Goal: Task Accomplishment & Management: Manage account settings

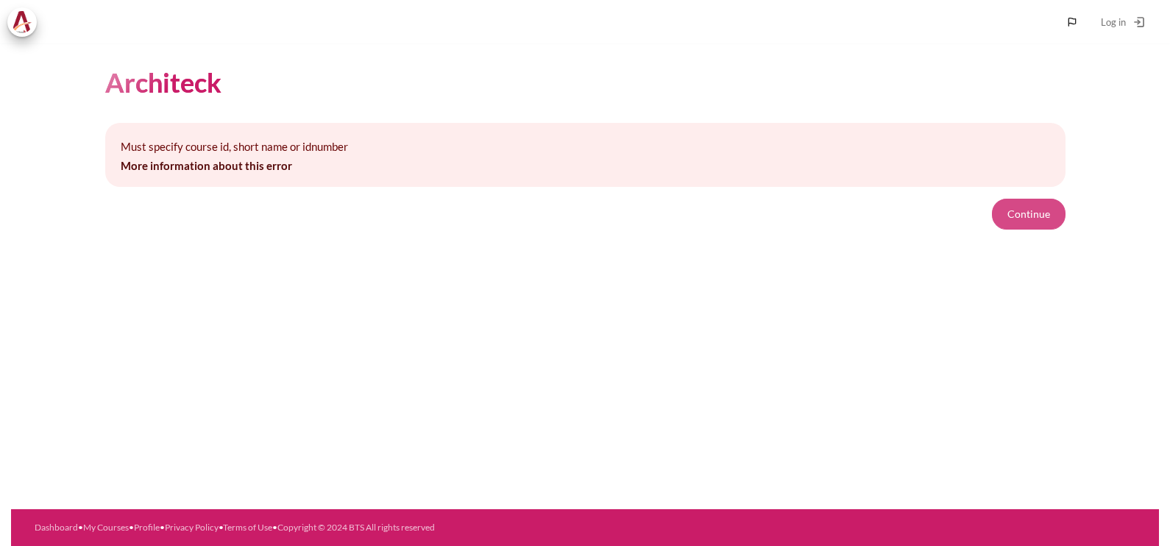
click at [1059, 222] on button "Continue" at bounding box center [1029, 214] width 74 height 31
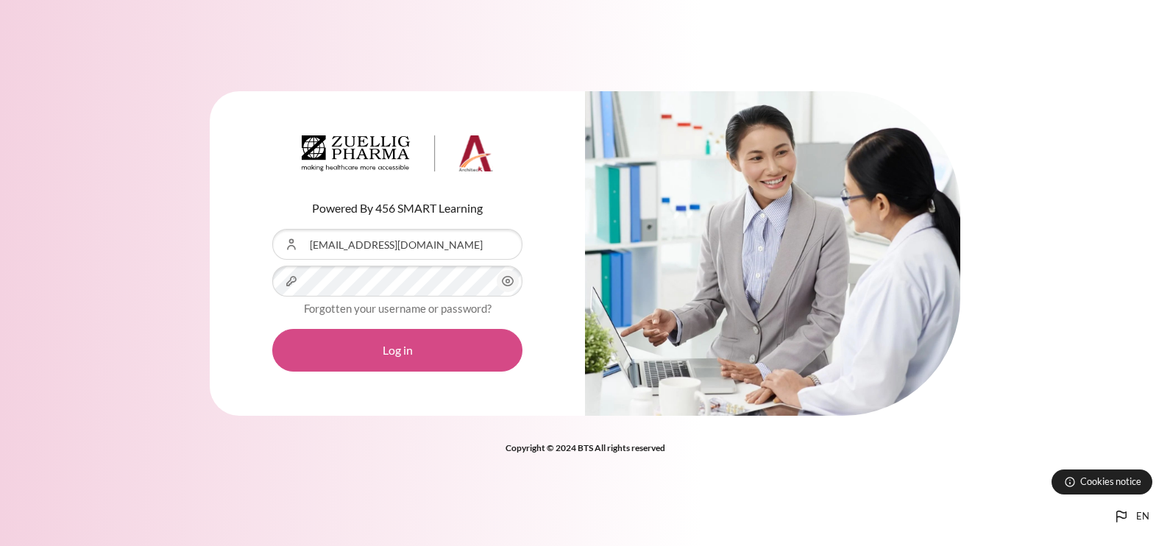
click at [388, 360] on button "Log in" at bounding box center [397, 350] width 250 height 43
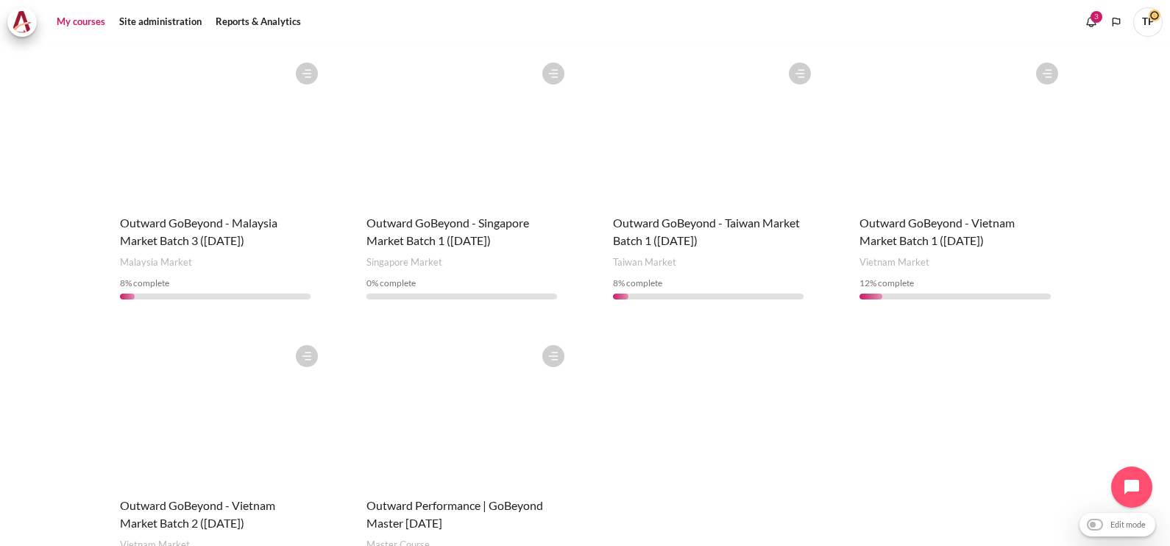
scroll to position [735, 0]
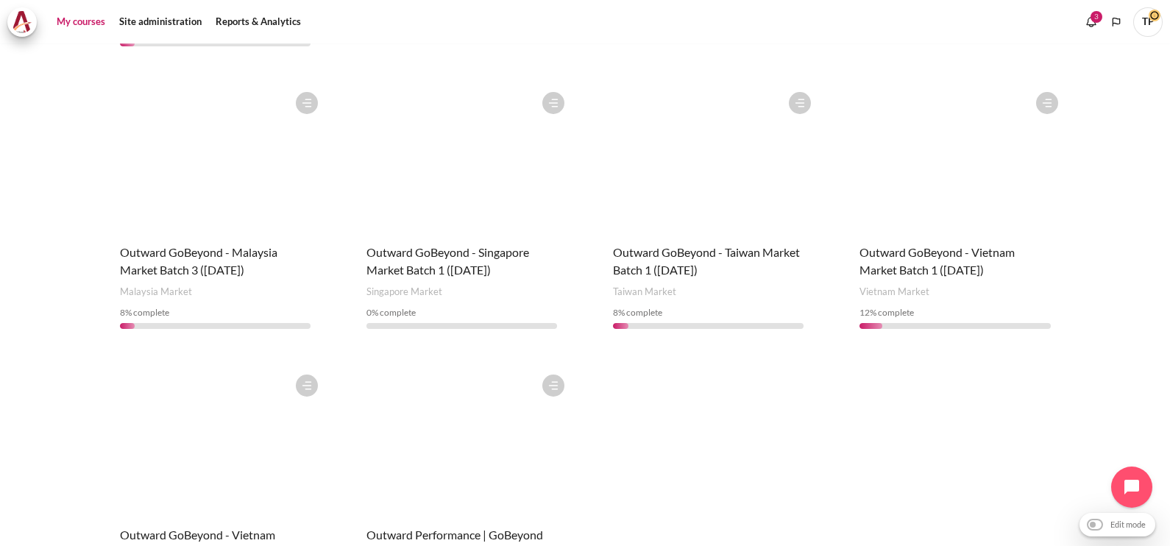
click at [1161, 15] on span "TP" at bounding box center [1147, 21] width 29 height 13
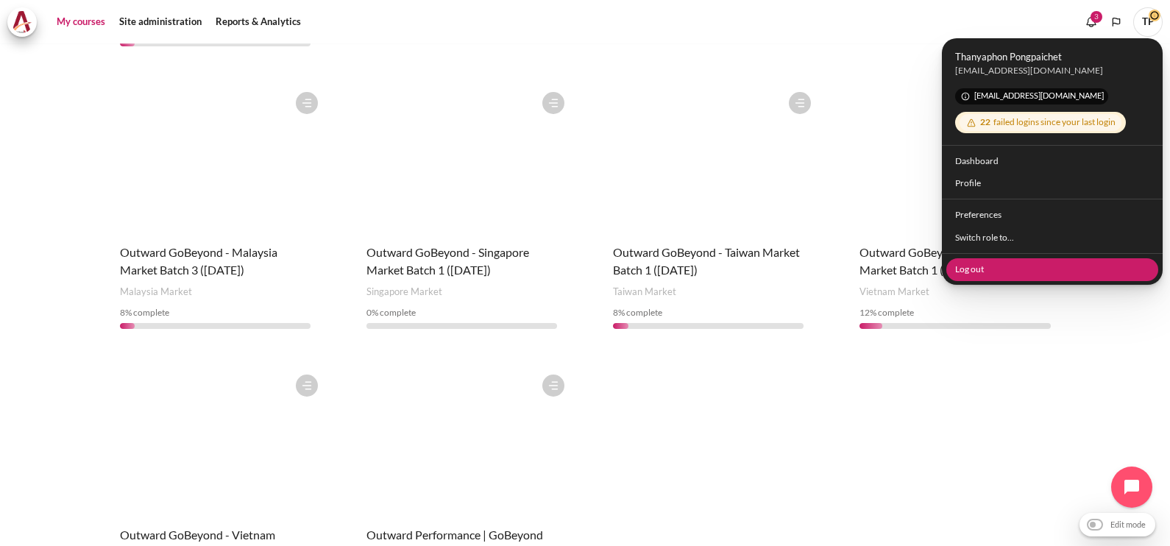
click at [981, 264] on link "Log out" at bounding box center [1052, 268] width 213 height 23
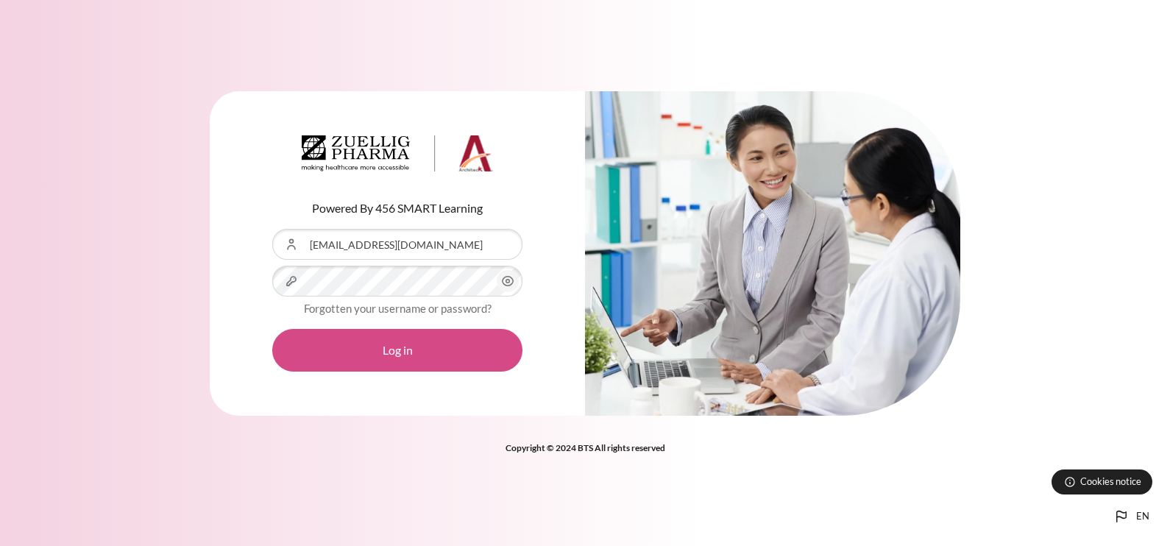
click at [394, 344] on button "Log in" at bounding box center [397, 350] width 250 height 43
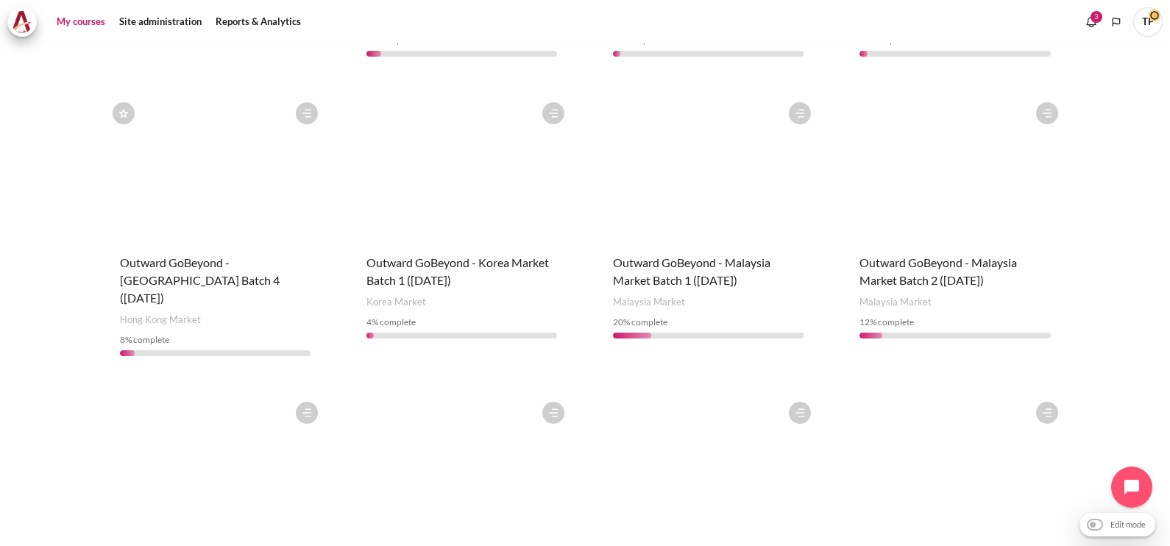
scroll to position [460, 0]
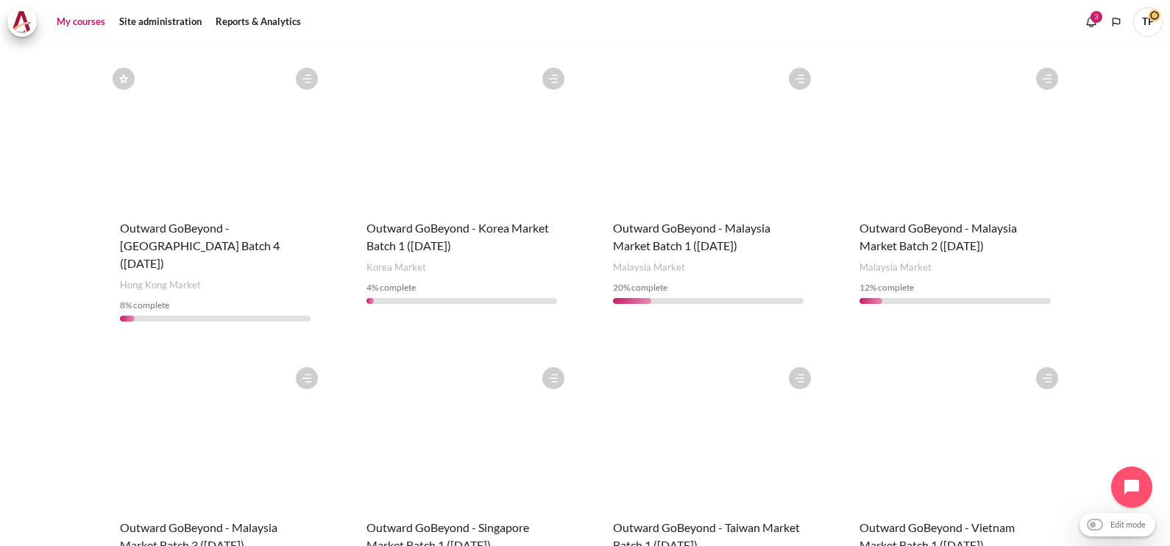
click at [547, 386] on figure "Content" at bounding box center [462, 433] width 220 height 147
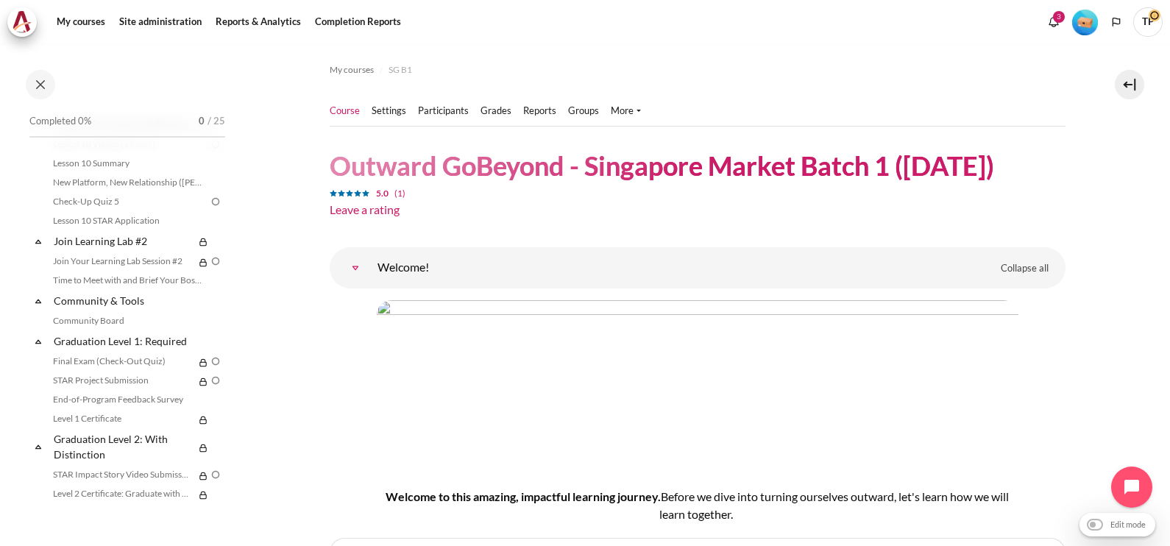
scroll to position [1471, 0]
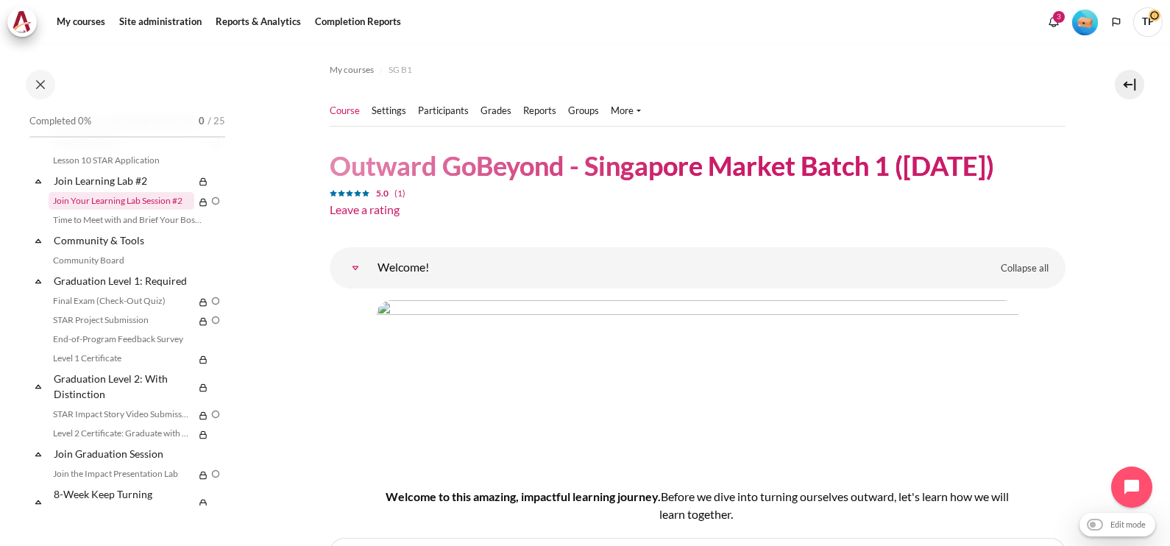
click at [76, 210] on link "Join Your Learning Lab Session #2" at bounding box center [122, 201] width 146 height 18
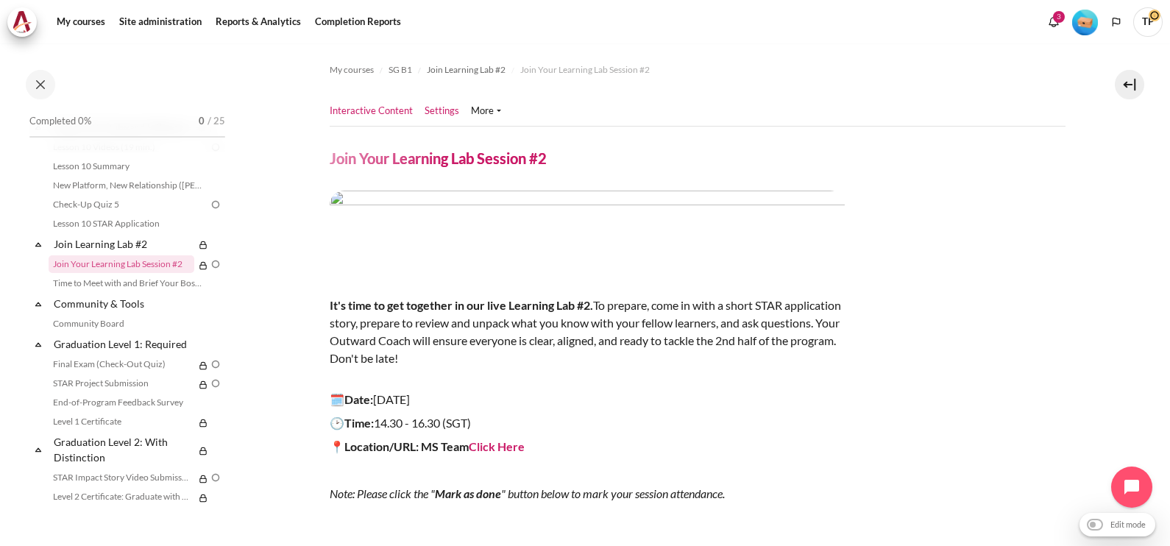
click at [443, 113] on link "Settings" at bounding box center [441, 111] width 35 height 15
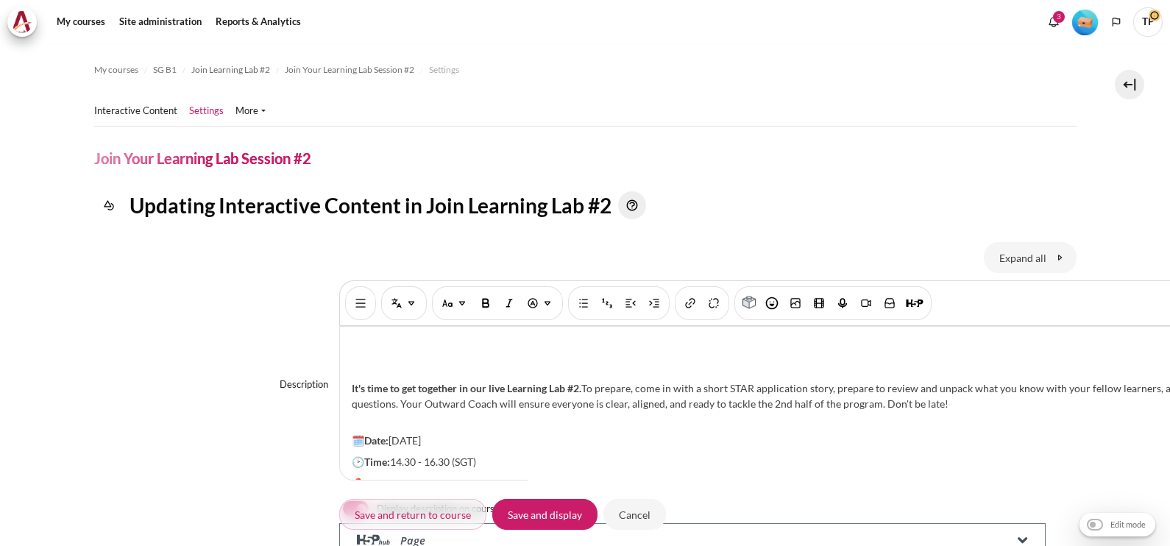
scroll to position [183, 0]
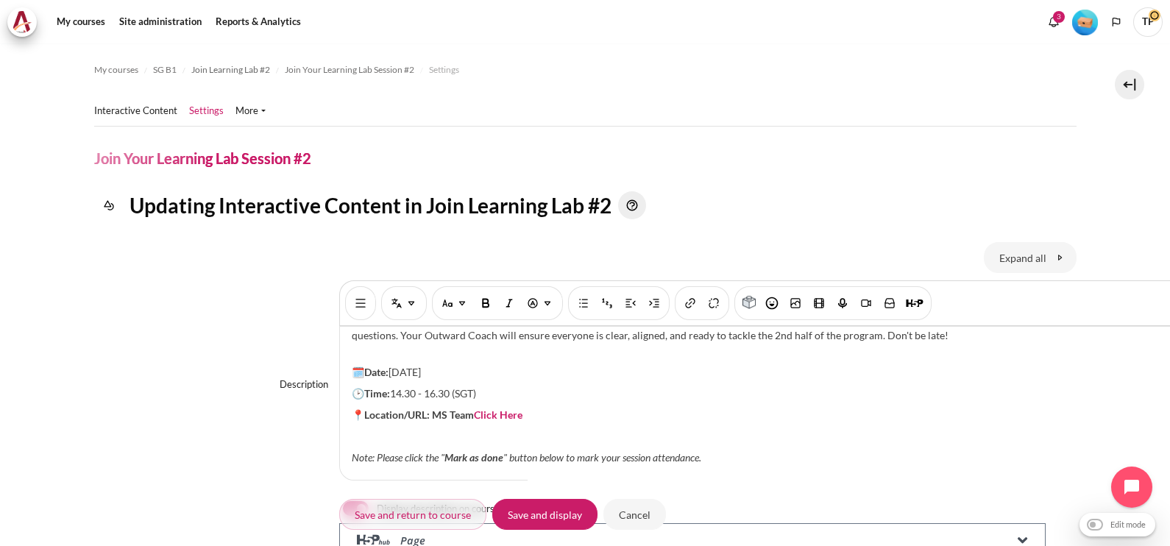
click at [544, 407] on p "📍Location/URL: MS Team Click Here" at bounding box center [780, 414] width 856 height 15
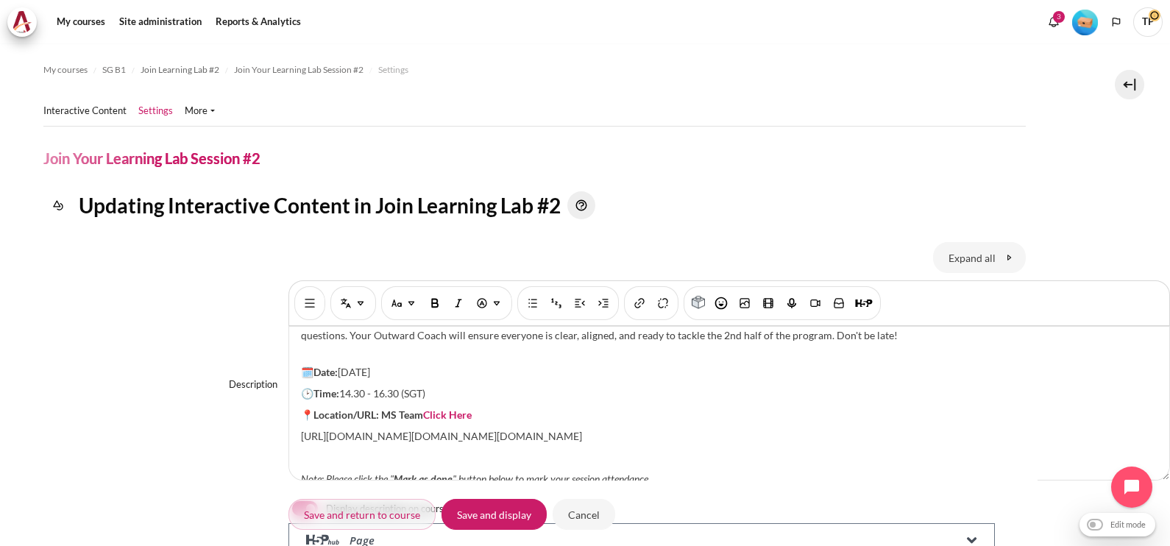
scroll to position [210, 0]
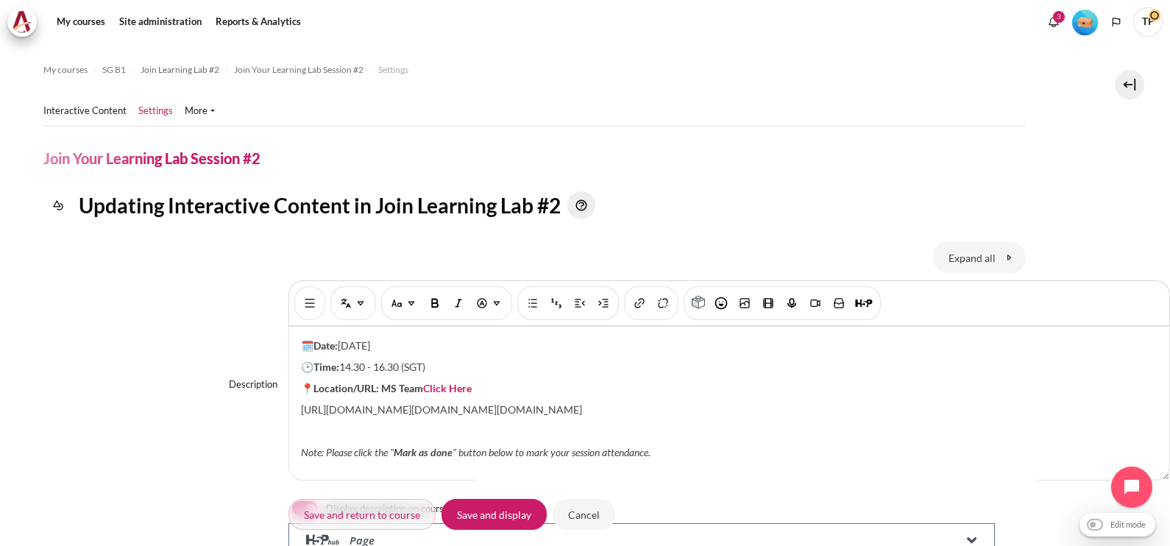
click at [301, 416] on span "https://teams.microsoft.com/l/meetingrecap?driveId=b%21fe096thTk0WfEsSOlgVmC53h…" at bounding box center [441, 409] width 281 height 13
click at [301, 407] on span "https://teams.microsoft.com/l/meetingrecap?driveId=b%21fe096thTk0WfEsSOlgVmC53h…" at bounding box center [441, 409] width 281 height 13
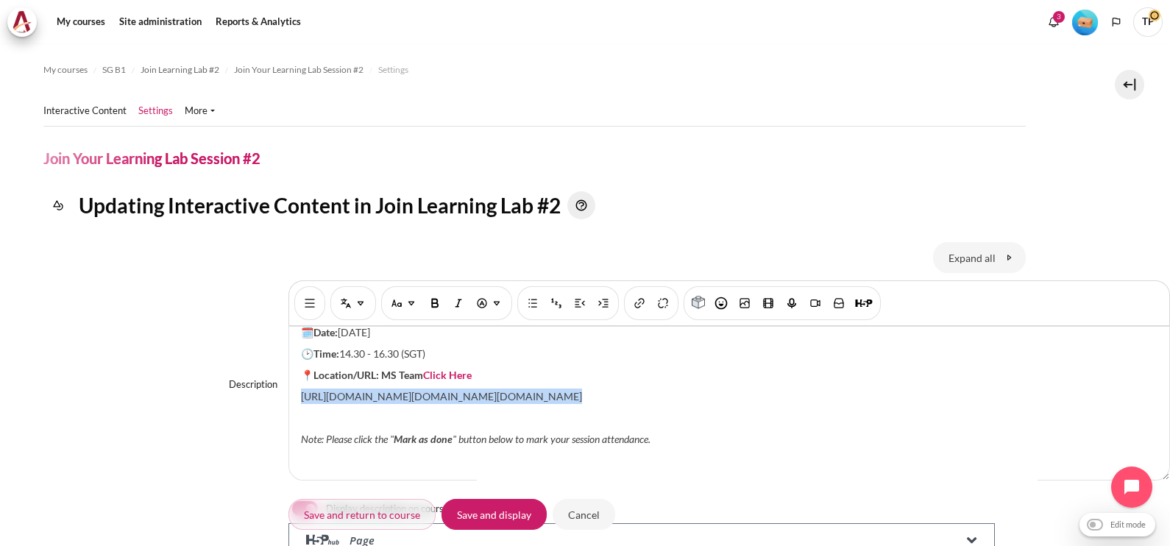
scroll to position [284, 0]
drag, startPoint x: 131, startPoint y: 406, endPoint x: 790, endPoint y: 416, distance: 659.2
click at [790, 416] on div "It's time to get together in our live Learning Lab #2. To prepare, come in with…" at bounding box center [729, 403] width 880 height 153
click at [632, 302] on img "Link [Ctrl + k]" at bounding box center [639, 303] width 15 height 15
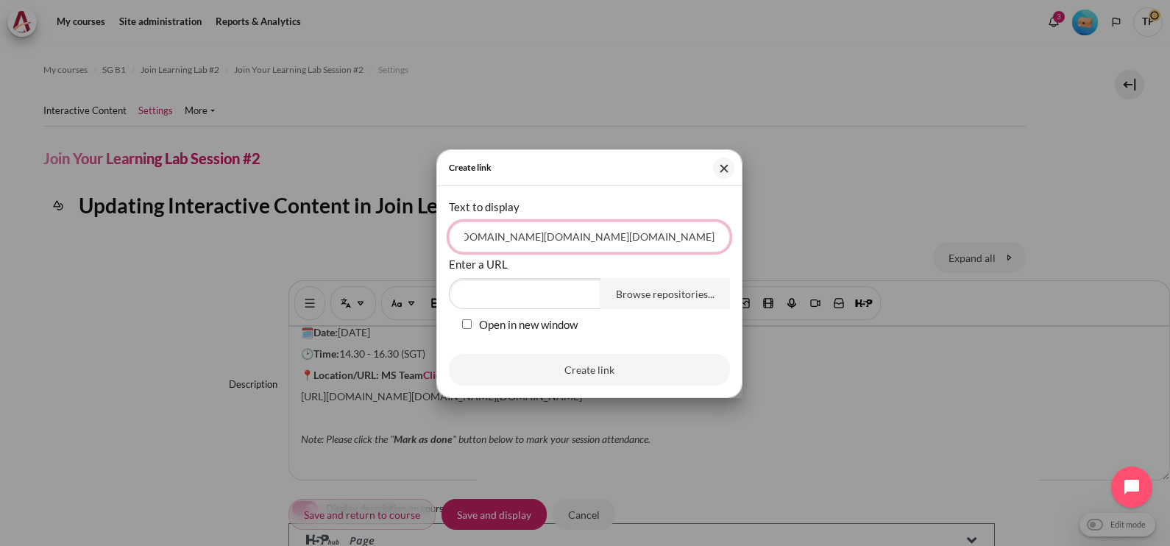
scroll to position [0, 4947]
drag, startPoint x: 464, startPoint y: 237, endPoint x: 803, endPoint y: 260, distance: 339.2
click at [803, 545] on div "Create link Text to display https://teams.microsoft.com/l/meetingrecap?driveId=…" at bounding box center [585, 546] width 1170 height 0
click at [504, 288] on input "Enter a URL" at bounding box center [525, 293] width 152 height 31
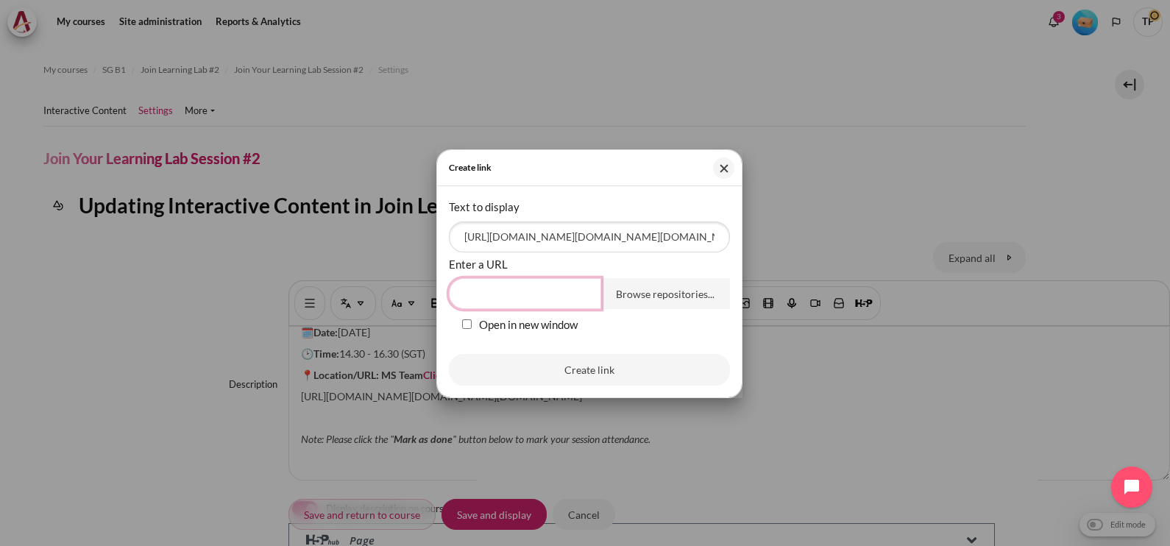
paste input "https://teams.microsoft.com/l/meetingrecap?driveId=b%21fe096thTk0WfEsSOlgVmC53h…"
type input "https://teams.microsoft.com/l/meetingrecap?driveId=b%21fe096thTk0WfEsSOlgVmC53h…"
drag, startPoint x: 713, startPoint y: 234, endPoint x: 279, endPoint y: 205, distance: 435.0
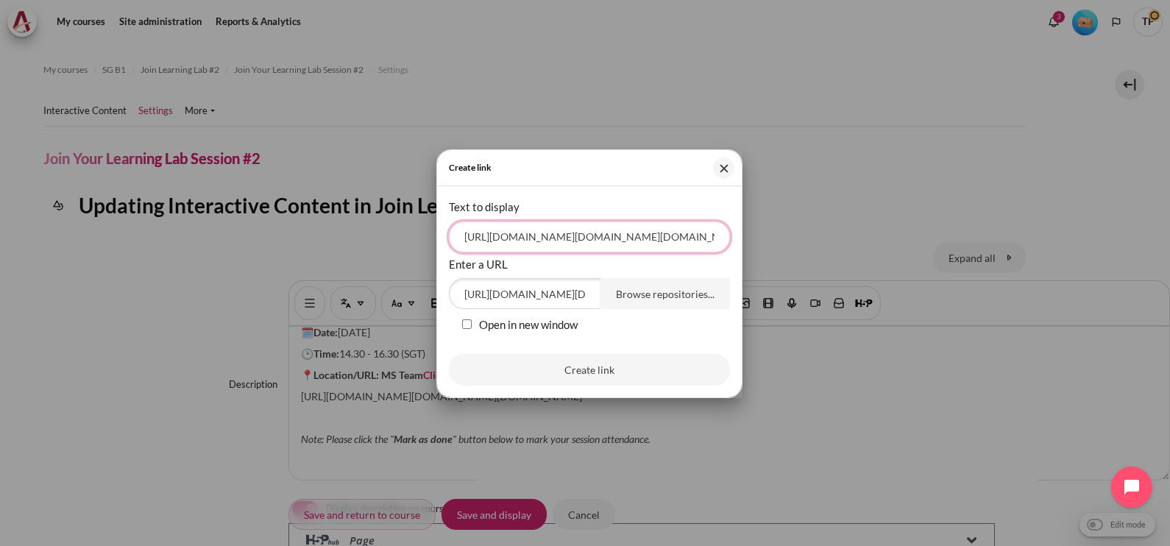
click at [279, 545] on div "Create link Text to display https://teams.microsoft.com/l/meetingrecap?driveId=…" at bounding box center [585, 546] width 1170 height 0
drag, startPoint x: 600, startPoint y: 240, endPoint x: 416, endPoint y: 231, distance: 184.1
click at [416, 545] on div "Create link Text to display %21fe096thTk0WfEsSOlgVmC53hY3GhCPxPnWgww4G-A_D54hdc…" at bounding box center [585, 546] width 1170 height 0
type input "ww4G-A_D54hdcC1VLSpTiQ8pgMg9u&driveItemId=013JDJNESWXXFLZT67WRHJ6ZZH4NR7F5FF&si…"
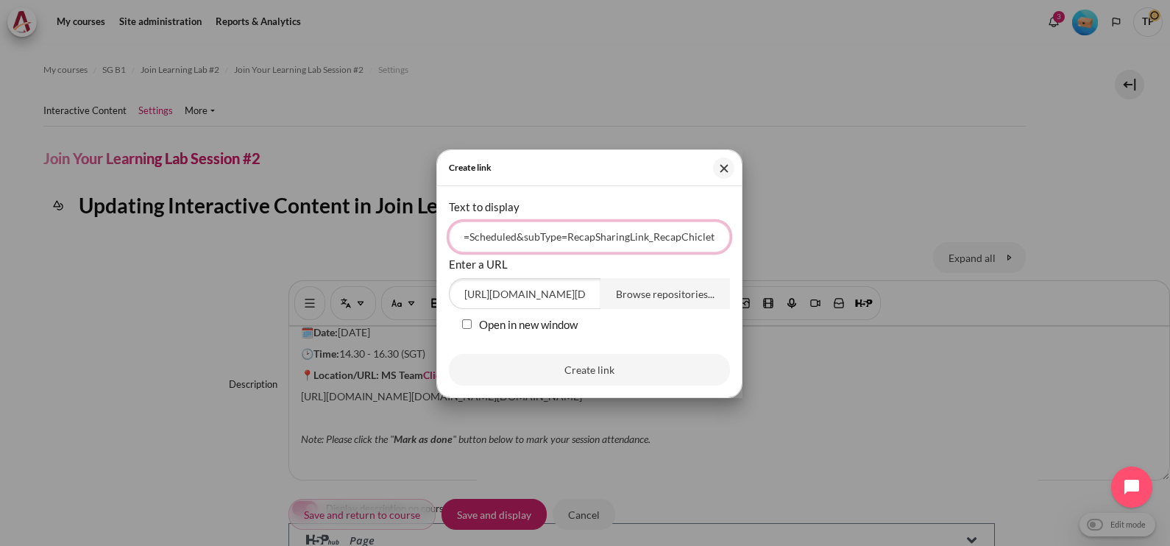
drag, startPoint x: 456, startPoint y: 236, endPoint x: 783, endPoint y: 244, distance: 327.5
click at [783, 545] on div "Create link Text to display ww4G-A_D54hdcC1VLSpTiQ8pgMg9u&driveItemId=013JDJNES…" at bounding box center [585, 546] width 1170 height 0
type input "f"
type input "Click here"
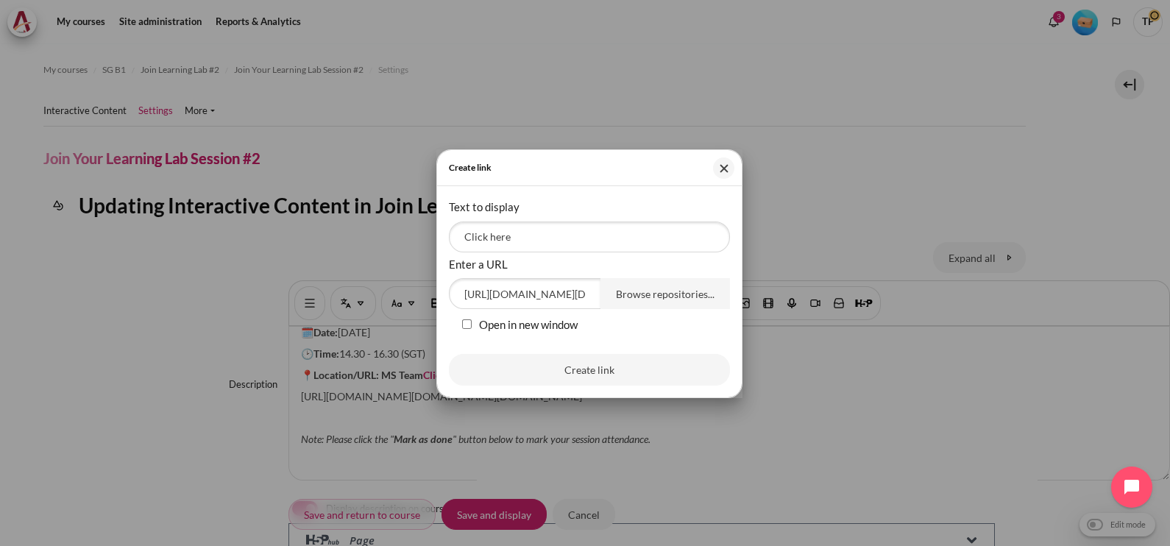
click at [463, 327] on input "Open in new window" at bounding box center [467, 324] width 10 height 10
checkbox input "true"
click at [500, 366] on button "Create link" at bounding box center [589, 369] width 281 height 31
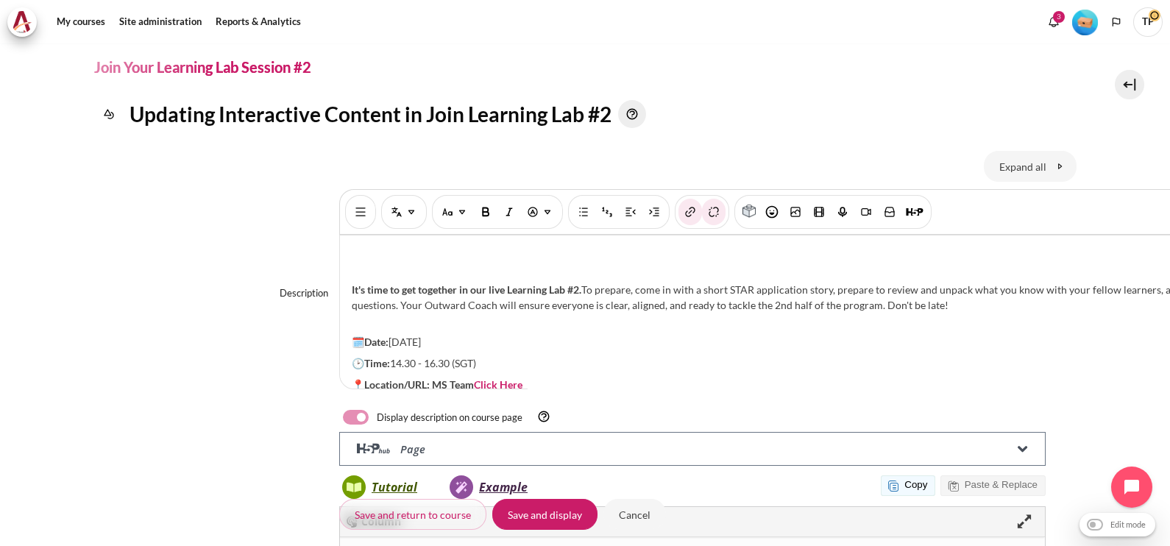
scroll to position [212, 0]
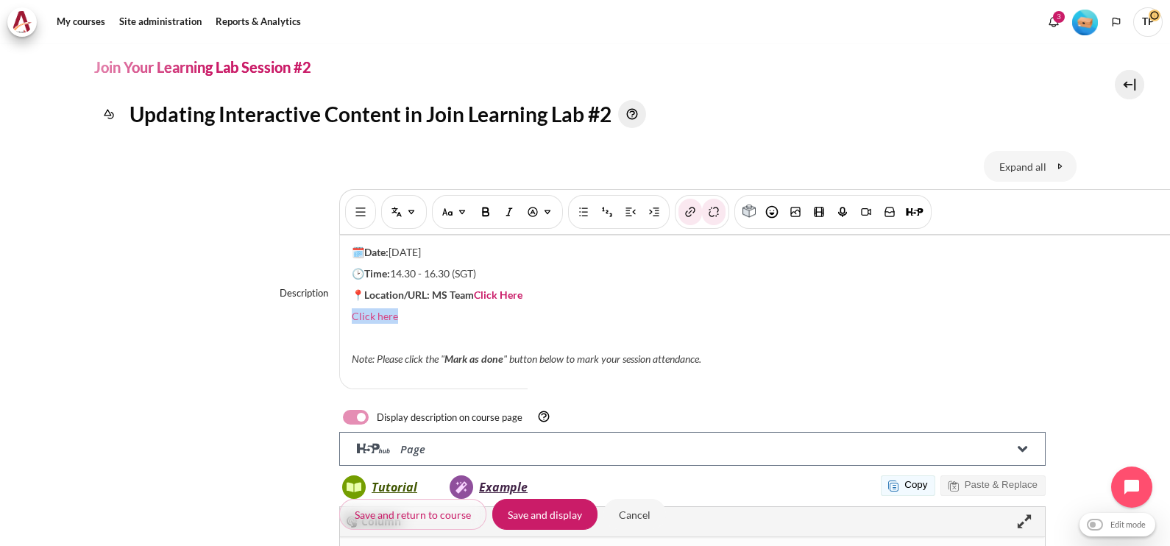
click at [352, 310] on link "Click here" at bounding box center [375, 316] width 46 height 13
drag, startPoint x: 353, startPoint y: 287, endPoint x: 419, endPoint y: 277, distance: 67.0
click at [419, 288] on strong "📍Location/URL: MS Team Click Here" at bounding box center [437, 294] width 171 height 13
click at [352, 310] on link "Click here" at bounding box center [375, 316] width 46 height 13
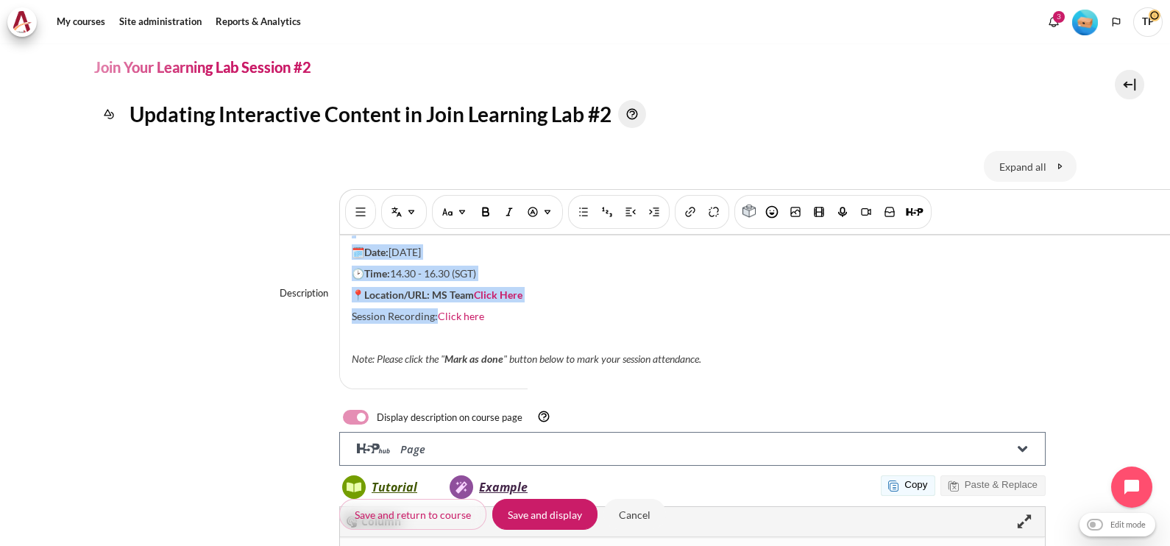
drag, startPoint x: 433, startPoint y: 305, endPoint x: 281, endPoint y: 301, distance: 152.3
click at [281, 301] on div "Description Rich text editor It's time to get together in our live Learning Lab…" at bounding box center [585, 292] width 982 height 206
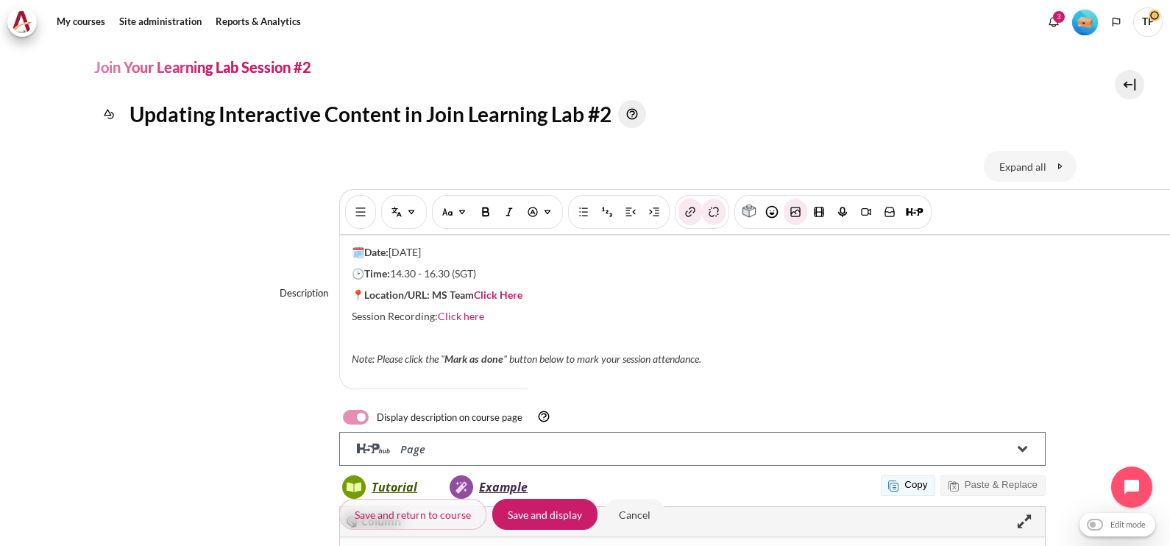
click at [391, 312] on div "It's time to get together in our live Learning Lab #2. To prepare, come in with…" at bounding box center [780, 311] width 880 height 153
drag, startPoint x: 436, startPoint y: 302, endPoint x: 342, endPoint y: 302, distance: 94.2
click at [342, 302] on div "It's time to get together in our live Learning Lab #2. To prepare, come in with…" at bounding box center [780, 311] width 880 height 153
click at [480, 210] on img "Bold [Ctrl + b]" at bounding box center [485, 212] width 15 height 15
drag, startPoint x: 480, startPoint y: 301, endPoint x: 436, endPoint y: 299, distance: 44.2
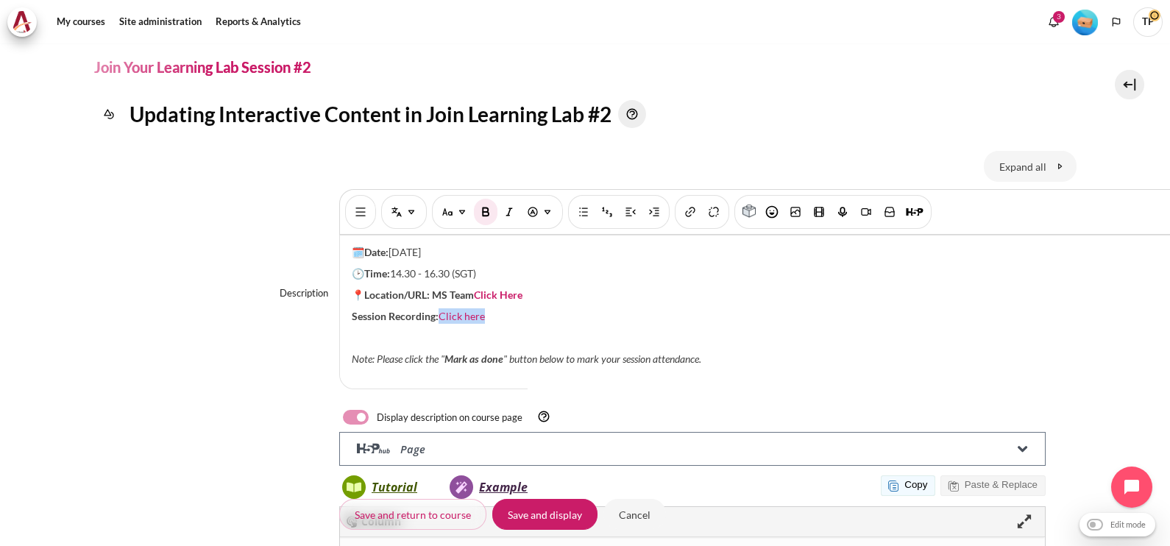
click at [436, 308] on p "Session Recording: Click here" at bounding box center [780, 315] width 856 height 15
click at [488, 210] on img "Bold [Ctrl + b]" at bounding box center [485, 212] width 15 height 15
click at [354, 310] on strong "Session Recording:" at bounding box center [395, 316] width 87 height 13
click at [353, 310] on strong "Session Recording:" at bounding box center [395, 316] width 87 height 13
click at [352, 310] on strong "Session Recording:" at bounding box center [395, 316] width 87 height 13
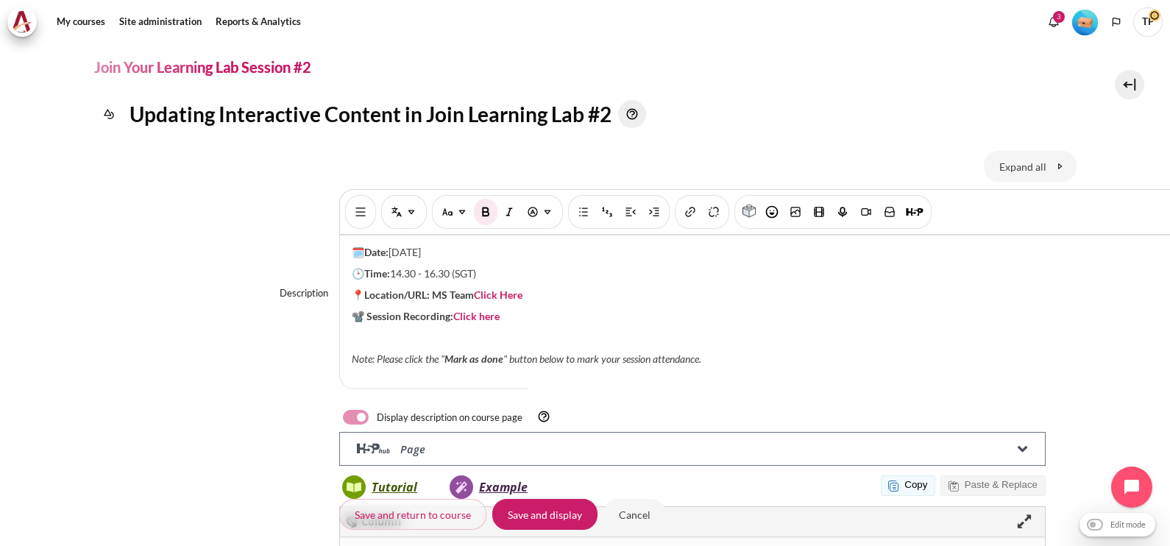
drag, startPoint x: 326, startPoint y: 306, endPoint x: 374, endPoint y: 325, distance: 52.2
click at [327, 306] on div "Description Rich text editor It's time to get together in our live Learning Lab…" at bounding box center [585, 292] width 982 height 206
click at [534, 509] on input "Save and display" at bounding box center [544, 514] width 105 height 31
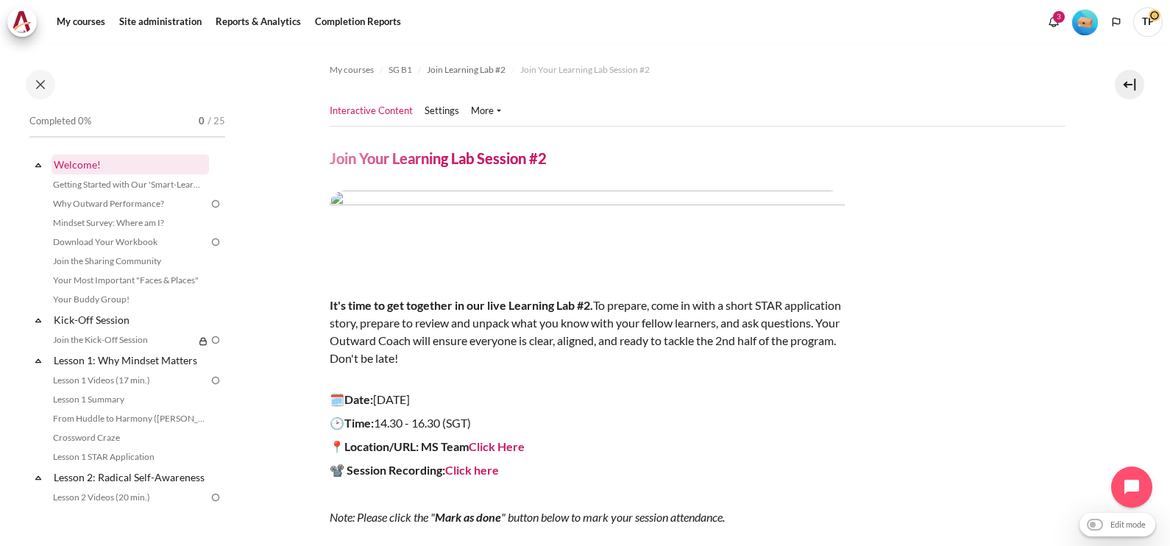
click at [117, 174] on link "Welcome!" at bounding box center [129, 164] width 157 height 20
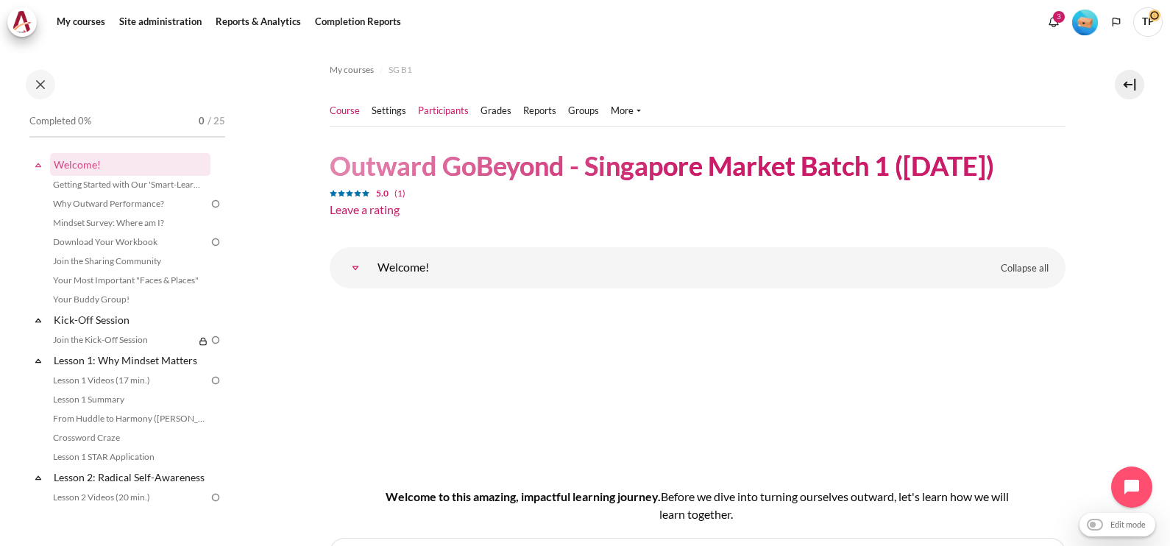
click at [431, 110] on link "Participants" at bounding box center [443, 111] width 51 height 15
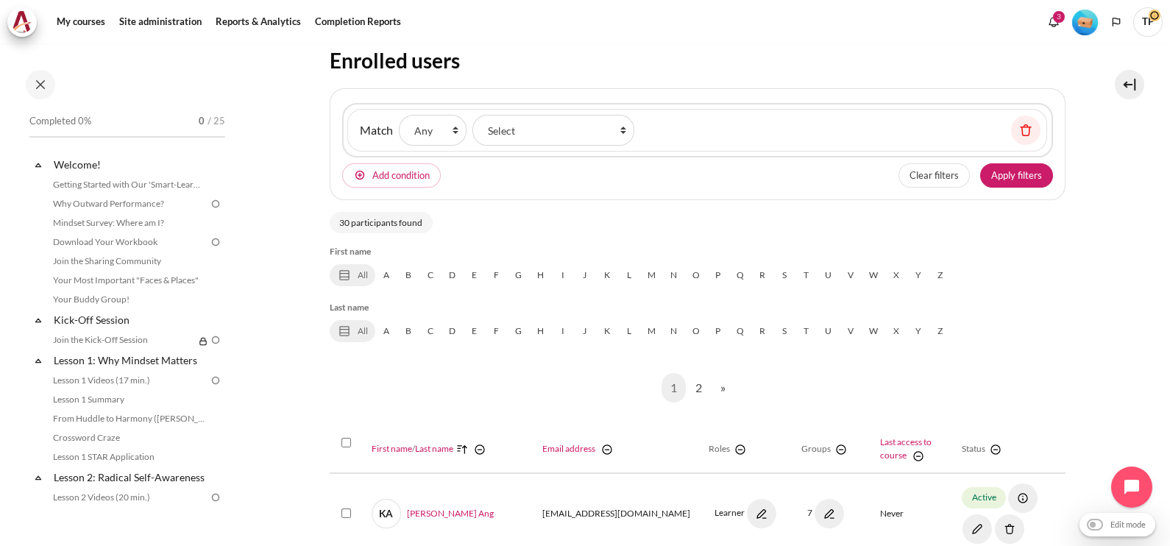
scroll to position [91, 0]
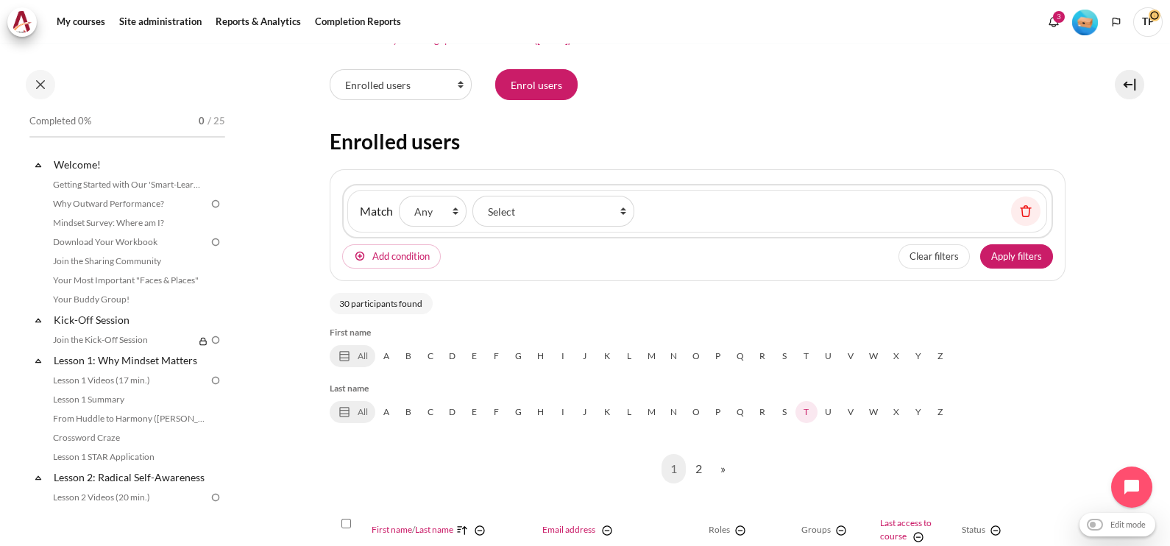
click at [799, 411] on link "T" at bounding box center [806, 412] width 22 height 22
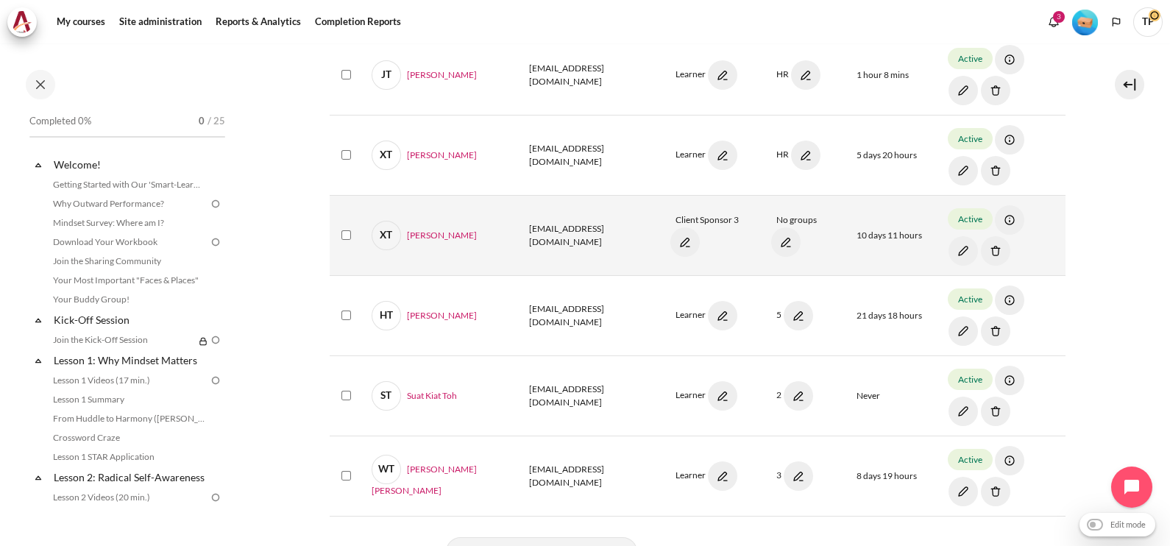
scroll to position [735, 0]
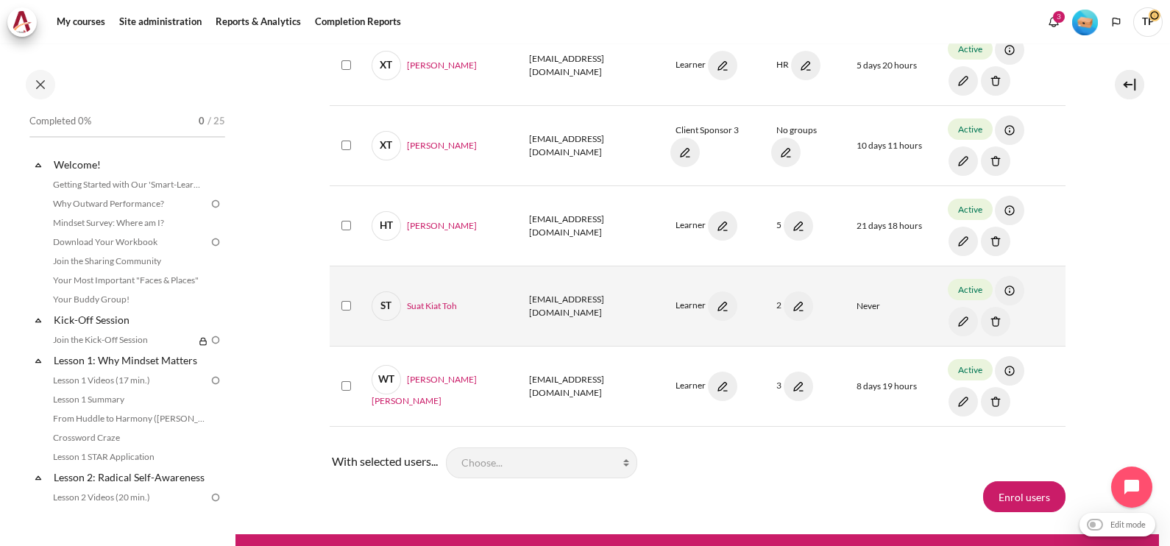
click at [981, 314] on img "Content" at bounding box center [995, 321] width 29 height 29
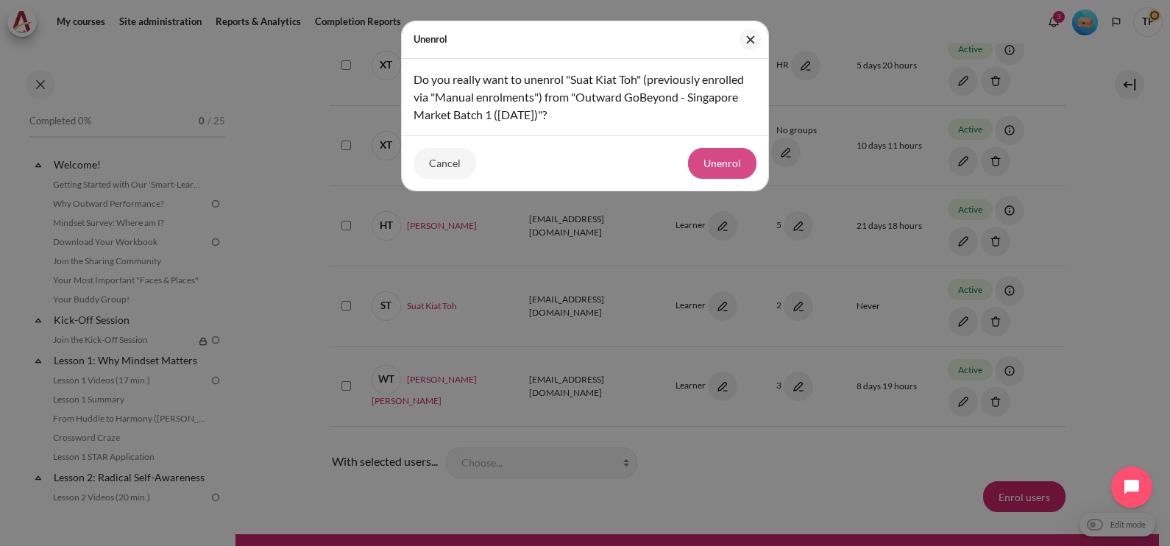
click at [713, 152] on button "Unenrol" at bounding box center [722, 163] width 68 height 31
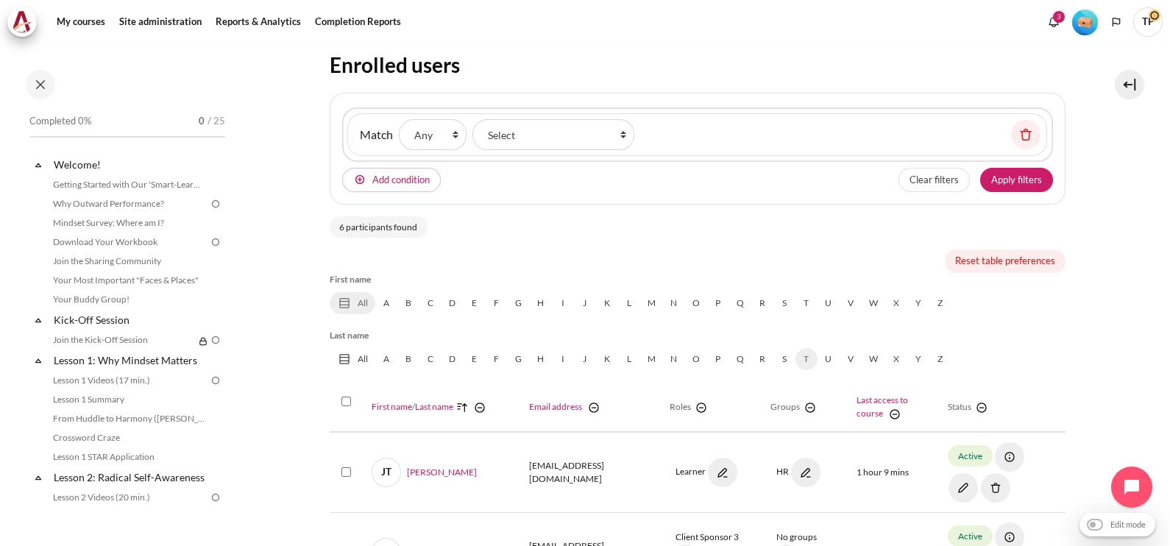
scroll to position [183, 0]
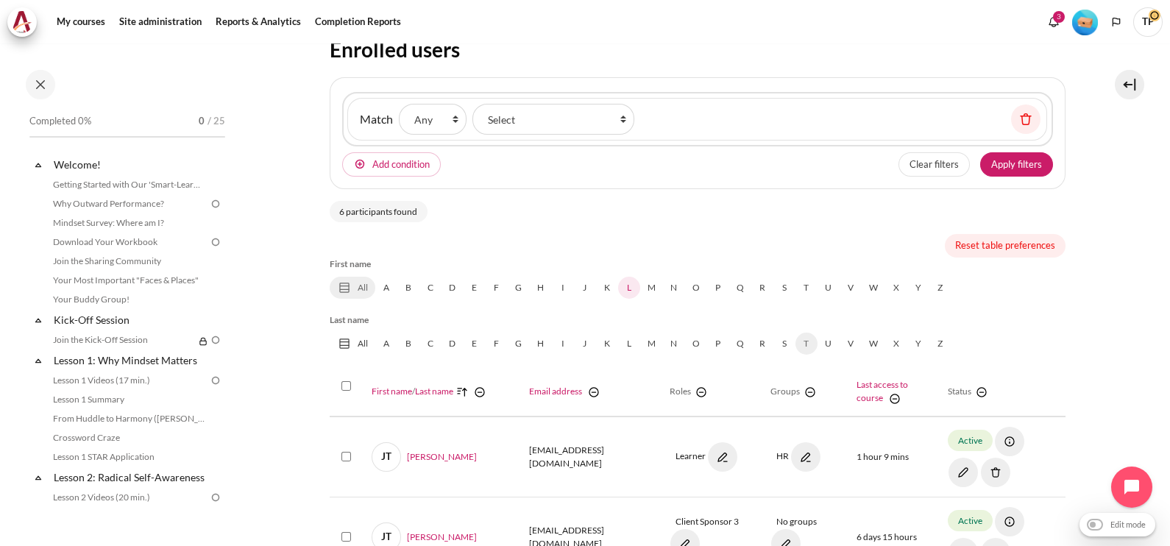
click at [626, 283] on link "L" at bounding box center [629, 288] width 22 height 22
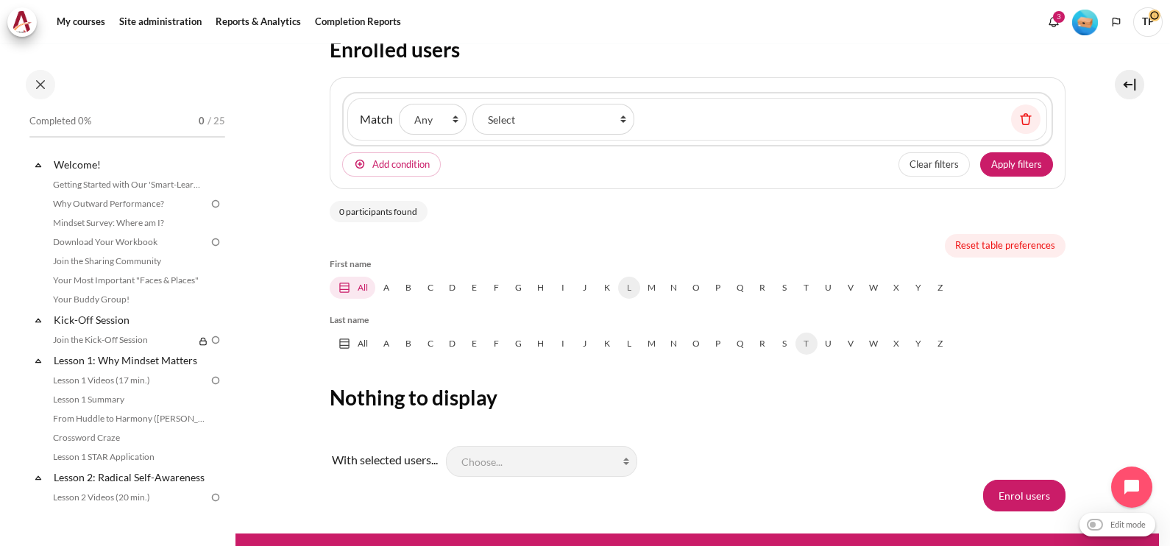
click at [357, 285] on link "All" at bounding box center [353, 288] width 46 height 22
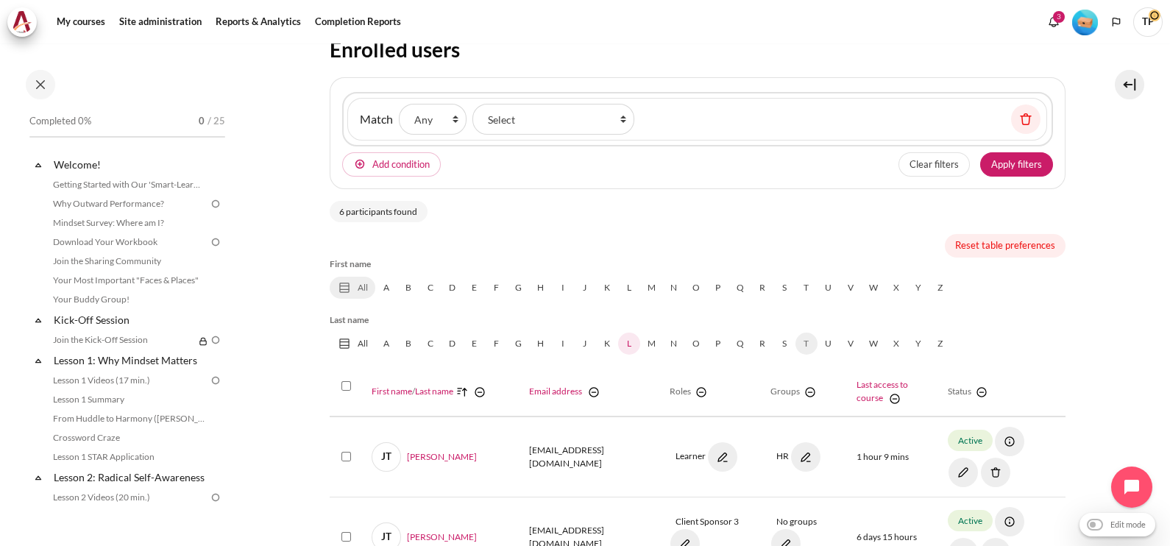
click at [625, 340] on link "L" at bounding box center [629, 344] width 22 height 22
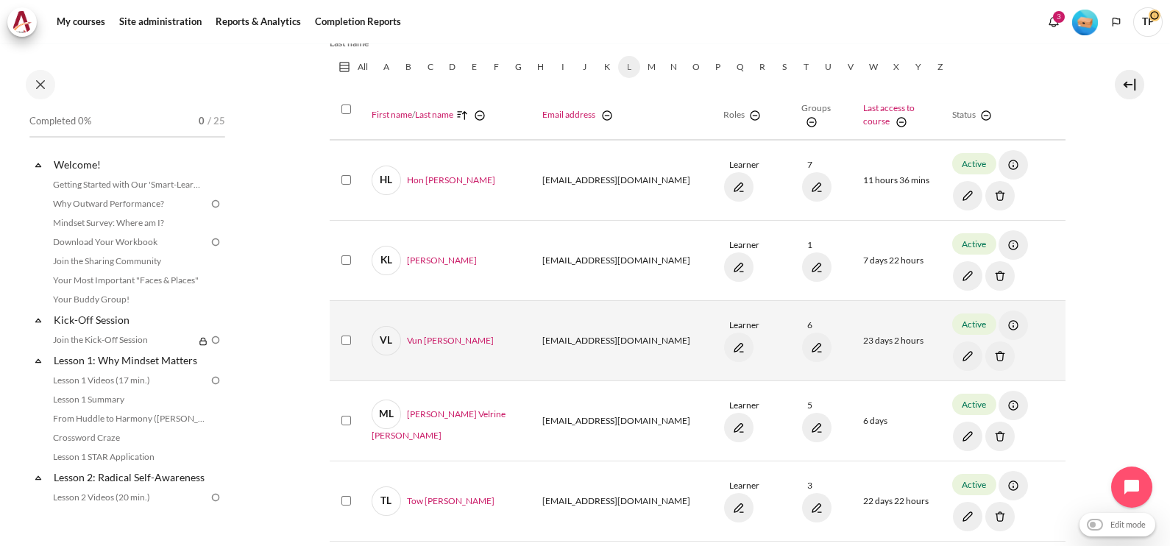
scroll to position [643, 0]
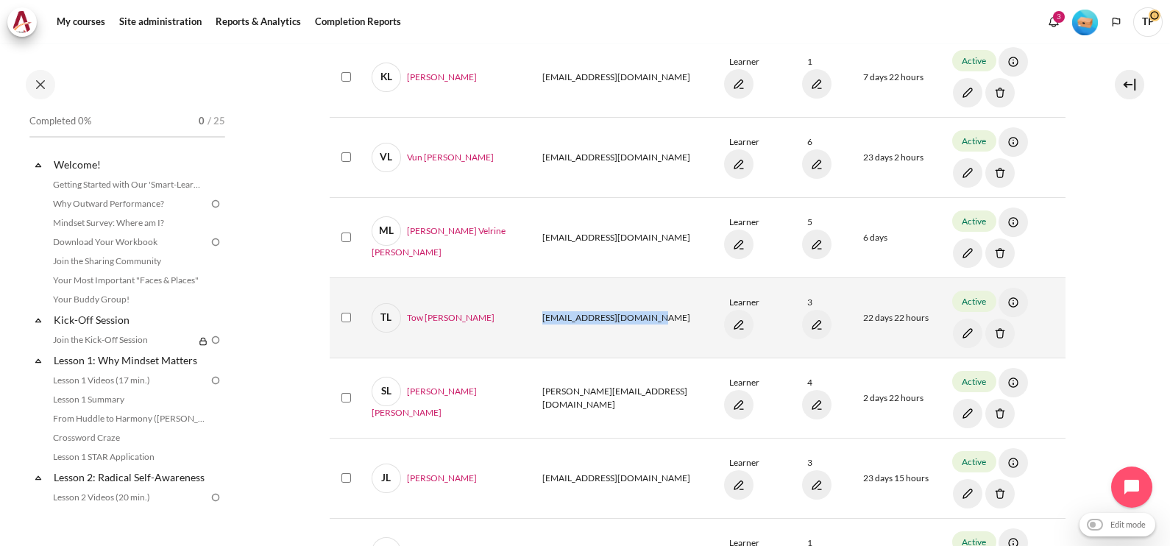
drag, startPoint x: 613, startPoint y: 320, endPoint x: 505, endPoint y: 327, distance: 108.3
click at [533, 327] on td "mlimtt@zuelligpharma.com" at bounding box center [623, 317] width 181 height 80
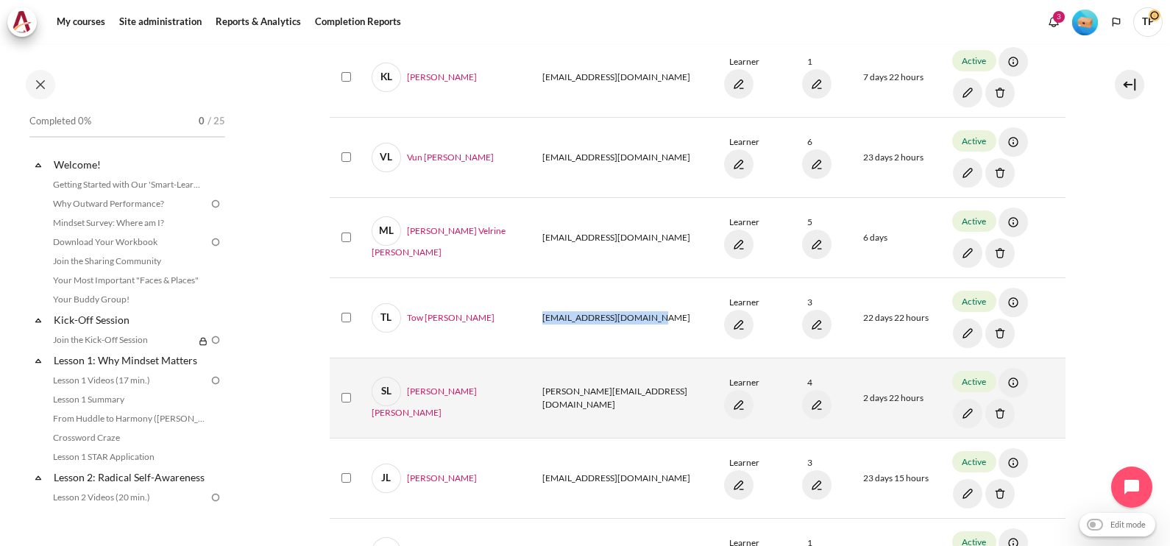
copy td "mlimtt@zuelligpharma.com"
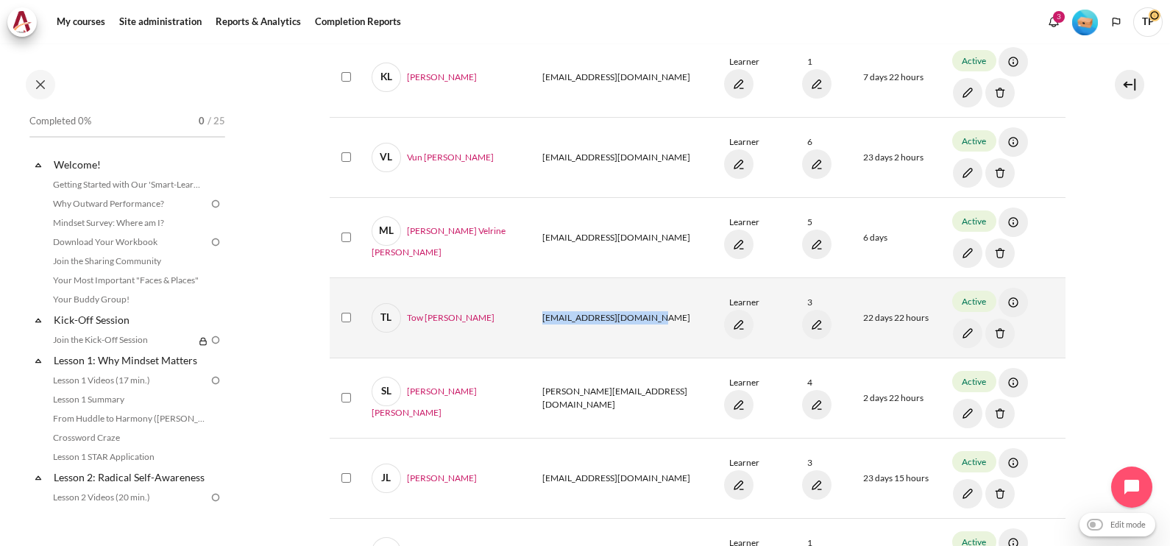
click at [985, 335] on img "Content" at bounding box center [999, 333] width 29 height 29
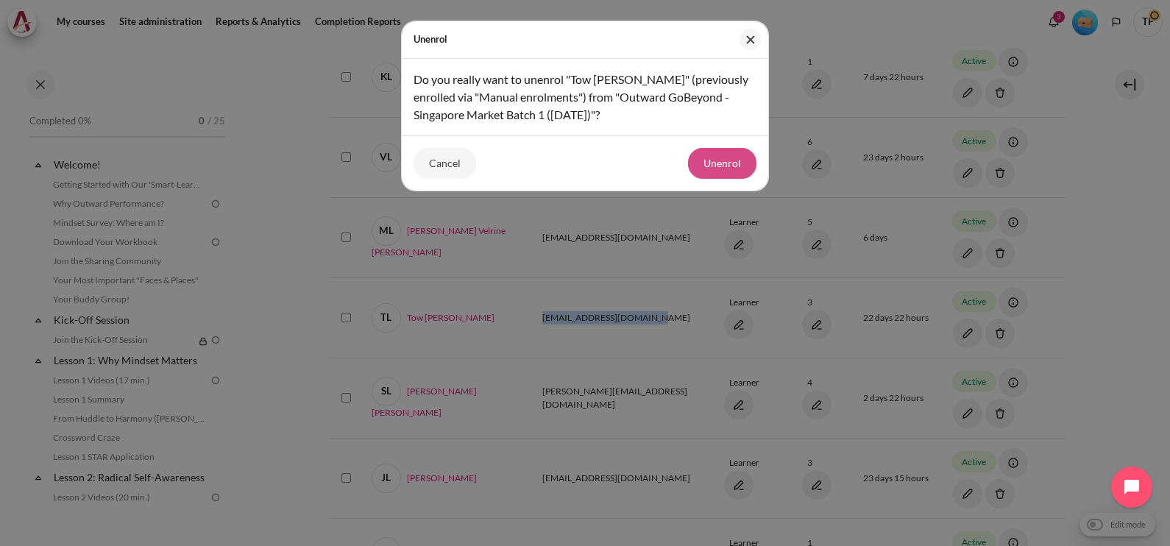
click at [735, 170] on button "Unenrol" at bounding box center [722, 163] width 68 height 31
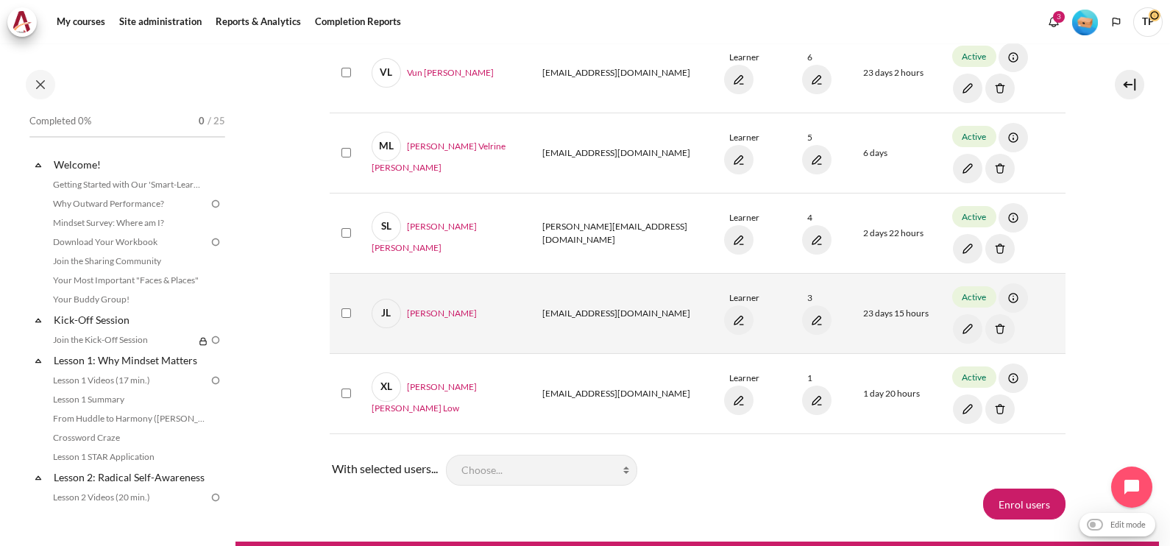
scroll to position [758, 0]
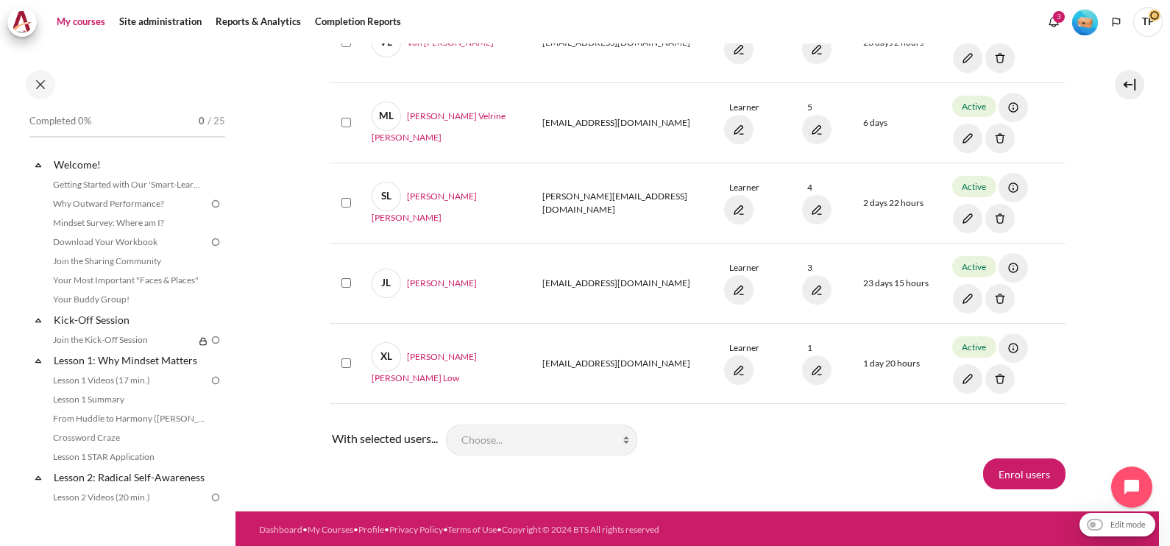
click at [82, 18] on link "My courses" at bounding box center [80, 21] width 59 height 29
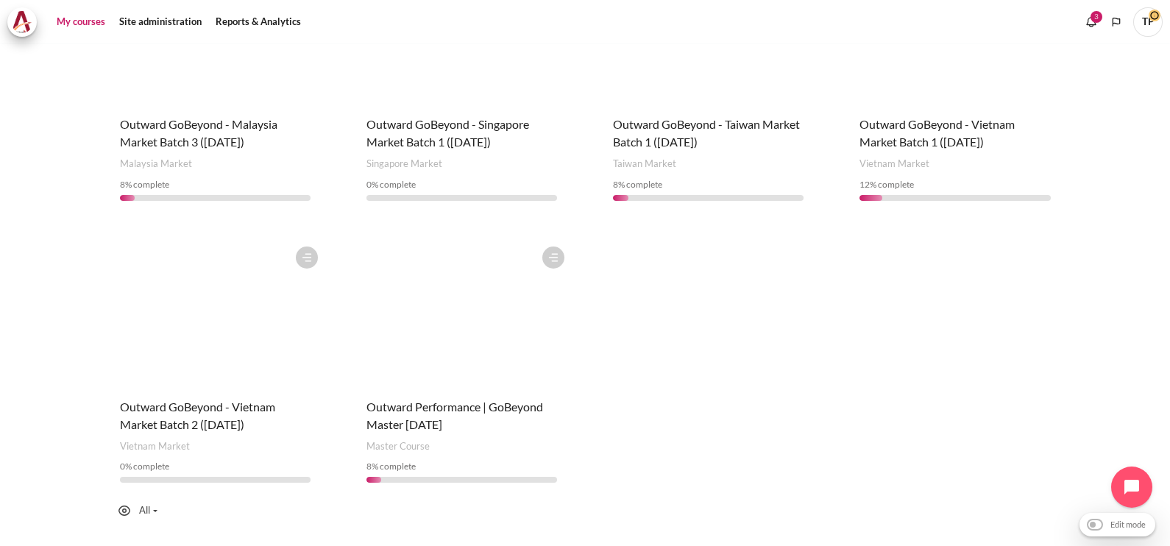
scroll to position [771, 0]
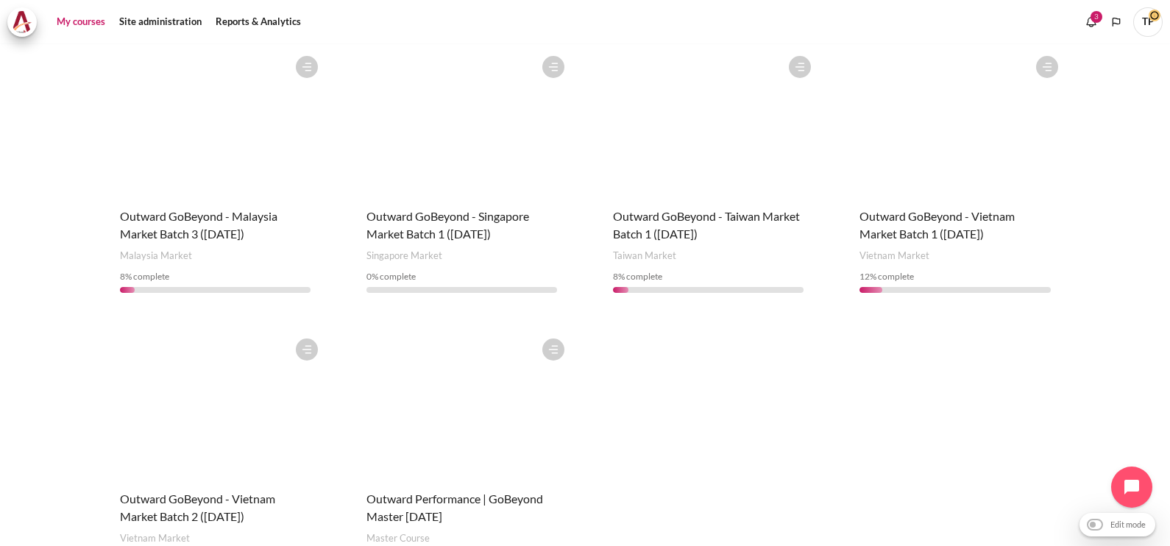
click at [438, 393] on figure "Content" at bounding box center [462, 404] width 220 height 147
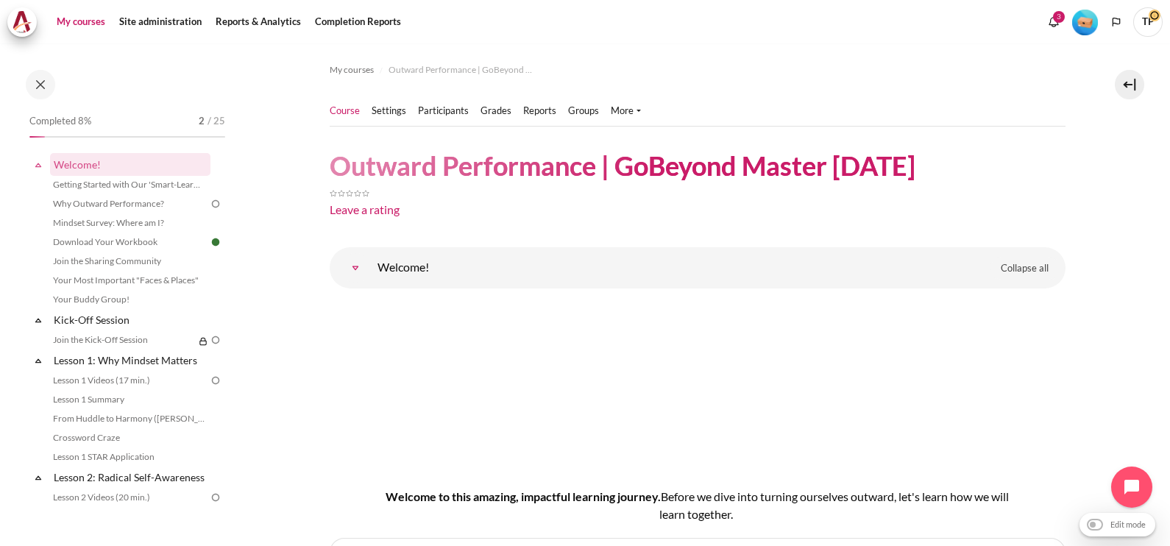
click at [101, 23] on link "My courses" at bounding box center [80, 21] width 59 height 29
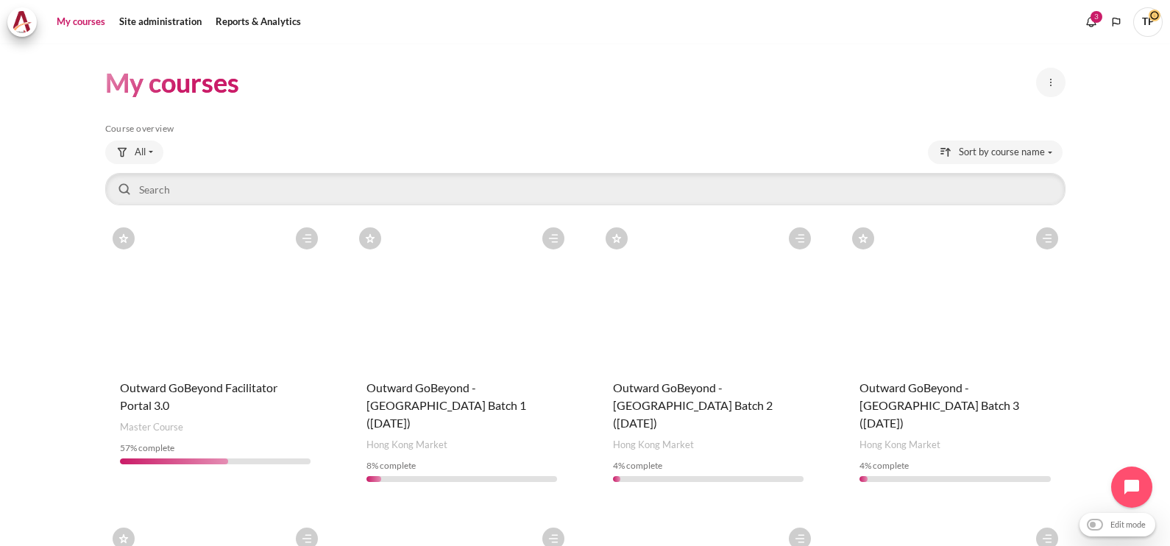
click at [1136, 22] on span "TP" at bounding box center [1147, 21] width 29 height 29
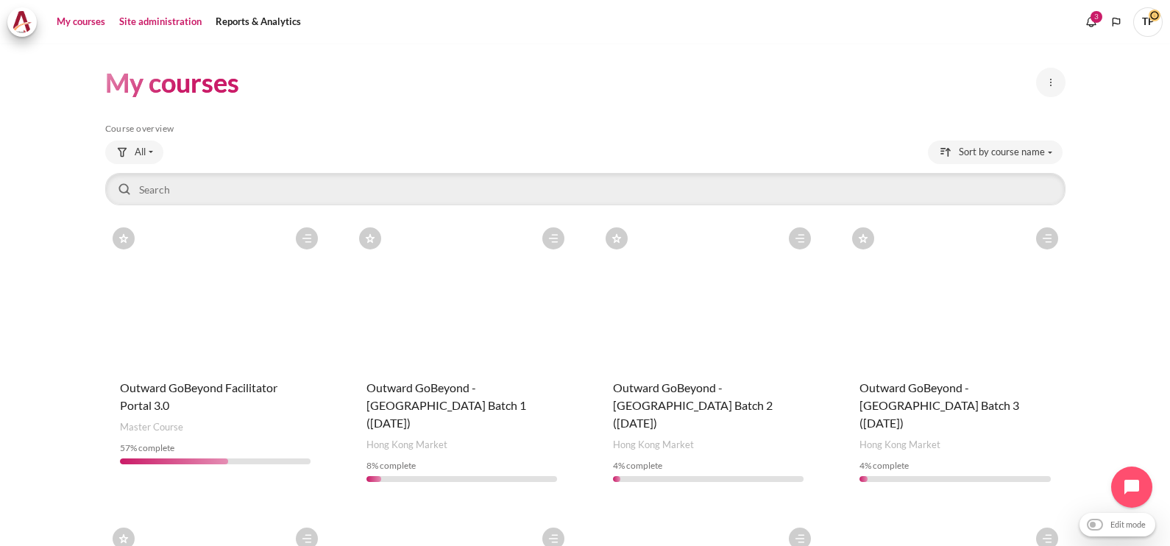
click at [163, 28] on link "Site administration" at bounding box center [160, 21] width 93 height 29
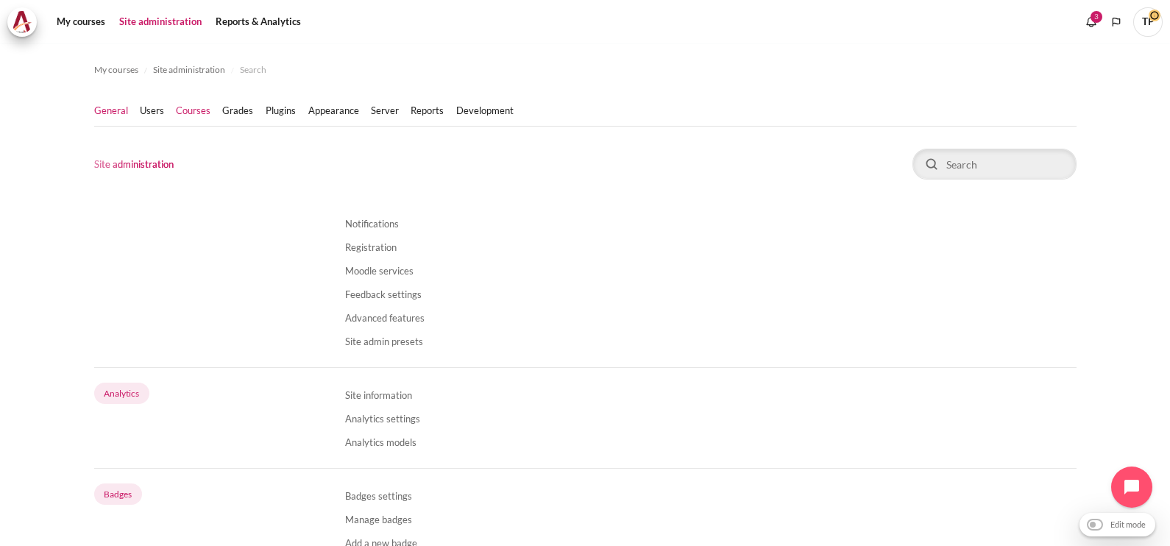
click at [199, 110] on link "Courses" at bounding box center [193, 111] width 35 height 15
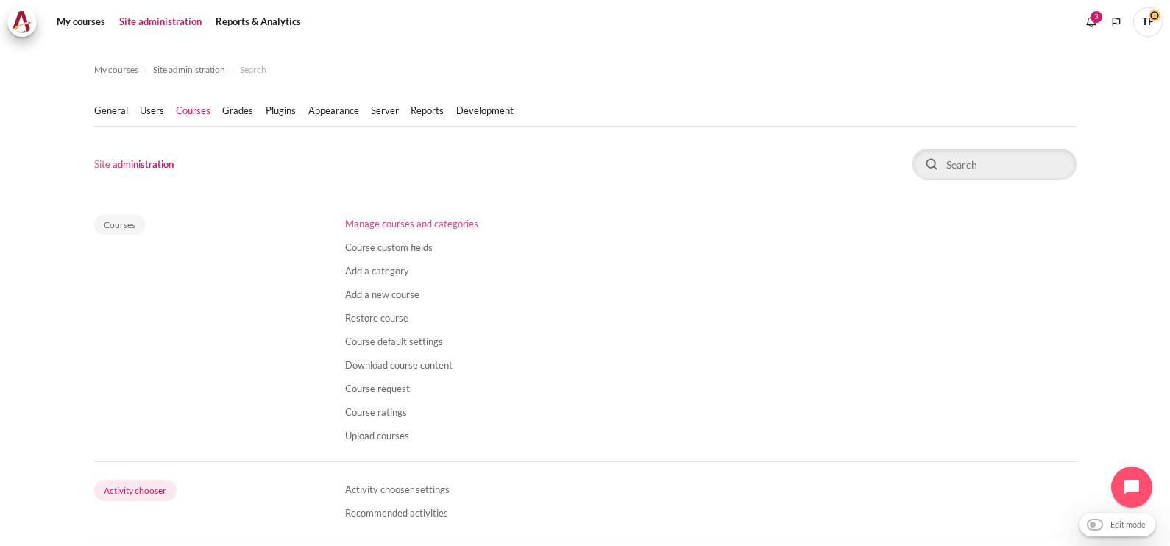
click at [405, 227] on link "Manage courses and categories" at bounding box center [411, 224] width 133 height 12
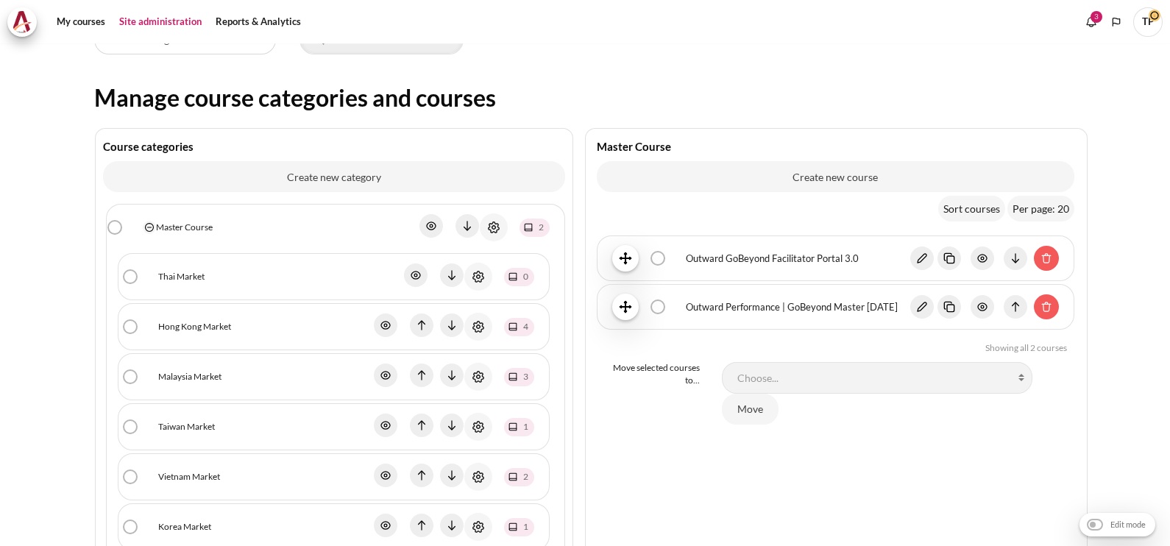
scroll to position [276, 0]
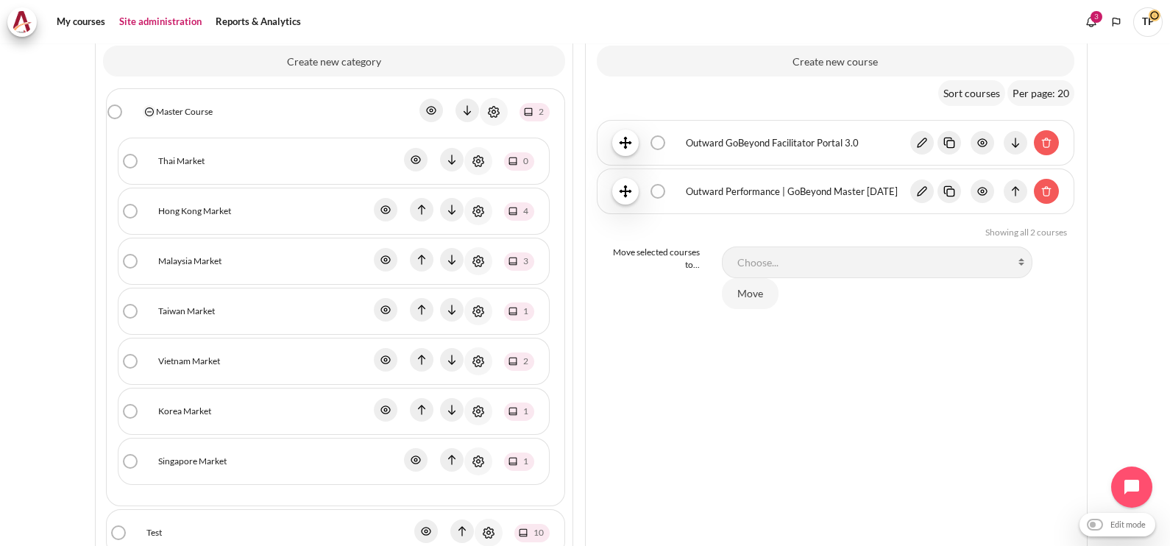
click at [193, 305] on link "Taiwan Market" at bounding box center [186, 311] width 57 height 13
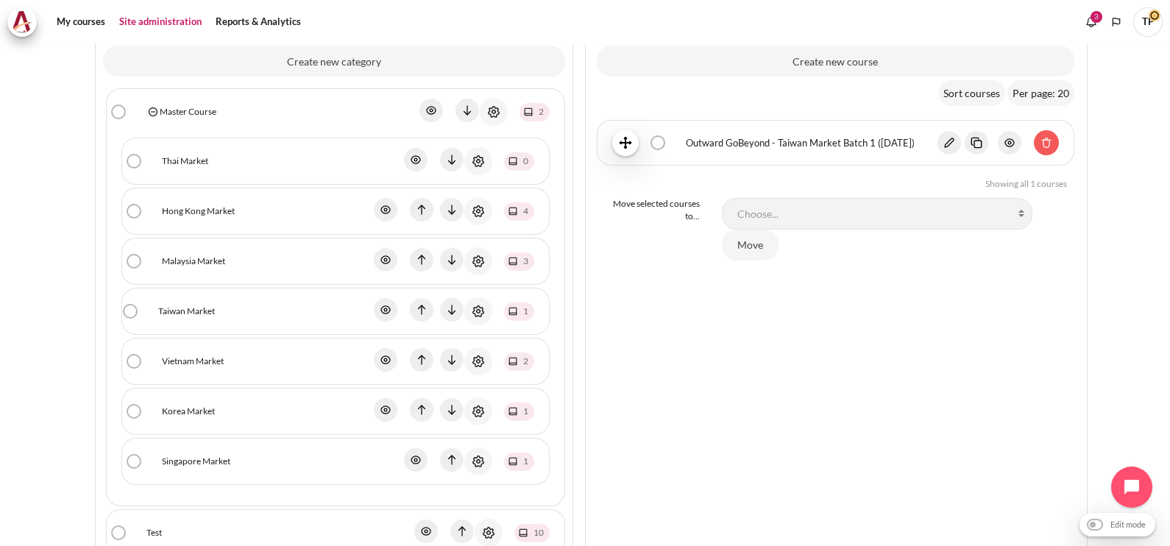
scroll to position [367, 0]
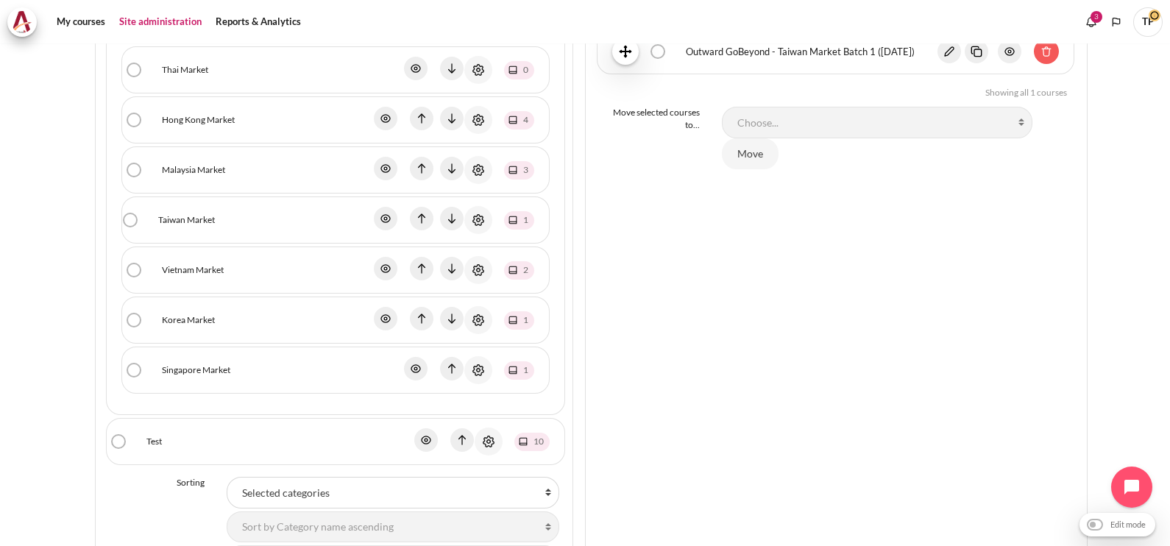
click at [146, 435] on link "Test" at bounding box center [153, 441] width 15 height 13
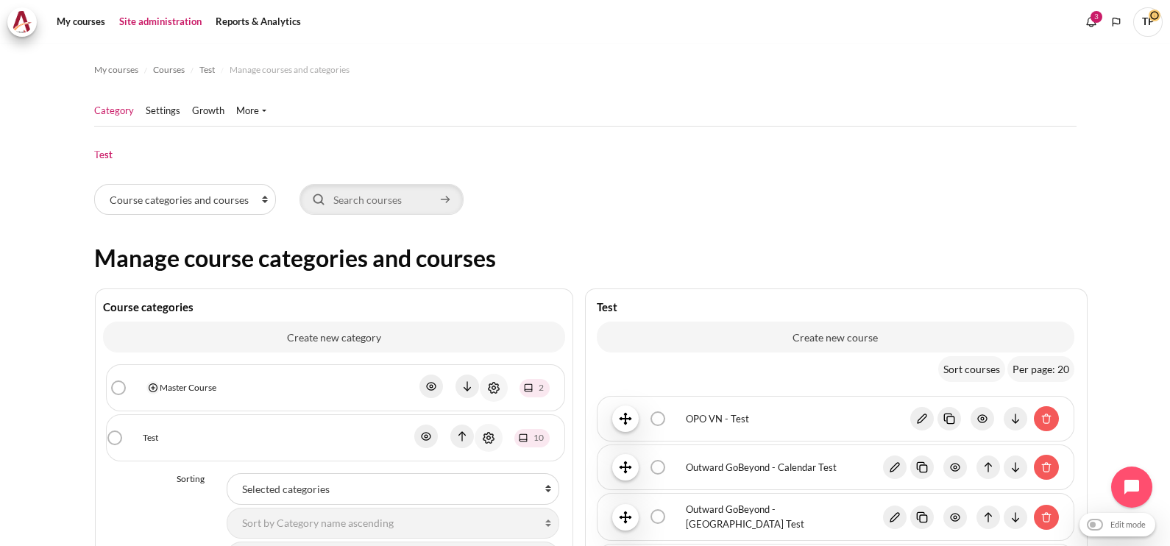
click at [166, 381] on link "Master Course" at bounding box center [188, 387] width 57 height 13
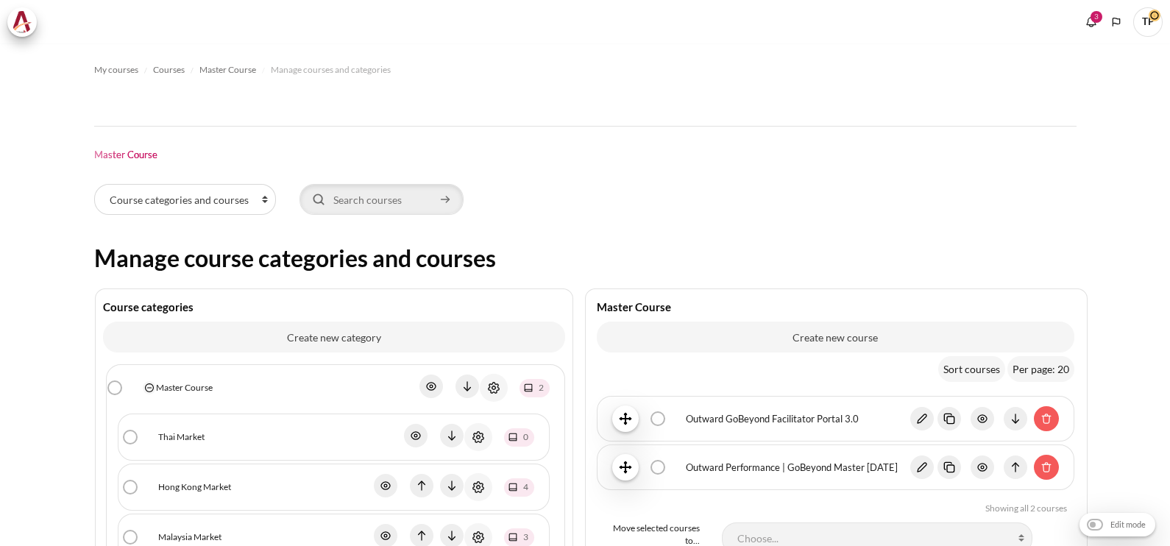
scroll to position [183, 0]
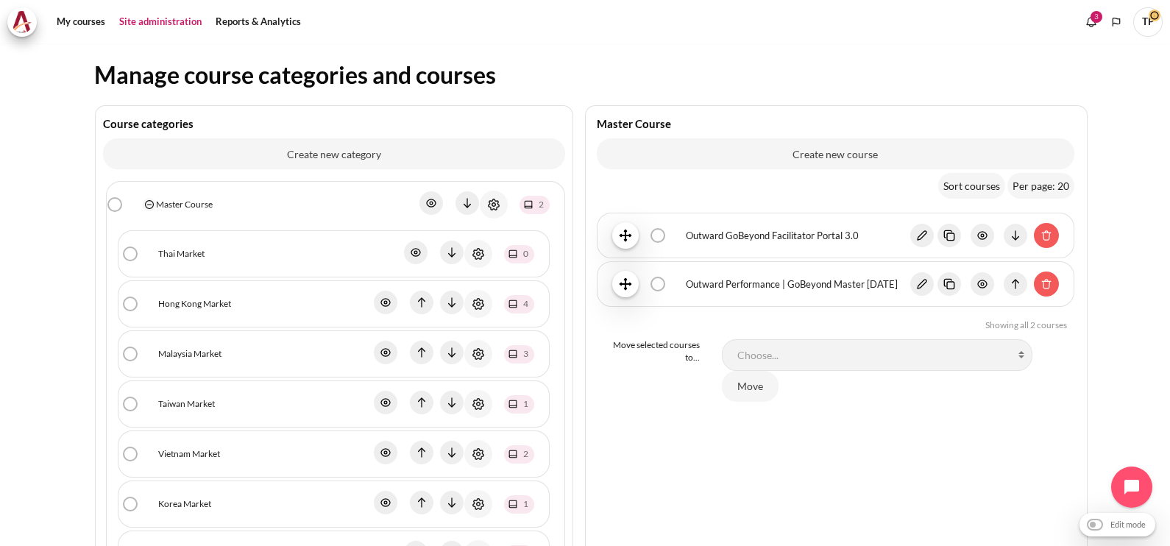
click at [667, 277] on label "Outward Performance | GoBeyond Master 3 July 2025 bulk action selection" at bounding box center [667, 277] width 0 height 0
click at [661, 285] on input "Outward Performance | GoBeyond Master 3 July 2025 bulk action selection" at bounding box center [668, 283] width 15 height 16
checkbox input "true"
click at [937, 286] on img "Content" at bounding box center [949, 284] width 24 height 24
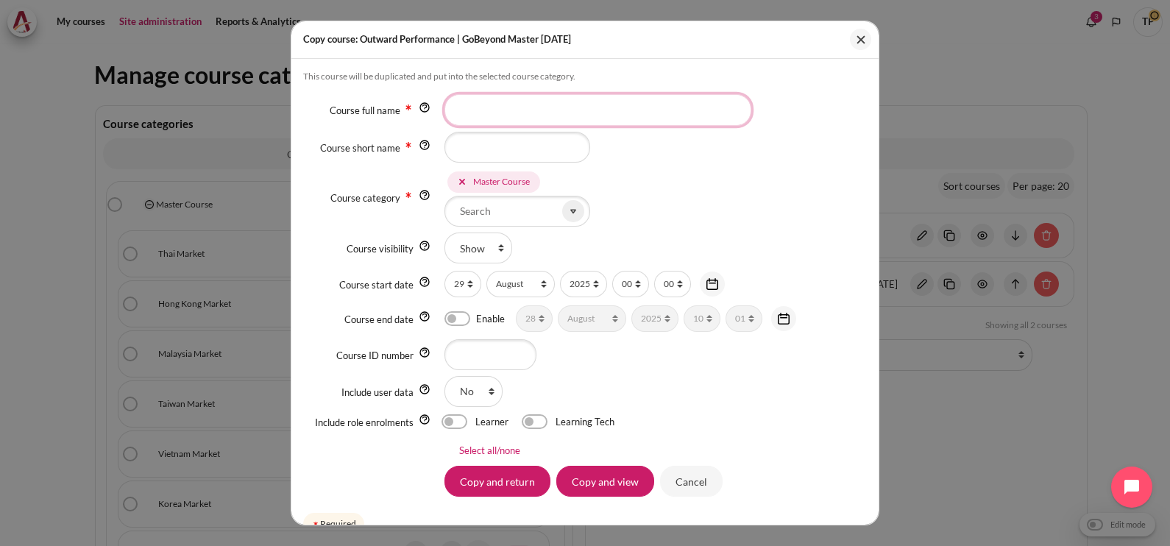
click at [486, 107] on input "Course full name" at bounding box center [597, 109] width 307 height 31
paste input "Outward GoBeyond - Taiwan Market Batch 1 ([DATE])"
click at [656, 110] on input "Outward GoBeyond - Taiwan Market Batch 1 ([DATE])" at bounding box center [597, 109] width 307 height 31
type input "Outward GoBeyond - Taiwan Market Batch 2 (Sep 2025)"
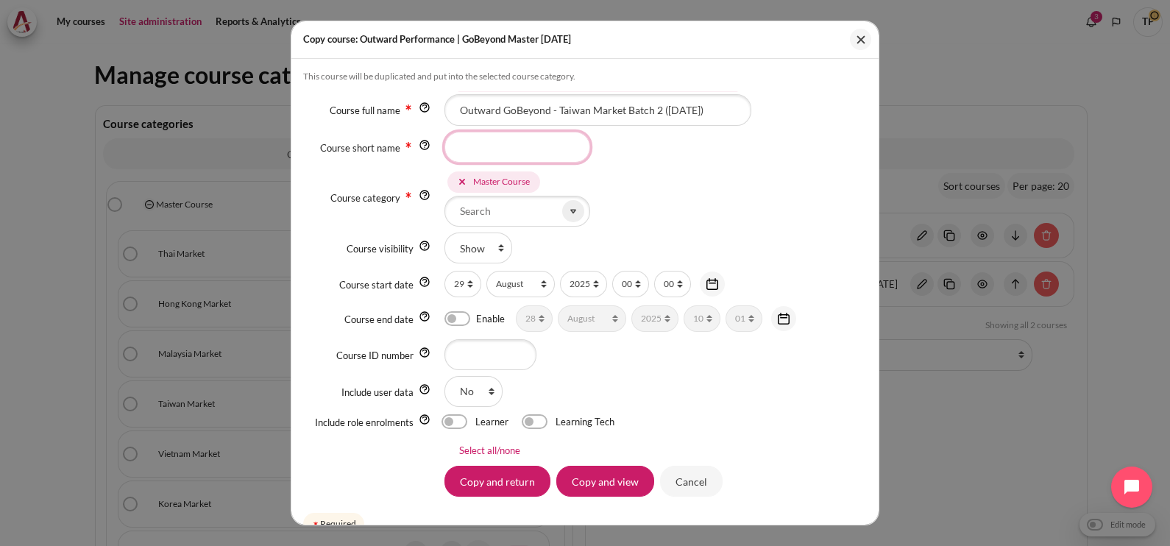
click at [519, 143] on input "Course short name" at bounding box center [517, 147] width 146 height 31
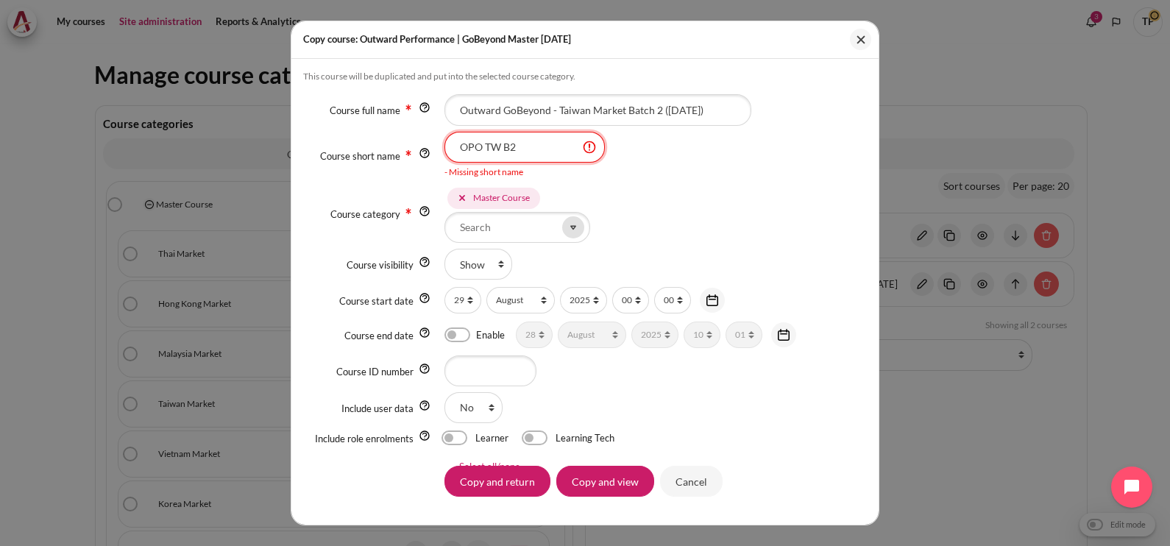
type input "OPO TW B2"
click at [571, 228] on form "This course will be duplicated and put into the selected course category. Cours…" at bounding box center [585, 313] width 564 height 484
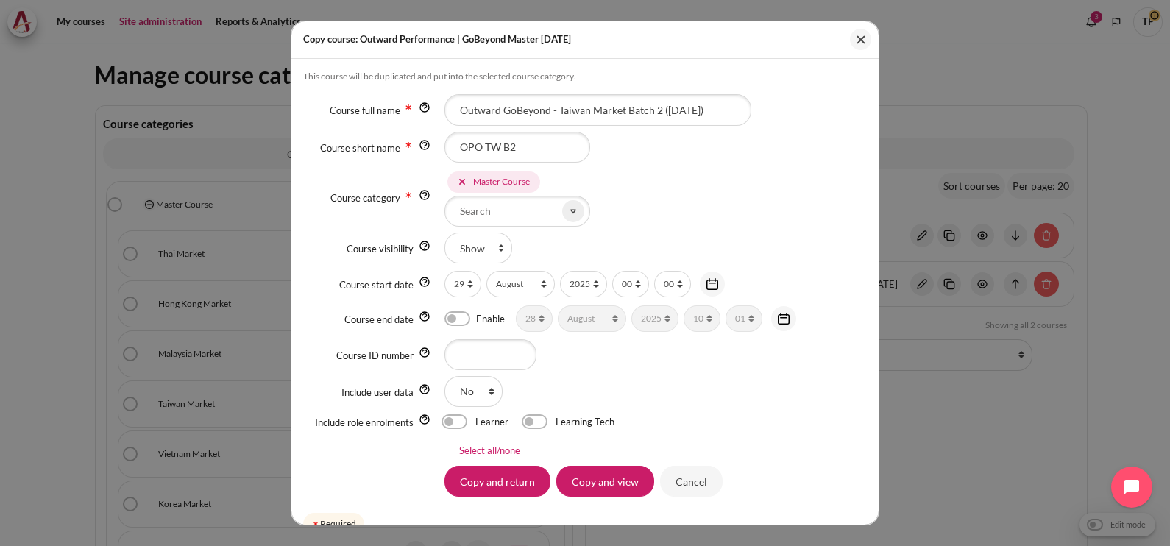
click at [457, 183] on icon at bounding box center [462, 182] width 10 height 10
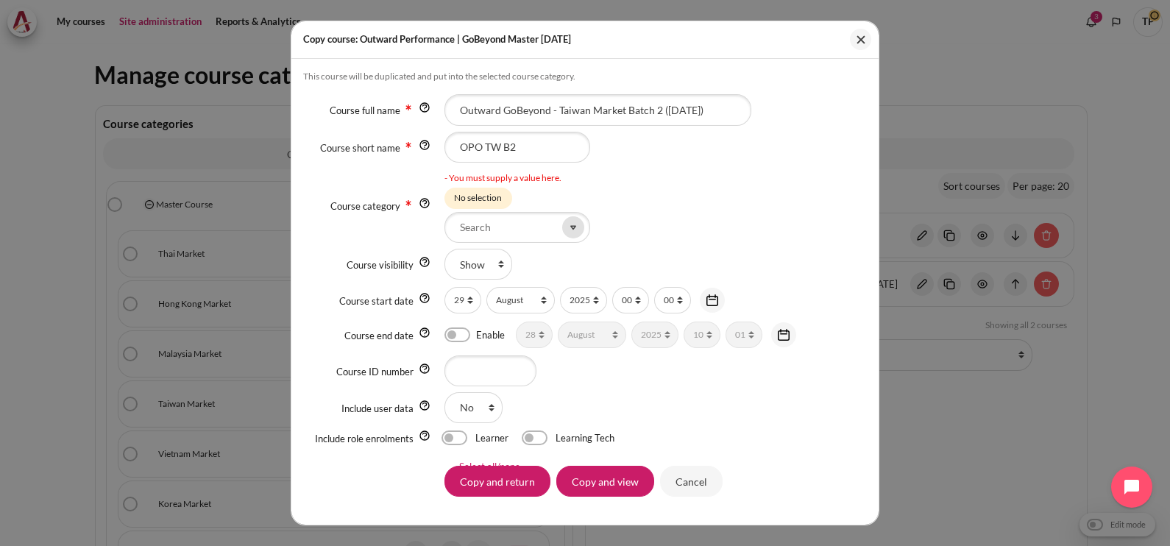
click at [574, 230] on span at bounding box center [573, 227] width 22 height 22
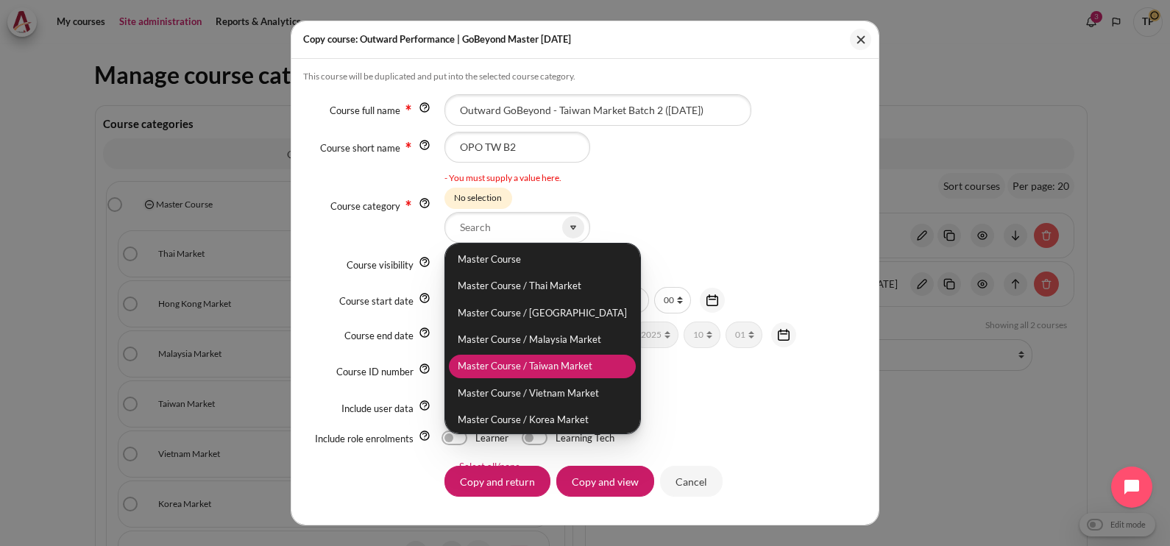
click at [505, 361] on li "Master Course / Taiwan Market" at bounding box center [542, 367] width 187 height 24
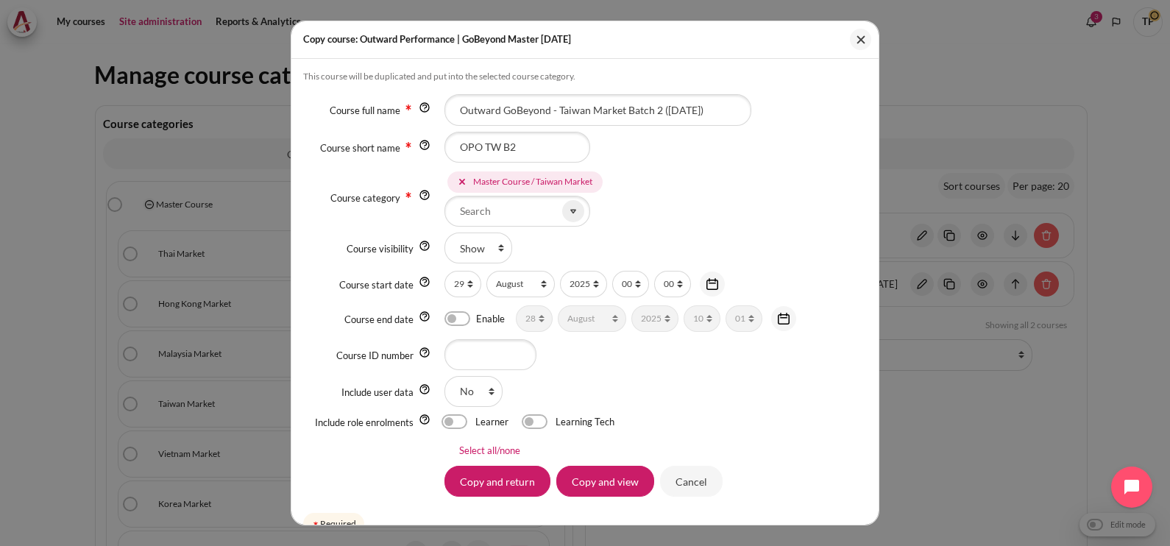
click at [698, 232] on div "Hide Show" at bounding box center [655, 247] width 423 height 31
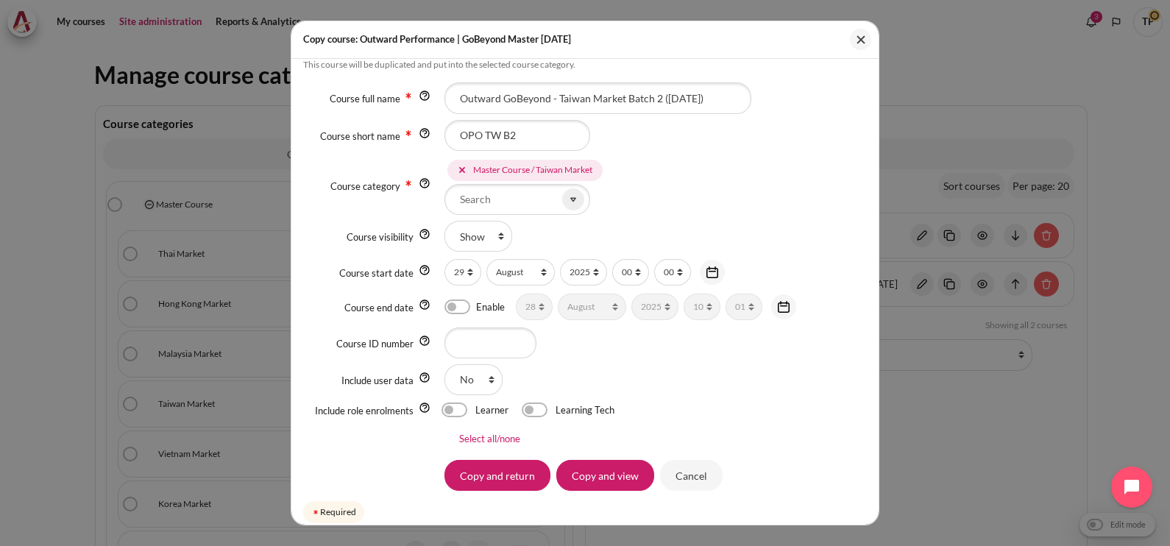
scroll to position [24, 0]
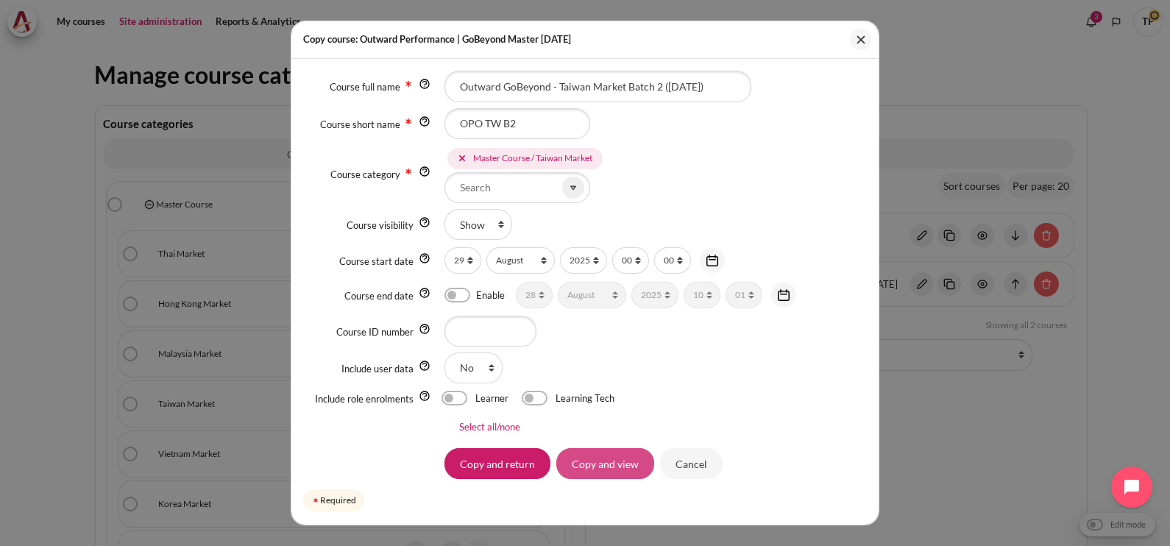
click at [570, 459] on input "Copy and view" at bounding box center [605, 463] width 98 height 31
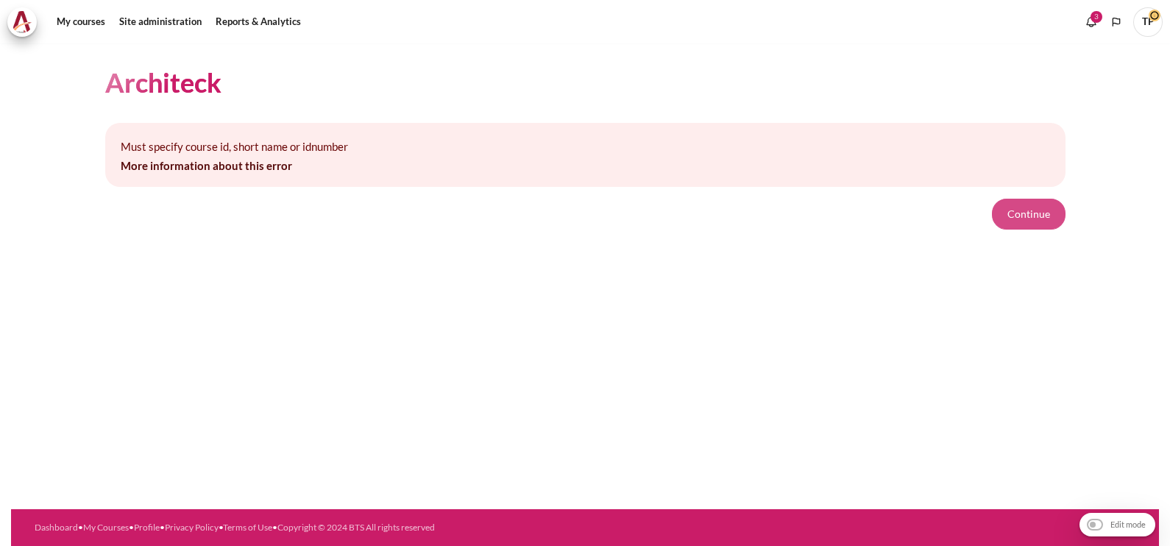
click at [1030, 202] on button "Continue" at bounding box center [1029, 214] width 74 height 31
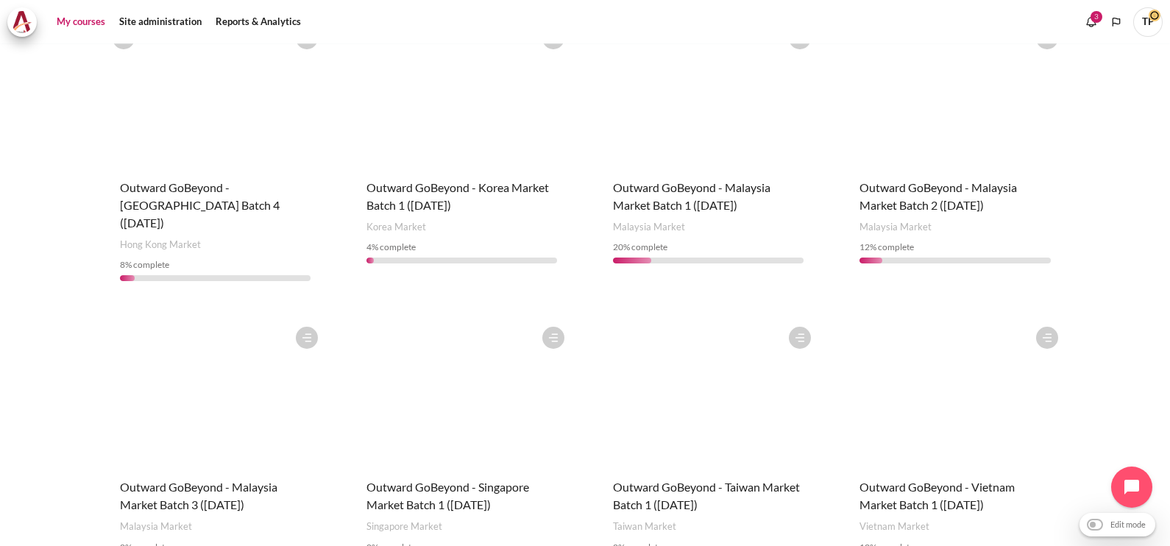
scroll to position [552, 0]
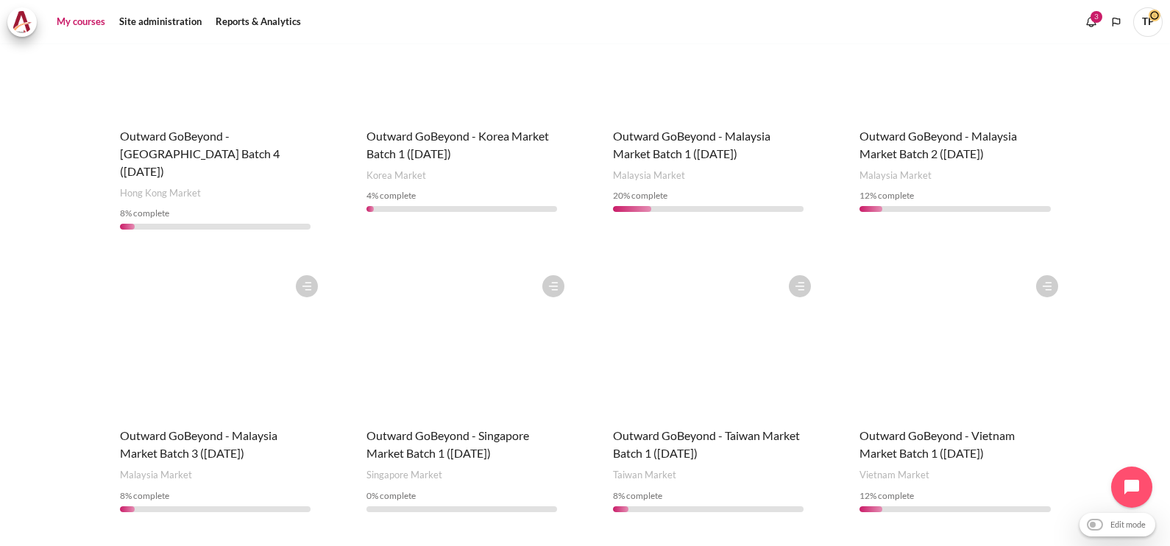
drag, startPoint x: 653, startPoint y: 415, endPoint x: 781, endPoint y: 427, distance: 129.3
click at [781, 427] on div "Course is starred Actions for course Outward GoBeyond - Taiwan Market Batch 1 (…" at bounding box center [708, 396] width 220 height 256
copy span "Outward GoBeyond - Taiwan Market Batch 1 ([DATE])"
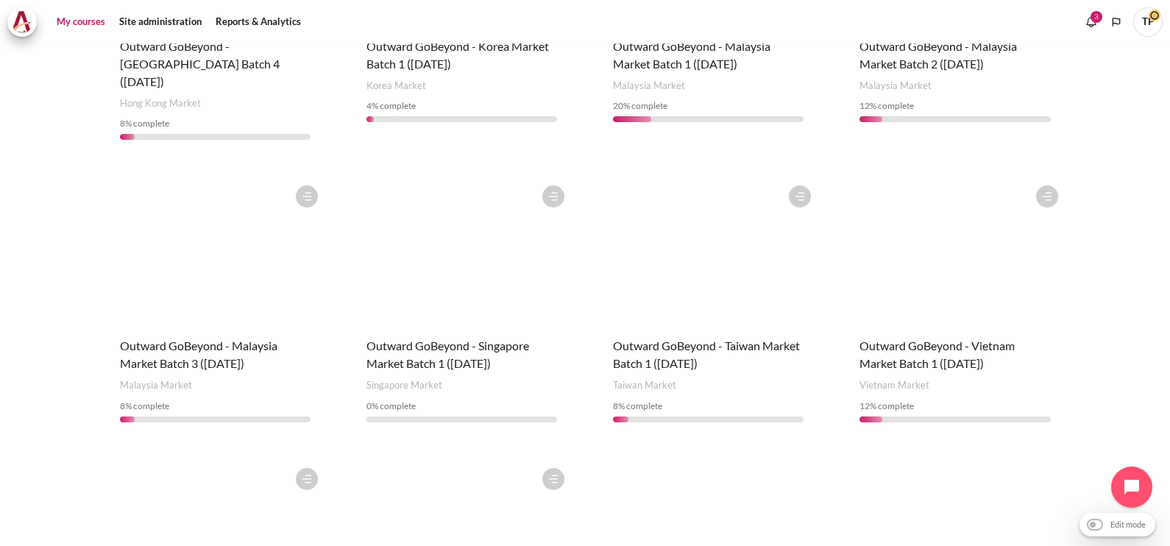
scroll to position [643, 0]
click at [663, 241] on figure "Content" at bounding box center [708, 250] width 220 height 147
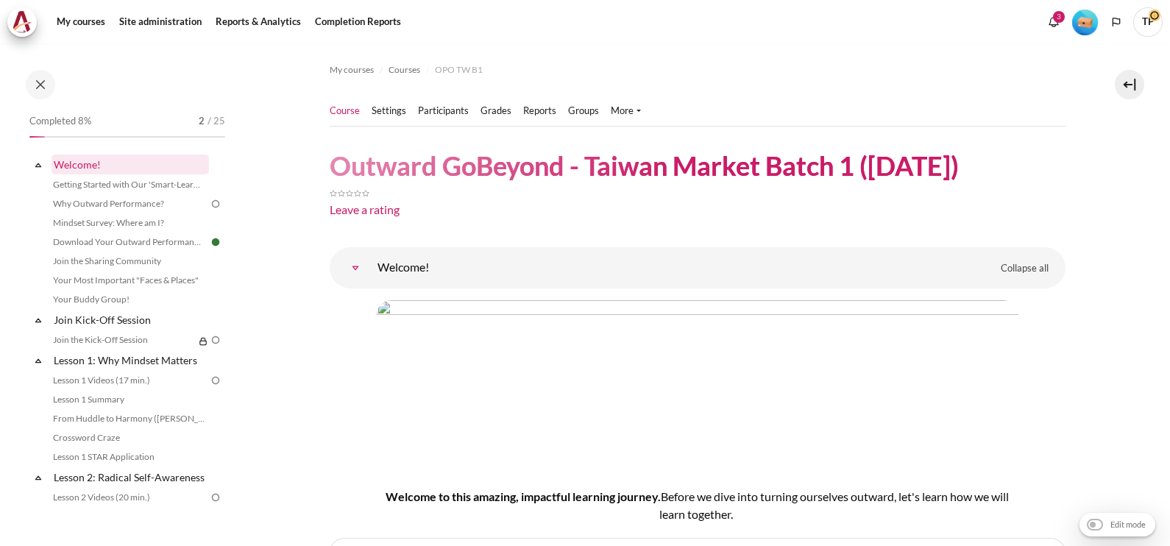
click at [93, 161] on link "Welcome!" at bounding box center [129, 164] width 157 height 20
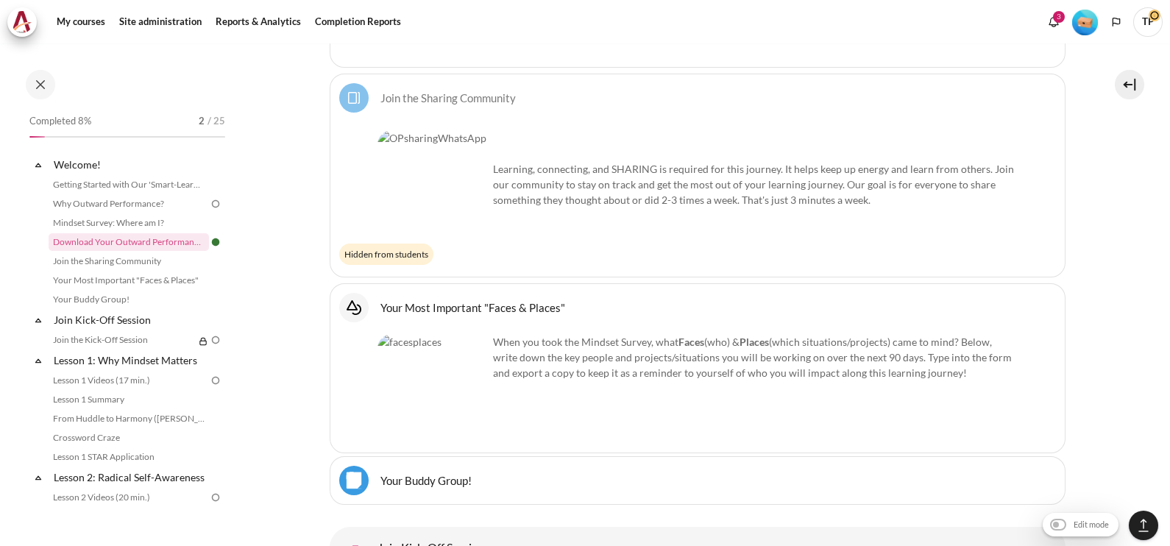
scroll to position [1170, 0]
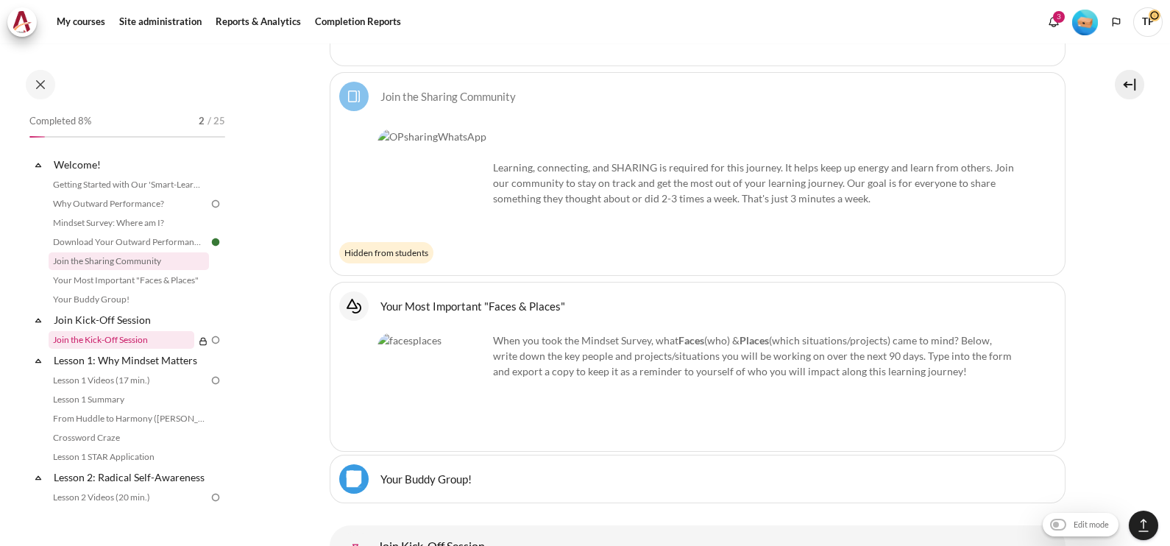
click at [114, 331] on link "Join the Kick-Off Session" at bounding box center [122, 340] width 146 height 18
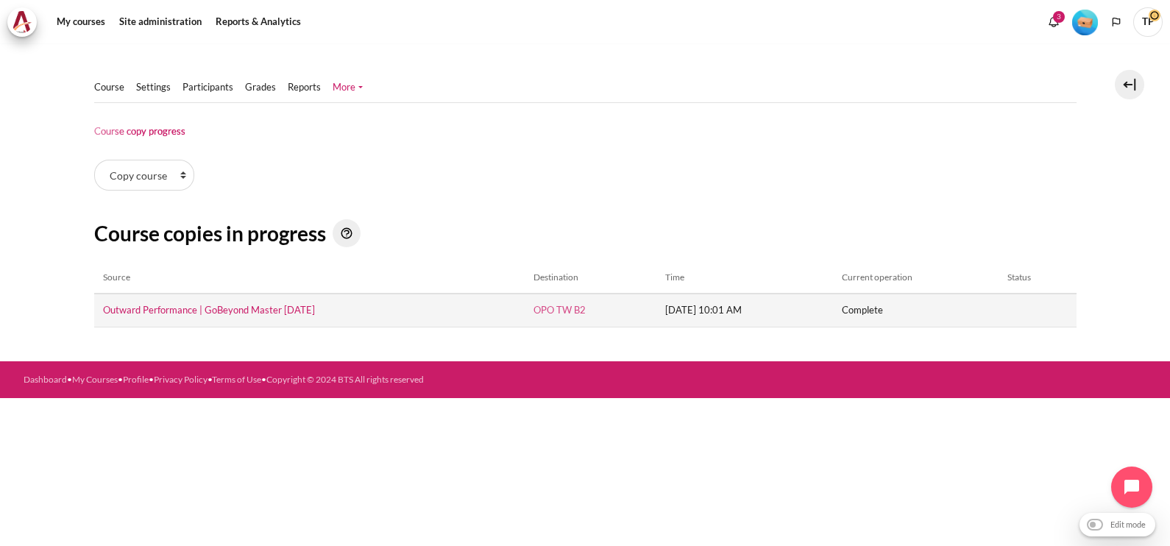
click at [533, 306] on link "OPO TW B2" at bounding box center [559, 310] width 52 height 12
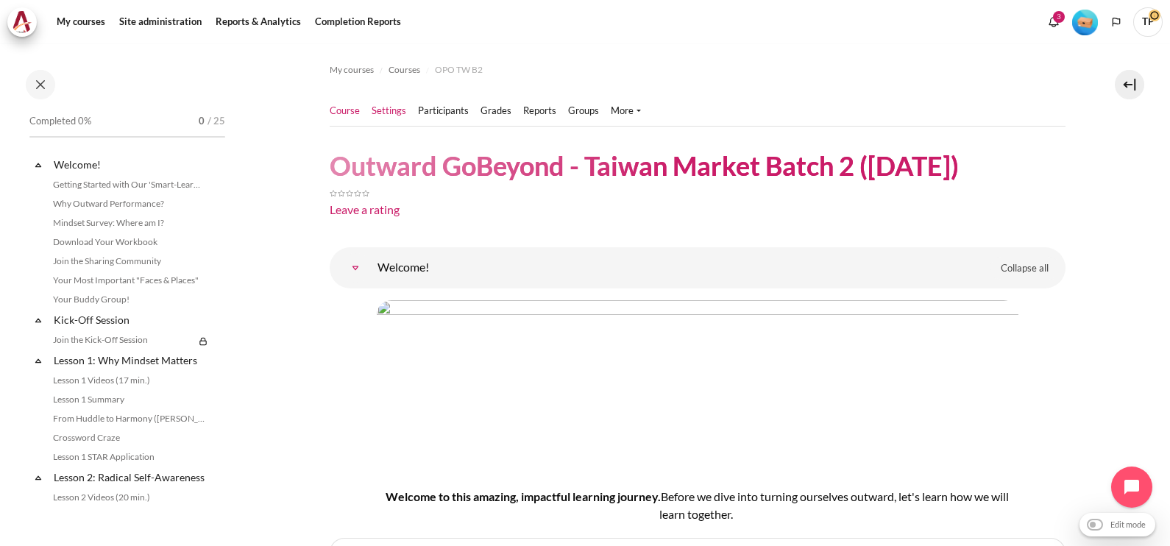
click at [394, 113] on link "Settings" at bounding box center [389, 111] width 35 height 15
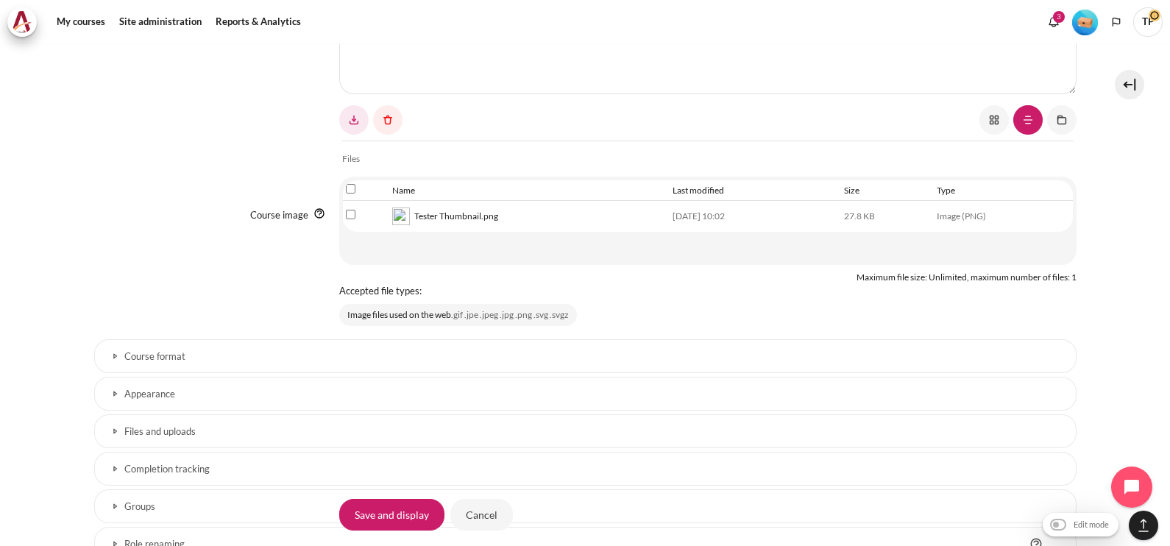
scroll to position [735, 0]
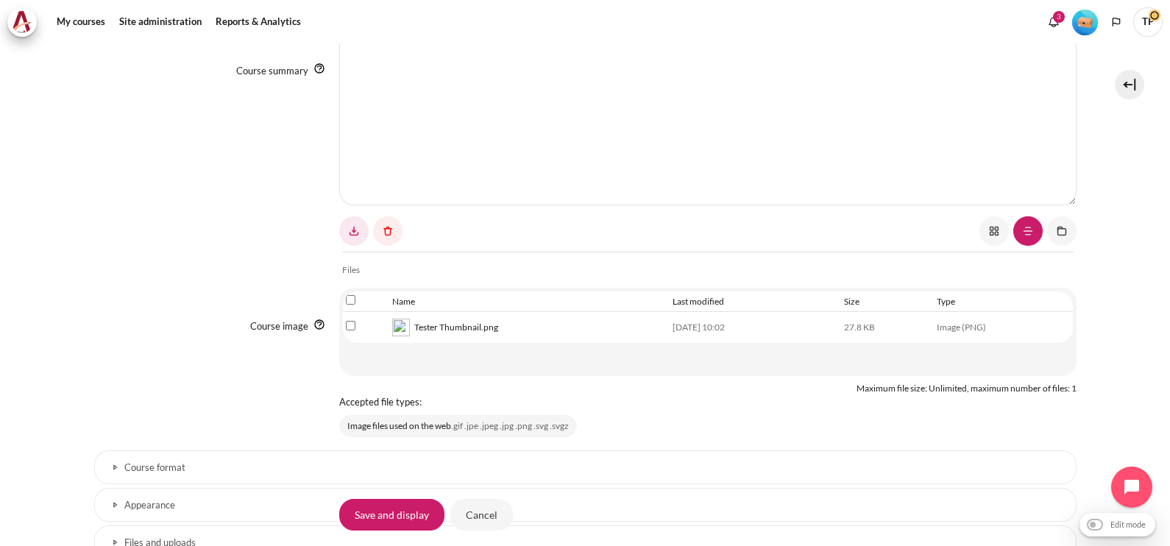
click at [346, 325] on input "Select file 'Tester Thumbnail.png'" at bounding box center [351, 326] width 10 height 10
checkbox input "true"
click at [396, 232] on link "Content" at bounding box center [387, 230] width 29 height 29
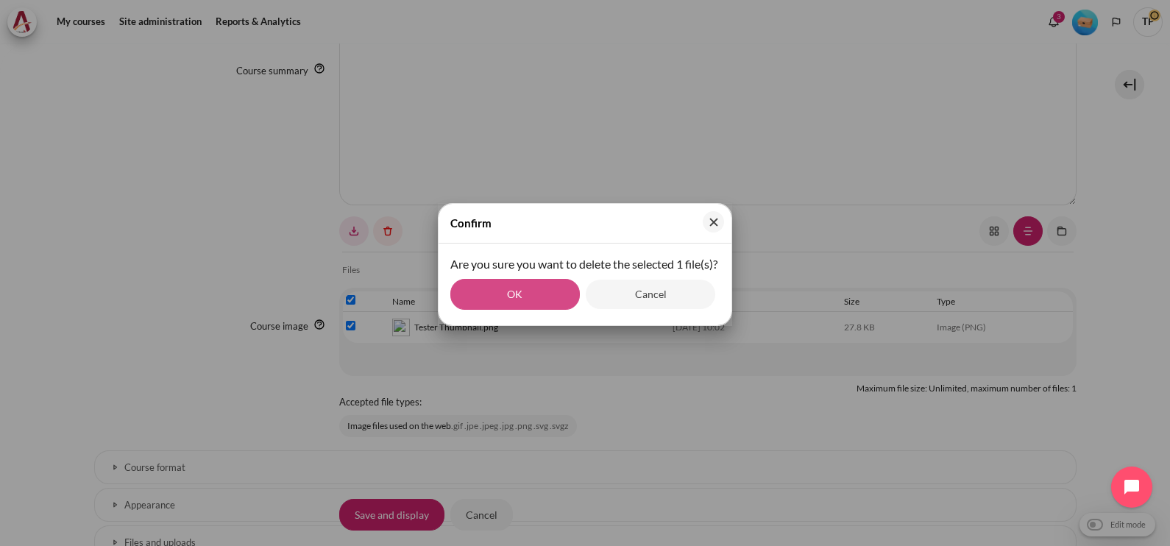
click at [496, 306] on button "OK" at bounding box center [514, 294] width 129 height 31
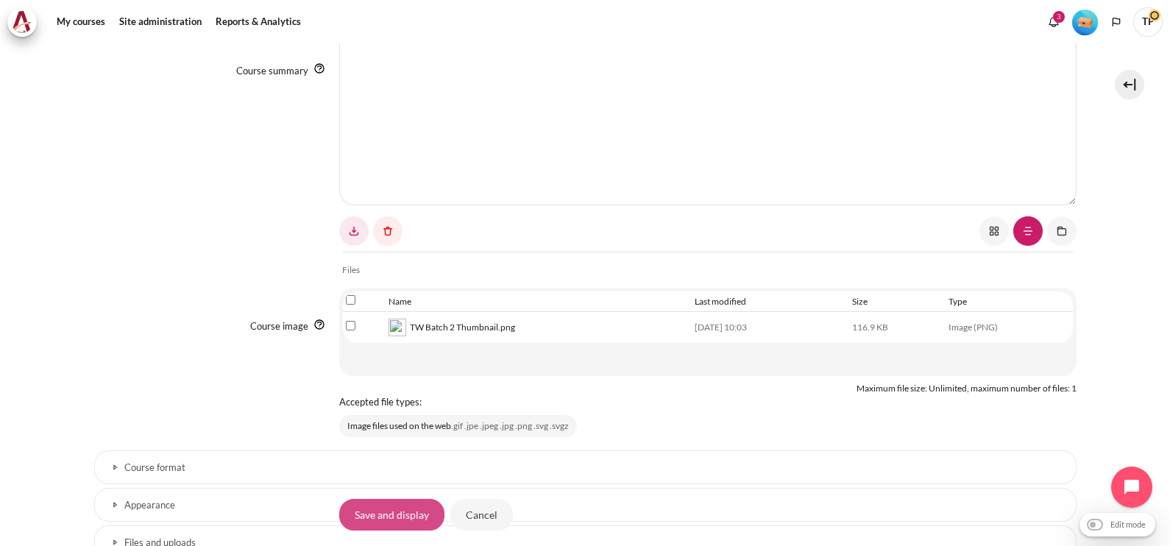
click at [397, 507] on input "Save and display" at bounding box center [391, 514] width 105 height 31
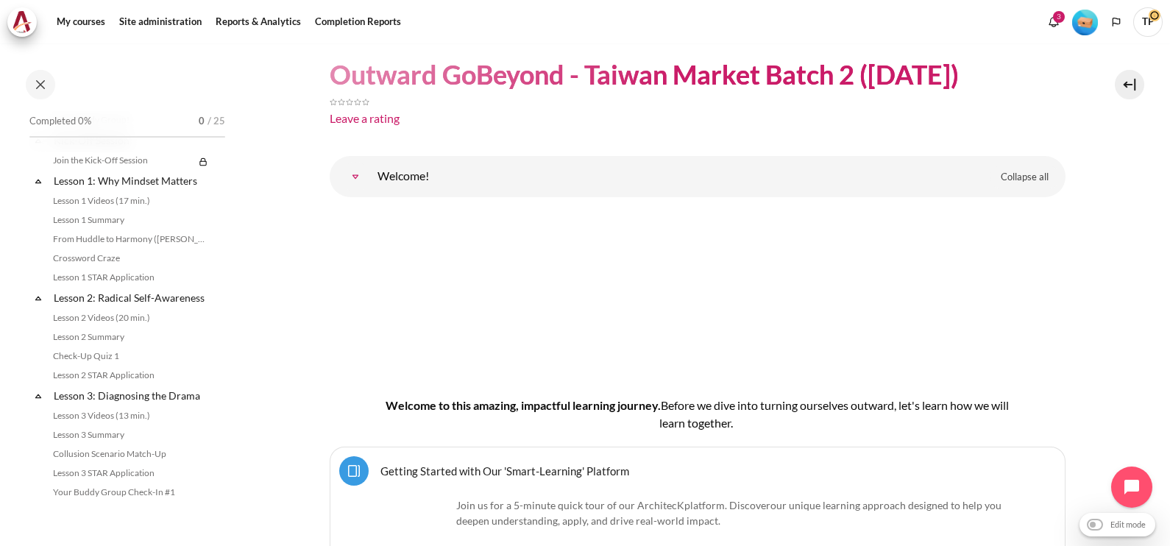
scroll to position [460, 0]
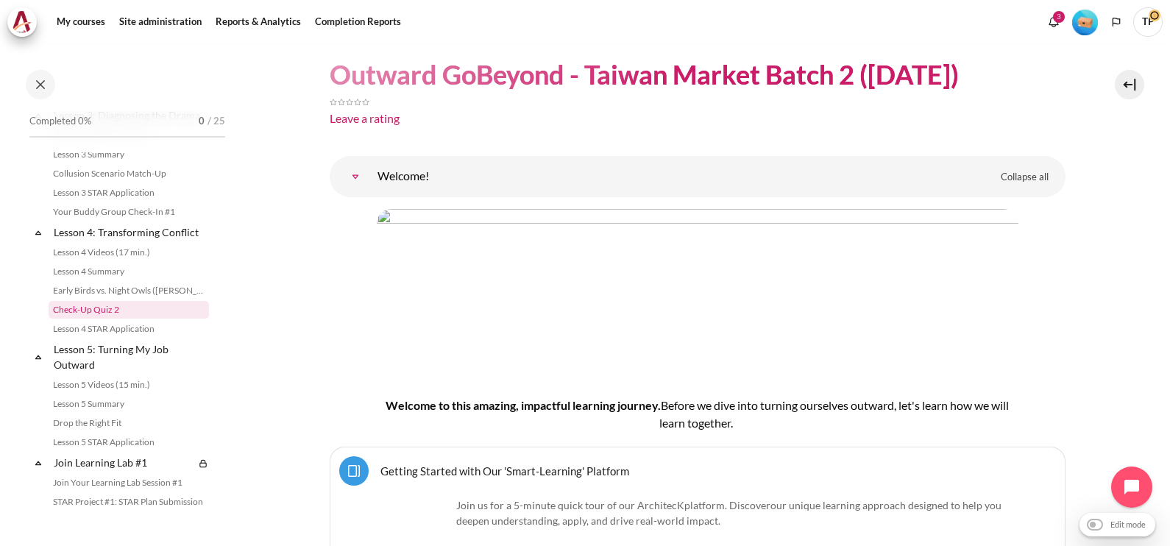
click at [86, 319] on link "Check-Up Quiz 2" at bounding box center [129, 310] width 160 height 18
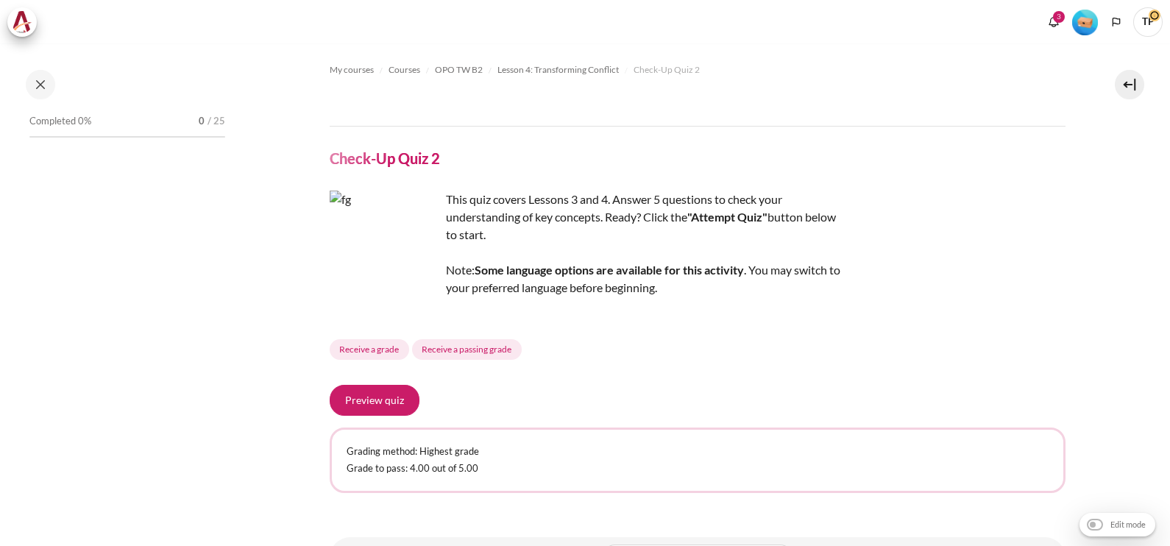
click at [1140, 15] on span "TP" at bounding box center [1147, 21] width 29 height 29
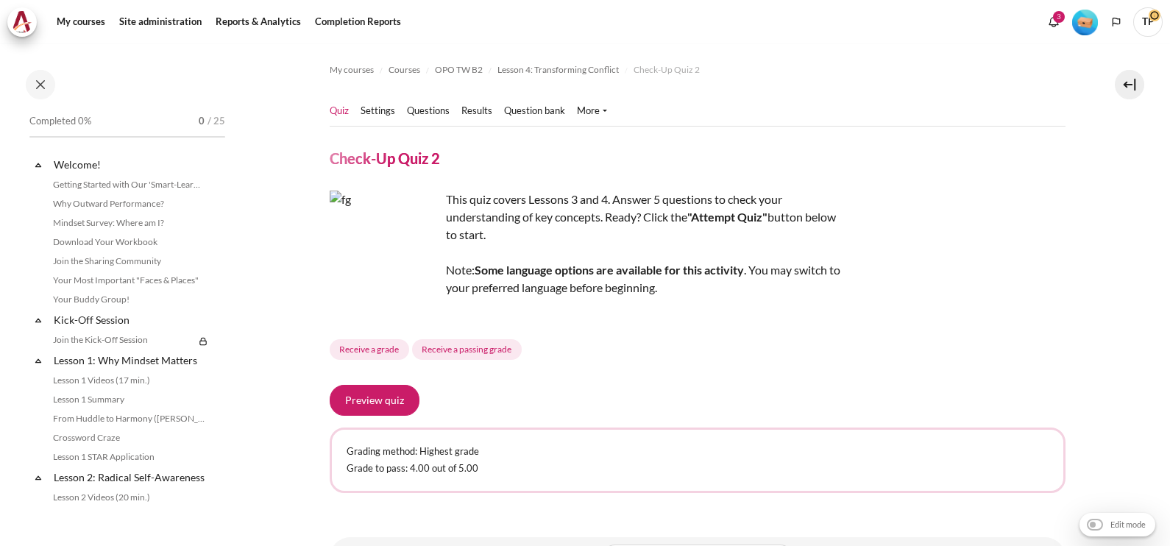
scroll to position [475, 0]
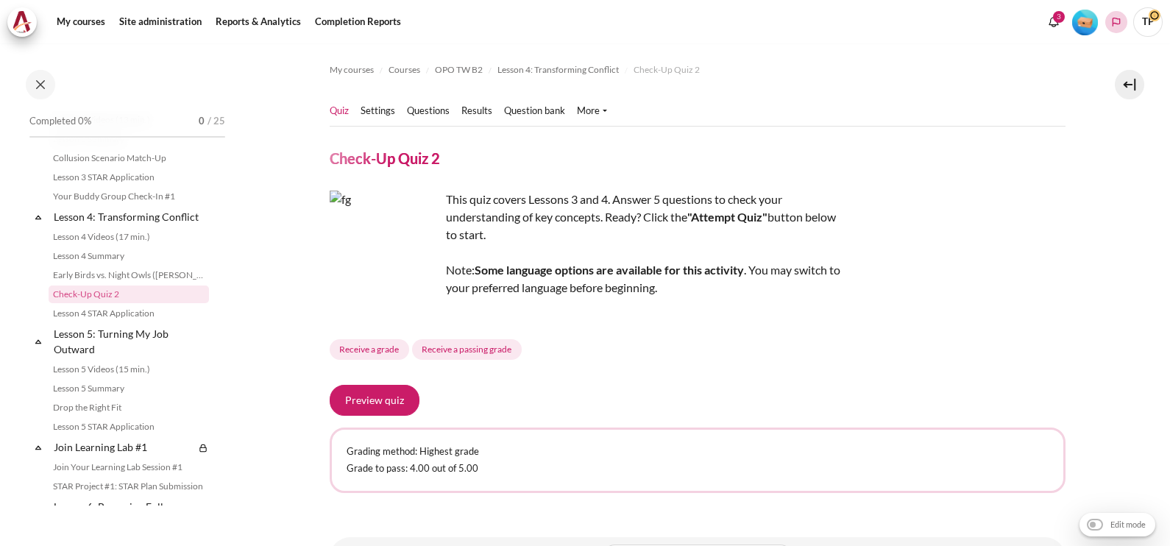
click at [1126, 18] on button "Languages" at bounding box center [1116, 22] width 22 height 22
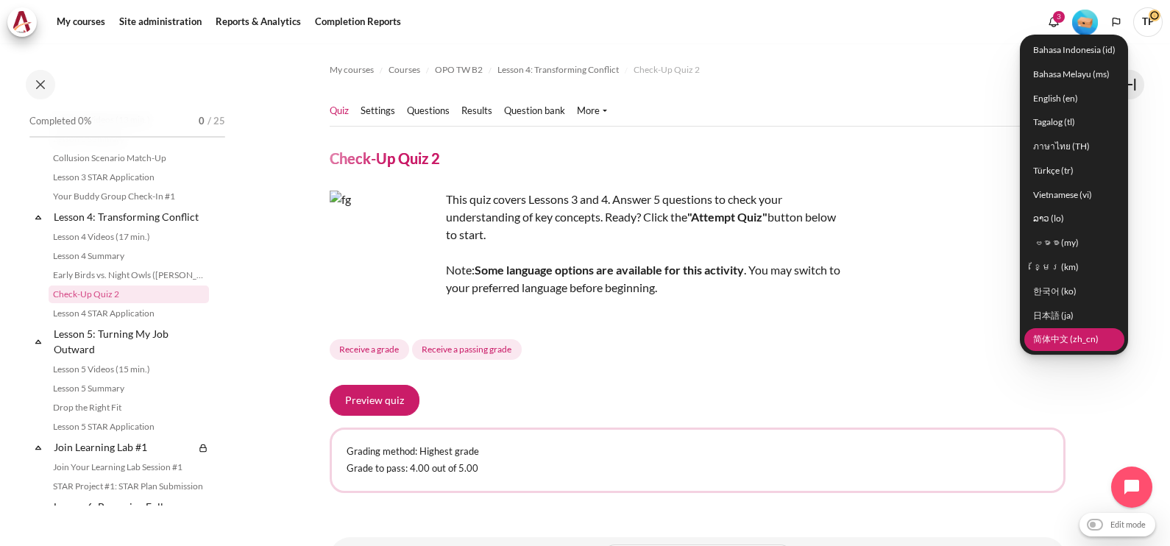
click at [1056, 335] on link "简体中文 ‎(zh_cn)‎" at bounding box center [1074, 338] width 100 height 23
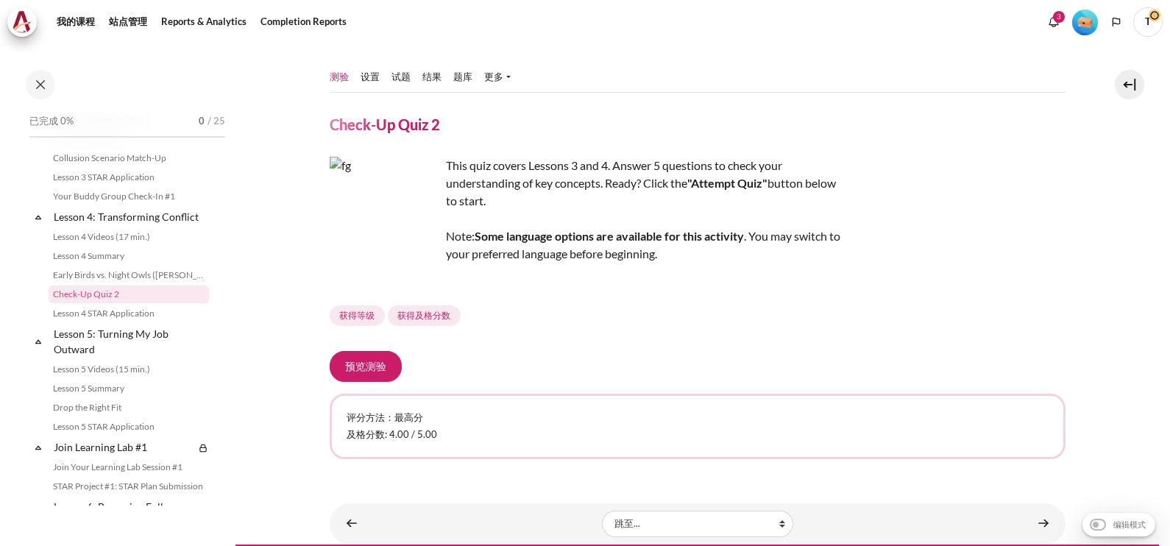
scroll to position [67, 0]
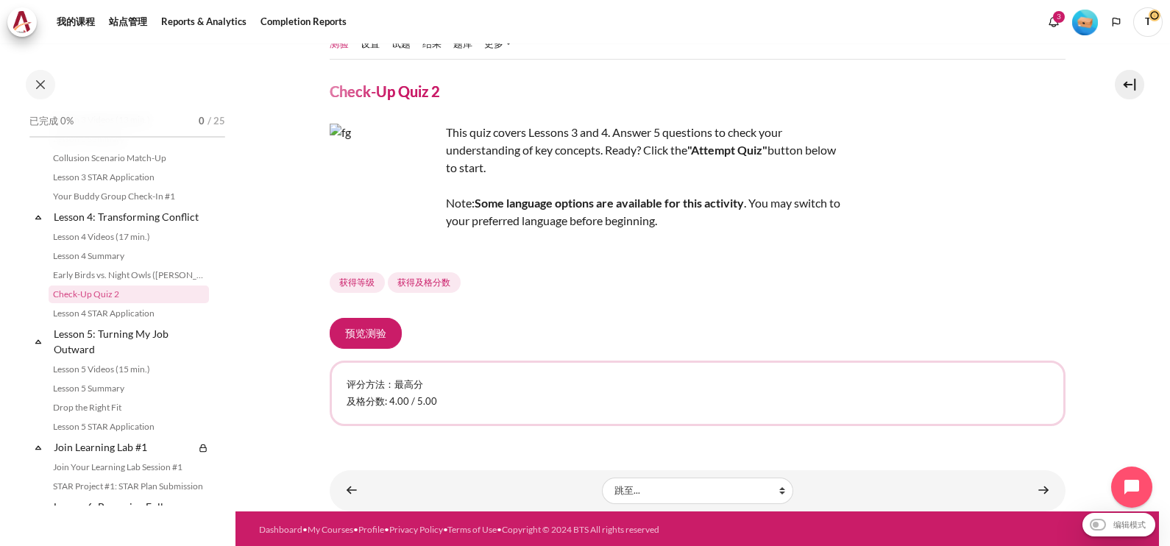
click at [386, 358] on div "预览测验 评分方法：最高分 及格分数: 4.00 / 5.00" at bounding box center [698, 372] width 736 height 108
click at [383, 328] on button "预览测验" at bounding box center [366, 333] width 72 height 31
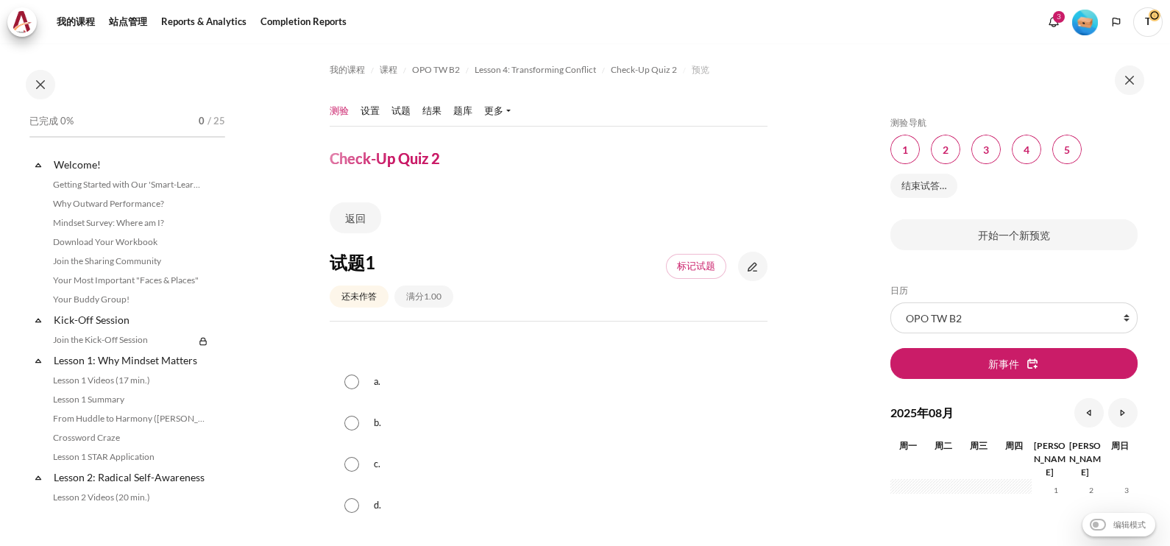
scroll to position [475, 0]
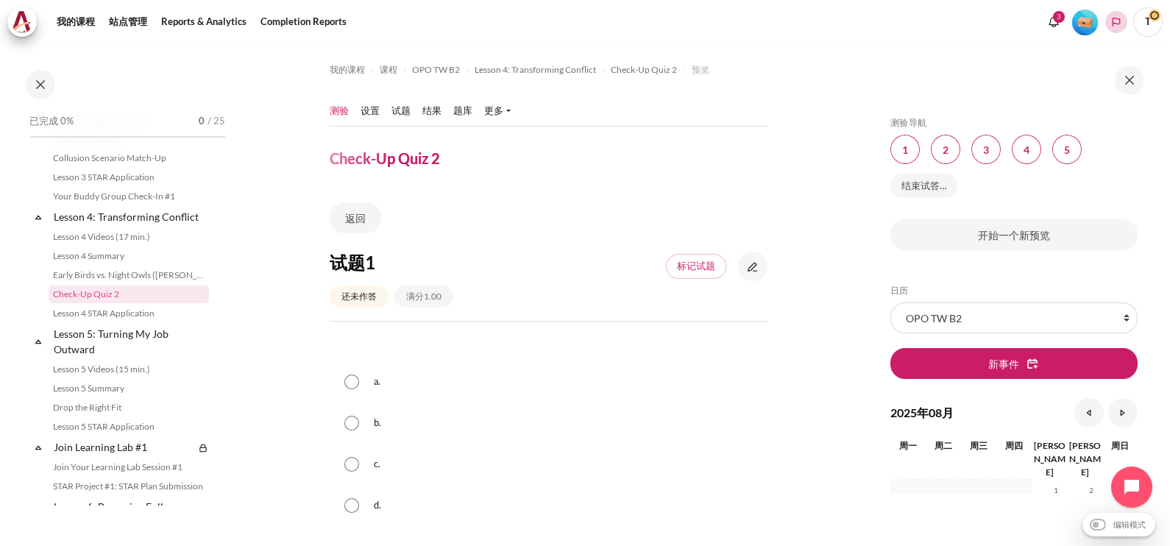
click at [1112, 22] on polyline "Languages" at bounding box center [1116, 22] width 12 height 12
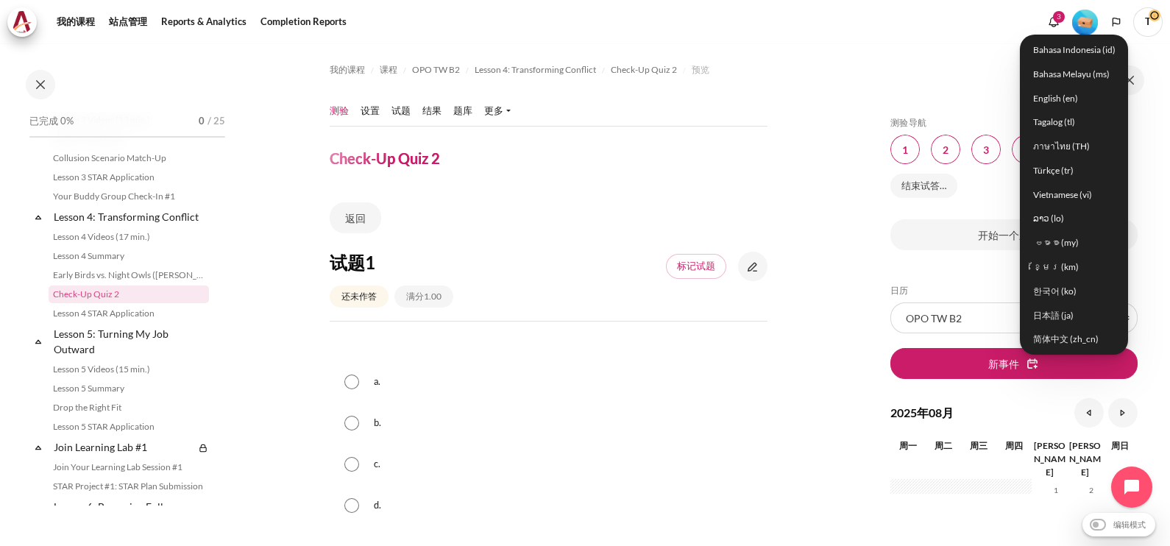
click at [1053, 85] on div "Bahasa Indonesia ‎(id)‎ Bahasa Melayu ‎(ms)‎ English ‎(en)‎ Tagalog ‎(tl)‎ ภาษา…" at bounding box center [1074, 195] width 108 height 320
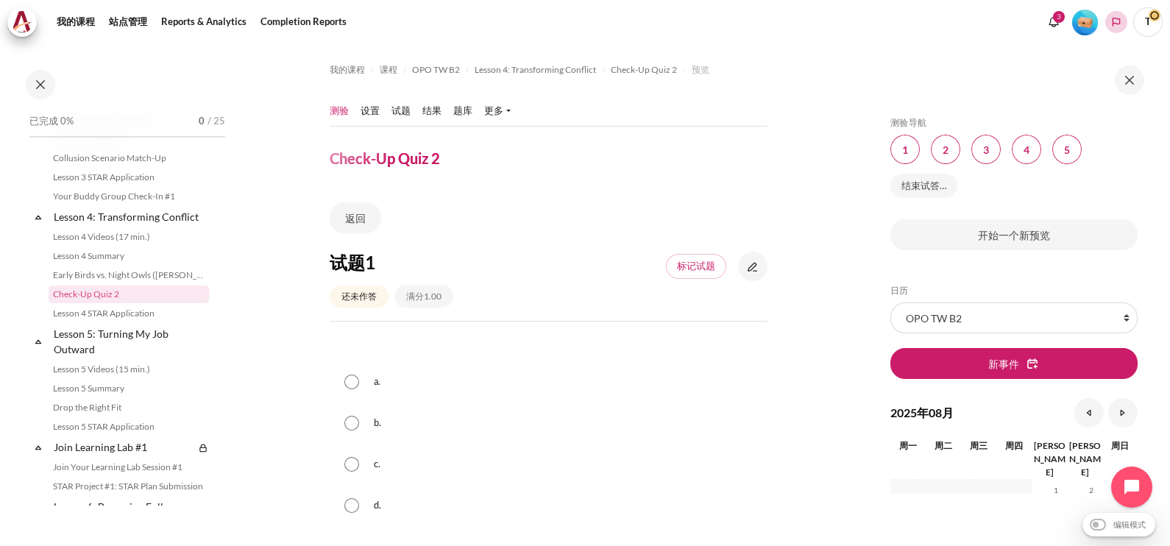
click at [1123, 18] on button "Languages" at bounding box center [1116, 22] width 22 height 22
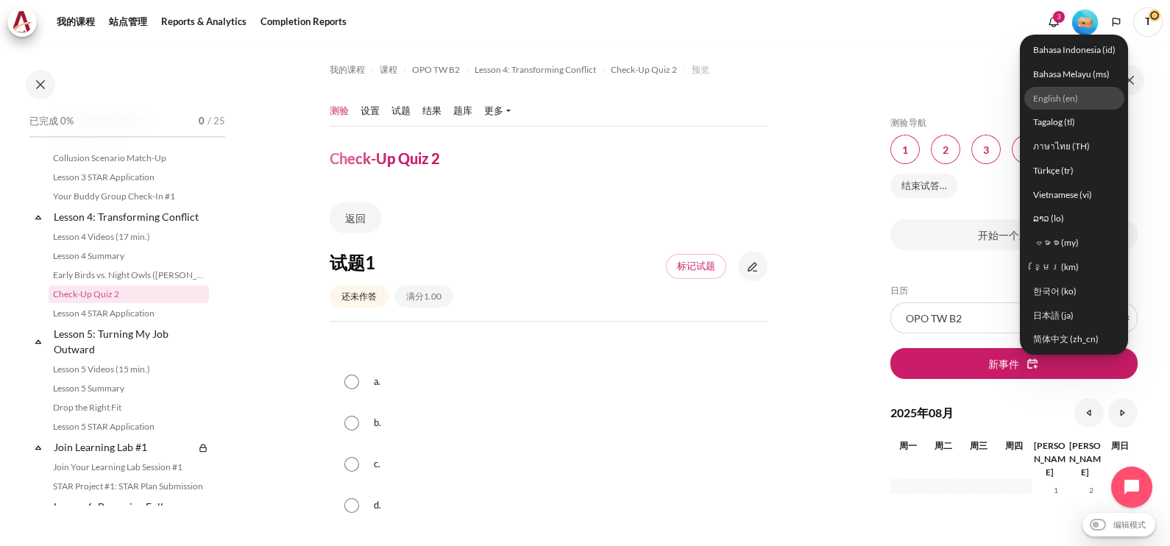
click at [1059, 106] on link "English ‎(en)‎" at bounding box center [1074, 98] width 100 height 23
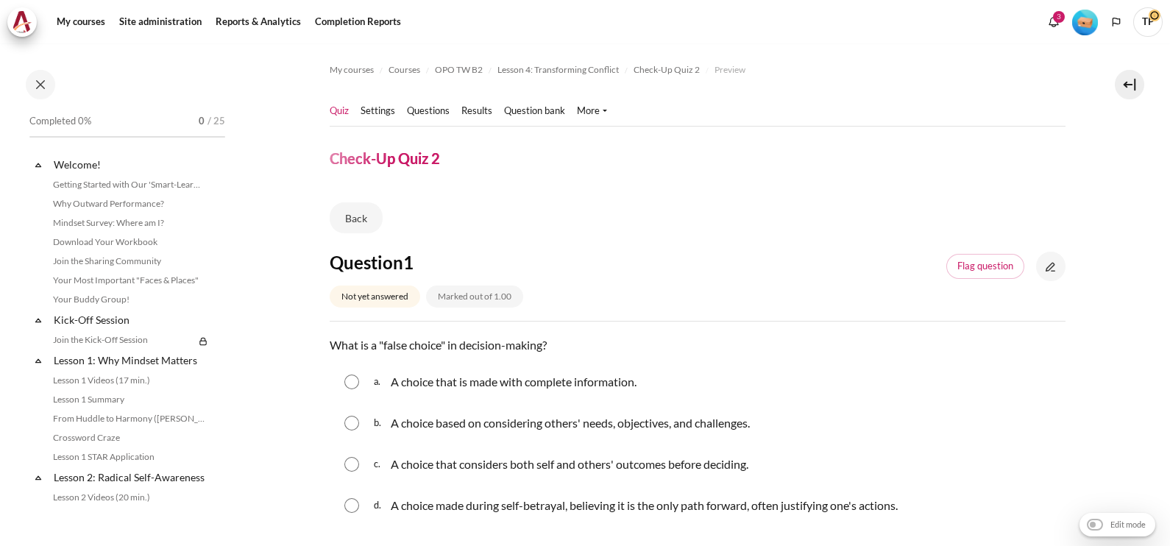
scroll to position [475, 0]
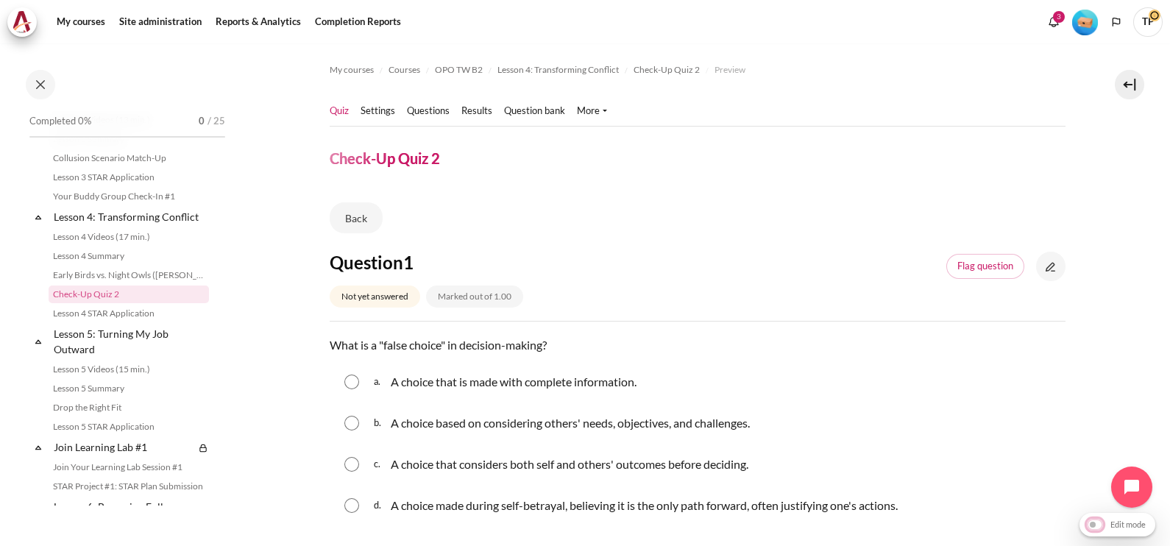
click at [1095, 524] on input "Edit mode" at bounding box center [1117, 523] width 68 height 15
checkbox input "true"
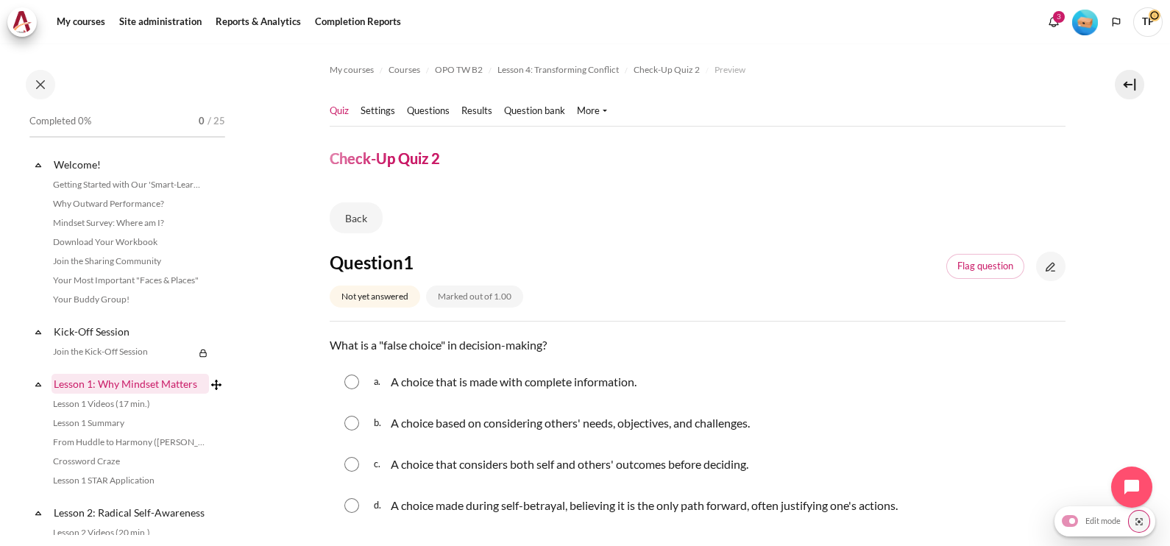
click at [73, 382] on link "Lesson 1: Why Mindset Matters" at bounding box center [129, 384] width 157 height 20
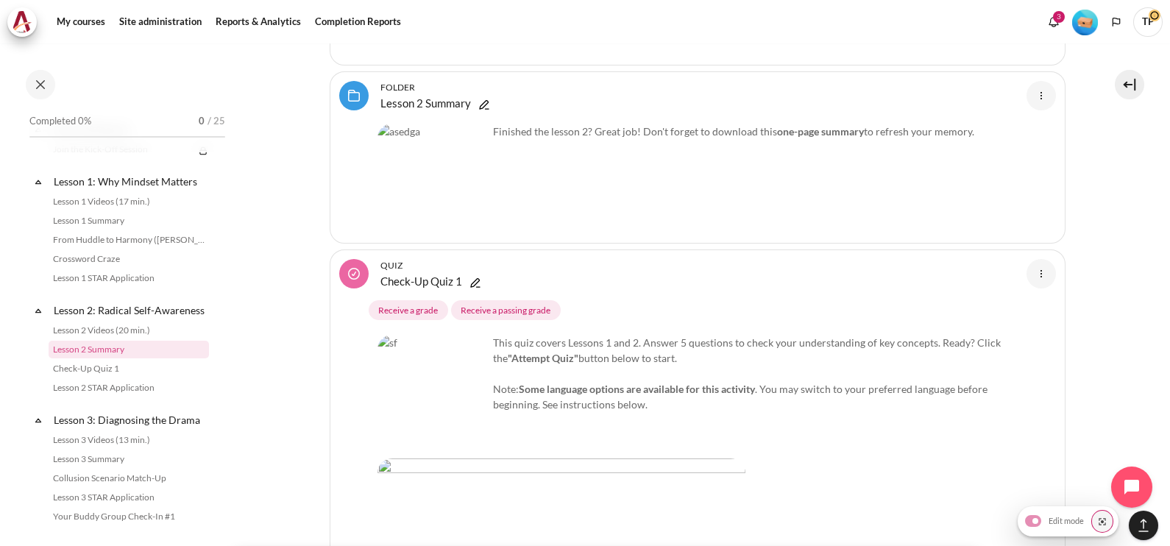
scroll to position [4540, 0]
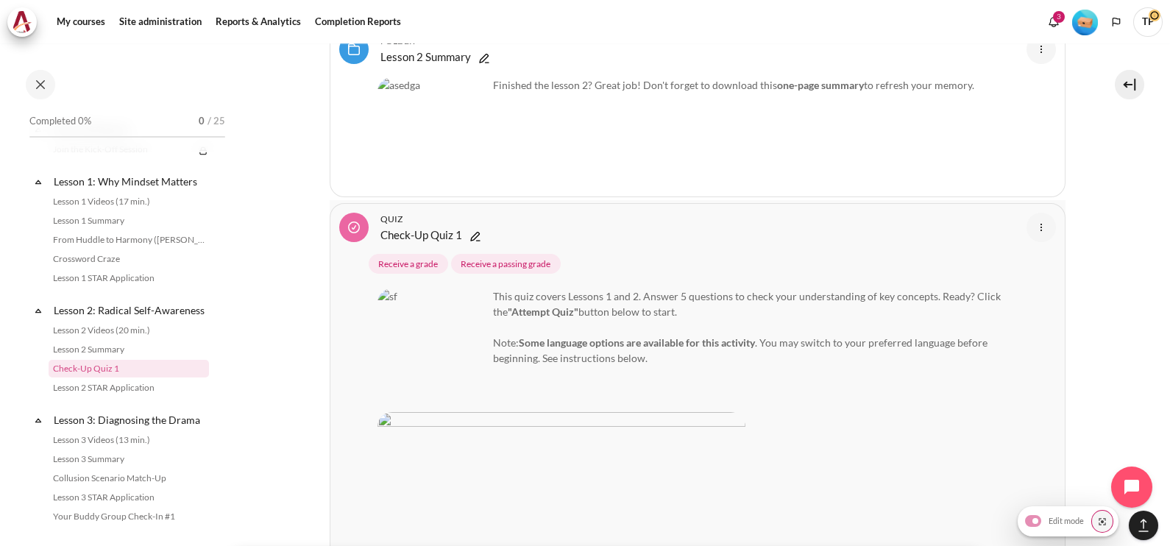
click at [1033, 218] on img "Content" at bounding box center [1041, 227] width 18 height 18
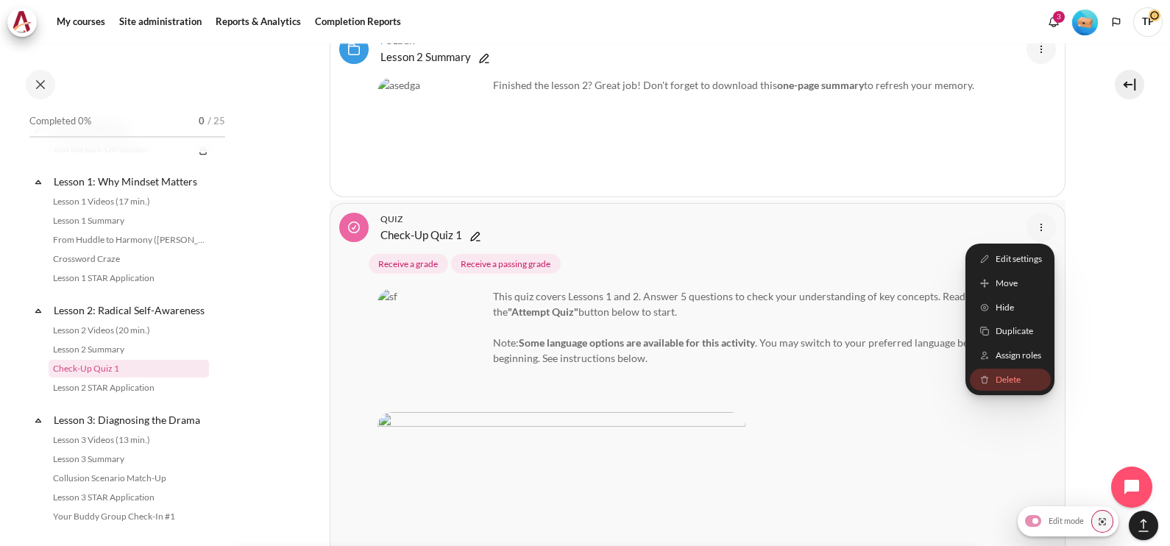
click at [995, 373] on span "Delete" at bounding box center [1007, 379] width 25 height 13
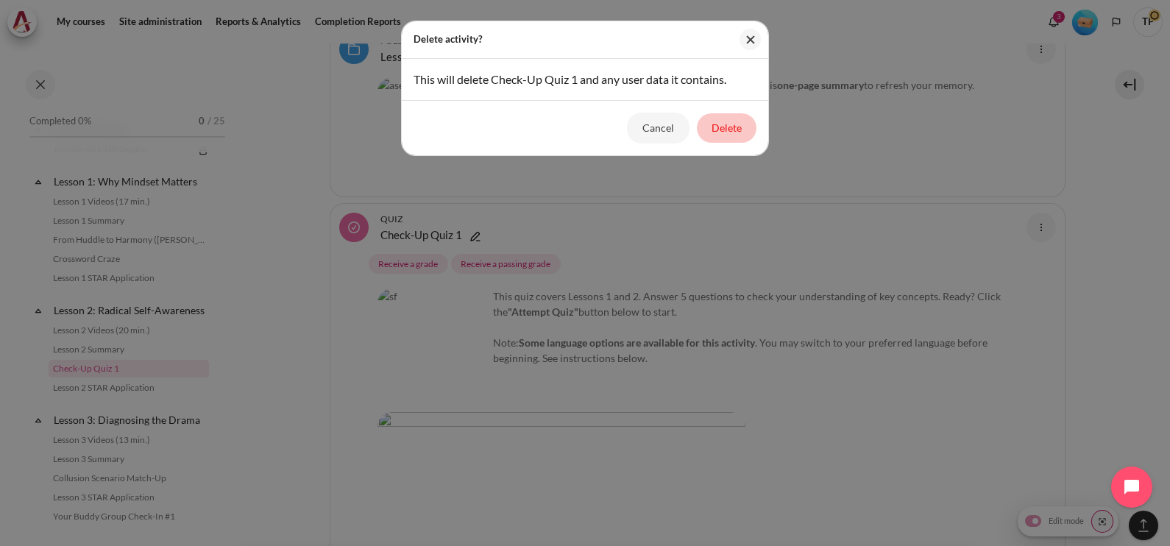
click at [733, 127] on button "Delete" at bounding box center [727, 127] width 60 height 29
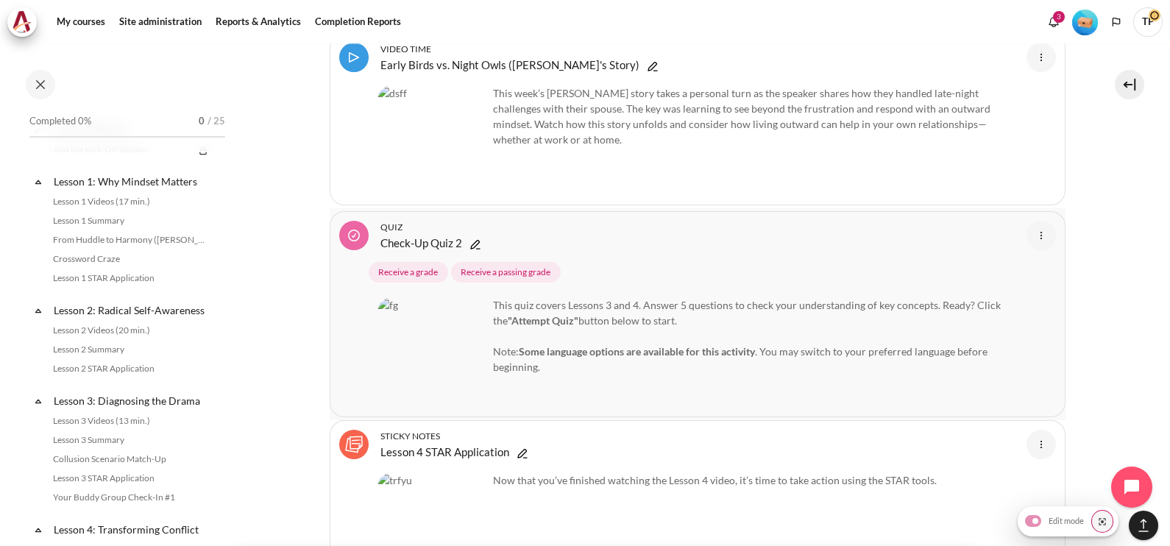
scroll to position [7390, 0]
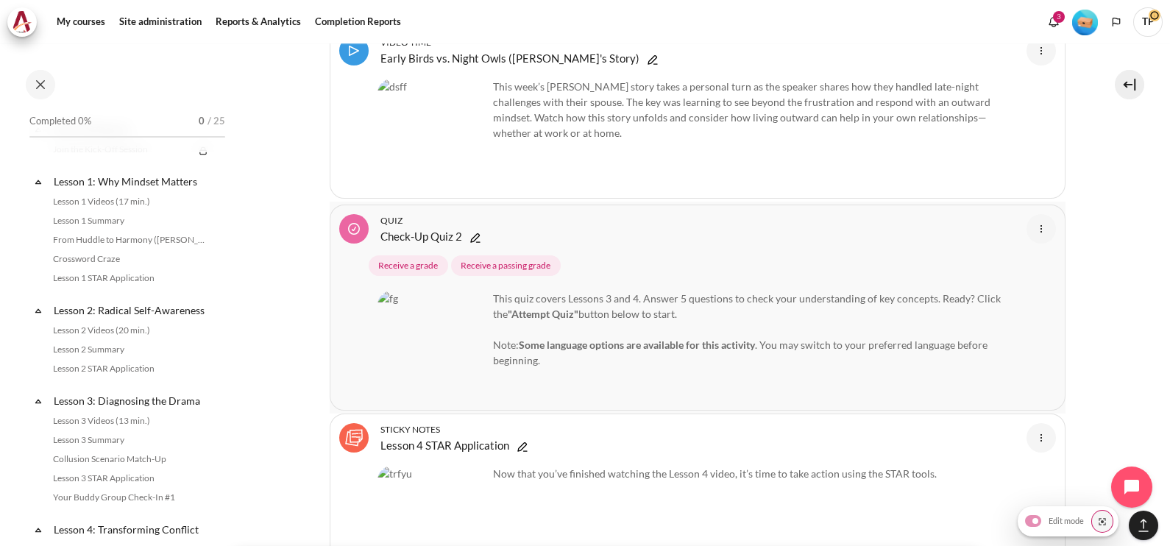
click at [1032, 220] on img "Content" at bounding box center [1041, 229] width 18 height 18
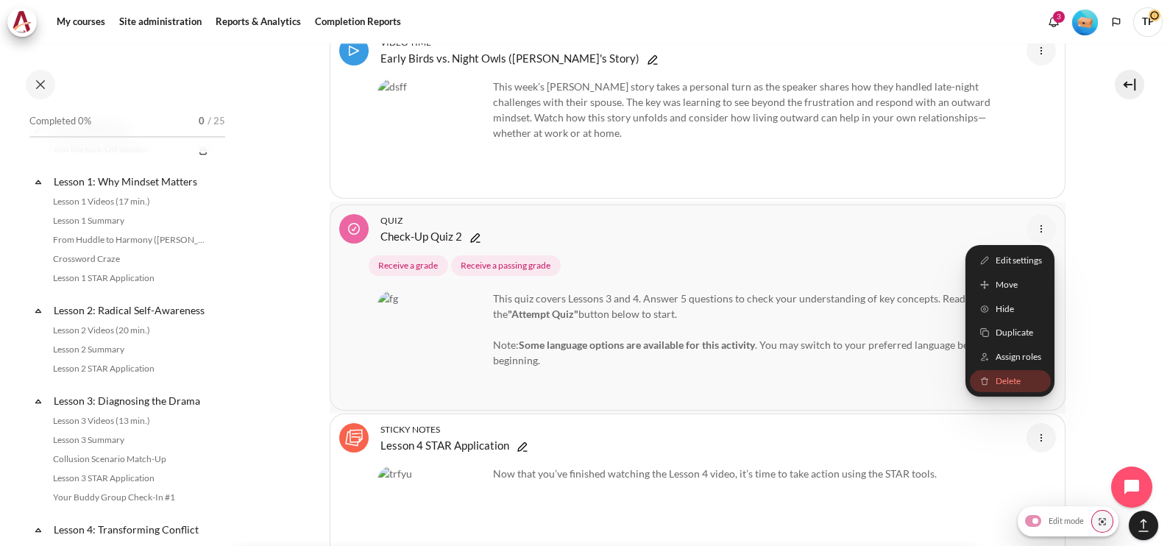
click at [983, 370] on link "Delete" at bounding box center [1009, 381] width 81 height 23
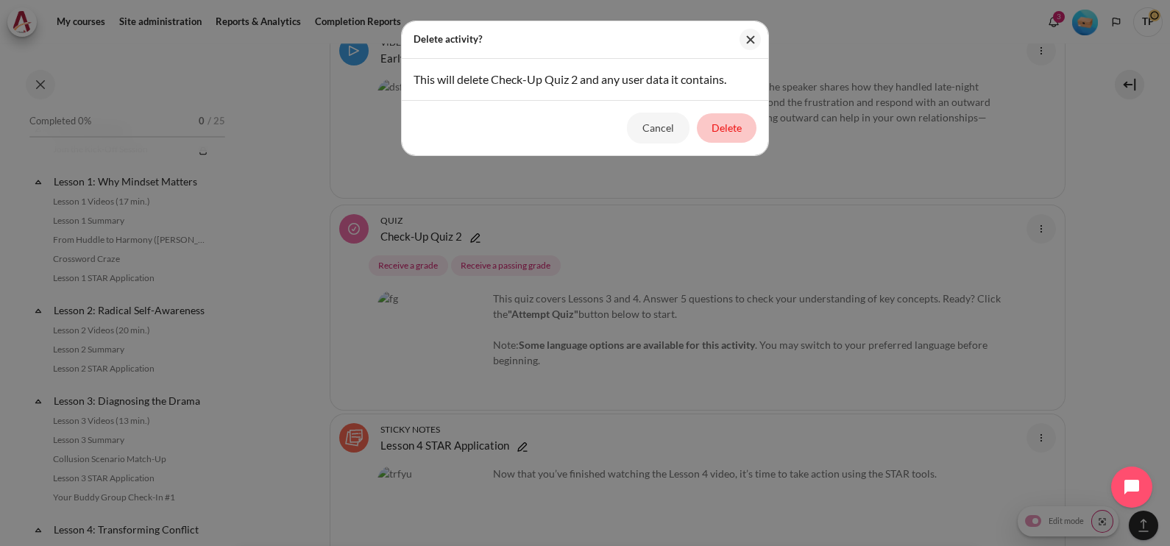
click at [721, 125] on button "Delete" at bounding box center [727, 127] width 60 height 29
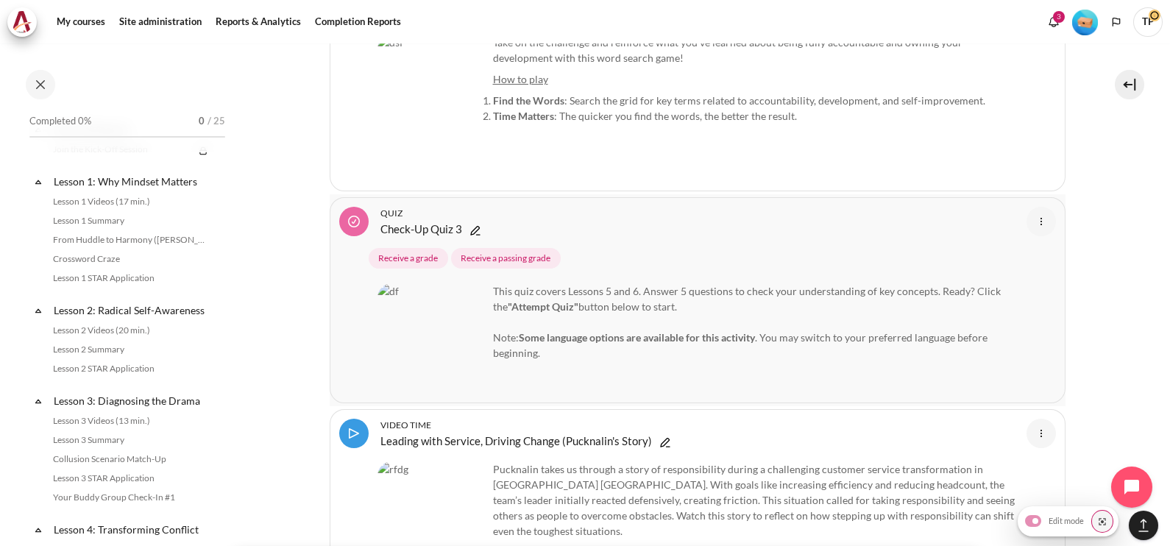
scroll to position [11069, 0]
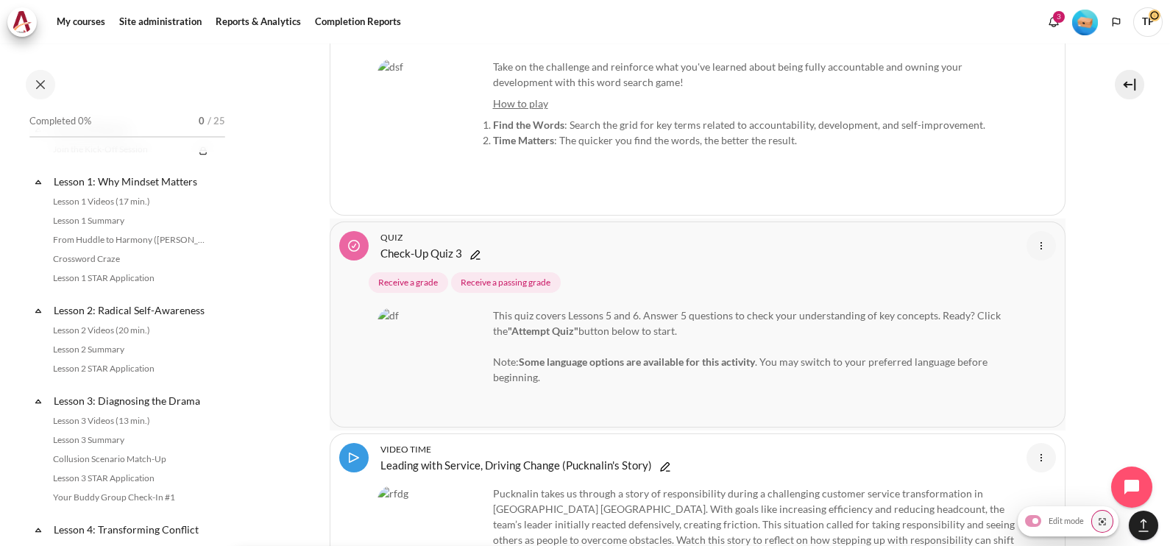
click at [1032, 237] on img "Content" at bounding box center [1041, 246] width 18 height 18
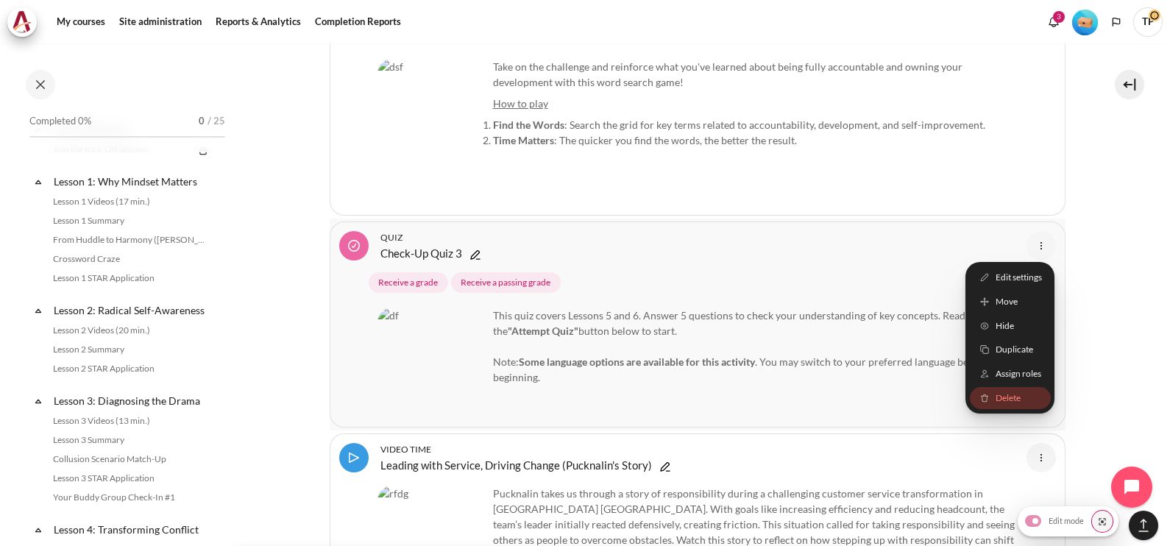
click at [988, 387] on link "Delete" at bounding box center [1009, 398] width 81 height 23
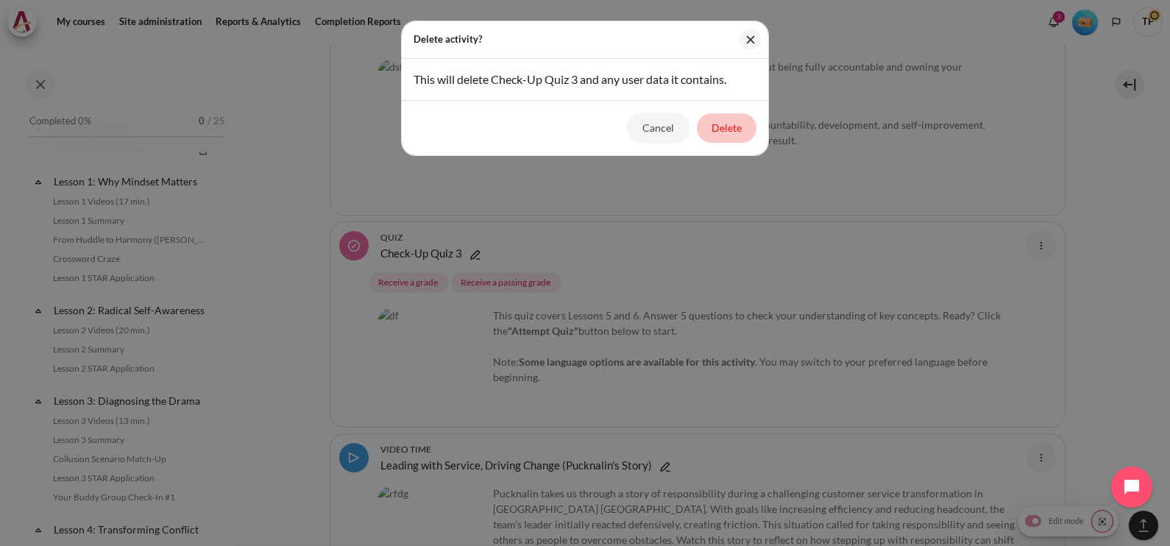
click at [721, 124] on button "Delete" at bounding box center [727, 127] width 60 height 29
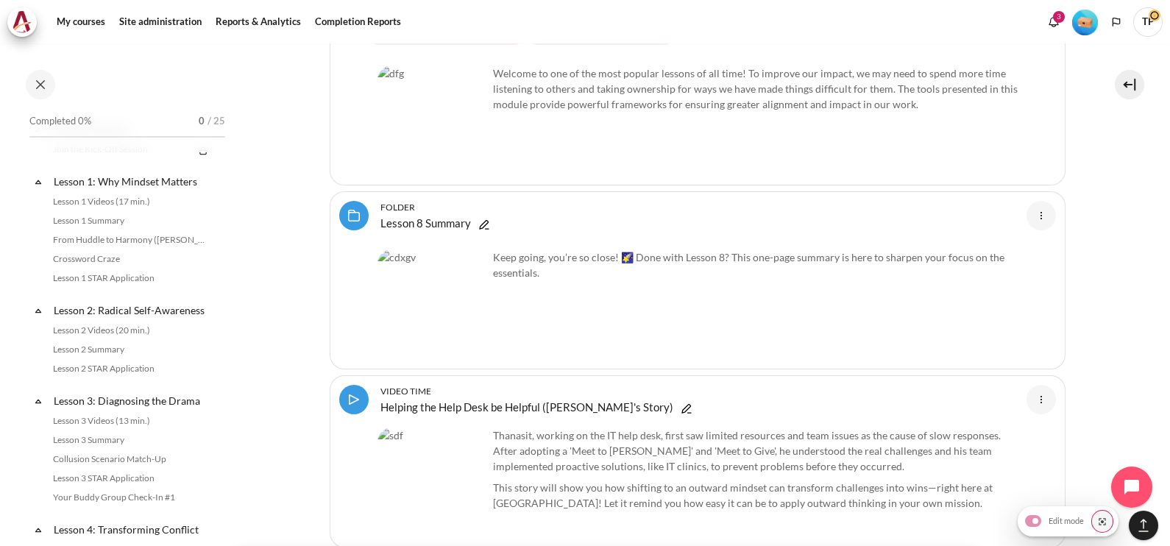
scroll to position [13919, 0]
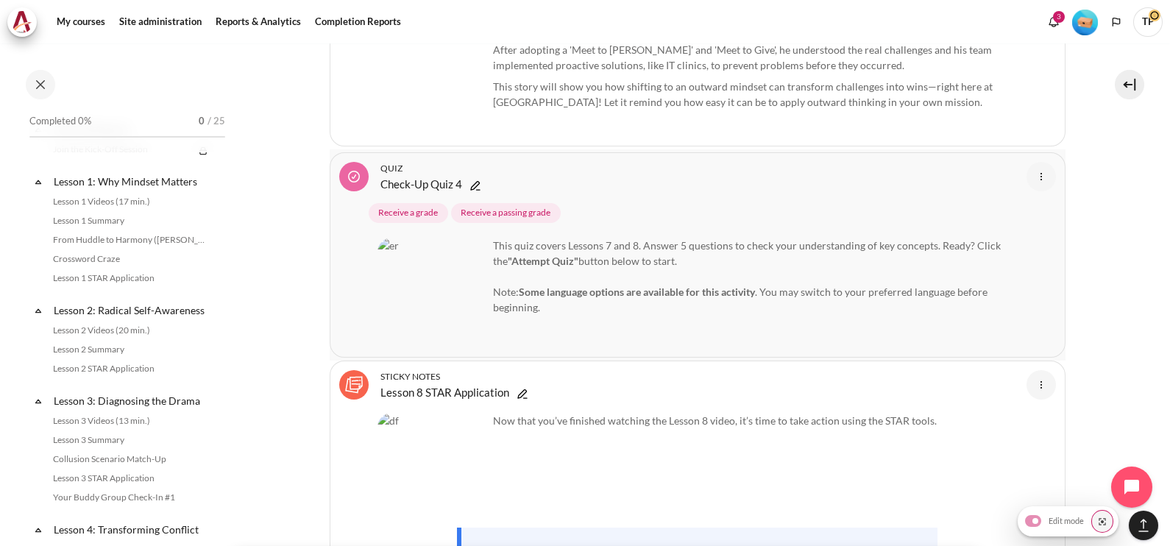
click at [1032, 168] on img "Content" at bounding box center [1041, 177] width 18 height 18
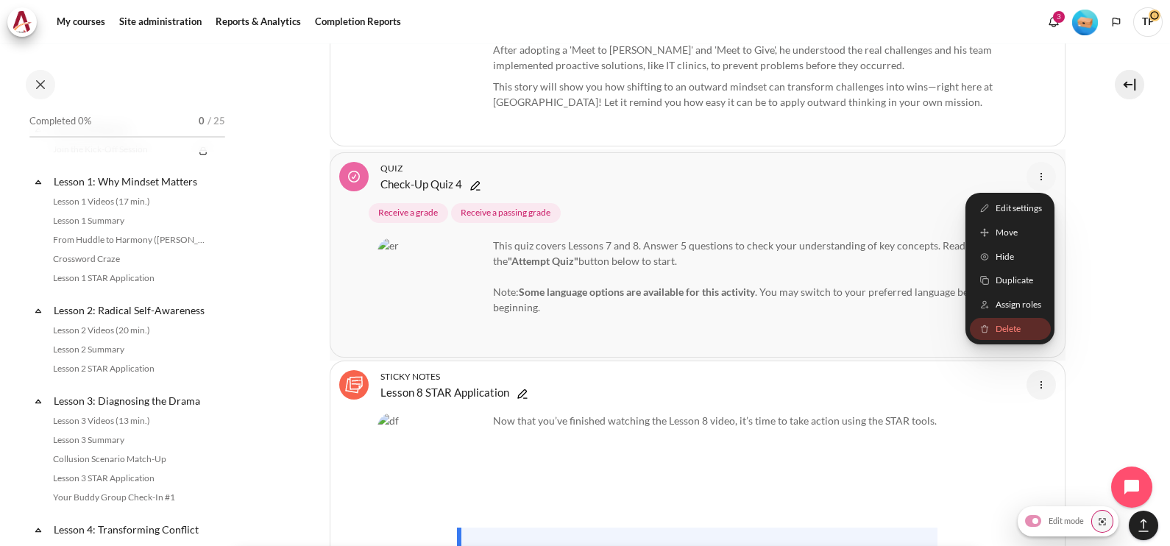
click at [1004, 322] on span "Delete" at bounding box center [1007, 328] width 25 height 13
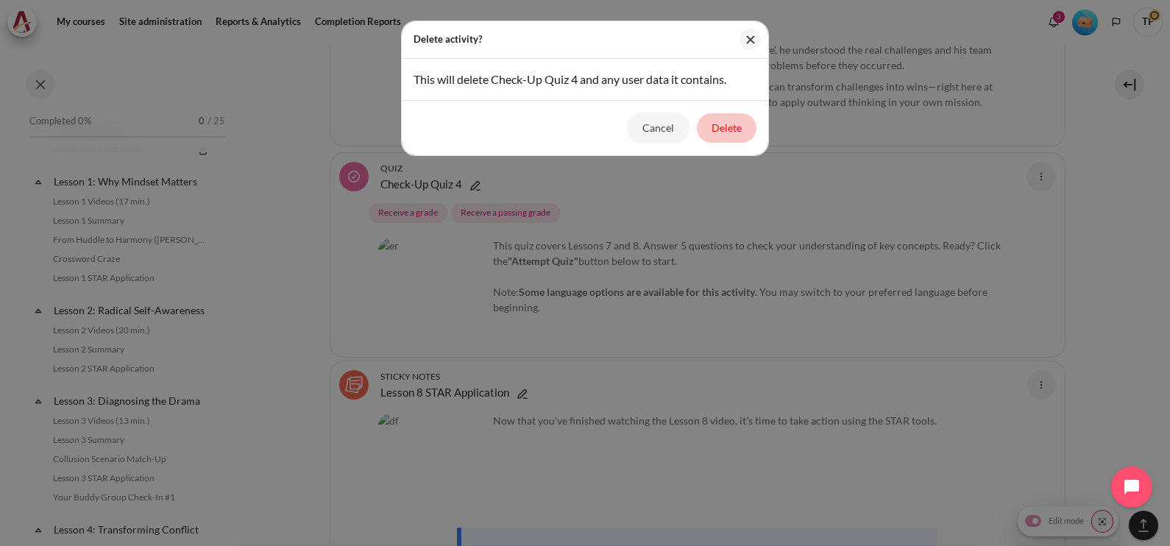
click at [734, 135] on button "Delete" at bounding box center [727, 127] width 60 height 29
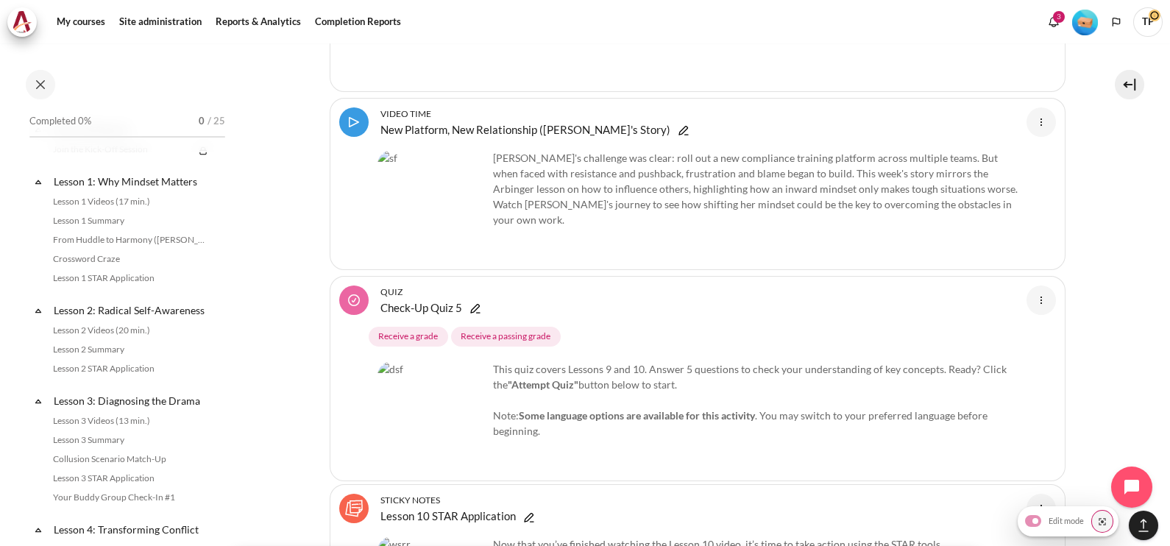
scroll to position [16954, 0]
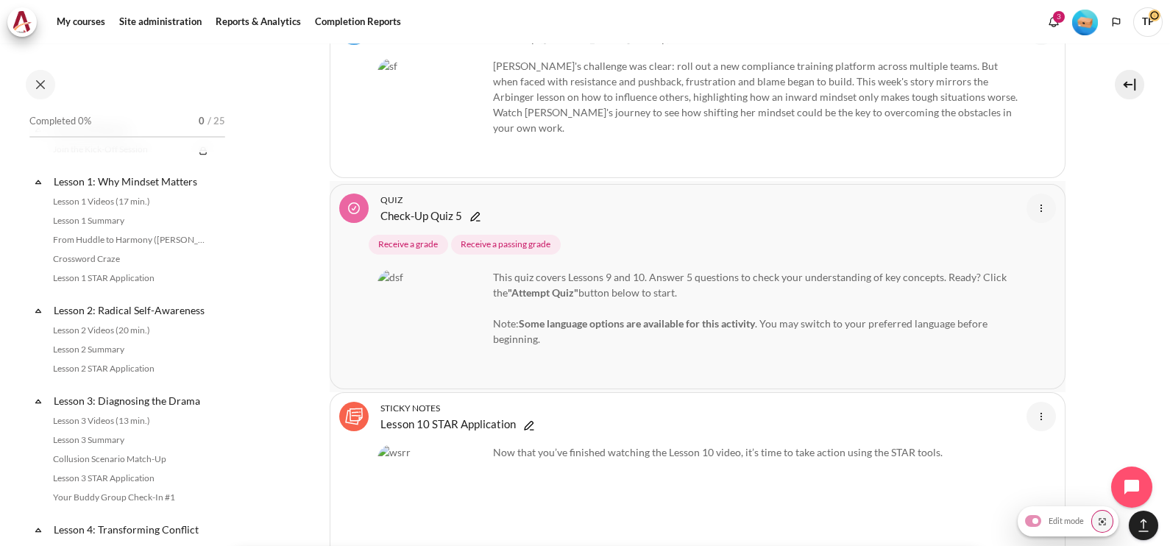
click at [1032, 199] on img "Content" at bounding box center [1041, 208] width 18 height 18
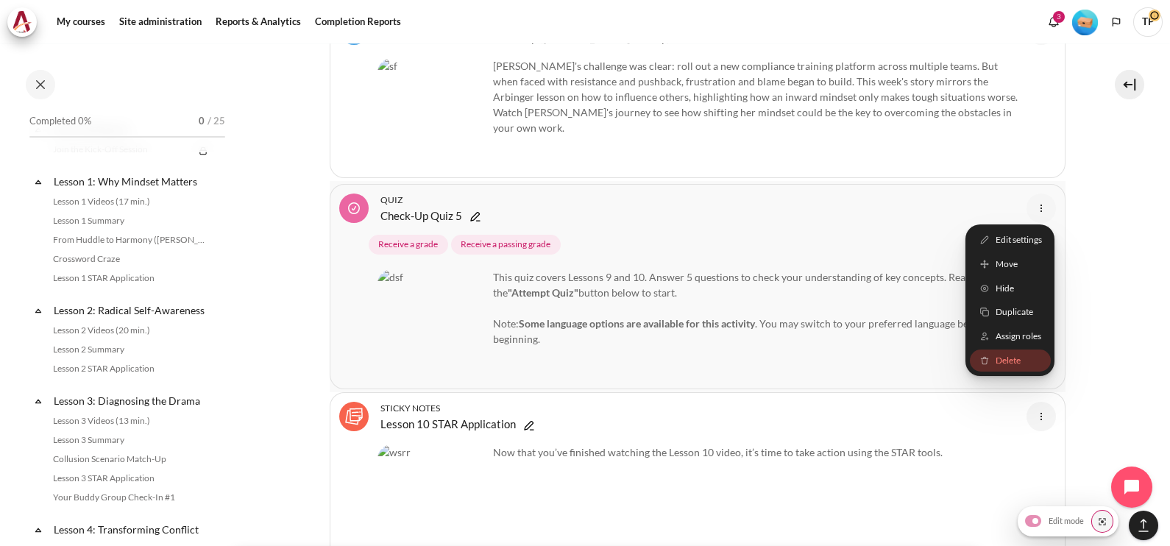
click at [995, 353] on span "Delete" at bounding box center [1007, 359] width 25 height 13
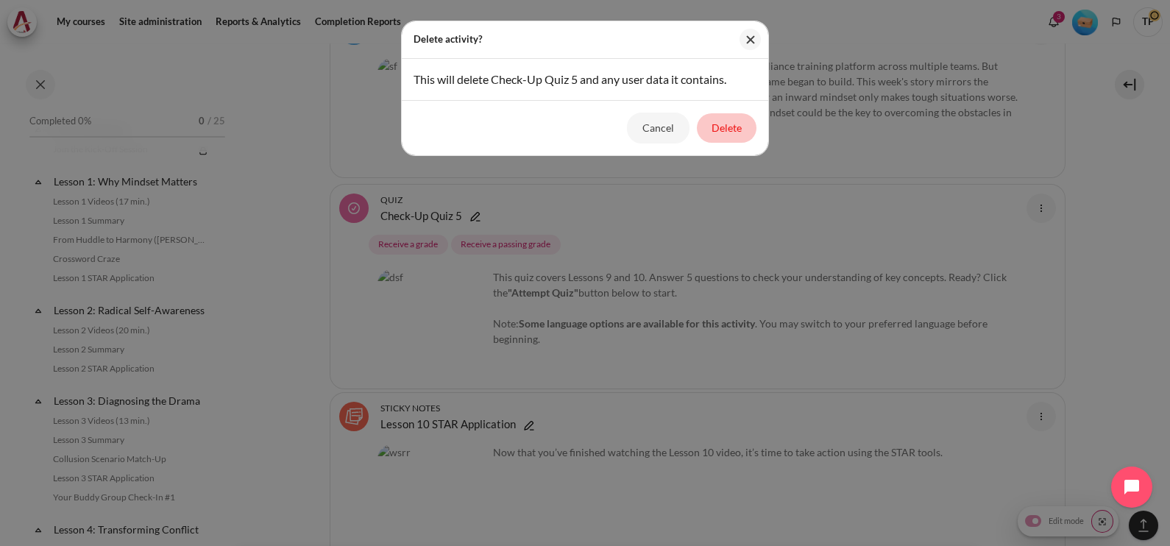
click at [745, 132] on button "Delete" at bounding box center [727, 127] width 60 height 29
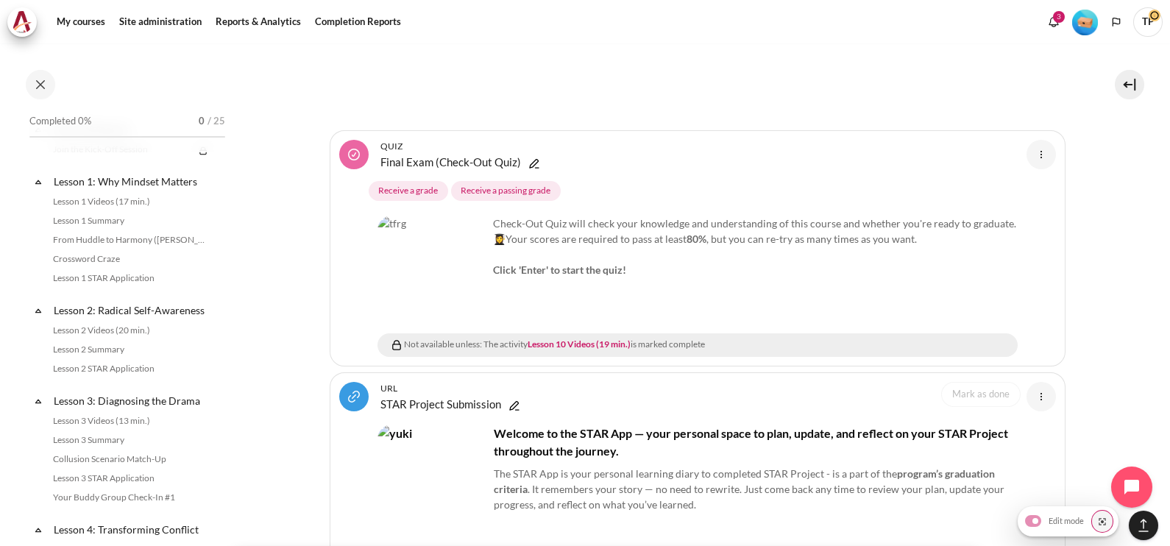
scroll to position [18885, 0]
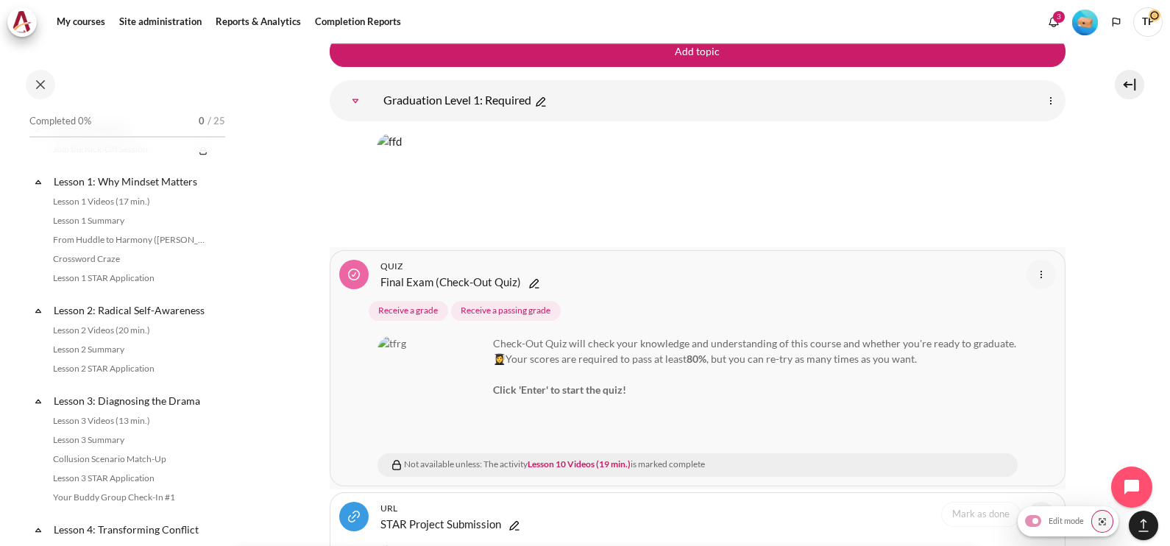
click at [1032, 266] on img "Content" at bounding box center [1041, 275] width 18 height 18
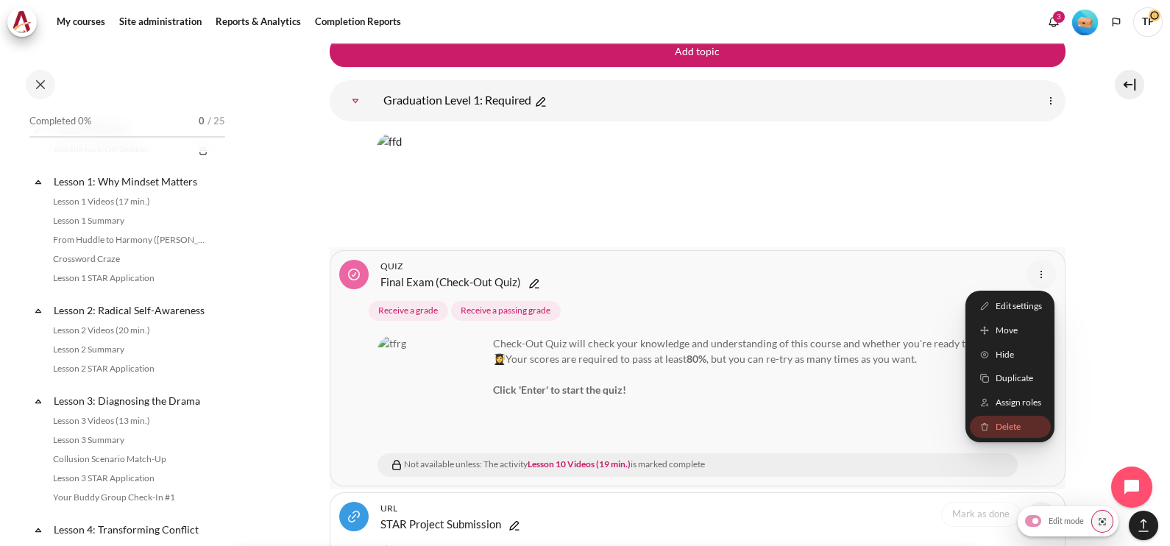
click at [995, 420] on span "Delete" at bounding box center [1007, 426] width 25 height 13
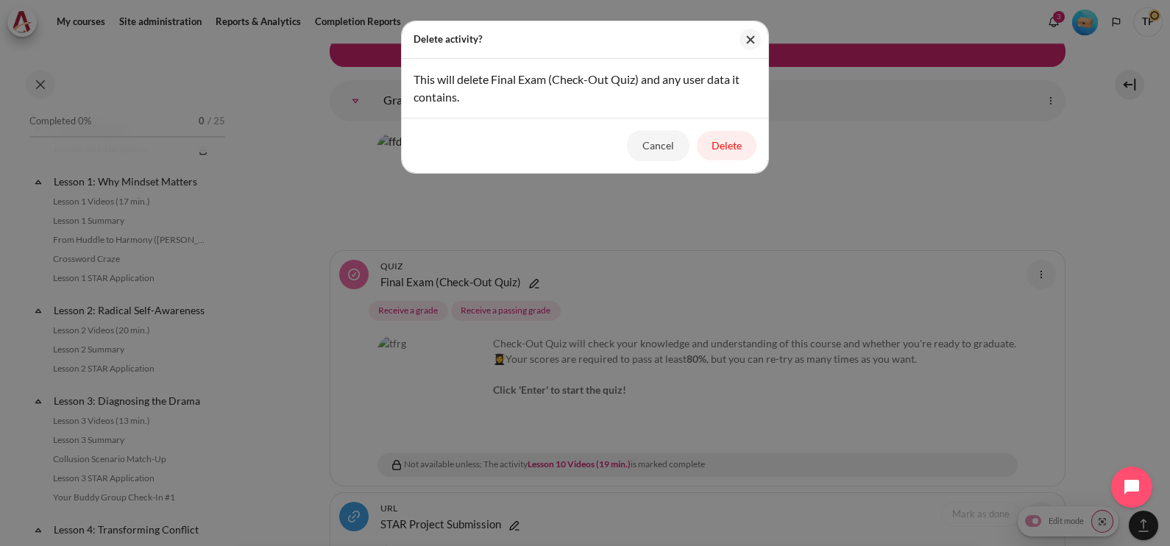
drag, startPoint x: 732, startPoint y: 146, endPoint x: 762, endPoint y: 153, distance: 30.9
click at [733, 146] on button "Delete" at bounding box center [727, 145] width 60 height 29
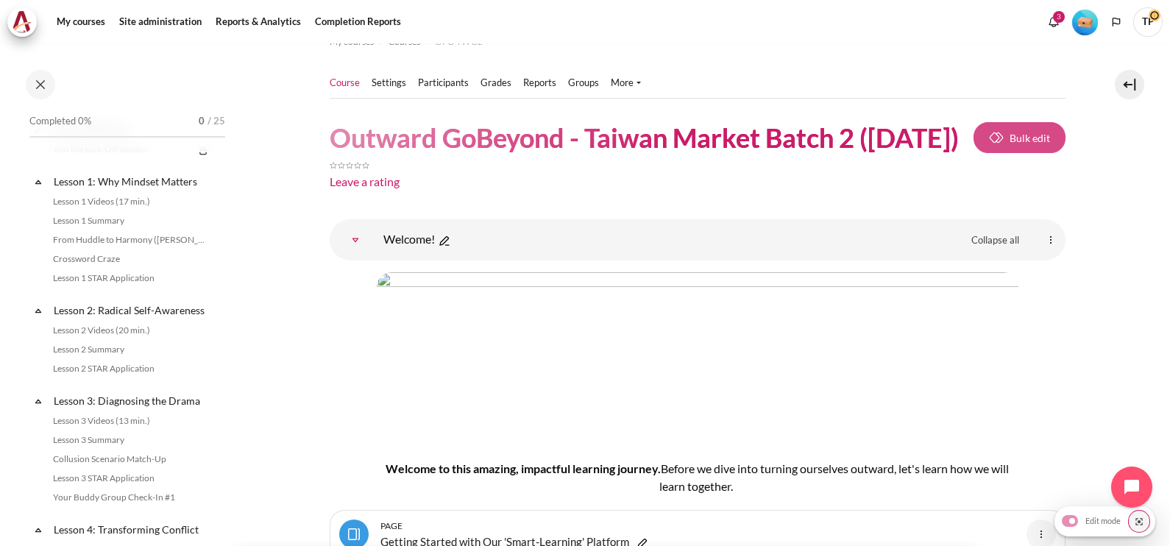
scroll to position [0, 0]
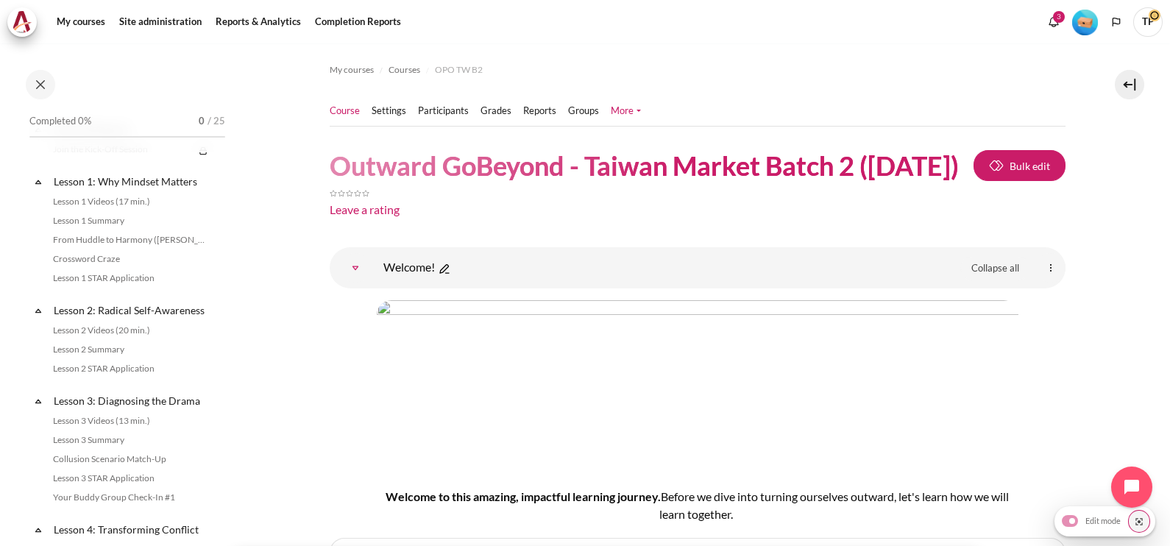
click at [636, 110] on li "More Question bank Content bank" at bounding box center [632, 111] width 42 height 15
click at [636, 110] on link "More" at bounding box center [626, 111] width 30 height 15
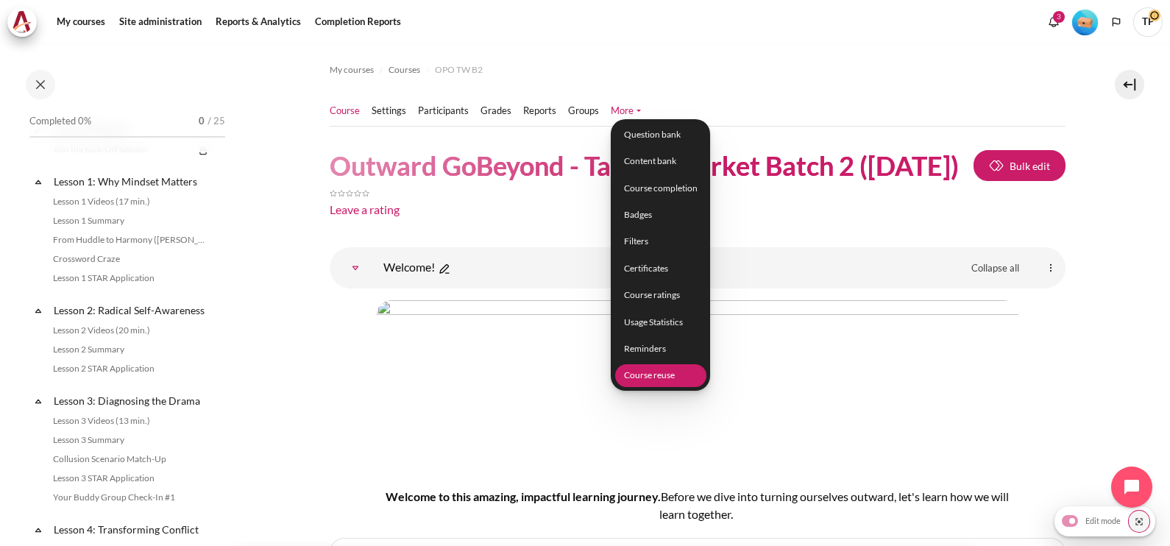
click at [654, 378] on link "Course reuse" at bounding box center [659, 375] width 91 height 23
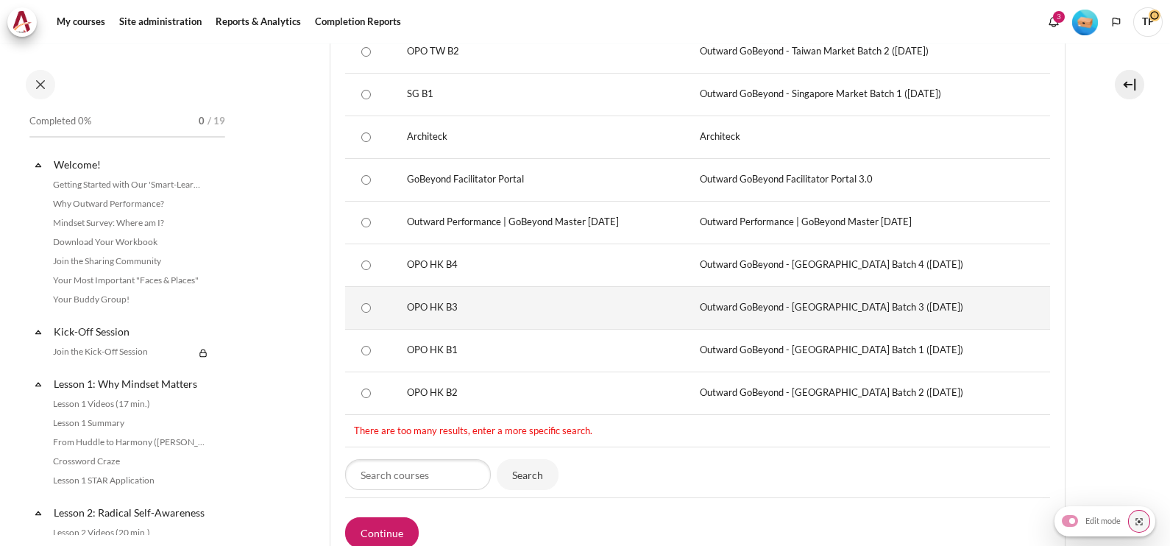
scroll to position [460, 0]
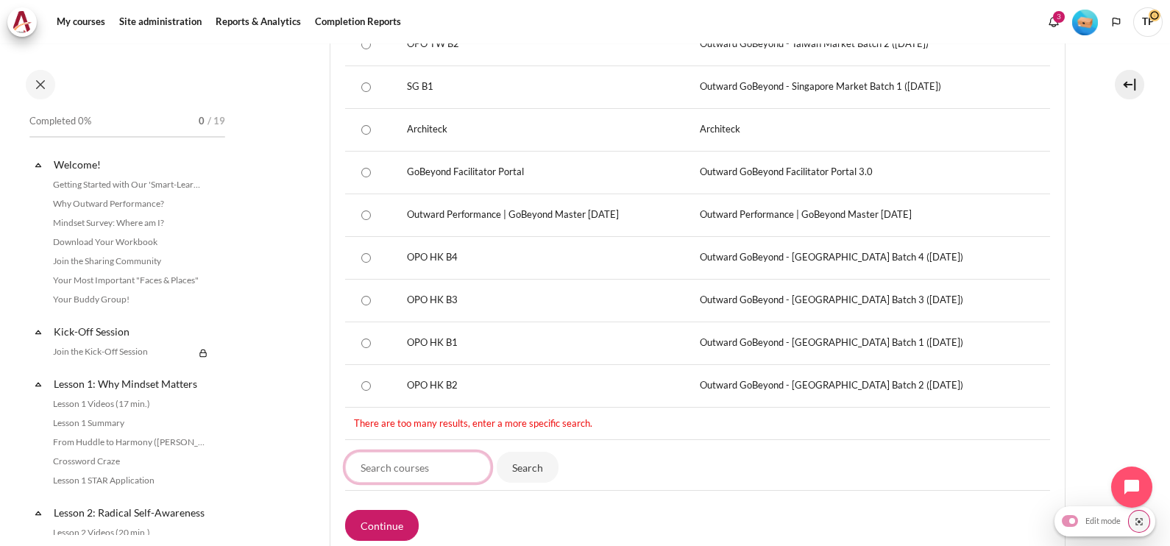
click at [430, 452] on input "Search courses" at bounding box center [418, 467] width 146 height 31
type input "TW B1"
click at [497, 452] on input "Search" at bounding box center [528, 467] width 62 height 31
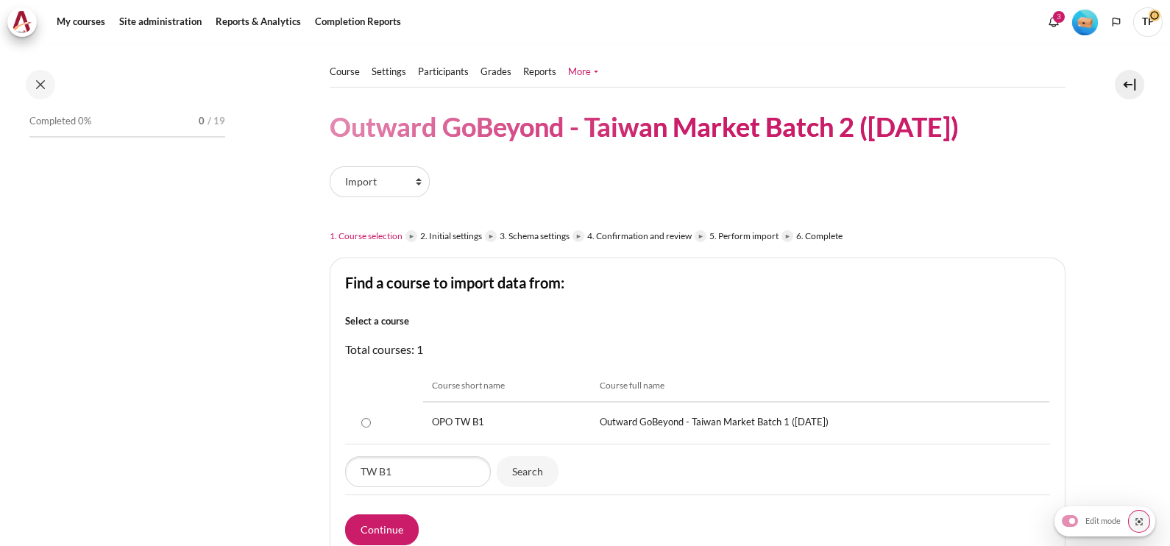
scroll to position [118, 0]
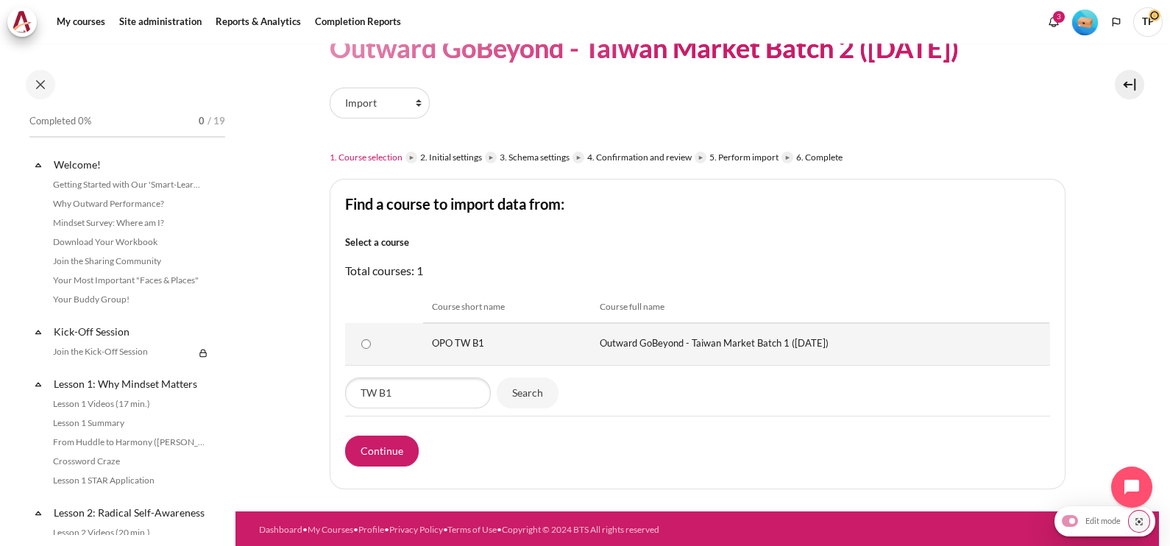
click at [353, 351] on td "Content" at bounding box center [384, 344] width 78 height 43
click at [361, 346] on input "OPO TW B1" at bounding box center [366, 344] width 10 height 10
radio input "true"
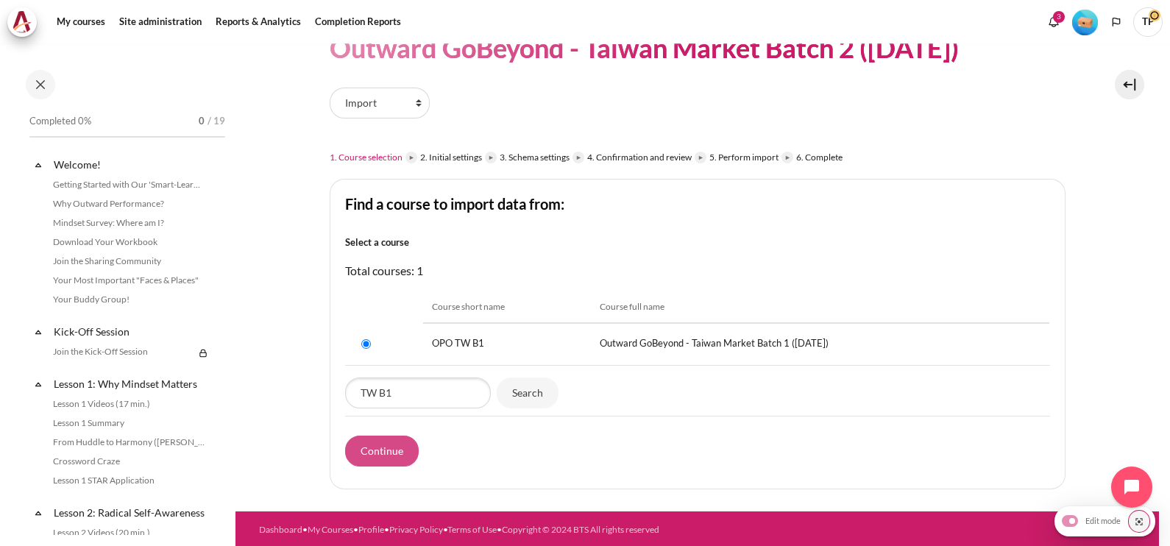
click at [364, 452] on input "Continue" at bounding box center [382, 451] width 74 height 31
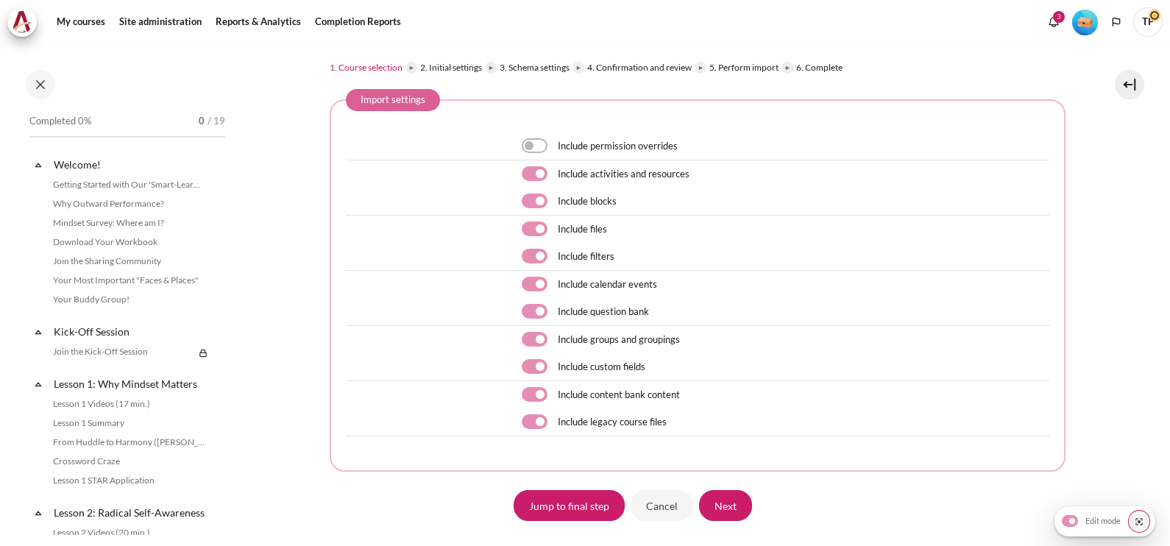
scroll to position [243, 0]
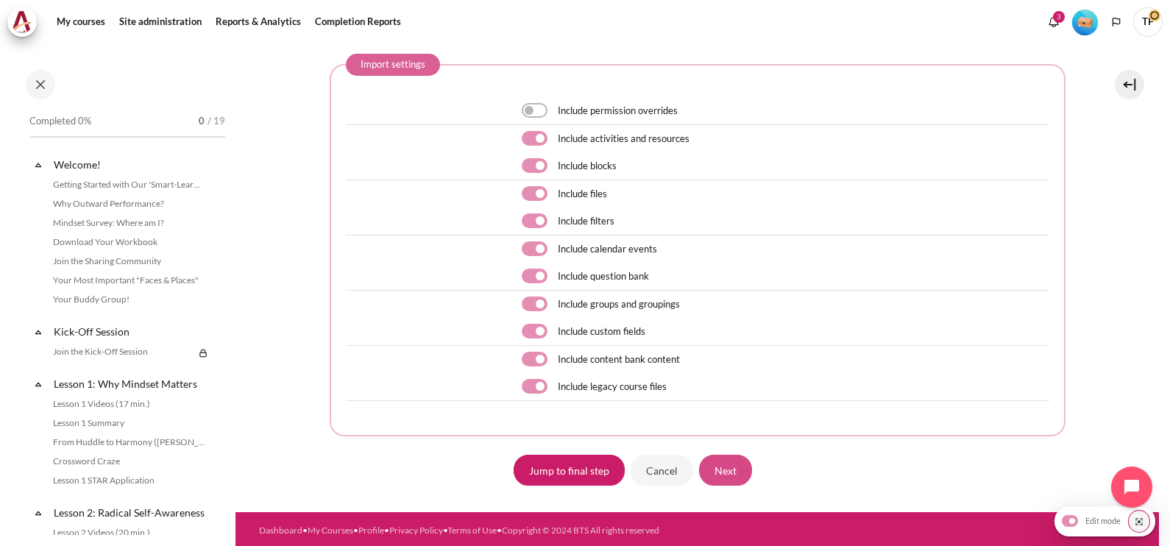
click at [728, 462] on input "Next" at bounding box center [725, 470] width 53 height 31
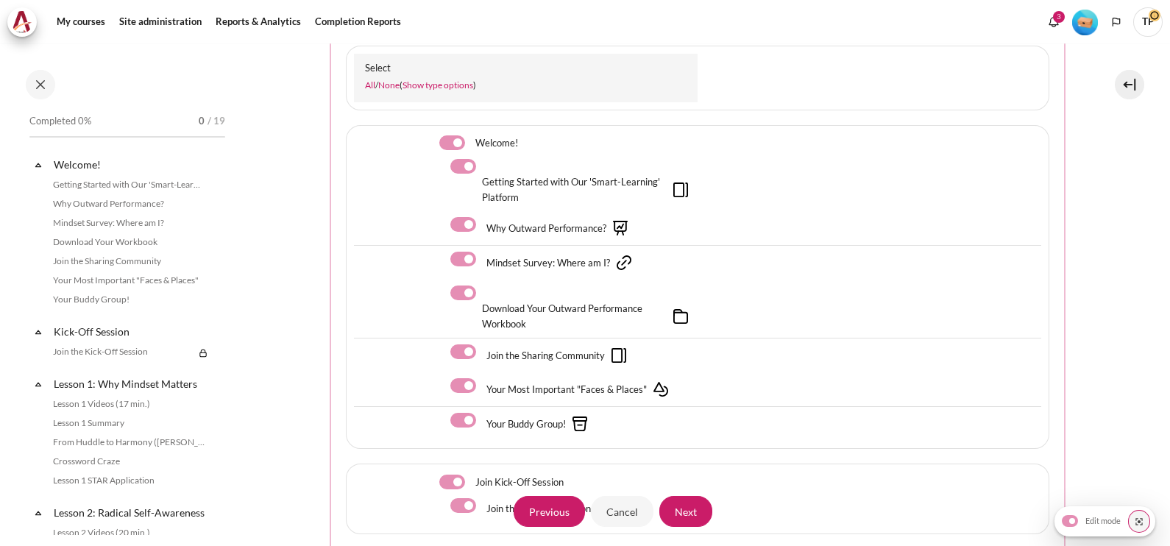
scroll to position [183, 0]
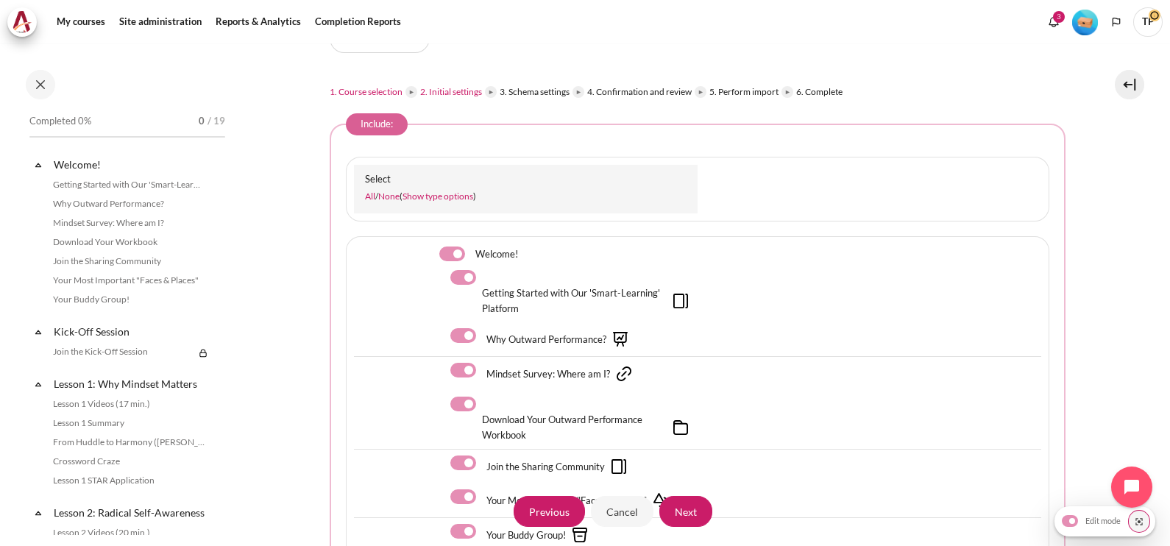
click at [434, 254] on div "Welcome!" at bounding box center [526, 254] width 344 height 20
click at [471, 252] on label "Content" at bounding box center [472, 253] width 2 height 15
click at [441, 252] on input "Content" at bounding box center [452, 253] width 26 height 15
checkbox input "false"
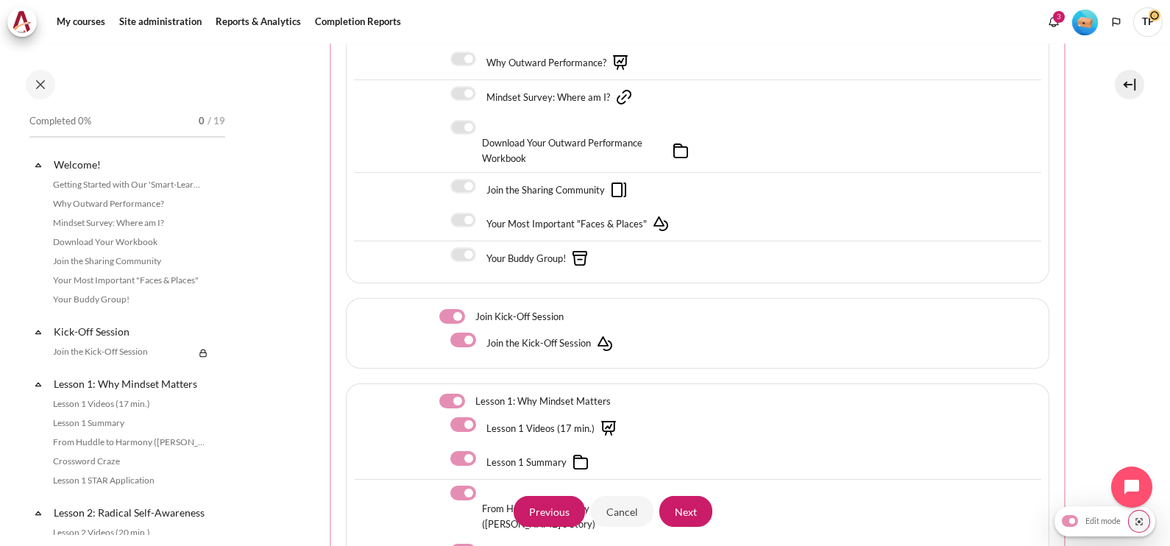
click at [471, 315] on label "Content" at bounding box center [472, 316] width 2 height 15
click at [449, 315] on input "Content" at bounding box center [452, 316] width 26 height 15
checkbox input "false"
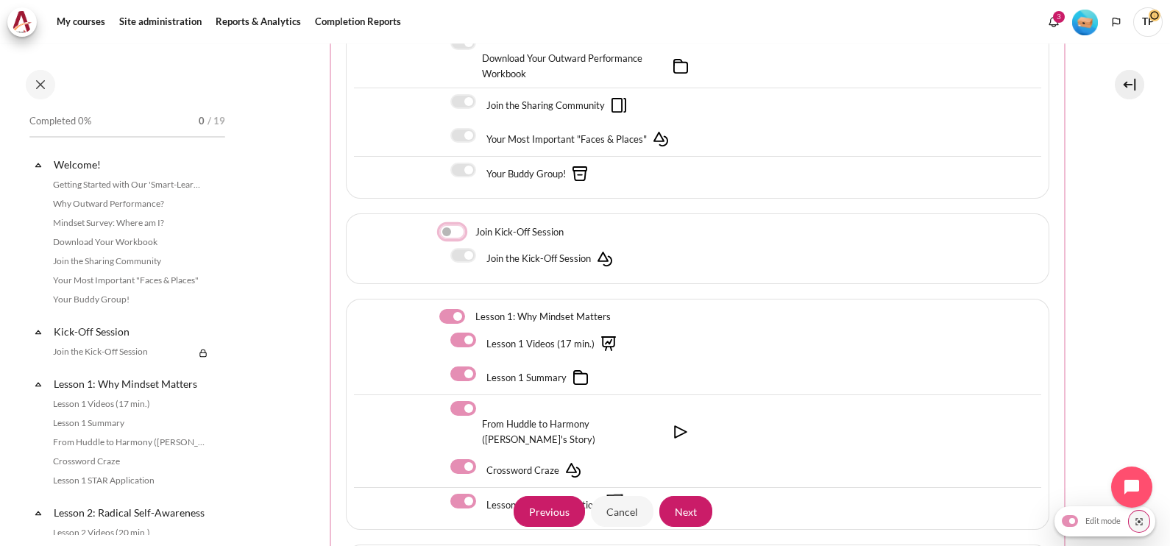
scroll to position [643, 0]
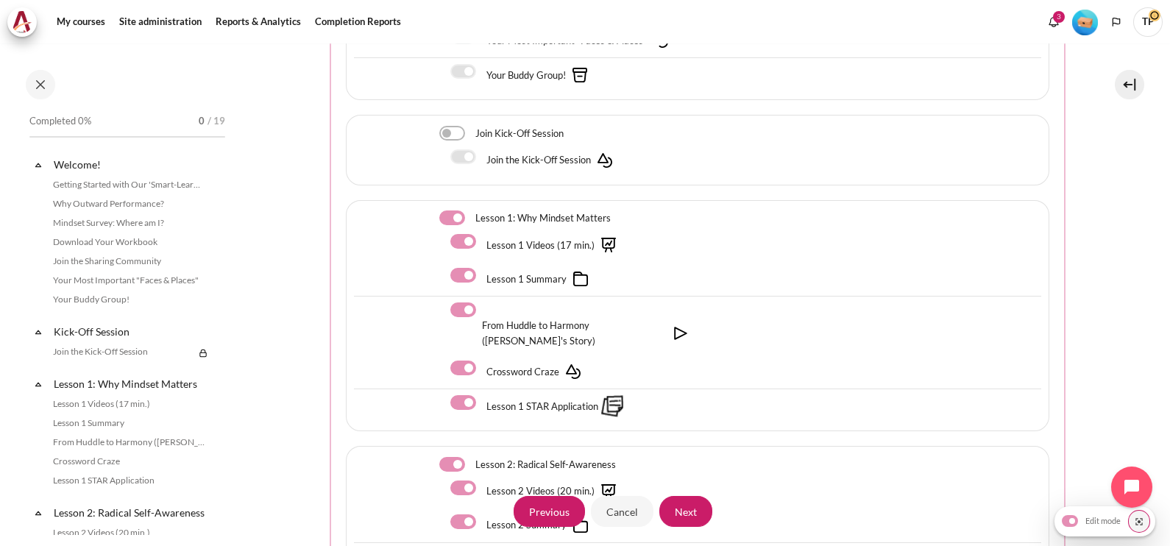
click at [471, 213] on label "Content" at bounding box center [472, 217] width 2 height 15
click at [450, 213] on input "Content" at bounding box center [452, 217] width 26 height 15
checkbox input "false"
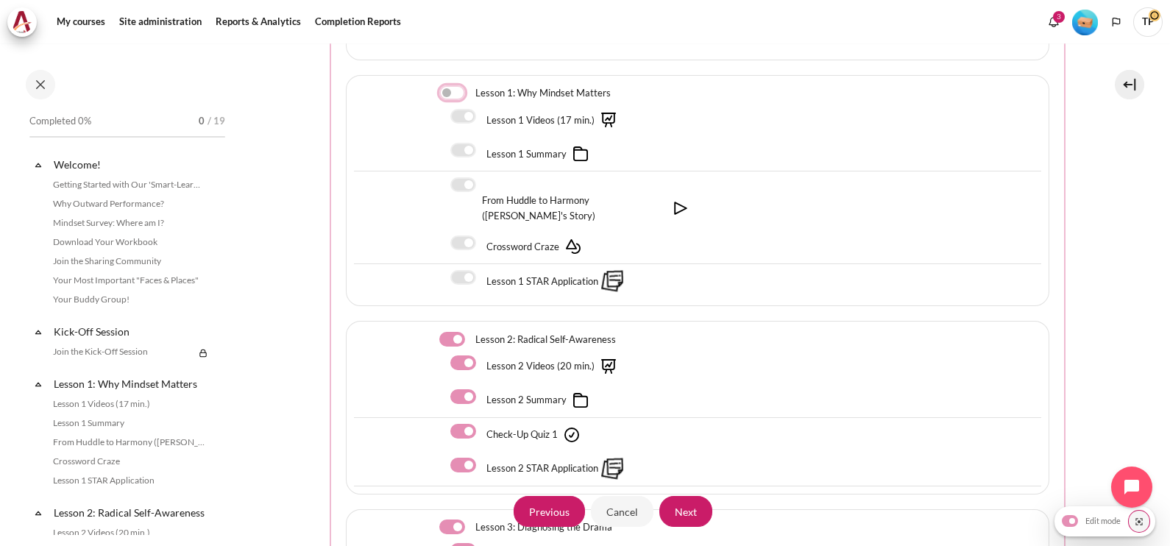
scroll to position [828, 0]
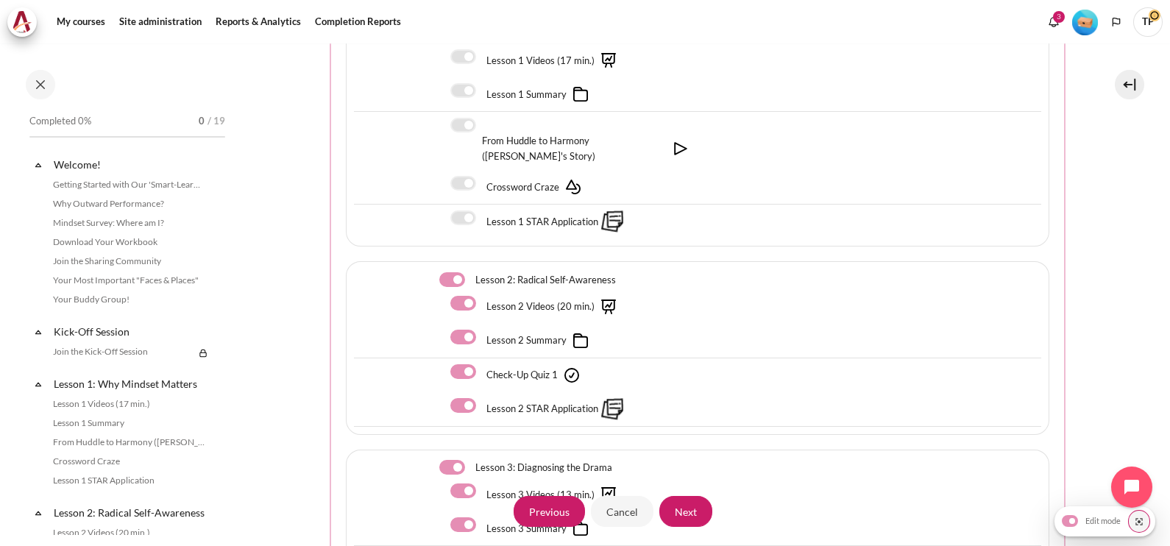
click at [482, 297] on label "Content" at bounding box center [483, 303] width 2 height 15
click at [458, 297] on input "Content" at bounding box center [463, 303] width 26 height 15
checkbox input "false"
click at [482, 335] on label "Content" at bounding box center [483, 337] width 2 height 15
click at [464, 335] on input "Content" at bounding box center [463, 337] width 26 height 15
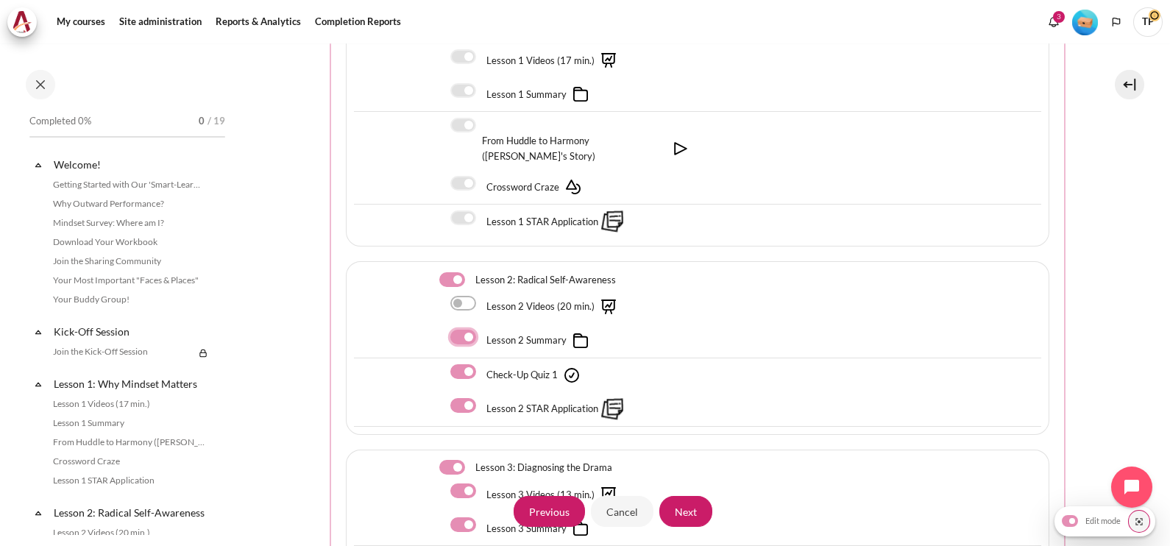
checkbox input "false"
click at [482, 401] on label "Content" at bounding box center [483, 405] width 2 height 15
click at [455, 401] on input "Content" at bounding box center [463, 405] width 26 height 15
checkbox input "false"
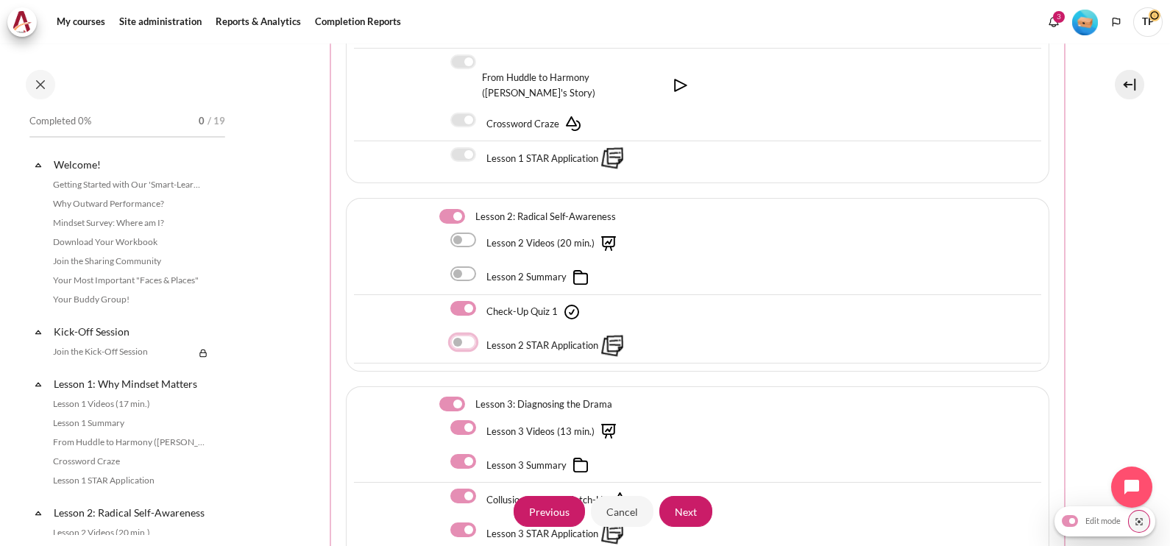
scroll to position [1103, 0]
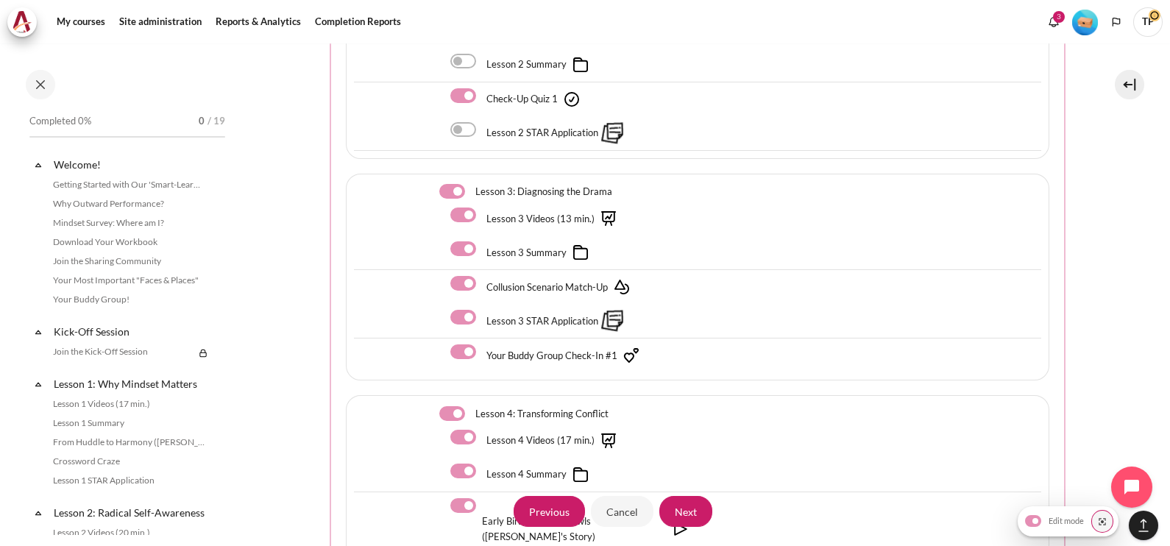
click at [482, 217] on label "Content" at bounding box center [483, 214] width 2 height 15
click at [464, 217] on input "Content" at bounding box center [463, 214] width 26 height 15
checkbox input "false"
click at [464, 257] on div "Lesson 3 Summary" at bounding box center [523, 252] width 147 height 22
click at [482, 241] on label "Content" at bounding box center [483, 248] width 2 height 15
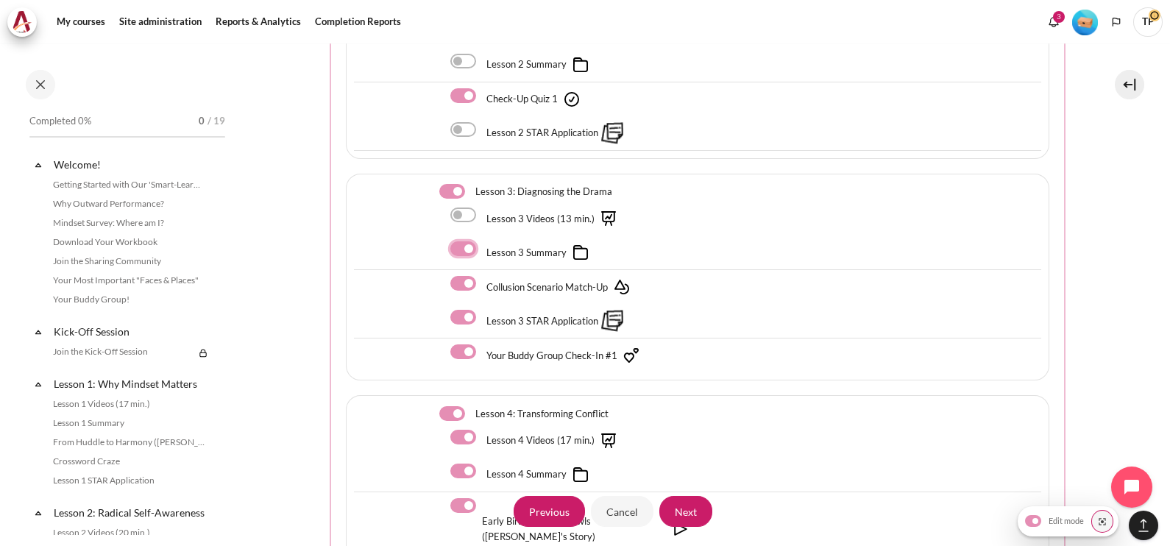
click at [455, 241] on input "Content" at bounding box center [463, 248] width 26 height 15
checkbox input "false"
click at [456, 291] on div "Collusion Scenario Match-Up" at bounding box center [544, 287] width 188 height 22
click at [482, 281] on label "Content" at bounding box center [483, 283] width 2 height 15
click at [459, 281] on input "Content" at bounding box center [463, 283] width 26 height 15
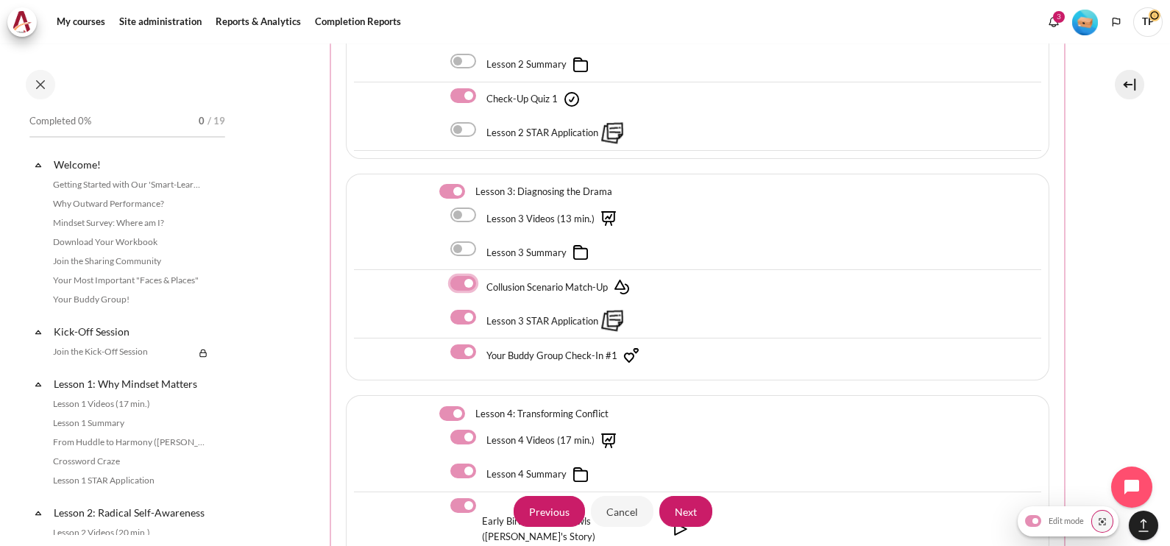
checkbox input "false"
click at [482, 310] on label "Content" at bounding box center [483, 317] width 2 height 15
click at [462, 310] on input "Content" at bounding box center [463, 317] width 26 height 15
checkbox input "false"
click at [449, 182] on div "Lesson 3: Diagnosing the Drama" at bounding box center [567, 192] width 257 height 20
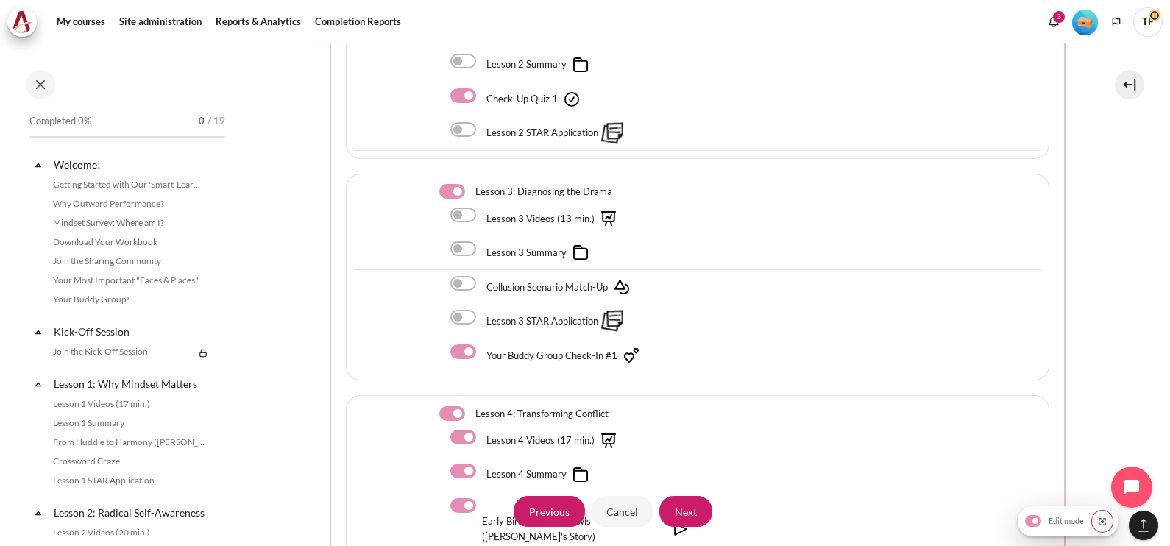
click at [471, 191] on label "Content" at bounding box center [472, 191] width 2 height 15
click at [448, 191] on input "Content" at bounding box center [452, 191] width 26 height 15
checkbox input "false"
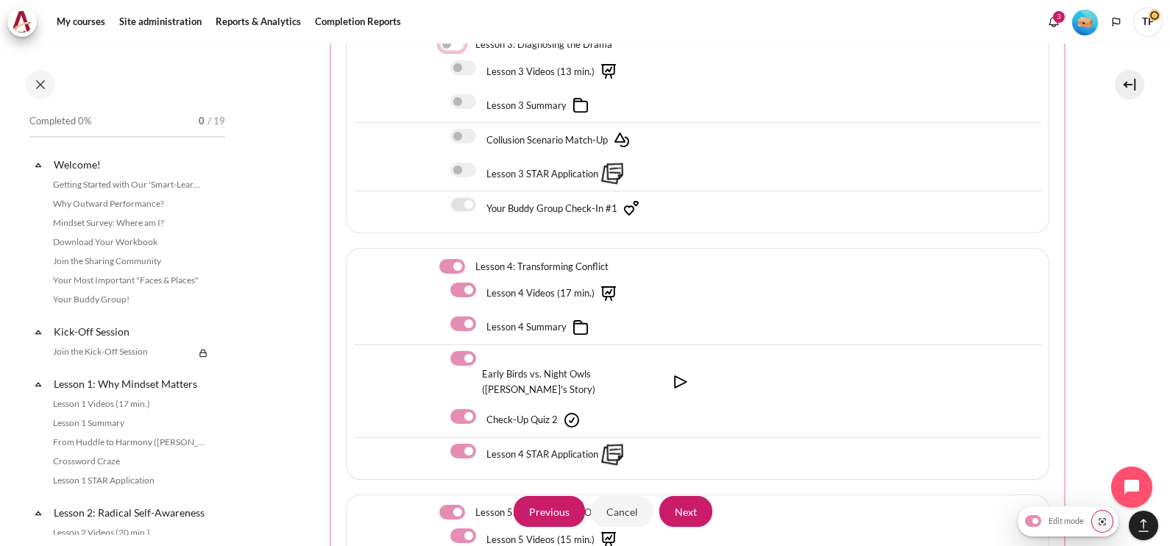
scroll to position [1379, 0]
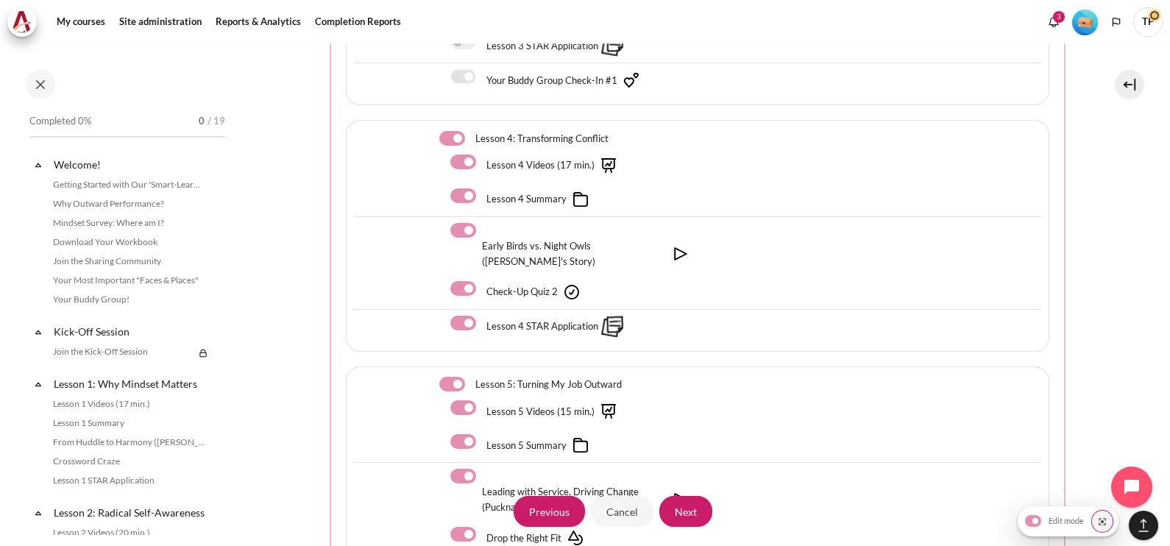
click at [471, 132] on label "Content" at bounding box center [472, 138] width 2 height 15
click at [452, 132] on input "Content" at bounding box center [452, 138] width 26 height 15
click at [471, 132] on label "Content" at bounding box center [472, 138] width 2 height 15
click at [439, 132] on input "Content" at bounding box center [452, 138] width 26 height 15
checkbox input "true"
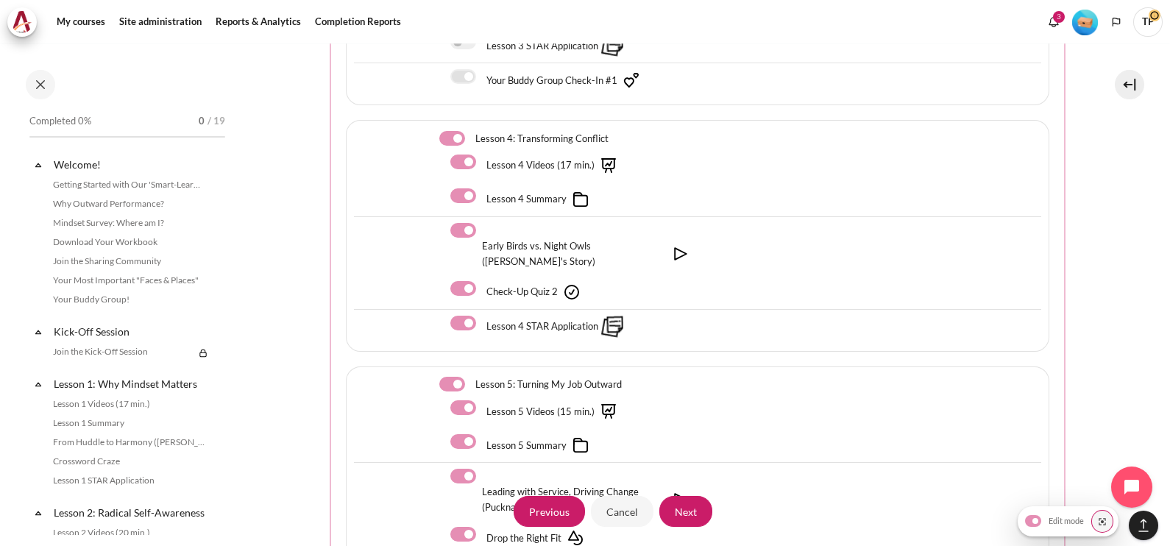
click at [471, 173] on div "Lesson 4 Videos (17 min.)" at bounding box center [573, 165] width 246 height 26
click at [482, 162] on label "Content" at bounding box center [483, 161] width 2 height 15
click at [466, 162] on input "Content" at bounding box center [463, 161] width 26 height 15
checkbox input "false"
click at [467, 202] on div "Lesson 4 Summary" at bounding box center [523, 199] width 147 height 22
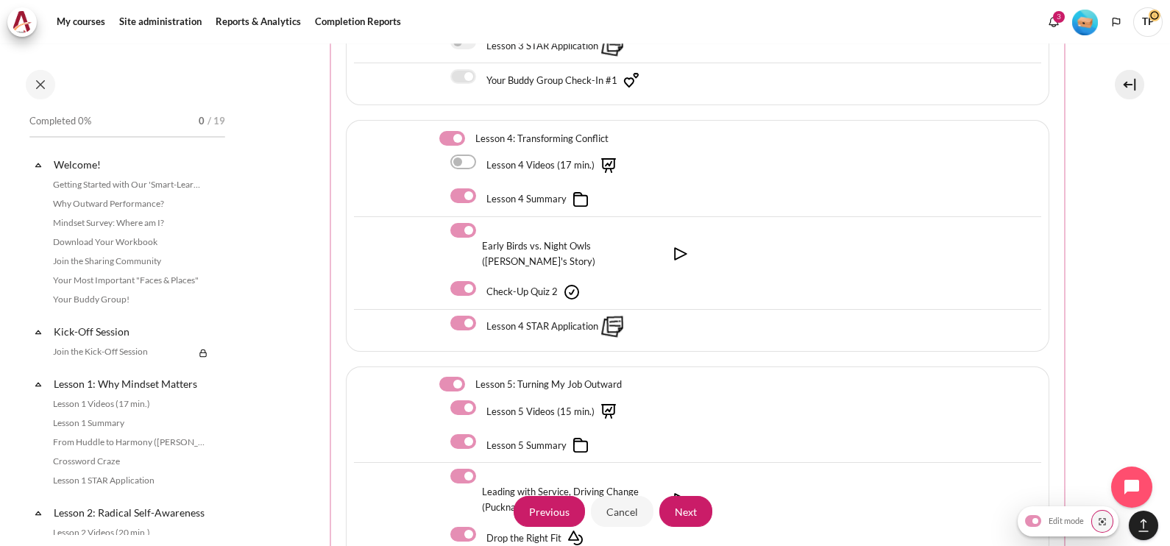
click at [482, 198] on label "Content" at bounding box center [483, 195] width 2 height 15
click at [466, 198] on input "Content" at bounding box center [463, 195] width 26 height 15
checkbox input "false"
click at [462, 236] on div "Early Birds vs. Night Owls ([PERSON_NAME]'s Story)" at bounding box center [573, 246] width 246 height 46
click at [482, 229] on label "Content" at bounding box center [483, 230] width 2 height 15
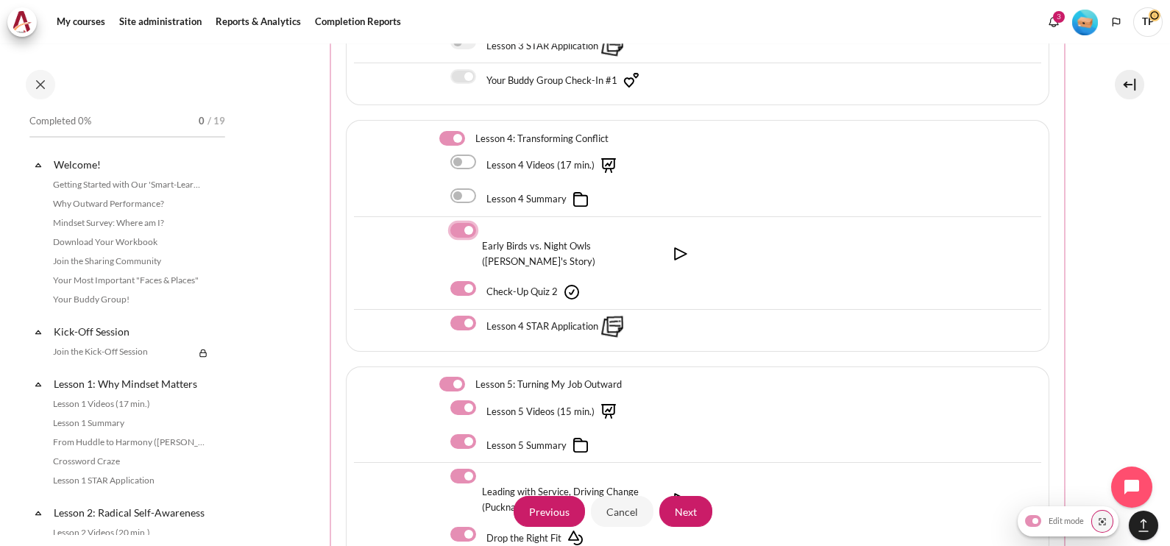
click at [462, 229] on input "Content" at bounding box center [463, 230] width 26 height 15
checkbox input "false"
click at [482, 316] on label "Content" at bounding box center [483, 323] width 2 height 15
click at [469, 316] on input "Content" at bounding box center [463, 323] width 26 height 15
checkbox input "false"
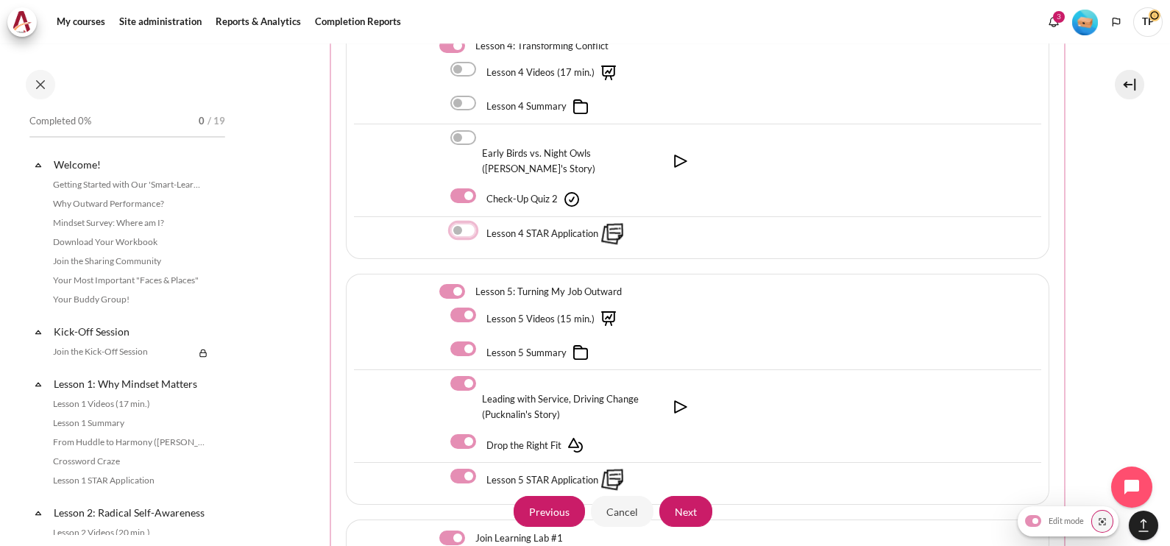
scroll to position [1563, 0]
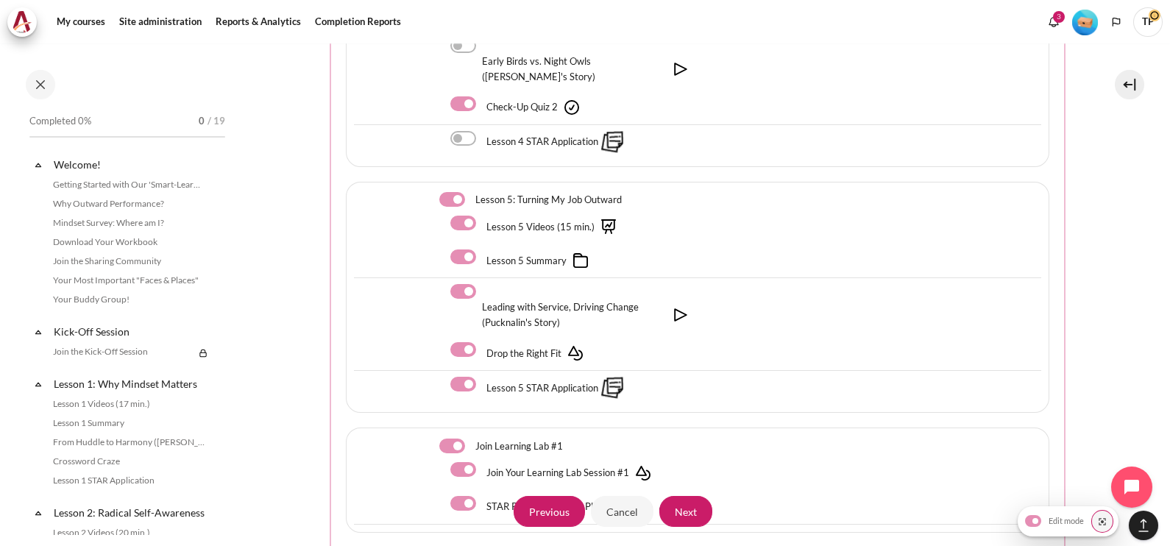
click at [471, 192] on label "Content" at bounding box center [472, 199] width 2 height 15
click at [450, 192] on input "Content" at bounding box center [452, 199] width 26 height 15
checkbox input "false"
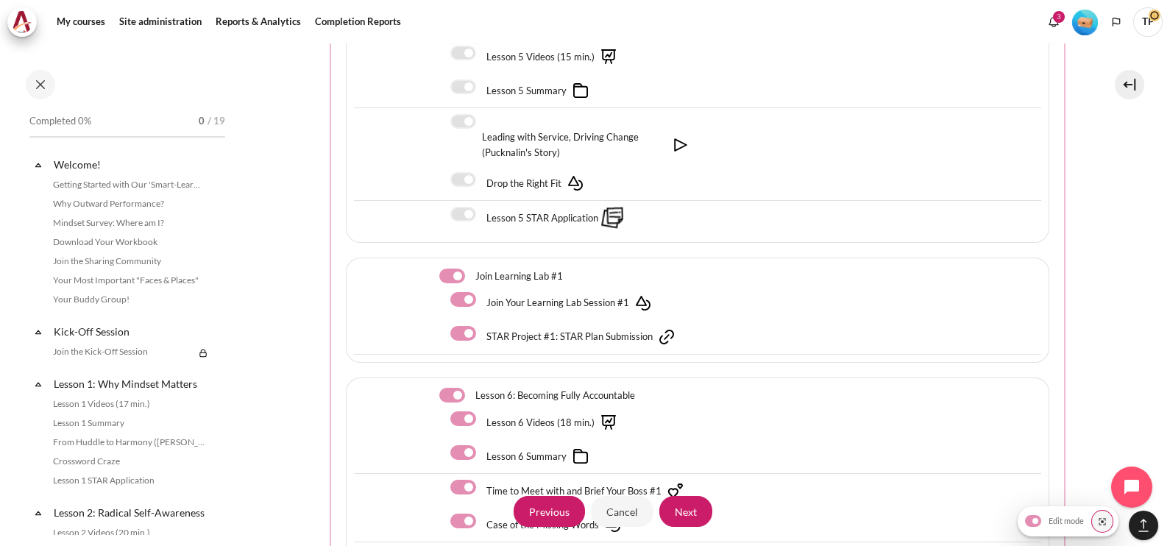
scroll to position [1747, 0]
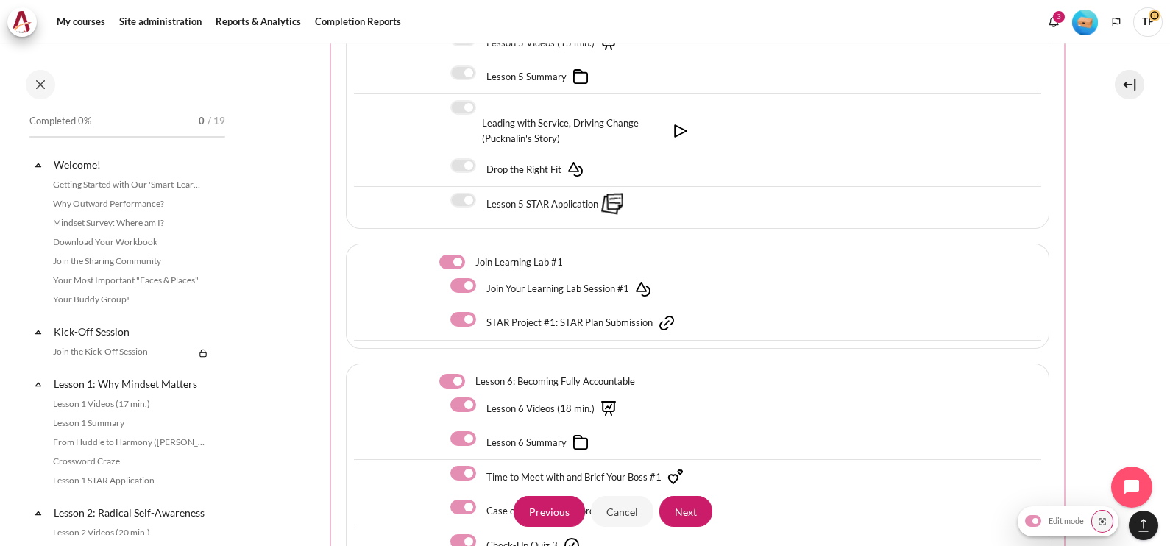
click at [471, 255] on label "Content" at bounding box center [472, 262] width 2 height 15
click at [449, 255] on input "Content" at bounding box center [452, 262] width 26 height 15
checkbox input "false"
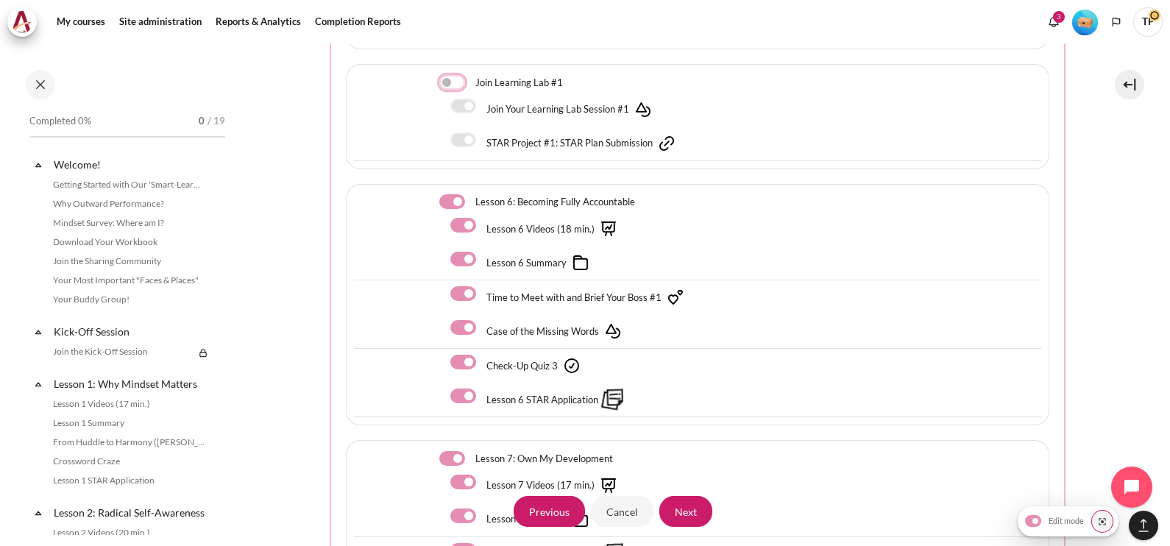
scroll to position [1931, 0]
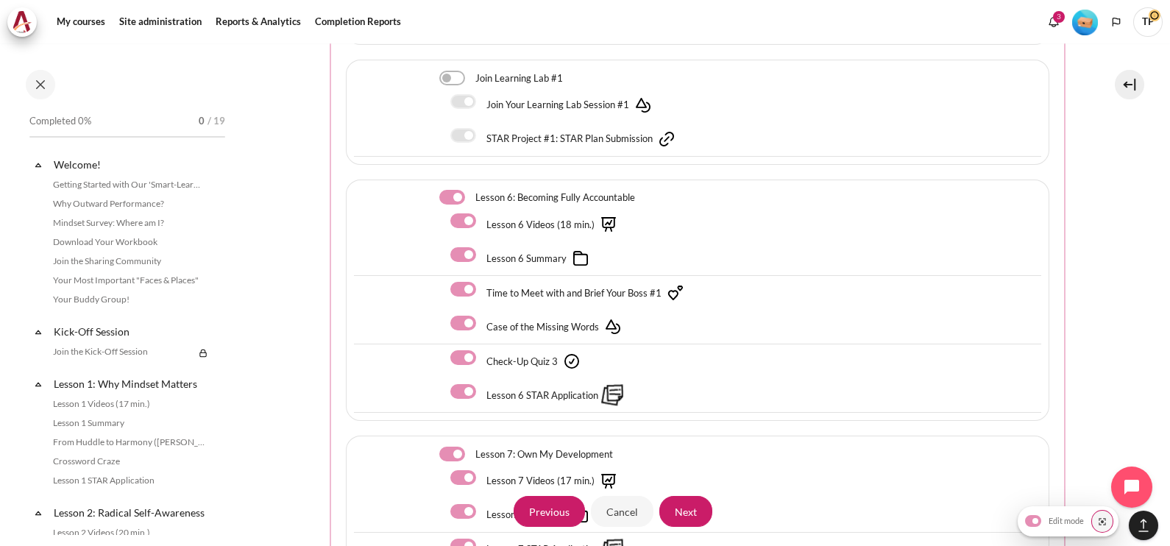
click at [482, 316] on label "Content" at bounding box center [483, 323] width 2 height 15
click at [461, 316] on input "Content" at bounding box center [463, 323] width 26 height 15
checkbox input "false"
click at [457, 276] on div "Time to Meet with and Brief Your Boss #1" at bounding box center [697, 293] width 687 height 34
click at [482, 282] on label "Content" at bounding box center [483, 289] width 2 height 15
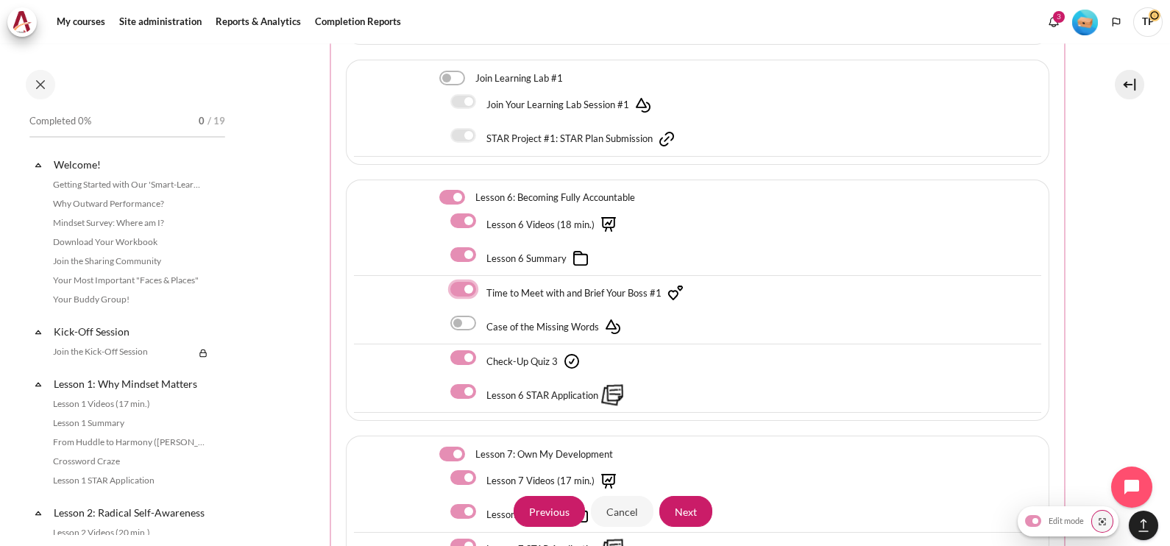
click at [458, 282] on input "Content" at bounding box center [463, 289] width 26 height 15
checkbox input "false"
click at [456, 241] on div "Lesson 6 Summary" at bounding box center [697, 258] width 687 height 35
click at [482, 213] on label "Content" at bounding box center [483, 220] width 2 height 15
click at [460, 213] on input "Content" at bounding box center [463, 220] width 26 height 15
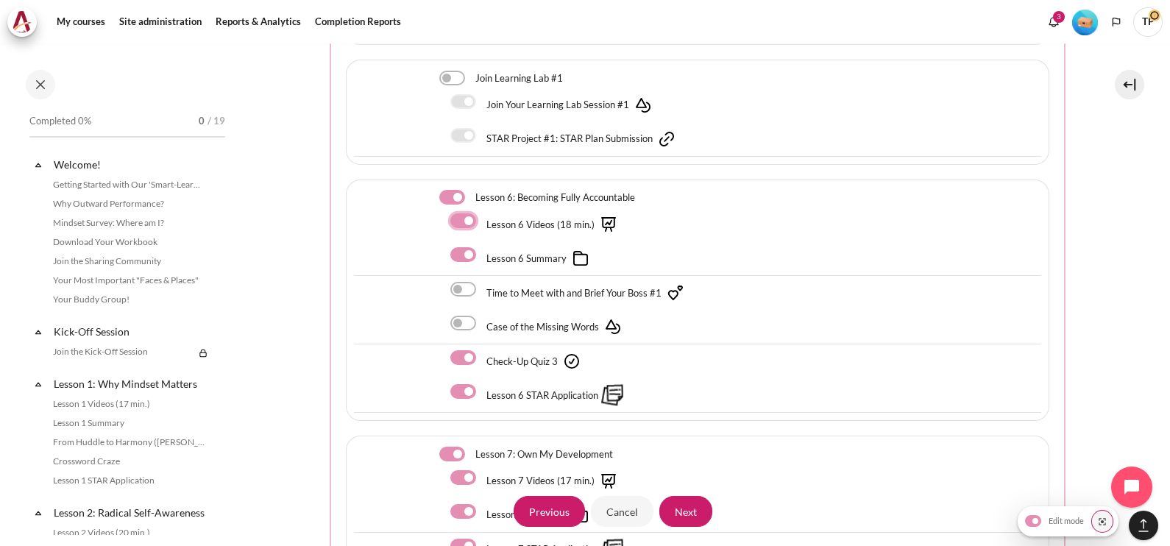
checkbox input "false"
click at [482, 247] on label "Content" at bounding box center [483, 254] width 2 height 15
click at [459, 247] on input "Content" at bounding box center [463, 254] width 26 height 15
checkbox input "false"
drag, startPoint x: 466, startPoint y: 364, endPoint x: 474, endPoint y: 330, distance: 34.8
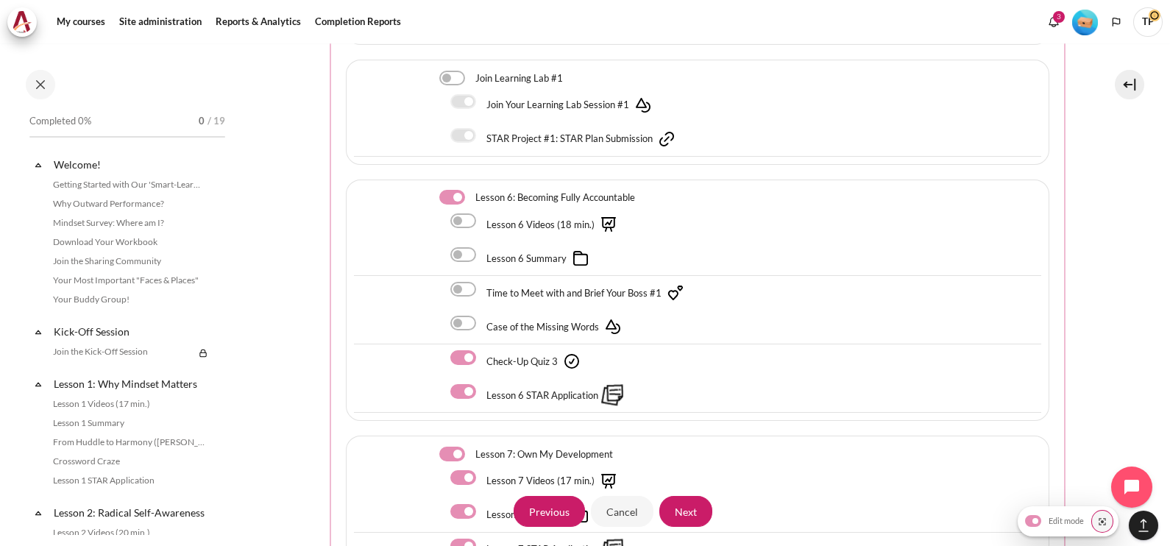
click at [482, 384] on label "Content" at bounding box center [483, 391] width 2 height 15
click at [466, 384] on input "Content" at bounding box center [463, 391] width 26 height 15
checkbox input "false"
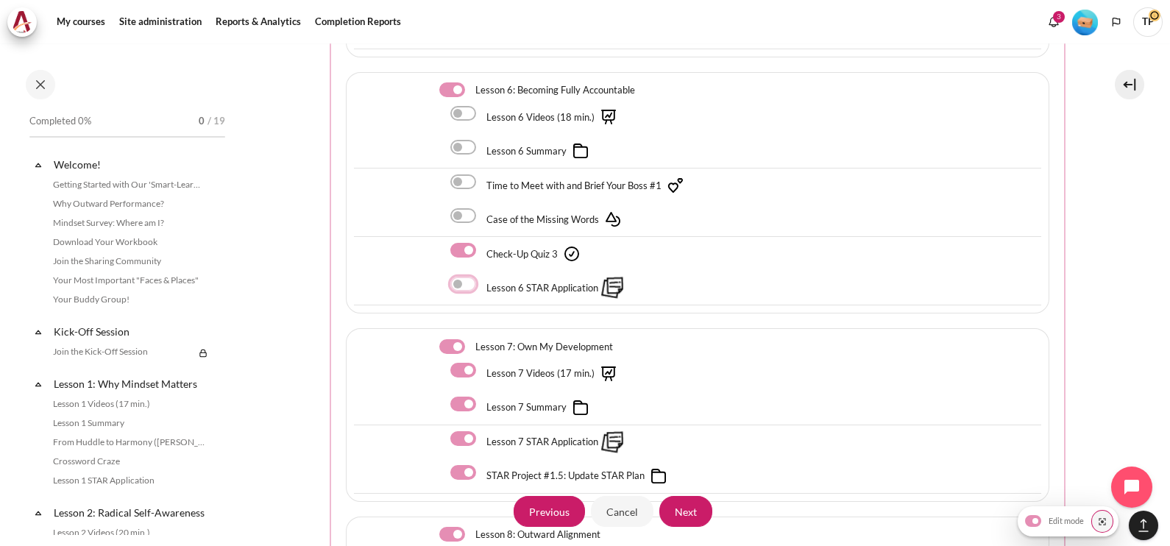
scroll to position [2115, 0]
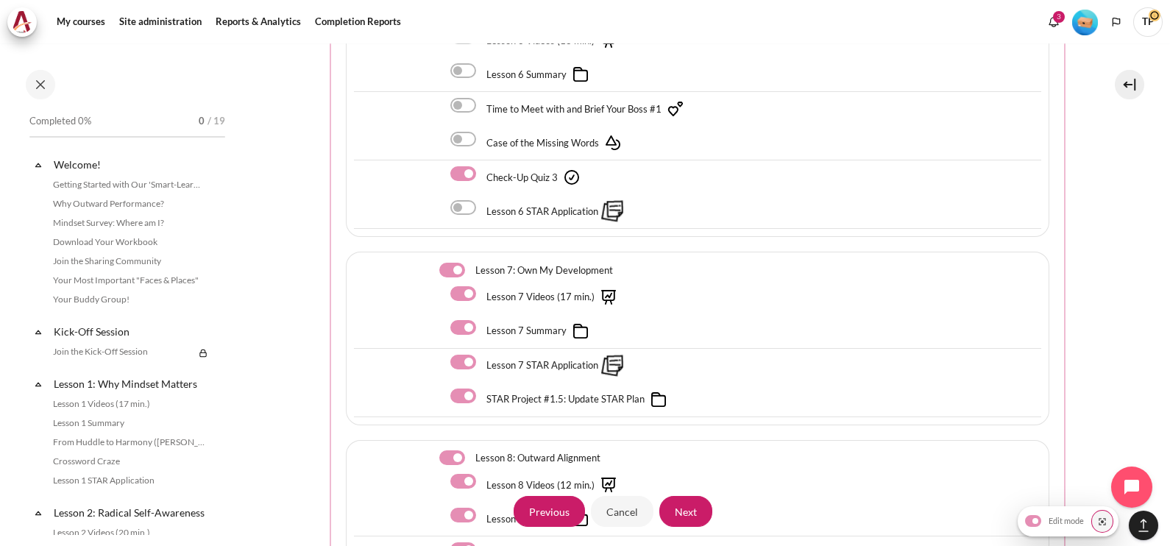
click at [471, 263] on label "Content" at bounding box center [472, 270] width 2 height 15
click at [456, 263] on input "Content" at bounding box center [452, 270] width 26 height 15
checkbox input "false"
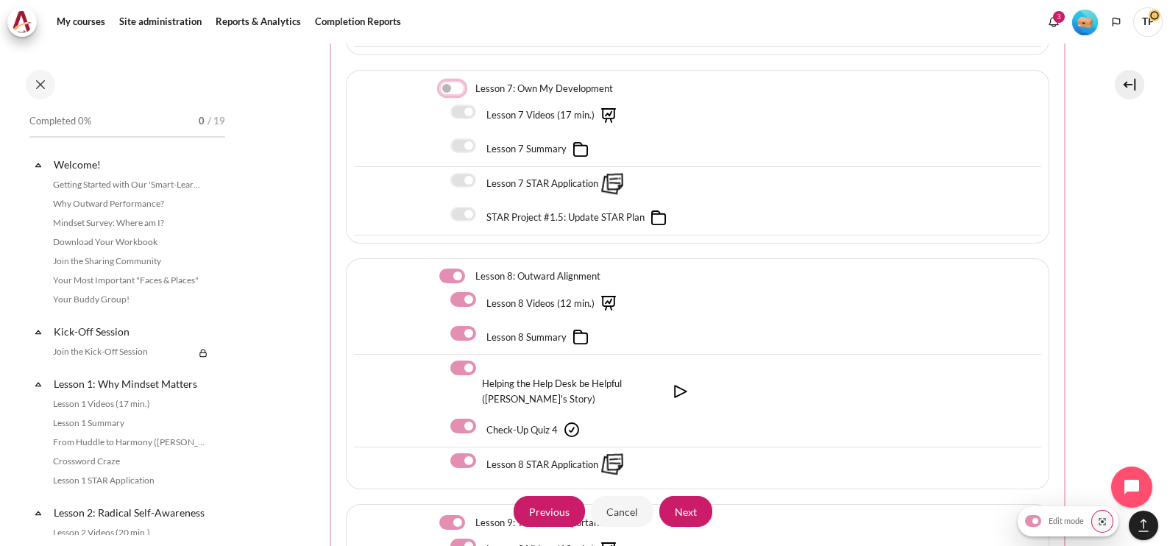
scroll to position [2298, 0]
click at [471, 267] on label "Content" at bounding box center [472, 274] width 2 height 15
click at [452, 267] on input "Content" at bounding box center [452, 274] width 26 height 15
click at [471, 267] on label "Content" at bounding box center [472, 274] width 2 height 15
click at [452, 267] on input "Content" at bounding box center [452, 274] width 26 height 15
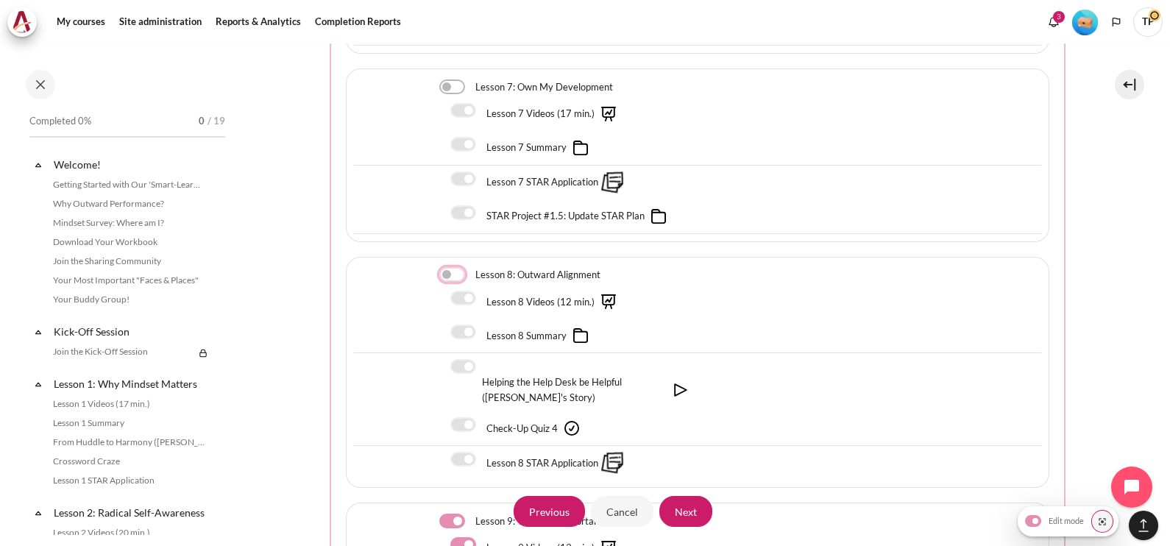
checkbox input "true"
click at [482, 359] on label "Content" at bounding box center [483, 366] width 2 height 15
click at [462, 359] on input "Content" at bounding box center [463, 366] width 26 height 15
checkbox input "false"
click at [463, 319] on div "Lesson 8 Summary" at bounding box center [697, 336] width 687 height 35
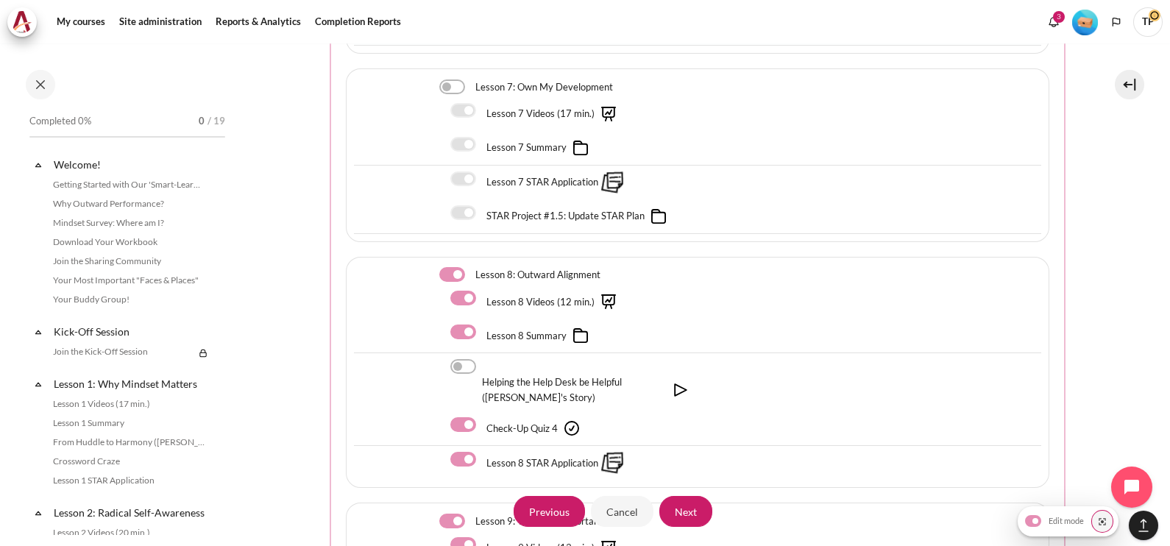
click at [482, 291] on label "Content" at bounding box center [483, 298] width 2 height 15
click at [460, 291] on input "Content" at bounding box center [463, 298] width 26 height 15
checkbox input "false"
click at [482, 324] on label "Content" at bounding box center [483, 331] width 2 height 15
click at [457, 324] on input "Content" at bounding box center [463, 331] width 26 height 15
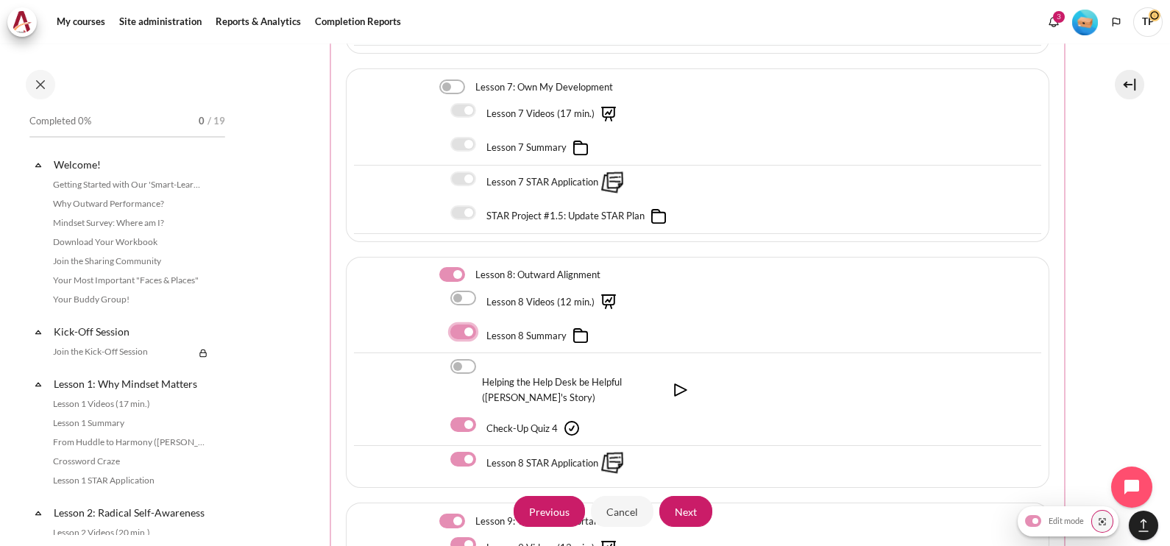
checkbox input "false"
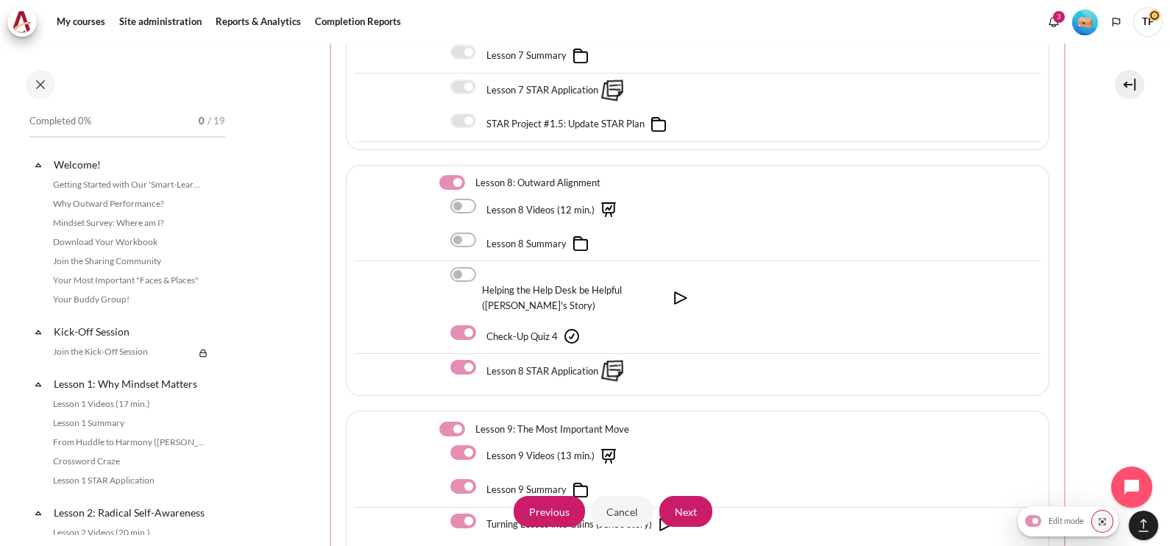
click at [482, 360] on label "Content" at bounding box center [483, 367] width 2 height 15
click at [465, 360] on input "Content" at bounding box center [463, 367] width 26 height 15
checkbox input "false"
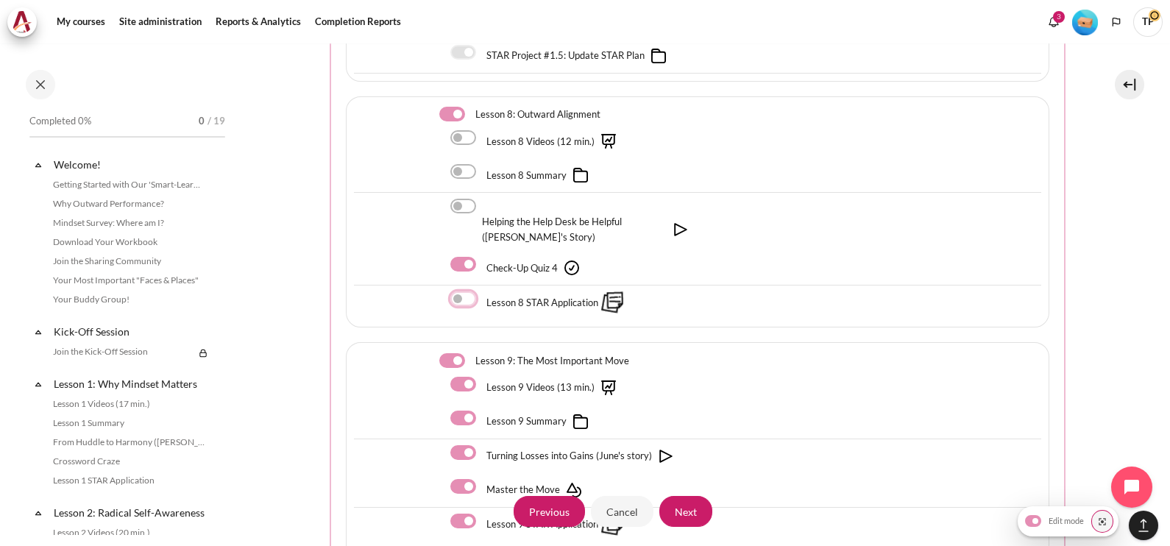
scroll to position [2482, 0]
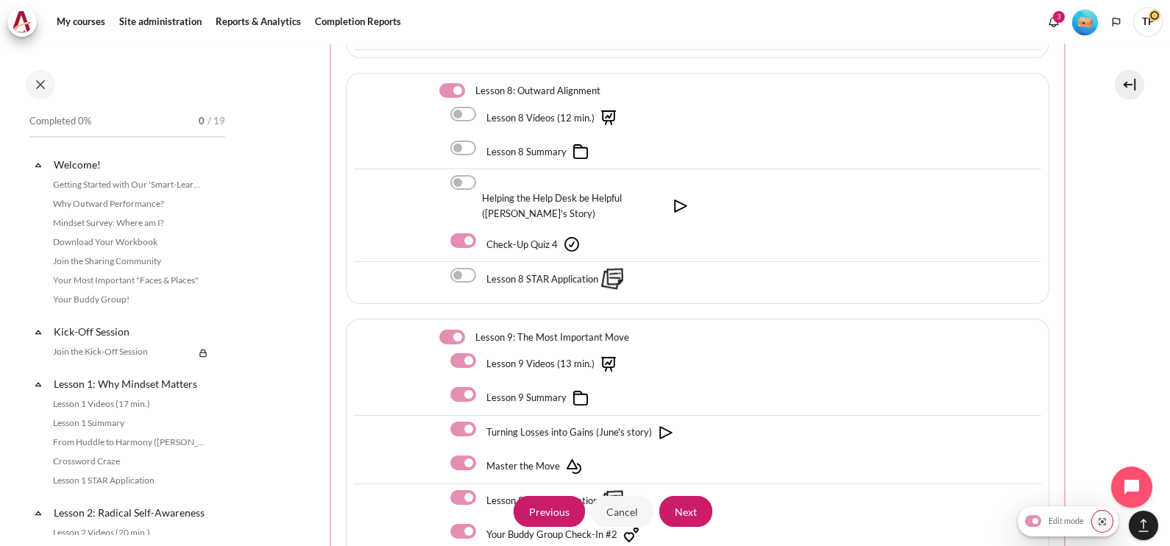
click at [471, 330] on label "Content" at bounding box center [472, 337] width 2 height 15
click at [449, 330] on input "Content" at bounding box center [452, 337] width 26 height 15
checkbox input "false"
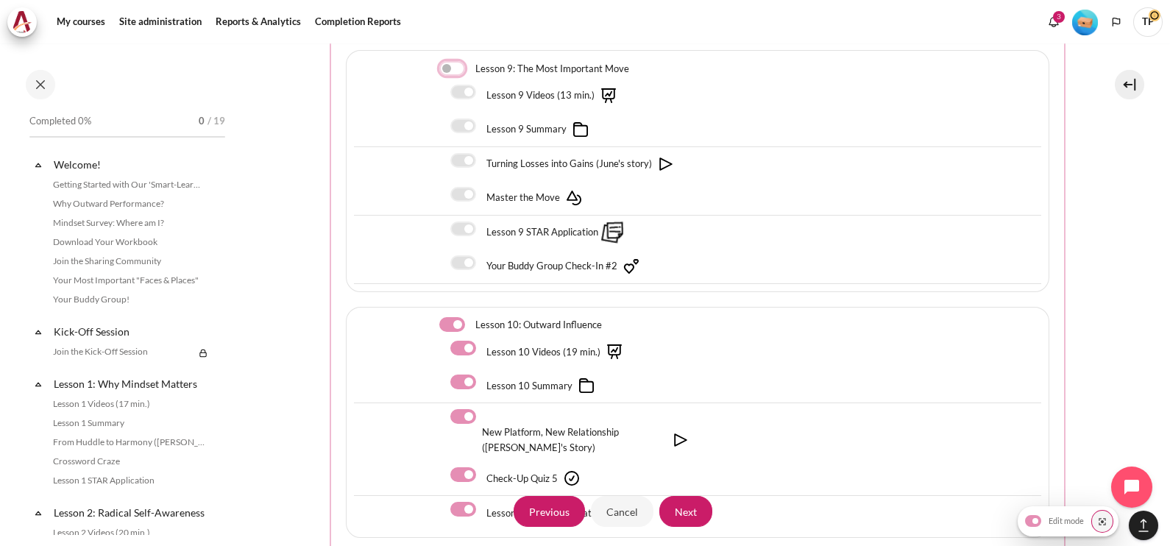
scroll to position [2850, 0]
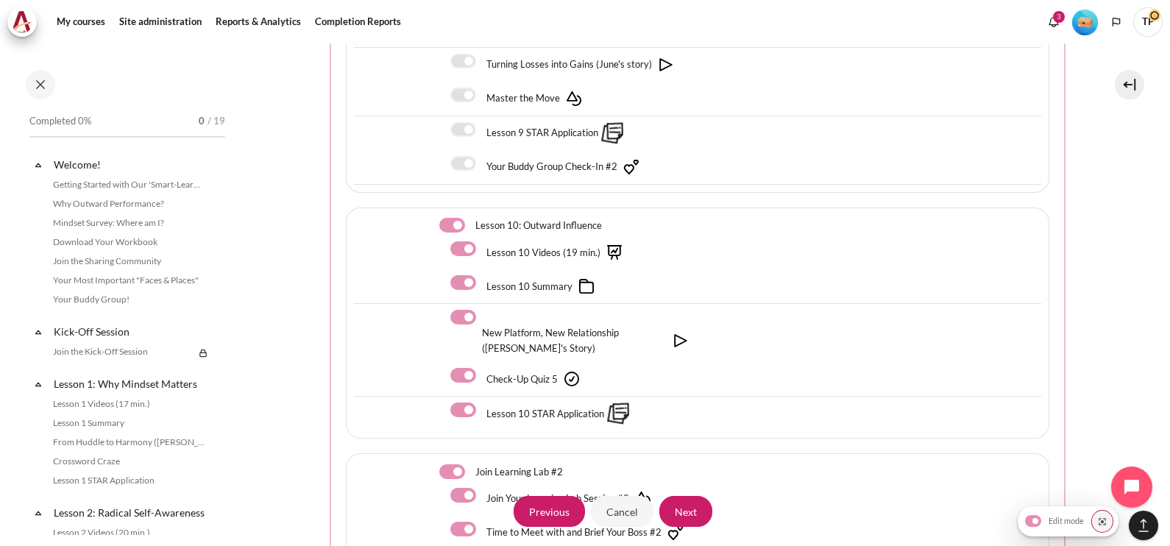
click at [482, 241] on label "Content" at bounding box center [483, 248] width 2 height 15
click at [459, 241] on input "Content" at bounding box center [463, 248] width 26 height 15
checkbox input "false"
click at [482, 275] on label "Content" at bounding box center [483, 282] width 2 height 15
click at [467, 275] on input "Content" at bounding box center [463, 282] width 26 height 15
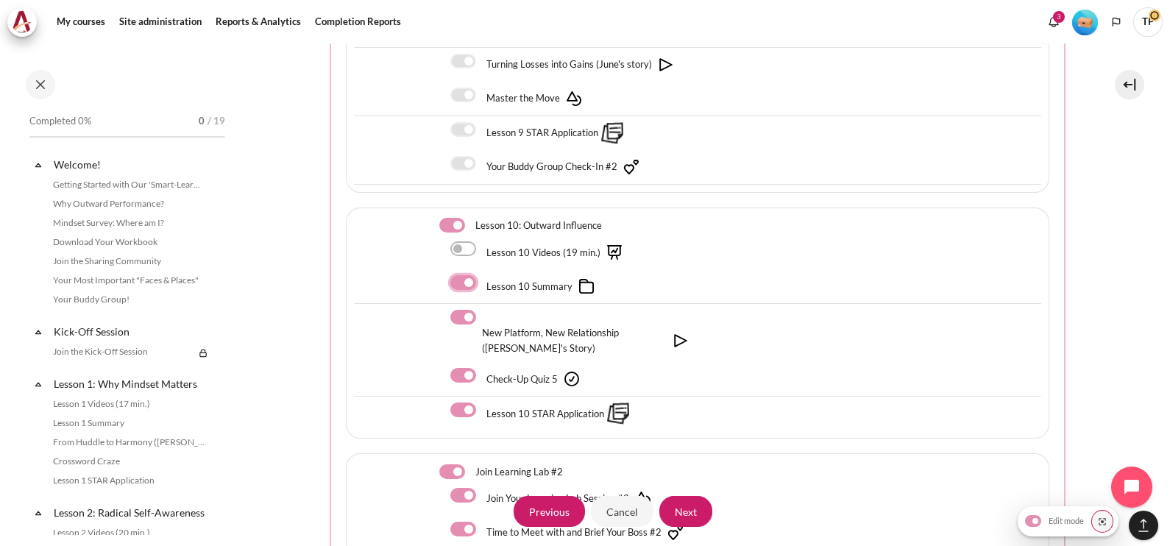
checkbox input "false"
click at [482, 310] on label "Content" at bounding box center [483, 317] width 2 height 15
click at [460, 310] on input "Content" at bounding box center [463, 317] width 26 height 15
checkbox input "false"
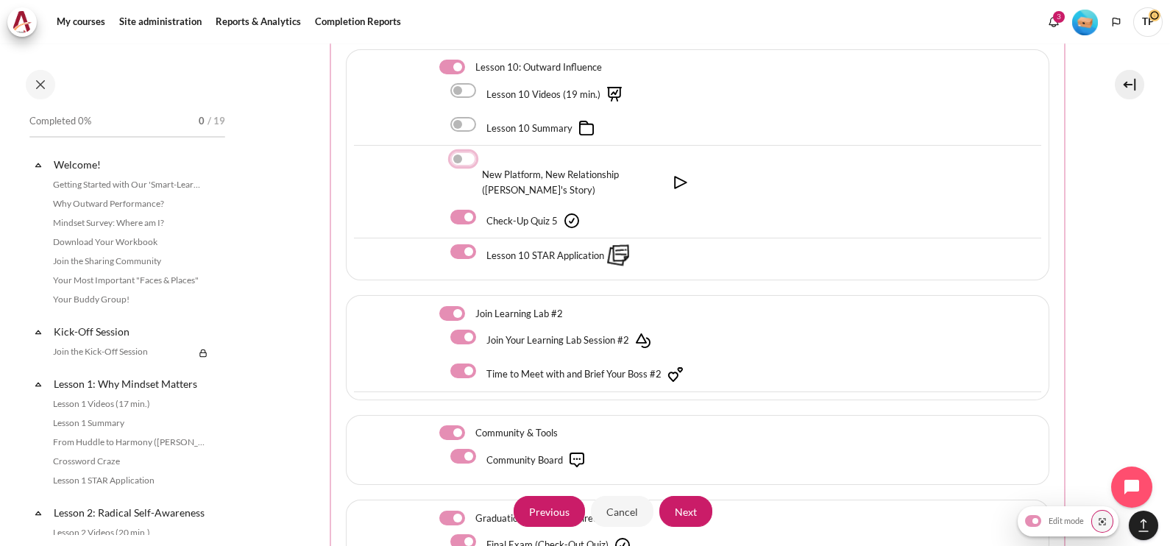
scroll to position [3035, 0]
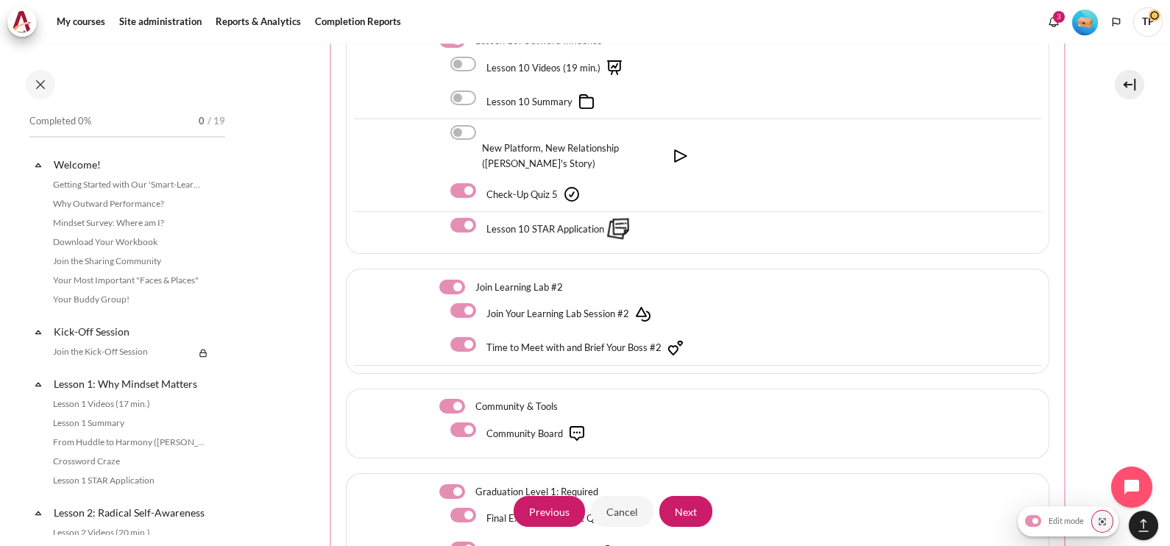
click at [461, 214] on div "Lesson 10 STAR Application" at bounding box center [697, 229] width 687 height 34
click at [482, 218] on label "Content" at bounding box center [483, 225] width 2 height 15
click at [466, 218] on input "Content" at bounding box center [463, 225] width 26 height 15
checkbox input "false"
click at [452, 277] on div "Join Learning Lab #2" at bounding box center [567, 287] width 257 height 20
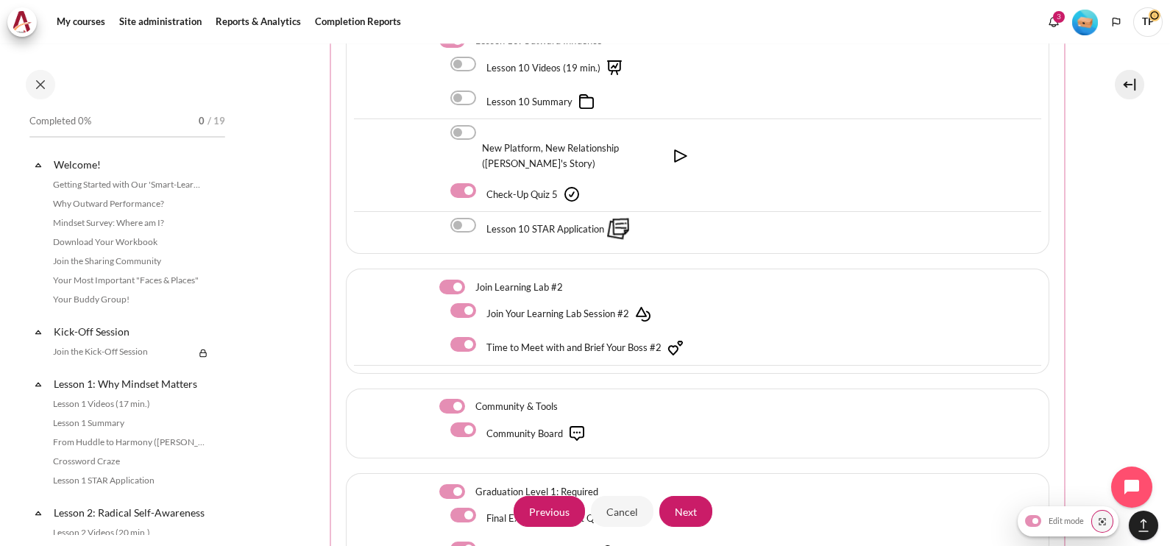
click at [471, 280] on label "Content" at bounding box center [472, 287] width 2 height 15
click at [452, 280] on input "Content" at bounding box center [452, 287] width 26 height 15
checkbox input "false"
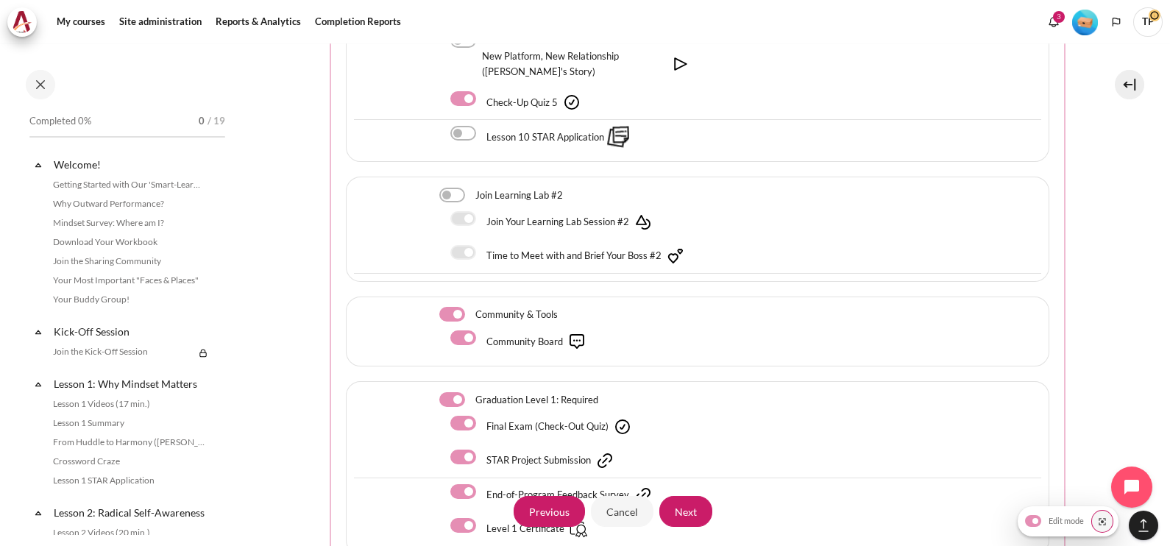
click at [471, 307] on label "Content" at bounding box center [472, 314] width 2 height 15
click at [450, 307] on input "Content" at bounding box center [452, 314] width 26 height 15
checkbox input "false"
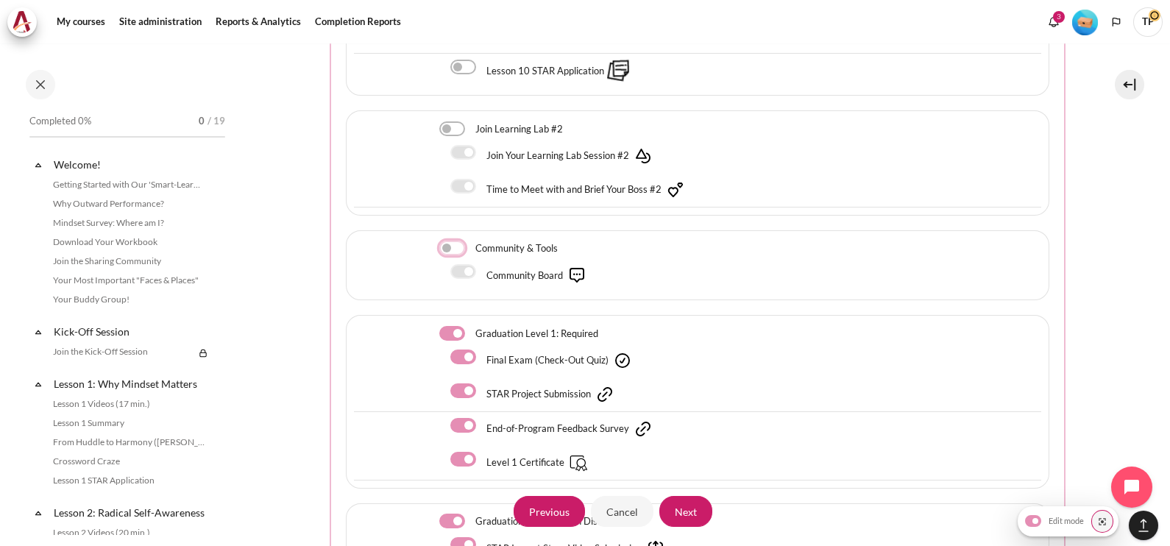
scroll to position [3218, 0]
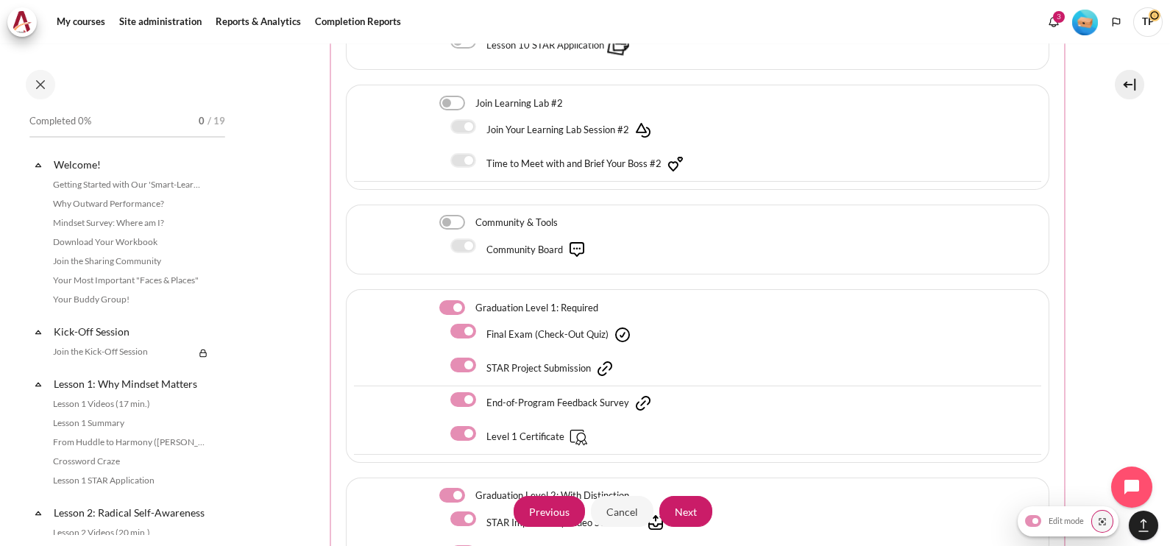
click at [458, 319] on div "Final Exam (Check-Out Quiz)" at bounding box center [697, 335] width 687 height 34
click at [482, 358] on label "Content" at bounding box center [483, 365] width 2 height 15
click at [464, 358] on input "Content" at bounding box center [463, 365] width 26 height 15
checkbox input "false"
click at [482, 392] on label "Content" at bounding box center [483, 399] width 2 height 15
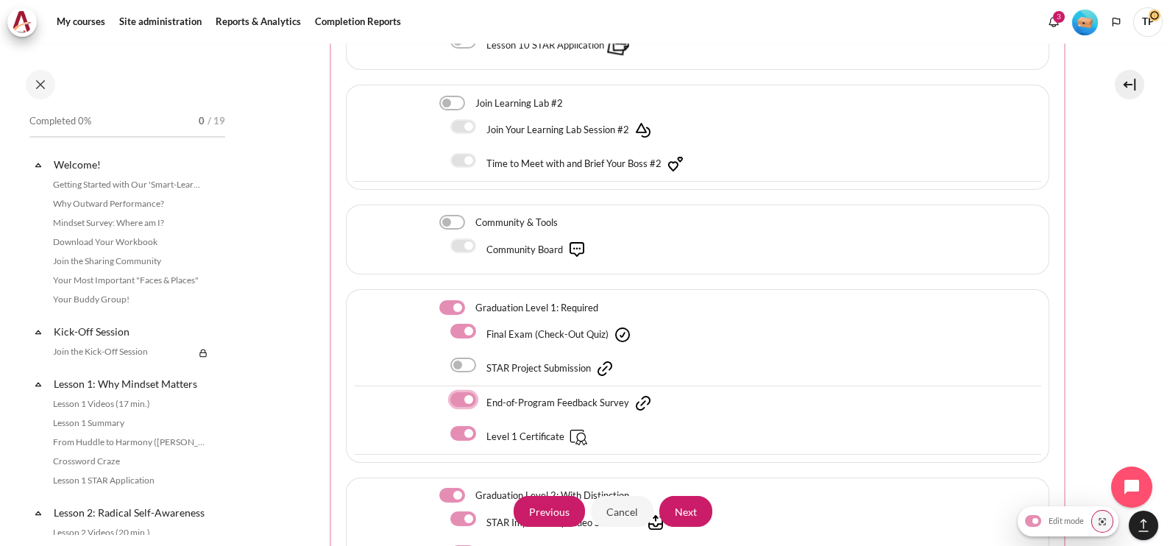
click at [463, 392] on input "Content" at bounding box center [463, 399] width 26 height 15
checkbox input "false"
click at [482, 426] on label "Content" at bounding box center [483, 433] width 2 height 15
click at [460, 426] on input "Content" at bounding box center [463, 433] width 26 height 15
checkbox input "false"
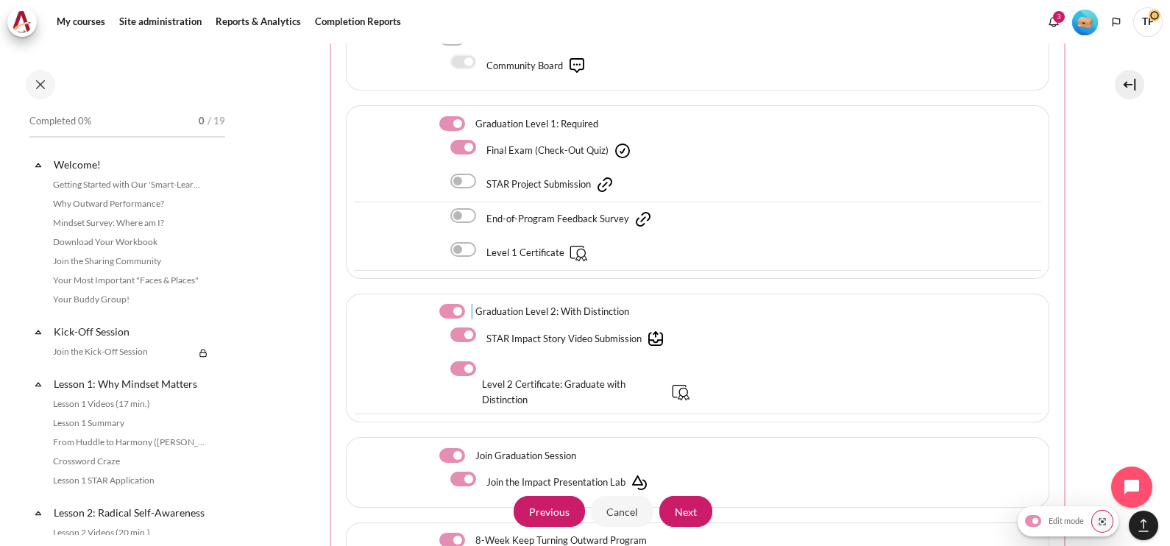
click at [471, 304] on label "Content" at bounding box center [472, 311] width 2 height 15
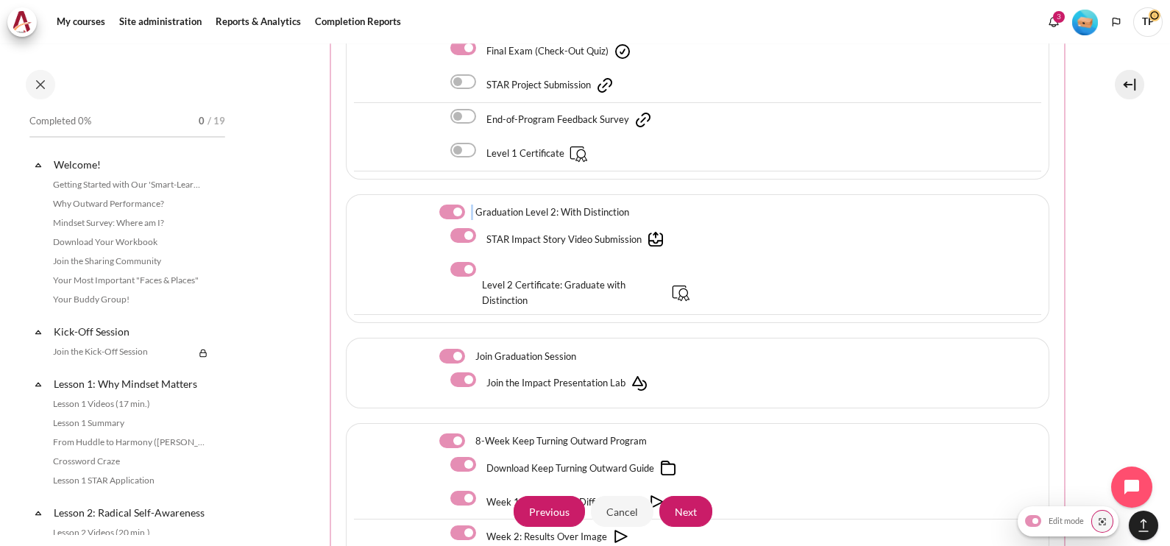
scroll to position [3586, 0]
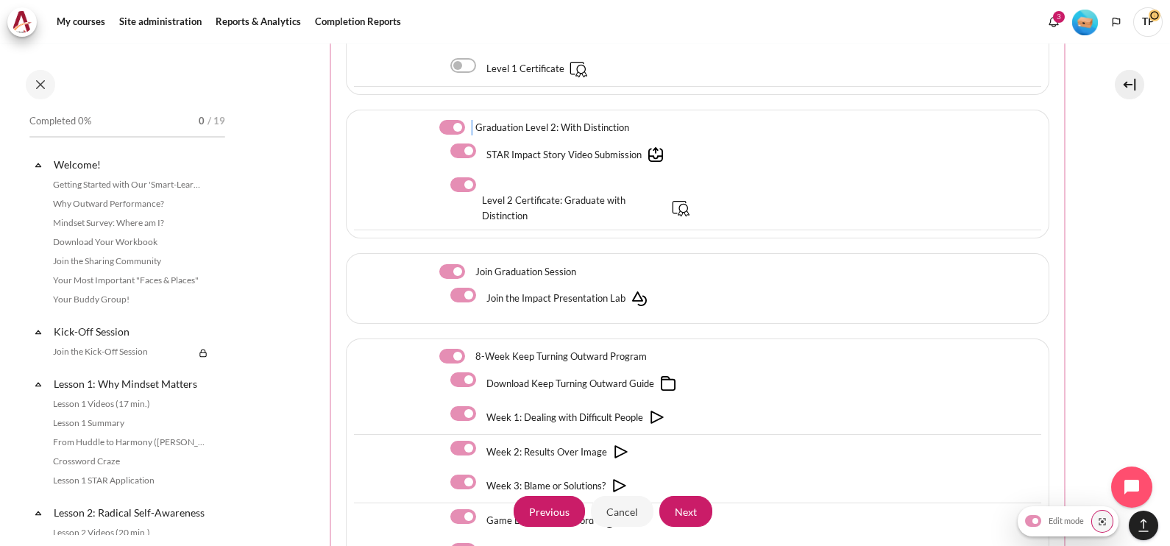
click at [471, 120] on label "Content" at bounding box center [472, 127] width 2 height 15
click at [452, 120] on input "Content" at bounding box center [452, 127] width 26 height 15
checkbox input "false"
click at [471, 264] on label "Content" at bounding box center [472, 271] width 2 height 15
click at [447, 264] on input "Content" at bounding box center [452, 271] width 26 height 15
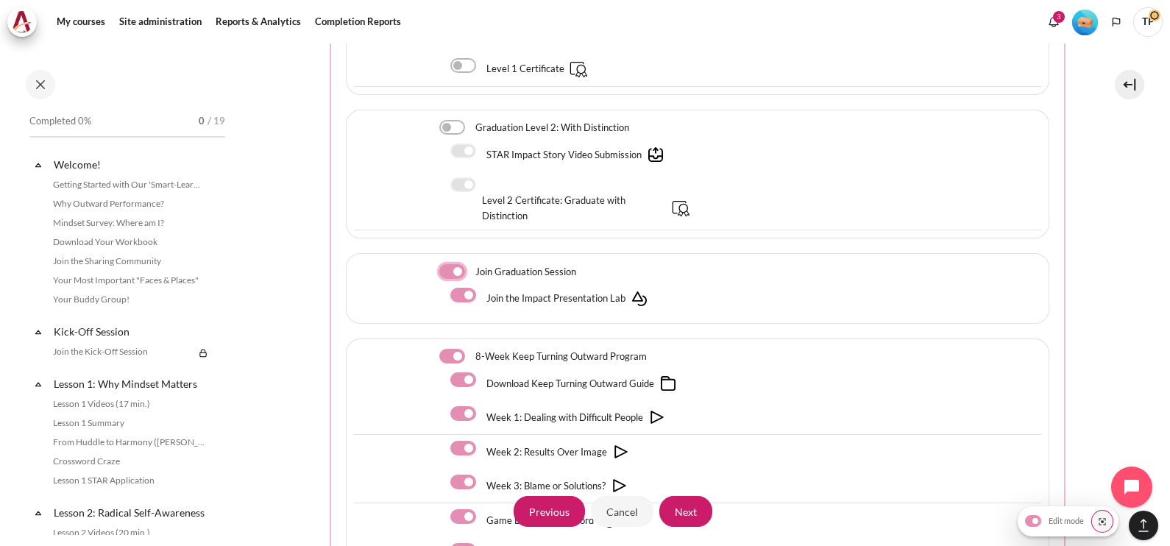
checkbox input "false"
click at [471, 349] on label "Content" at bounding box center [472, 356] width 2 height 15
click at [448, 349] on input "Content" at bounding box center [452, 356] width 26 height 15
checkbox input "false"
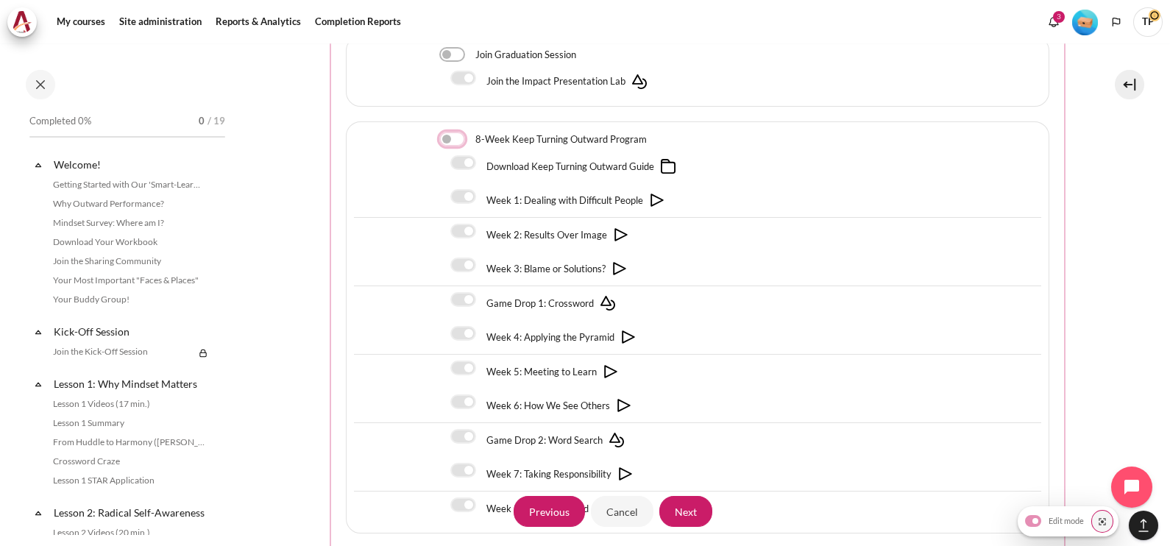
scroll to position [3906, 0]
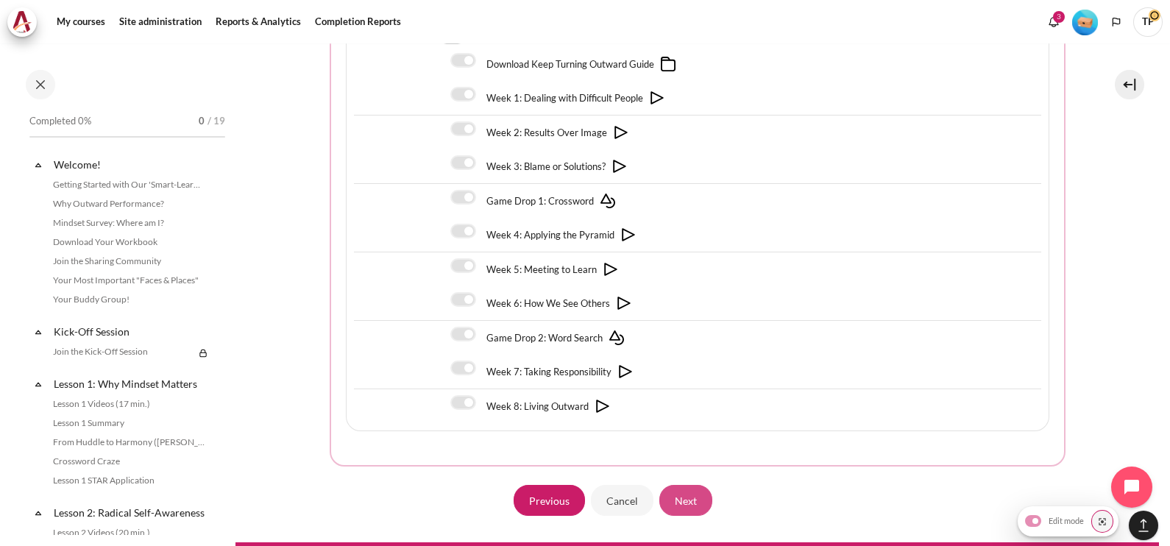
click at [689, 485] on input "Next" at bounding box center [685, 500] width 53 height 31
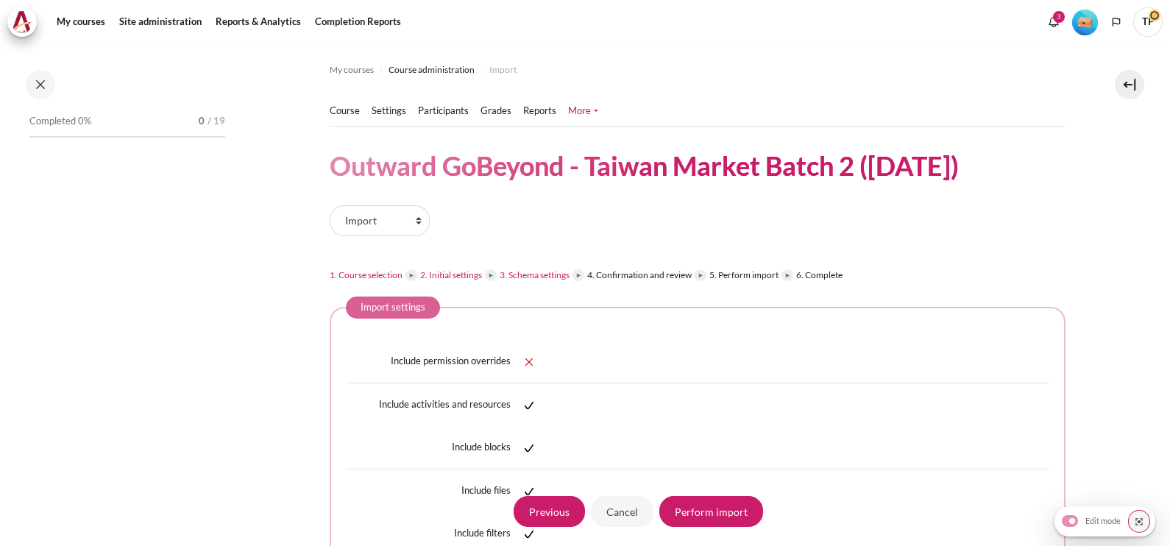
scroll to position [828, 0]
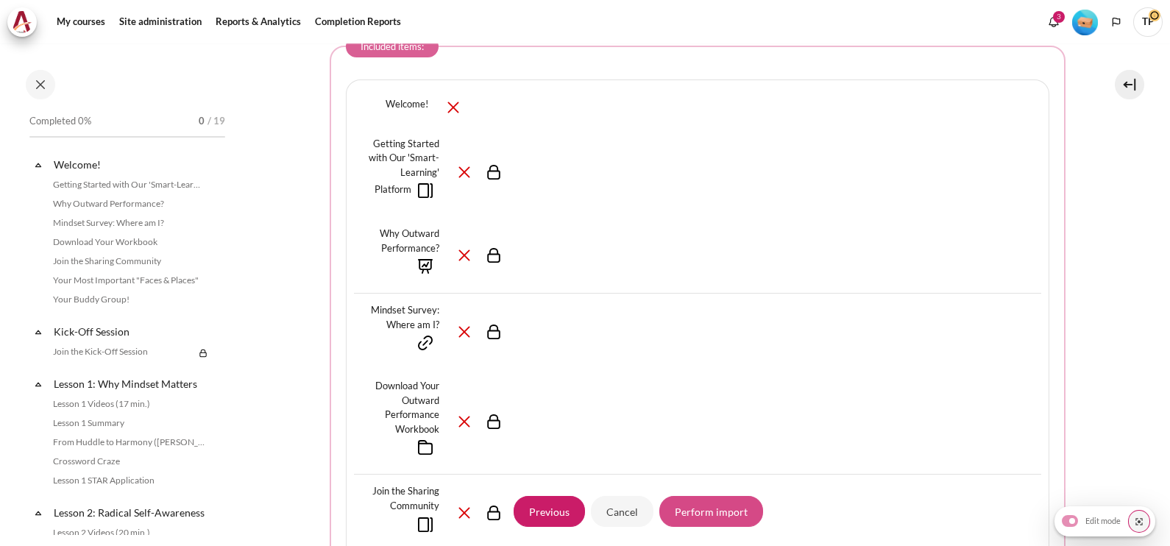
click at [723, 508] on input "Perform import" at bounding box center [711, 511] width 104 height 31
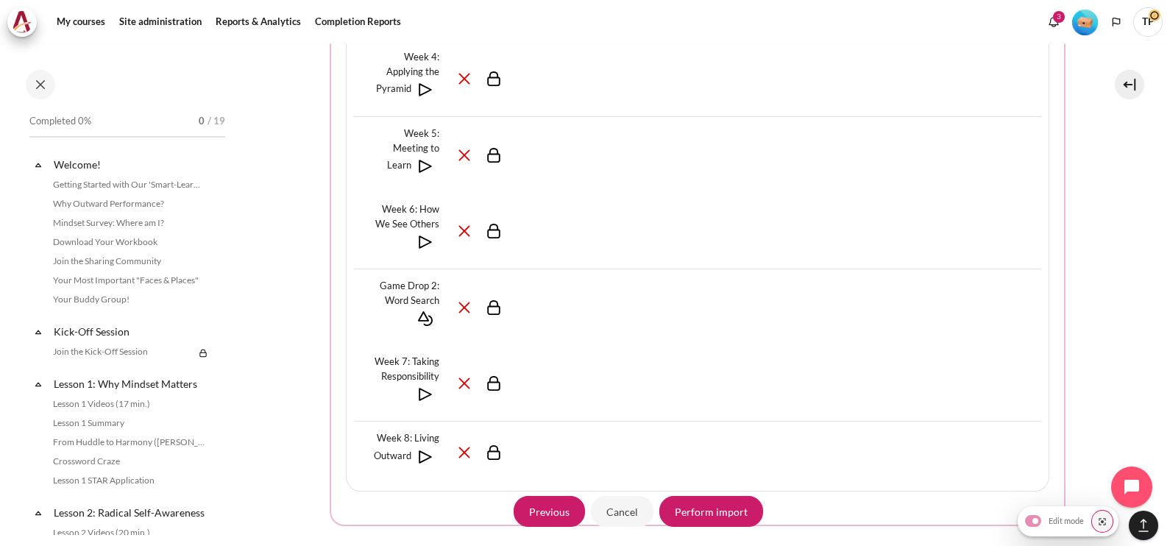
scroll to position [8155, 0]
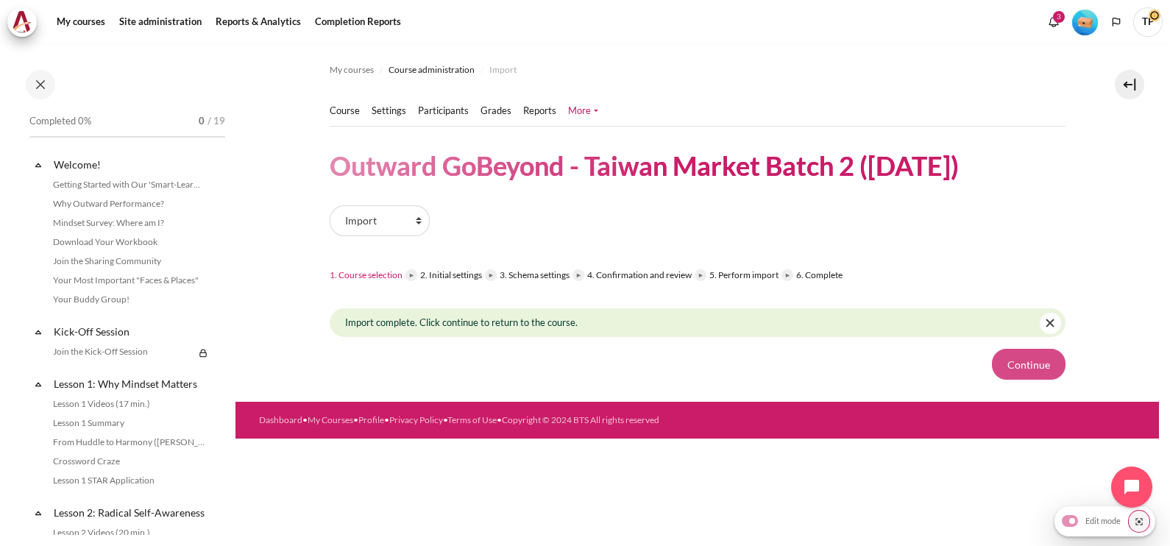
click at [1040, 358] on button "Continue" at bounding box center [1029, 364] width 74 height 31
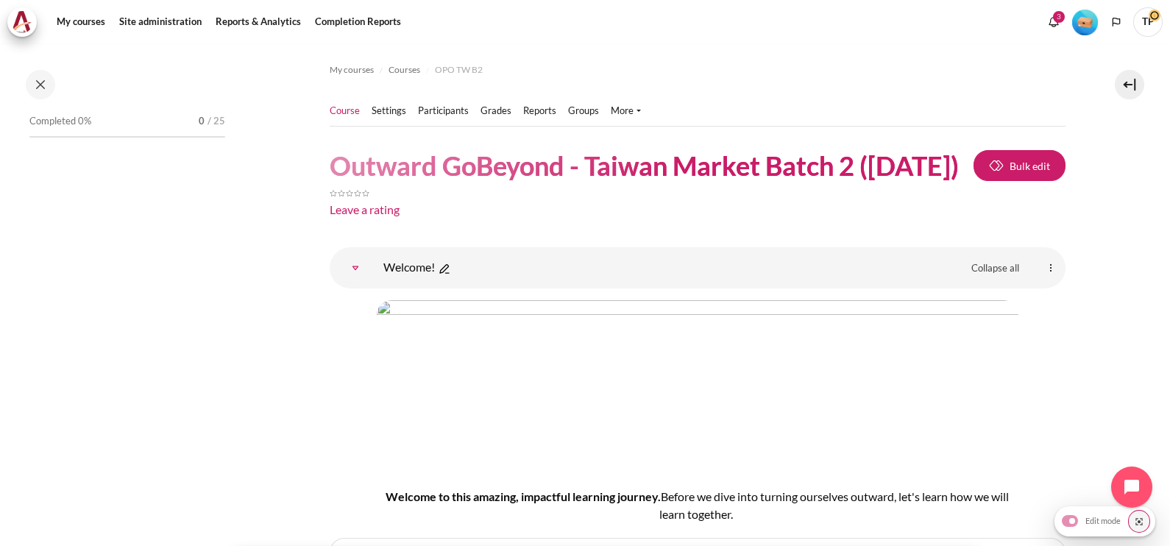
click at [1139, 15] on span "TP" at bounding box center [1147, 21] width 29 height 29
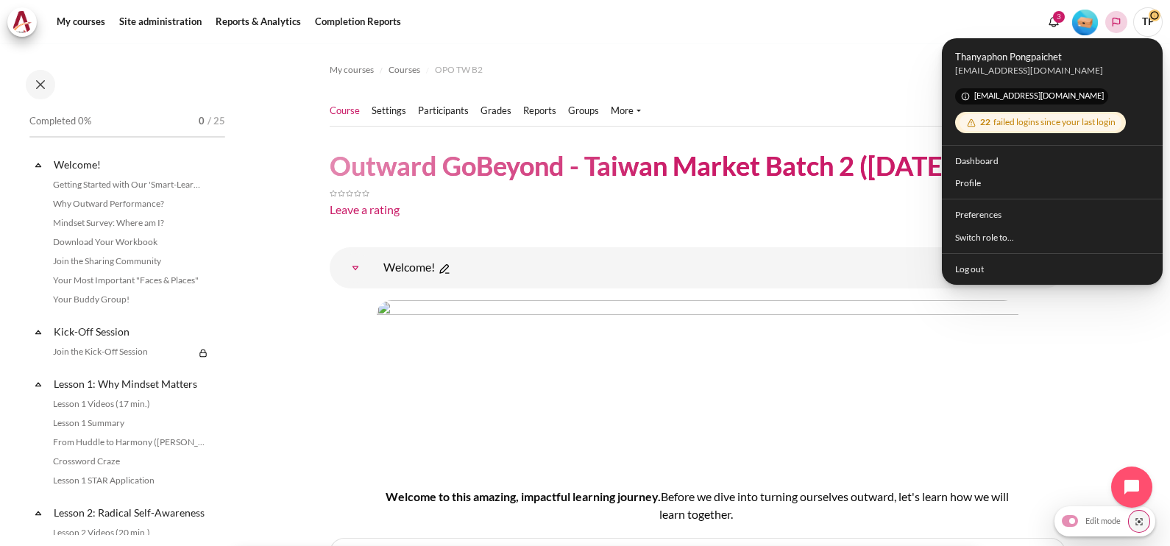
click at [1113, 18] on icon "Languages" at bounding box center [1116, 22] width 12 height 12
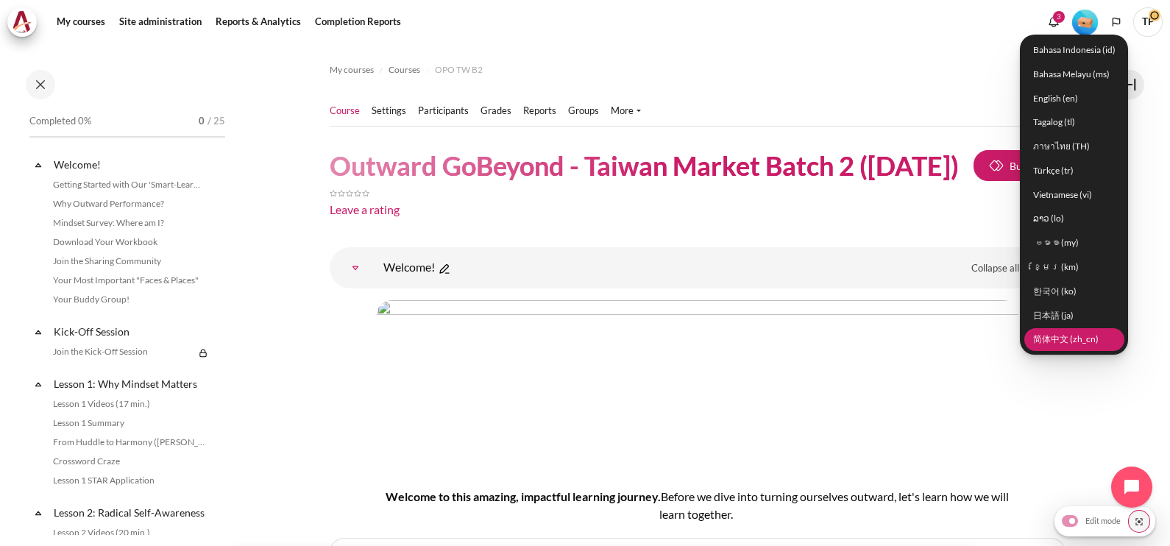
click at [1058, 340] on link "简体中文 ‎(zh_cn)‎" at bounding box center [1074, 338] width 100 height 23
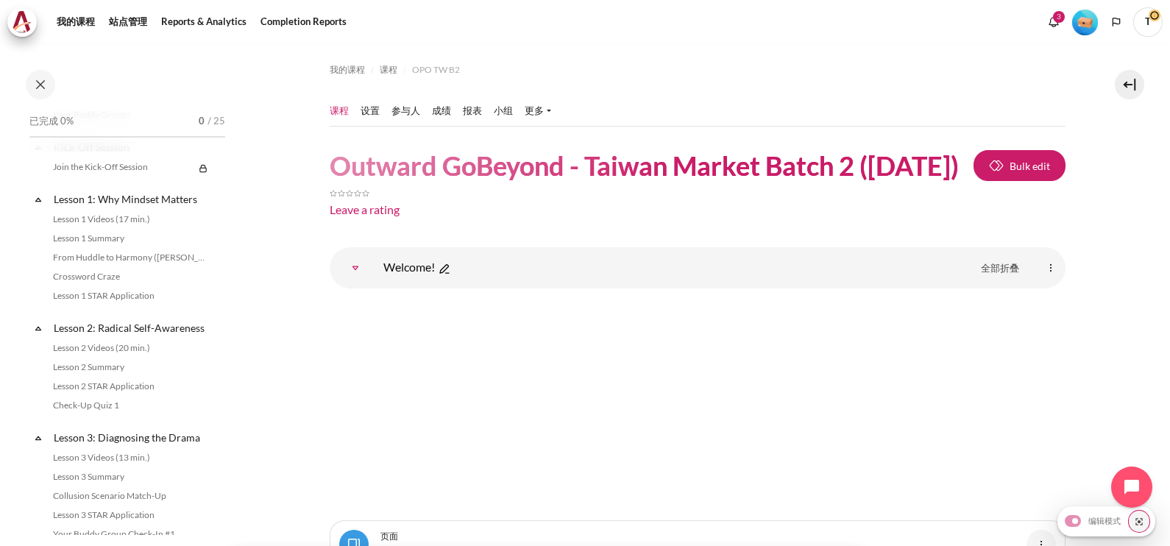
scroll to position [276, 0]
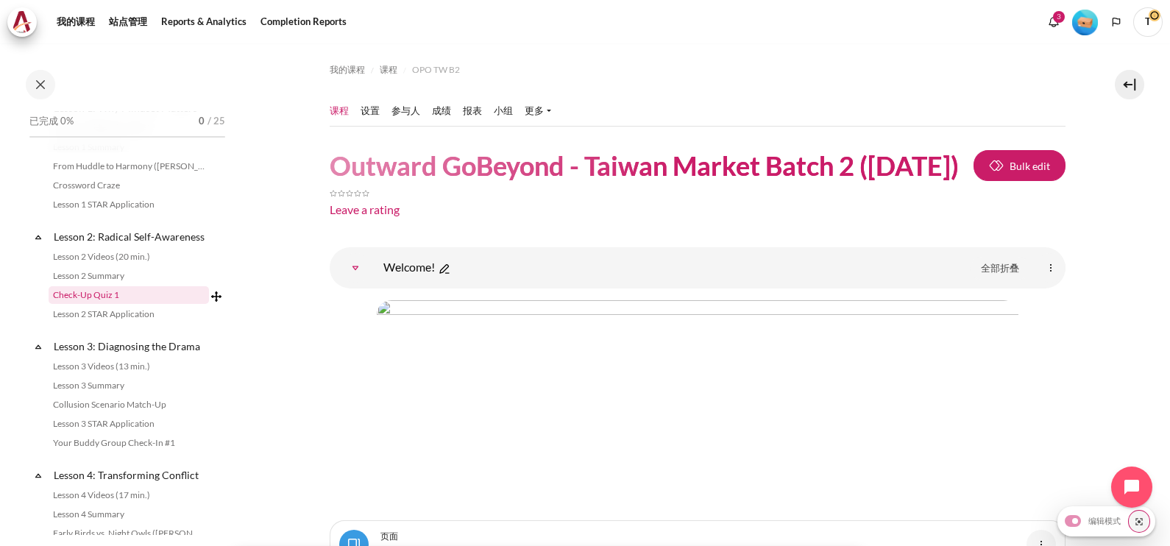
click at [71, 302] on link "Check-Up Quiz 1" at bounding box center [129, 295] width 160 height 18
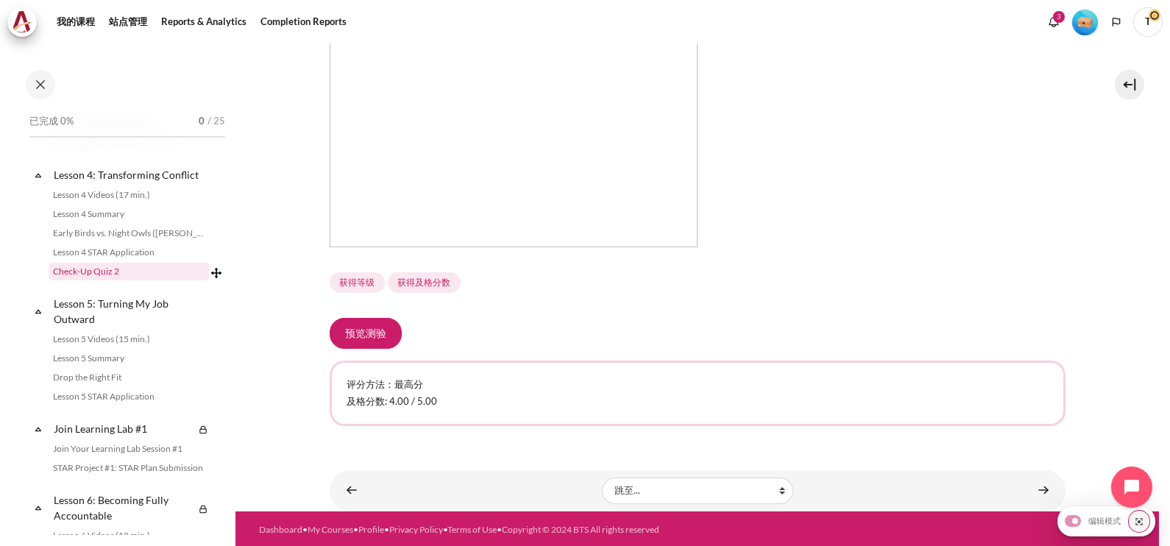
scroll to position [538, 0]
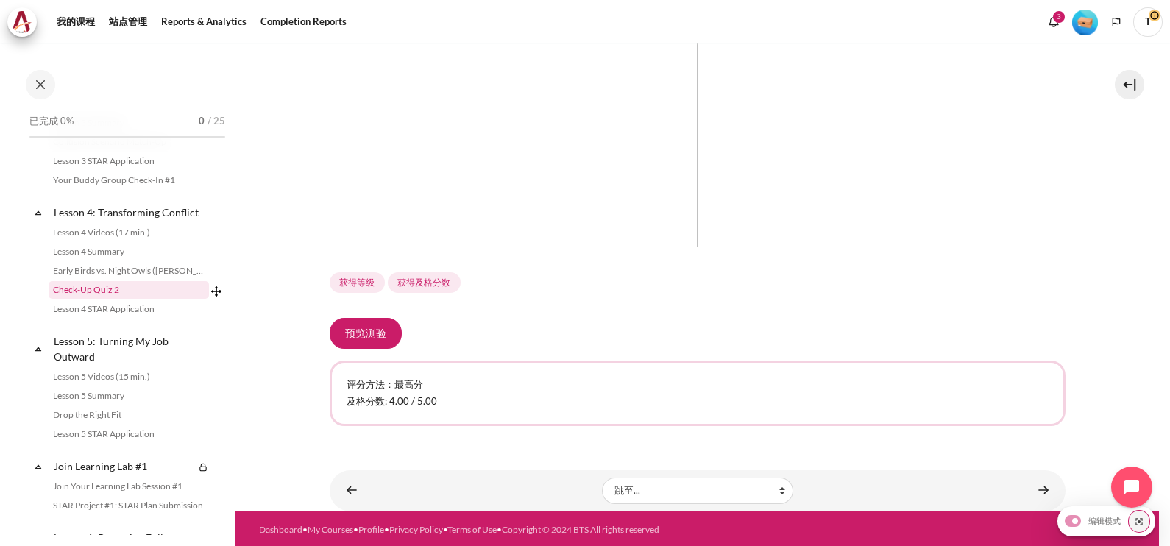
click at [85, 299] on link "Check-Up Quiz 2" at bounding box center [129, 290] width 160 height 18
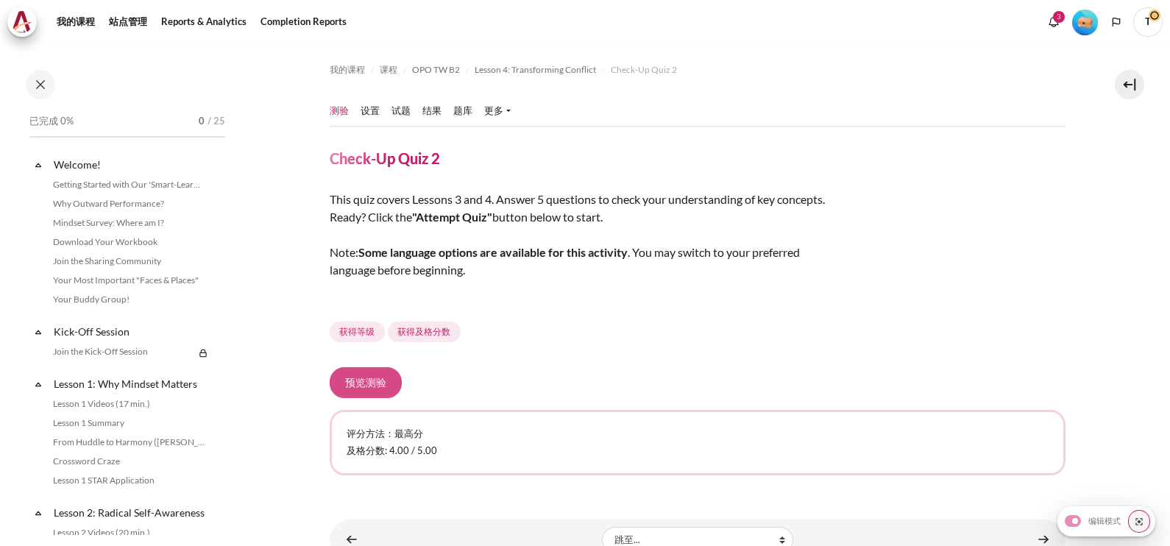
scroll to position [519, 0]
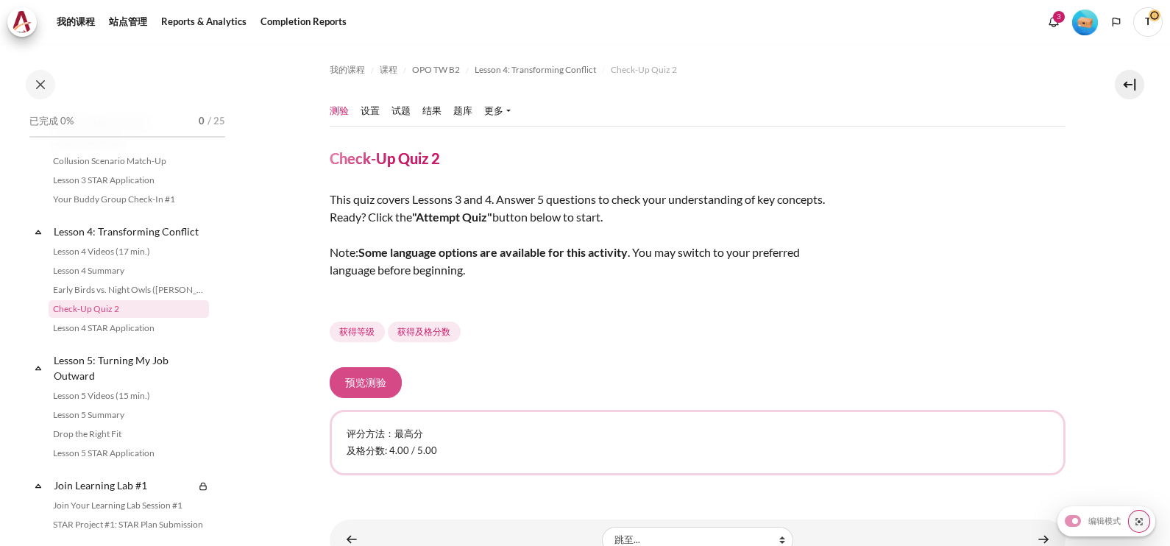
click at [361, 375] on button "预览测验" at bounding box center [366, 382] width 72 height 31
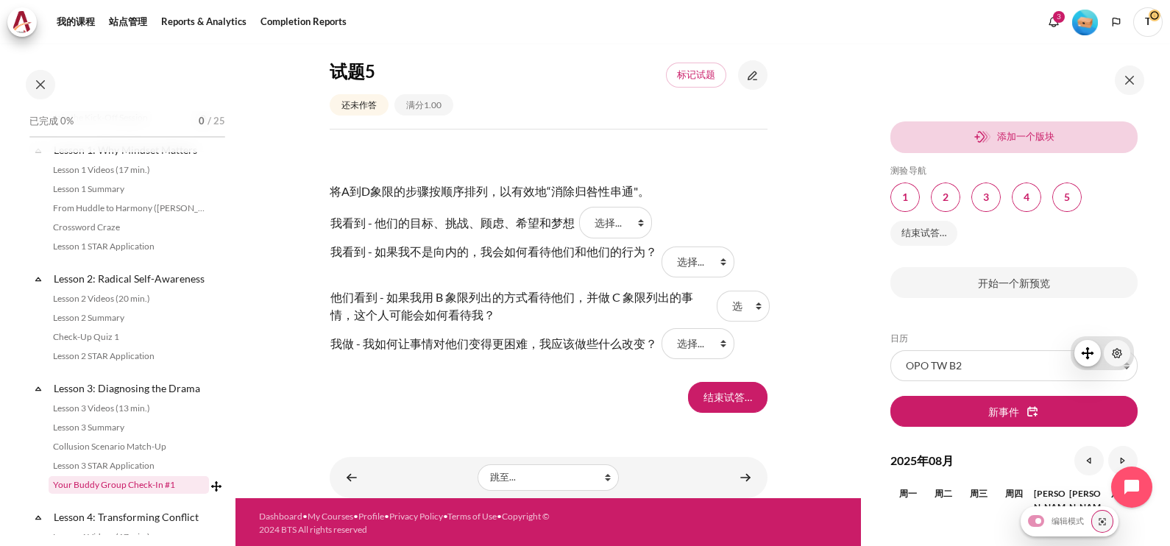
scroll to position [367, 0]
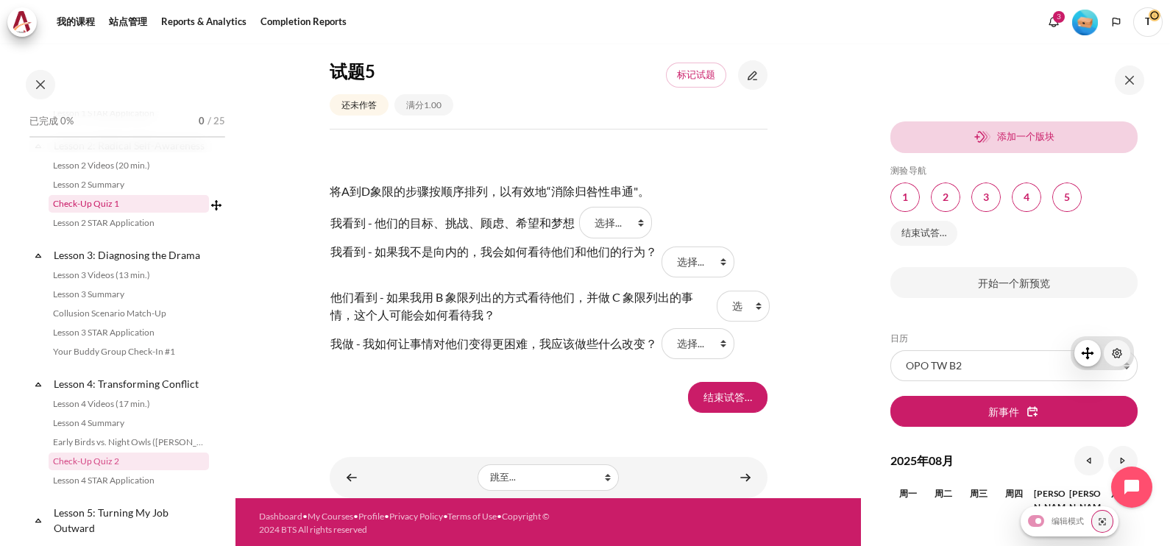
click at [97, 213] on link "Check-Up Quiz 1" at bounding box center [129, 204] width 160 height 18
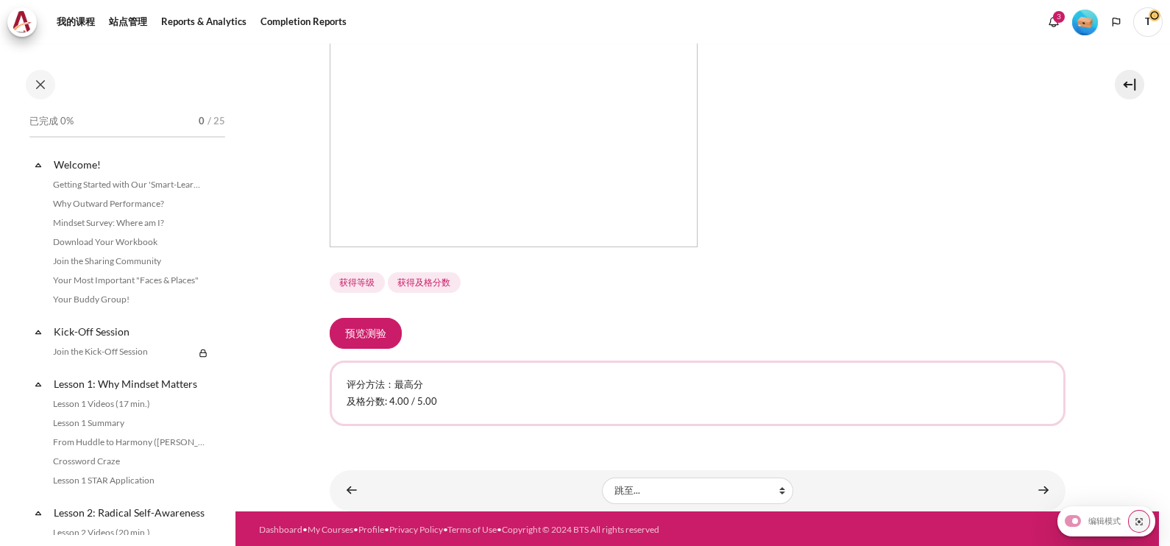
scroll to position [263, 0]
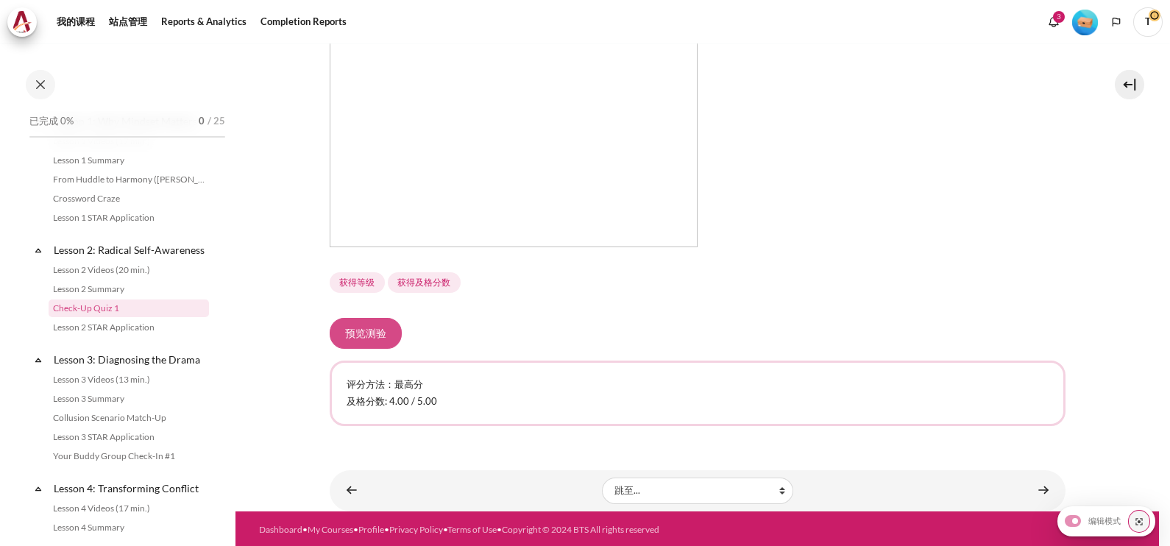
click at [383, 335] on button "预览测验" at bounding box center [366, 333] width 72 height 31
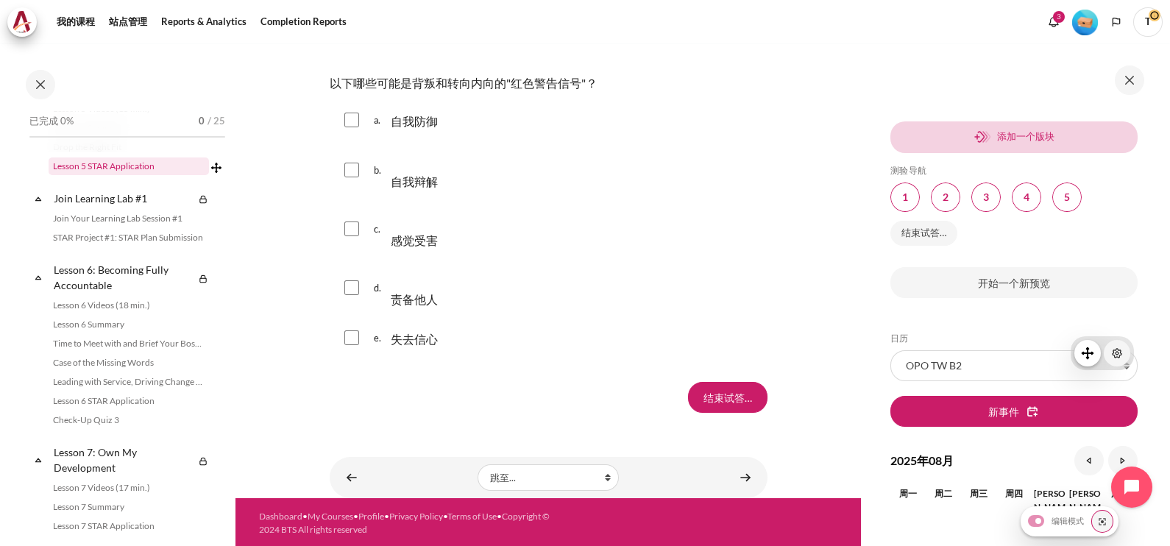
scroll to position [814, 0]
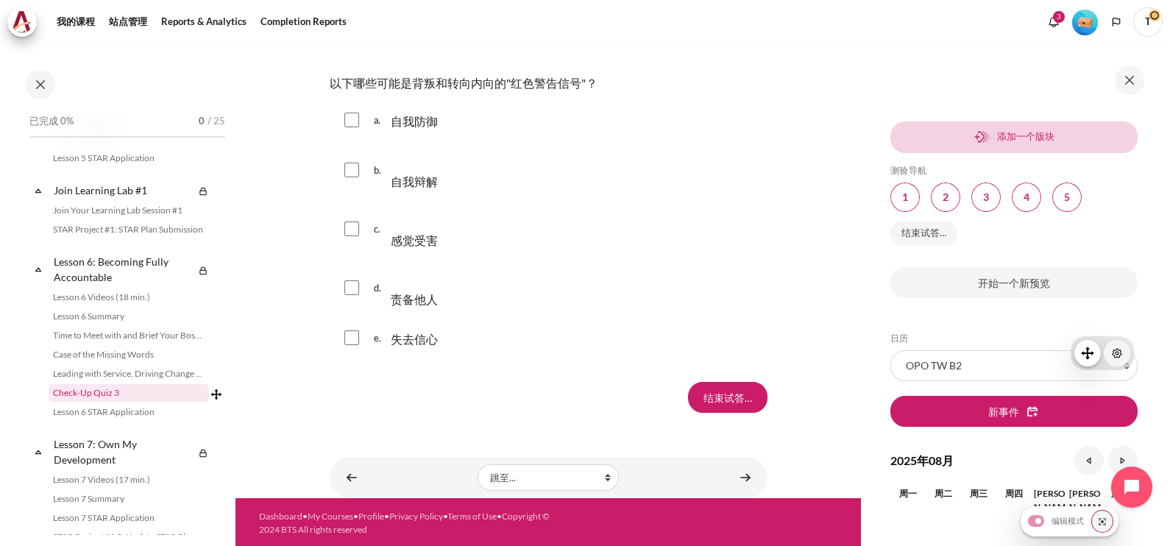
click at [80, 402] on link "Check-Up Quiz 3" at bounding box center [129, 393] width 160 height 18
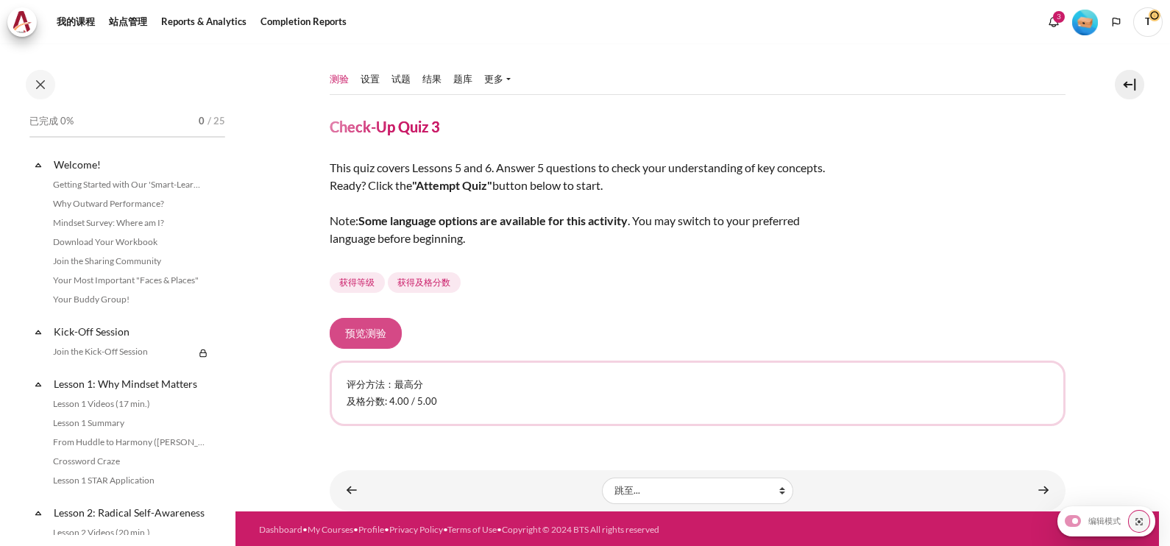
scroll to position [898, 0]
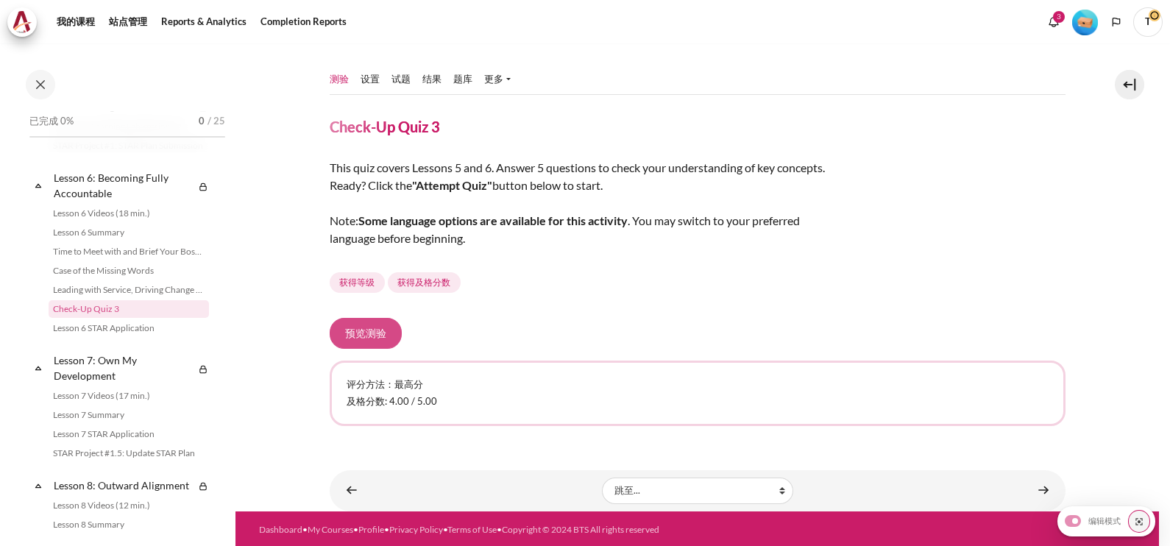
click at [360, 338] on button "预览测验" at bounding box center [366, 333] width 72 height 31
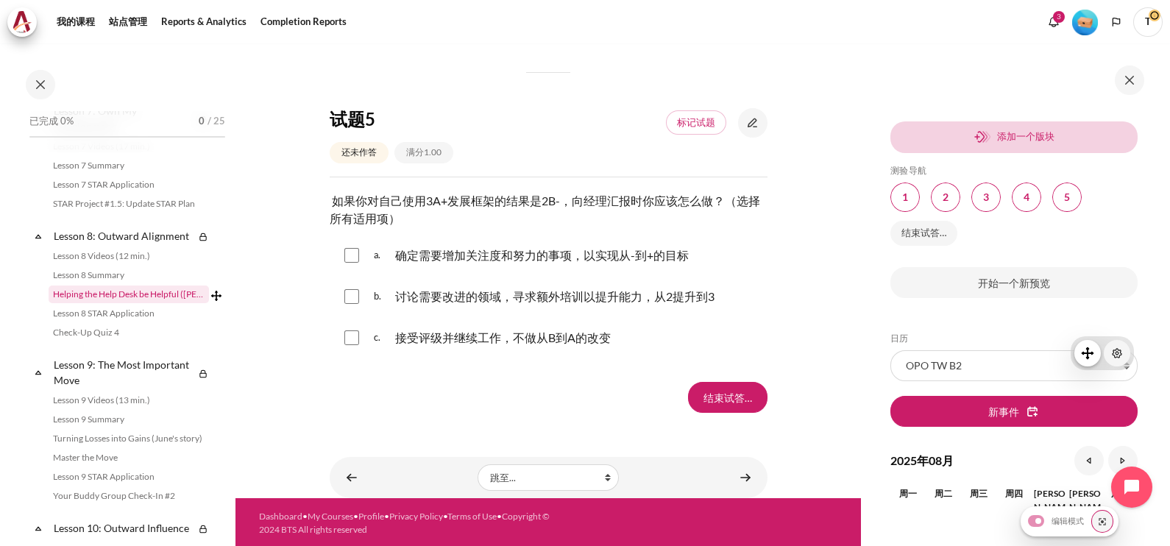
scroll to position [1174, 0]
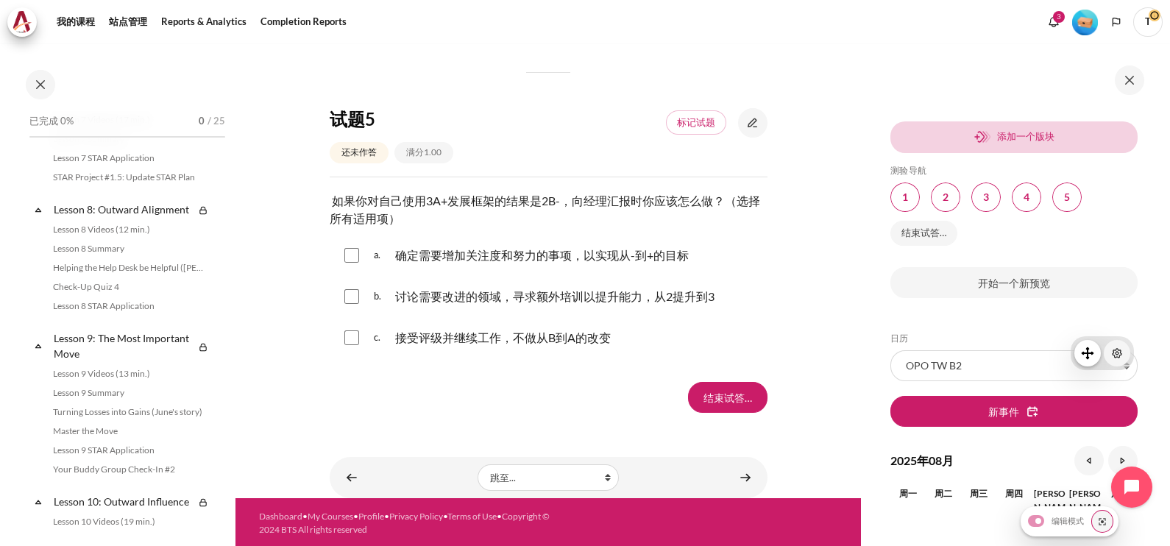
click at [79, 296] on link "Check-Up Quiz 4" at bounding box center [129, 287] width 160 height 18
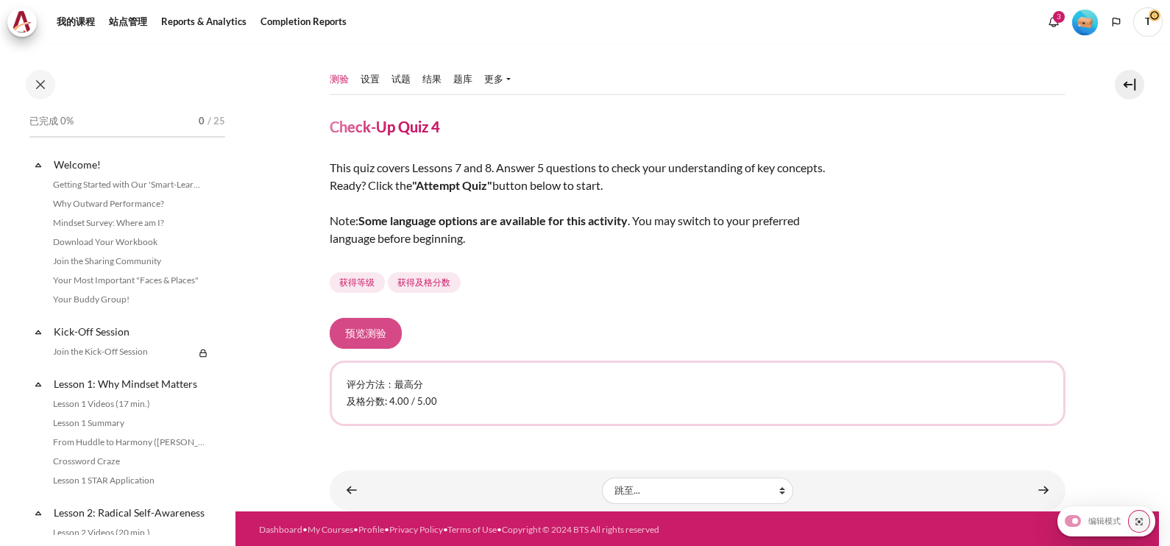
scroll to position [1167, 0]
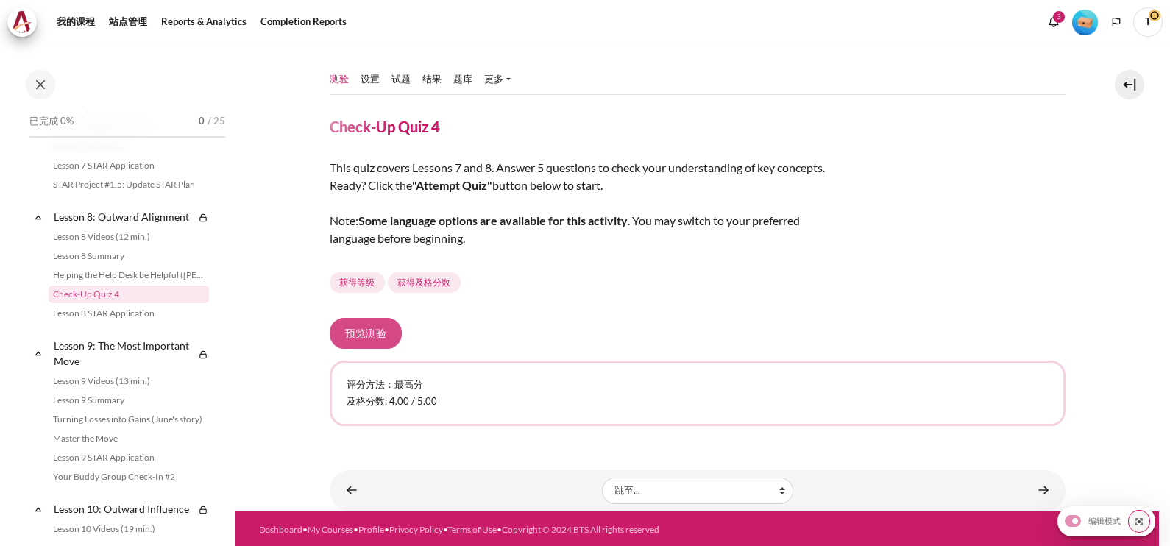
click at [364, 331] on button "预览测验" at bounding box center [366, 333] width 72 height 31
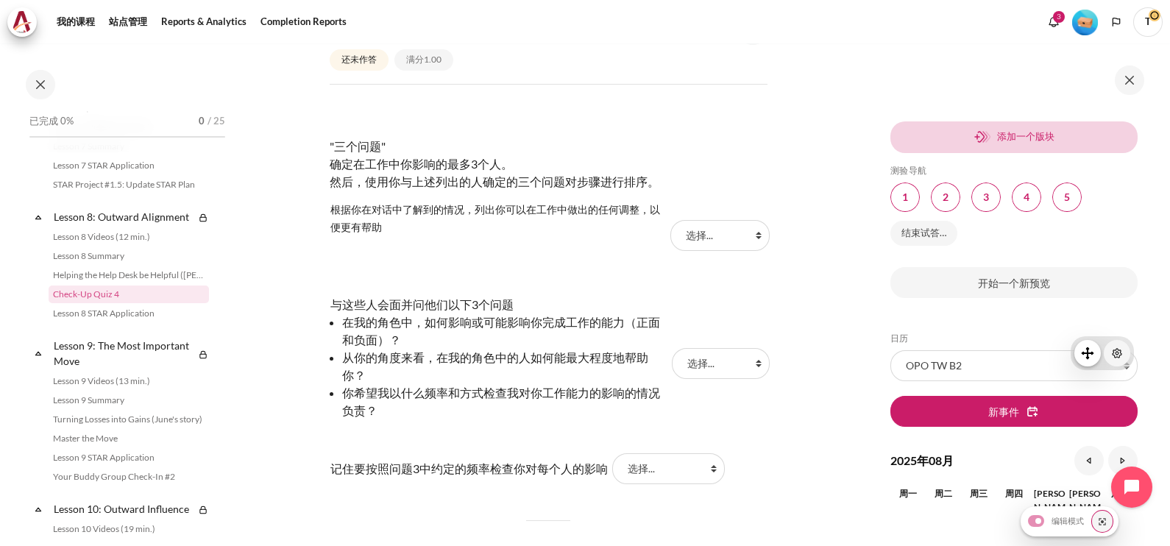
scroll to position [828, 0]
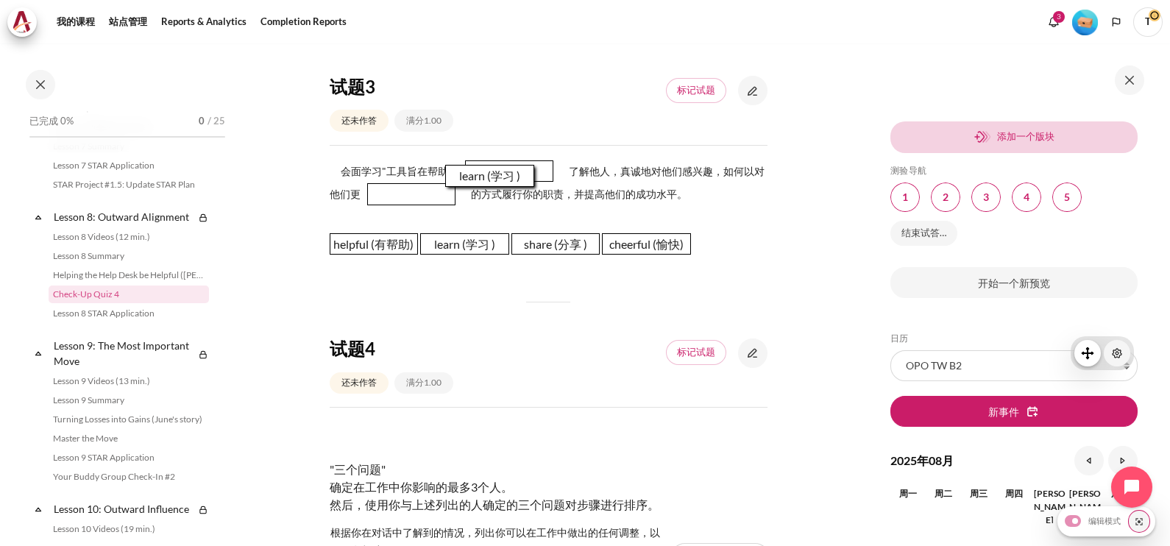
drag, startPoint x: 463, startPoint y: 215, endPoint x: 486, endPoint y: 180, distance: 41.4
click at [486, 180] on span "learn (学习 )" at bounding box center [489, 176] width 89 height 22
drag, startPoint x: 464, startPoint y: 236, endPoint x: 508, endPoint y: 157, distance: 90.5
click at [508, 157] on span "learn (学习 )" at bounding box center [505, 168] width 89 height 22
drag, startPoint x: 388, startPoint y: 232, endPoint x: 508, endPoint y: 168, distance: 135.9
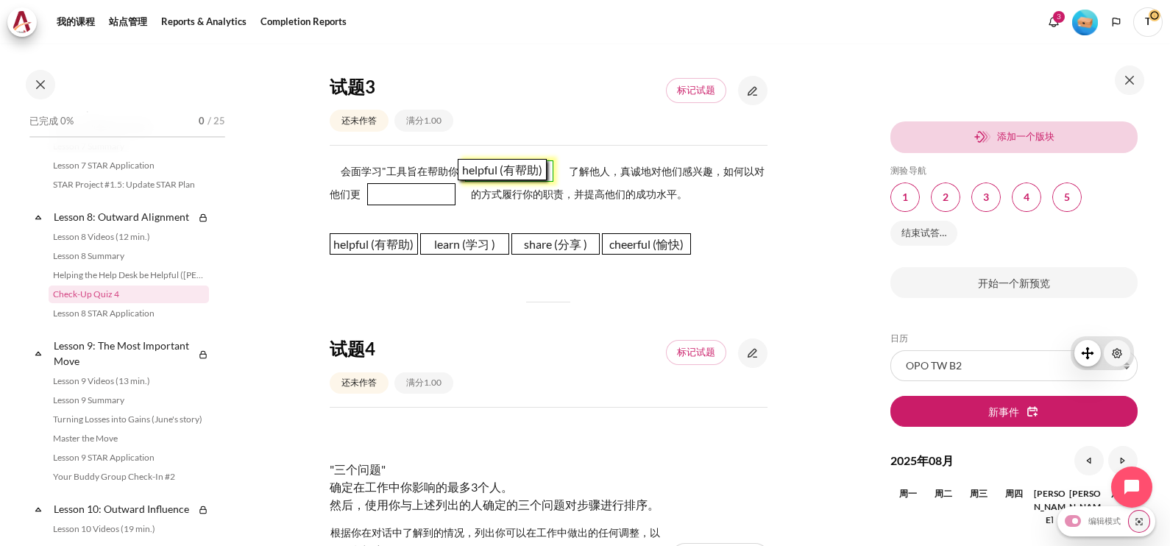
click at [508, 168] on span "helpful (有帮助)" at bounding box center [502, 170] width 89 height 22
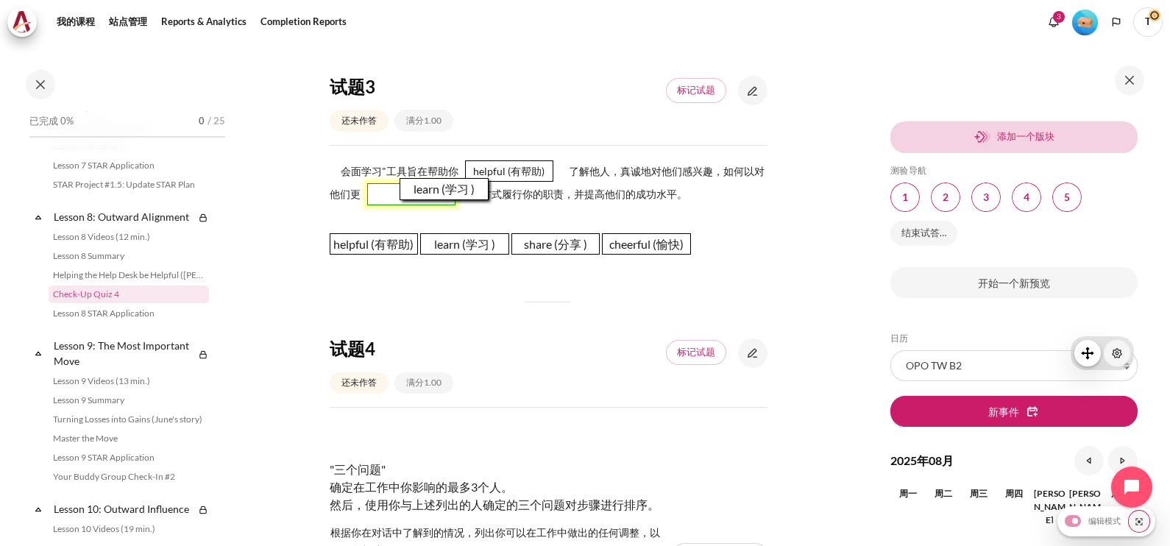
drag, startPoint x: 449, startPoint y: 246, endPoint x: 427, endPoint y: 191, distance: 58.7
click at [427, 191] on span "learn (学习 )" at bounding box center [443, 189] width 89 height 22
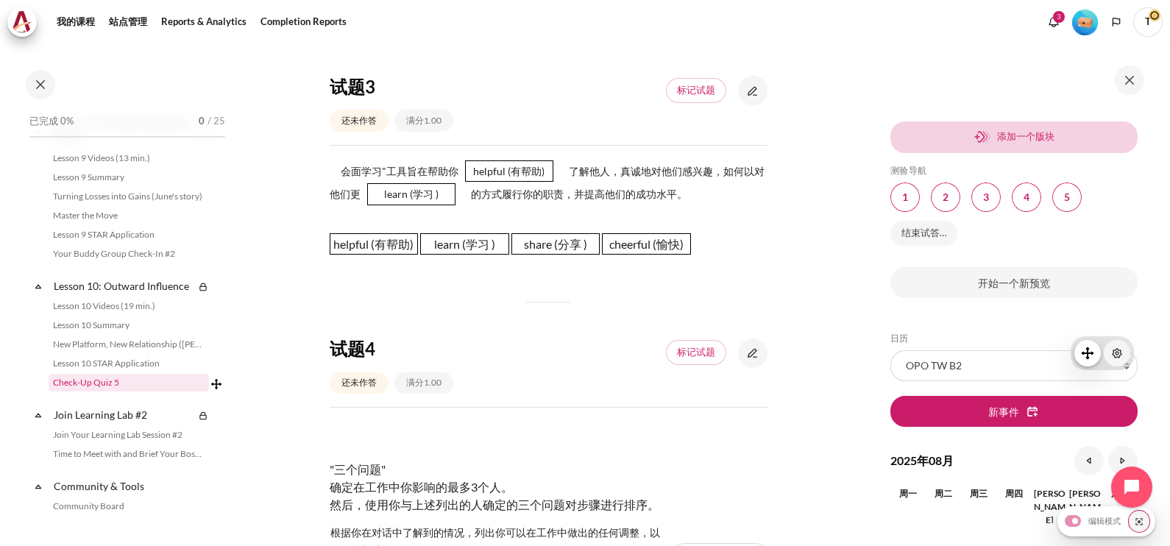
scroll to position [1443, 0]
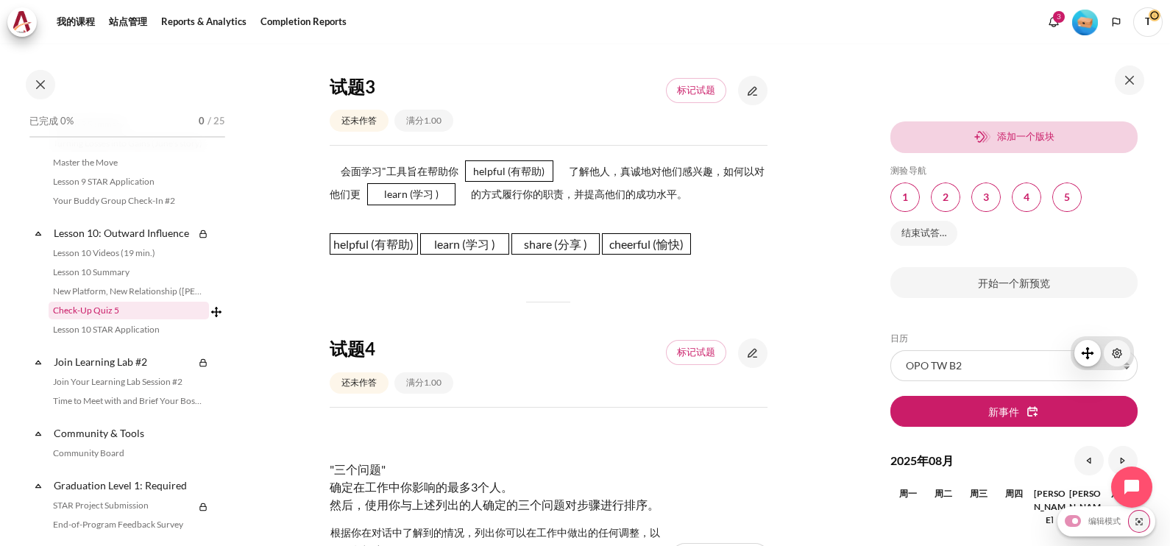
click at [62, 319] on link "Check-Up Quiz 5" at bounding box center [129, 311] width 160 height 18
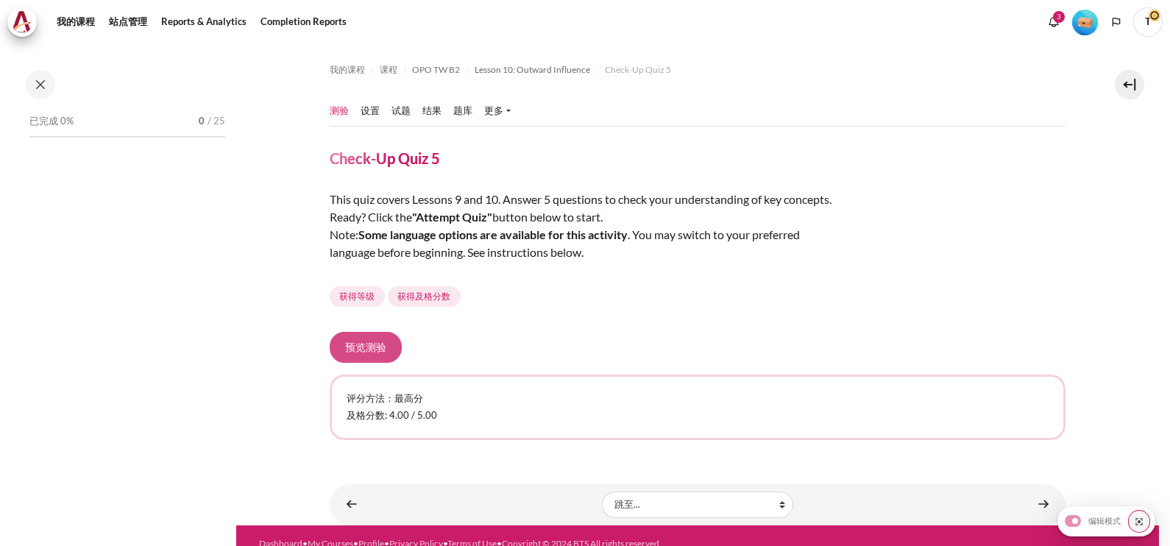
click at [382, 347] on button "预览测验" at bounding box center [366, 347] width 72 height 31
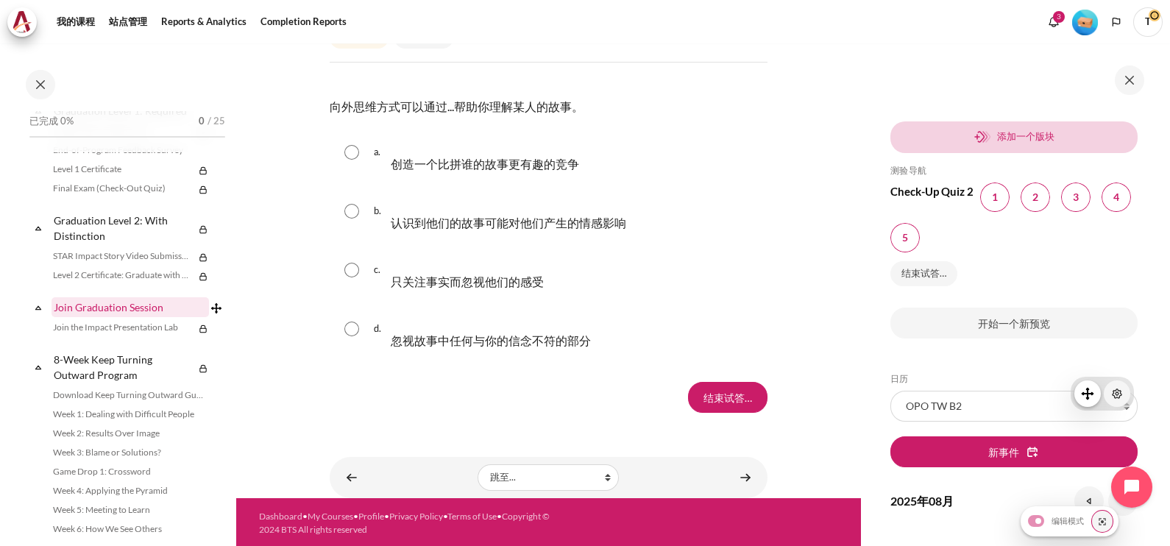
scroll to position [1751, 0]
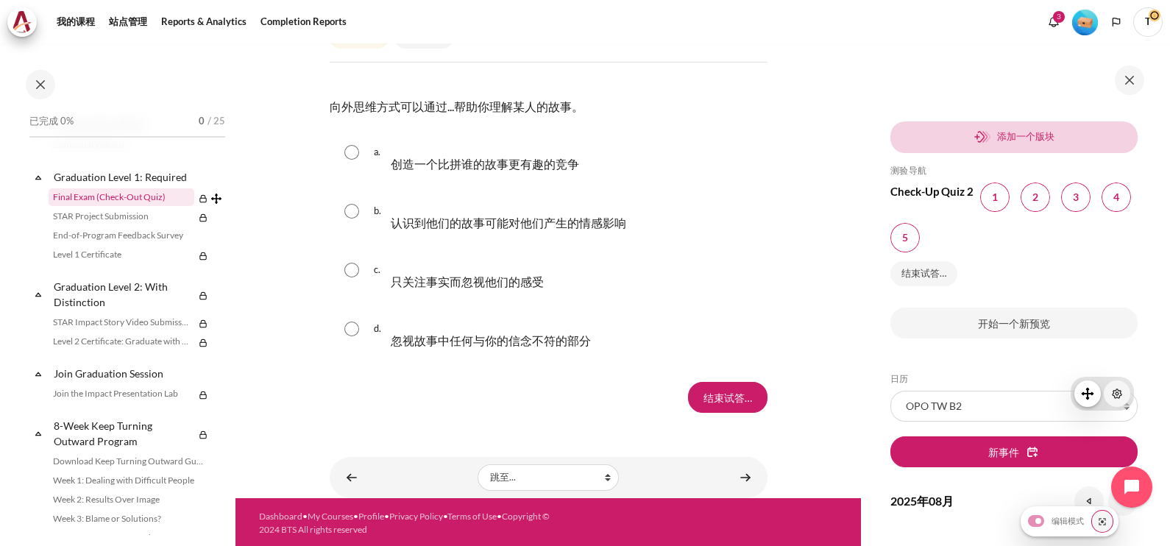
click at [71, 206] on link "Final Exam (Check-Out Quiz)" at bounding box center [122, 197] width 146 height 18
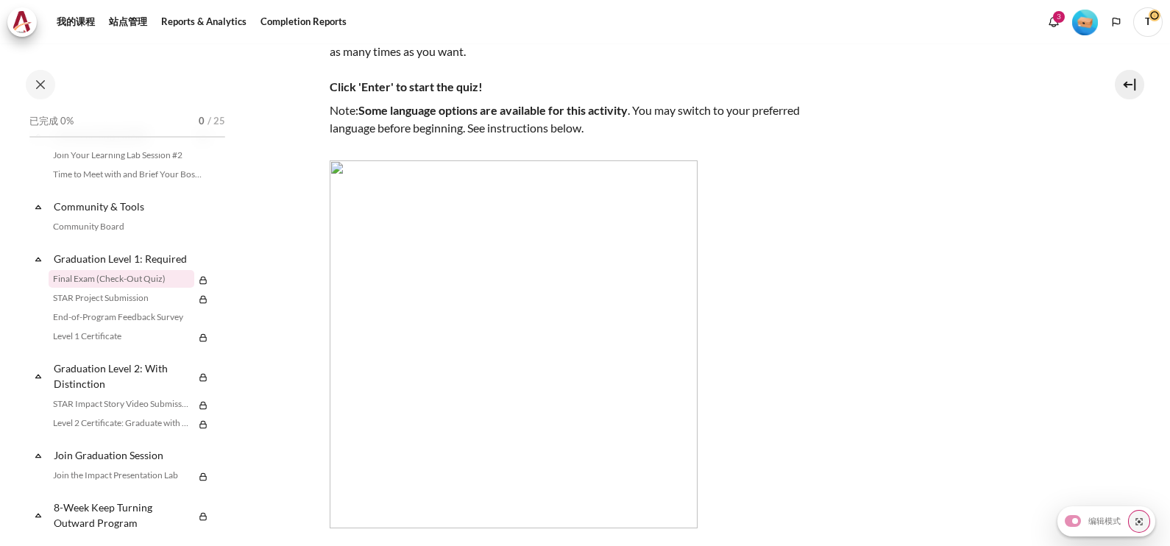
scroll to position [464, 0]
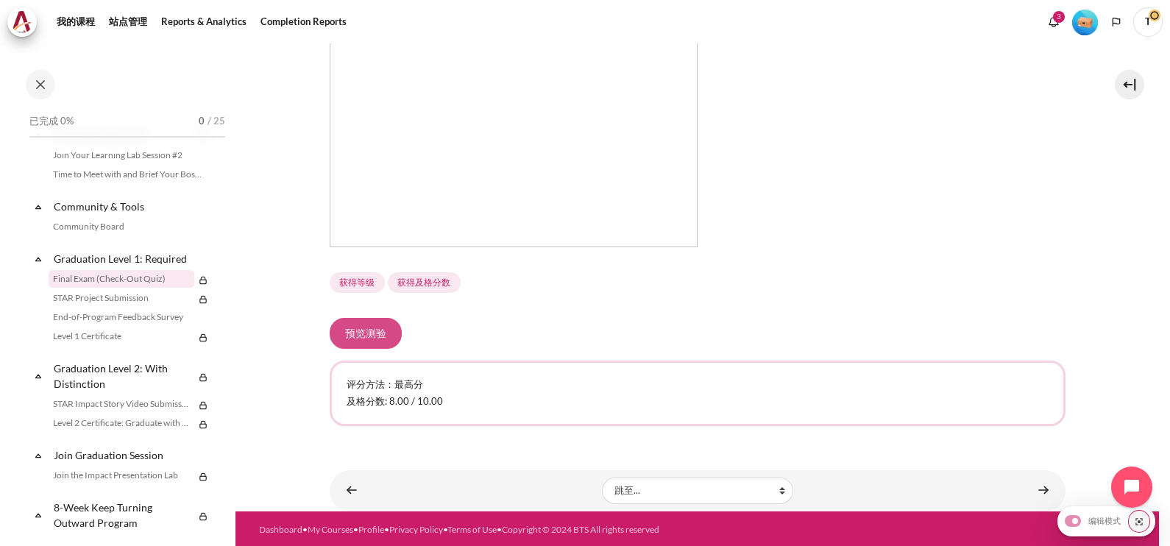
click at [346, 319] on button "预览测验" at bounding box center [366, 333] width 72 height 31
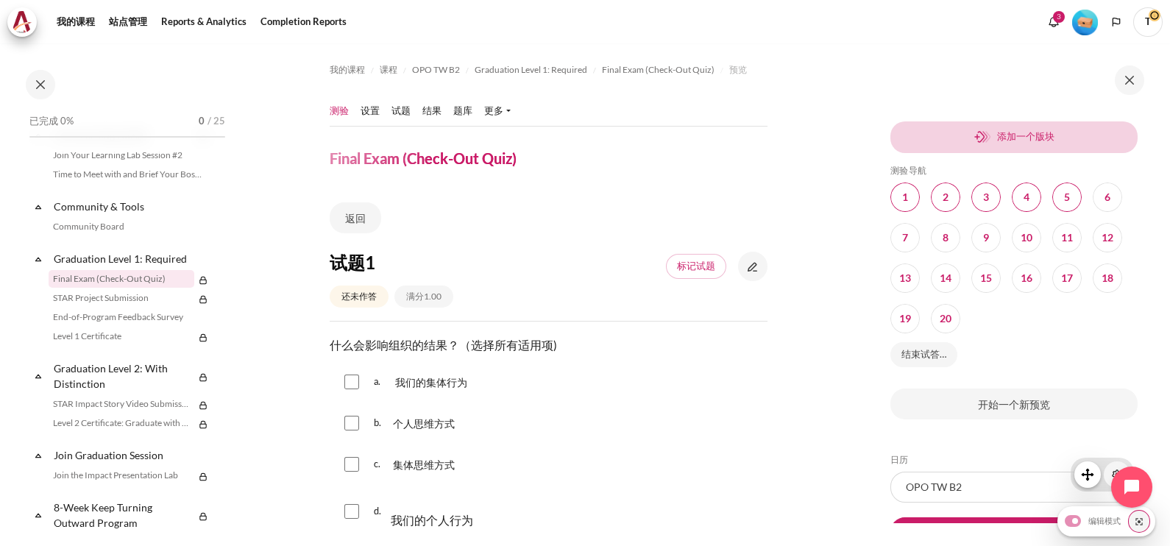
click at [1134, 19] on span "T" at bounding box center [1147, 21] width 29 height 29
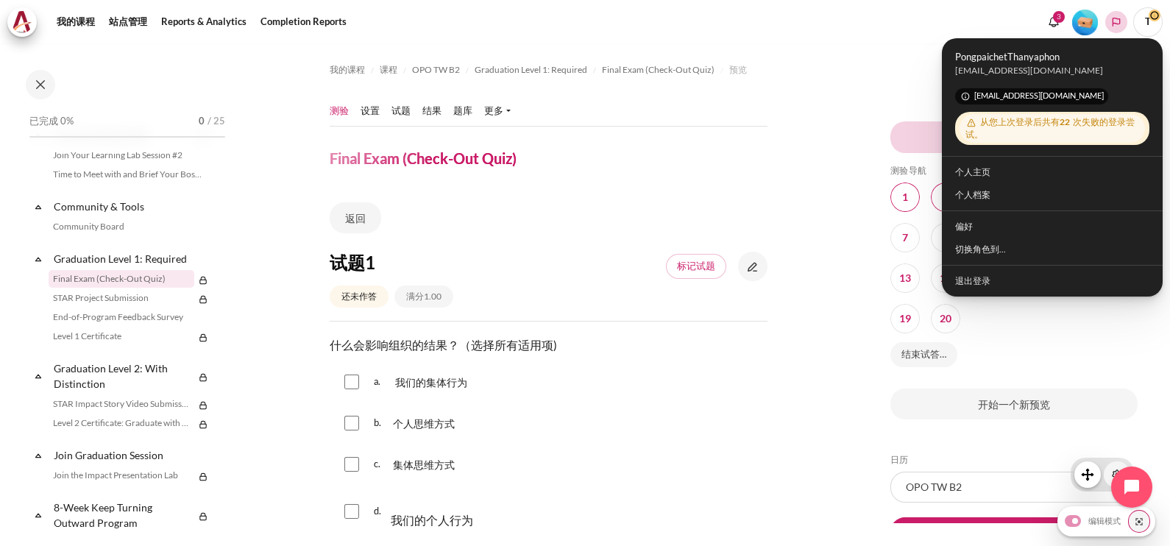
click at [1115, 21] on icon "Languages" at bounding box center [1116, 22] width 12 height 12
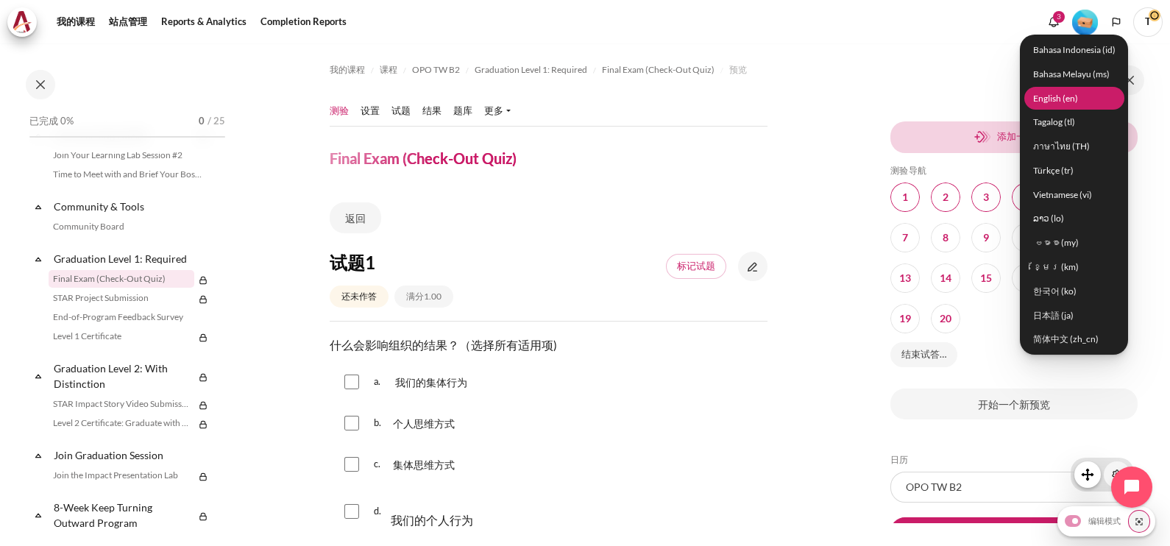
click at [1077, 93] on link "English ‎(en)‎" at bounding box center [1074, 98] width 100 height 23
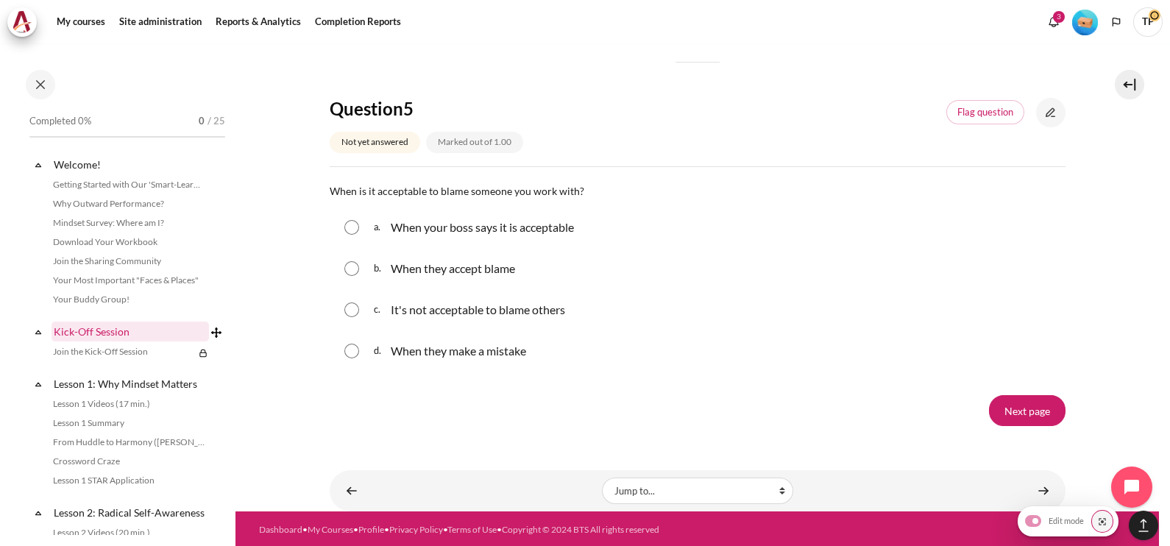
click at [63, 321] on link "Kick-Off Session" at bounding box center [129, 331] width 157 height 20
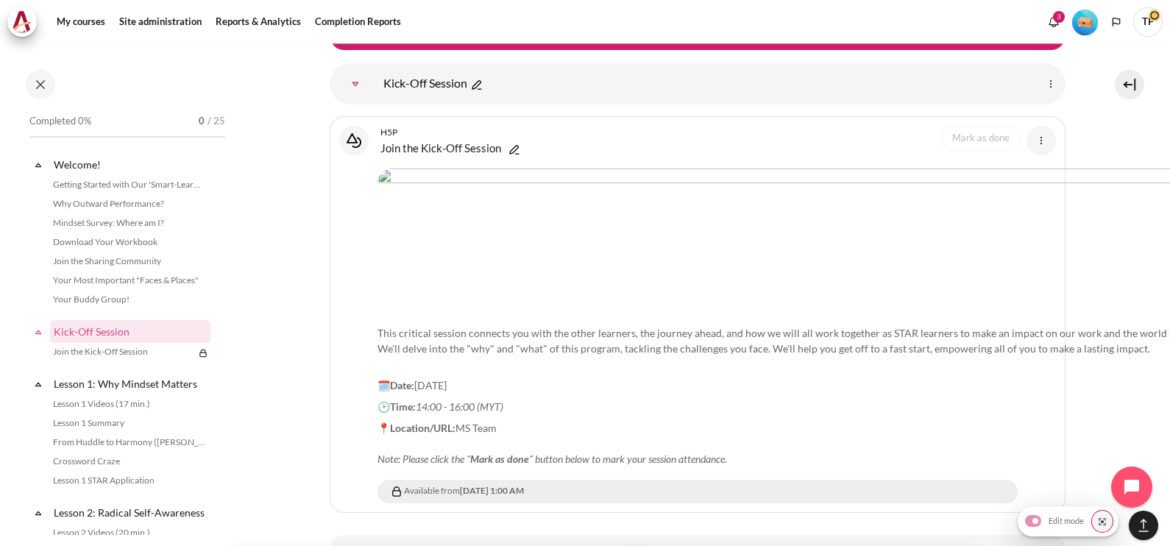
scroll to position [150, 0]
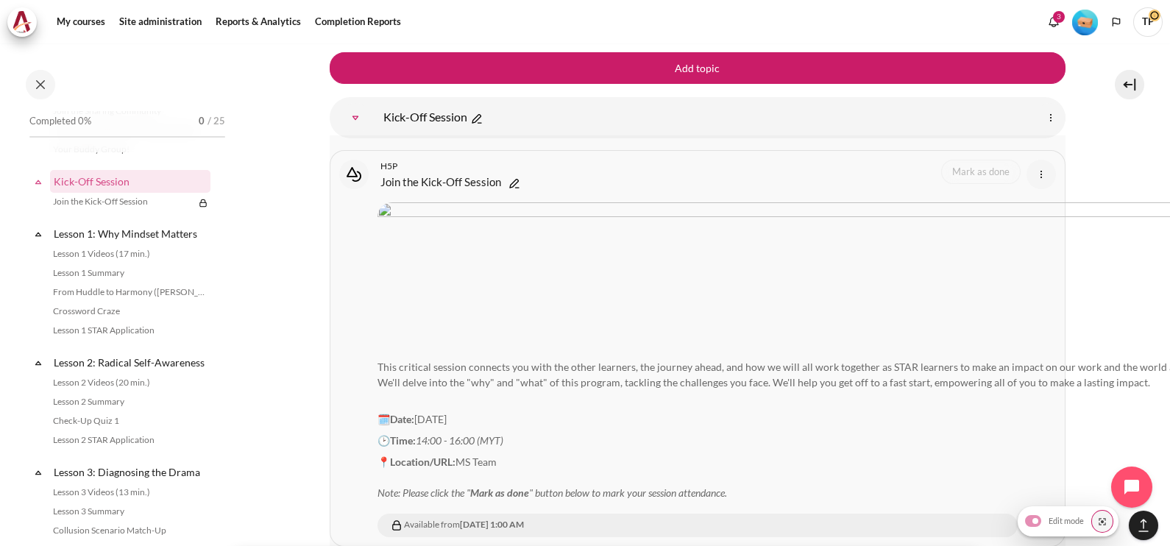
click at [438, 173] on link "Join the Kick-Off Session Interactive Content" at bounding box center [440, 182] width 121 height 18
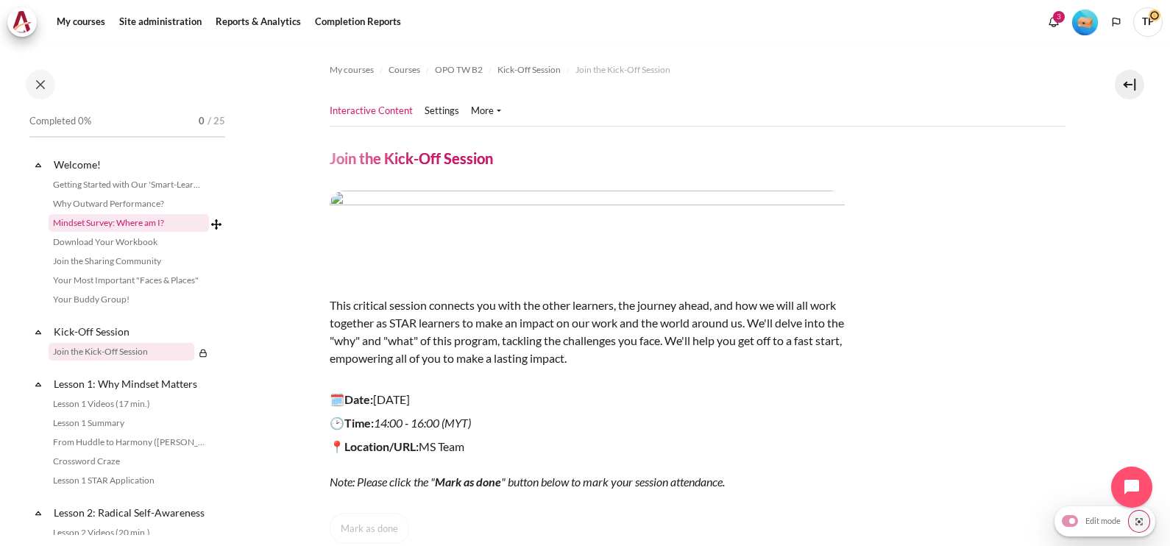
click at [90, 218] on link "Mindset Survey: Where am I?" at bounding box center [129, 223] width 160 height 18
click at [81, 221] on link "Mindset Survey: Where am I?" at bounding box center [129, 223] width 160 height 18
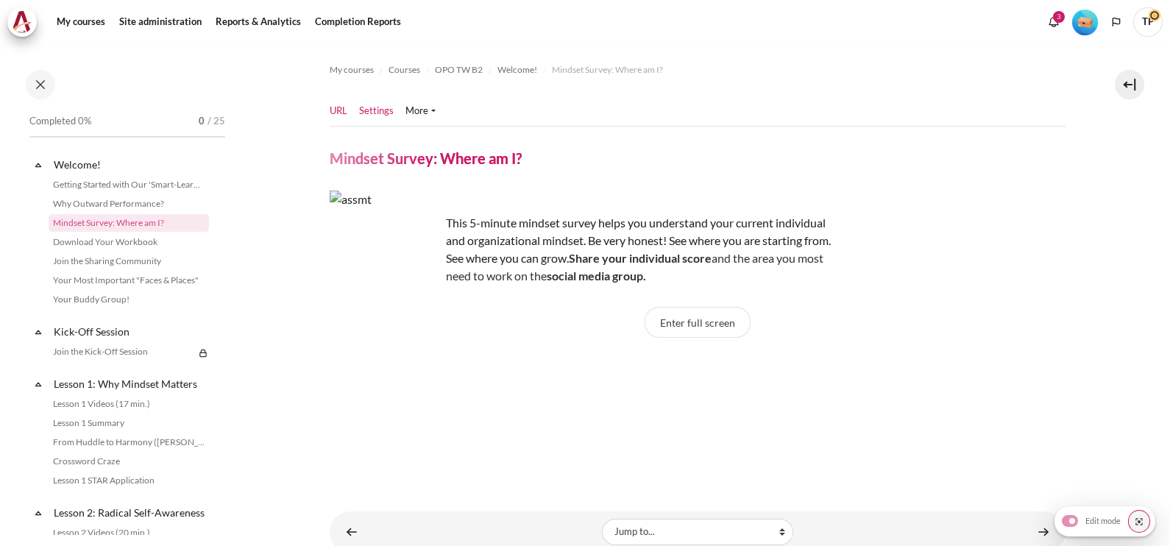
click at [374, 107] on link "Settings" at bounding box center [376, 111] width 35 height 15
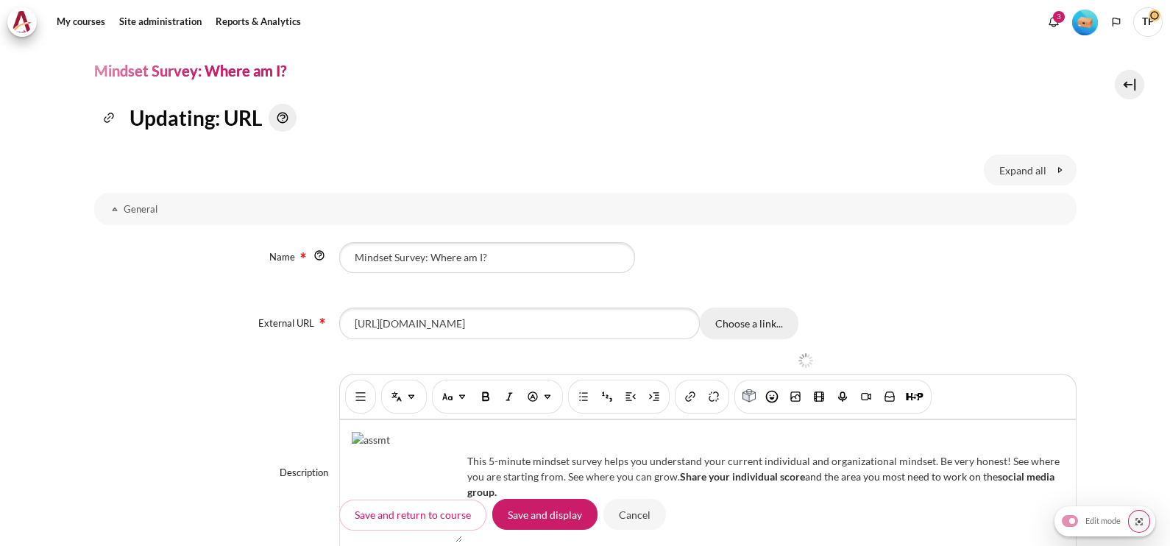
scroll to position [91, 0]
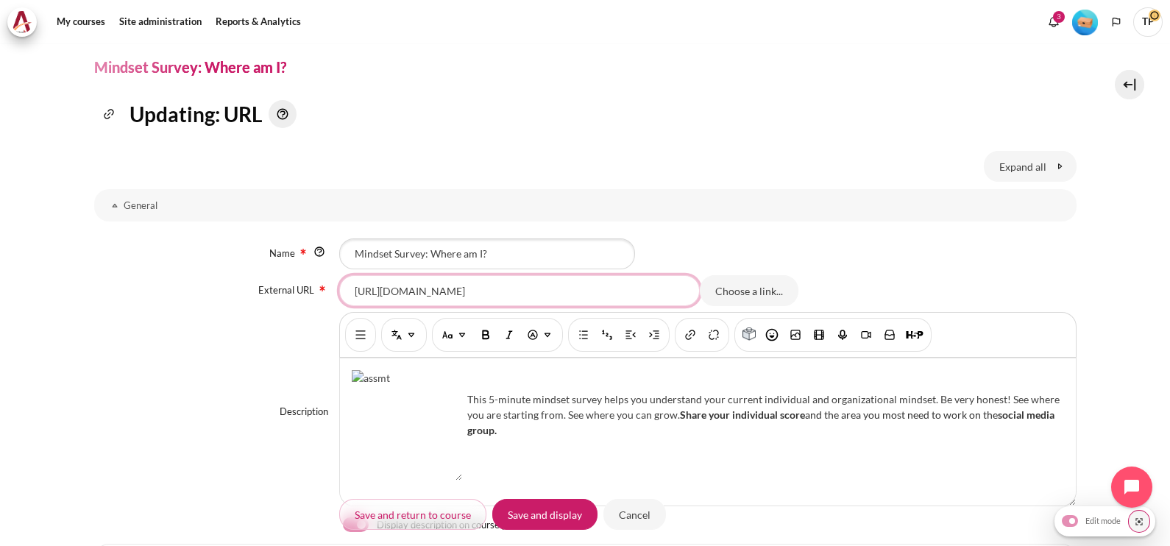
drag, startPoint x: 613, startPoint y: 294, endPoint x: 110, endPoint y: 294, distance: 502.5
click at [110, 294] on div "External URL [URL][DOMAIN_NAME] Choose a link... Choose a file..." at bounding box center [585, 290] width 982 height 31
paste input "assessment/MindsetMin0OrgEmail?code=TWB2"
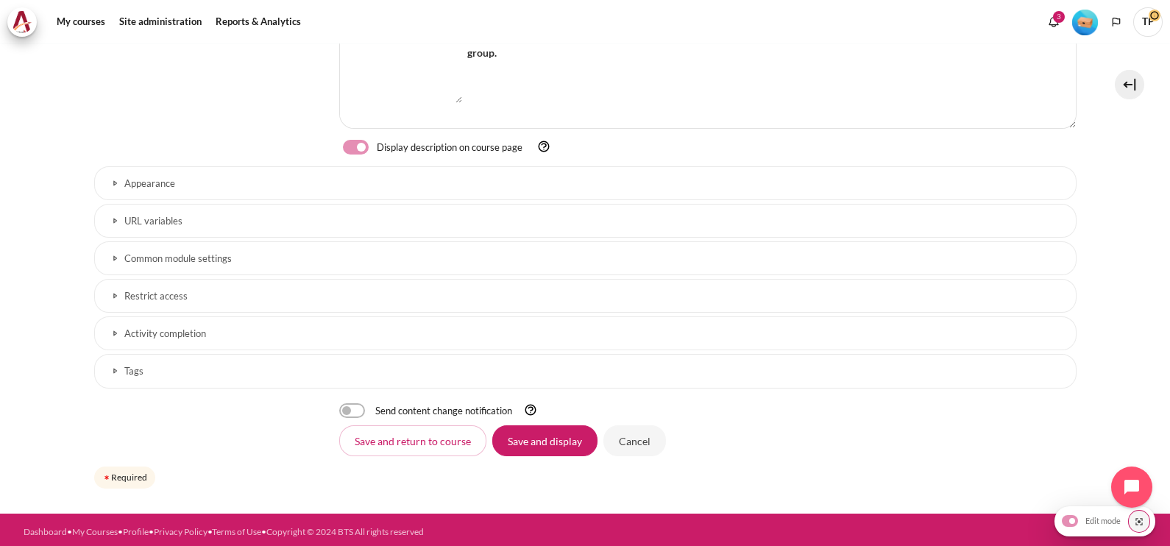
scroll to position [469, 0]
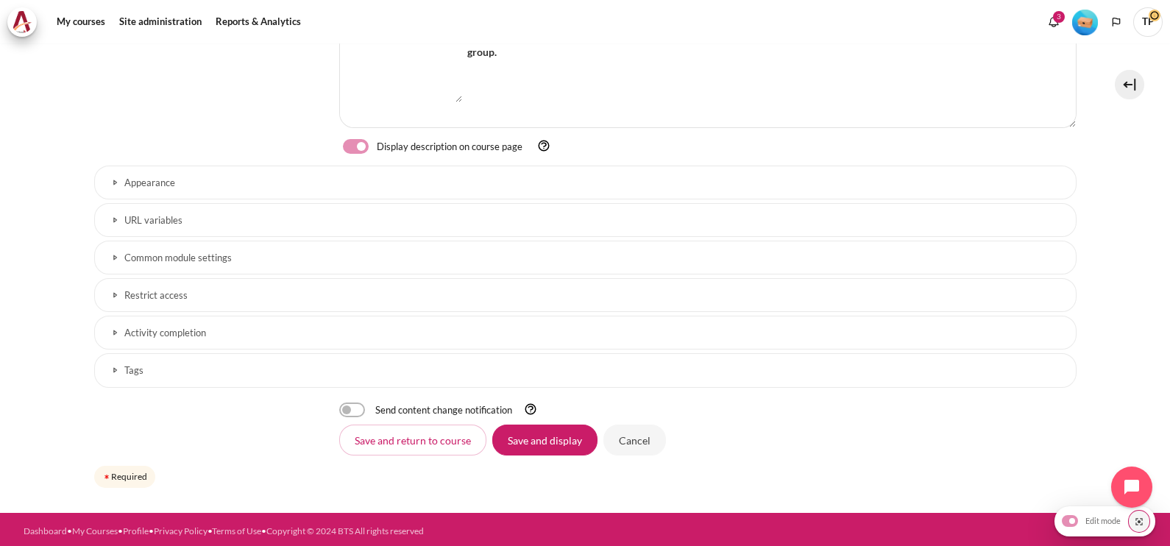
type input "[URL][DOMAIN_NAME]"
click at [137, 261] on h3 "Common module settings" at bounding box center [585, 258] width 922 height 13
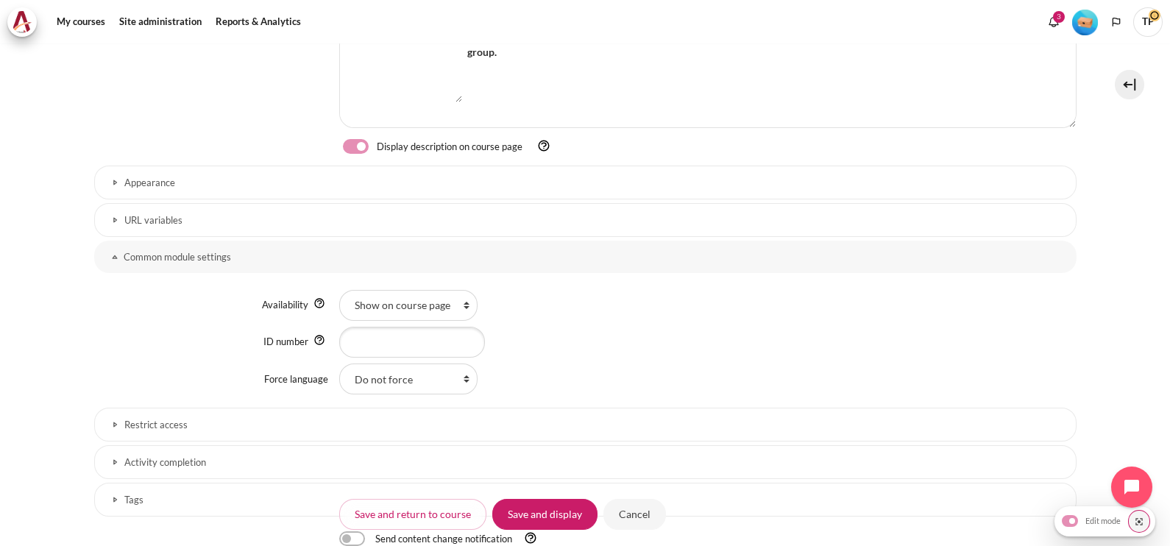
click at [180, 214] on h3 "URL variables" at bounding box center [585, 220] width 922 height 13
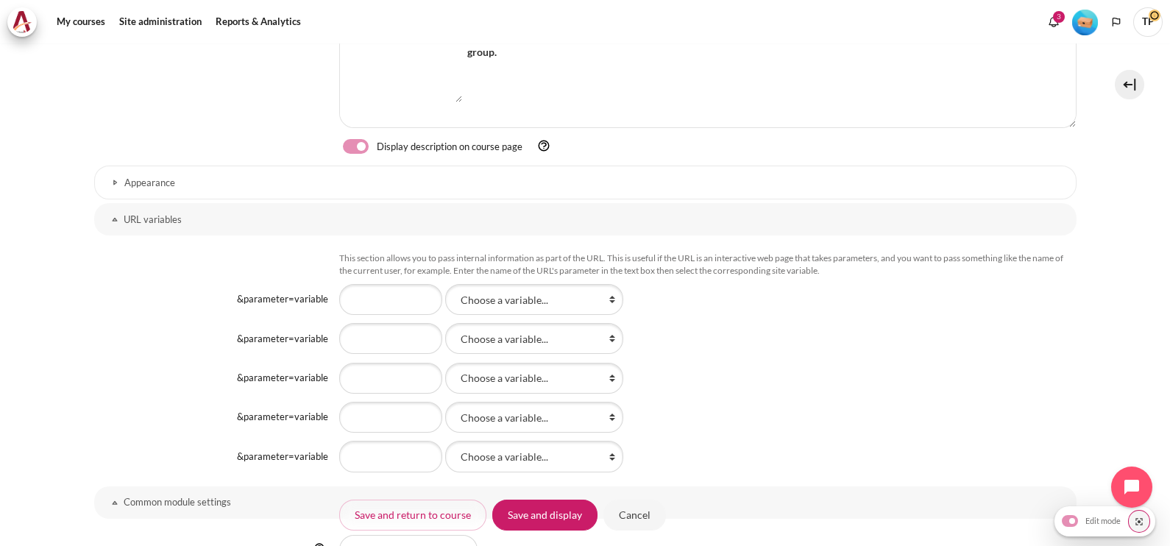
click at [212, 179] on h3 "Appearance" at bounding box center [585, 183] width 922 height 13
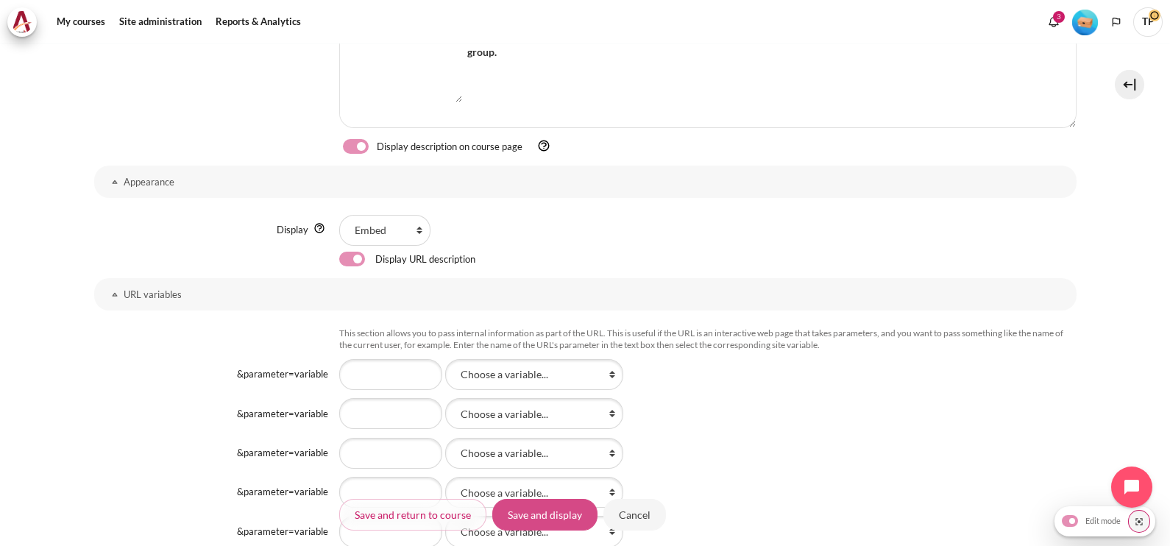
click at [569, 506] on input "Save and display" at bounding box center [544, 514] width 105 height 31
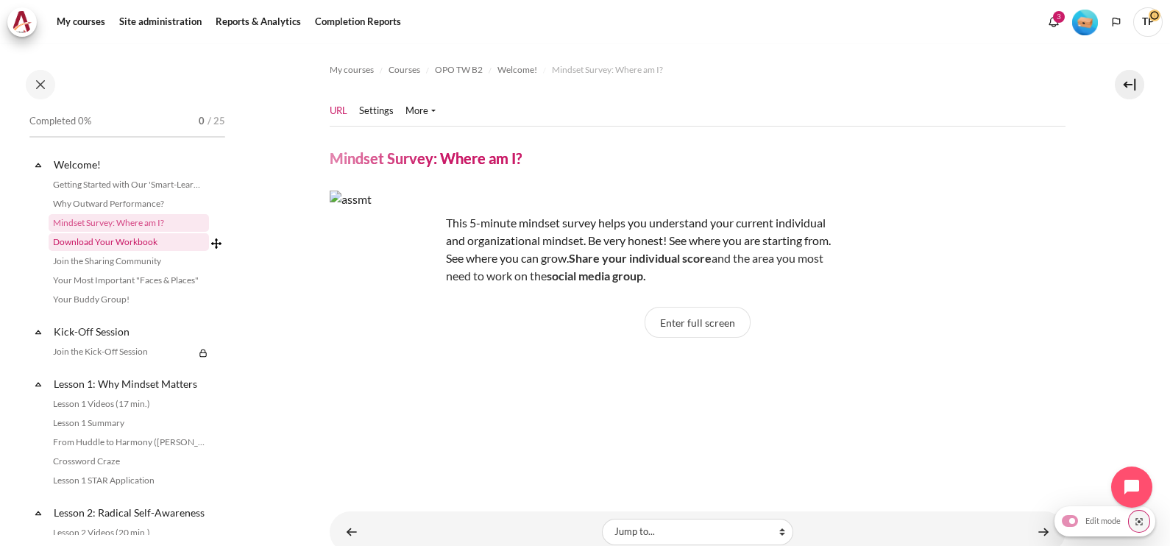
click at [121, 233] on link "Download Your Workbook" at bounding box center [129, 242] width 160 height 18
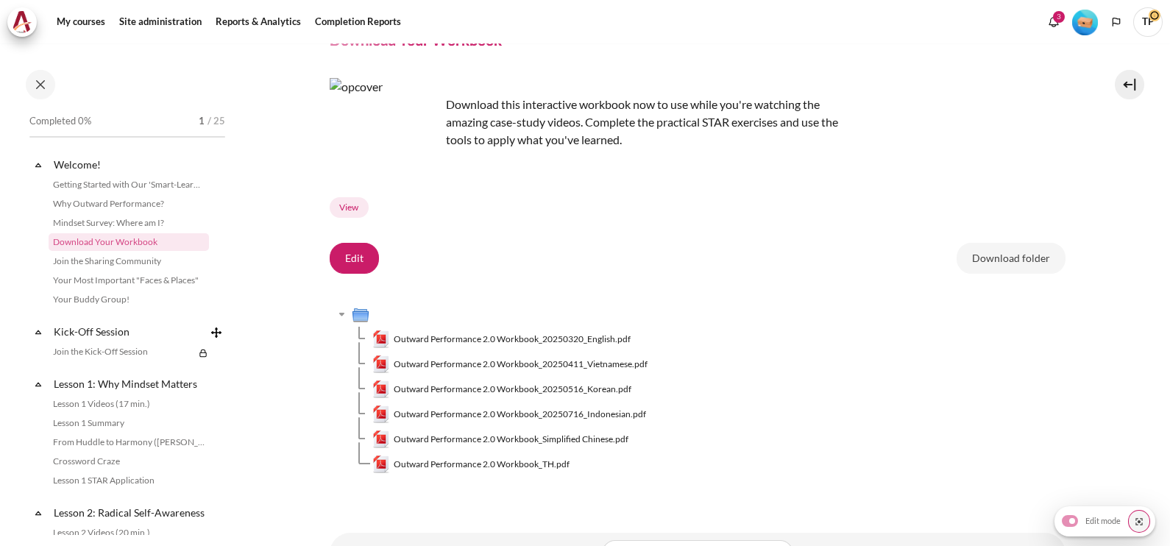
scroll to position [90, 0]
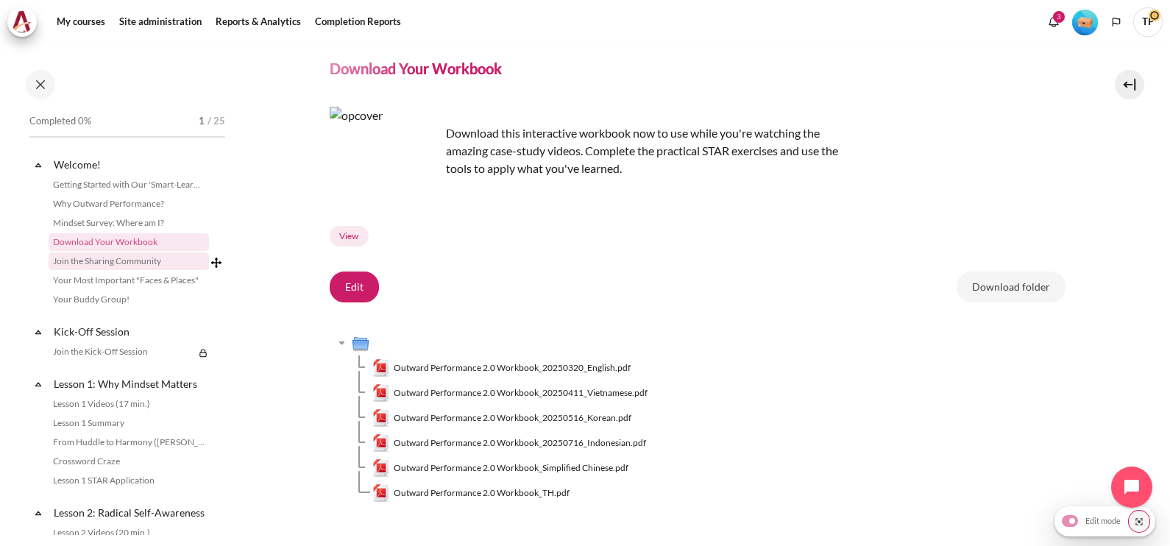
click at [112, 263] on link "Join the Sharing Community" at bounding box center [129, 261] width 160 height 18
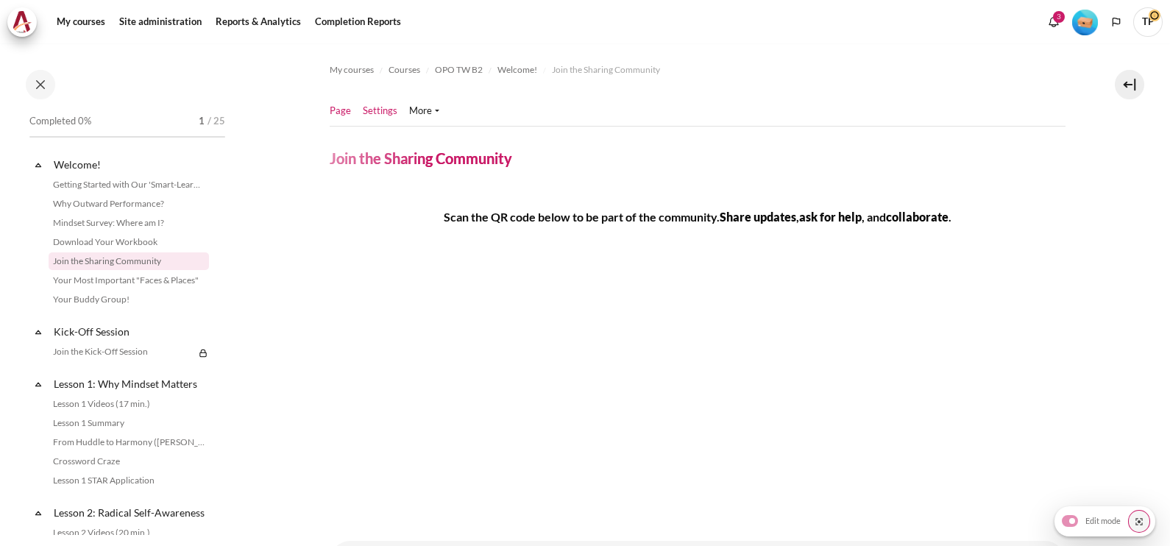
click at [383, 104] on link "Settings" at bounding box center [380, 111] width 35 height 15
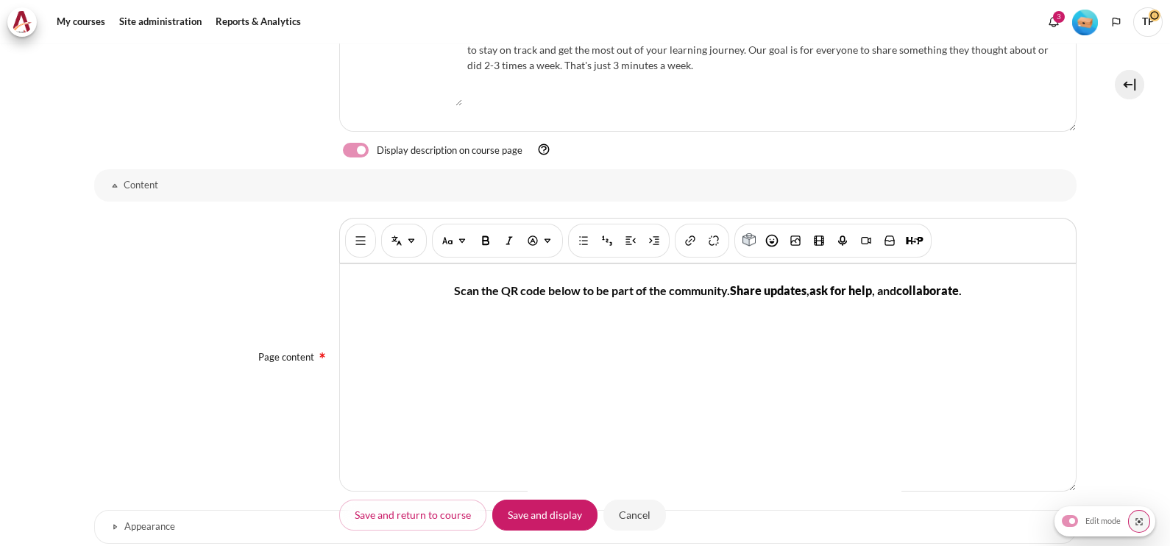
scroll to position [669, 0]
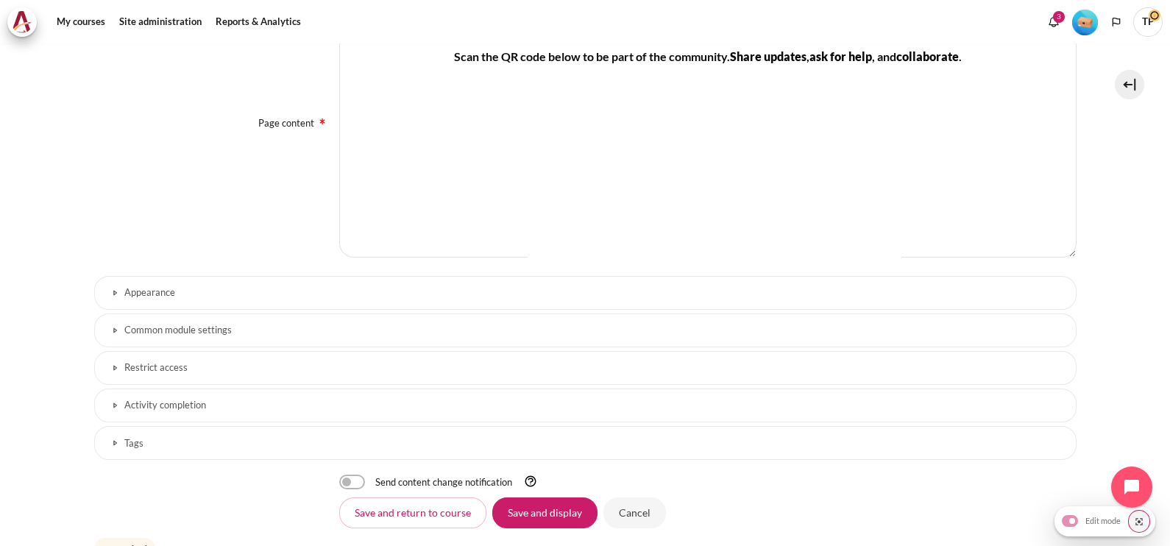
click at [151, 324] on h3 "Common module settings" at bounding box center [585, 330] width 922 height 13
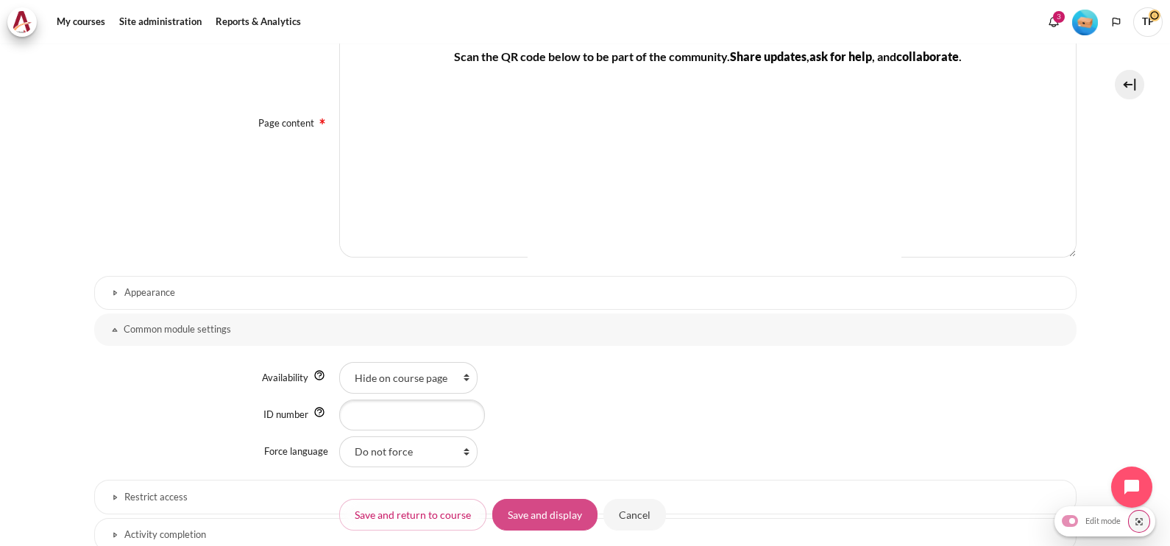
click at [551, 510] on input "Save and display" at bounding box center [544, 514] width 105 height 31
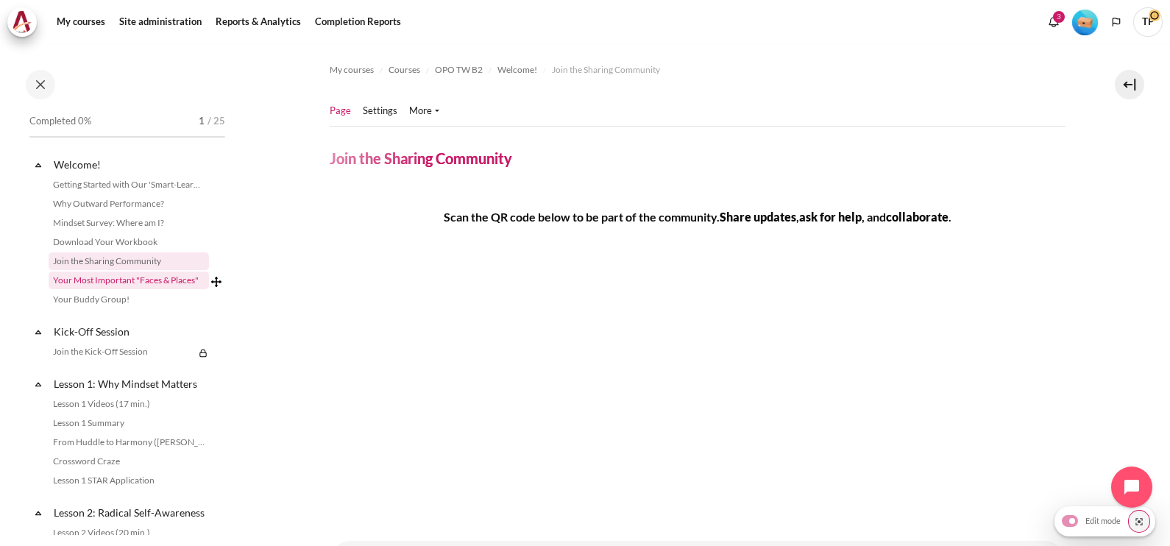
click at [104, 277] on link "Your Most Important "Faces & Places"" at bounding box center [129, 280] width 160 height 18
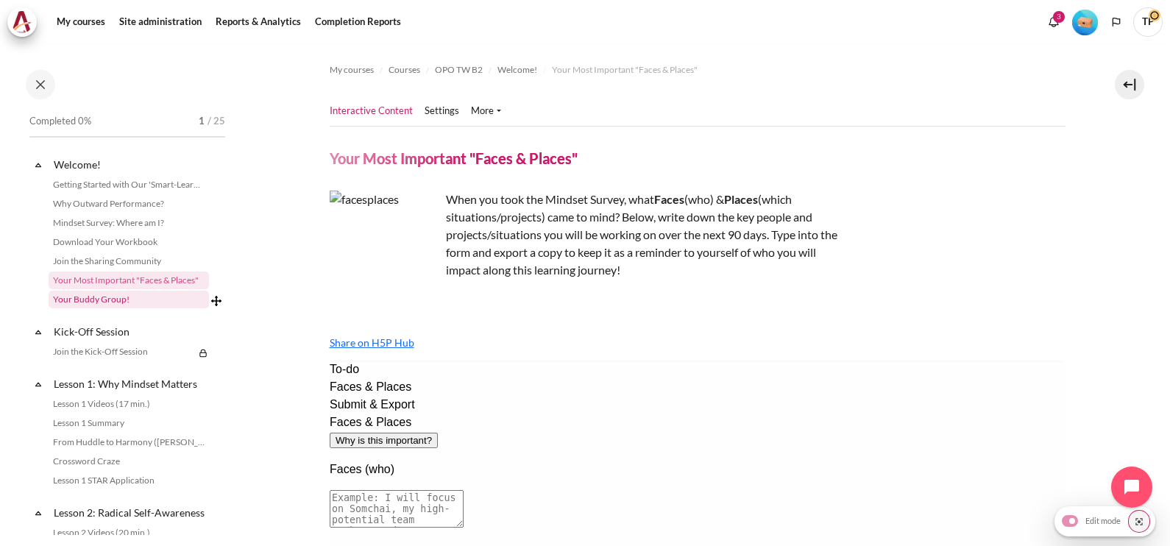
click at [115, 300] on link "Your Buddy Group!" at bounding box center [129, 300] width 160 height 18
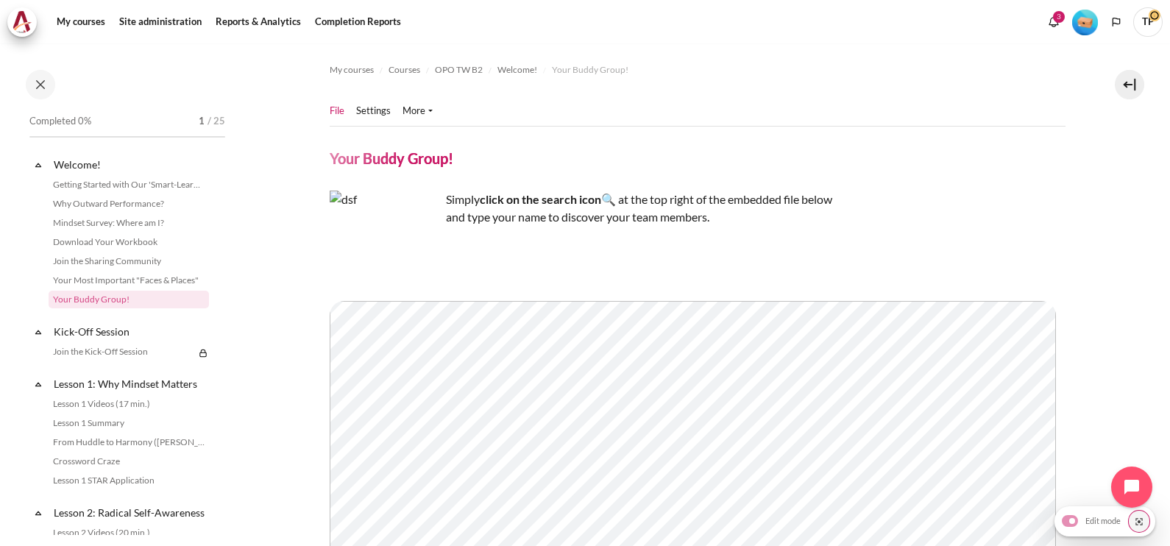
click at [374, 102] on ul "File Settings" at bounding box center [387, 110] width 115 height 29
click at [368, 110] on link "Settings" at bounding box center [373, 111] width 35 height 15
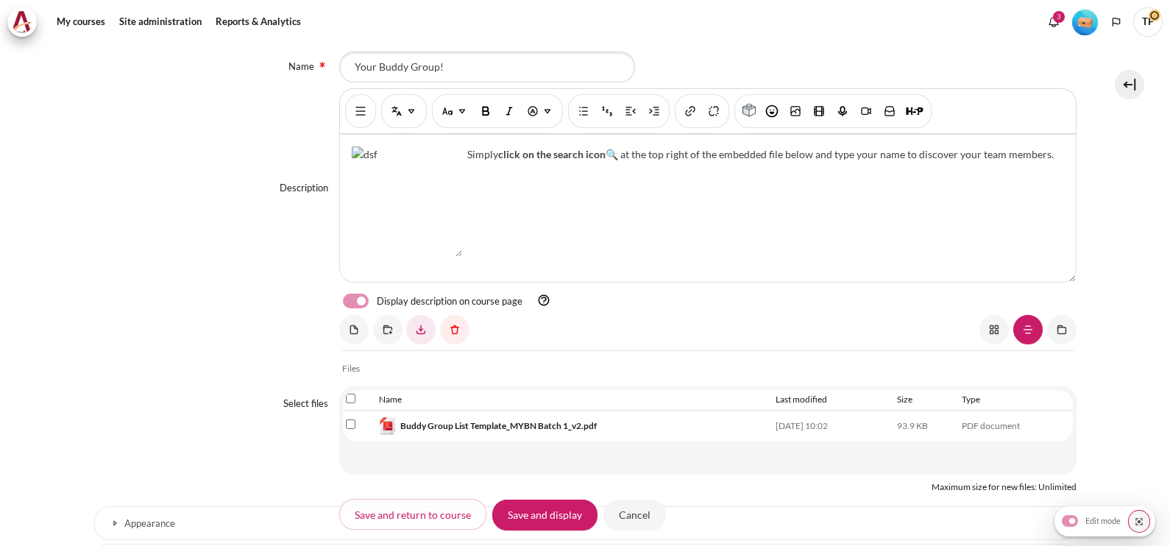
scroll to position [552, 0]
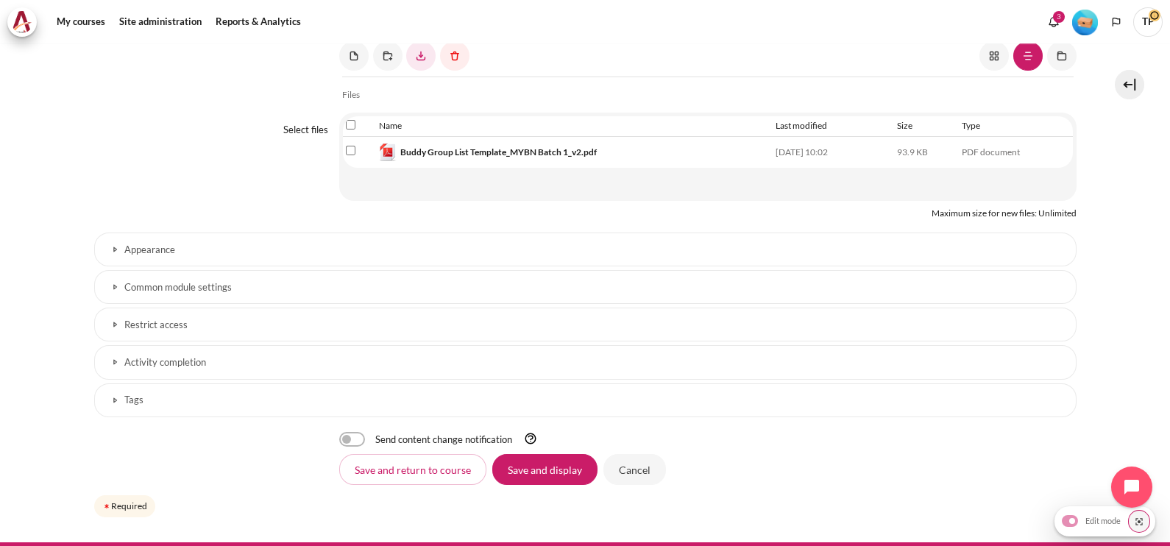
click at [348, 146] on input "Select file 'Buddy Group List Template_MYBN Batch 1_v2.pdf'" at bounding box center [351, 151] width 10 height 10
checkbox input "true"
click at [452, 60] on link "Content" at bounding box center [454, 55] width 29 height 29
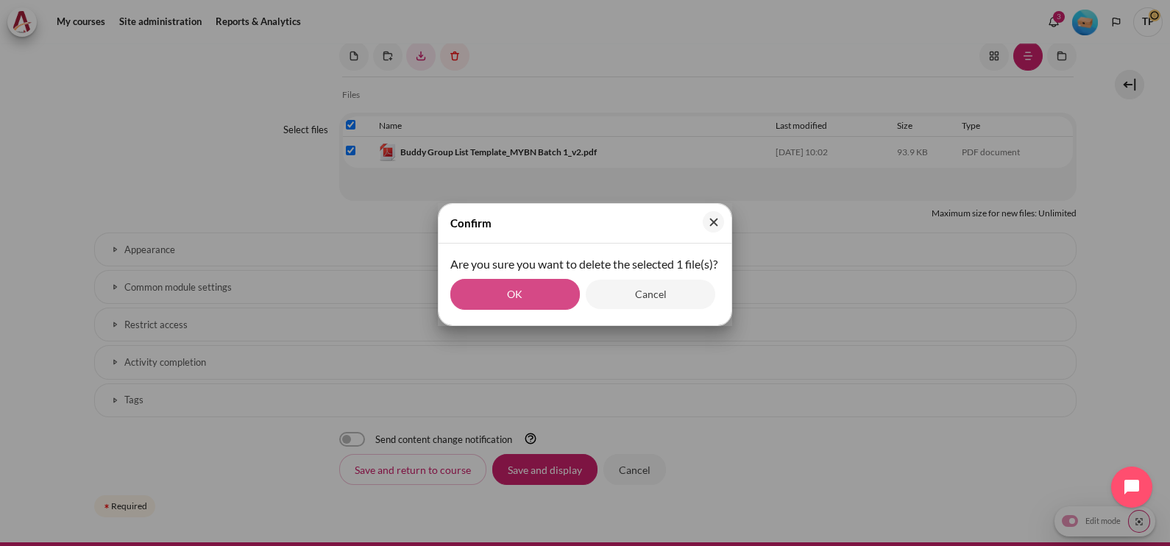
click at [508, 310] on button "OK" at bounding box center [514, 294] width 129 height 31
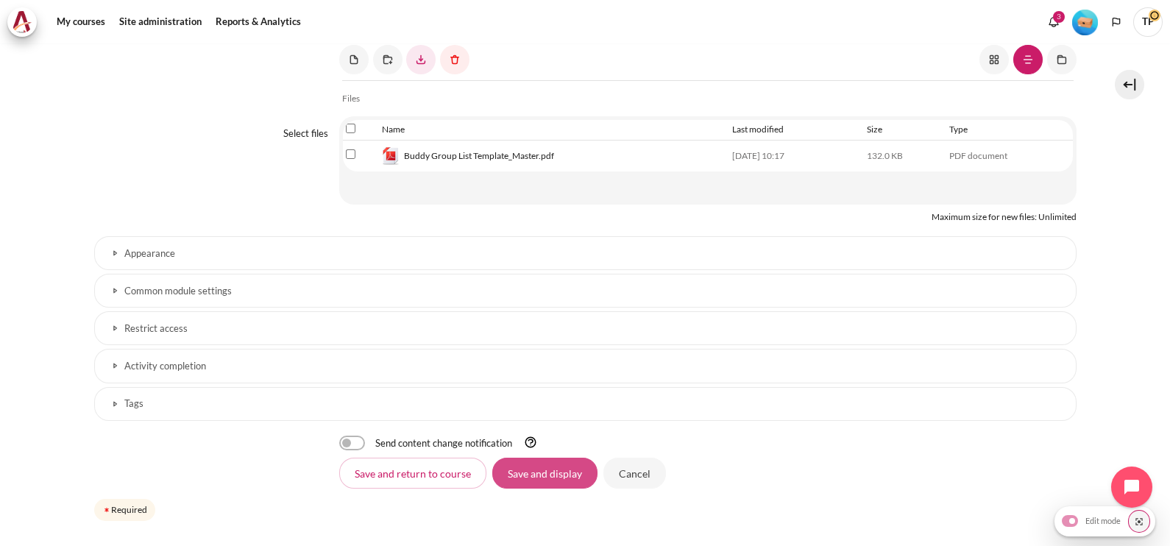
click at [566, 459] on input "Save and display" at bounding box center [544, 473] width 105 height 31
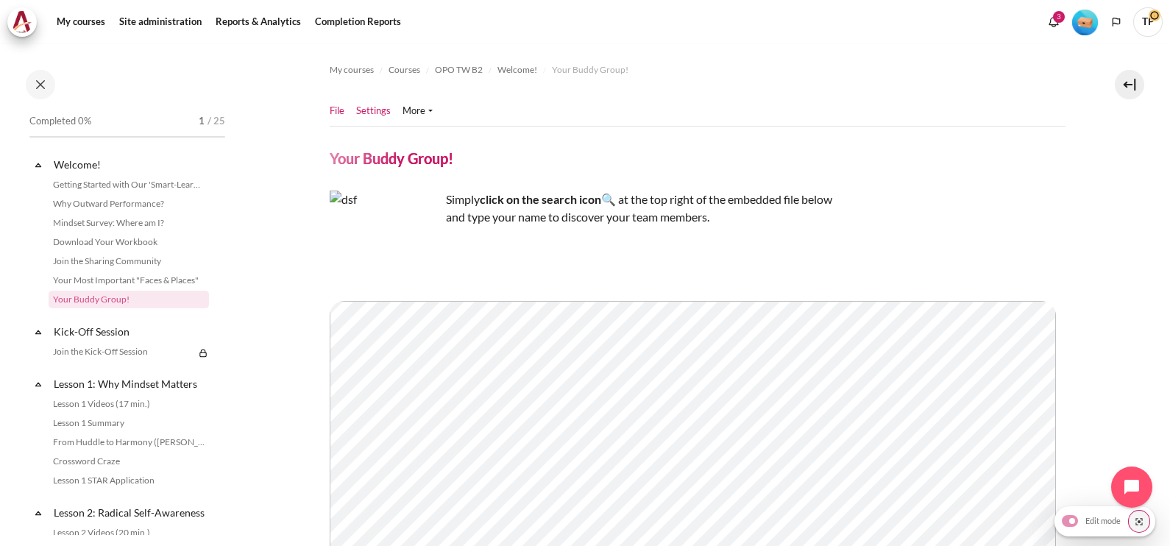
click at [366, 109] on link "Settings" at bounding box center [373, 111] width 35 height 15
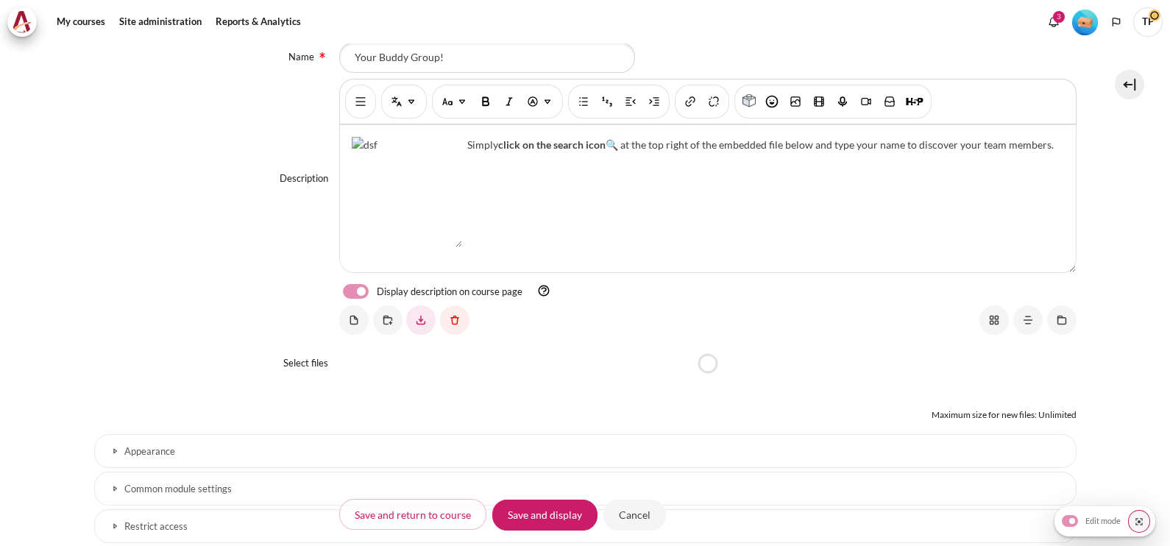
scroll to position [519, 0]
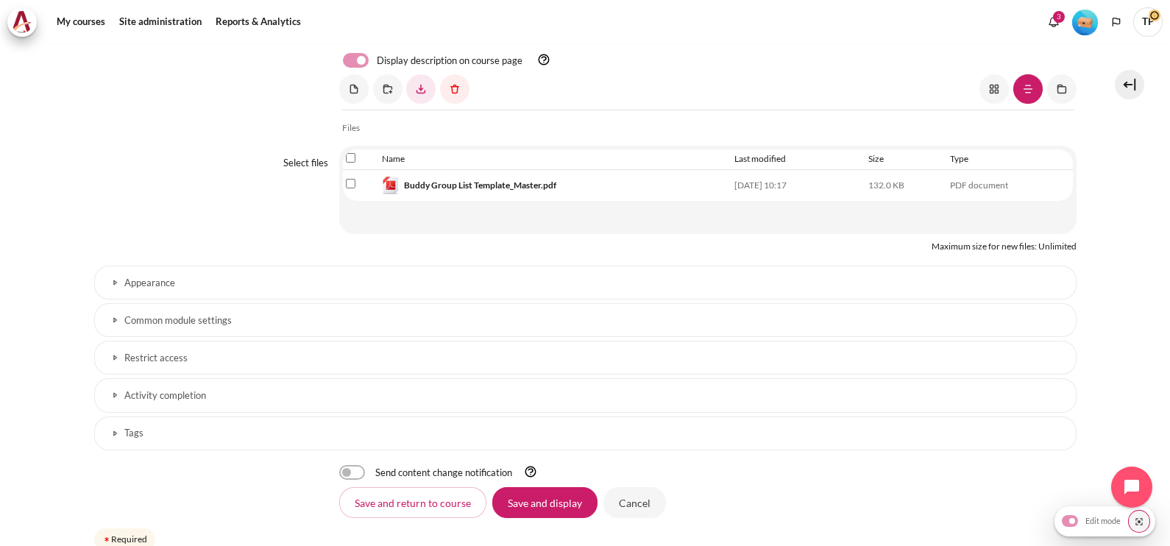
click at [227, 320] on h3 "Common module settings" at bounding box center [585, 320] width 922 height 13
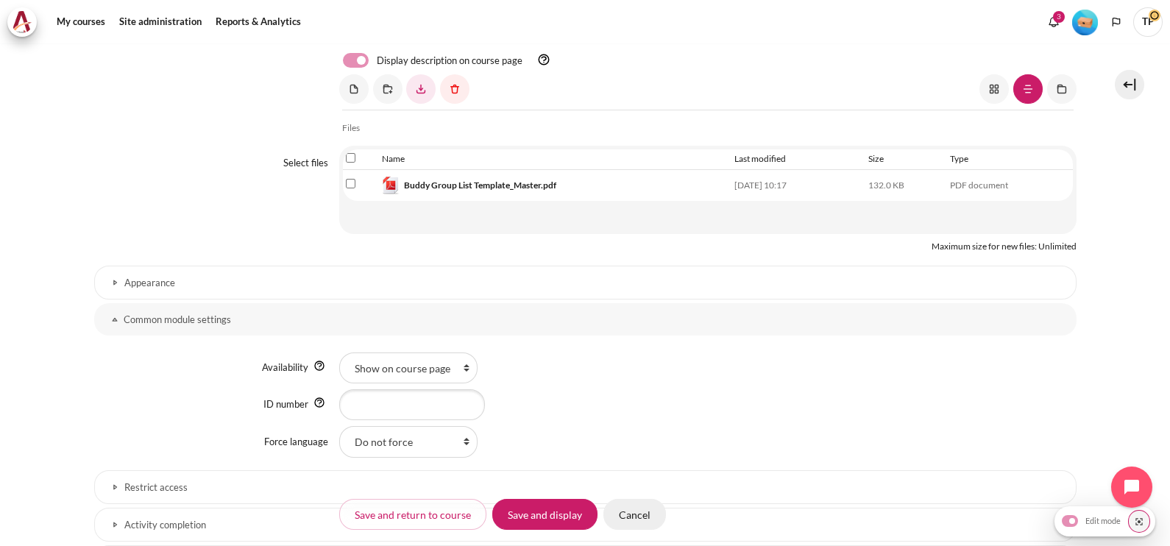
click at [633, 512] on input "Cancel" at bounding box center [634, 514] width 63 height 31
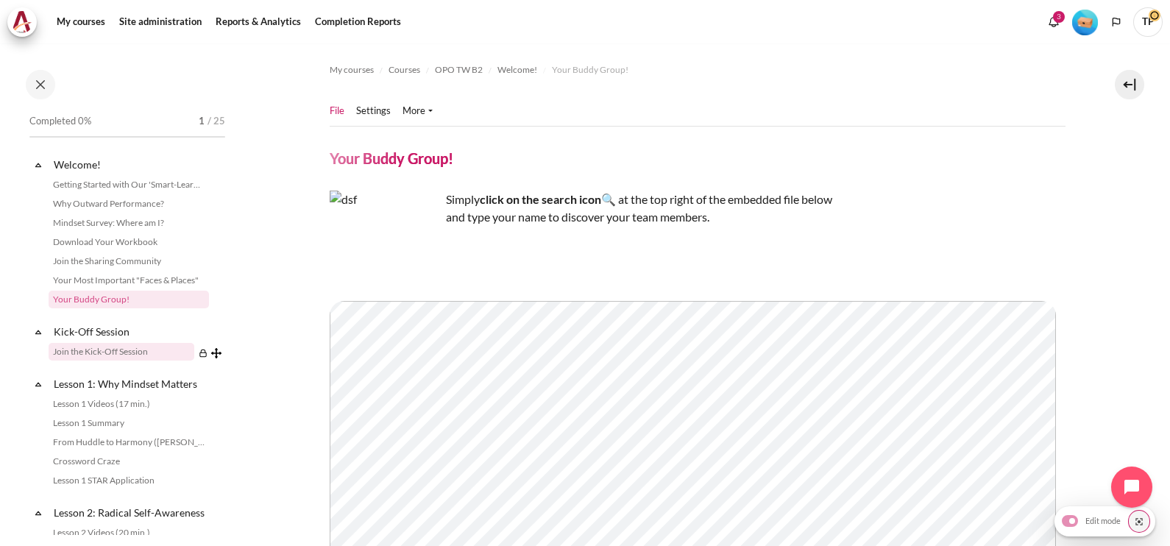
click at [63, 346] on link "Join the Kick-Off Session" at bounding box center [122, 352] width 146 height 18
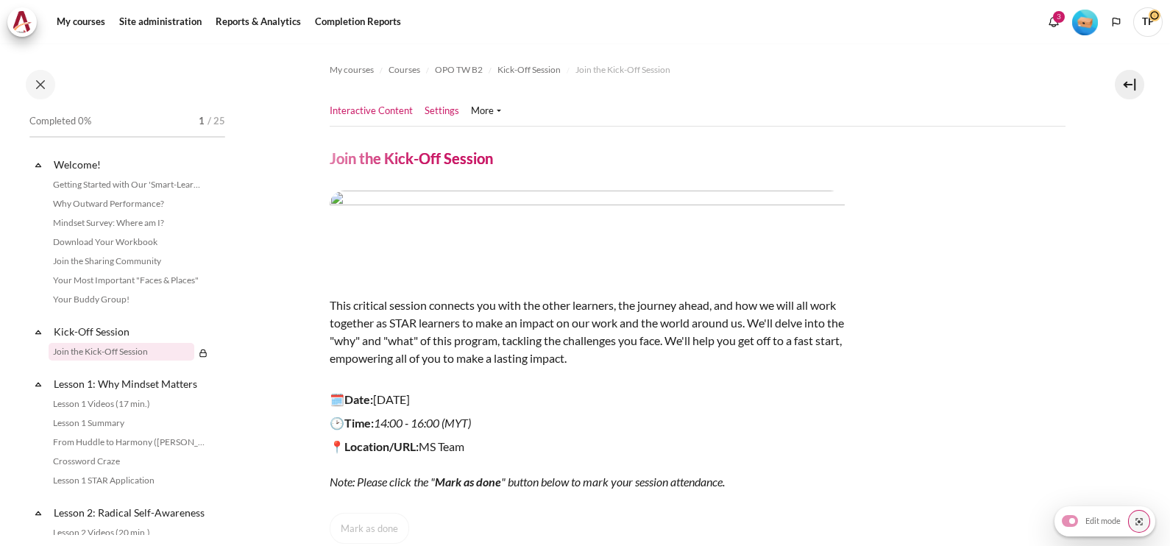
scroll to position [28, 0]
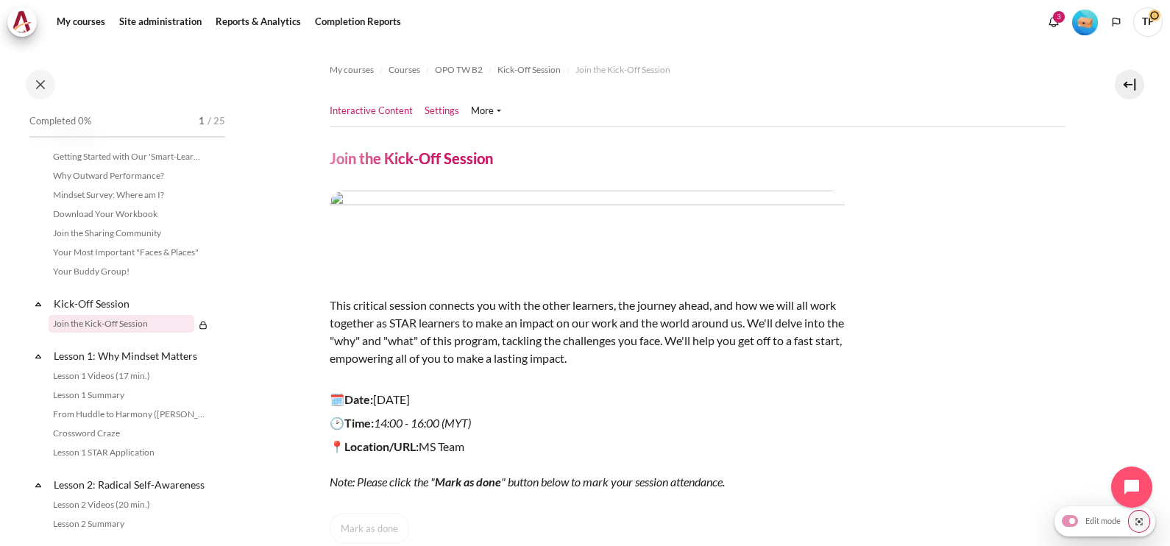
click at [427, 108] on link "Settings" at bounding box center [441, 111] width 35 height 15
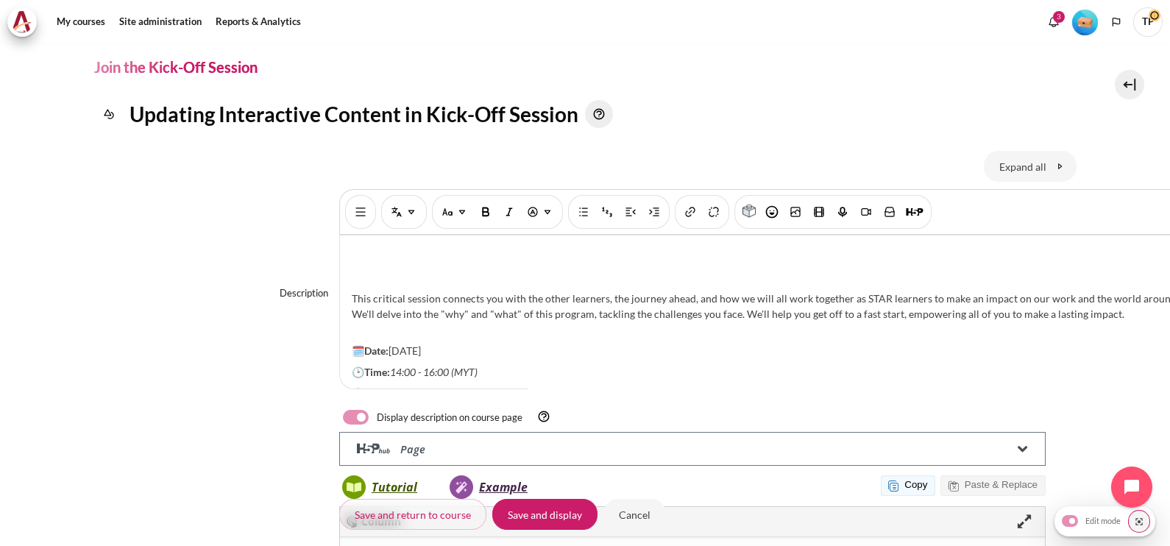
scroll to position [163, 0]
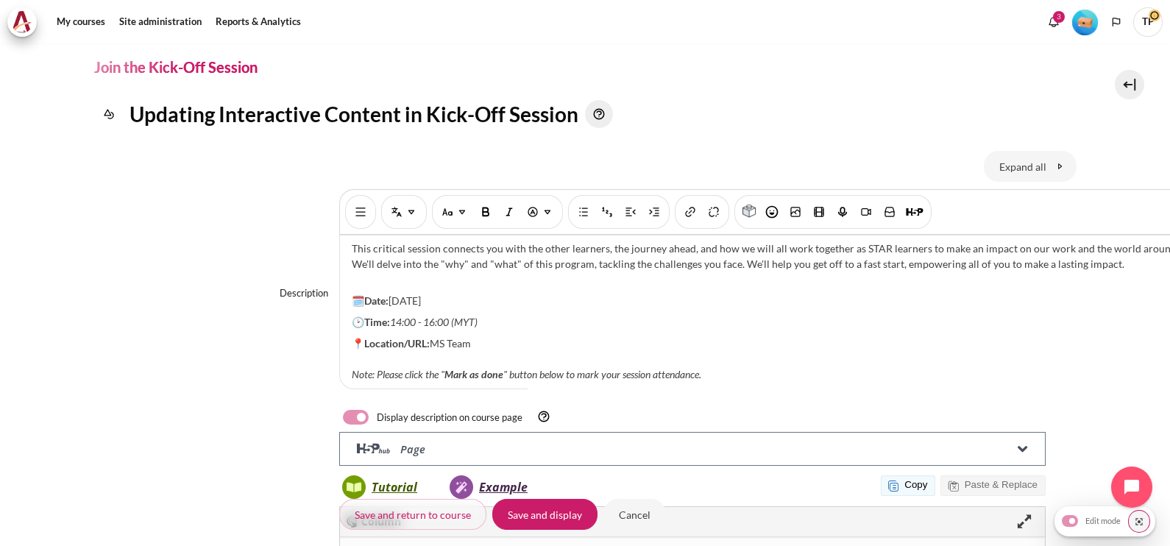
drag, startPoint x: 424, startPoint y: 286, endPoint x: 394, endPoint y: 287, distance: 30.2
click at [394, 293] on p "🗓️Date: 9 April 2025" at bounding box center [780, 300] width 856 height 15
click at [402, 293] on p "🗓️Date: 9 April 2025" at bounding box center [780, 300] width 856 height 15
drag, startPoint x: 390, startPoint y: 287, endPoint x: 535, endPoint y: 287, distance: 144.9
click at [535, 293] on p "🗓️Date: 9 April 2025" at bounding box center [780, 300] width 856 height 15
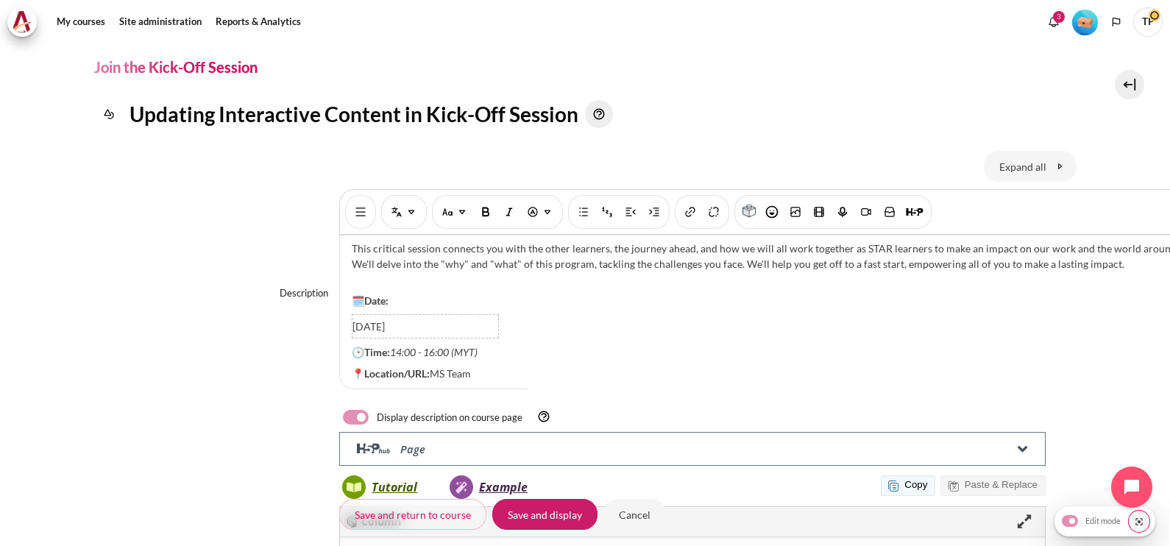
click at [463, 346] on em "14:00 - 16:00 (MYT)" at bounding box center [434, 352] width 88 height 13
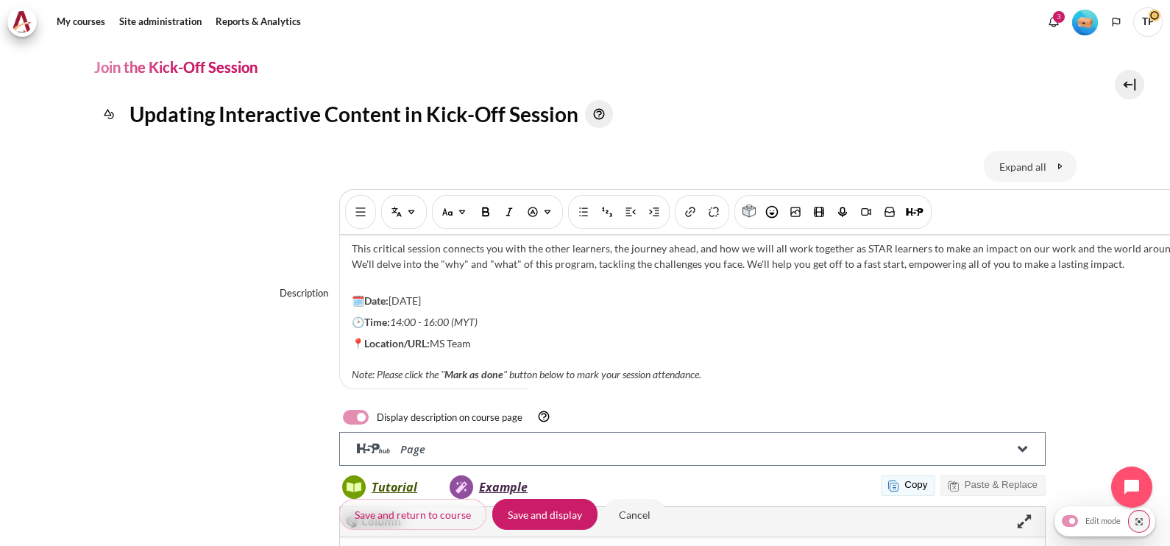
click at [394, 293] on p "🗓️Date: 9 April 2025" at bounding box center [780, 300] width 856 height 15
click at [401, 316] on em "14:00 - 16:00 (MYT)" at bounding box center [434, 322] width 88 height 13
drag, startPoint x: 452, startPoint y: 313, endPoint x: 520, endPoint y: 311, distance: 68.4
click at [520, 314] on p "🕑Time: 13:30 - 16:30 (MYT)" at bounding box center [780, 321] width 856 height 15
drag, startPoint x: 438, startPoint y: 324, endPoint x: 594, endPoint y: 330, distance: 156.0
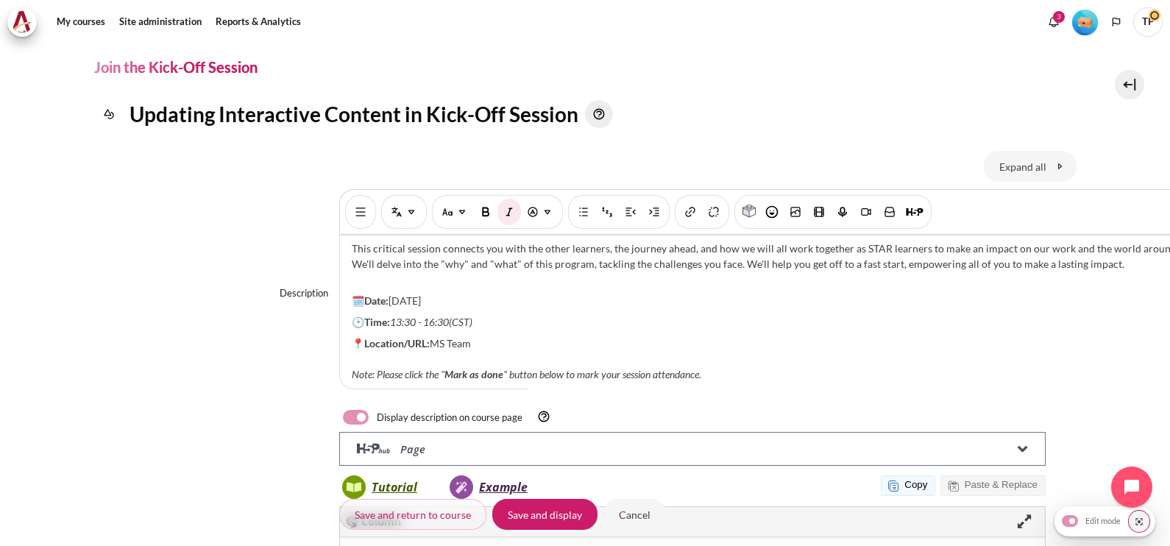
click at [594, 335] on p "📍Location/URL: MS Team Note: Please click the " Mark as done " button below to …" at bounding box center [780, 358] width 856 height 46
drag, startPoint x: 511, startPoint y: 326, endPoint x: 435, endPoint y: 329, distance: 75.8
click at [435, 335] on p "📍Location/URL: F2F Note: Please click the " Mark as done " button below to mark…" at bounding box center [780, 358] width 856 height 46
drag, startPoint x: 434, startPoint y: 331, endPoint x: 463, endPoint y: 324, distance: 30.3
click at [463, 335] on p "📍Location/URL: F2F Note: Please click the " Mark as done " button below to mark…" at bounding box center [780, 358] width 856 height 46
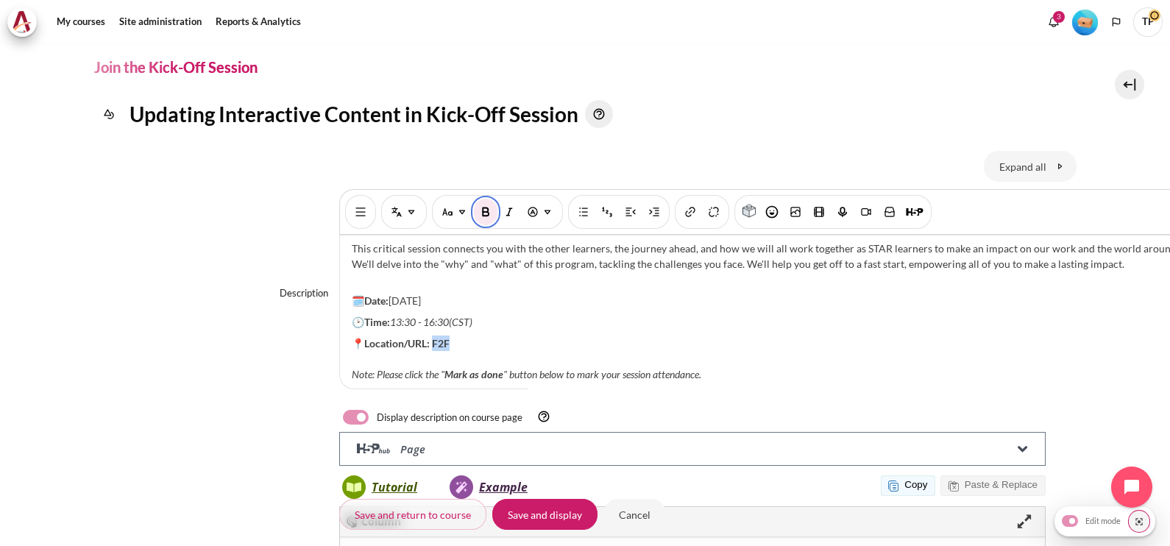
click at [481, 207] on img "Bold [Ctrl + b]" at bounding box center [485, 212] width 15 height 15
drag, startPoint x: 393, startPoint y: 306, endPoint x: 525, endPoint y: 306, distance: 131.7
click at [525, 314] on p "🕑Time: 13:30 - 16:30 (CST)" at bounding box center [780, 321] width 856 height 15
click at [505, 214] on img "Italic [Ctrl + i]" at bounding box center [509, 212] width 15 height 15
click at [537, 314] on p "🕑Time: 13:30 - 16:30 (CST)" at bounding box center [780, 321] width 856 height 15
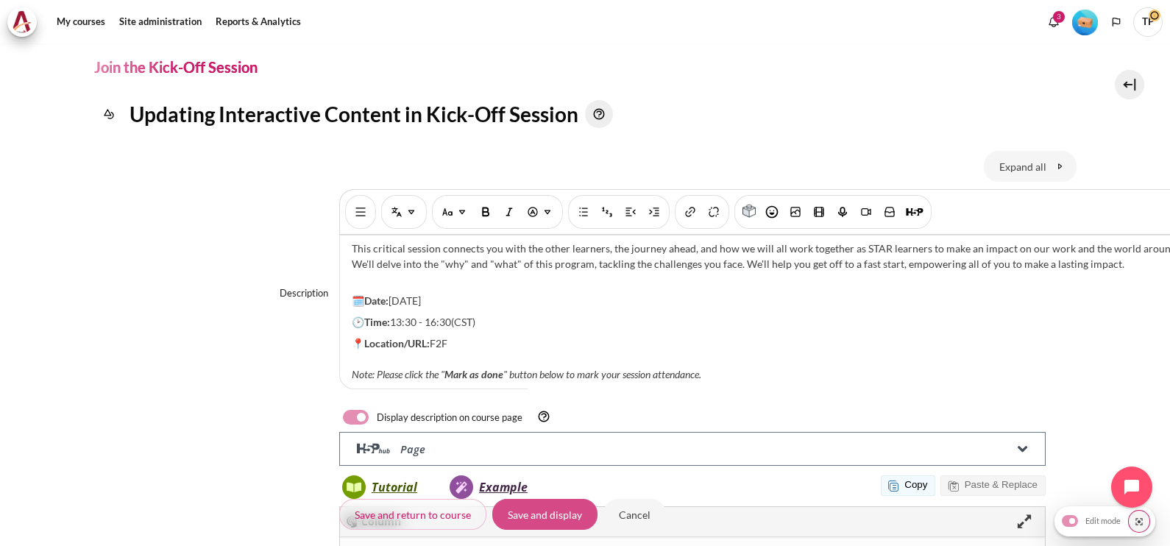
click at [544, 505] on input "Save and display" at bounding box center [544, 514] width 105 height 31
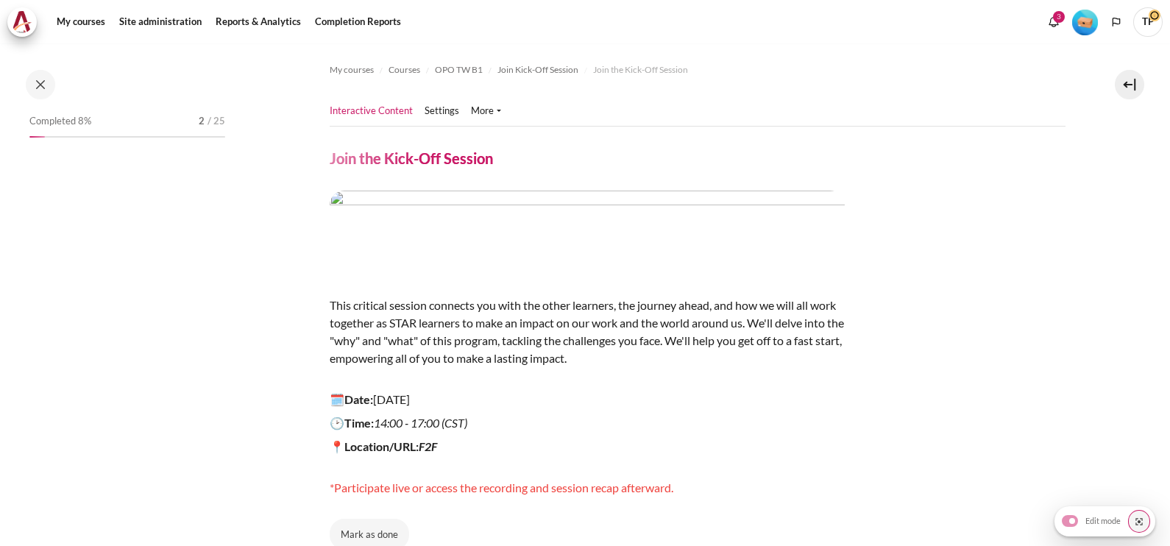
scroll to position [28, 0]
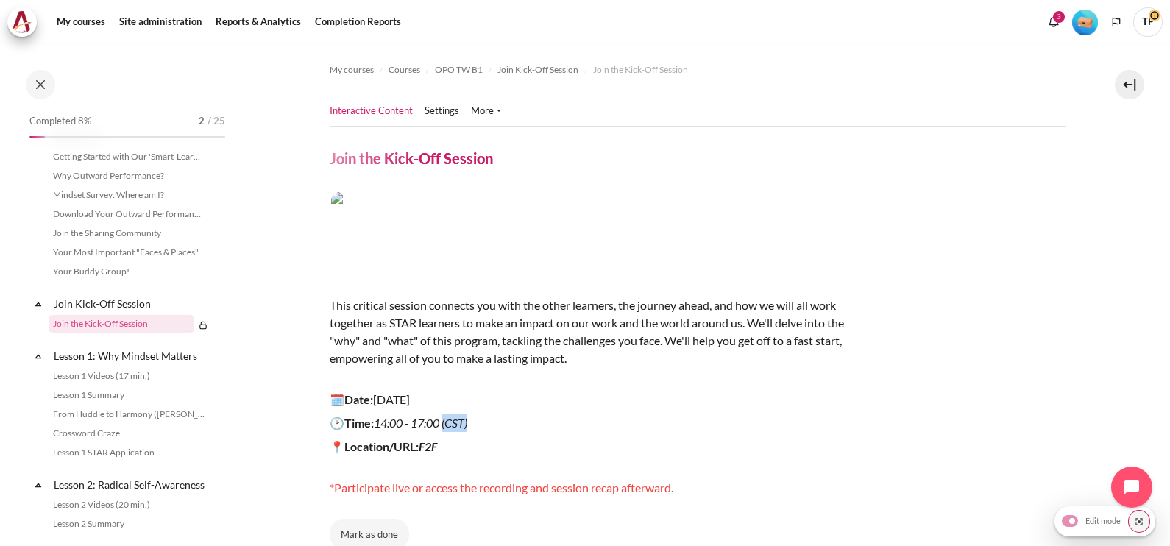
drag, startPoint x: 447, startPoint y: 421, endPoint x: 549, endPoint y: 421, distance: 102.3
click at [549, 421] on p "🕑Time: 14:00 - 17:00 (CST)" at bounding box center [587, 423] width 515 height 18
copy em "(CST)"
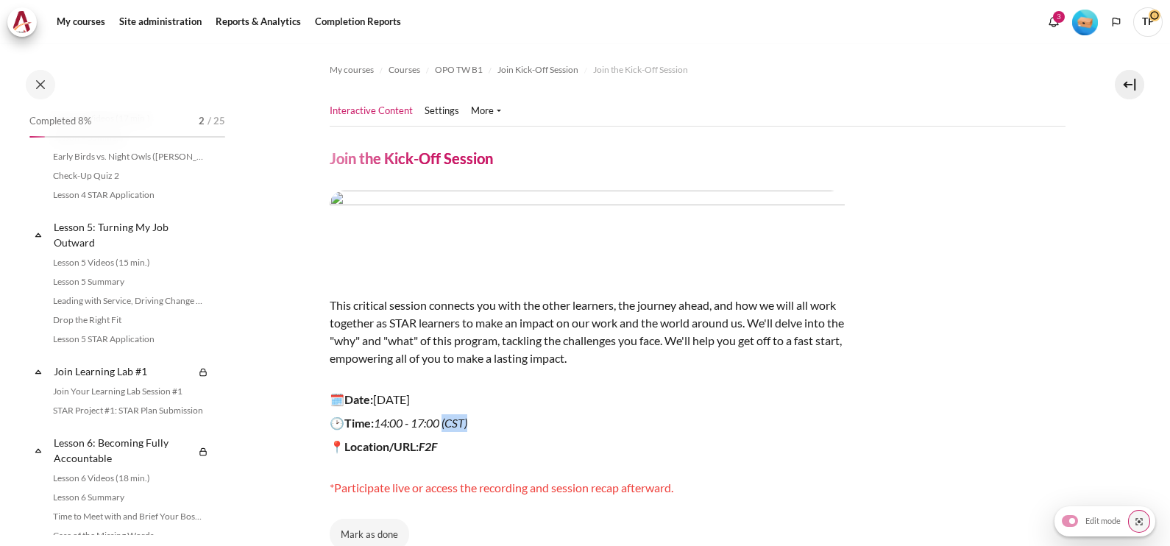
scroll to position [764, 0]
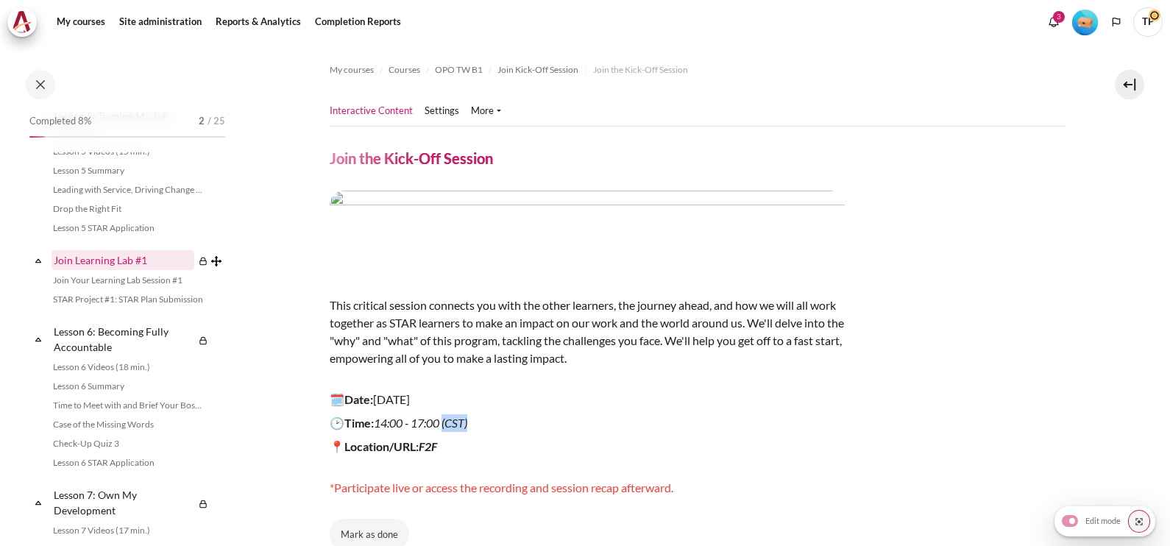
click at [97, 270] on link "Join Learning Lab #1" at bounding box center [122, 260] width 143 height 20
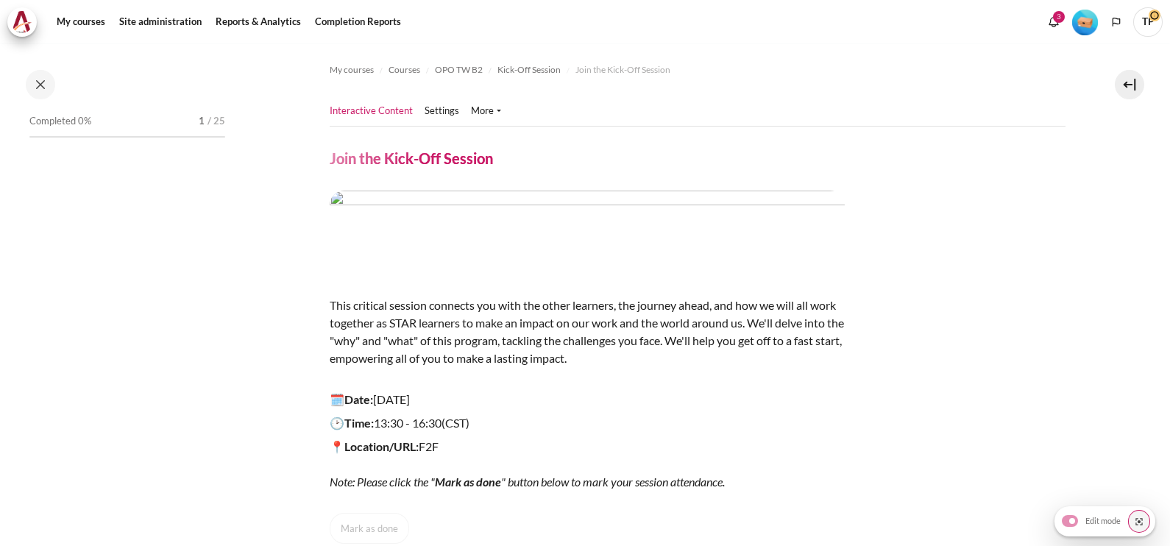
scroll to position [28, 0]
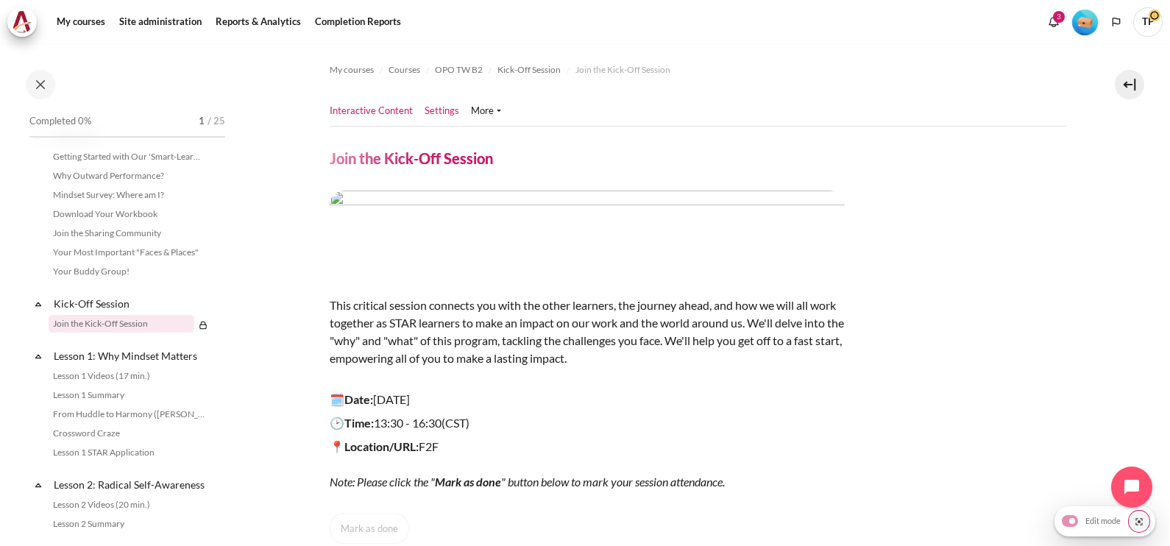
click at [441, 120] on ul "Interactive Content Settings" at bounding box center [421, 110] width 183 height 29
click at [441, 117] on link "Settings" at bounding box center [441, 111] width 35 height 15
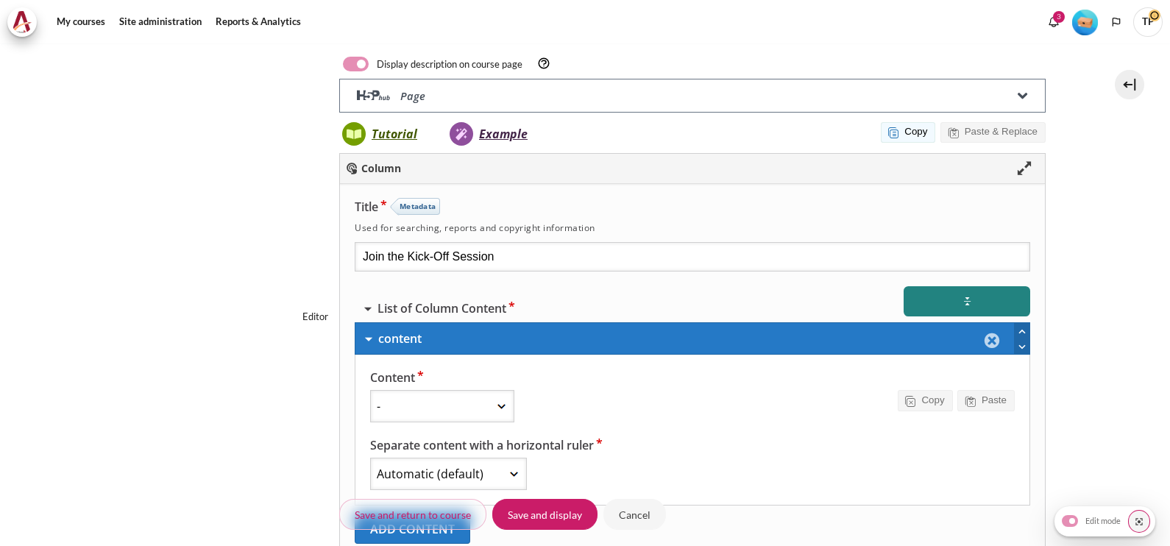
select select "10"
select select "9"
select select "1"
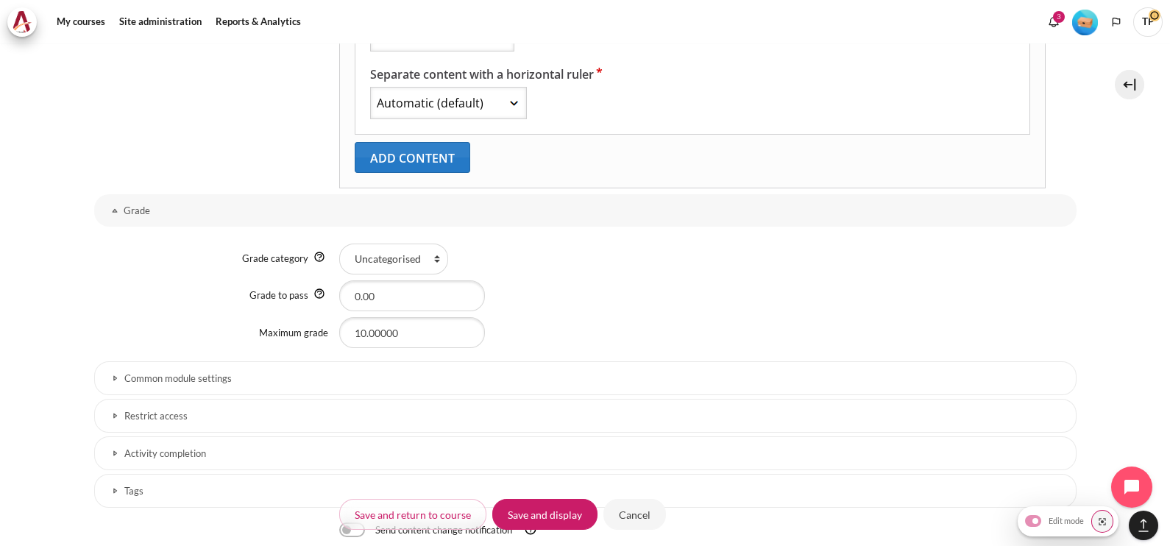
scroll to position [902, 0]
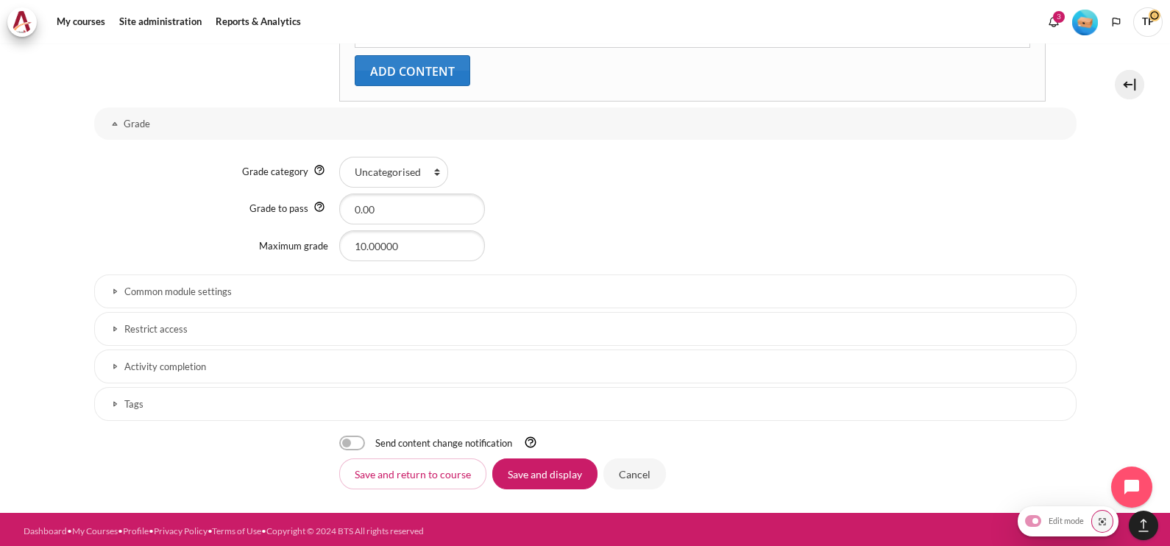
click at [174, 379] on link "Activity completion" at bounding box center [585, 366] width 982 height 34
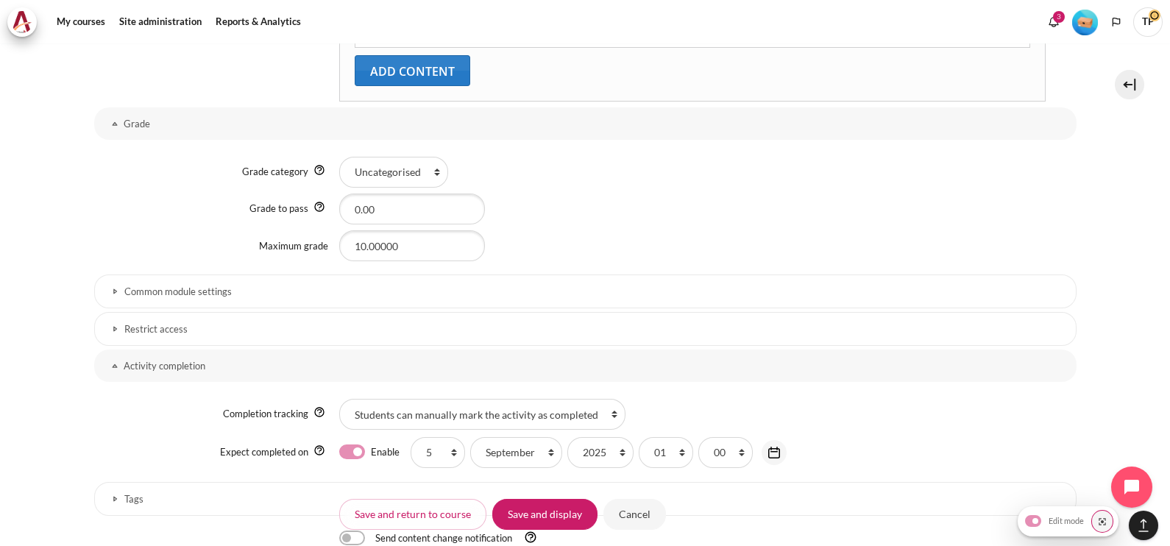
click at [191, 323] on h3 "Restrict access" at bounding box center [585, 329] width 922 height 13
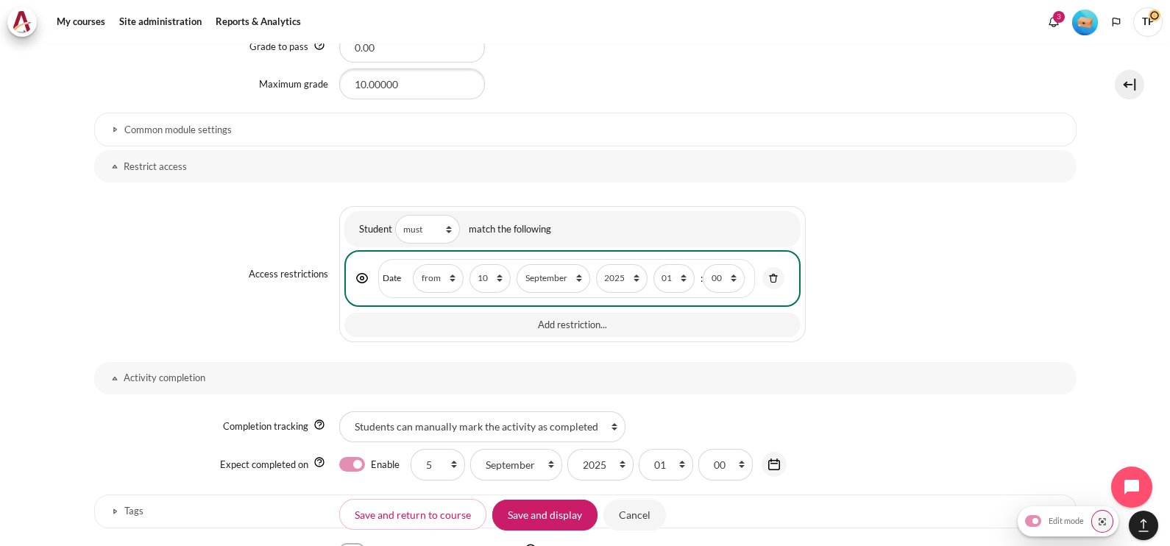
scroll to position [1169, 0]
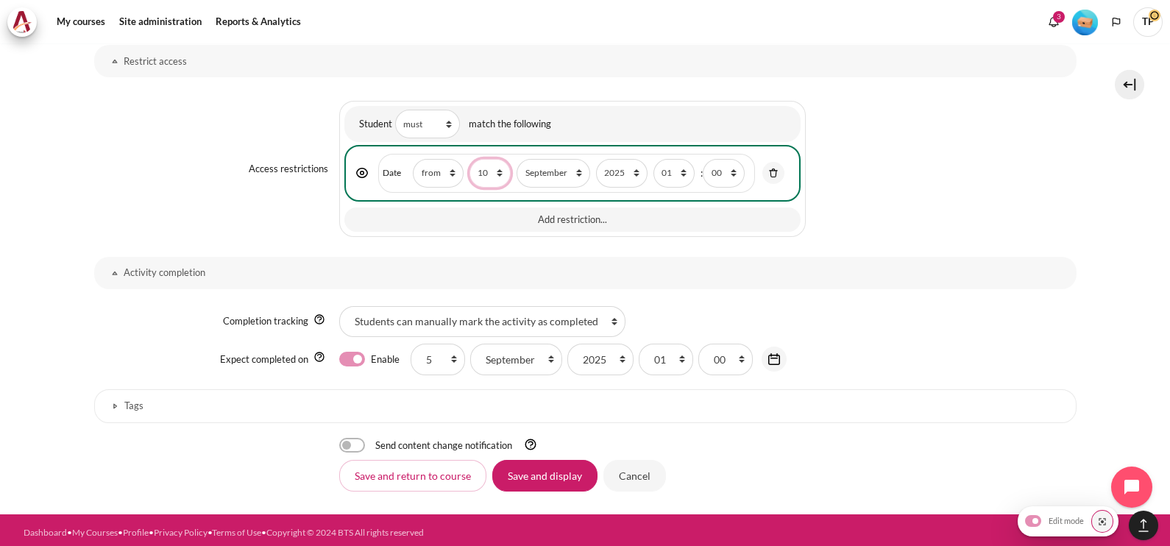
click at [489, 166] on select "1 2 3 4 5 6 7 8 9 10 11 12 13 14 15 16 17 18 19 20 21 22 23 24 25 26 27 28 29 3…" at bounding box center [489, 173] width 41 height 29
select select "12"
click at [469, 159] on select "1 2 3 4 5 6 7 8 9 10 11 12 13 14 15 16 17 18 19 20 21 22 23 24 25 26 27 28 29 3…" at bounding box center [489, 173] width 41 height 29
click at [516, 473] on input "Save and display" at bounding box center [544, 475] width 105 height 31
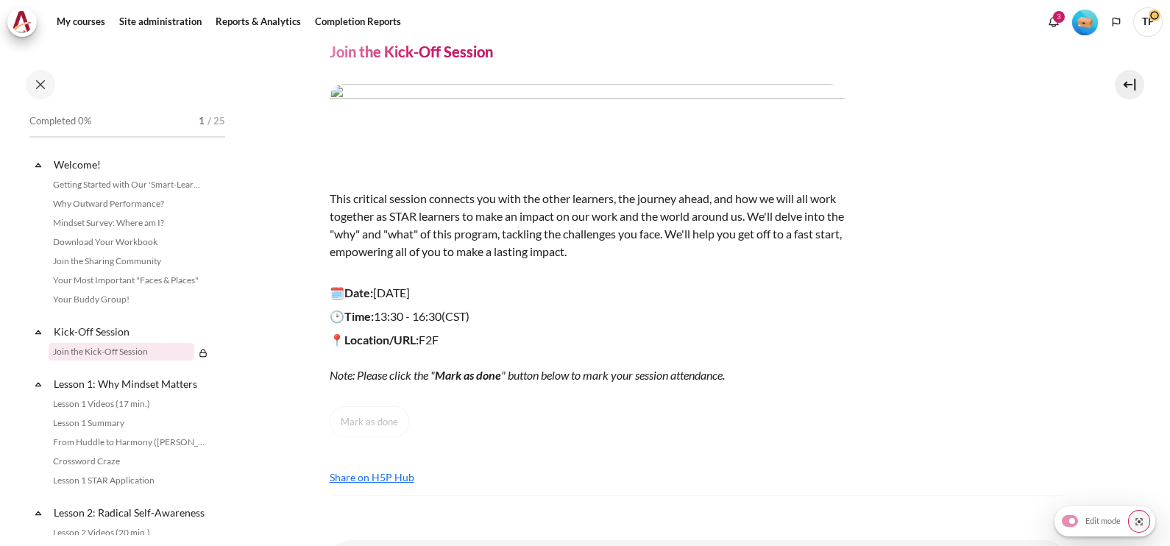
scroll to position [178, 0]
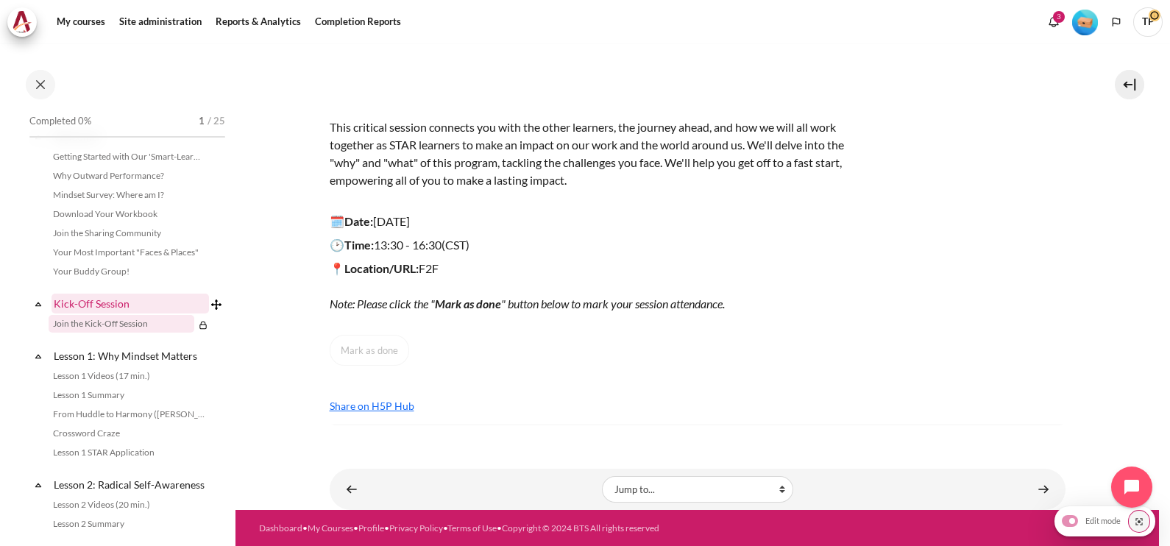
click at [85, 296] on link "Kick-Off Session" at bounding box center [129, 304] width 157 height 20
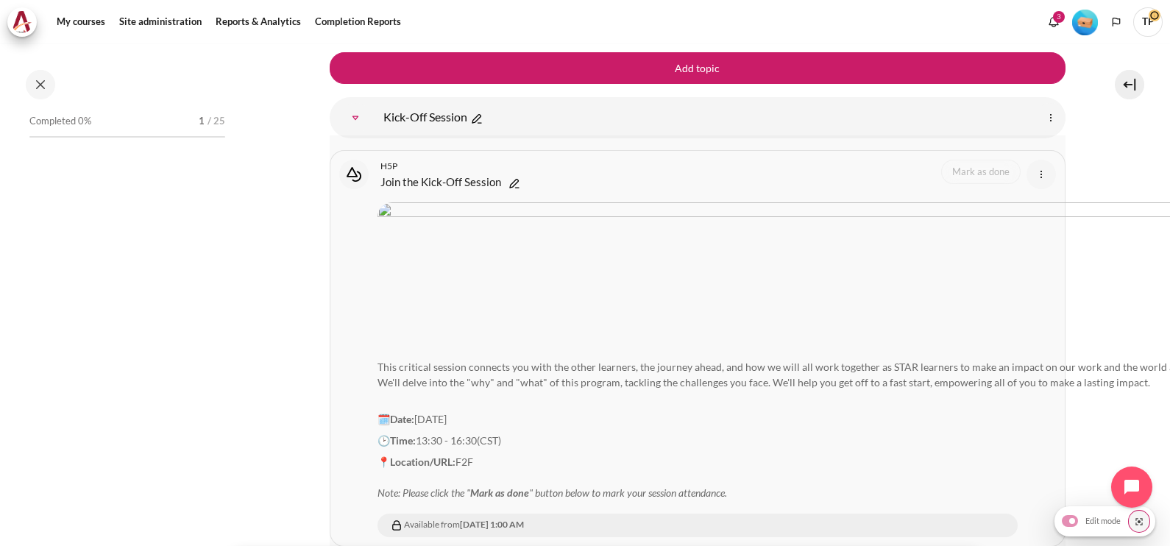
scroll to position [150, 0]
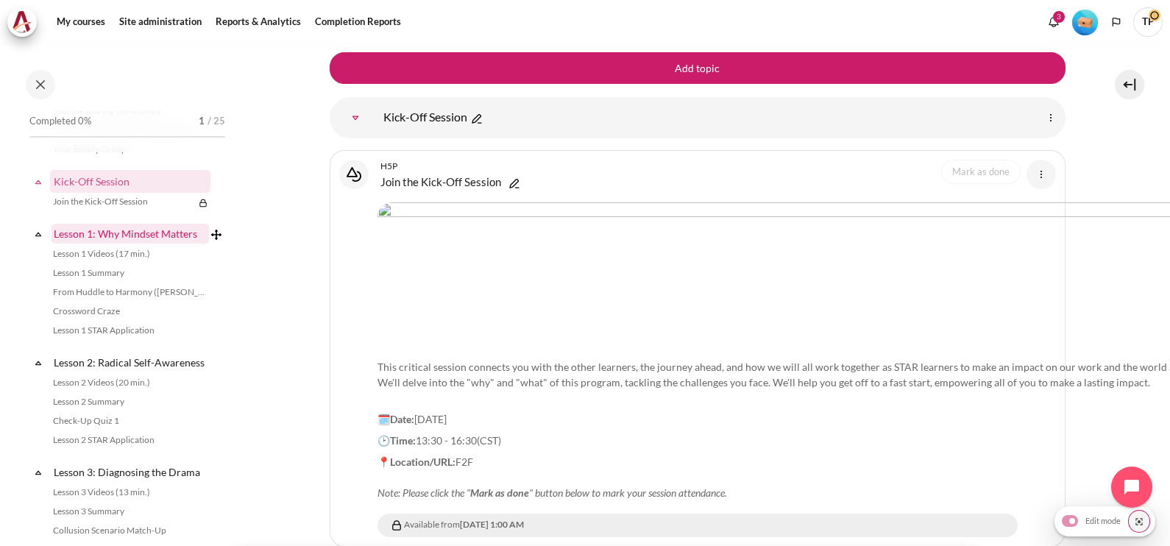
click at [70, 230] on link "Lesson 1: Why Mindset Matters" at bounding box center [129, 234] width 157 height 20
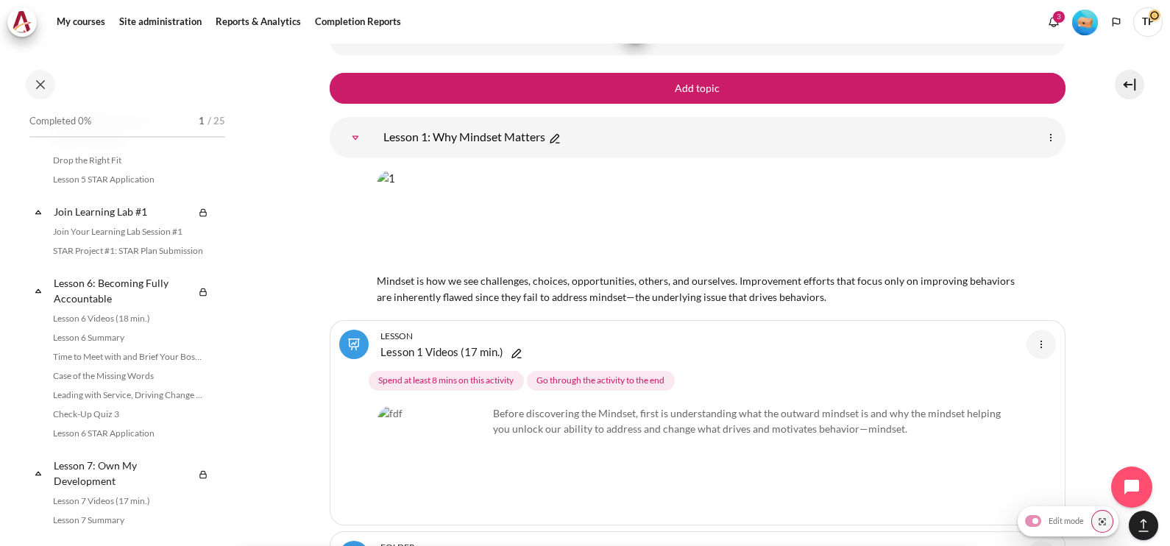
scroll to position [795, 0]
click at [110, 220] on link "Join Learning Lab #1" at bounding box center [122, 210] width 143 height 20
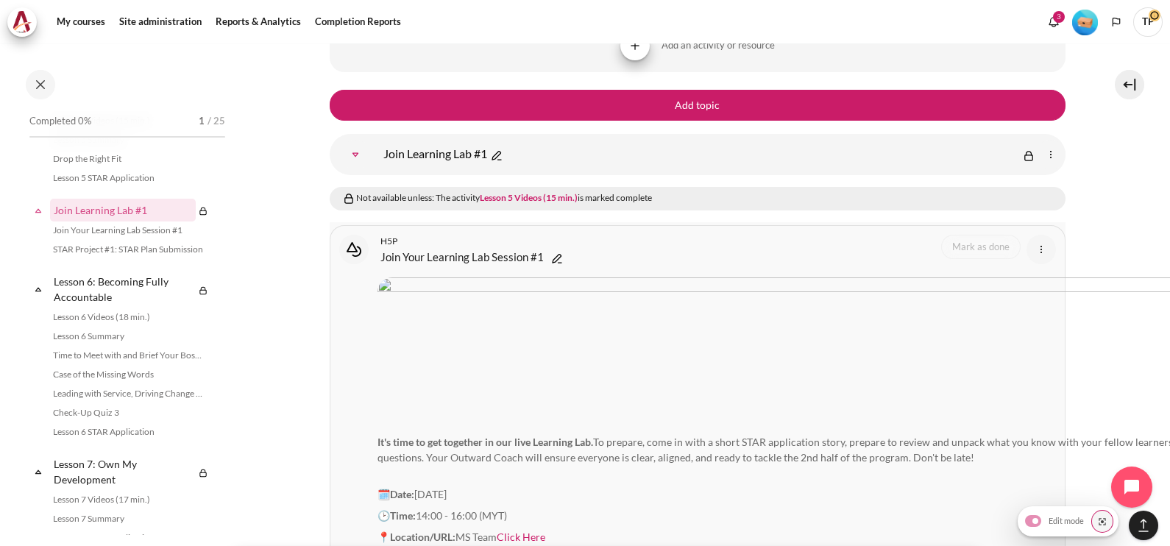
click at [428, 248] on link "Join Your Learning Lab Session #1 Interactive Content" at bounding box center [461, 257] width 163 height 18
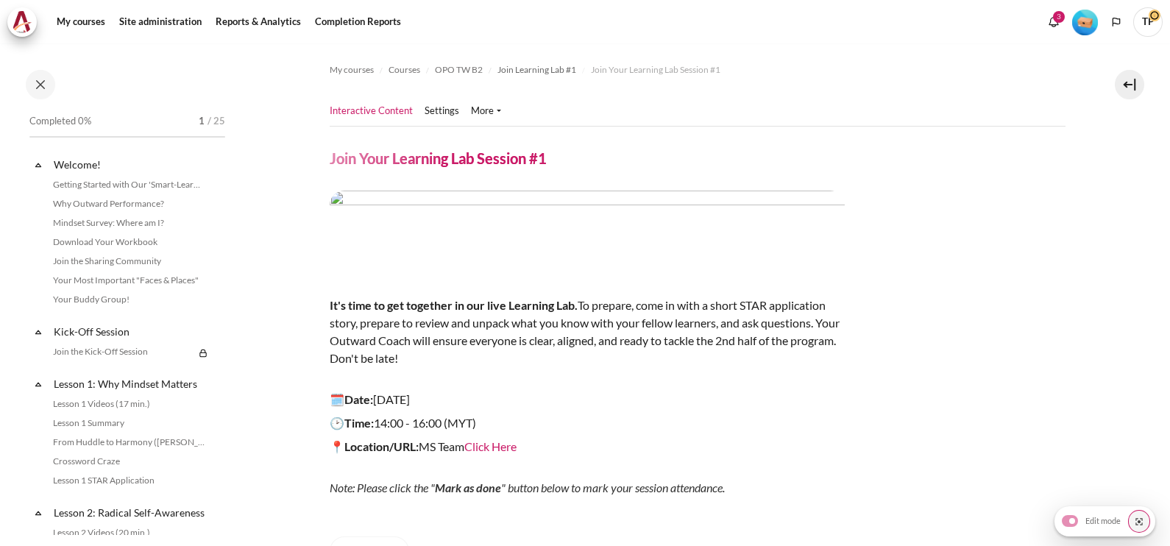
scroll to position [716, 0]
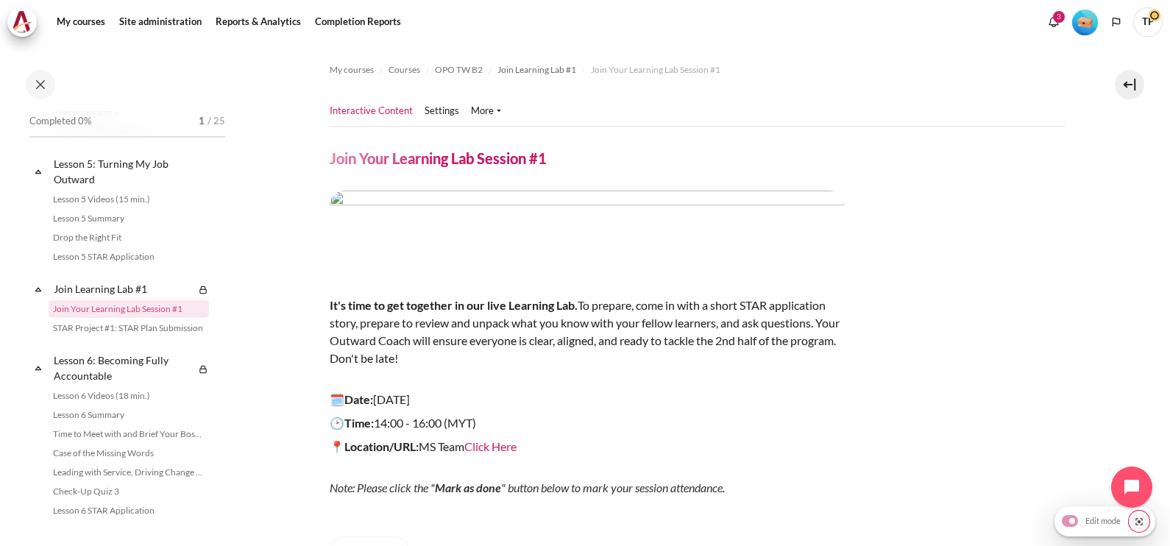
click at [432, 120] on ul "Interactive Content Settings" at bounding box center [421, 110] width 183 height 29
click at [438, 110] on link "Settings" at bounding box center [441, 111] width 35 height 15
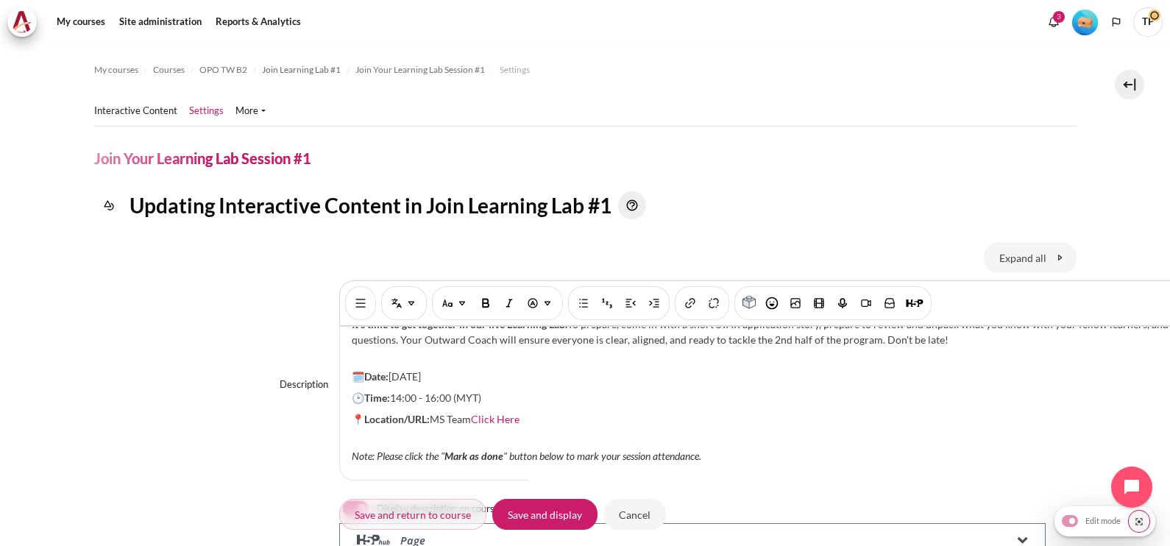
click at [404, 369] on p "🗓️Date: 23 April 2025" at bounding box center [780, 376] width 856 height 15
click at [401, 391] on span "14:00 - 16:00 (MYT)" at bounding box center [435, 397] width 91 height 13
click at [472, 391] on span "15:00 - 17:00 (MYT)" at bounding box center [435, 397] width 91 height 13
drag, startPoint x: 522, startPoint y: 406, endPoint x: 433, endPoint y: 410, distance: 89.8
click at [433, 411] on p "📍Location/URL: MS Team Click Here" at bounding box center [780, 418] width 856 height 15
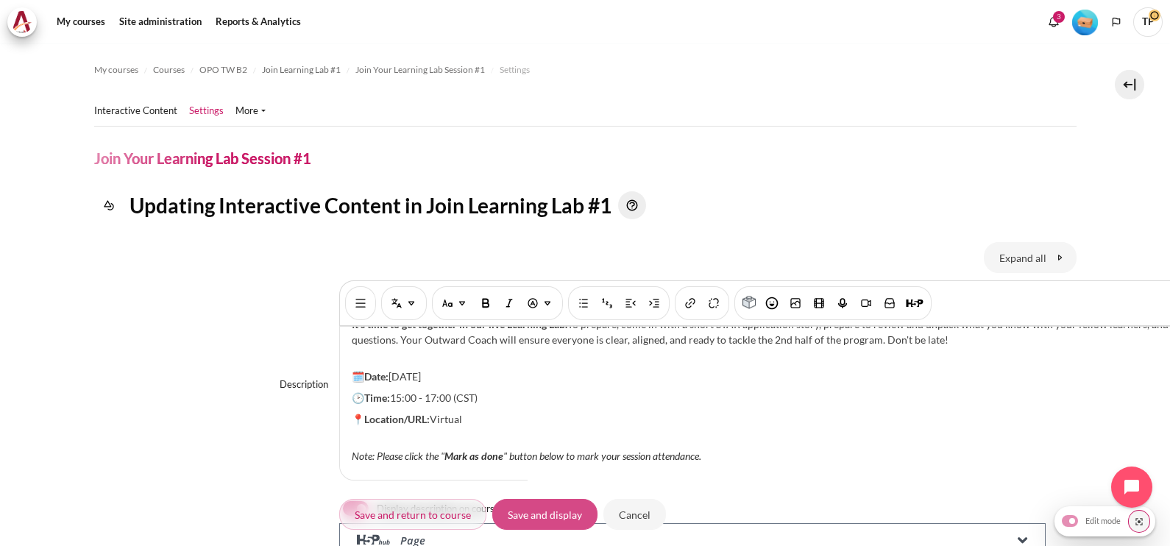
click at [520, 520] on input "Save and display" at bounding box center [544, 514] width 105 height 31
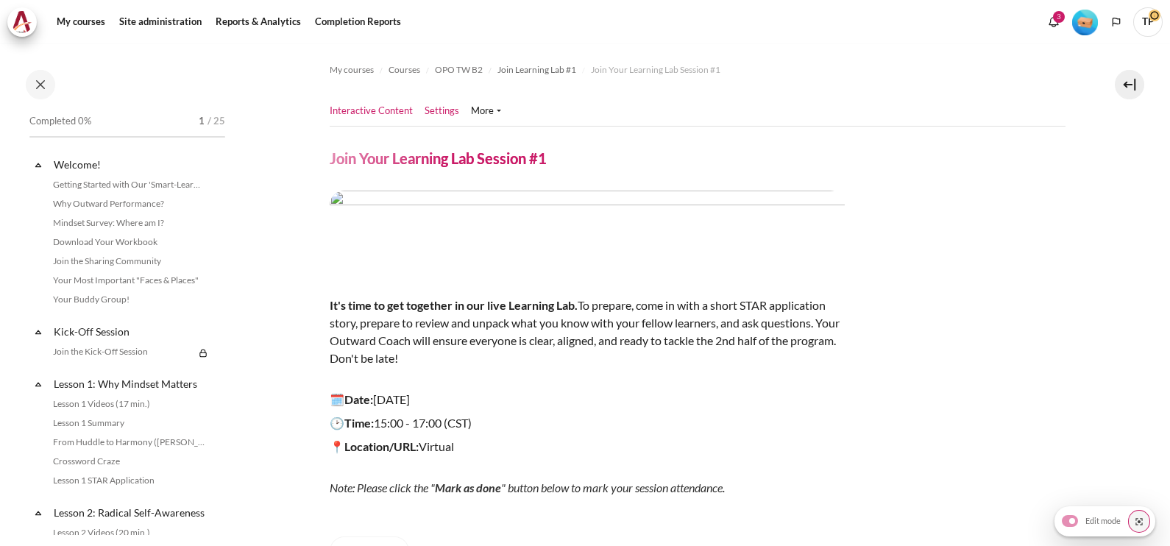
scroll to position [716, 0]
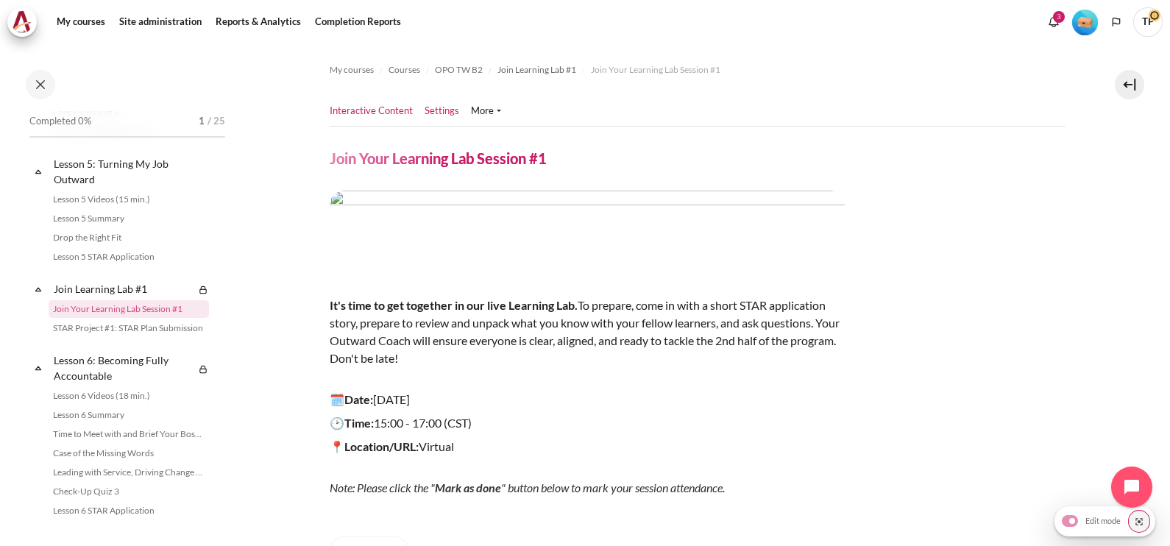
click at [438, 114] on link "Settings" at bounding box center [441, 111] width 35 height 15
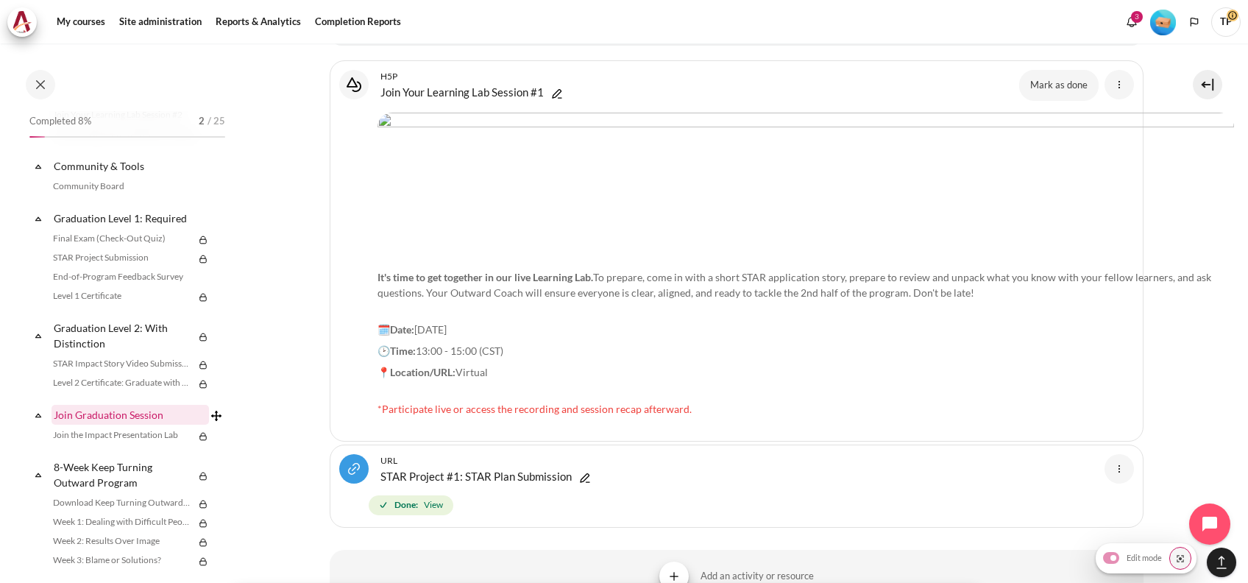
scroll to position [1741, 0]
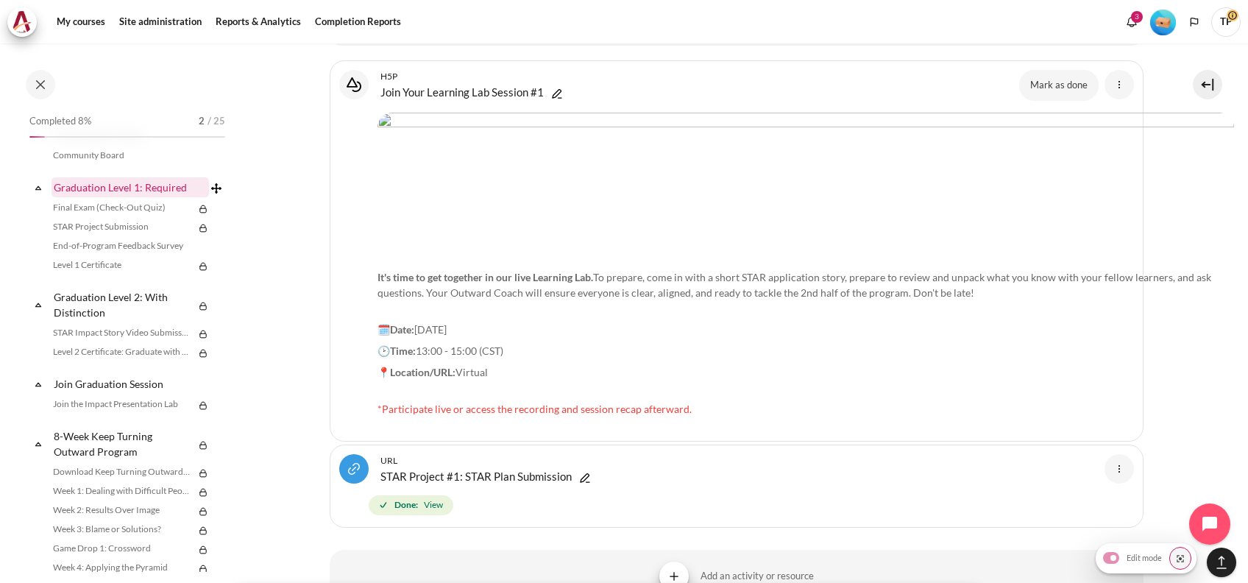
click at [115, 197] on link "Graduation Level 1: Required" at bounding box center [129, 187] width 157 height 20
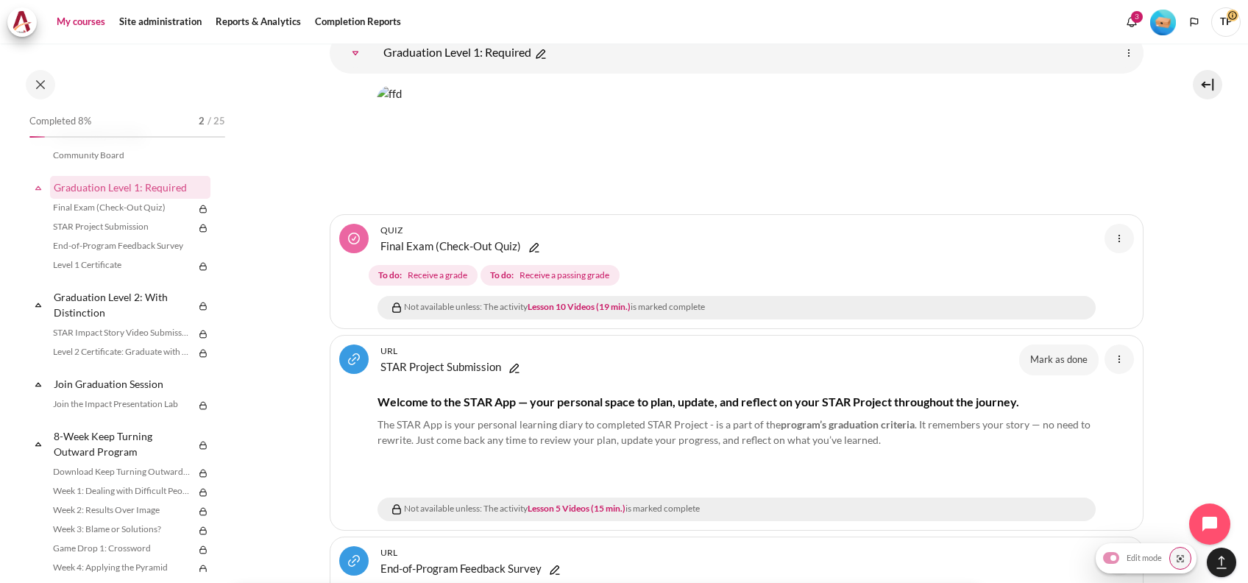
click at [82, 25] on link "My courses" at bounding box center [80, 21] width 59 height 29
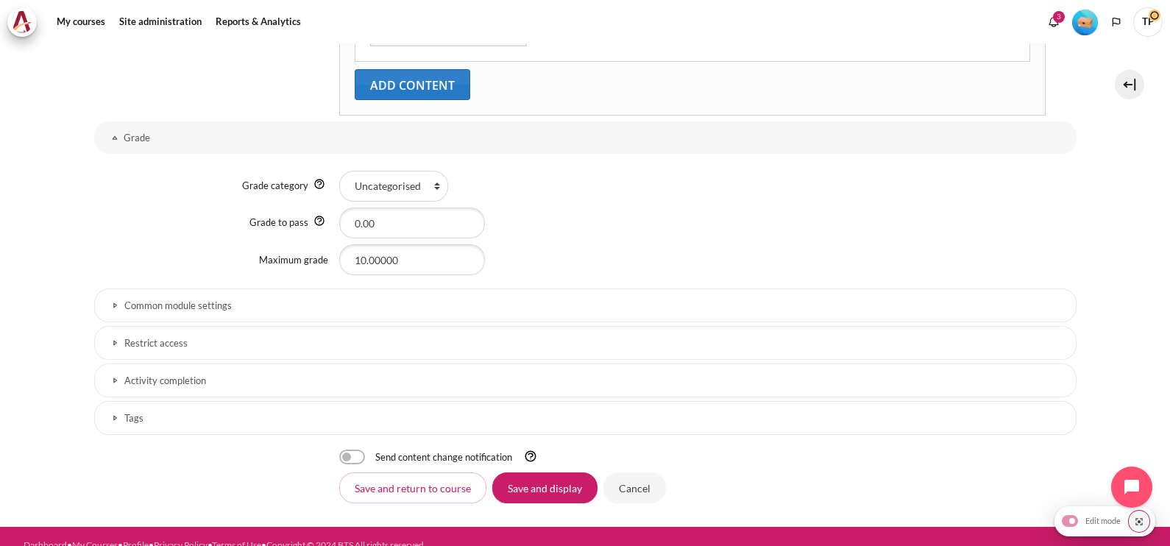
scroll to position [902, 0]
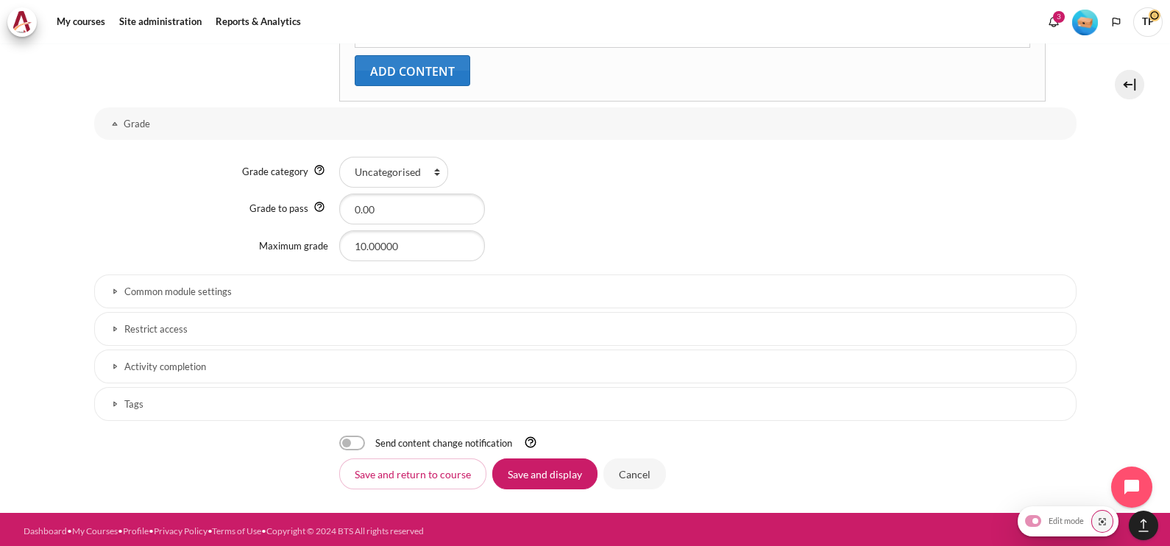
click at [202, 331] on h3 "Restrict access" at bounding box center [585, 329] width 922 height 13
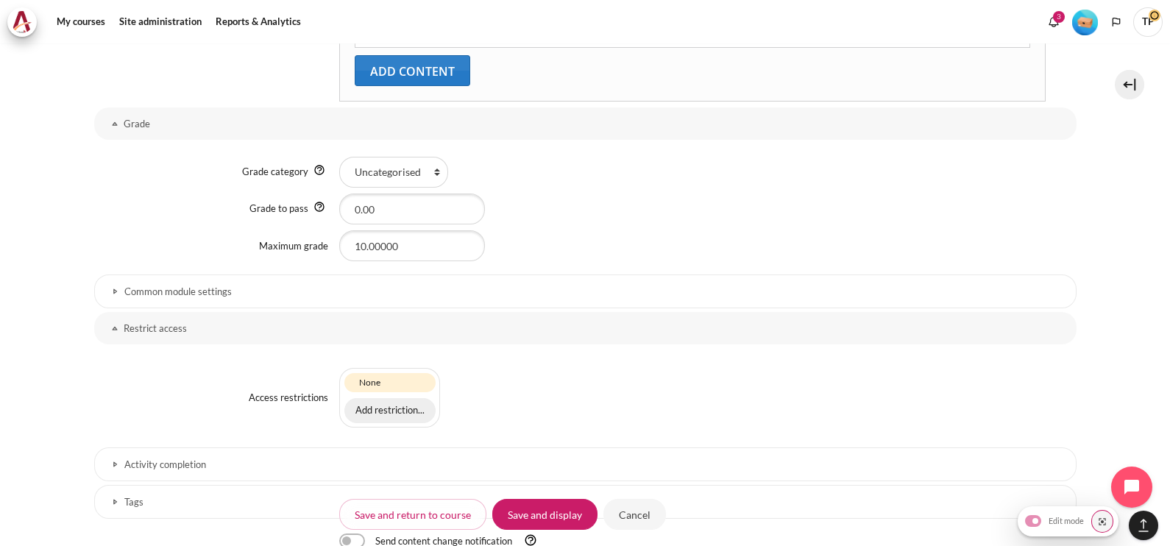
click at [401, 401] on button "Add restriction..." at bounding box center [389, 410] width 91 height 25
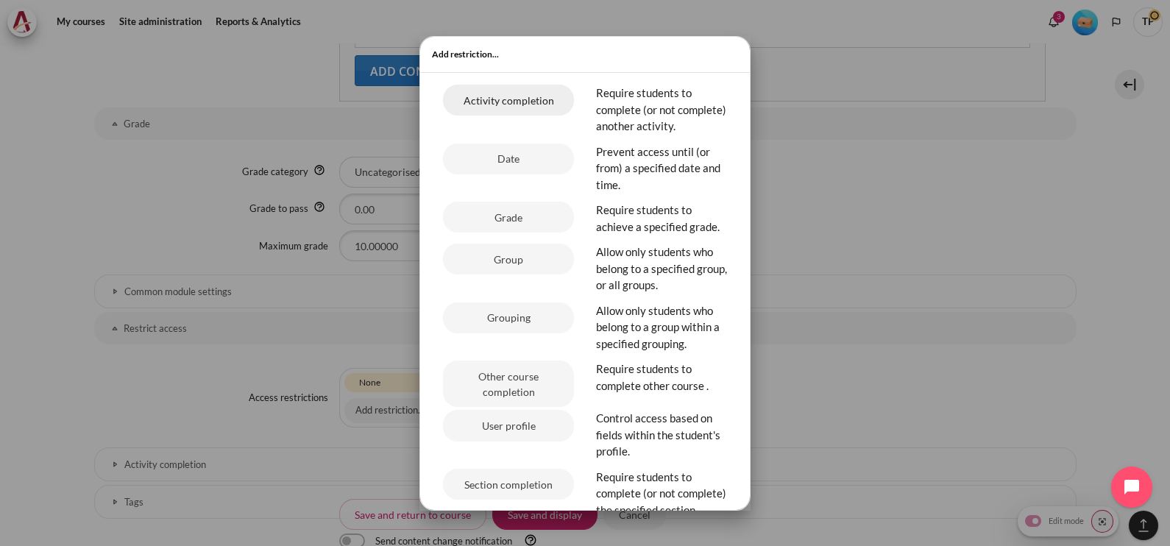
click at [534, 94] on button "Activity completion" at bounding box center [508, 100] width 131 height 31
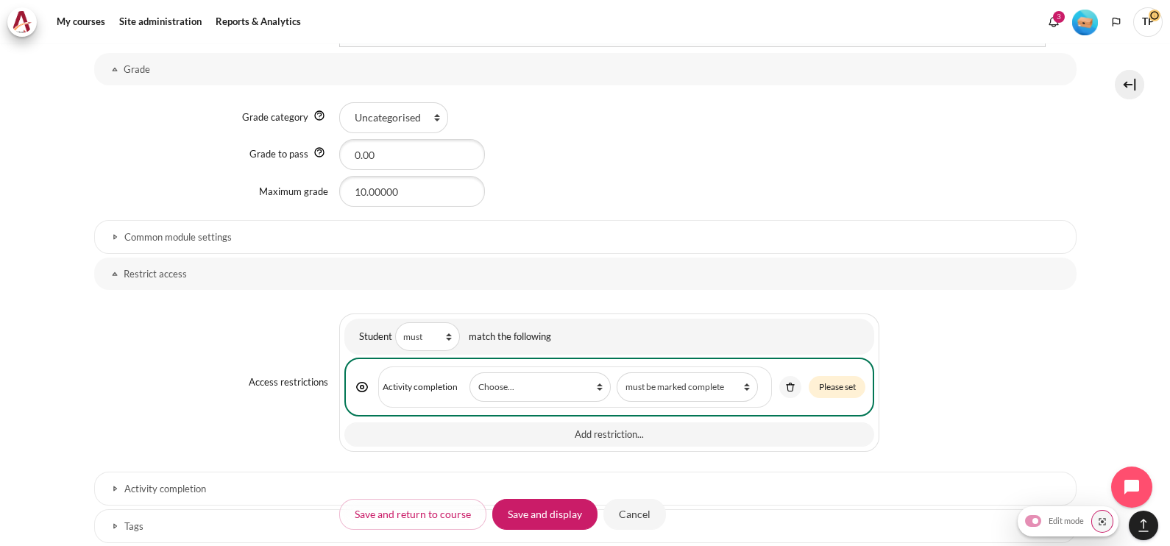
scroll to position [994, 0]
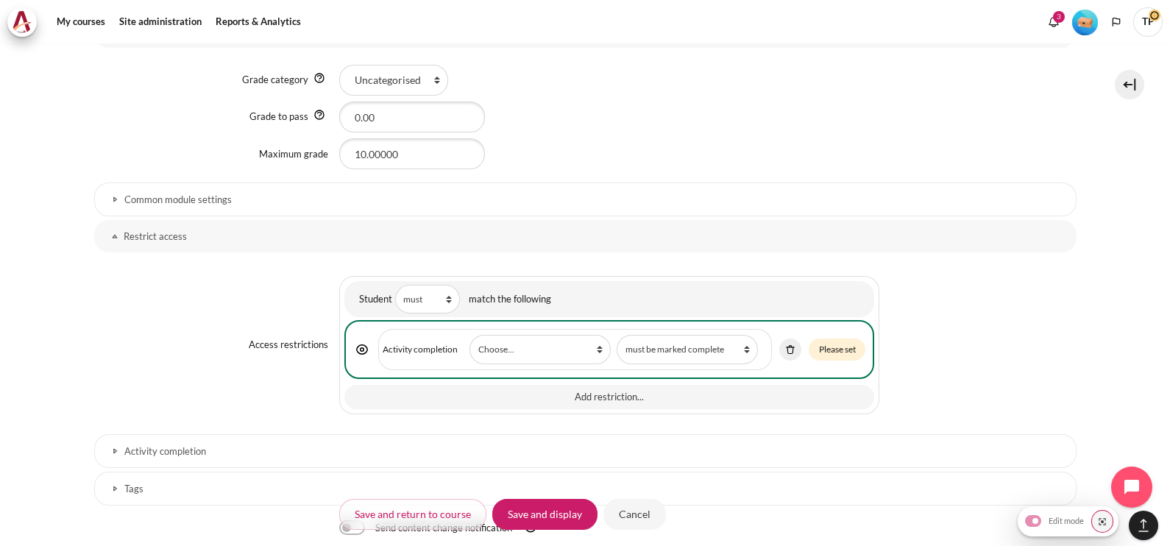
click at [792, 343] on img "Content" at bounding box center [789, 349] width 13 height 13
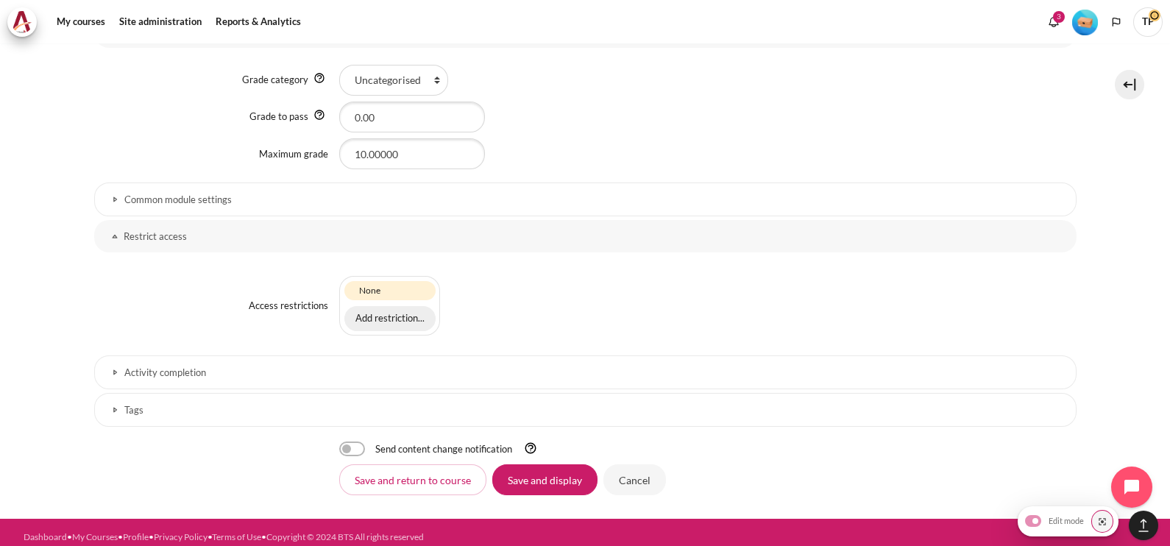
click at [421, 319] on button "Add restriction..." at bounding box center [389, 318] width 91 height 25
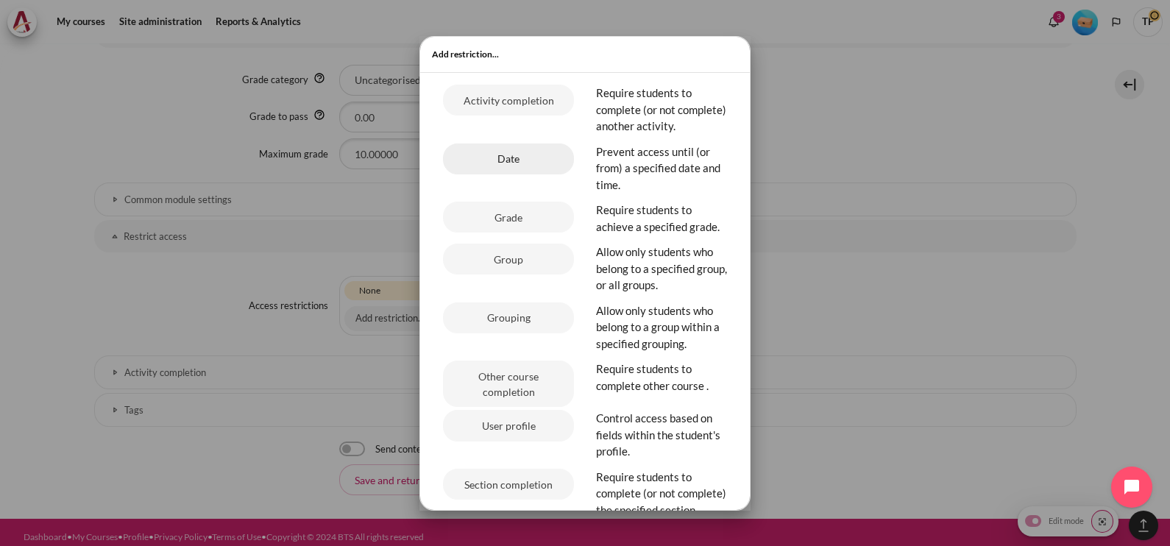
click at [525, 168] on button "Date" at bounding box center [508, 158] width 131 height 31
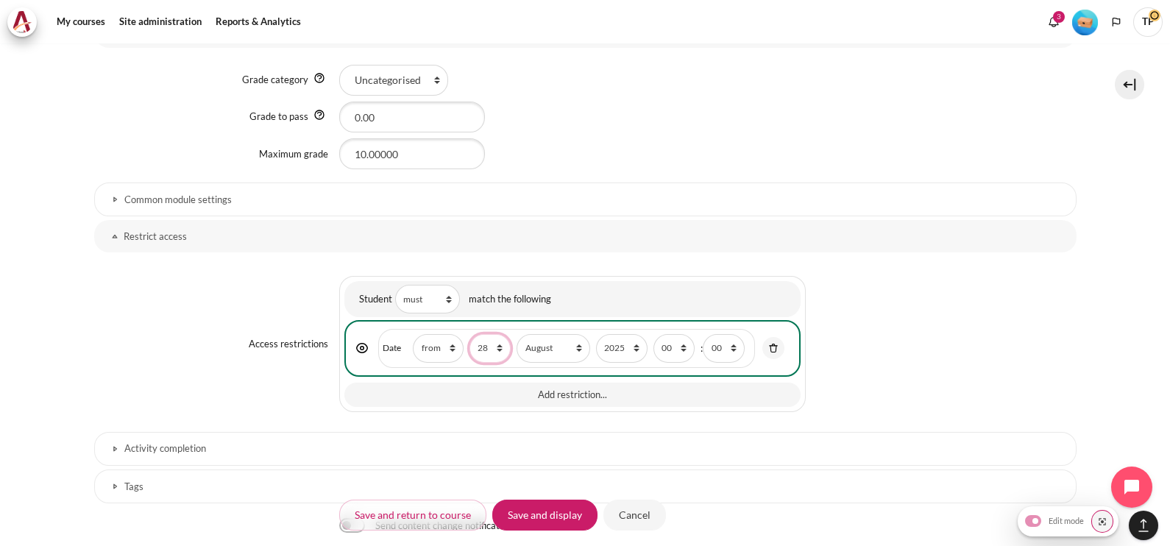
click at [478, 342] on select "1 2 3 4 5 6 7 8 9 10 11 12 13 14 15 16 17 18 19 20 21 22 23 24 25 26 27 28 29 3…" at bounding box center [489, 348] width 41 height 29
select select "17"
click at [469, 334] on select "1 2 3 4 5 6 7 8 9 10 11 12 13 14 15 16 17 18 19 20 21 22 23 24 25 26 27 28 29 3…" at bounding box center [489, 348] width 41 height 29
click at [559, 353] on select "January February March April May June July August September October November De…" at bounding box center [552, 348] width 73 height 29
select select "10"
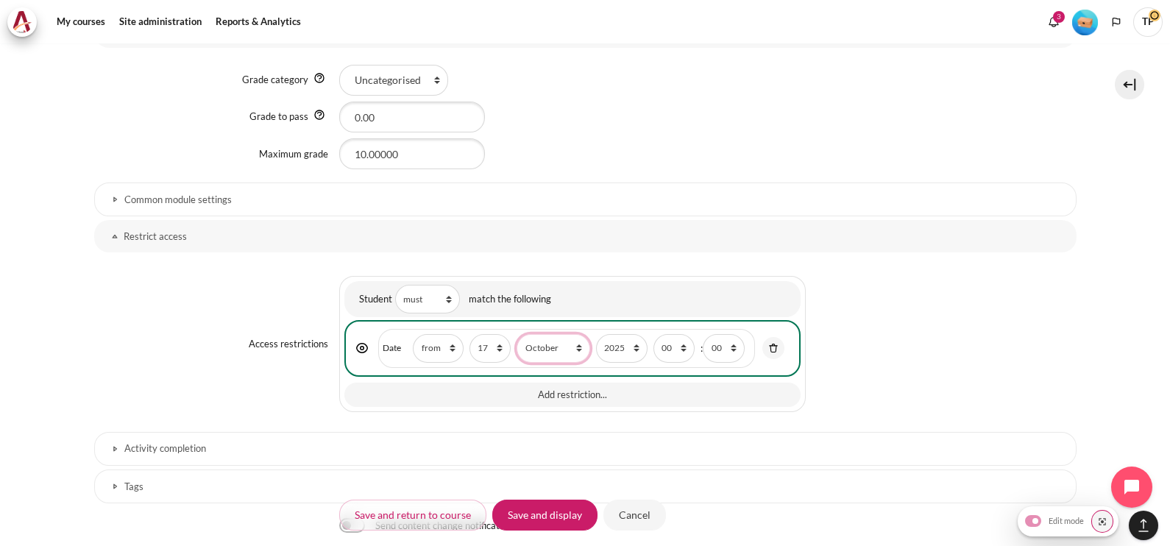
click at [516, 334] on select "January February March April May June July August September October November De…" at bounding box center [552, 348] width 73 height 29
click at [682, 342] on select "00 01 02 03 04 05 06 07 08 09 10 11 12 13 14 15 16 17 18 19 20 21 22 23" at bounding box center [673, 348] width 41 height 29
select select "1"
click at [653, 334] on select "00 01 02 03 04 05 06 07 08 09 10 11 12 13 14 15 16 17 18 19 20 21 22 23" at bounding box center [673, 348] width 41 height 29
click at [511, 522] on input "Save and display" at bounding box center [544, 514] width 105 height 31
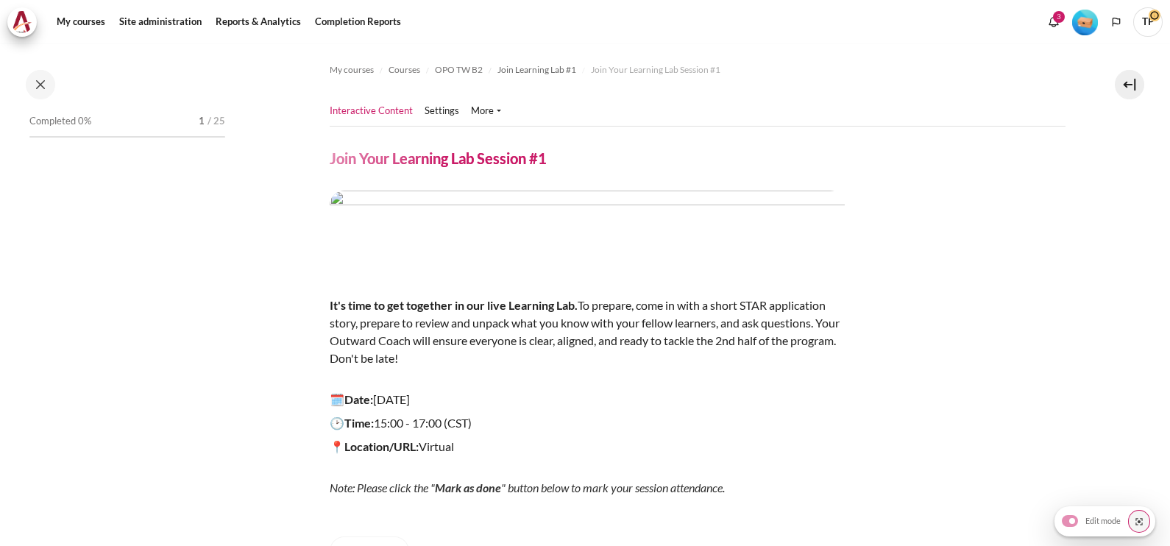
scroll to position [716, 0]
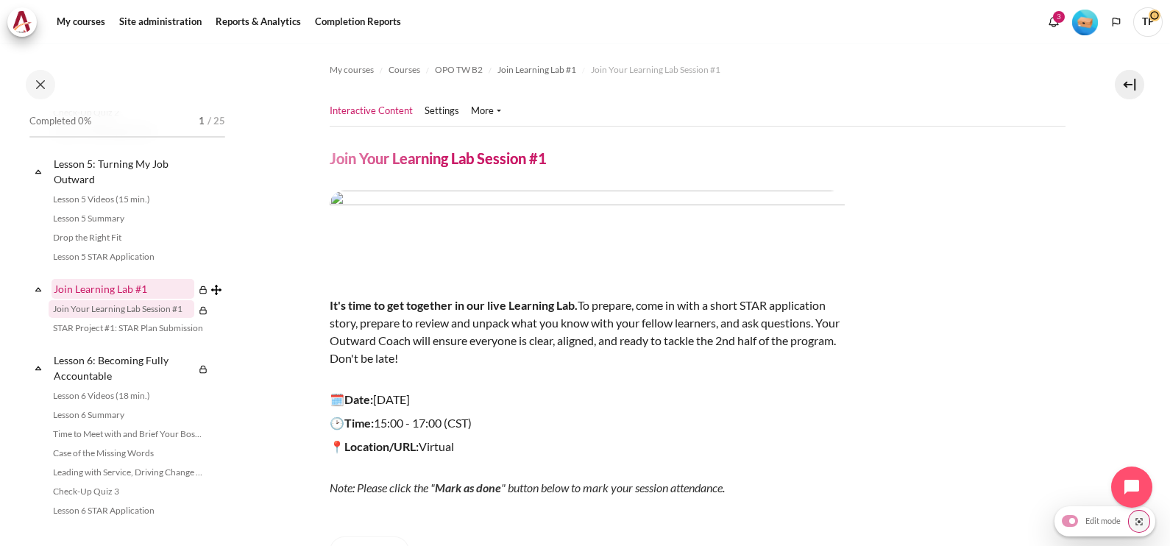
click at [105, 299] on link "Join Learning Lab #1" at bounding box center [122, 289] width 143 height 20
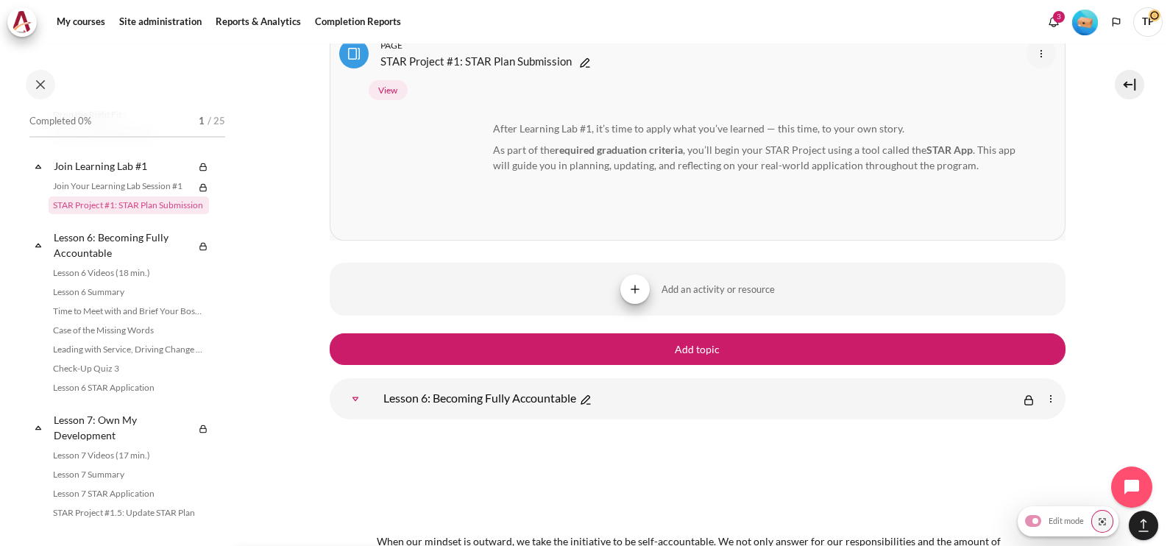
scroll to position [9938, 0]
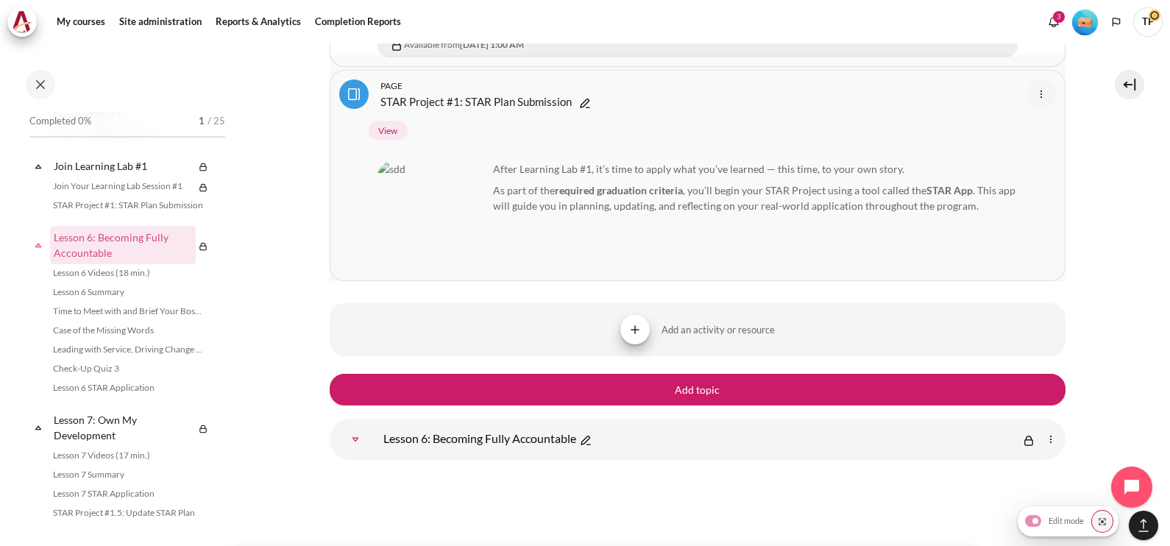
click at [480, 93] on link "STAR Project #1: STAR Plan Submission Page" at bounding box center [475, 102] width 191 height 18
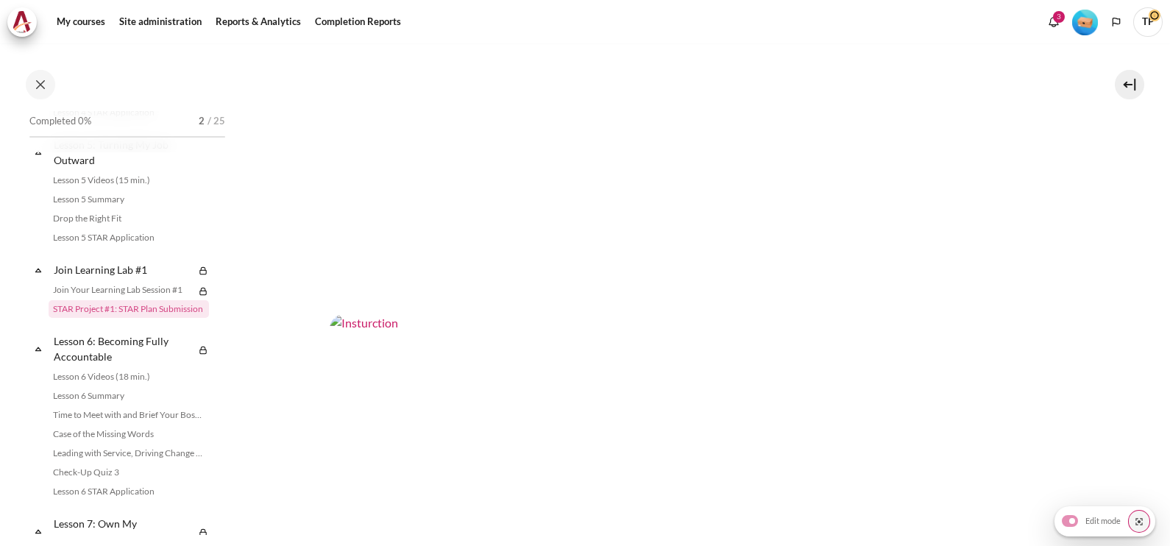
scroll to position [294, 0]
click at [423, 286] on img "Content" at bounding box center [698, 253] width 736 height 414
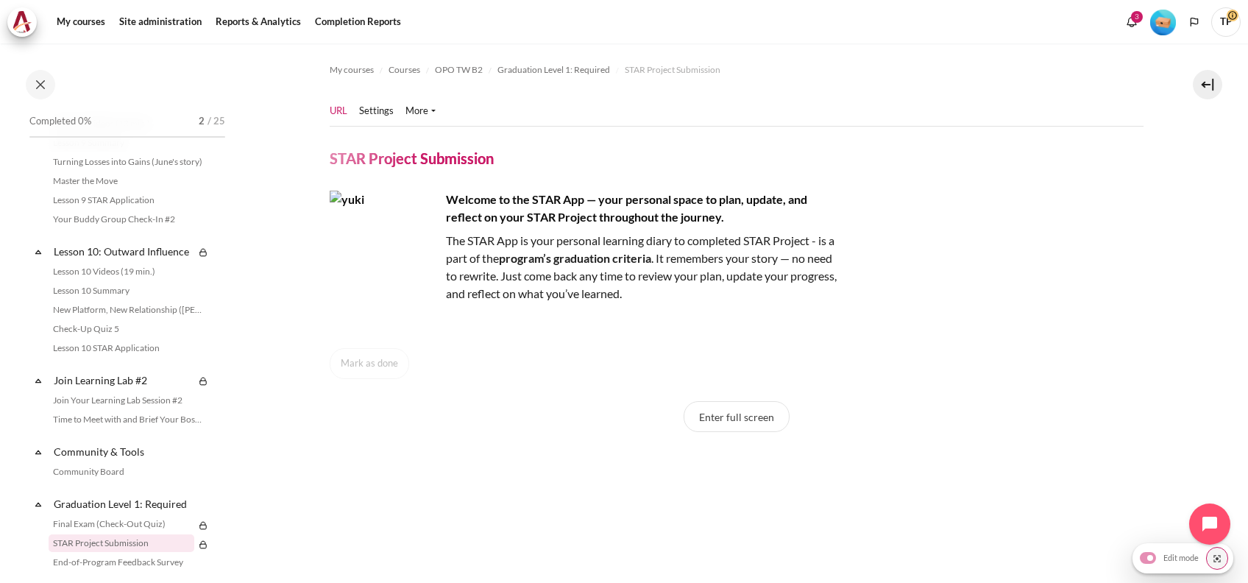
scroll to position [1492, 0]
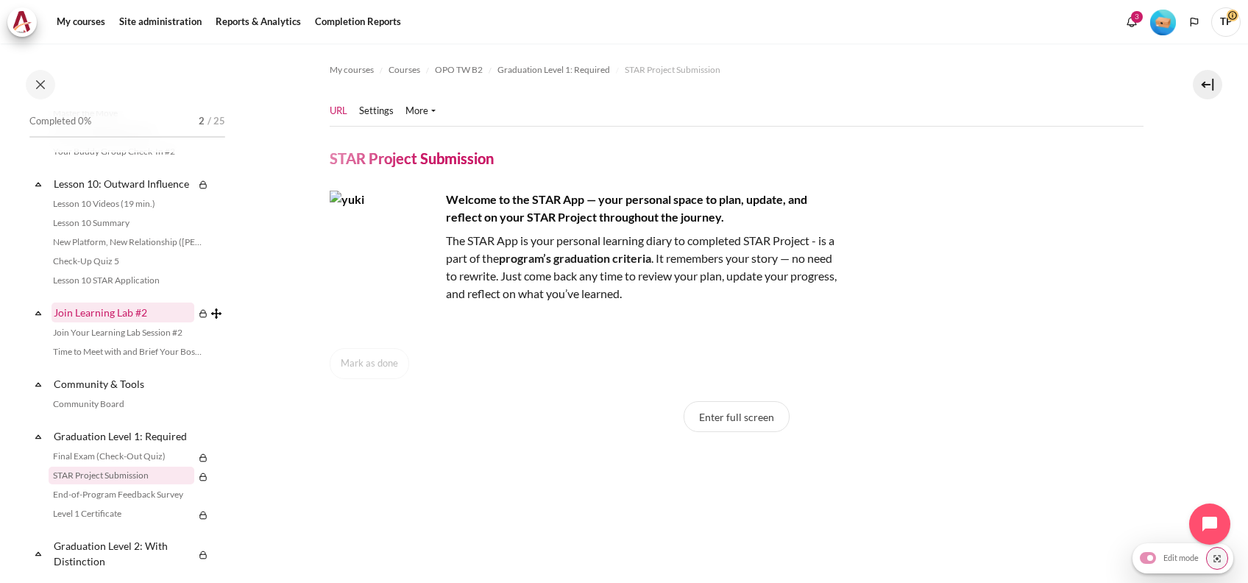
click at [81, 322] on link "Join Learning Lab #2" at bounding box center [122, 312] width 143 height 20
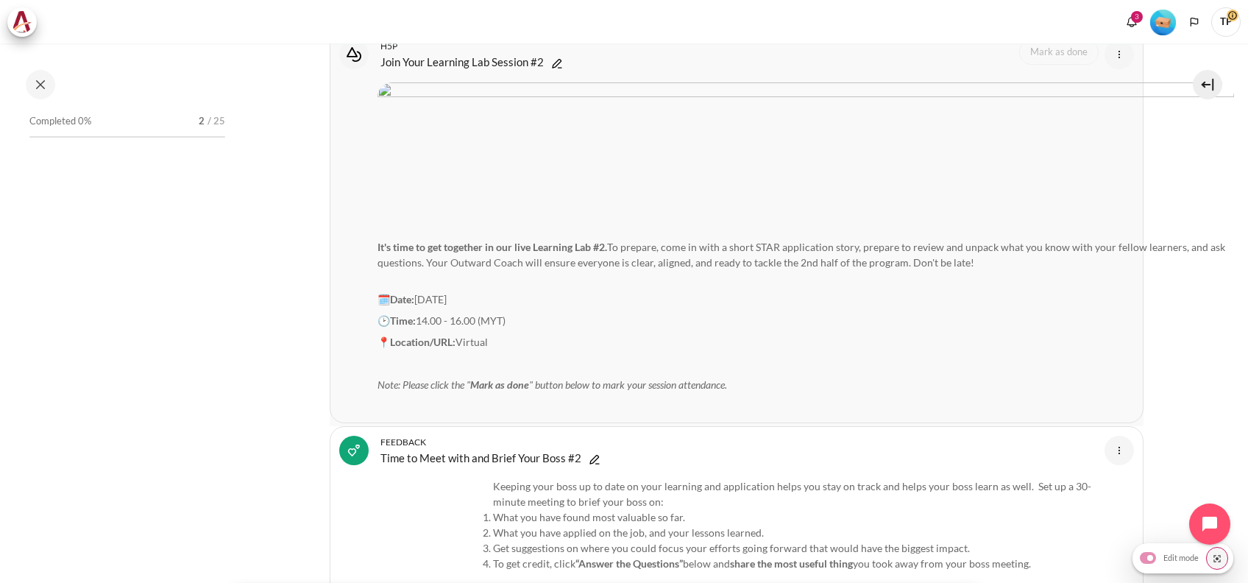
click at [478, 313] on p "🕑Time: 14.00 - 16.00 (MYT)" at bounding box center [805, 320] width 856 height 15
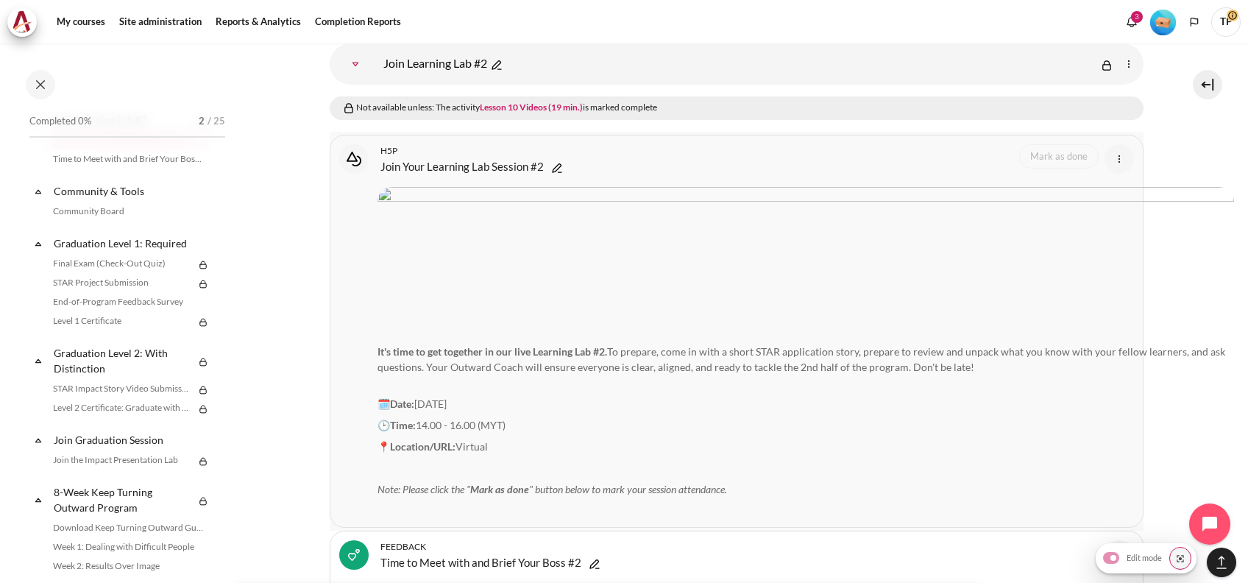
scroll to position [17932, 0]
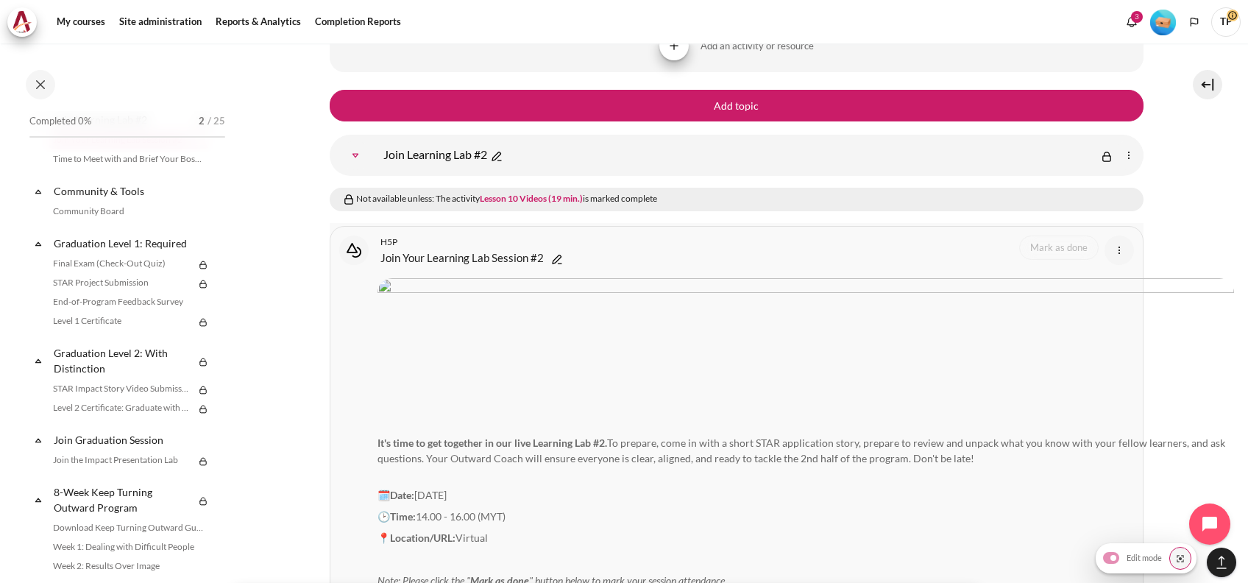
click at [434, 249] on link "Join Your Learning Lab Session #2 Interactive Content" at bounding box center [461, 258] width 163 height 18
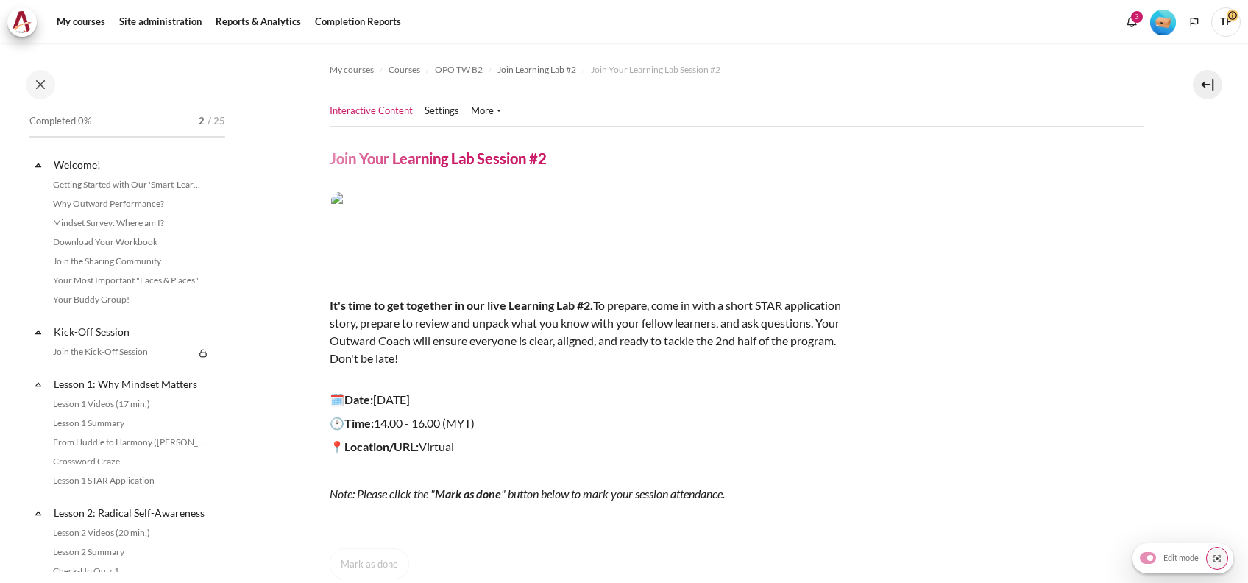
scroll to position [1545, 0]
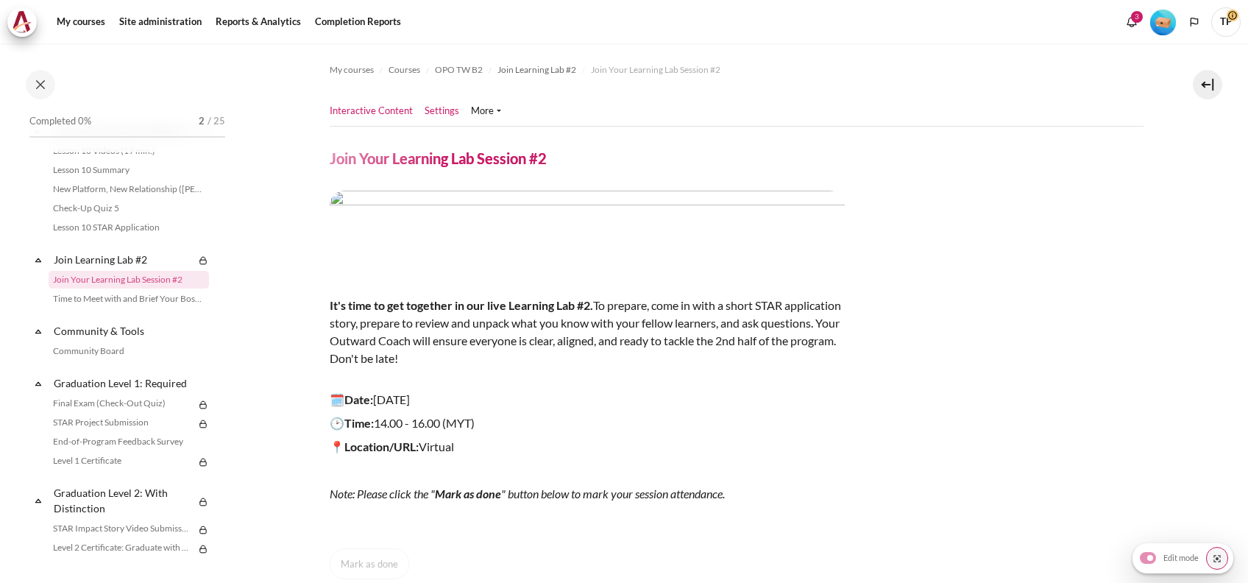
click at [434, 111] on link "Settings" at bounding box center [441, 111] width 35 height 15
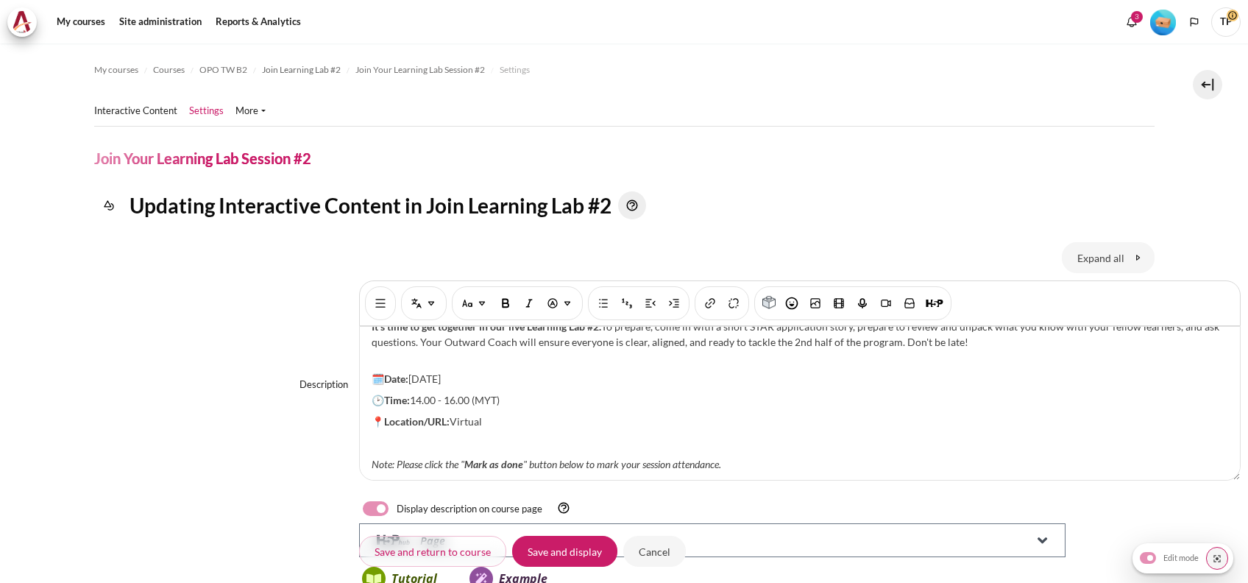
scroll to position [184, 0]
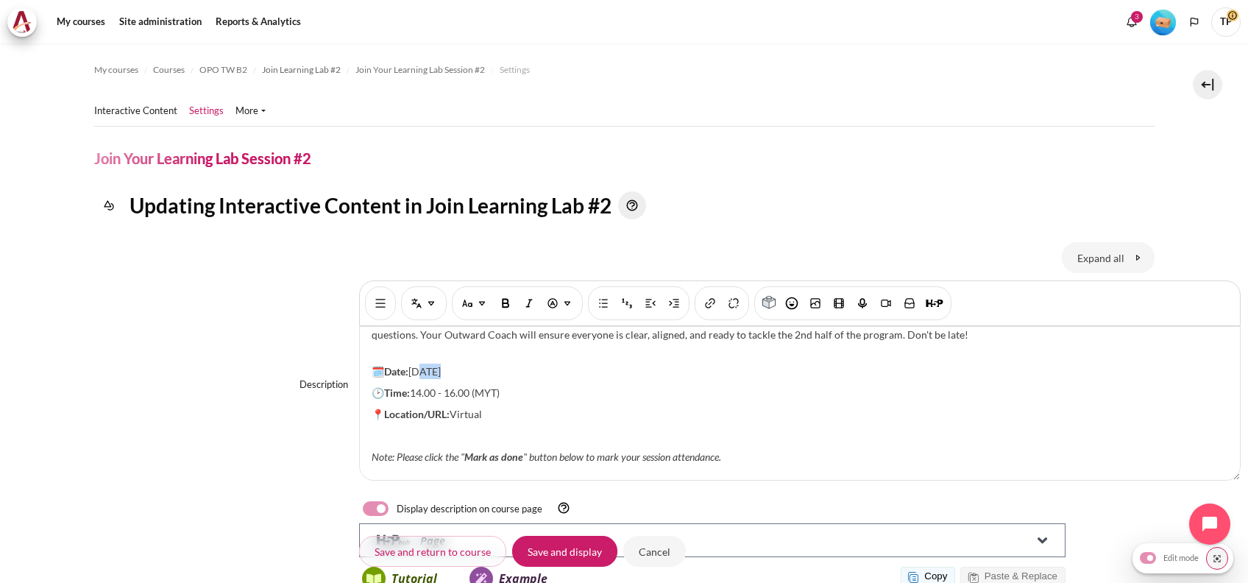
drag, startPoint x: 414, startPoint y: 356, endPoint x: 438, endPoint y: 353, distance: 23.7
click at [438, 363] on p "🗓️Date: 5 May 2025" at bounding box center [800, 370] width 856 height 15
click at [419, 386] on span "14.00 - 16.00 (MYT)" at bounding box center [455, 392] width 90 height 13
click at [491, 386] on span "16.00 - 18.00 (MYT)" at bounding box center [455, 392] width 90 height 13
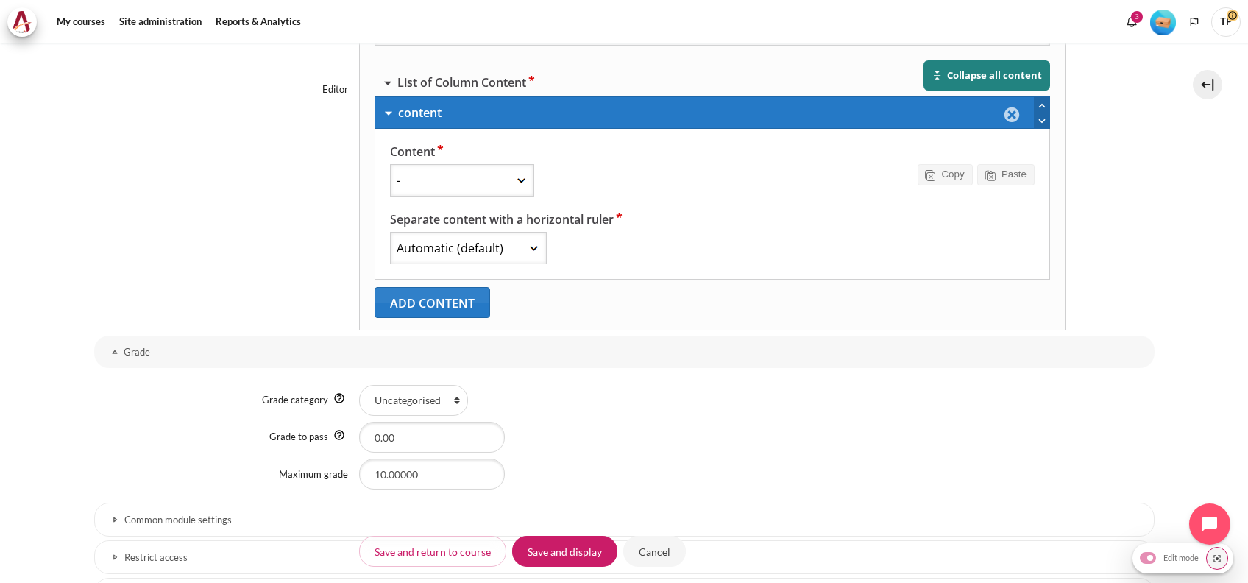
scroll to position [863, 0]
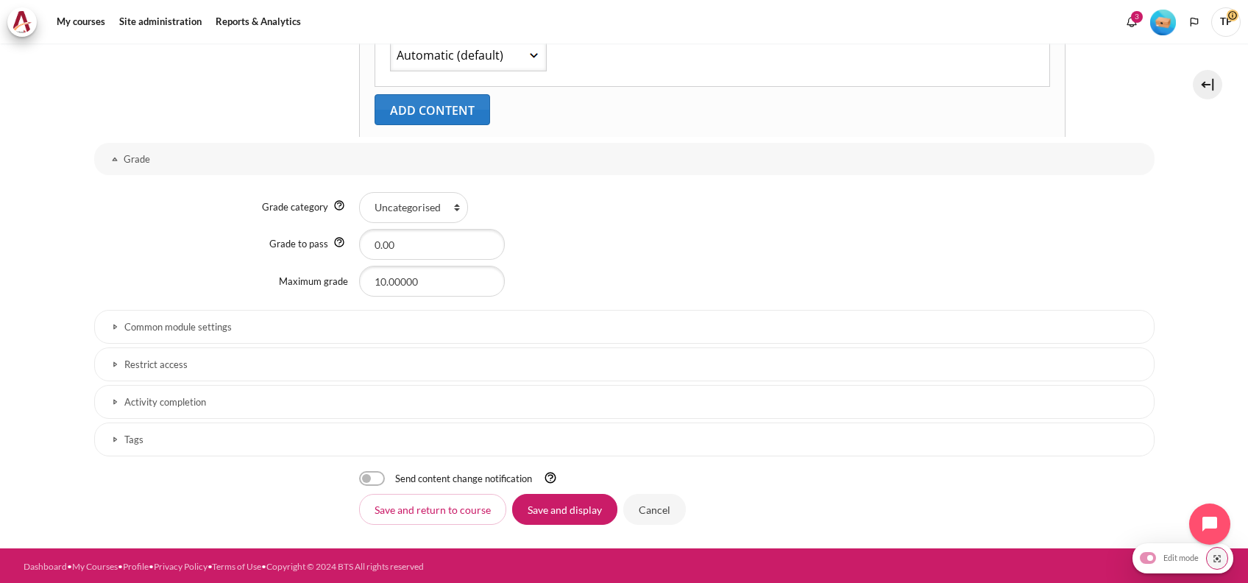
click at [157, 359] on h3 "Restrict access" at bounding box center [624, 364] width 1000 height 13
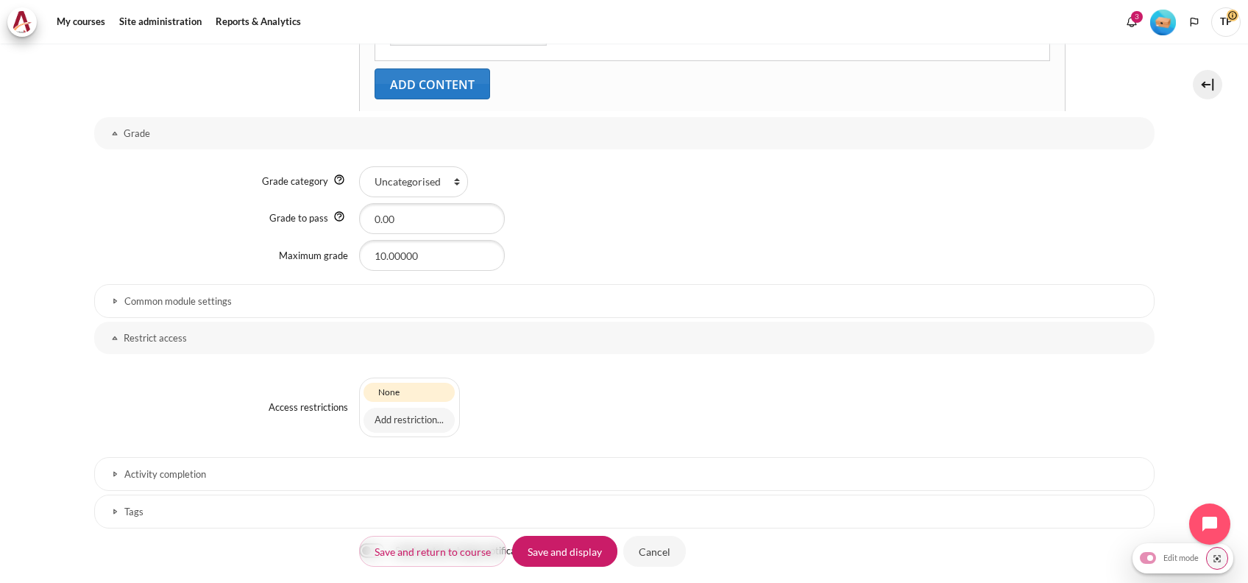
scroll to position [961, 0]
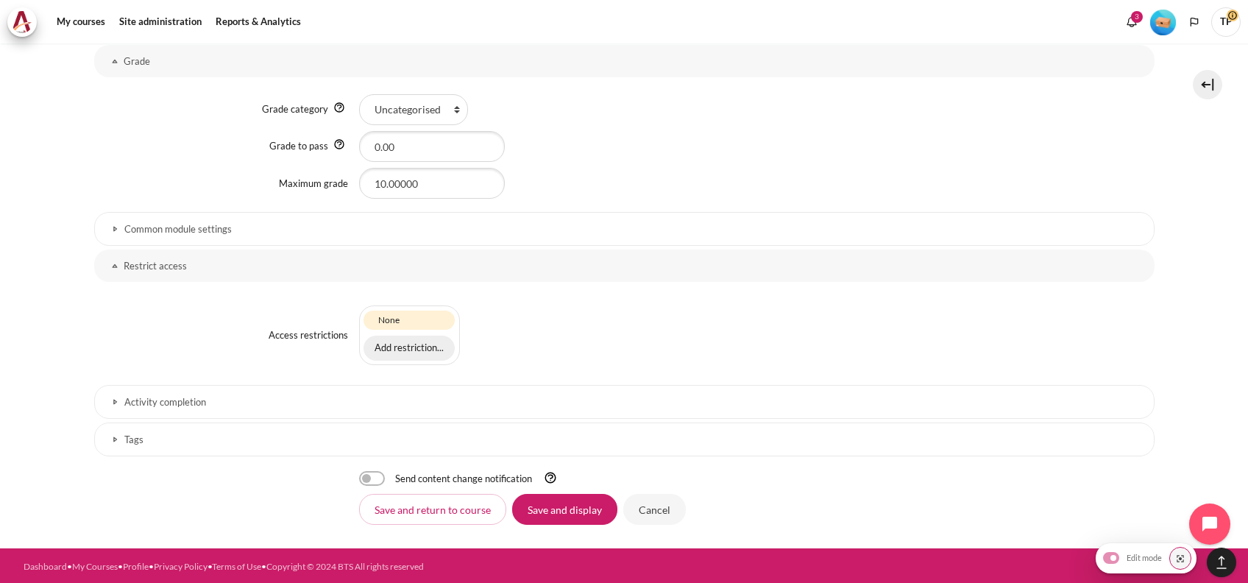
click at [382, 336] on button "Add restriction..." at bounding box center [408, 347] width 91 height 25
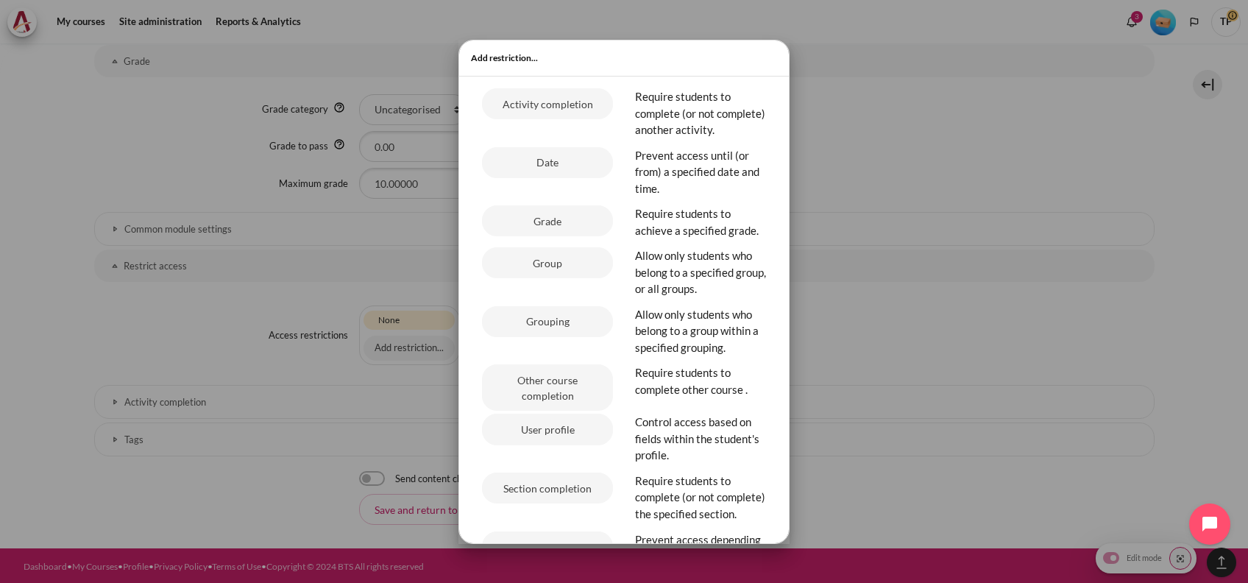
click at [552, 162] on ul "Activity completion Require students to complete (or not complete) another acti…" at bounding box center [624, 358] width 306 height 540
click at [548, 178] on button "Date" at bounding box center [547, 162] width 131 height 31
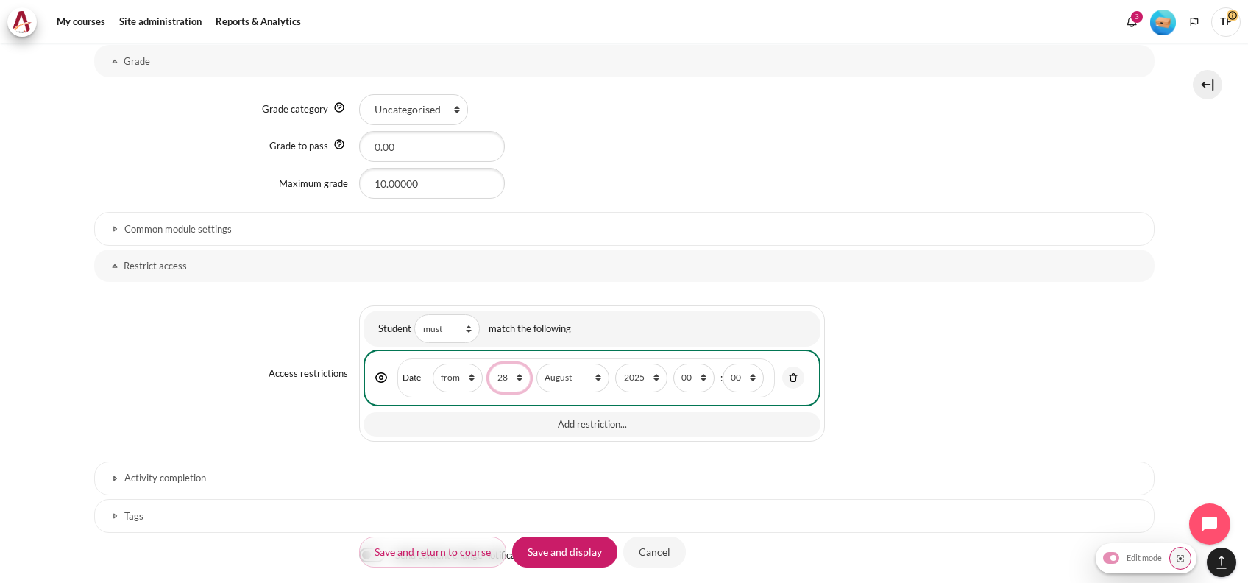
click at [514, 372] on select "1 2 3 4 5 6 7 8 9 10 11 12 13 14 15 16 17 18 19 20 21 22 23 24 25 26 27 28 29 3…" at bounding box center [508, 377] width 41 height 29
select select "12"
click at [488, 363] on select "1 2 3 4 5 6 7 8 9 10 11 12 13 14 15 16 17 18 19 20 21 22 23 24 25 26 27 28 29 3…" at bounding box center [508, 377] width 41 height 29
click at [567, 368] on select "January February March April May June July August September October November De…" at bounding box center [572, 377] width 73 height 29
select select "11"
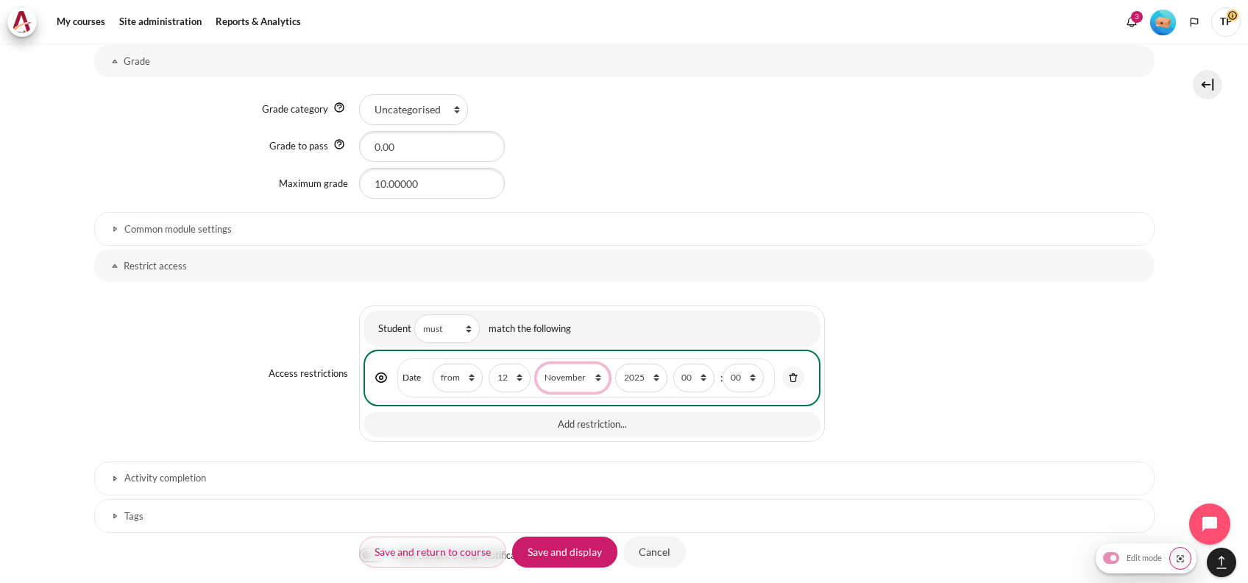
click at [536, 363] on select "January February March April May June July August September October November De…" at bounding box center [572, 377] width 73 height 29
drag, startPoint x: 689, startPoint y: 378, endPoint x: 689, endPoint y: 369, distance: 8.8
click at [689, 378] on select "00 01 02 03 04 05 06 07 08 09 10 11 12 13 14 15 16 17 18 19 20 21 22 23" at bounding box center [693, 377] width 41 height 29
select select "1"
click at [673, 363] on select "00 01 02 03 04 05 06 07 08 09 10 11 12 13 14 15 16 17 18 19 20 21 22 23" at bounding box center [693, 377] width 41 height 29
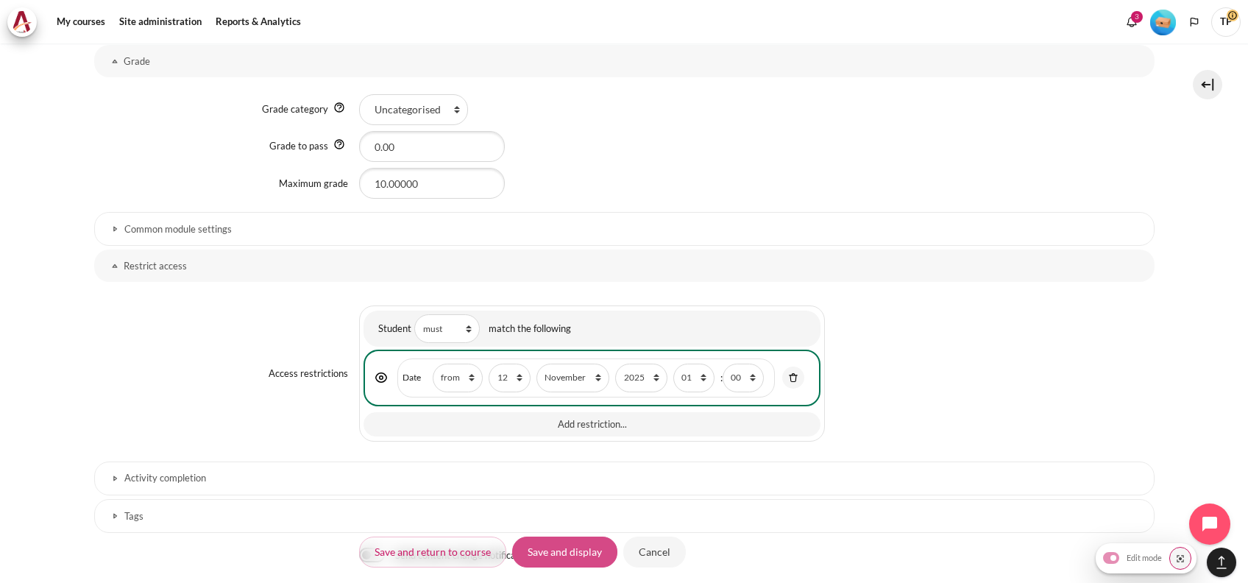
click at [580, 541] on input "Save and display" at bounding box center [564, 551] width 105 height 31
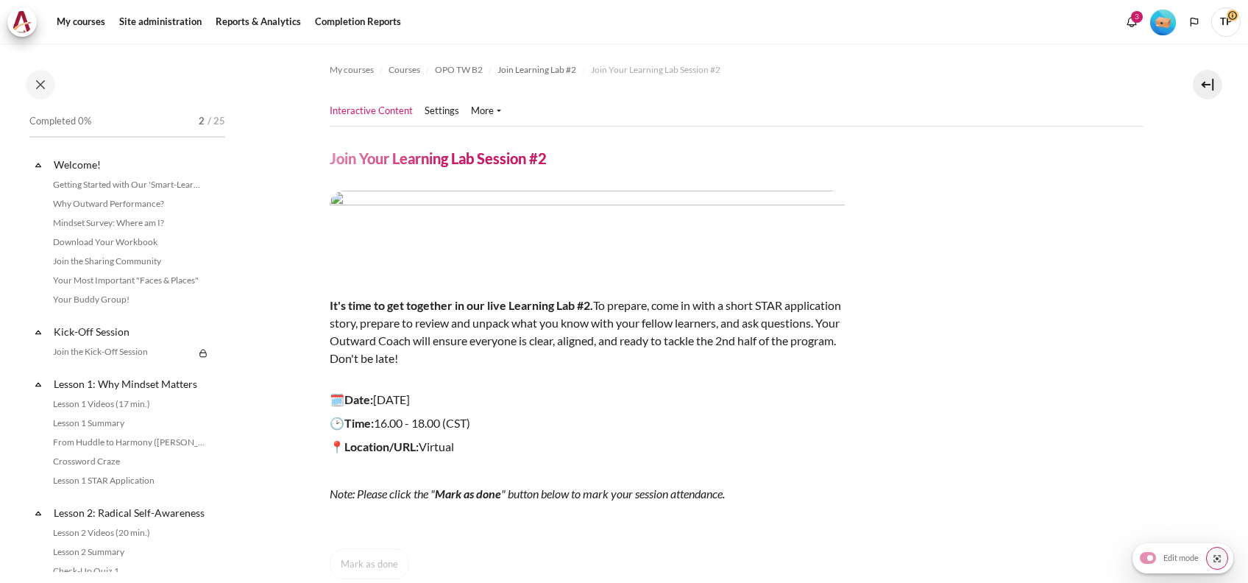
scroll to position [1545, 0]
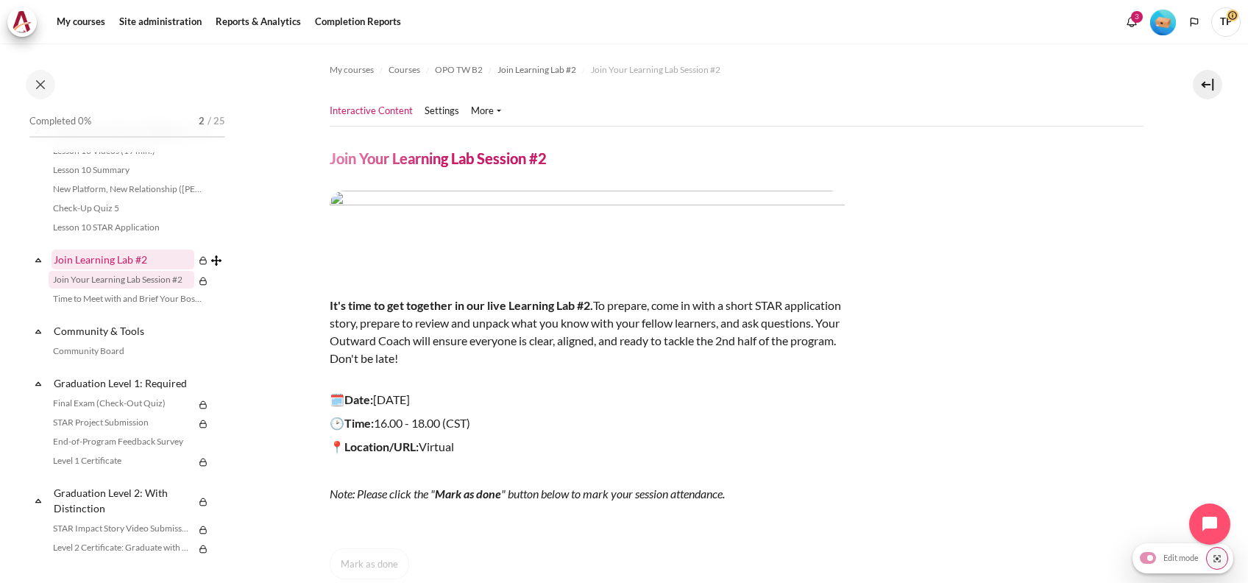
click at [105, 269] on link "Join Learning Lab #2" at bounding box center [122, 259] width 143 height 20
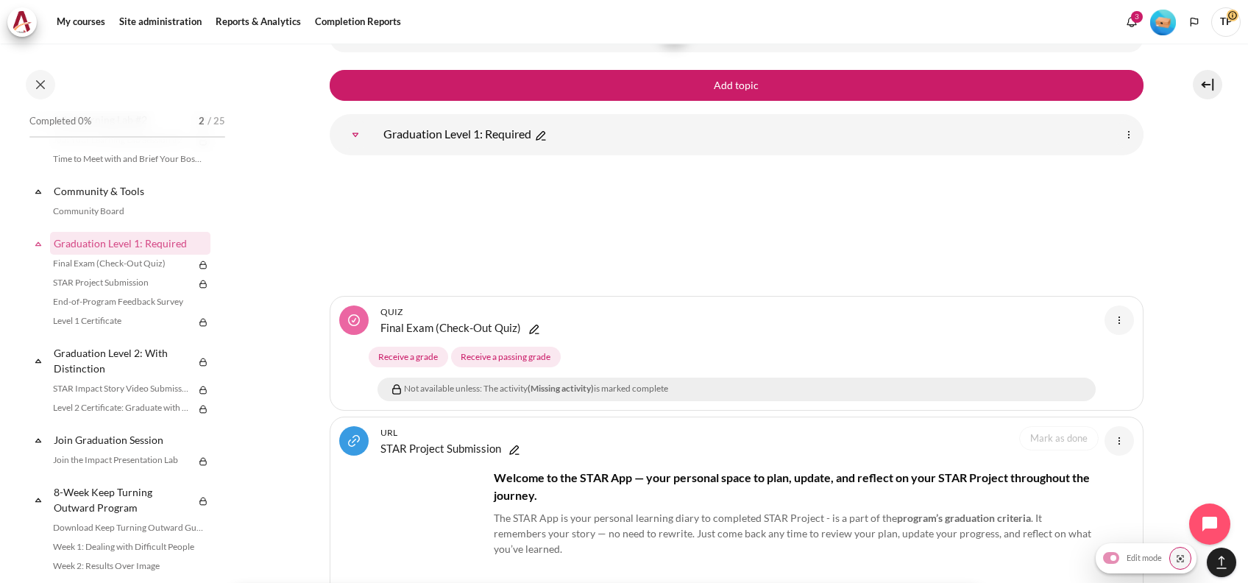
scroll to position [19304, 0]
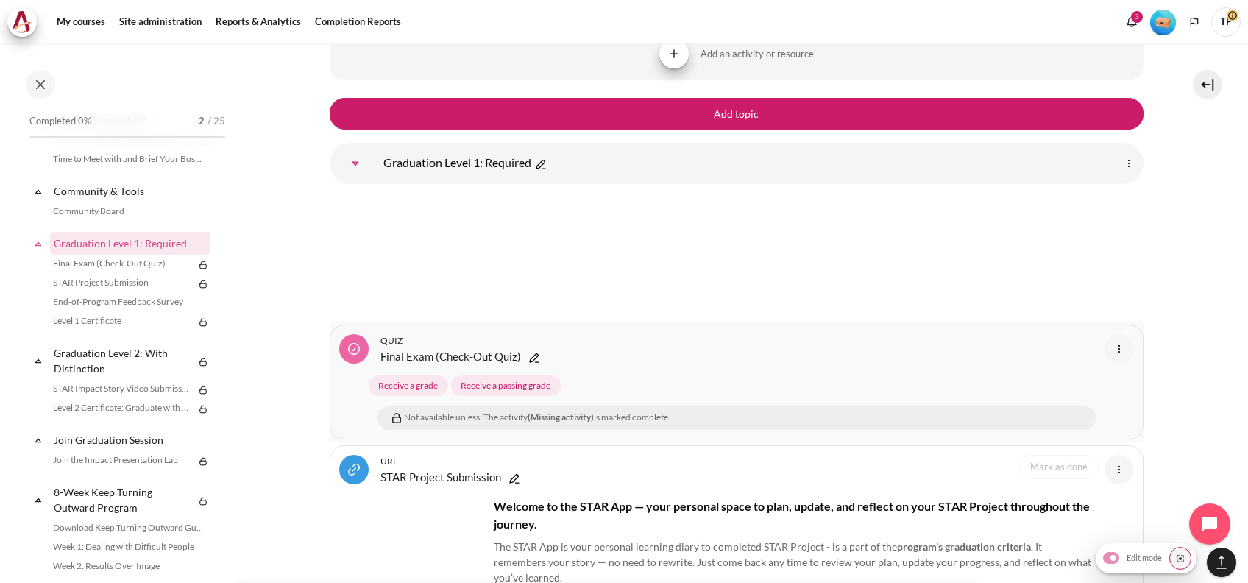
click at [658, 334] on div "Quiz Final Exam (Check-Out Quiz)" at bounding box center [718, 349] width 759 height 31
click at [394, 347] on link "Final Exam (Check-Out Quiz)" at bounding box center [450, 356] width 141 height 18
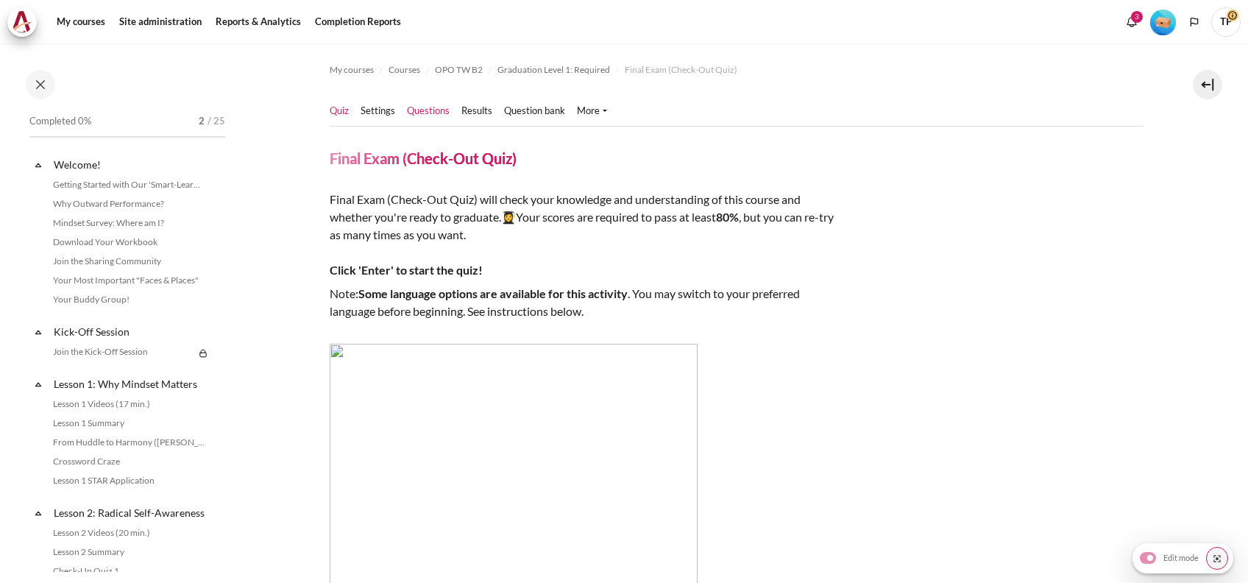
scroll to position [1668, 0]
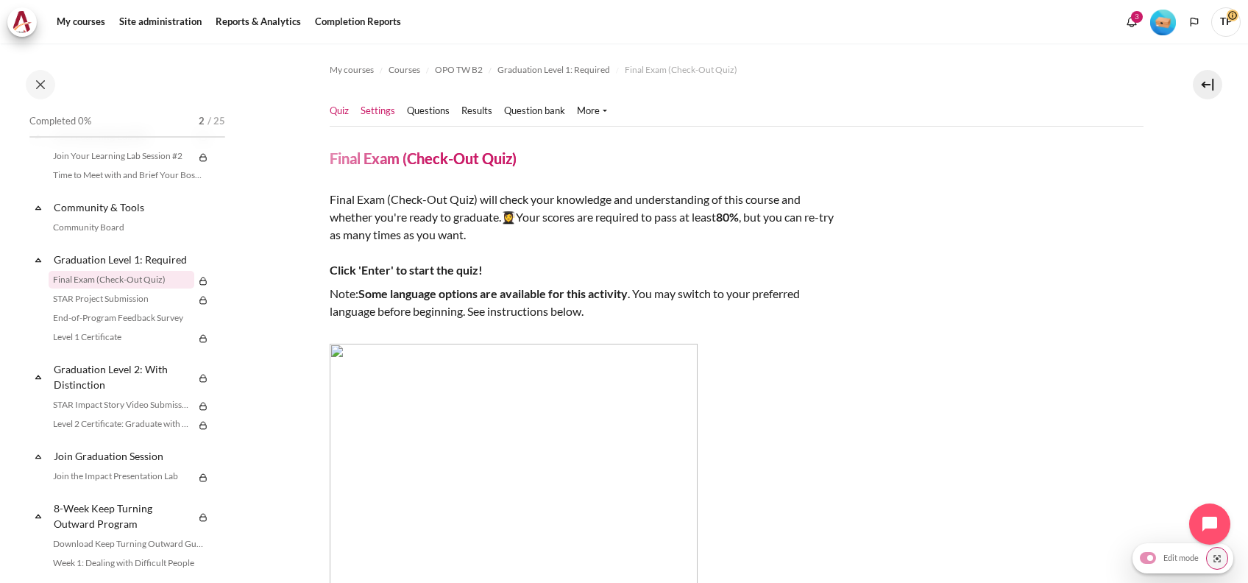
click at [379, 112] on link "Settings" at bounding box center [377, 111] width 35 height 15
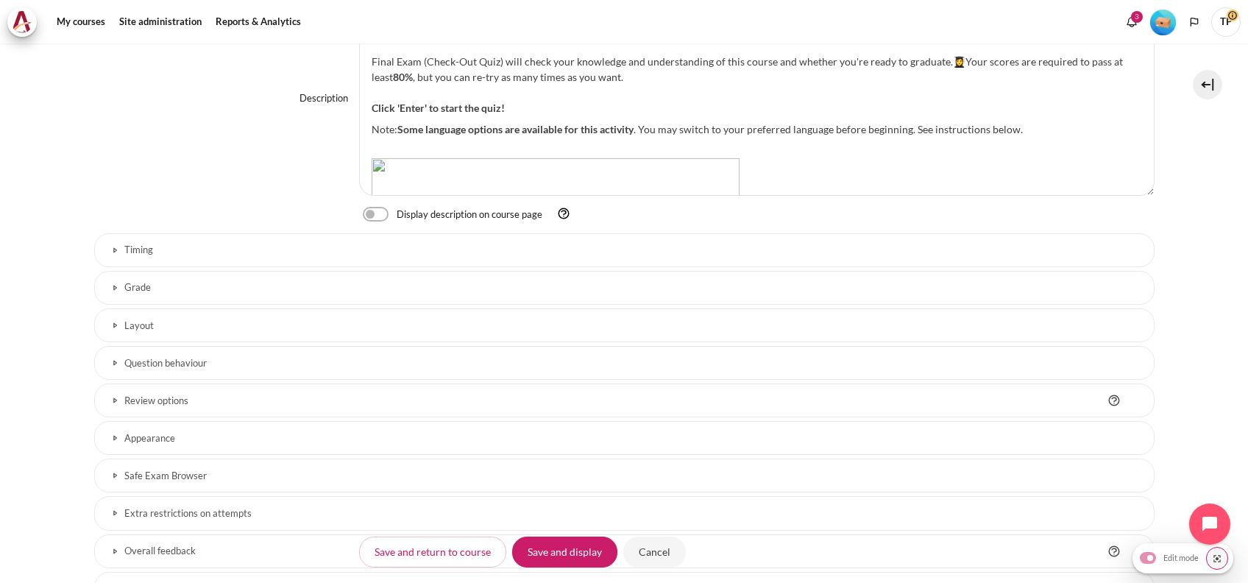
scroll to position [665, 0]
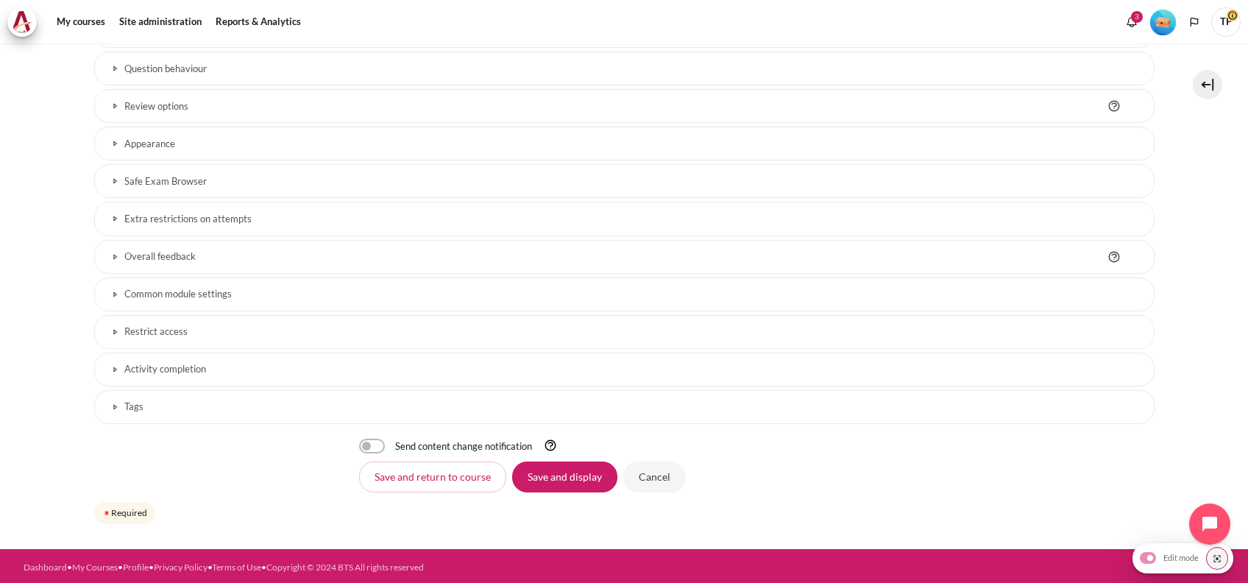
click at [134, 330] on h3 "Restrict access" at bounding box center [624, 331] width 1000 height 13
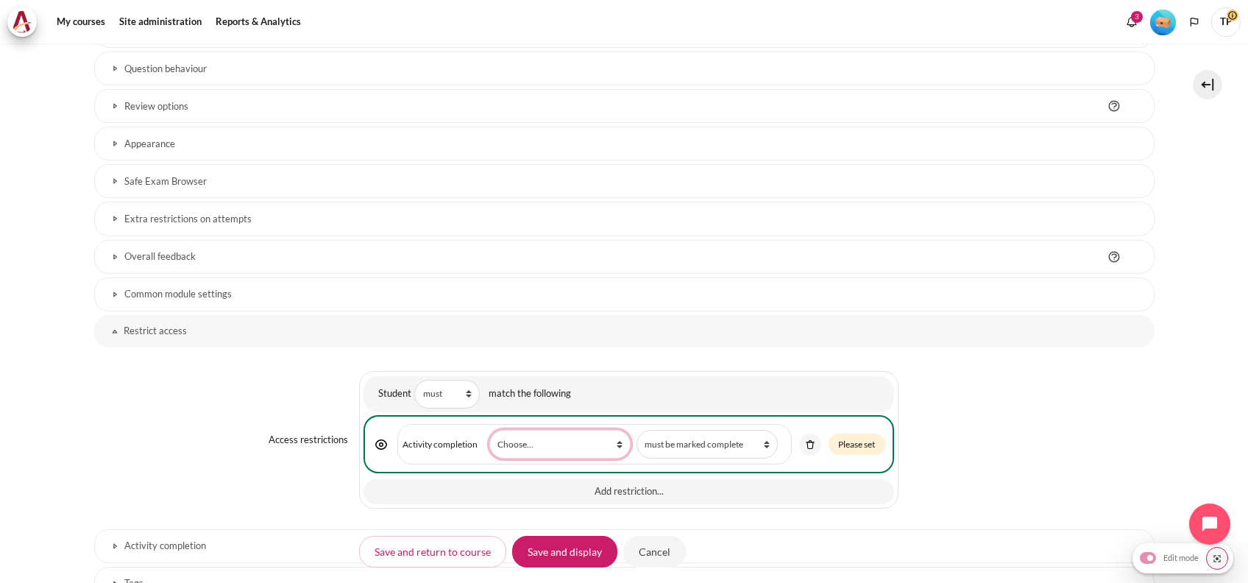
click at [516, 434] on select "Choose... Previous activity with completion Why Outward Performance? Download Y…" at bounding box center [559, 444] width 141 height 29
select select "18722"
click at [489, 430] on select "Choose... Previous activity with completion Why Outward Performance? Download Y…" at bounding box center [559, 444] width 141 height 29
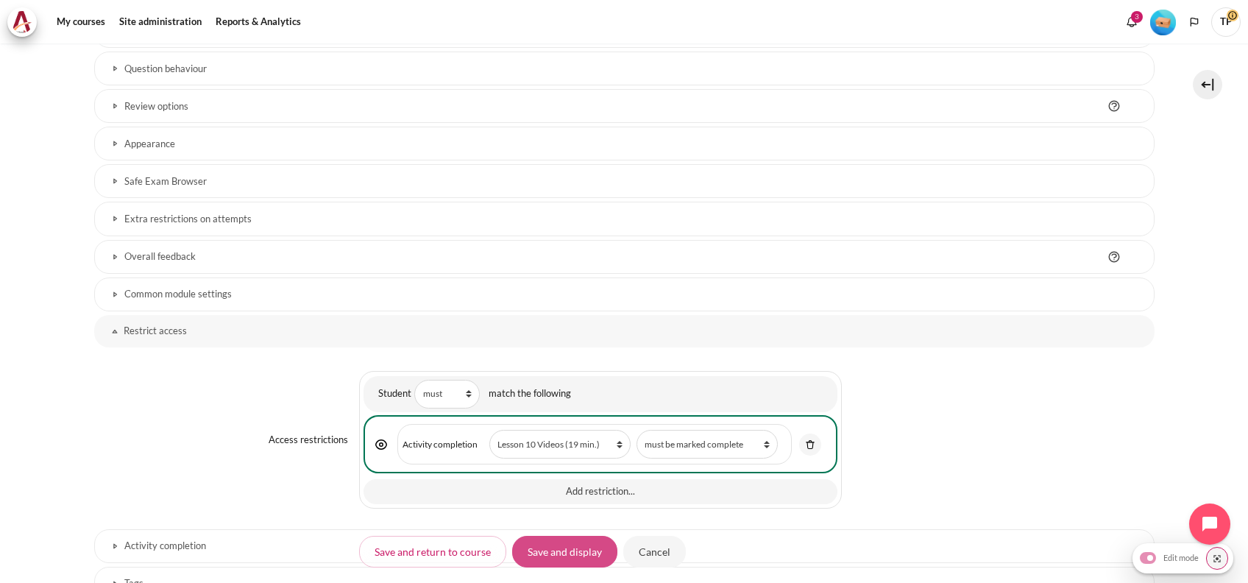
click at [558, 560] on input "Save and display" at bounding box center [564, 551] width 105 height 31
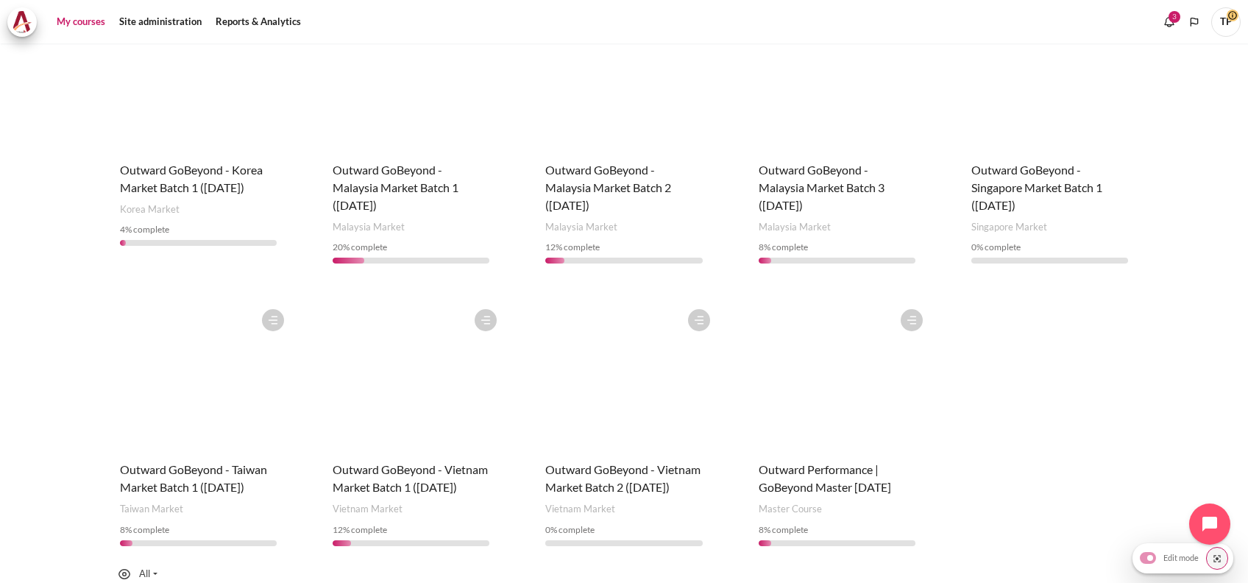
scroll to position [597, 0]
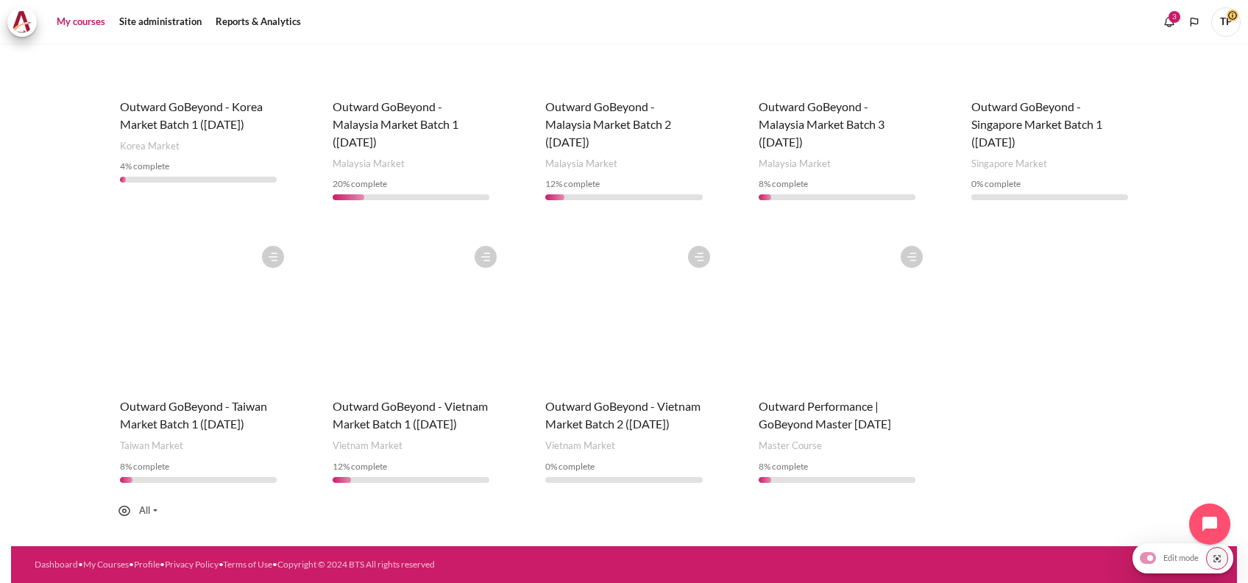
click at [797, 241] on figure "Content" at bounding box center [837, 311] width 186 height 147
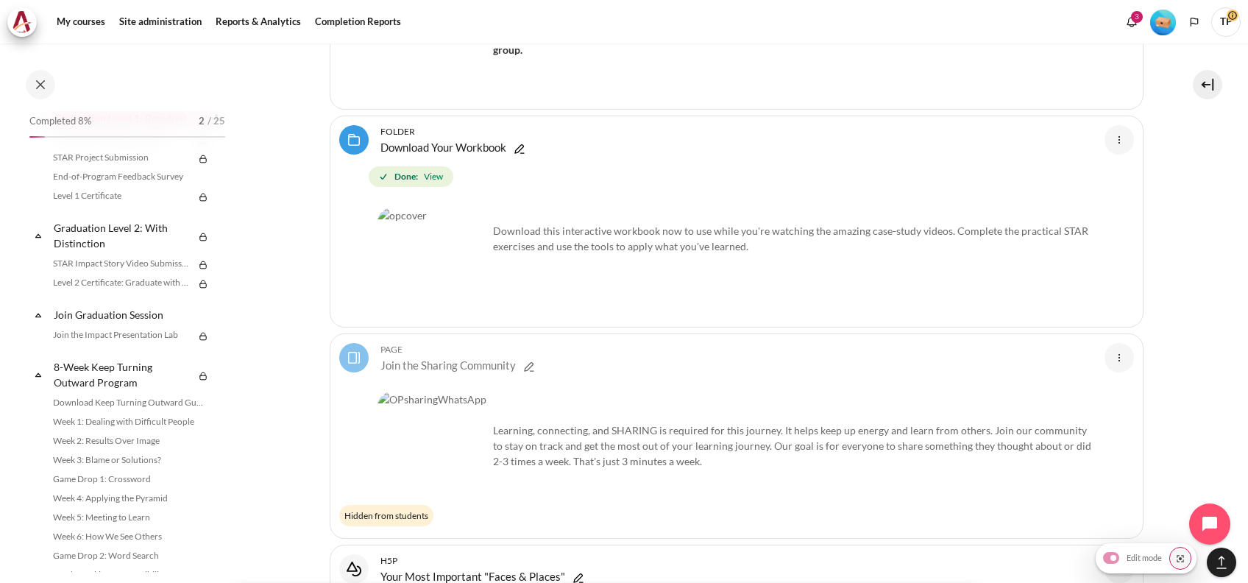
scroll to position [1766, 0]
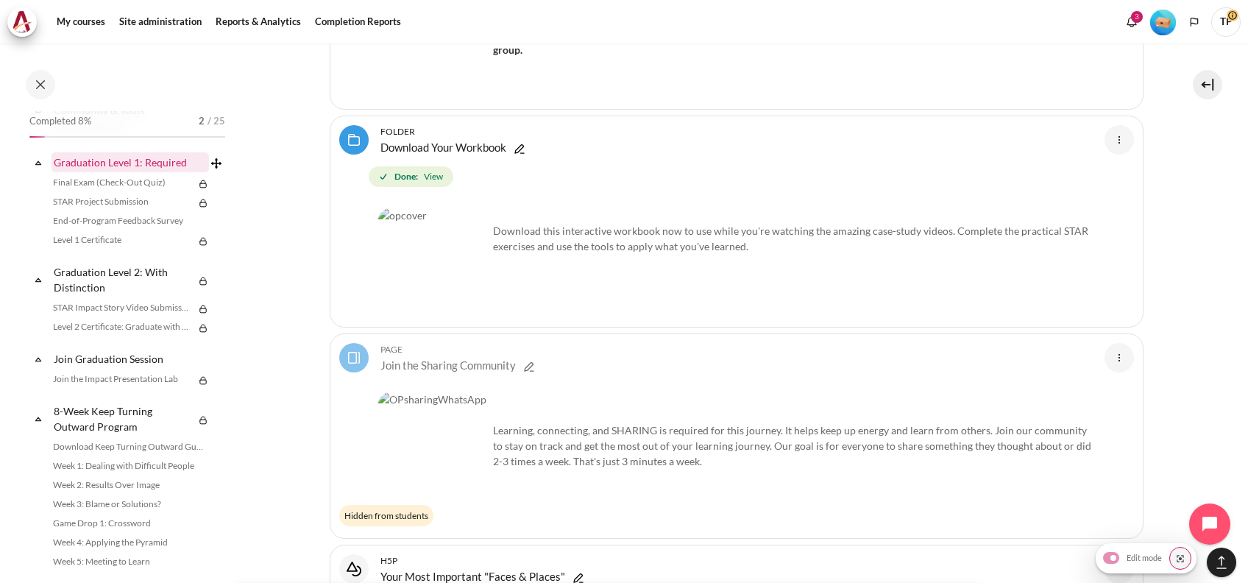
click at [83, 172] on link "Graduation Level 1: Required" at bounding box center [129, 162] width 157 height 20
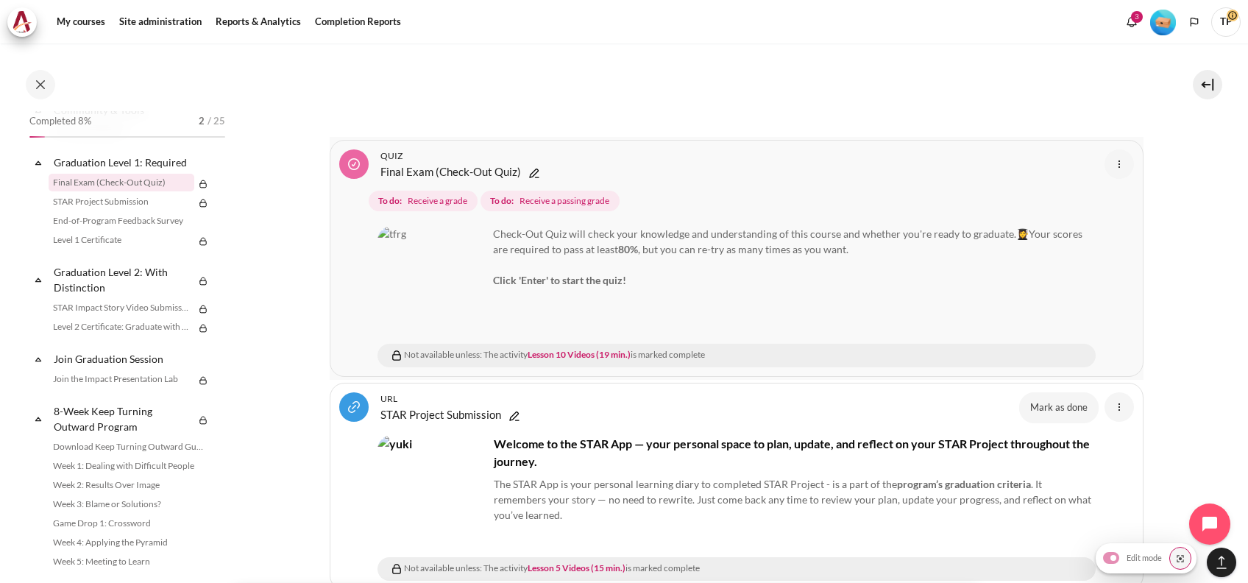
scroll to position [20428, 0]
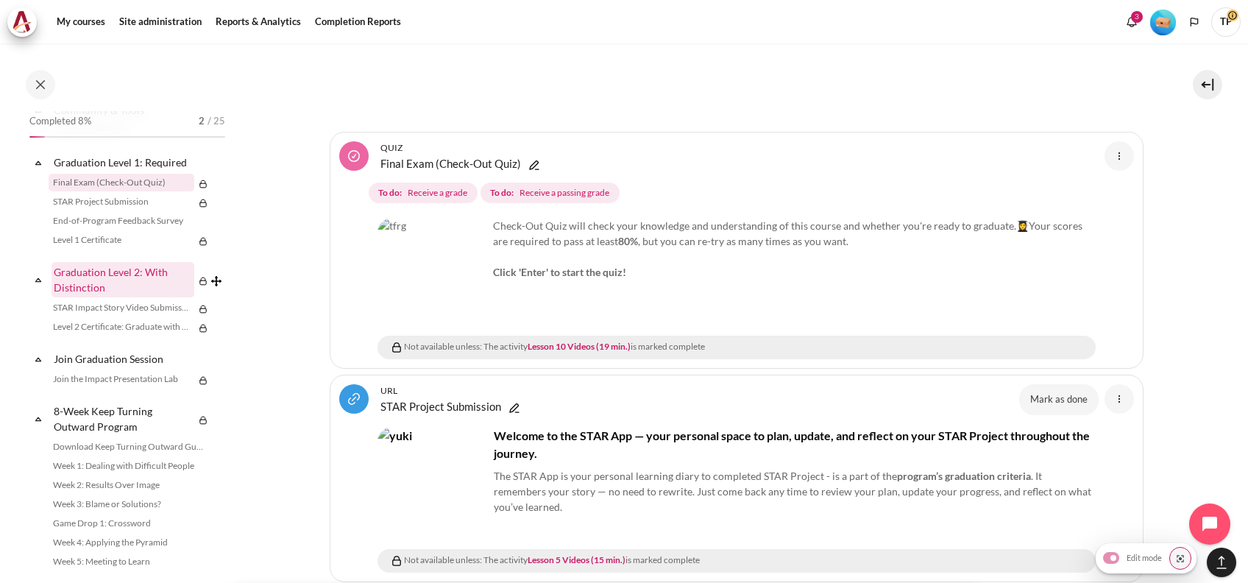
click at [85, 297] on link "Graduation Level 2: With Distinction" at bounding box center [122, 279] width 143 height 35
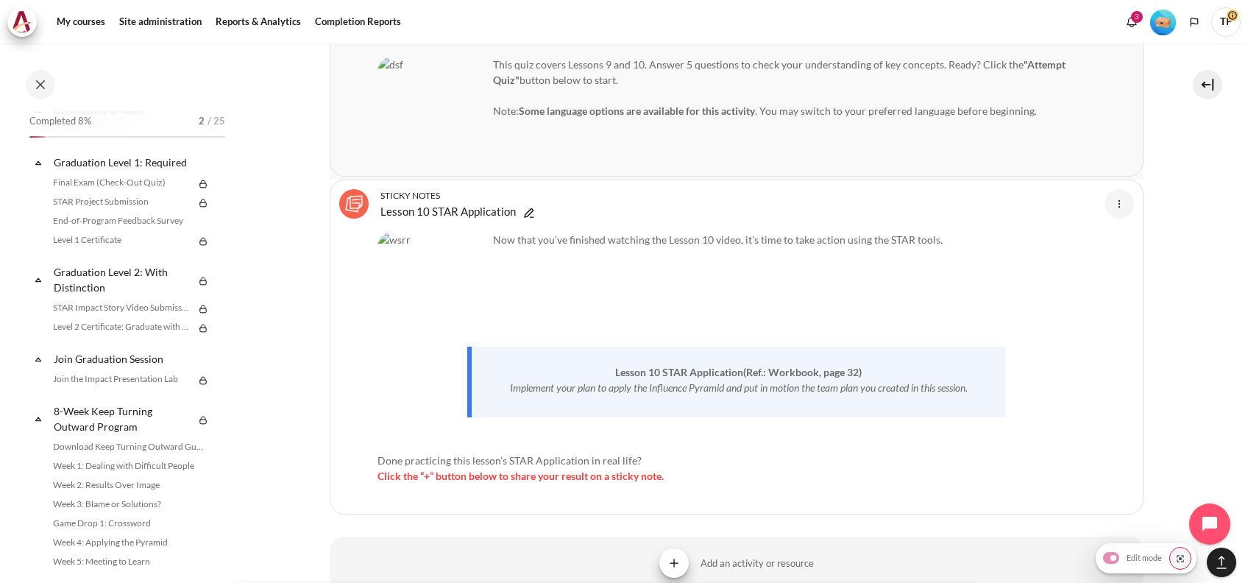
scroll to position [18122, 0]
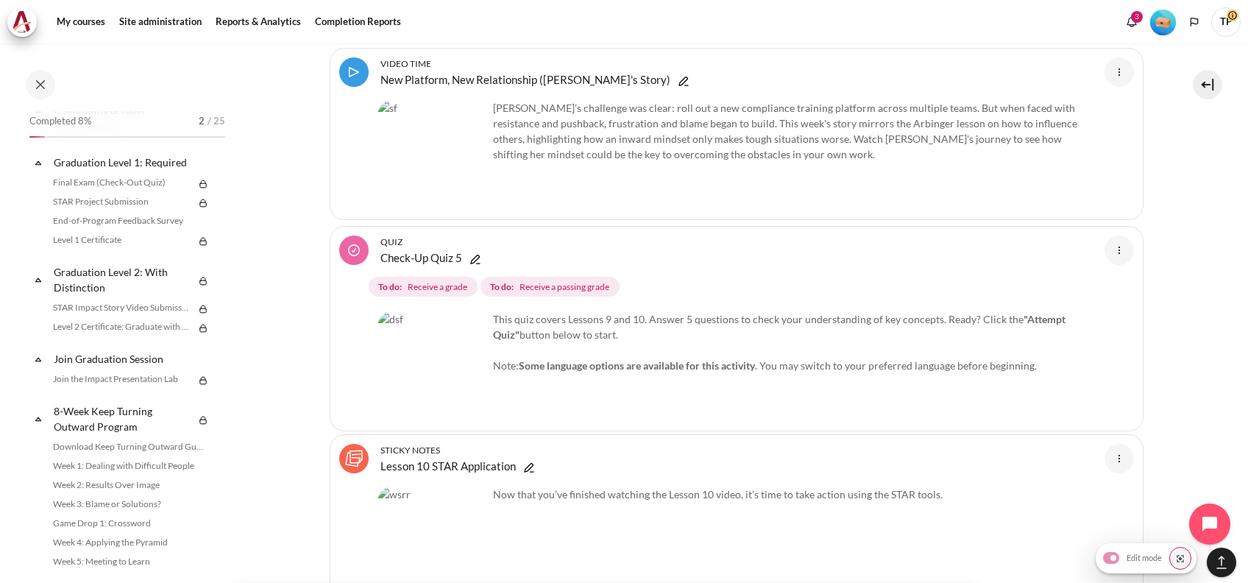
click at [1171, 12] on img "Level #1" at bounding box center [1163, 23] width 26 height 26
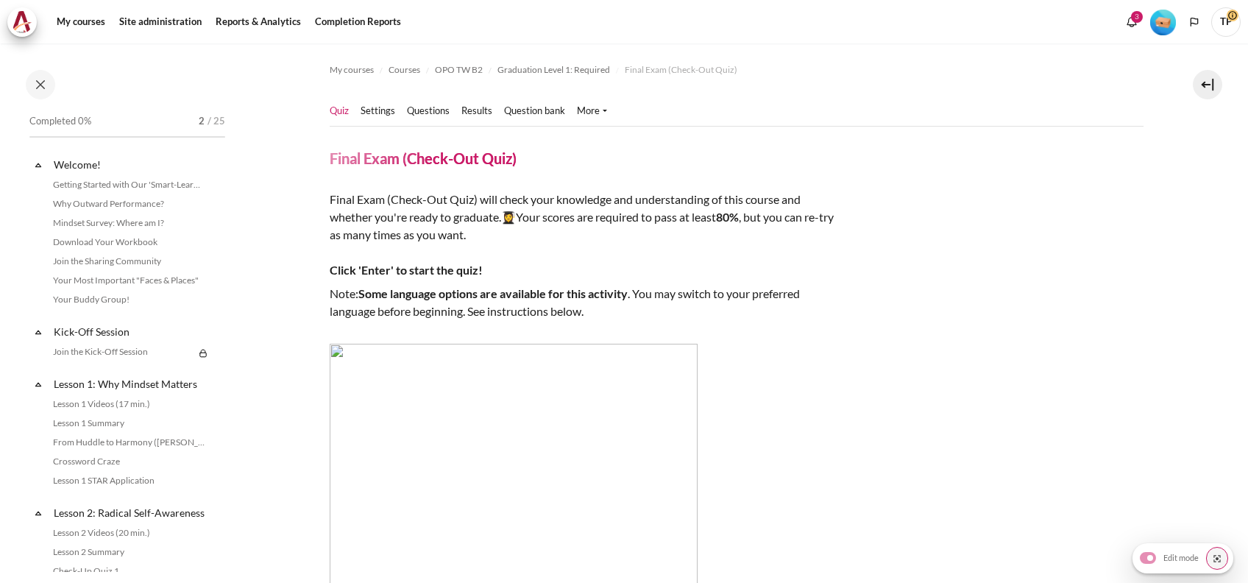
scroll to position [1668, 0]
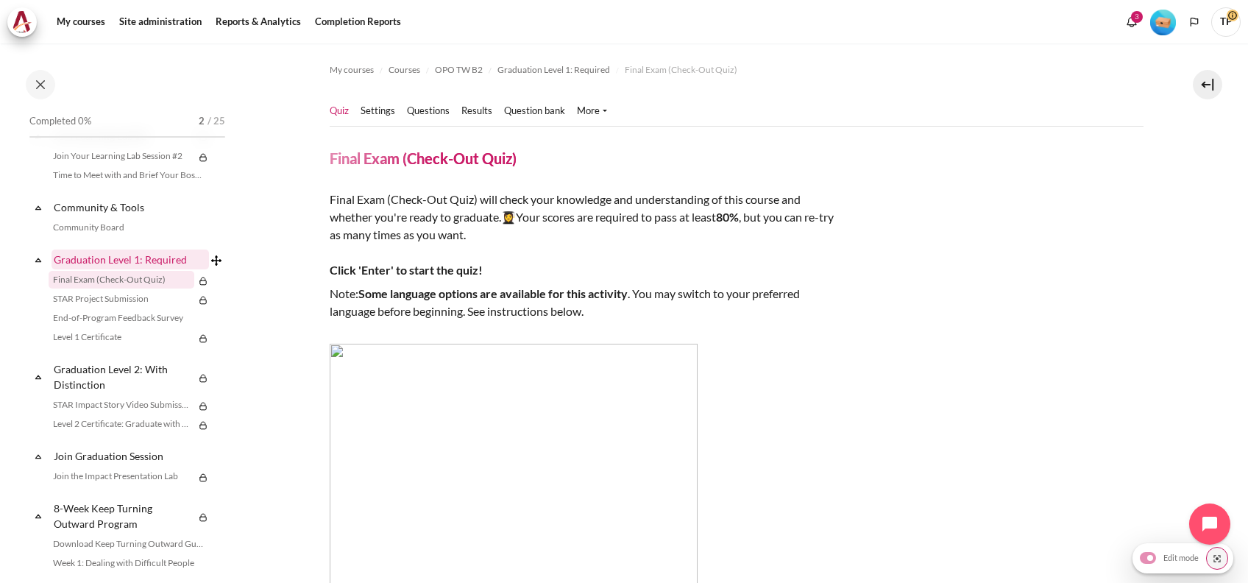
click at [144, 269] on link "Graduation Level 1: Required" at bounding box center [129, 259] width 157 height 20
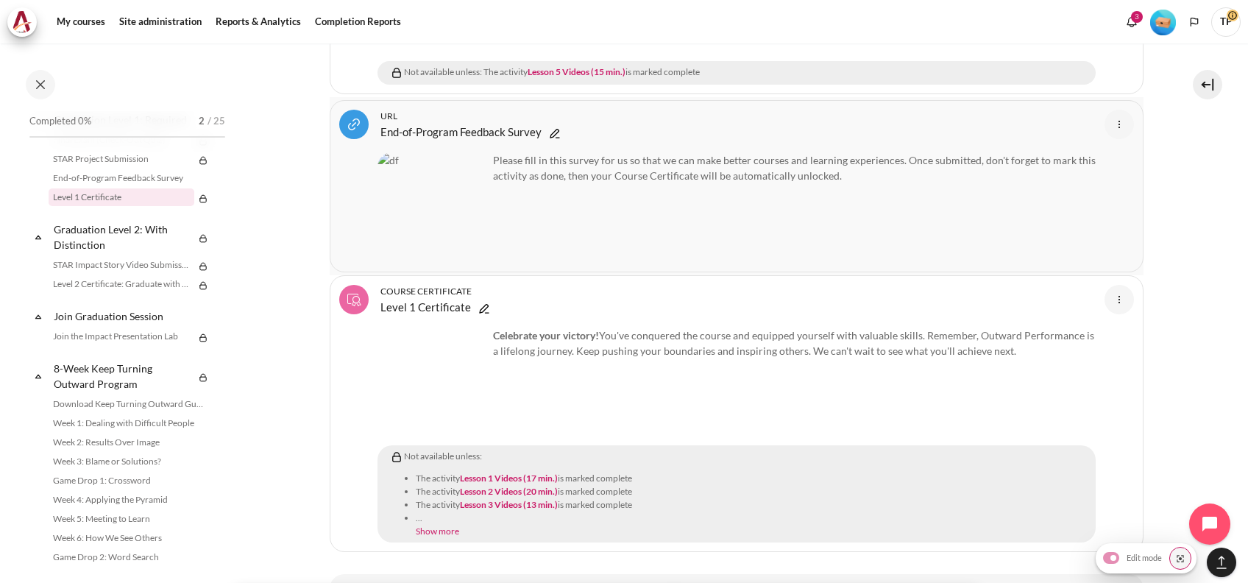
scroll to position [19890, 0]
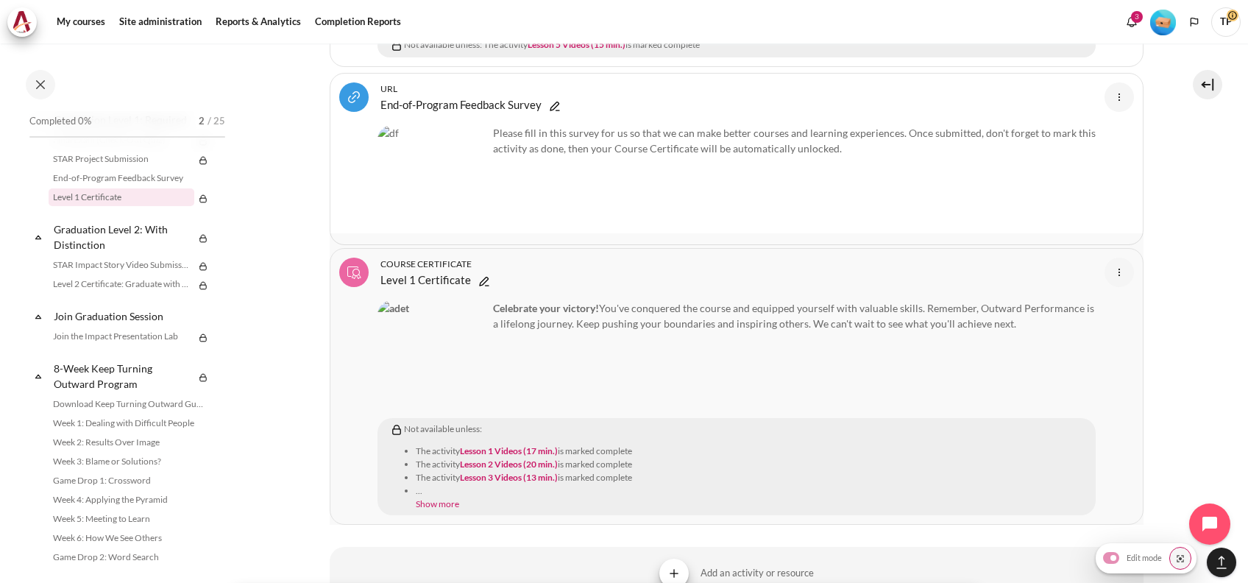
click at [435, 497] on li "Show more" at bounding box center [753, 503] width 675 height 13
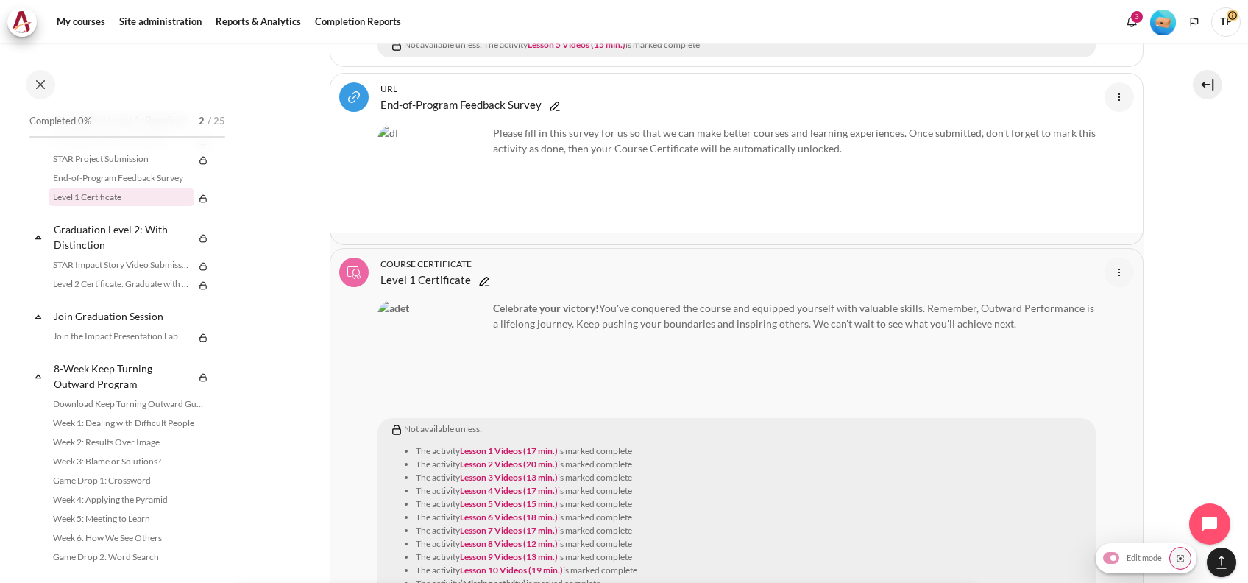
click at [426, 271] on link "Level 1 Certificate Course certificate" at bounding box center [425, 280] width 90 height 18
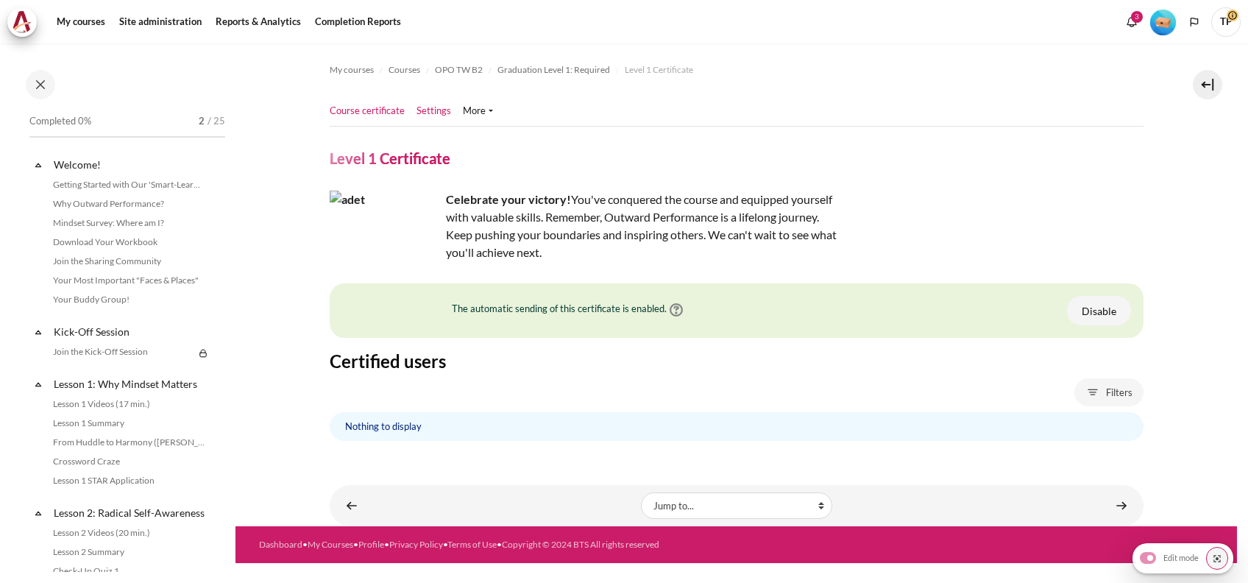
scroll to position [1725, 0]
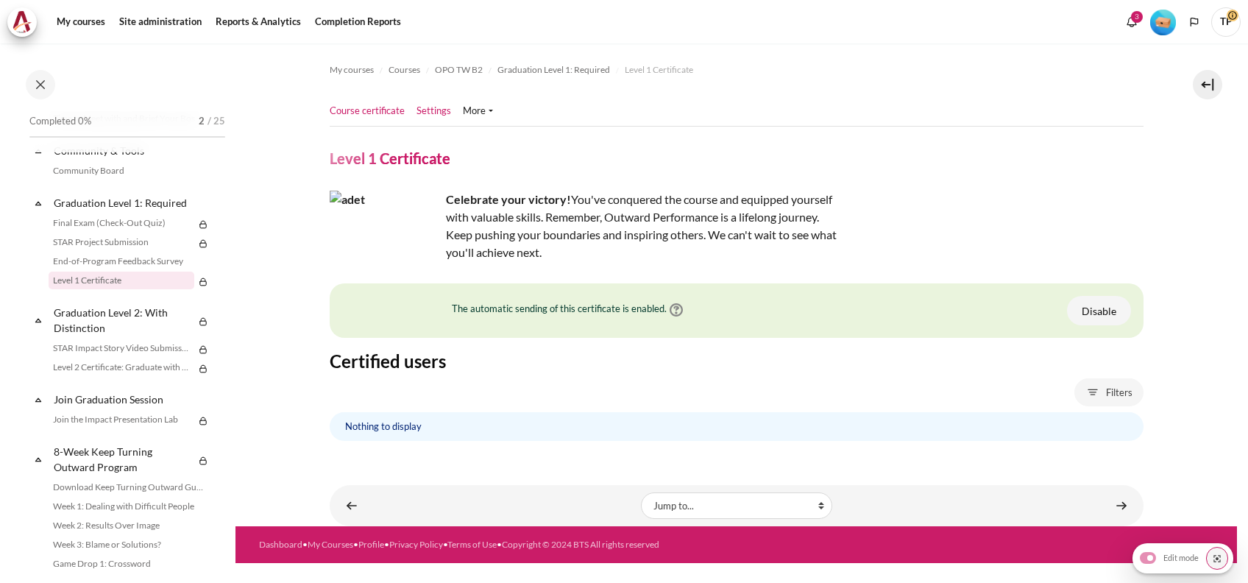
click at [419, 106] on link "Settings" at bounding box center [433, 111] width 35 height 15
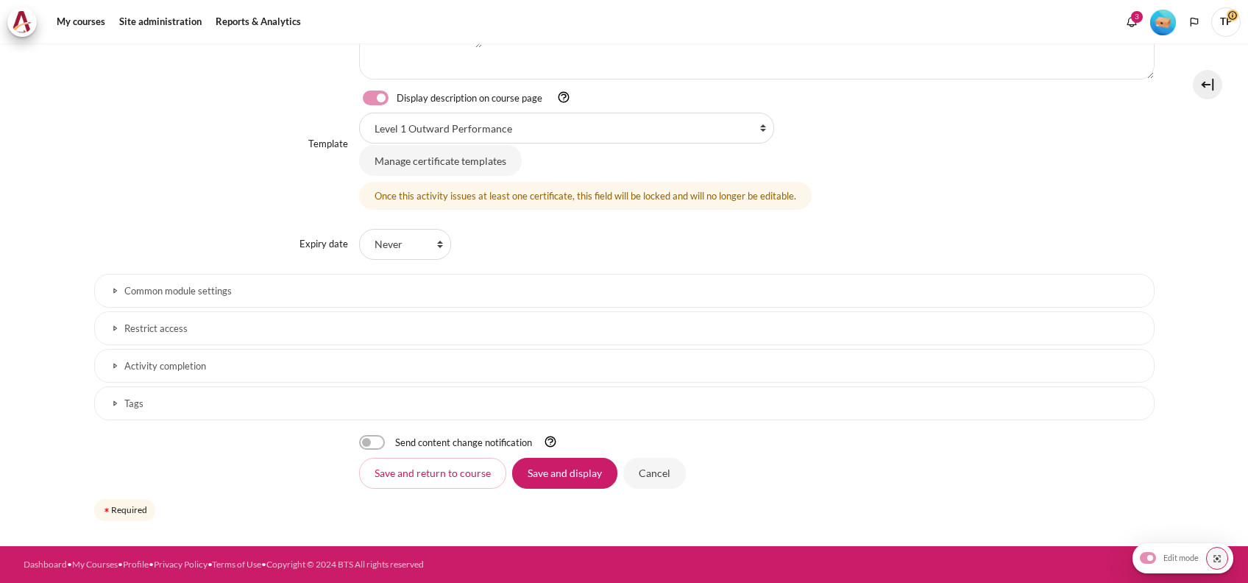
scroll to position [484, 0]
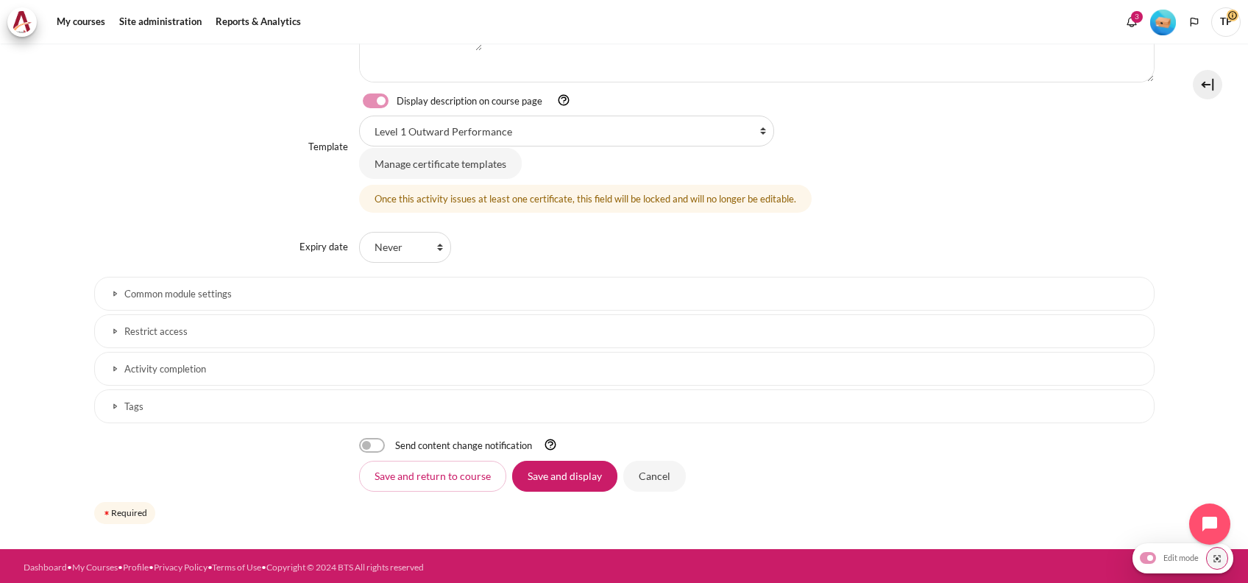
click at [246, 289] on h3 "Common module settings" at bounding box center [624, 294] width 1000 height 13
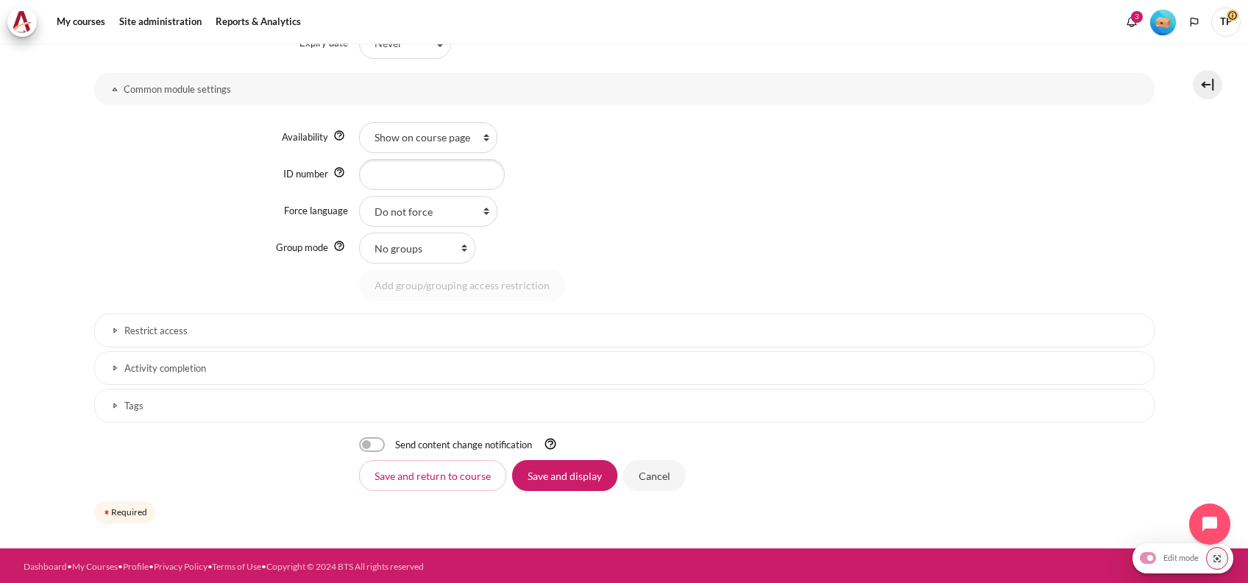
click at [179, 324] on h3 "Restrict access" at bounding box center [624, 330] width 1000 height 13
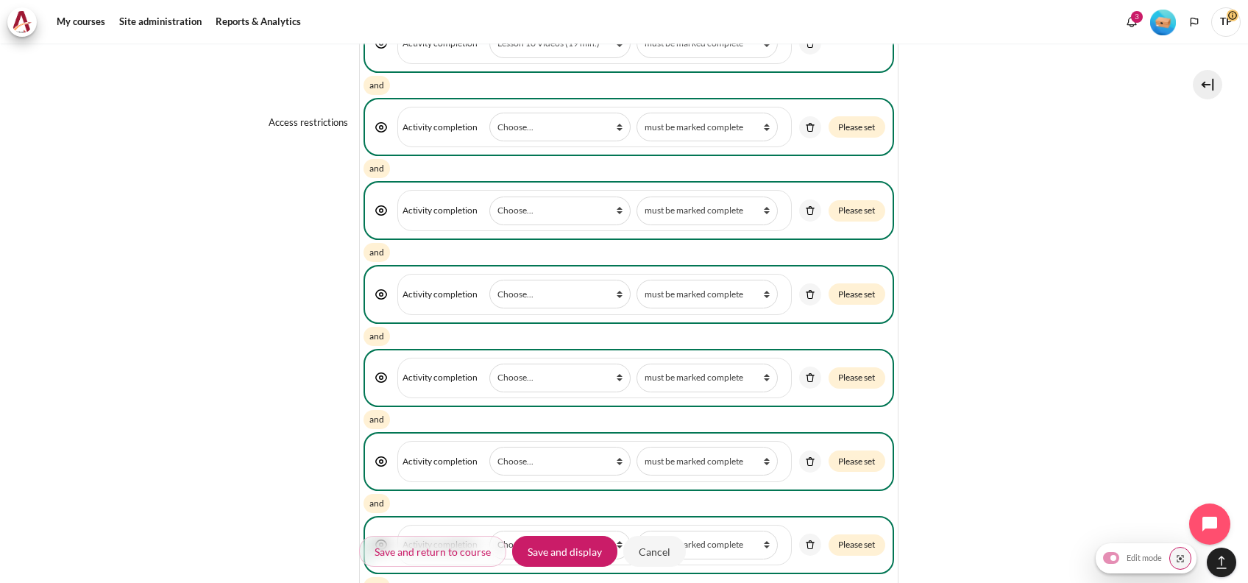
scroll to position [1766, 0]
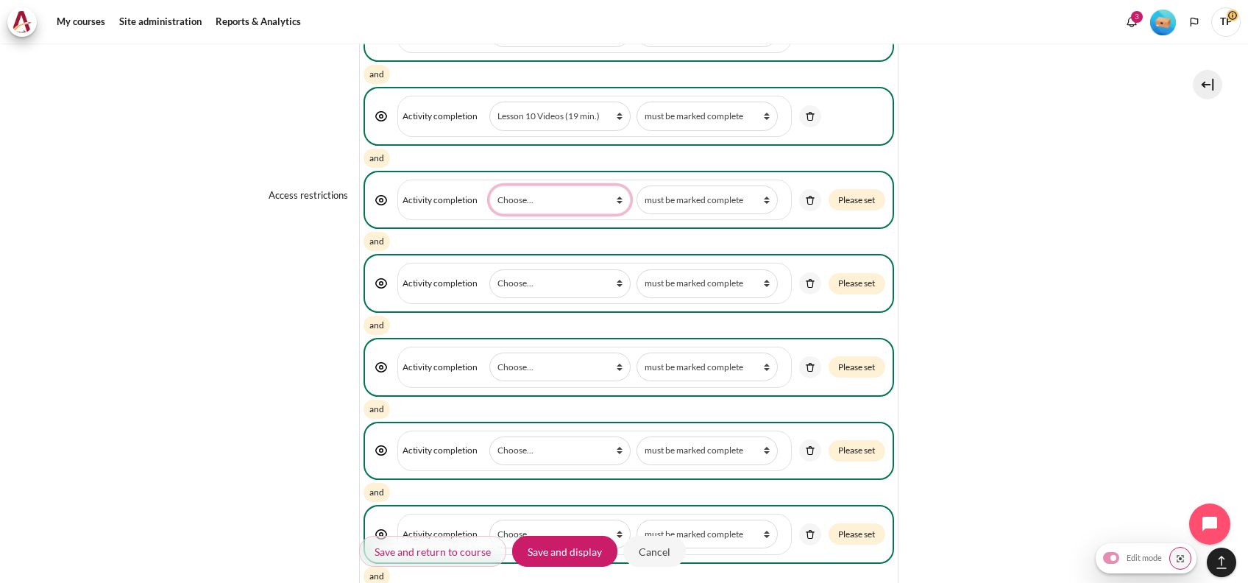
click at [527, 187] on select "Choose... Previous activity with completion Why Outward Performance? Download Y…" at bounding box center [559, 199] width 141 height 29
select select "18748"
click at [489, 185] on select "Choose... Previous activity with completion Why Outward Performance? Download Y…" at bounding box center [559, 199] width 141 height 29
click at [499, 283] on select "Choose... Previous activity with completion Why Outward Performance? Download Y…" at bounding box center [559, 283] width 141 height 29
select select "18749"
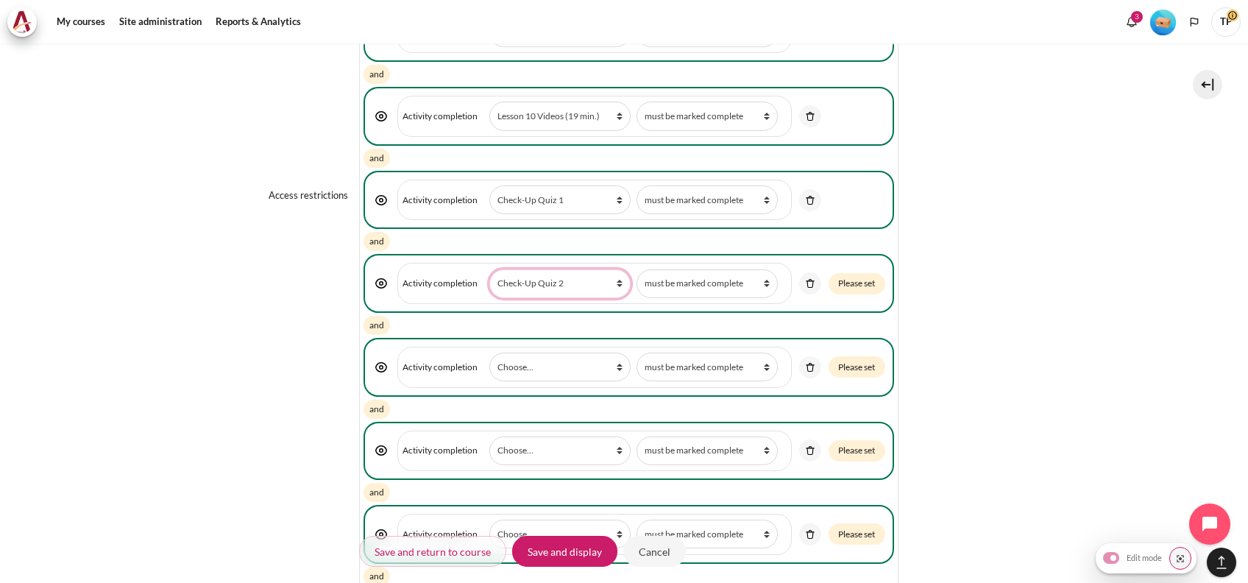
click at [489, 269] on select "Choose... Previous activity with completion Why Outward Performance? Download Y…" at bounding box center [559, 283] width 141 height 29
click at [552, 359] on select "Choose... Previous activity with completion Why Outward Performance? Download Y…" at bounding box center [559, 366] width 141 height 29
select select "18750"
click at [489, 352] on select "Choose... Previous activity with completion Why Outward Performance? Download Y…" at bounding box center [559, 366] width 141 height 29
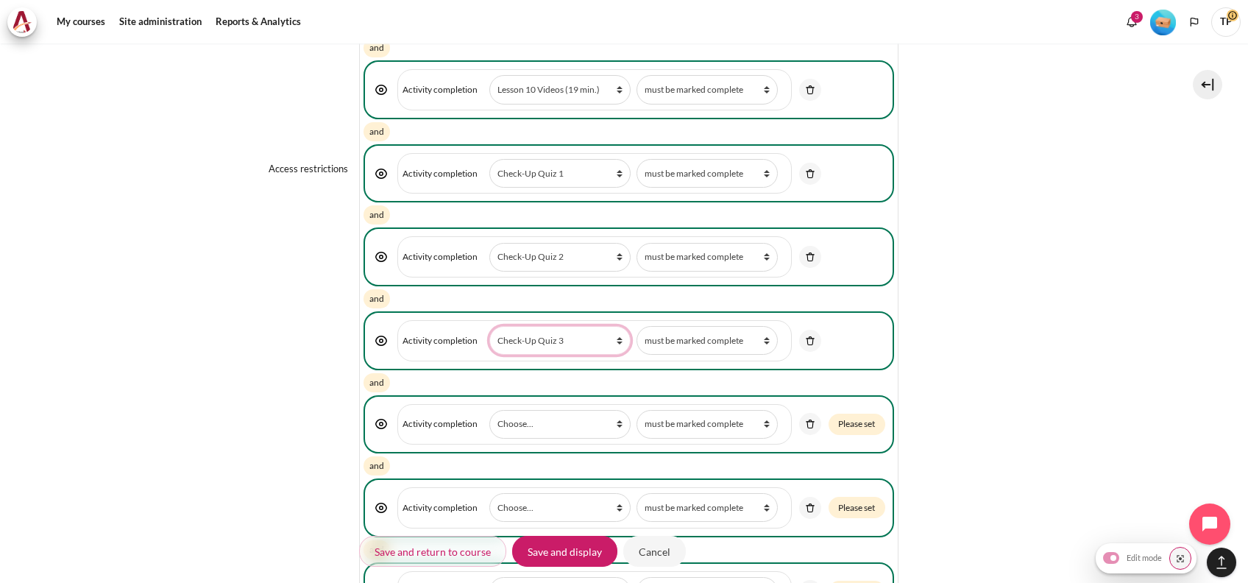
scroll to position [1865, 0]
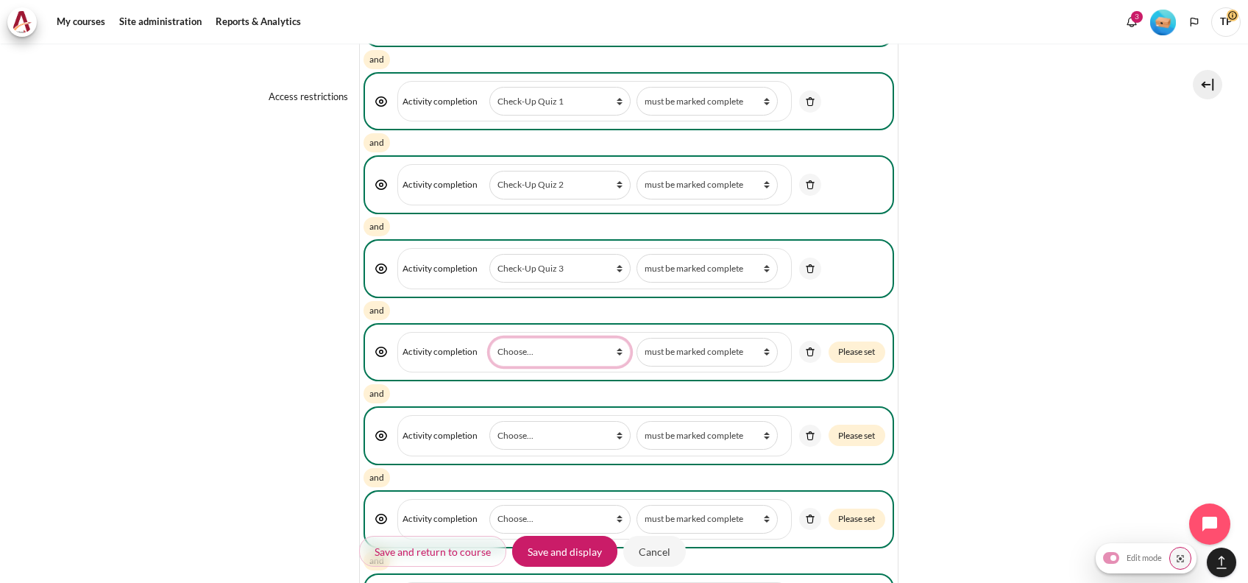
click at [523, 344] on select "Choose... Previous activity with completion Why Outward Performance? Download Y…" at bounding box center [559, 352] width 141 height 29
click at [529, 345] on select "Choose... Previous activity with completion Why Outward Performance? Download Y…" at bounding box center [559, 352] width 141 height 29
select select "18751"
click at [489, 338] on select "Choose... Previous activity with completion Why Outward Performance? Download Y…" at bounding box center [559, 352] width 141 height 29
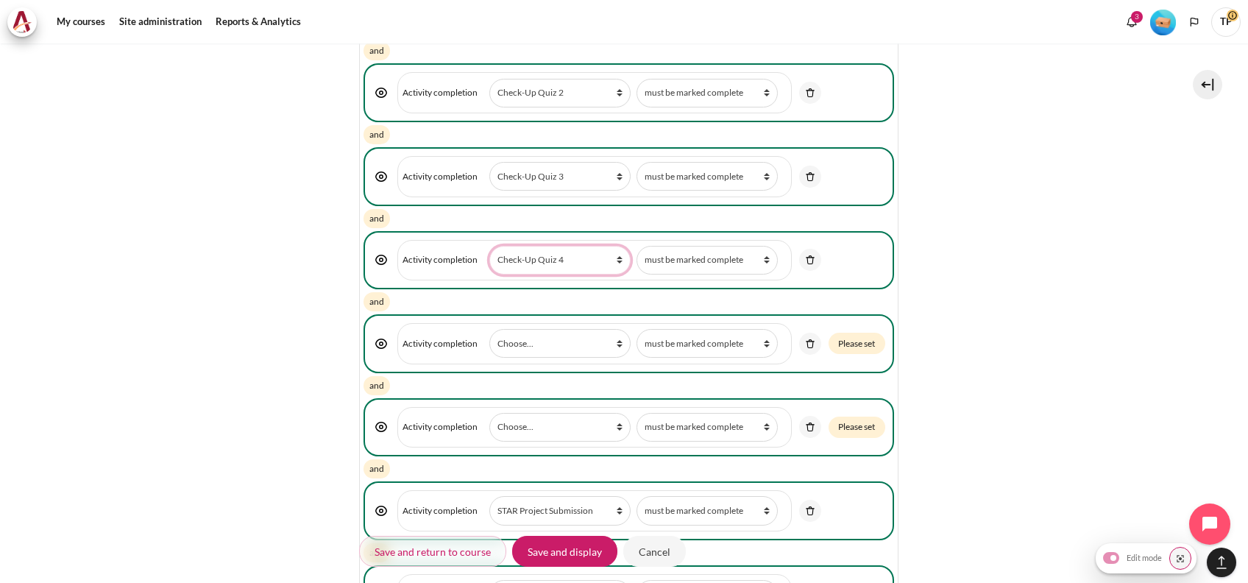
scroll to position [2061, 0]
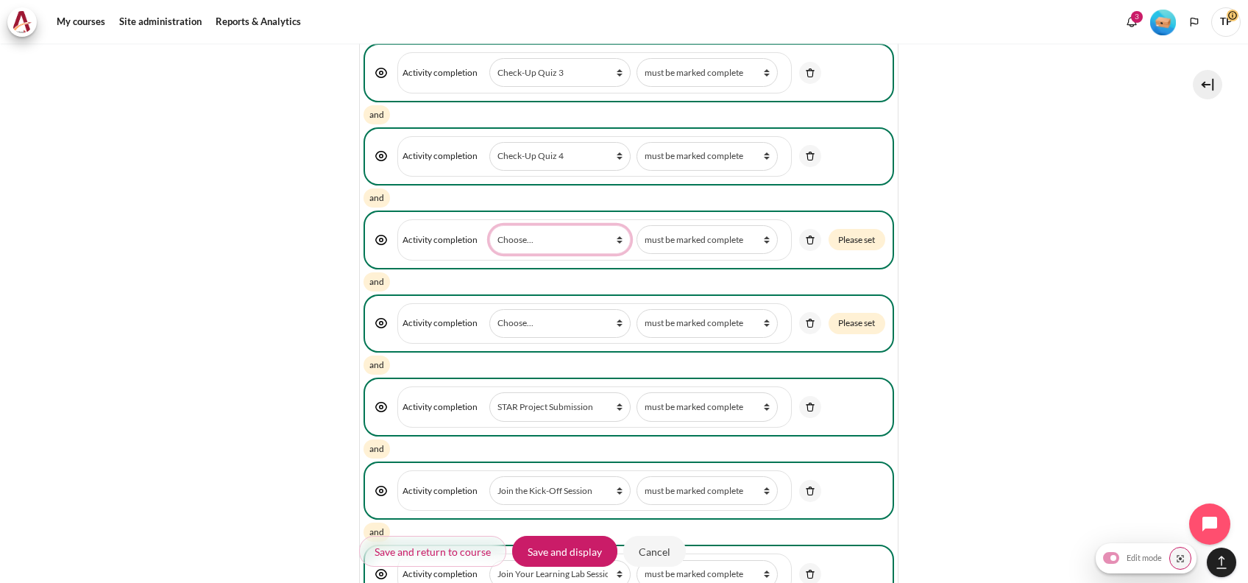
click at [524, 235] on select "Choose... Previous activity with completion Why Outward Performance? Download Y…" at bounding box center [559, 239] width 141 height 29
select select "18752"
click at [489, 225] on select "Choose... Previous activity with completion Why Outward Performance? Download Y…" at bounding box center [559, 239] width 141 height 29
click at [541, 314] on select "Choose... Previous activity with completion Why Outward Performance? Download Y…" at bounding box center [559, 323] width 141 height 29
select select "18753"
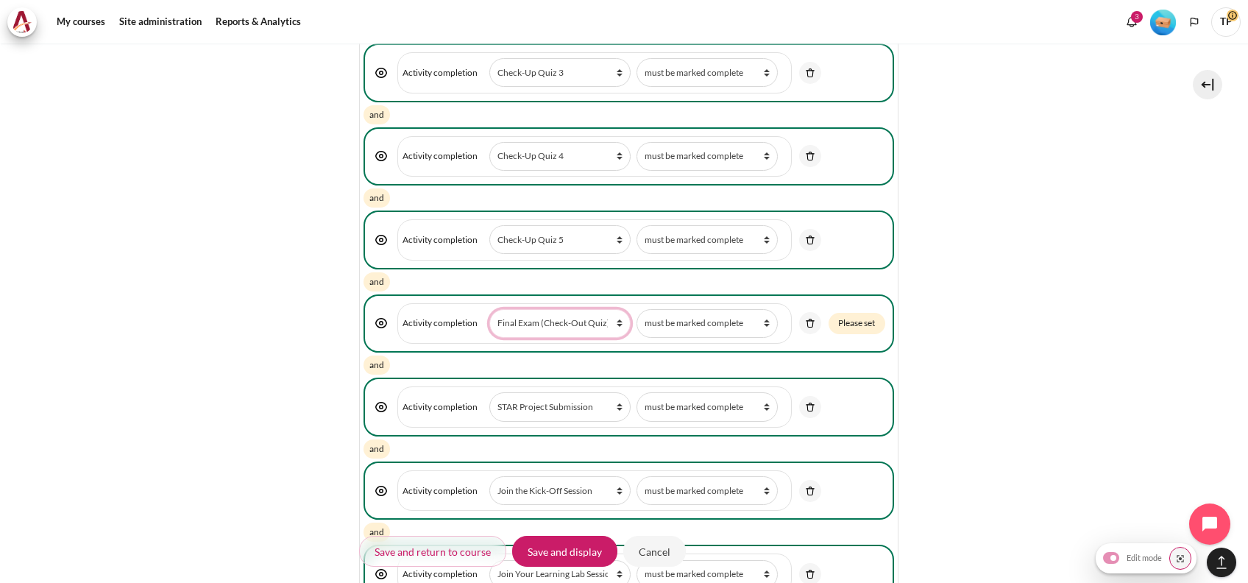
click at [489, 309] on select "Choose... Previous activity with completion Why Outward Performance? Download Y…" at bounding box center [559, 323] width 141 height 29
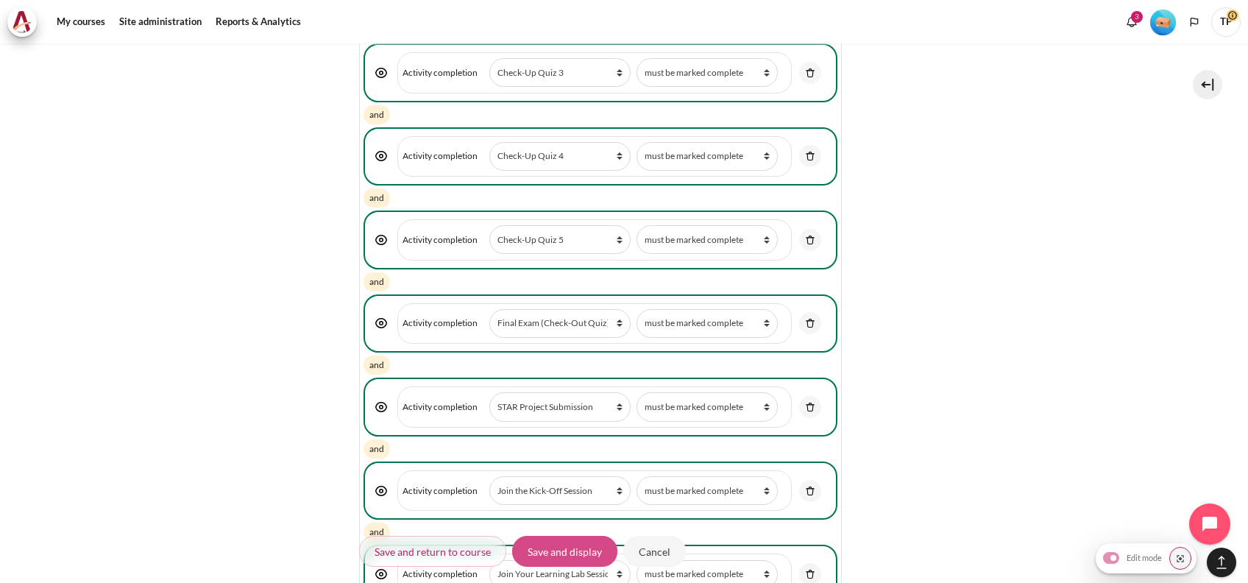
click at [545, 549] on input "Save and display" at bounding box center [564, 551] width 105 height 31
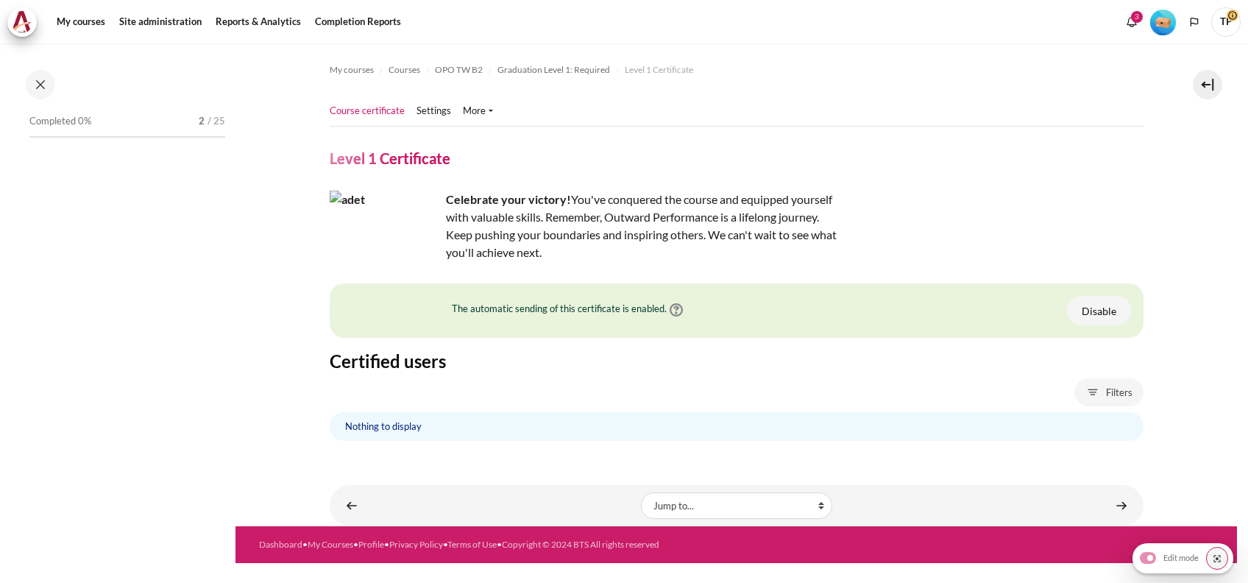
scroll to position [1725, 0]
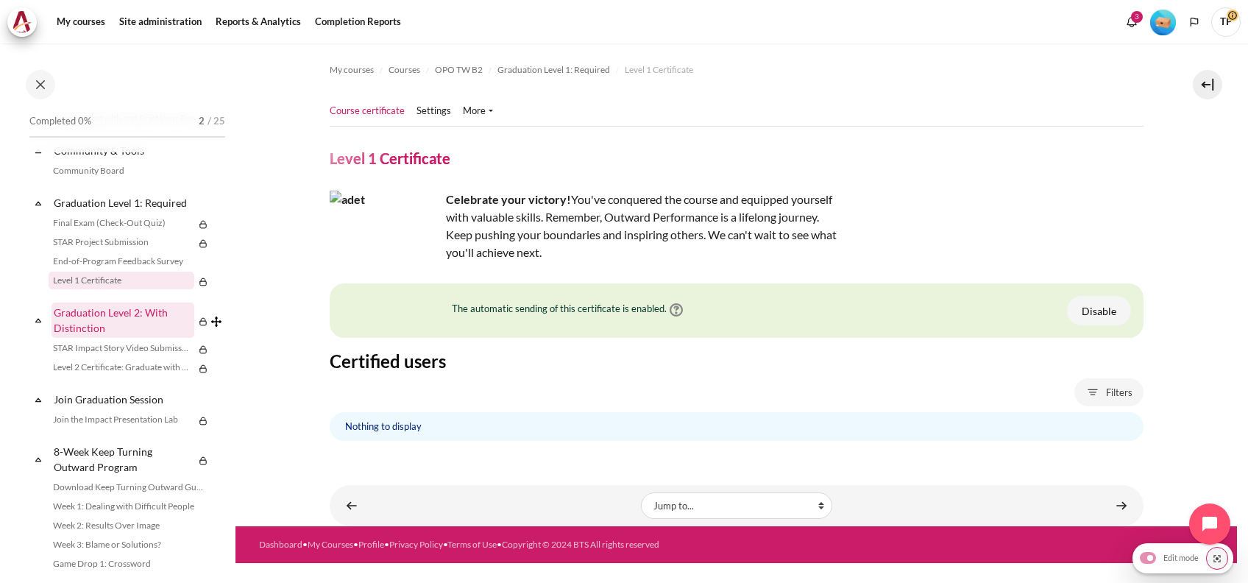
click at [115, 338] on link "Graduation Level 2: With Distinction" at bounding box center [122, 319] width 143 height 35
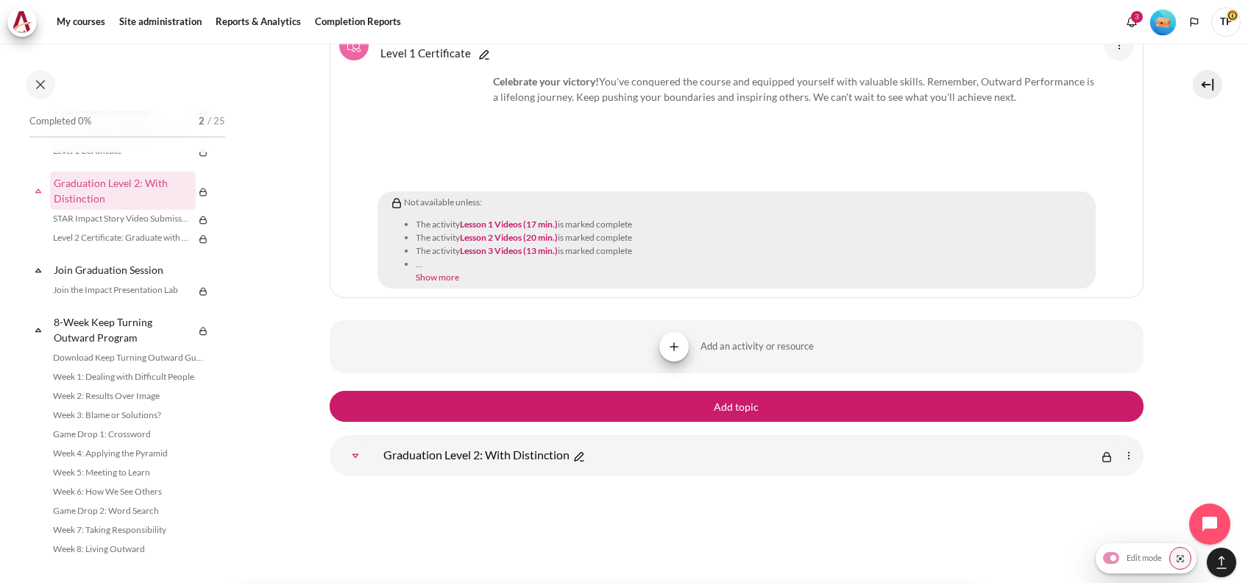
scroll to position [20404, 0]
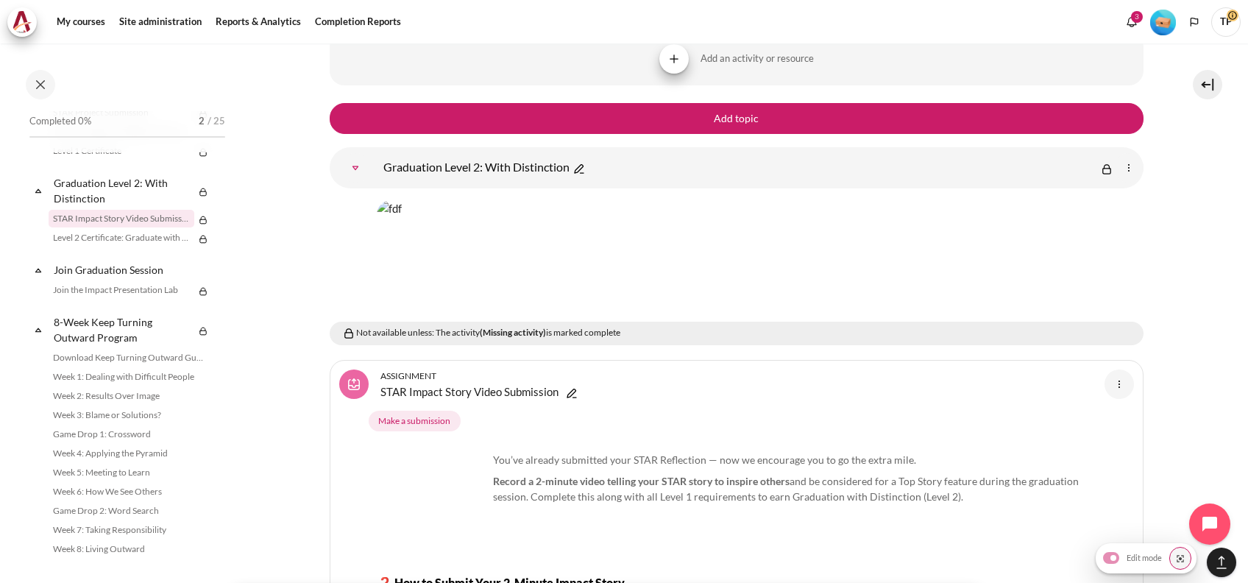
click at [1125, 159] on img "Content" at bounding box center [1129, 168] width 18 height 18
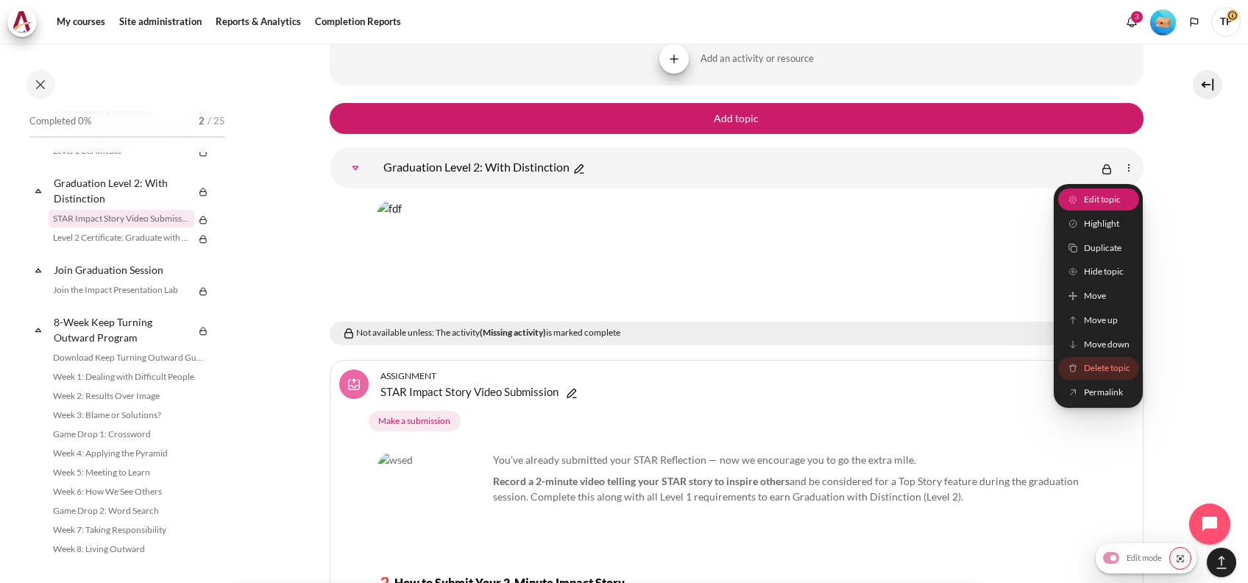
click at [1108, 193] on span "Edit topic" at bounding box center [1101, 199] width 37 height 13
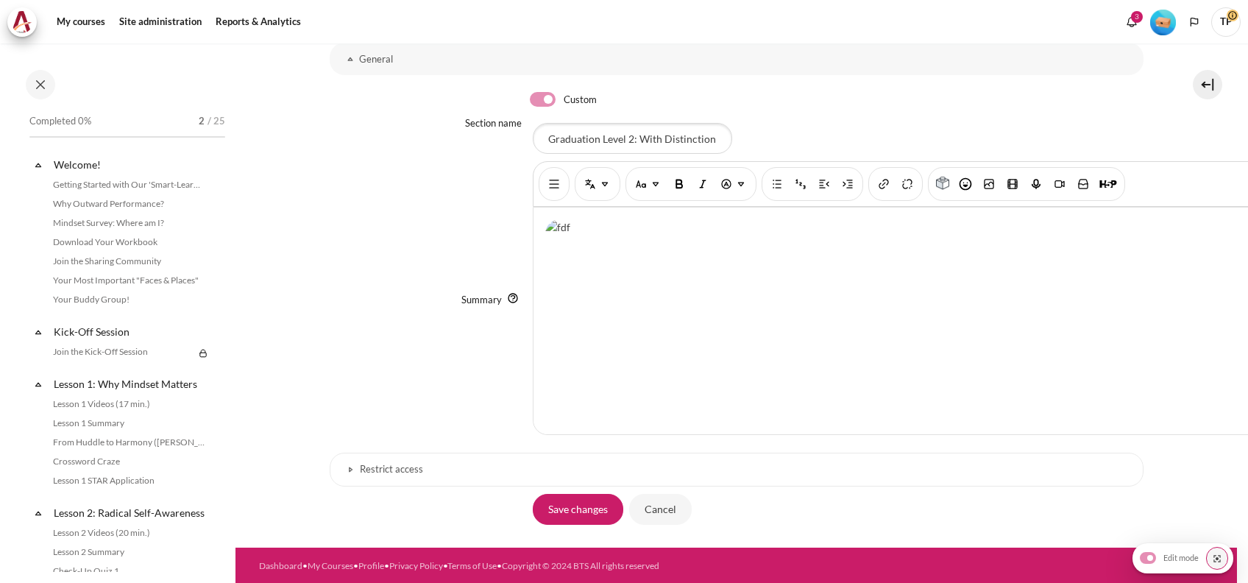
click at [363, 463] on h3 "Restrict access" at bounding box center [736, 469] width 753 height 13
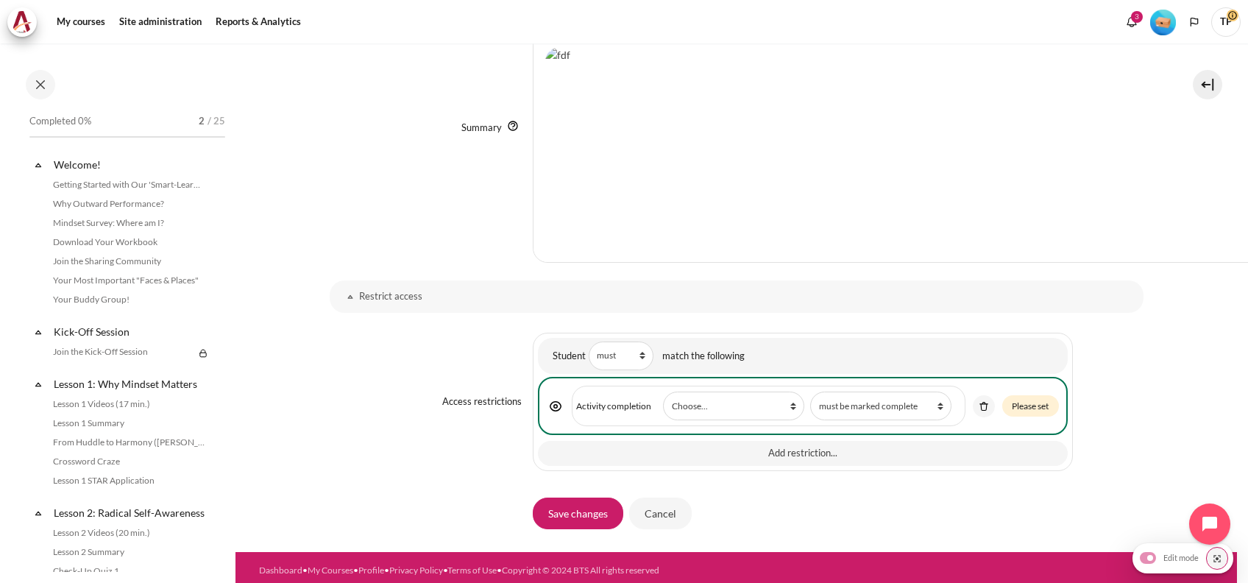
scroll to position [343, 0]
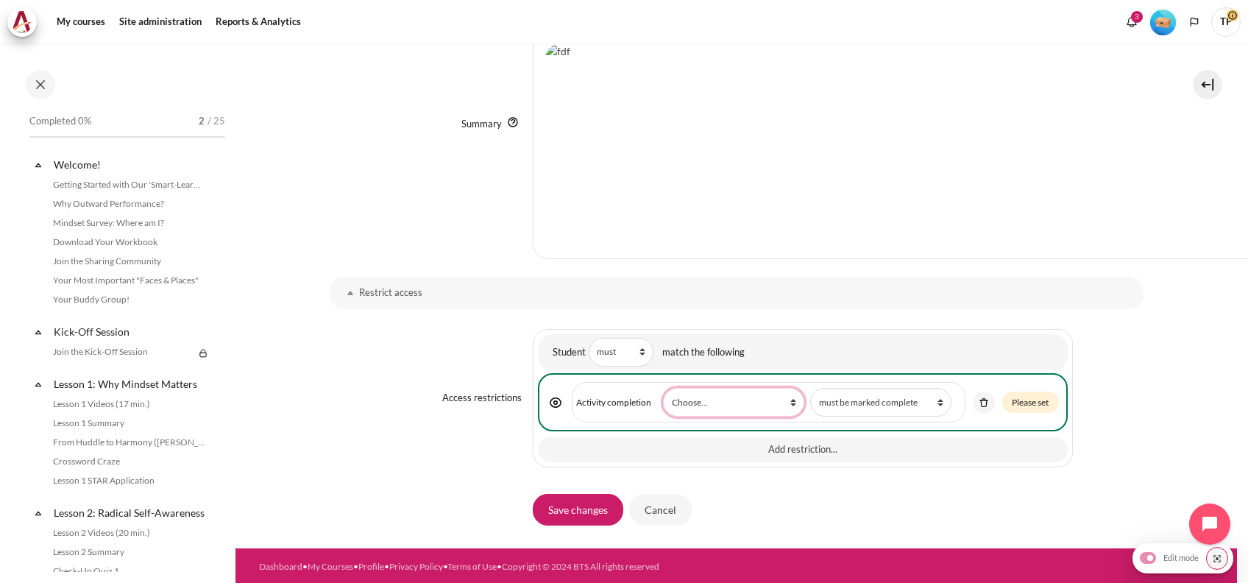
click at [706, 394] on select "Choose... Previous activity with completion Why Outward Performance? Download Y…" at bounding box center [733, 402] width 141 height 29
select select "18752"
click at [663, 388] on select "Choose... Previous activity with completion Why Outward Performance? Download Y…" at bounding box center [733, 402] width 141 height 29
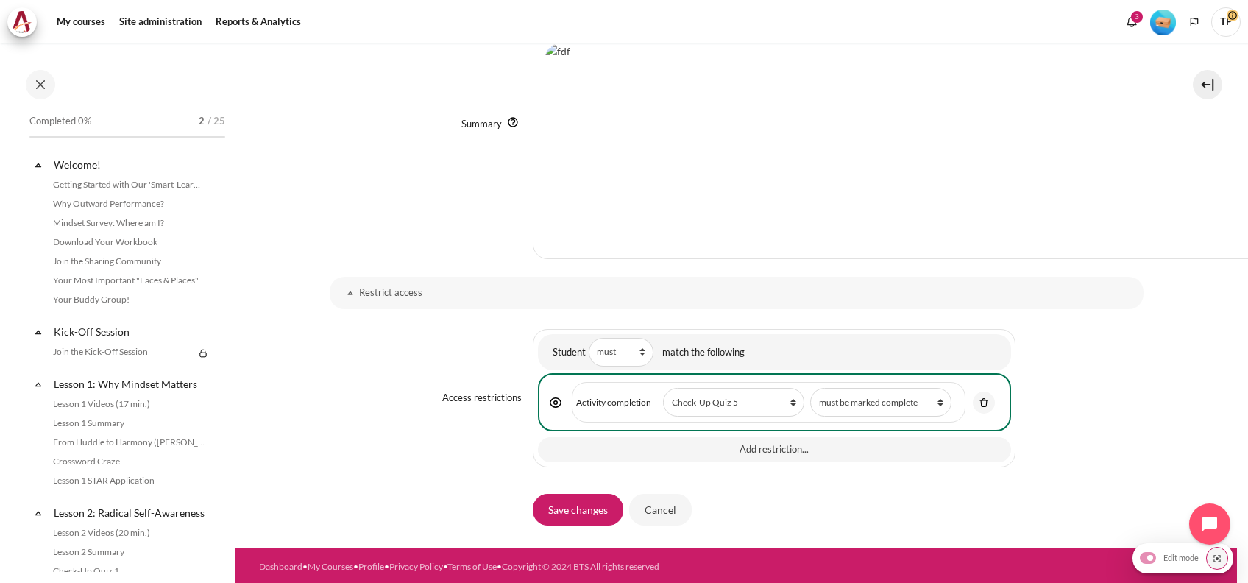
click at [535, 494] on span "Save changes" at bounding box center [579, 509] width 93 height 31
click at [547, 509] on input "Save changes" at bounding box center [578, 509] width 90 height 31
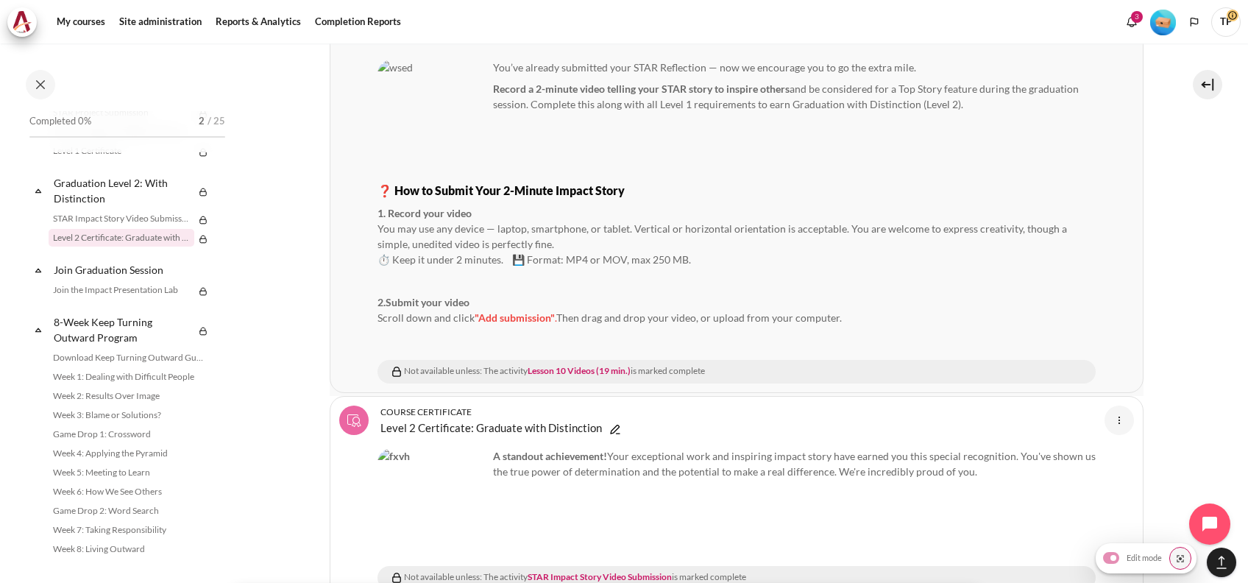
scroll to position [21090, 0]
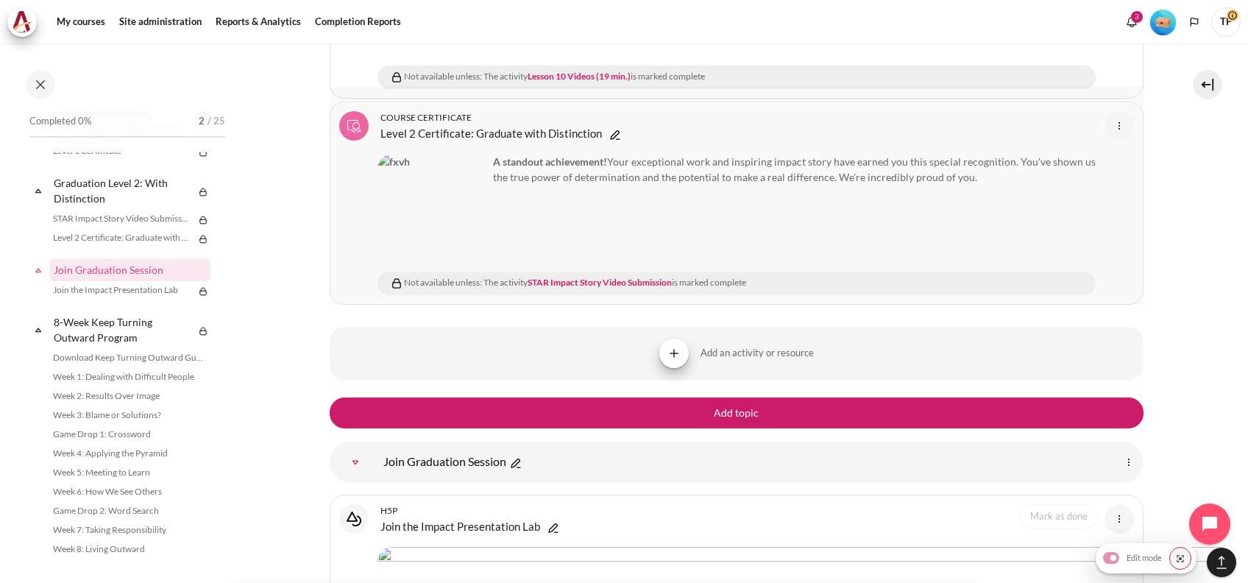
click at [453, 154] on img "Content" at bounding box center [432, 209] width 110 height 110
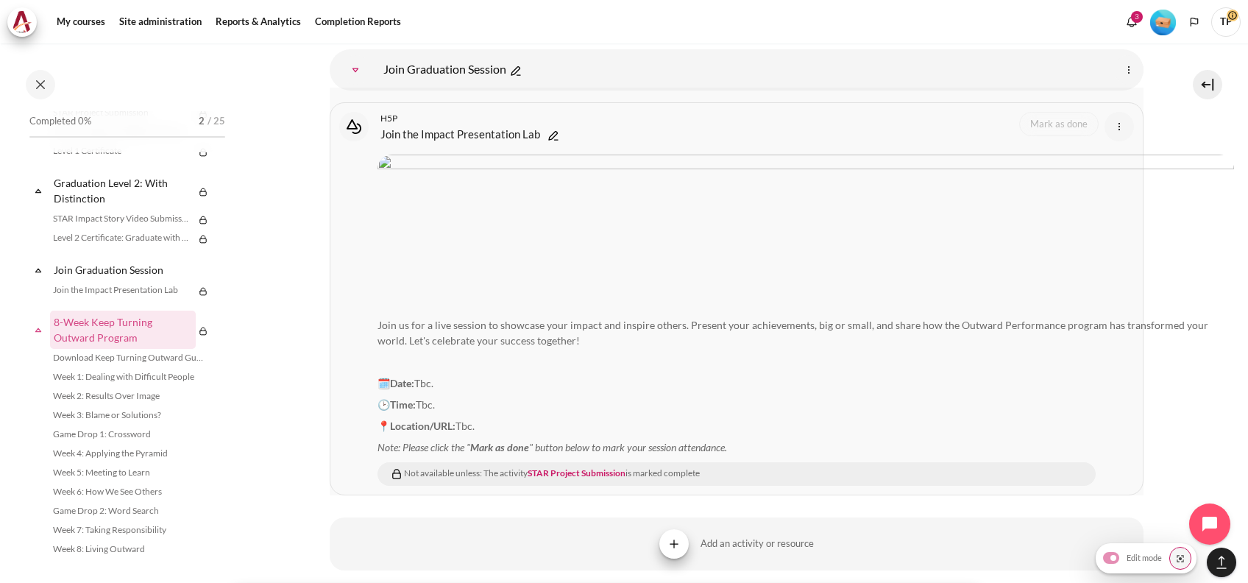
scroll to position [21385, 0]
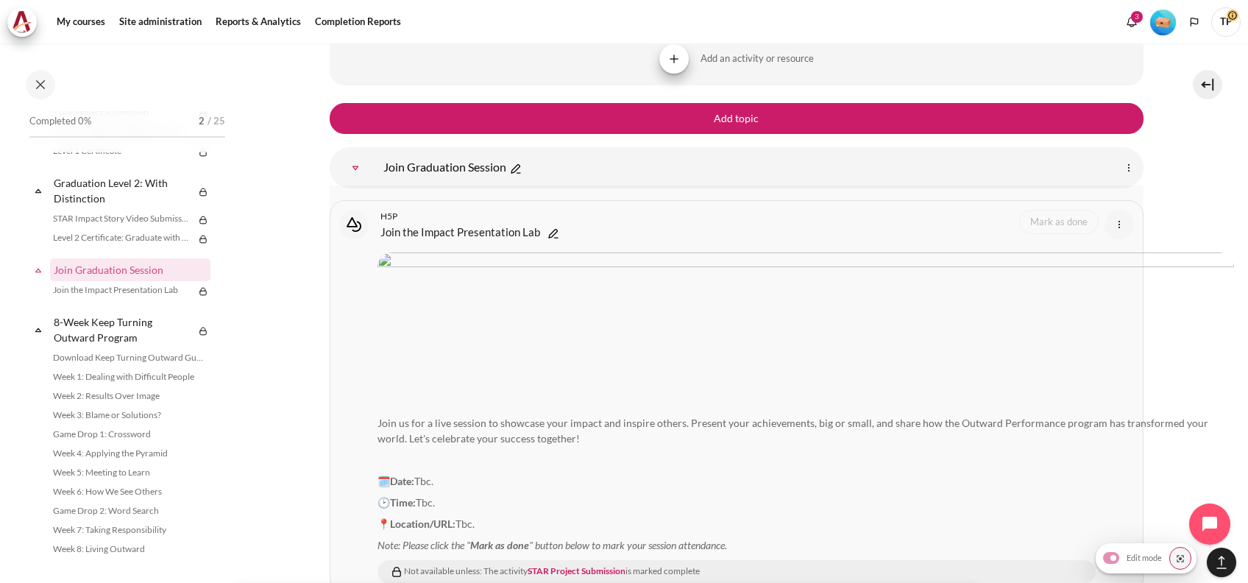
click at [412, 494] on p "🕑Time: Tbc." at bounding box center [805, 501] width 856 height 15
click at [462, 223] on link "Join the Impact Presentation Lab Interactive Content" at bounding box center [460, 232] width 160 height 18
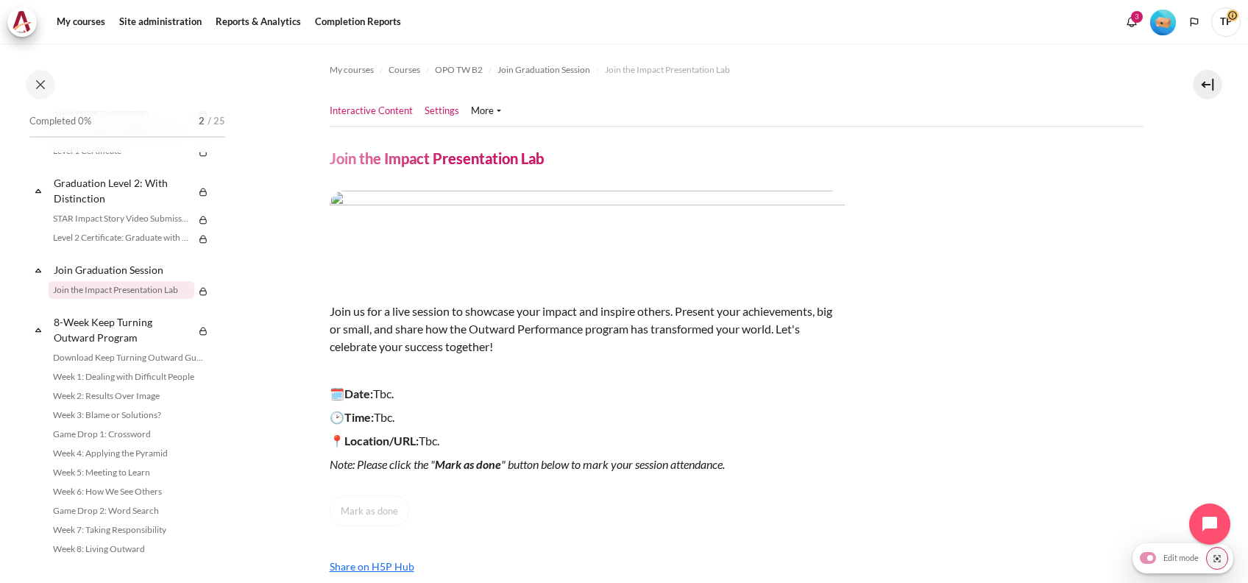
click at [444, 104] on link "Settings" at bounding box center [441, 111] width 35 height 15
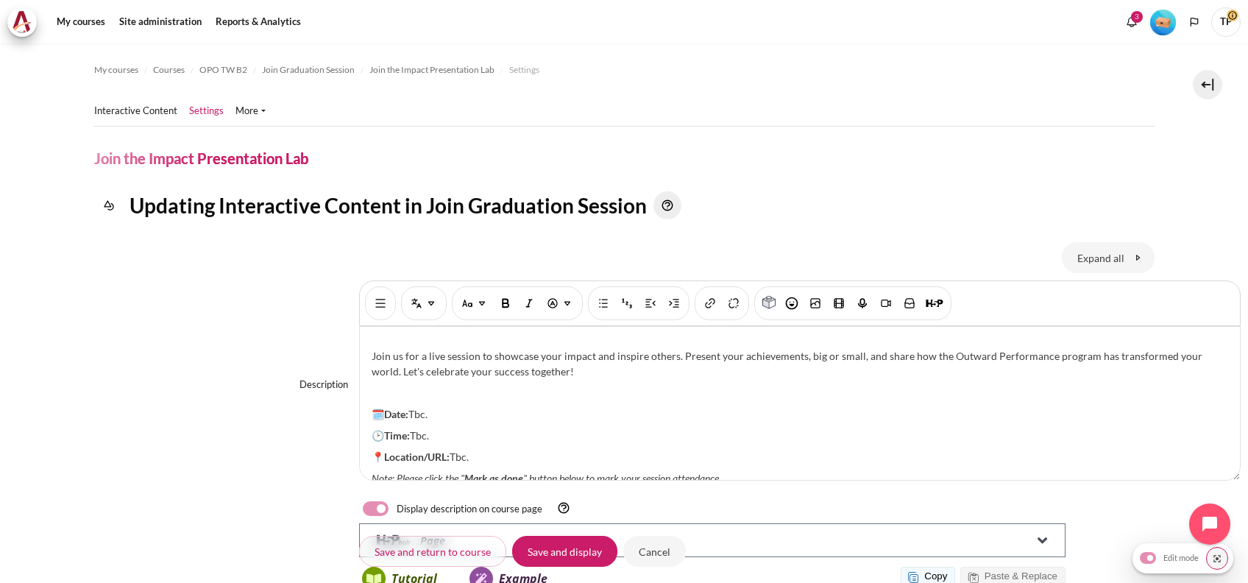
drag, startPoint x: 409, startPoint y: 396, endPoint x: 476, endPoint y: 405, distance: 67.6
click at [476, 405] on div "Join us for a live session to showcase your impact and inspire others. Present …" at bounding box center [800, 403] width 880 height 153
click at [478, 406] on div "Join us for a live session to showcase your impact and inspire others. Present …" at bounding box center [800, 403] width 880 height 153
drag, startPoint x: 416, startPoint y: 420, endPoint x: 482, endPoint y: 413, distance: 66.6
click at [480, 427] on p "🕑Time: Tbc." at bounding box center [800, 434] width 856 height 15
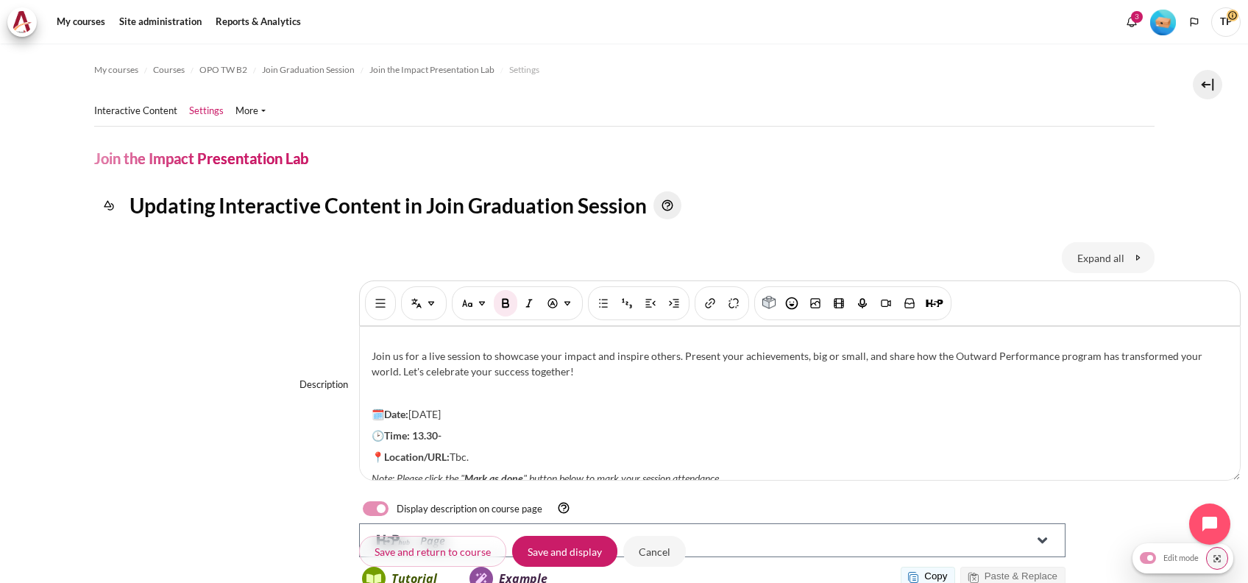
click at [512, 427] on p "🕑Time: 13.30-" at bounding box center [800, 434] width 856 height 15
drag, startPoint x: 512, startPoint y: 420, endPoint x: 413, endPoint y: 416, distance: 99.4
click at [413, 427] on p "🕑Time: 13.30-16.00 (CST)" at bounding box center [800, 434] width 856 height 15
click at [501, 299] on img "Bold [Ctrl + b]" at bounding box center [505, 303] width 15 height 15
click at [525, 427] on p "🕑Time: 13.30-16.00 (CST)" at bounding box center [800, 434] width 856 height 15
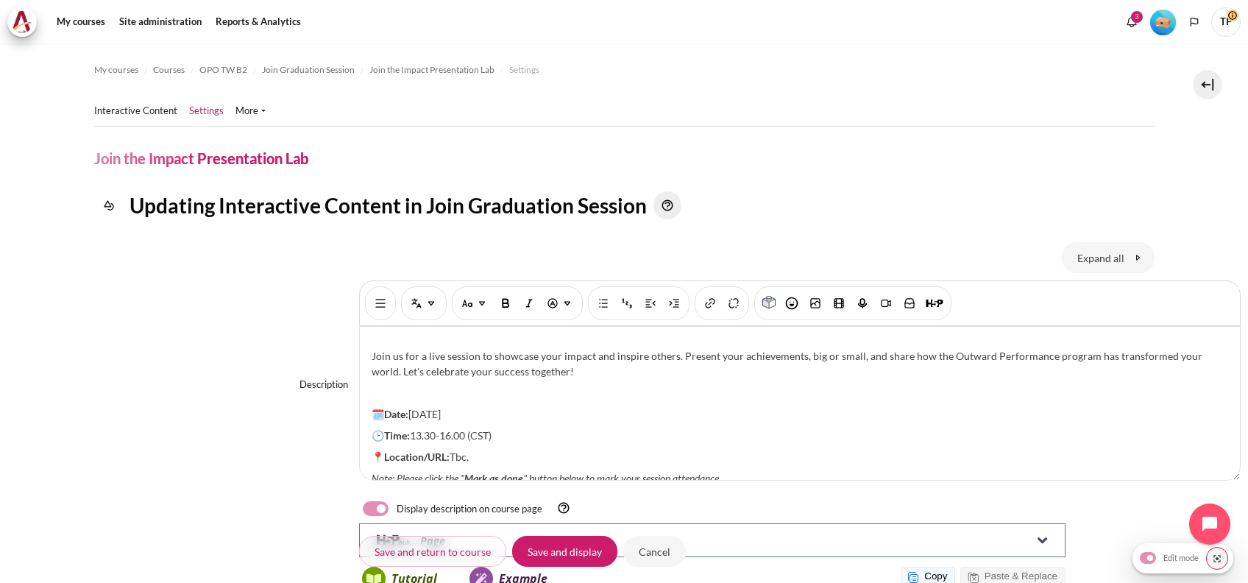
drag, startPoint x: 454, startPoint y: 438, endPoint x: 589, endPoint y: 435, distance: 135.4
click at [577, 449] on p "📍Location/URL: Tbc." at bounding box center [800, 456] width 856 height 15
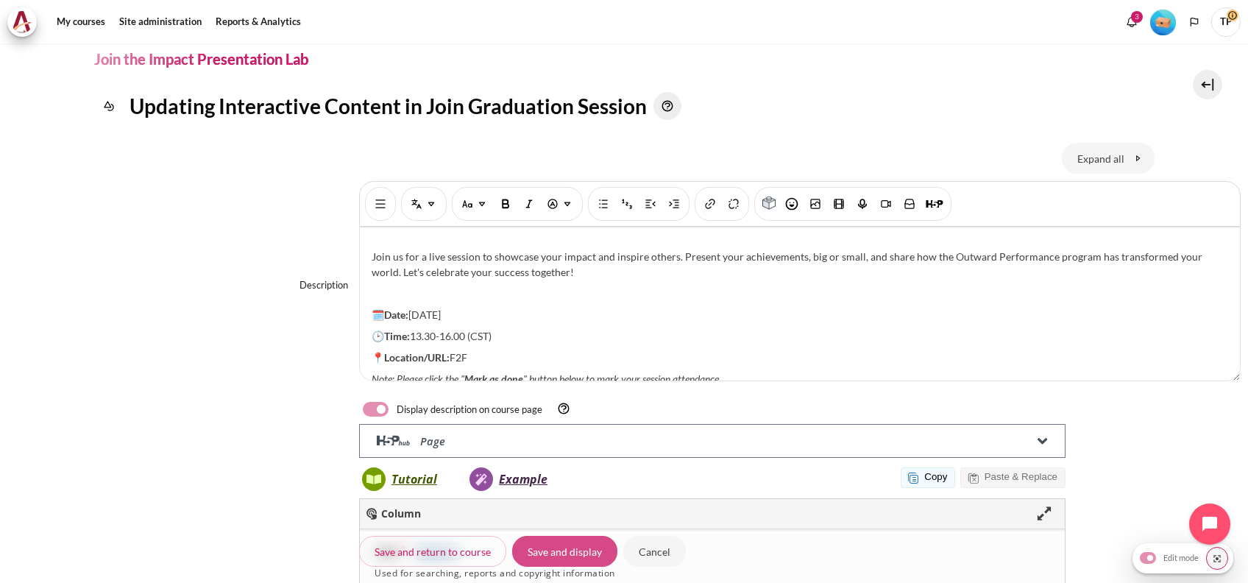
scroll to position [196, 0]
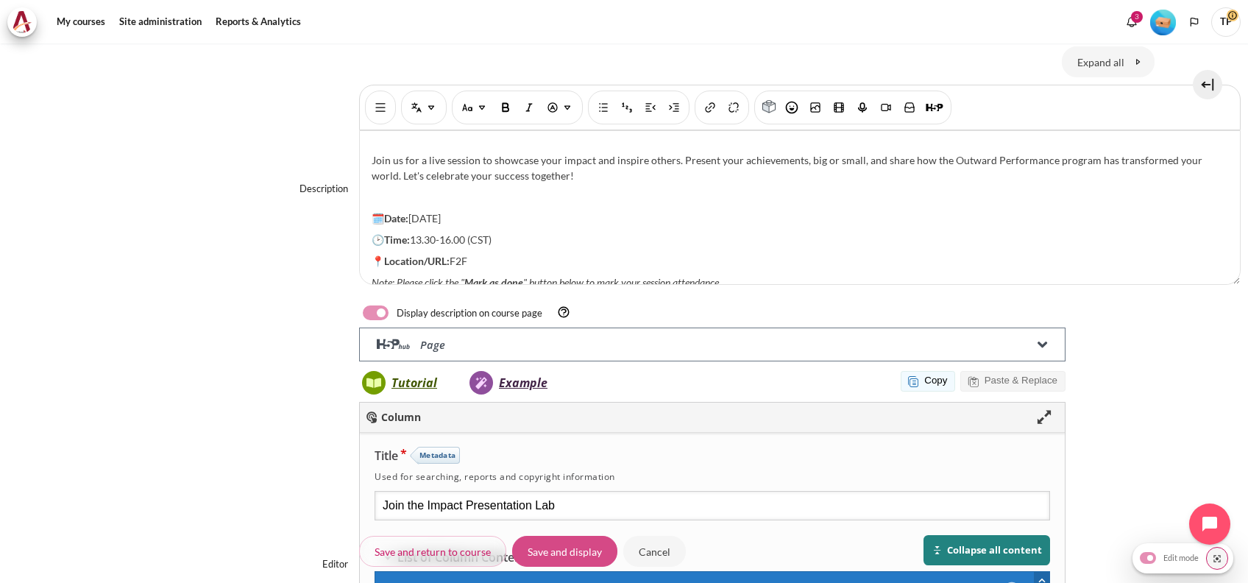
click at [568, 553] on input "Save and display" at bounding box center [564, 551] width 105 height 31
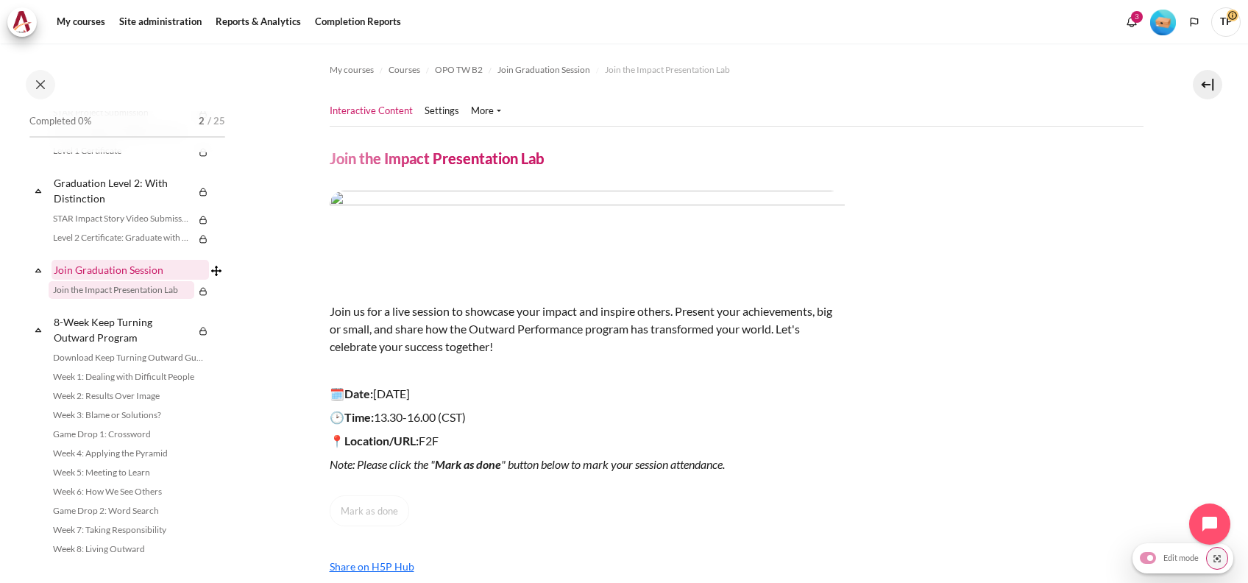
click at [111, 280] on link "Join Graduation Session" at bounding box center [129, 270] width 157 height 20
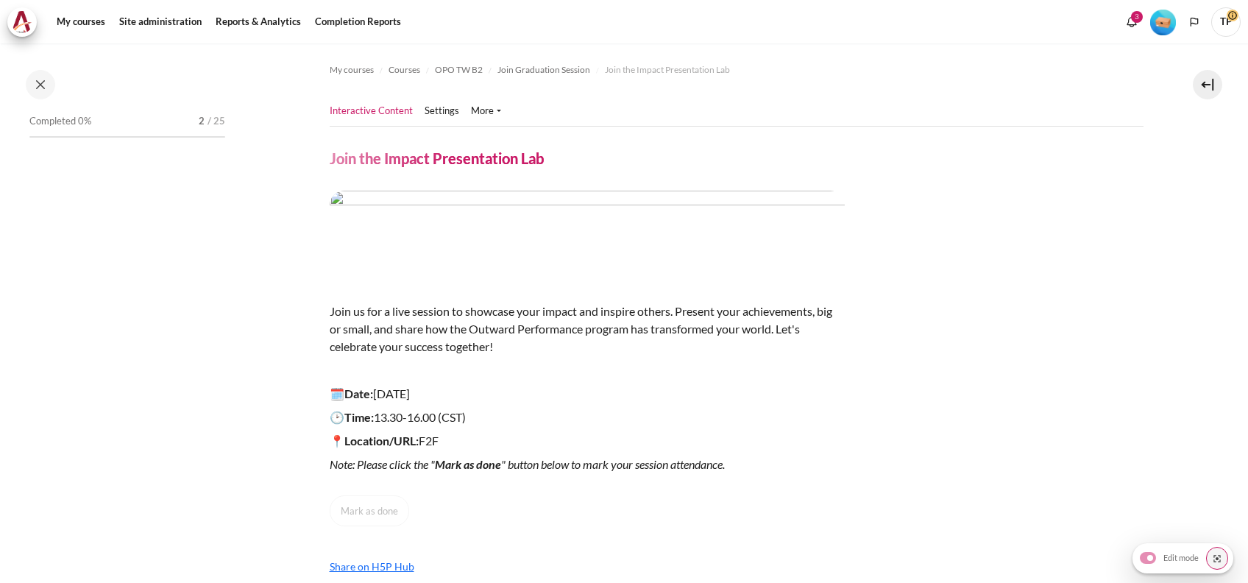
scroll to position [1865, 0]
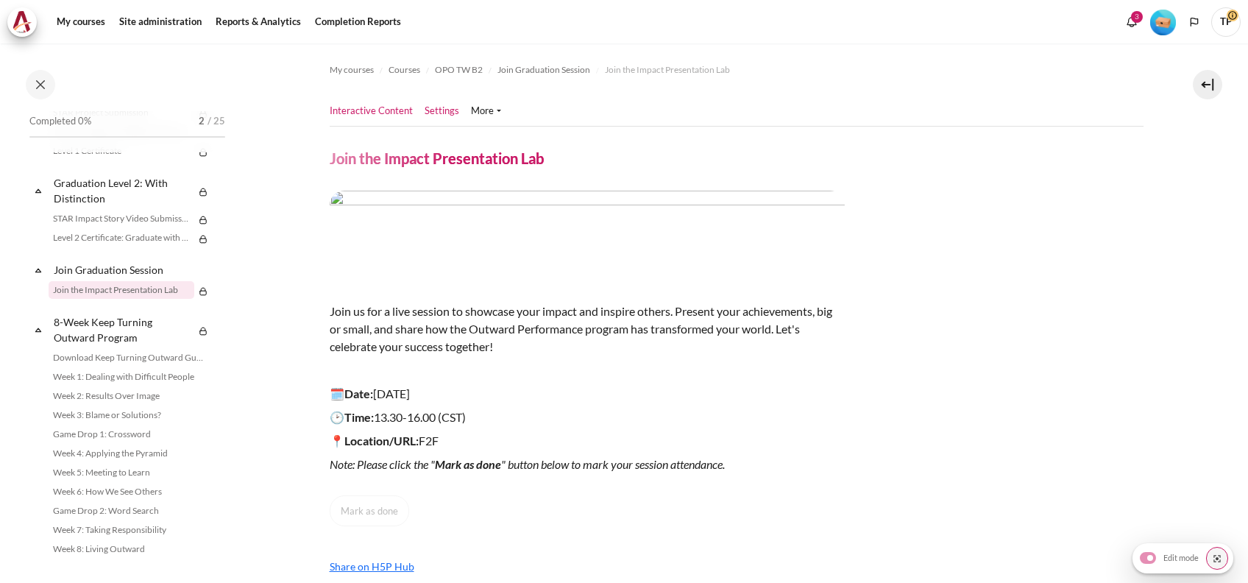
click at [436, 115] on link "Settings" at bounding box center [441, 111] width 35 height 15
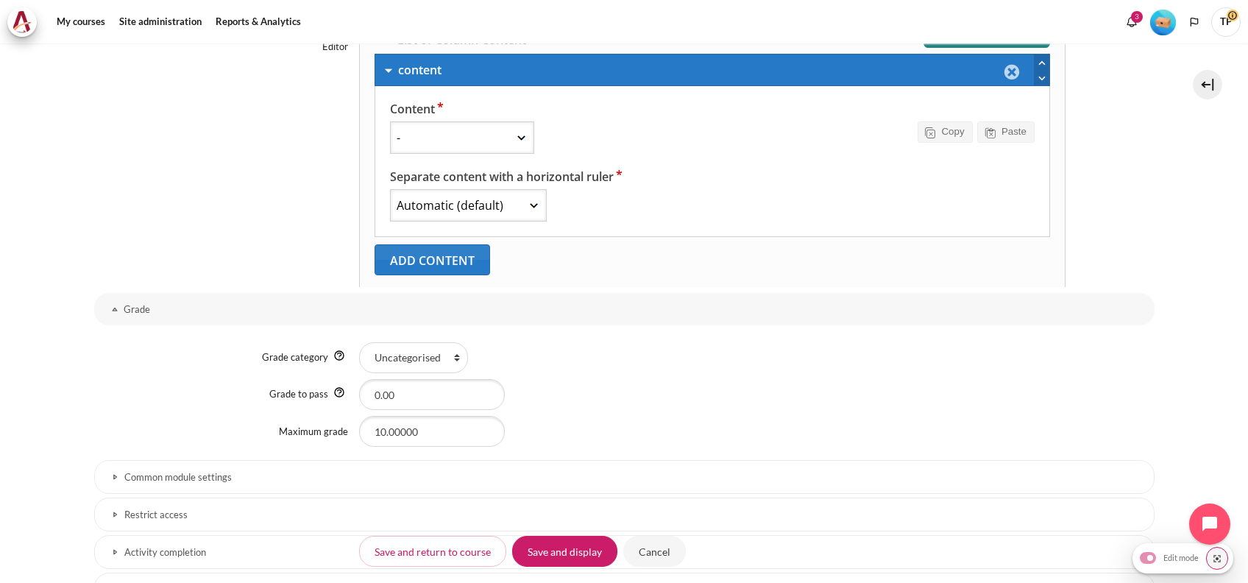
scroll to position [863, 0]
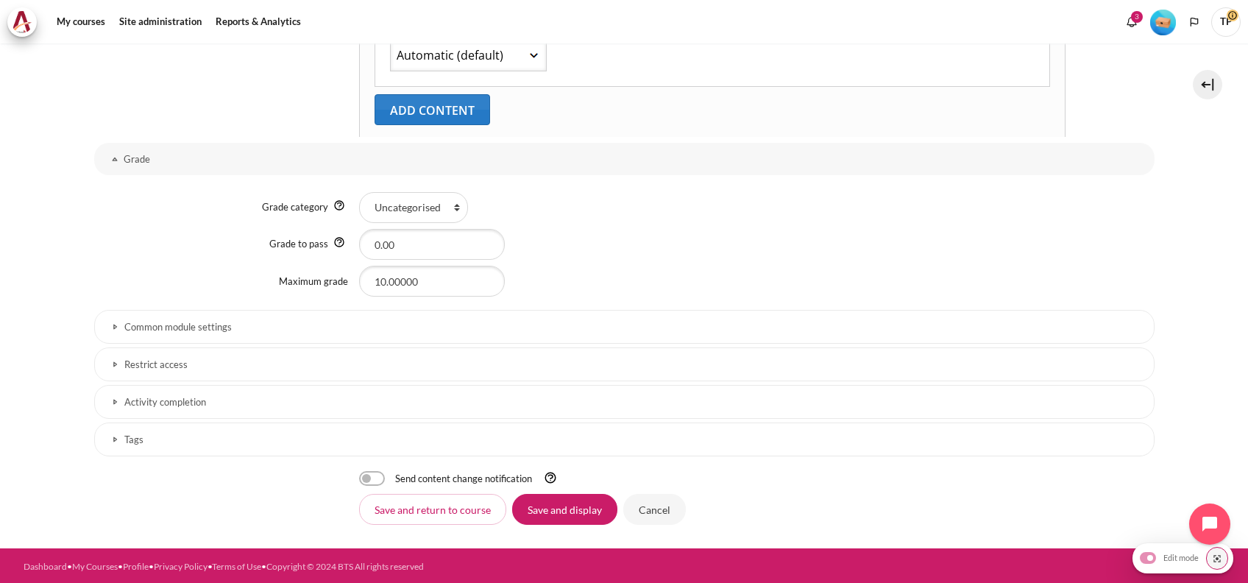
click at [209, 403] on h3 "Activity completion" at bounding box center [624, 402] width 1000 height 13
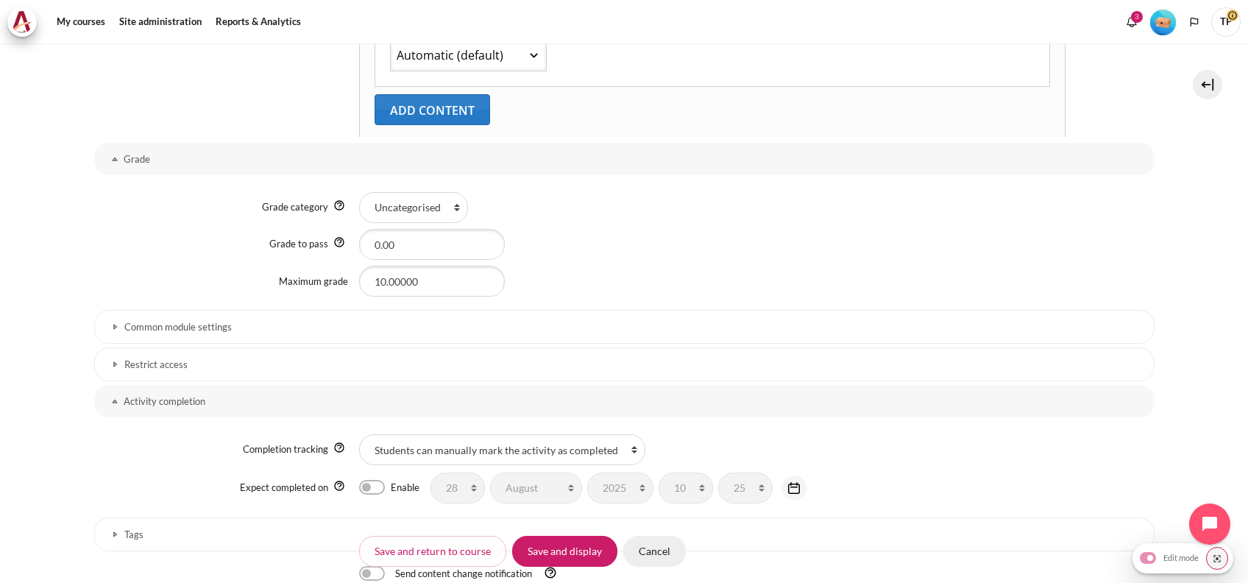
click at [625, 556] on input "Cancel" at bounding box center [654, 551] width 63 height 31
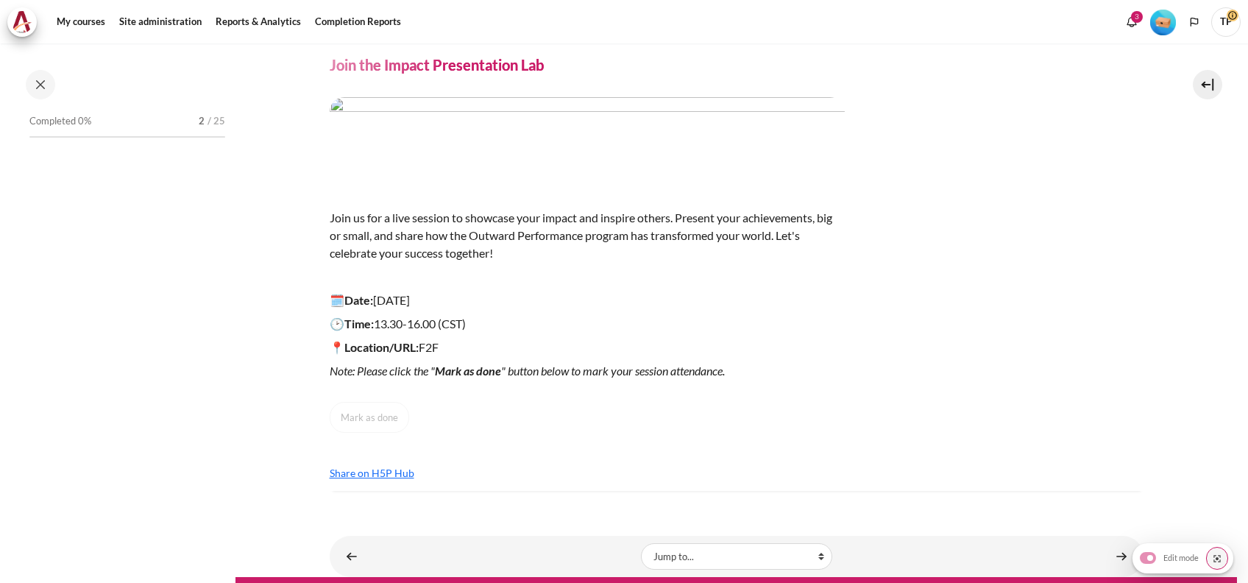
scroll to position [124, 0]
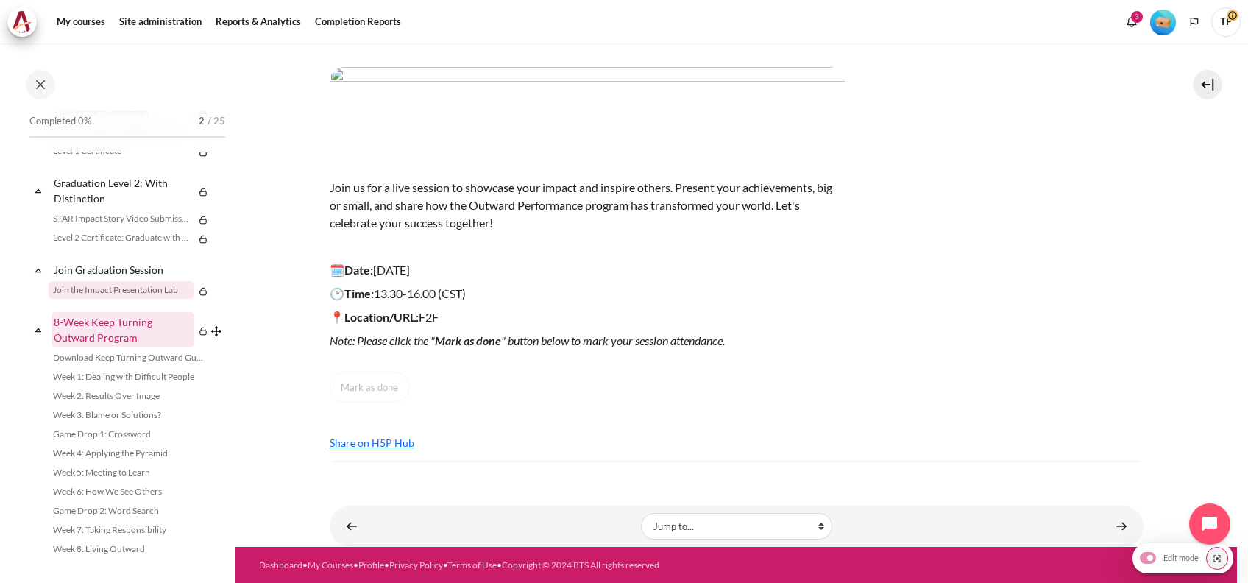
click at [63, 347] on link "8-Week Keep Turning Outward Program" at bounding box center [122, 329] width 143 height 35
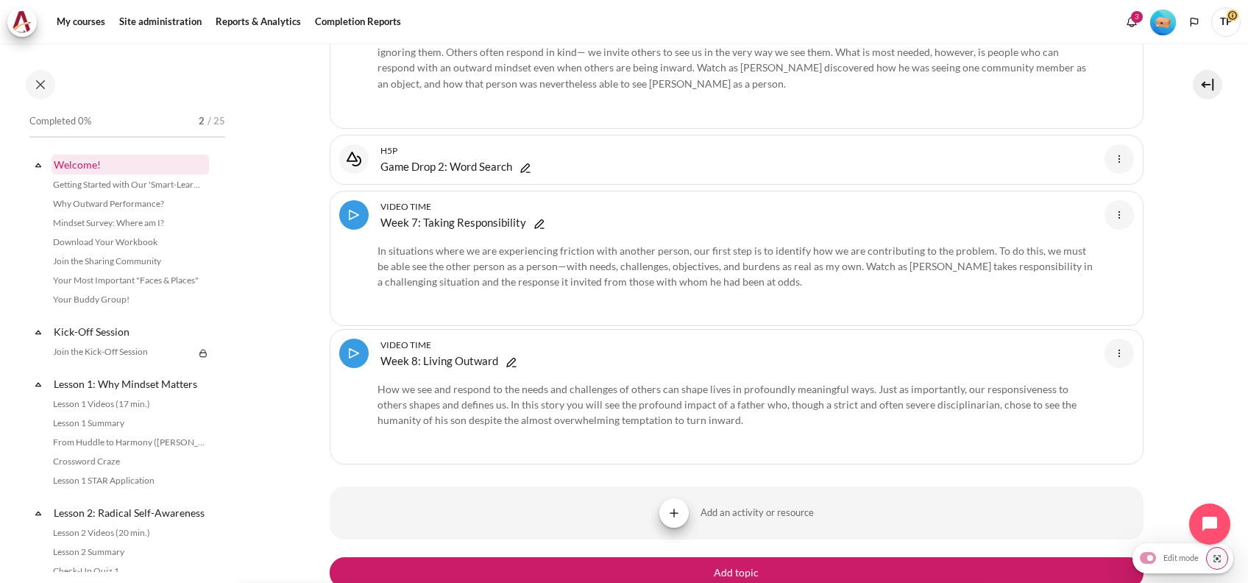
click at [74, 160] on link "Welcome!" at bounding box center [129, 164] width 157 height 20
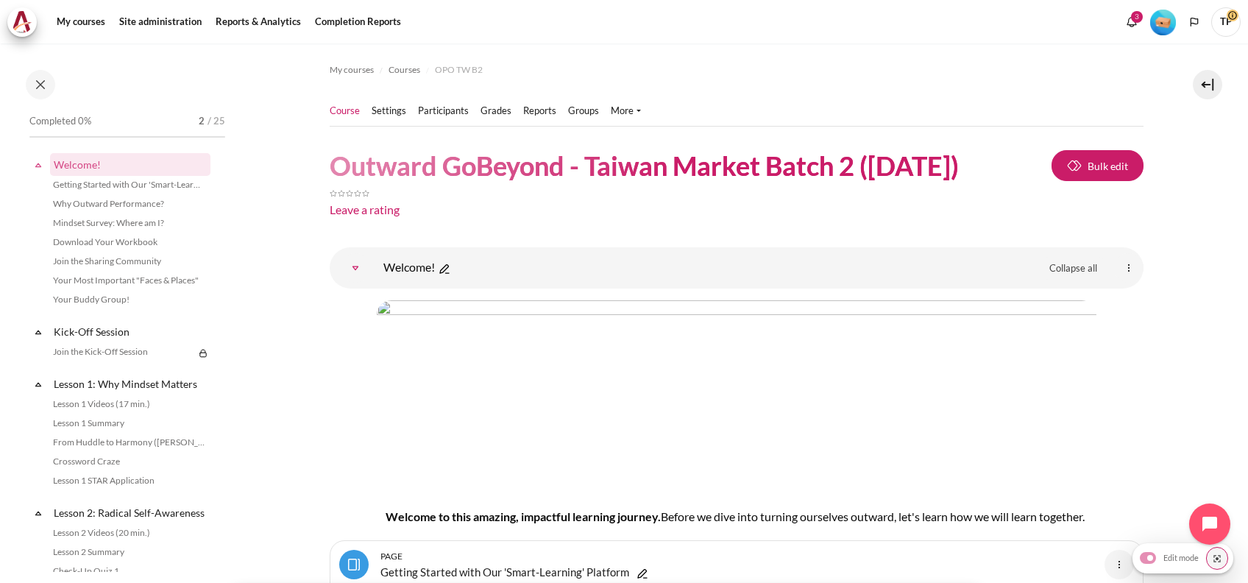
click at [1170, 22] on img "Level #1" at bounding box center [1163, 23] width 26 height 26
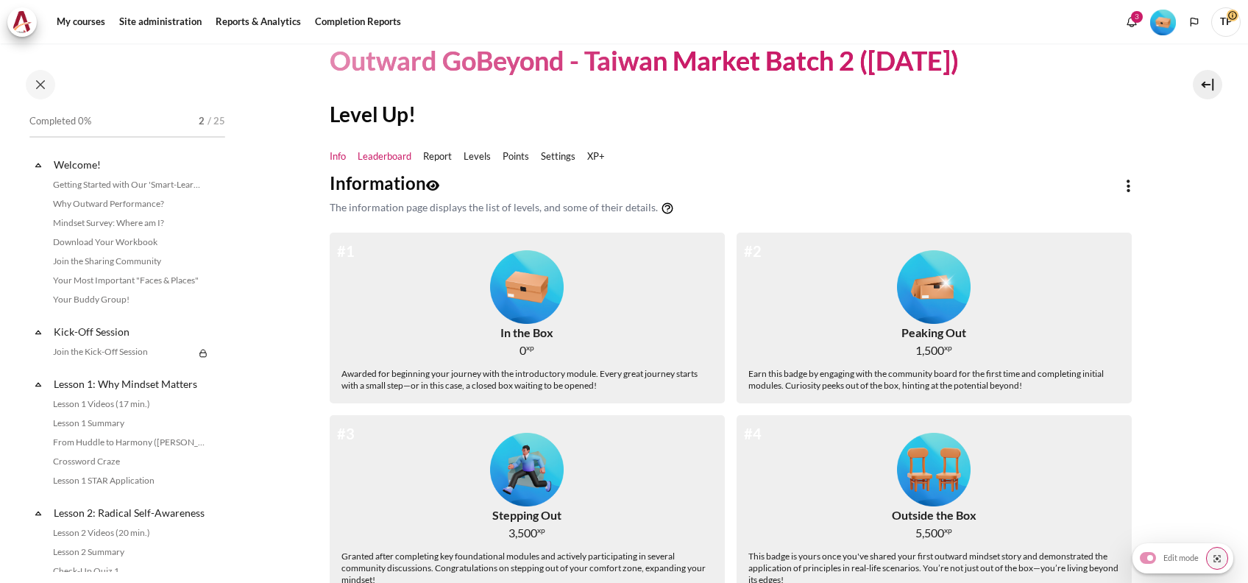
scroll to position [98, 0]
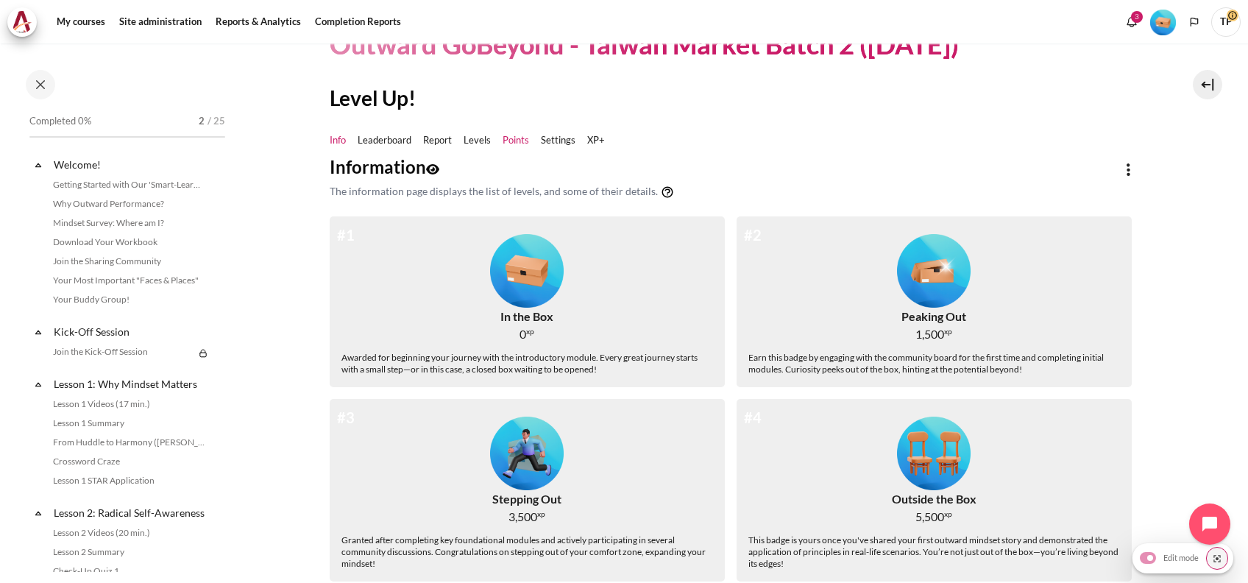
click at [513, 135] on link "Points" at bounding box center [515, 140] width 26 height 15
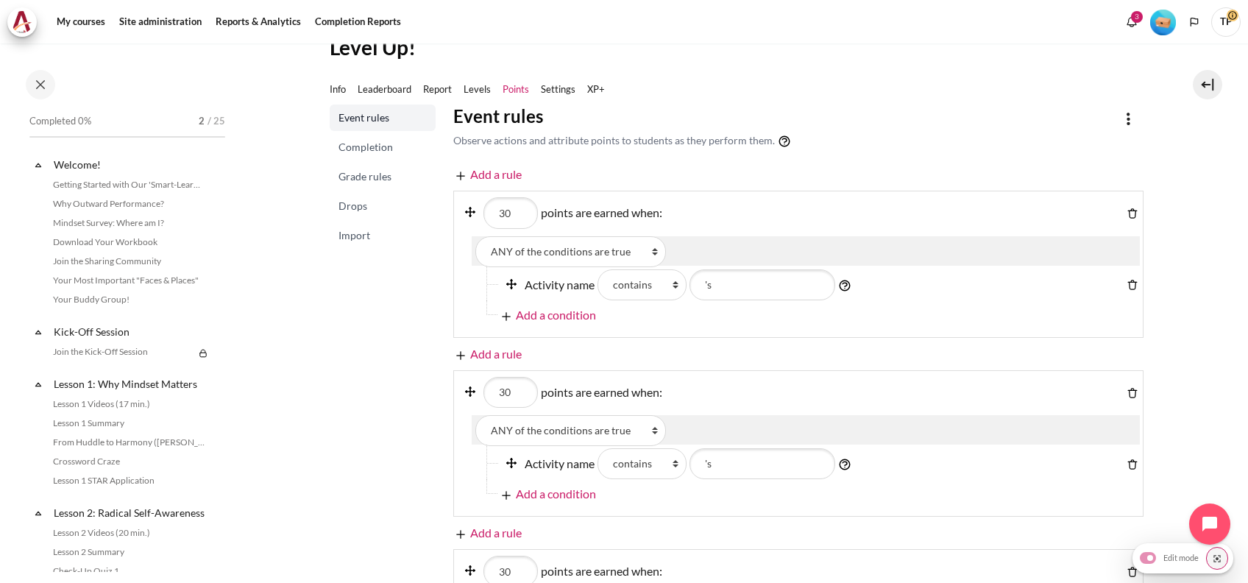
scroll to position [294, 0]
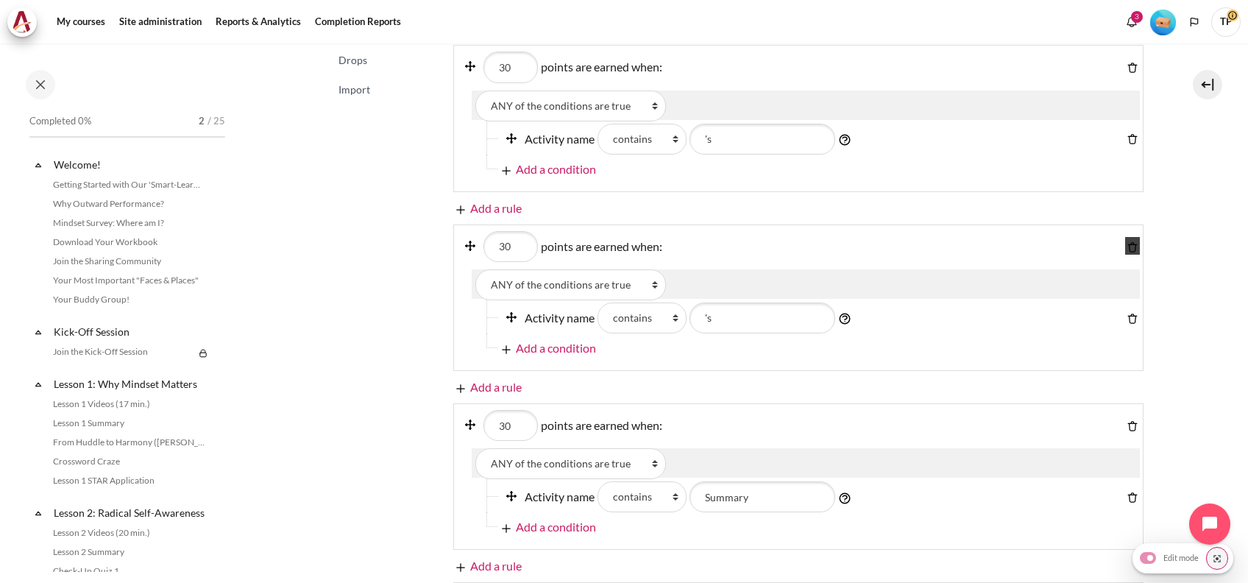
click at [1125, 244] on img "Content" at bounding box center [1132, 247] width 15 height 15
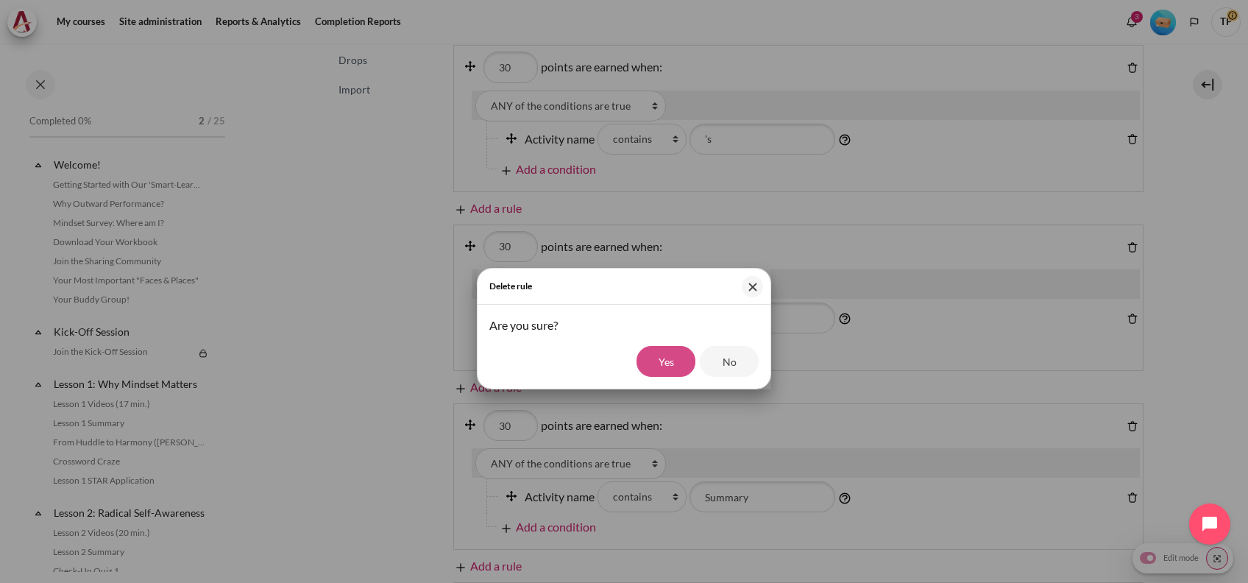
click at [680, 363] on input "Yes" at bounding box center [665, 361] width 59 height 31
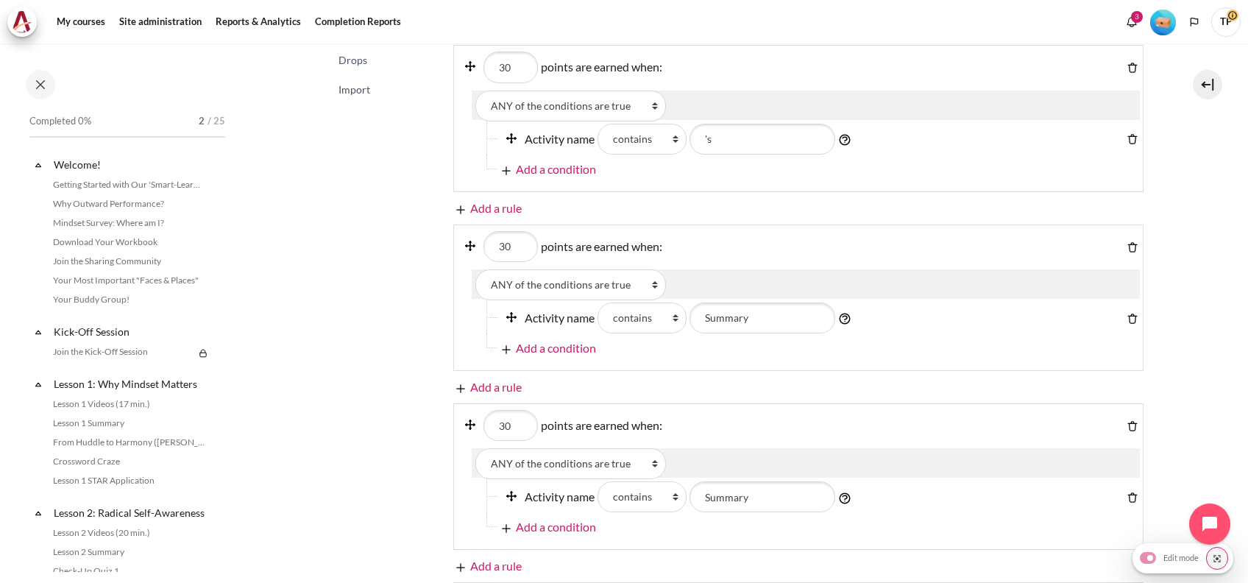
scroll to position [392, 0]
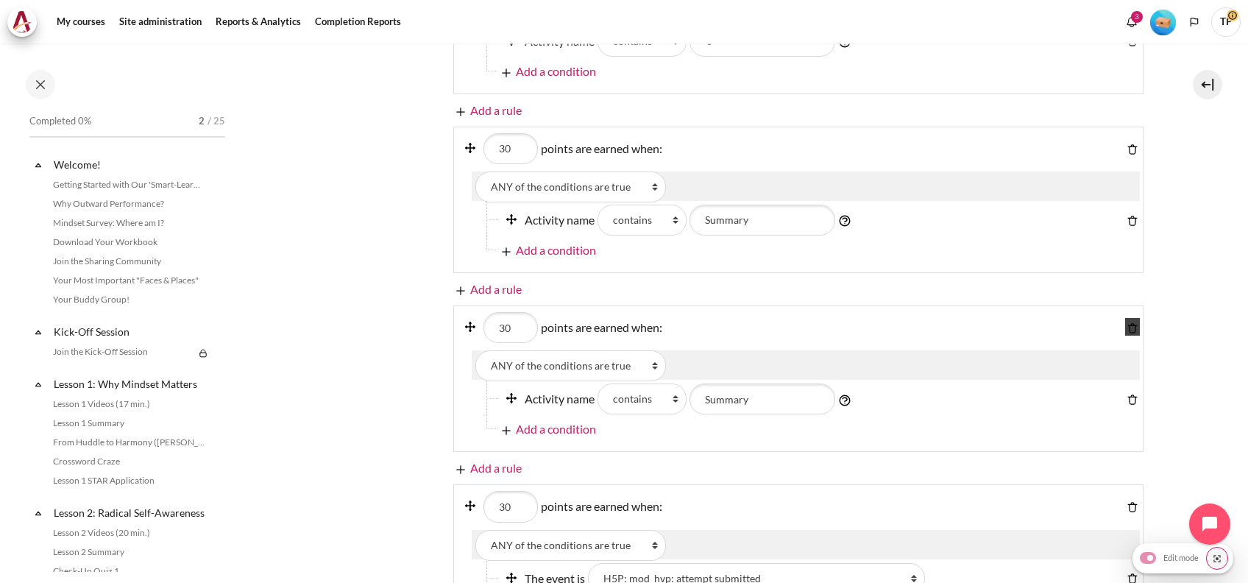
click at [1125, 321] on img "Content" at bounding box center [1132, 328] width 15 height 15
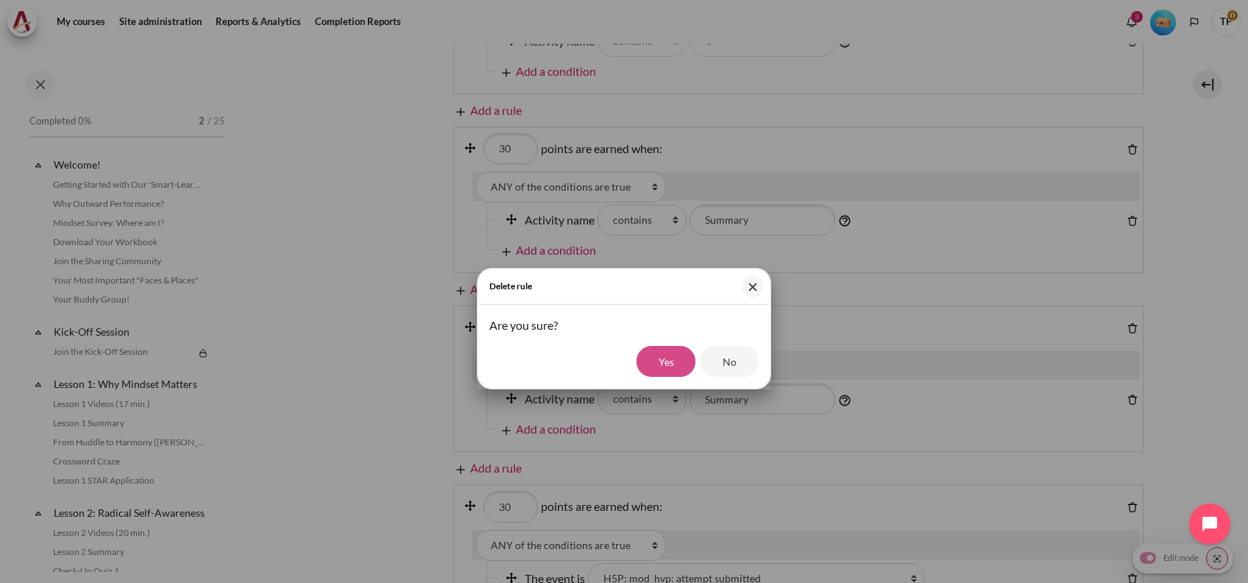
click at [661, 355] on input "Yes" at bounding box center [665, 361] width 59 height 31
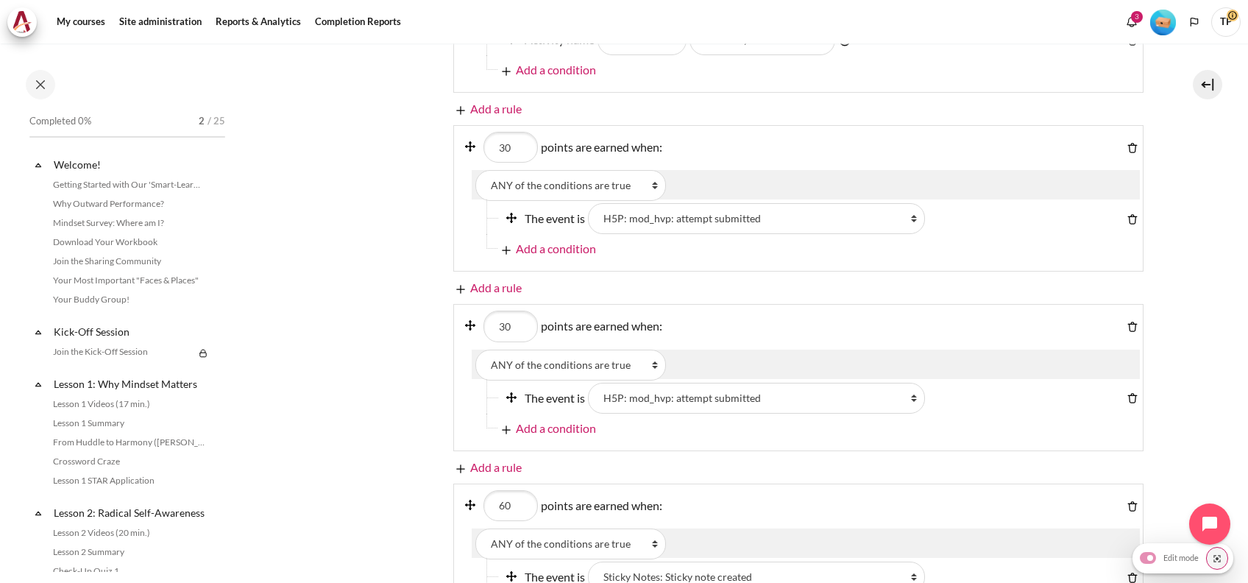
scroll to position [589, 0]
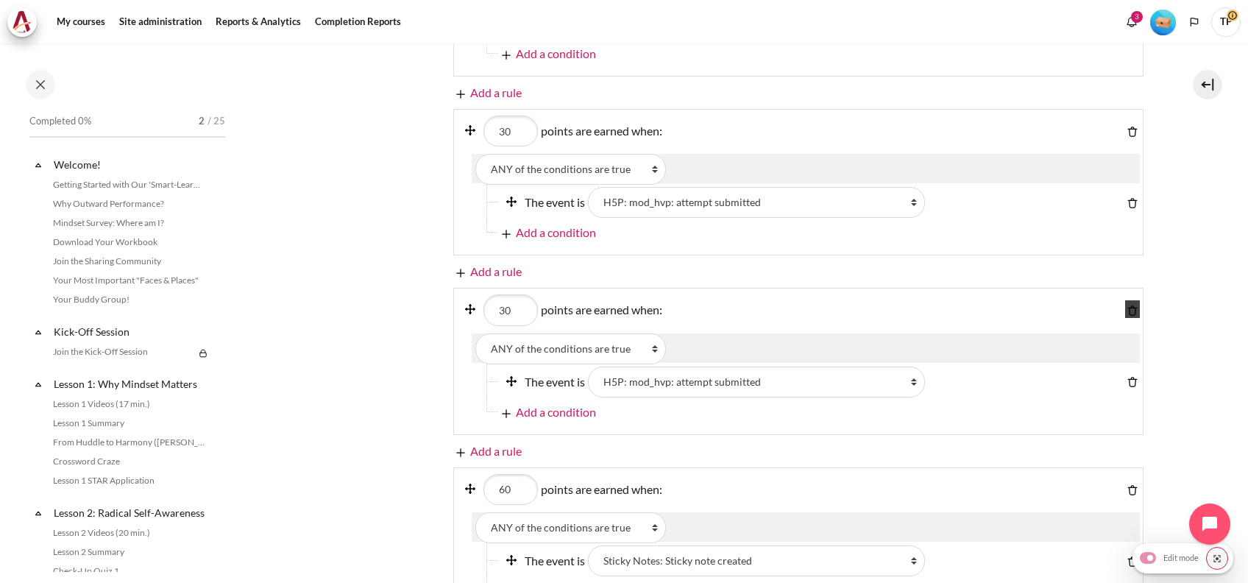
click at [1125, 310] on img "Content" at bounding box center [1132, 310] width 15 height 15
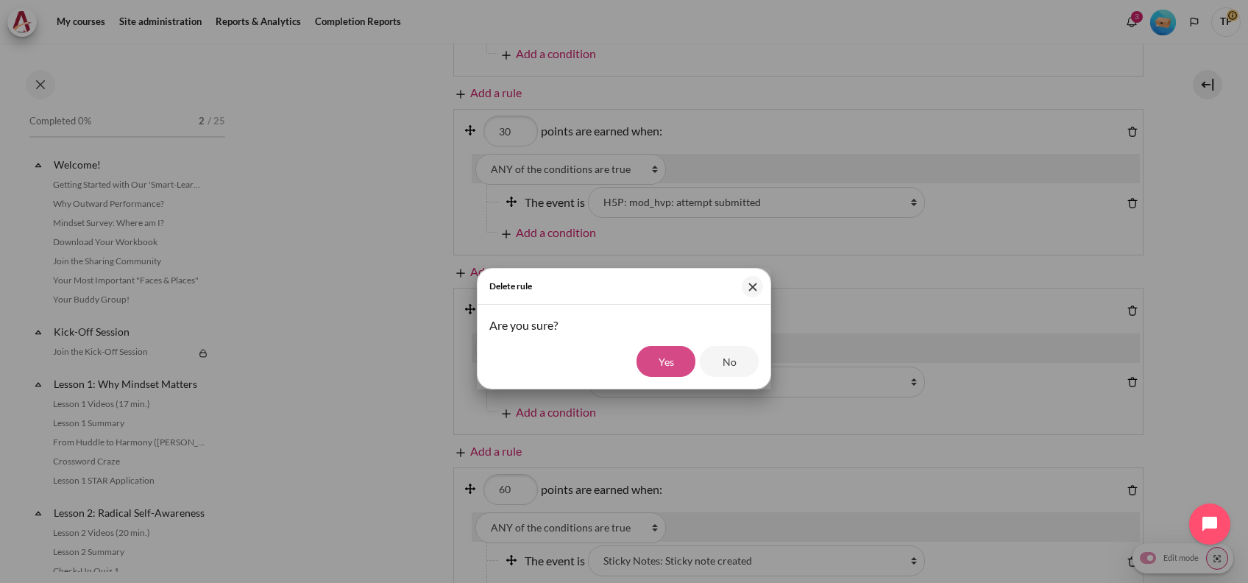
click at [680, 362] on input "Yes" at bounding box center [665, 361] width 59 height 31
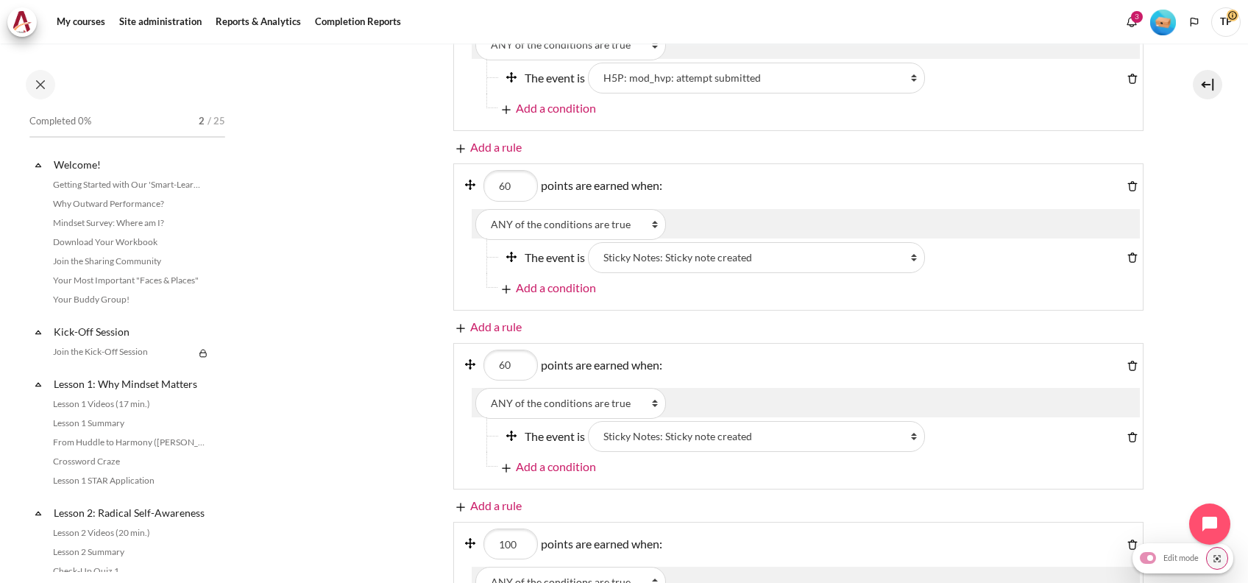
scroll to position [686, 0]
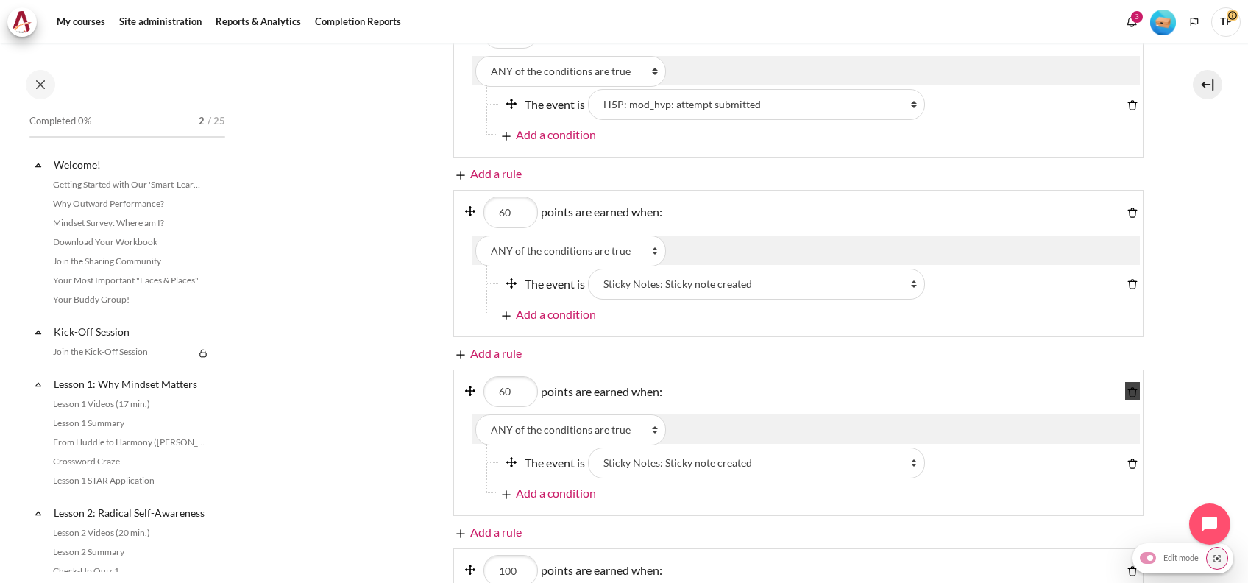
click at [1125, 386] on img "Content" at bounding box center [1132, 392] width 15 height 15
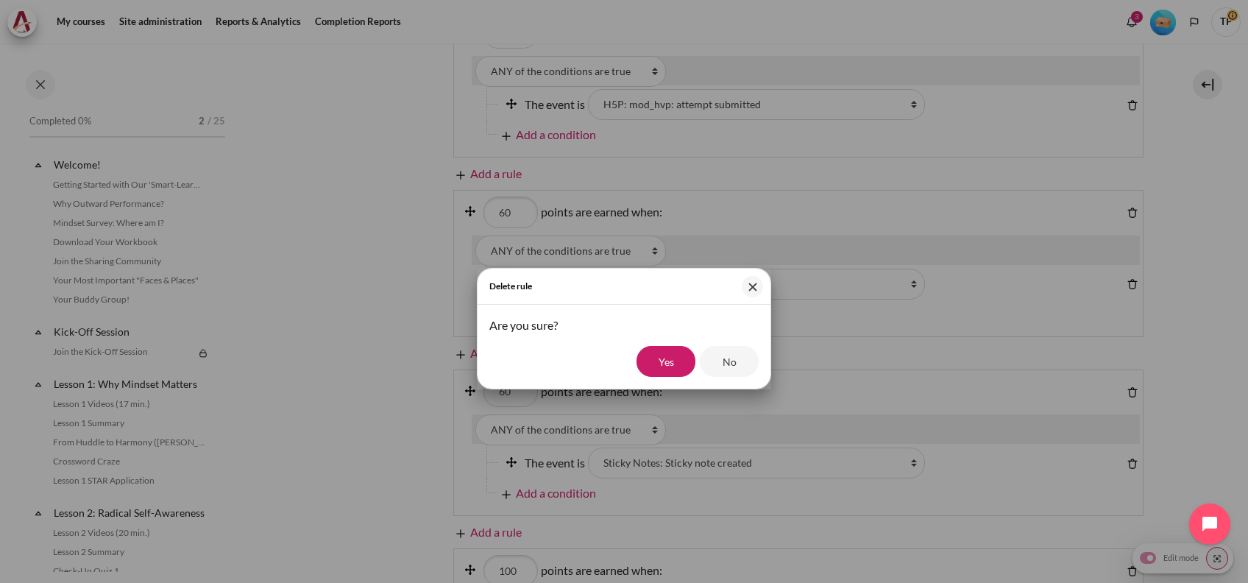
click at [684, 355] on input "Yes" at bounding box center [665, 361] width 59 height 31
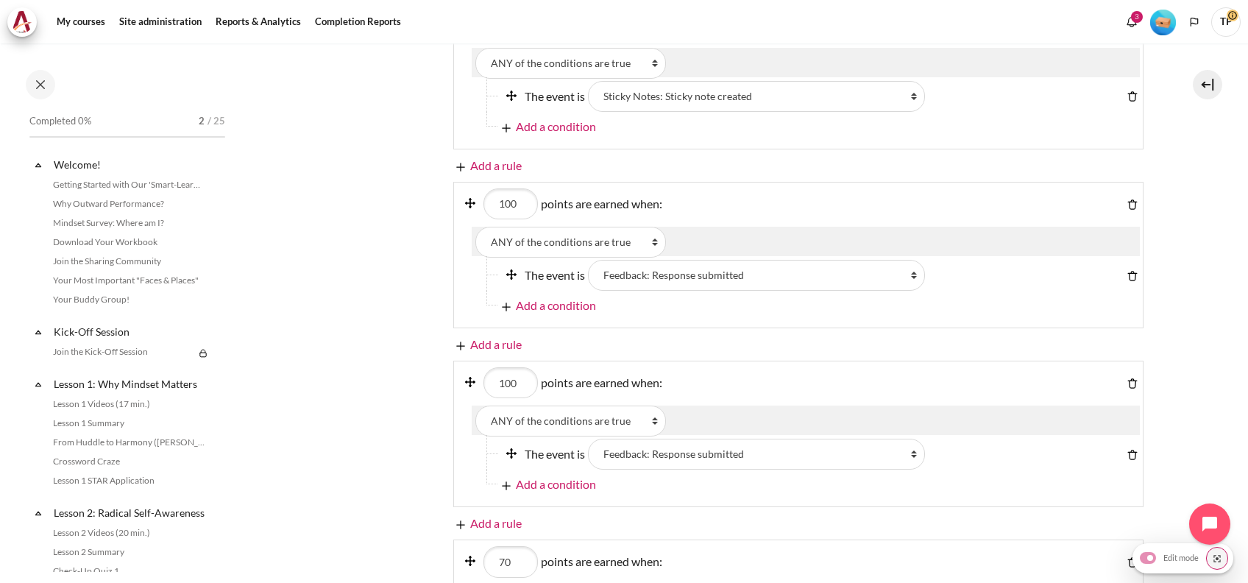
scroll to position [883, 0]
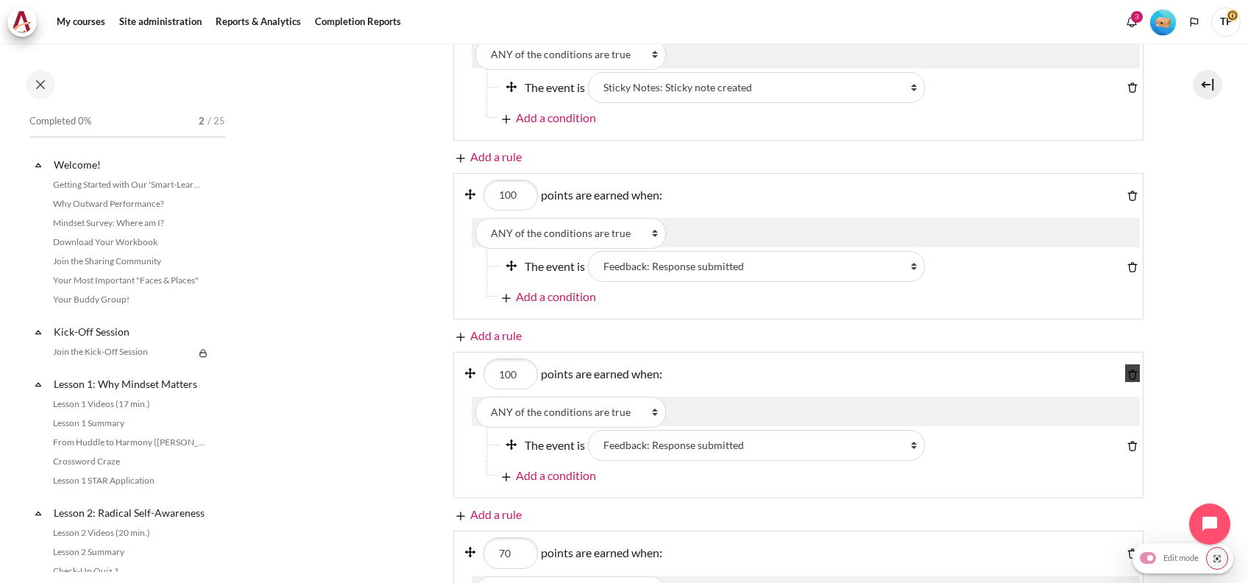
click at [1125, 374] on img "Content" at bounding box center [1132, 374] width 15 height 15
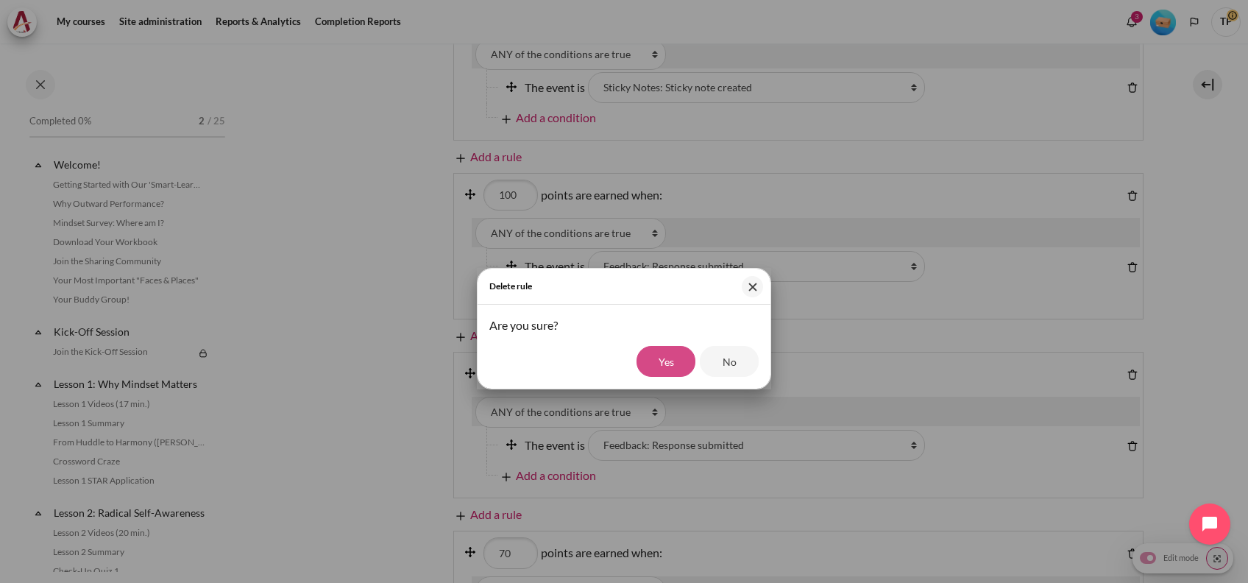
click at [645, 356] on input "Yes" at bounding box center [665, 361] width 59 height 31
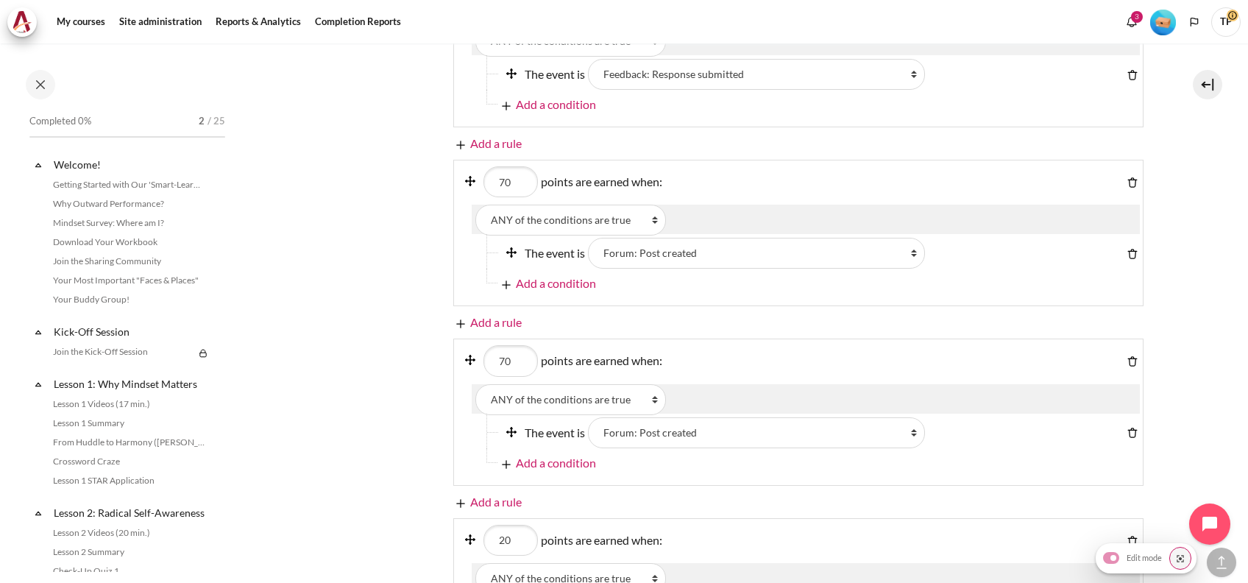
scroll to position [1078, 0]
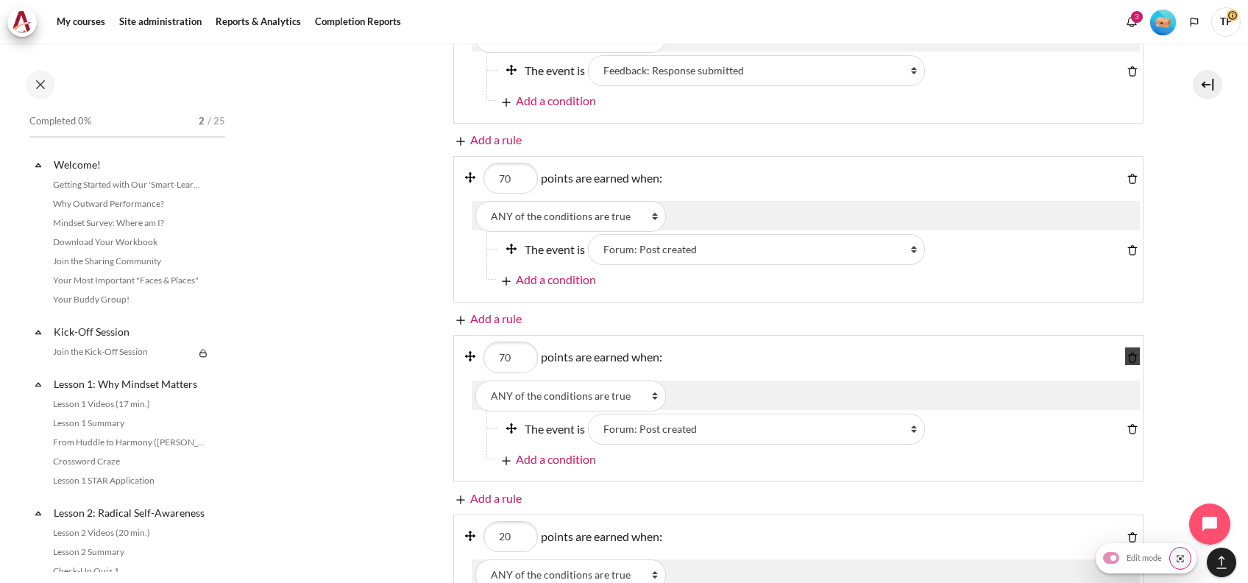
click at [1125, 347] on link "Content" at bounding box center [1132, 356] width 15 height 18
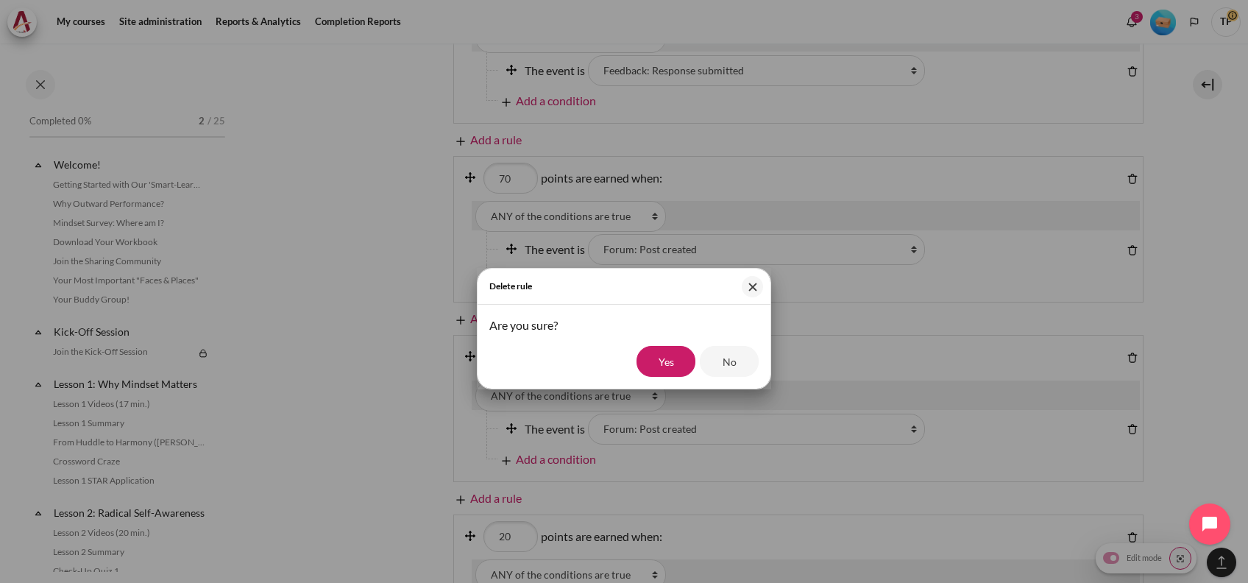
click at [636, 352] on div "Yes No" at bounding box center [623, 361] width 269 height 31
click at [668, 360] on input "Yes" at bounding box center [665, 361] width 59 height 31
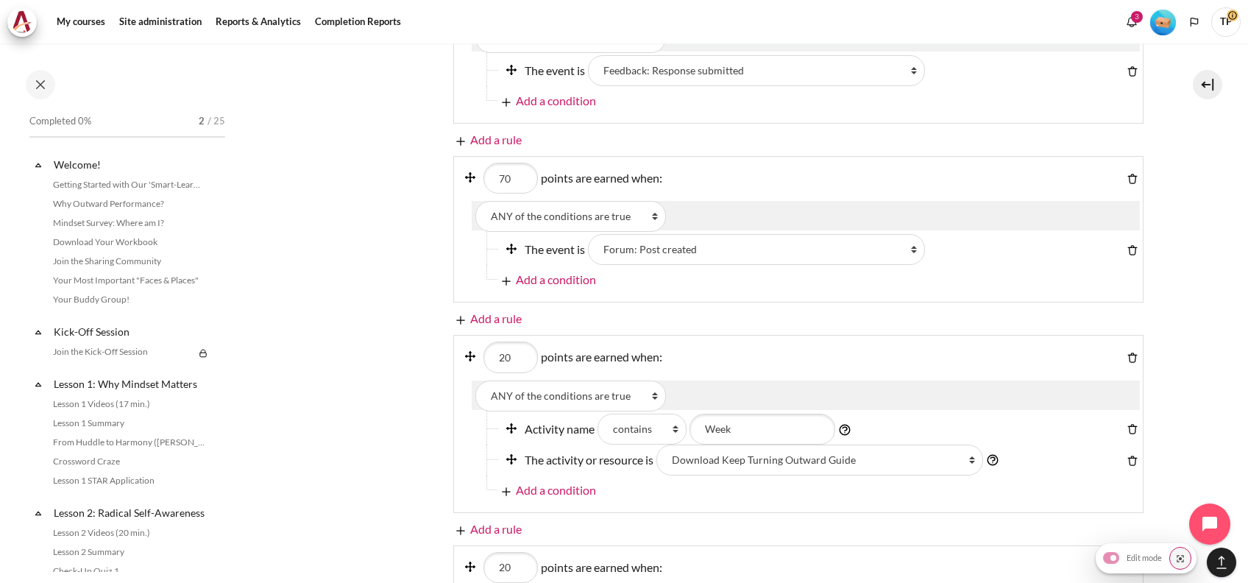
scroll to position [1275, 0]
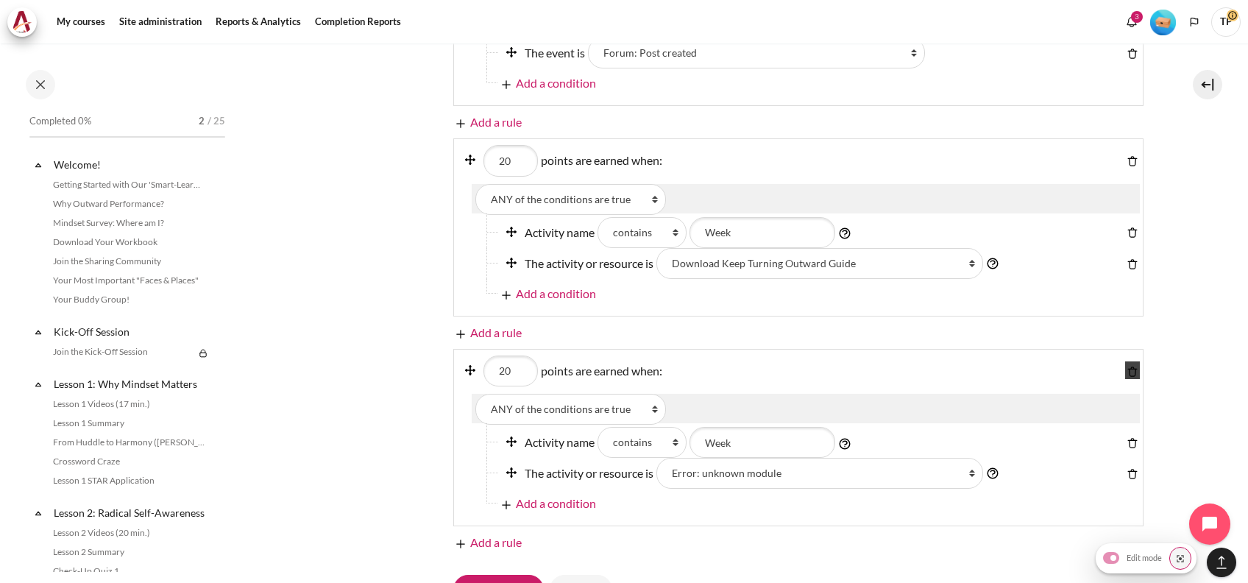
click at [1125, 369] on img "Content" at bounding box center [1132, 371] width 15 height 15
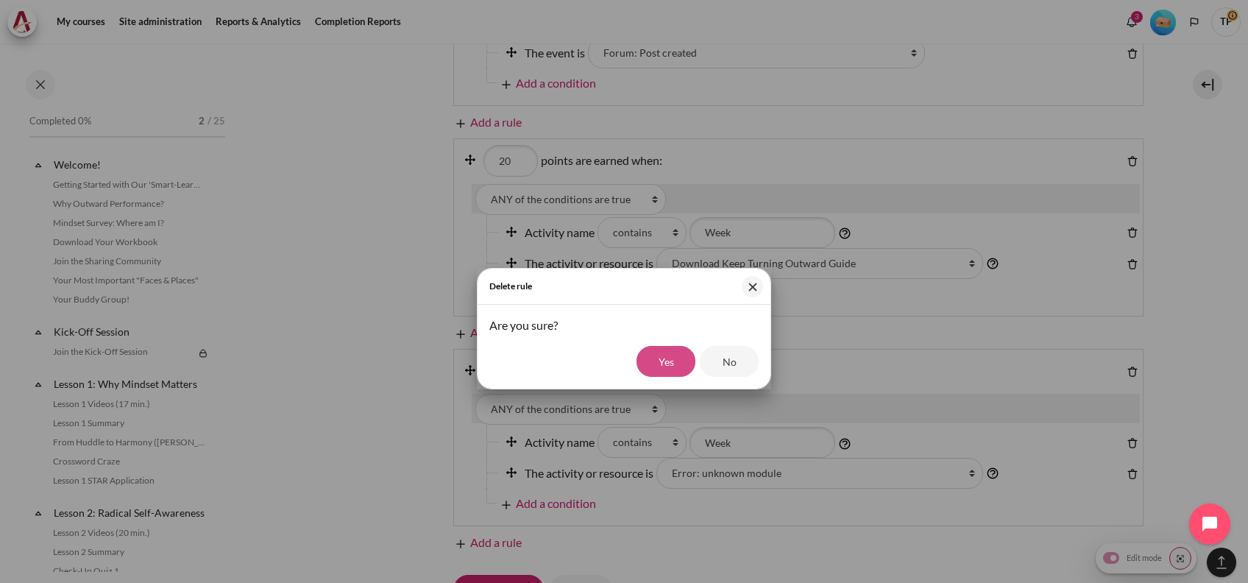
click at [665, 346] on input "Yes" at bounding box center [665, 361] width 59 height 31
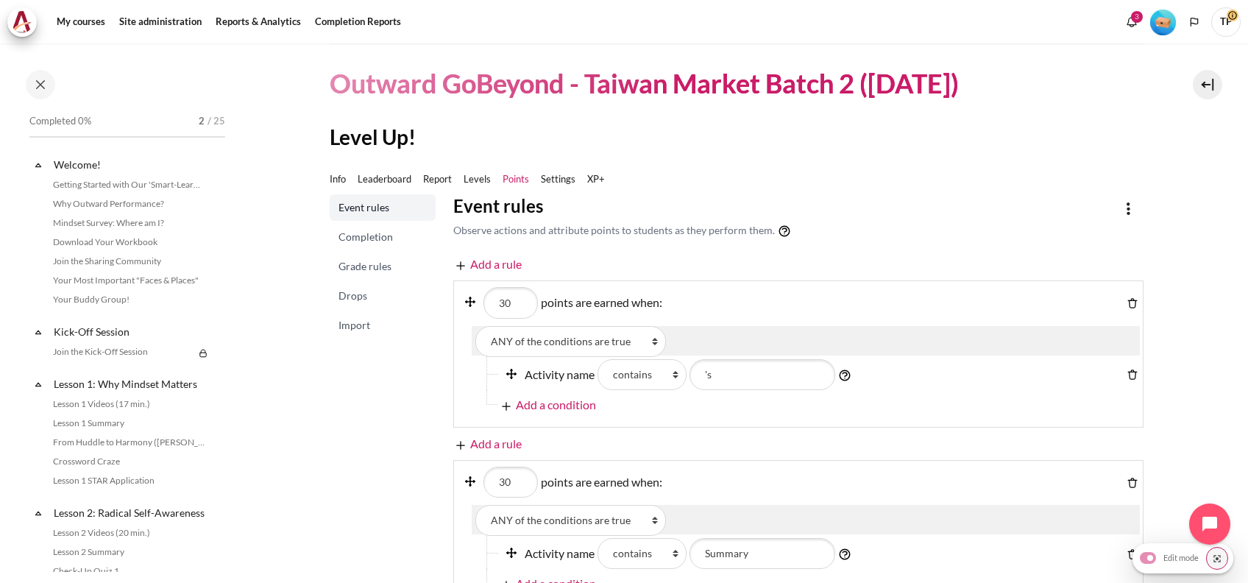
scroll to position [0, 0]
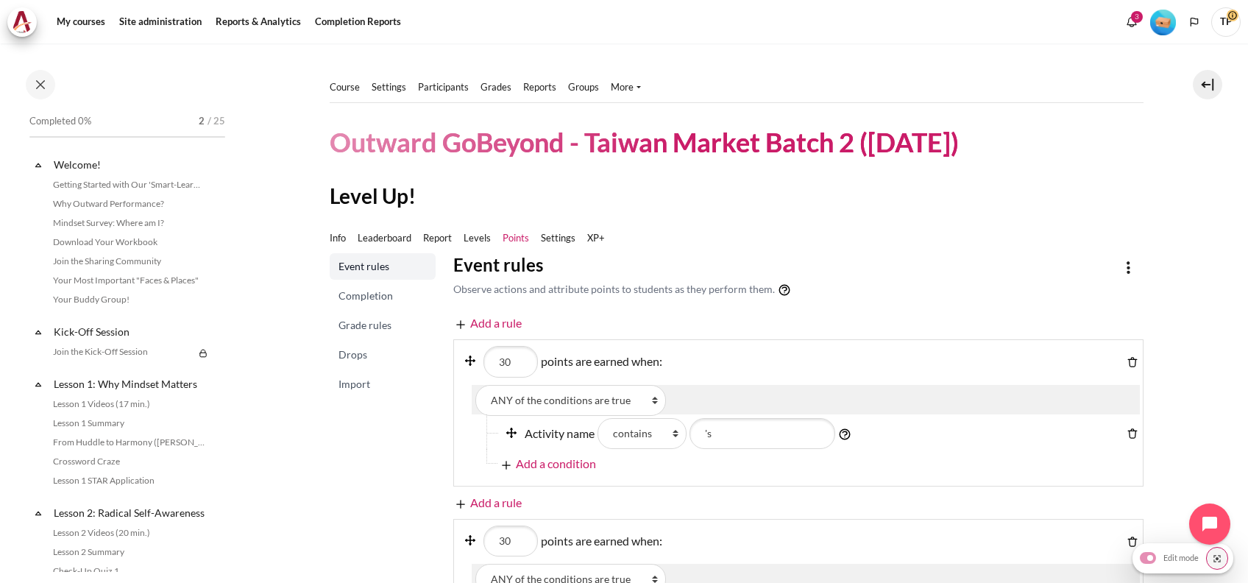
click at [391, 294] on span "Completion" at bounding box center [383, 295] width 91 height 15
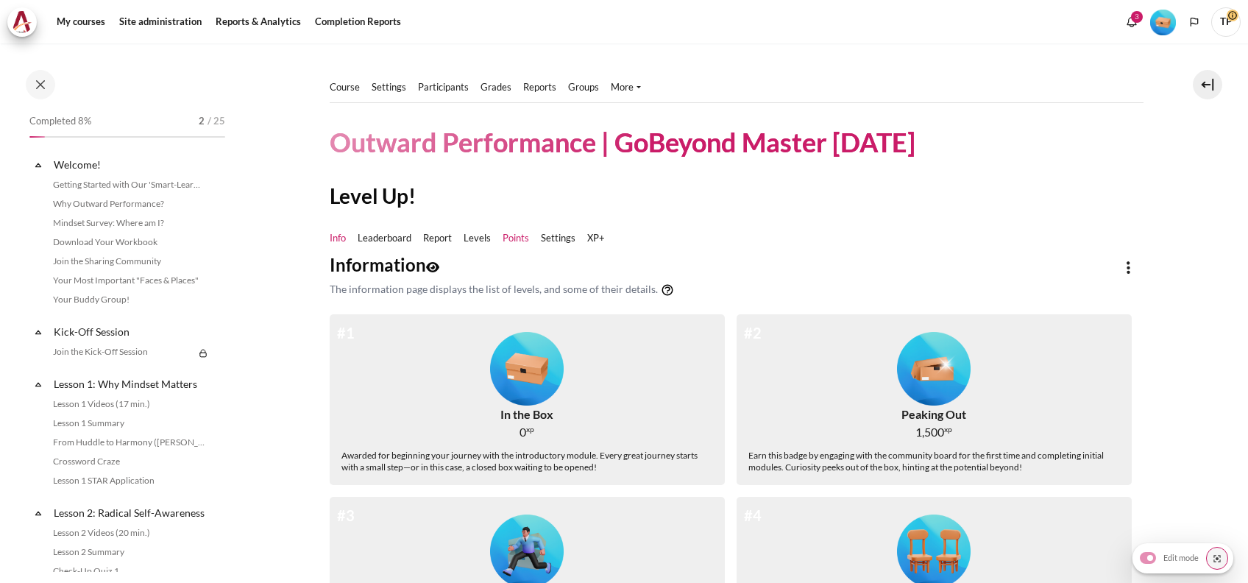
click at [506, 231] on link "Points" at bounding box center [515, 238] width 26 height 15
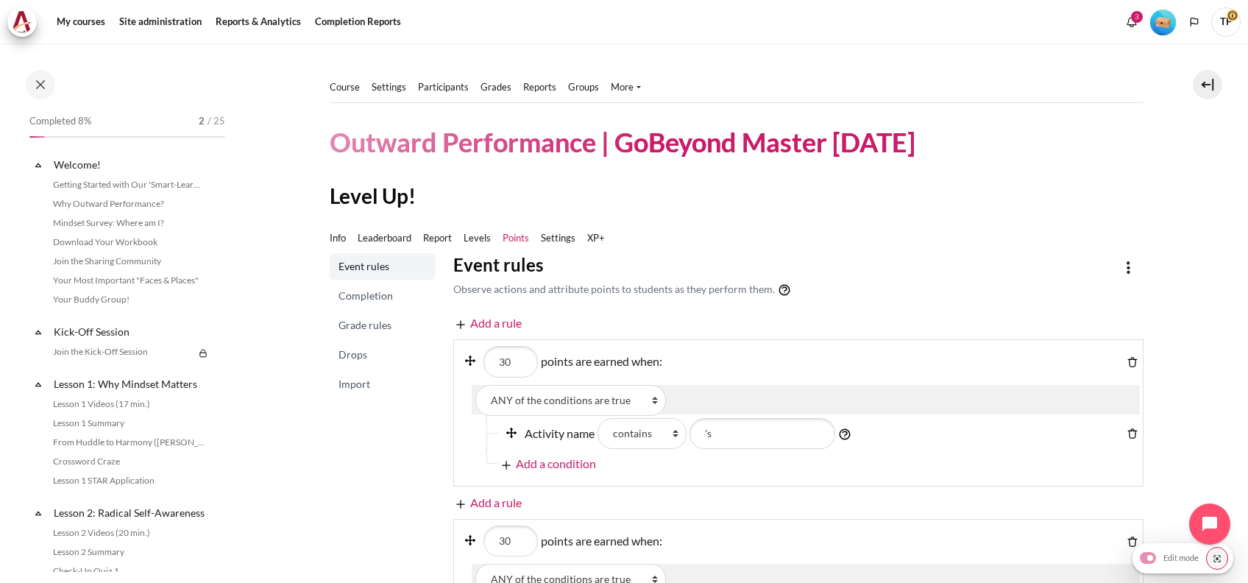
click at [366, 298] on span "Completion" at bounding box center [383, 295] width 91 height 15
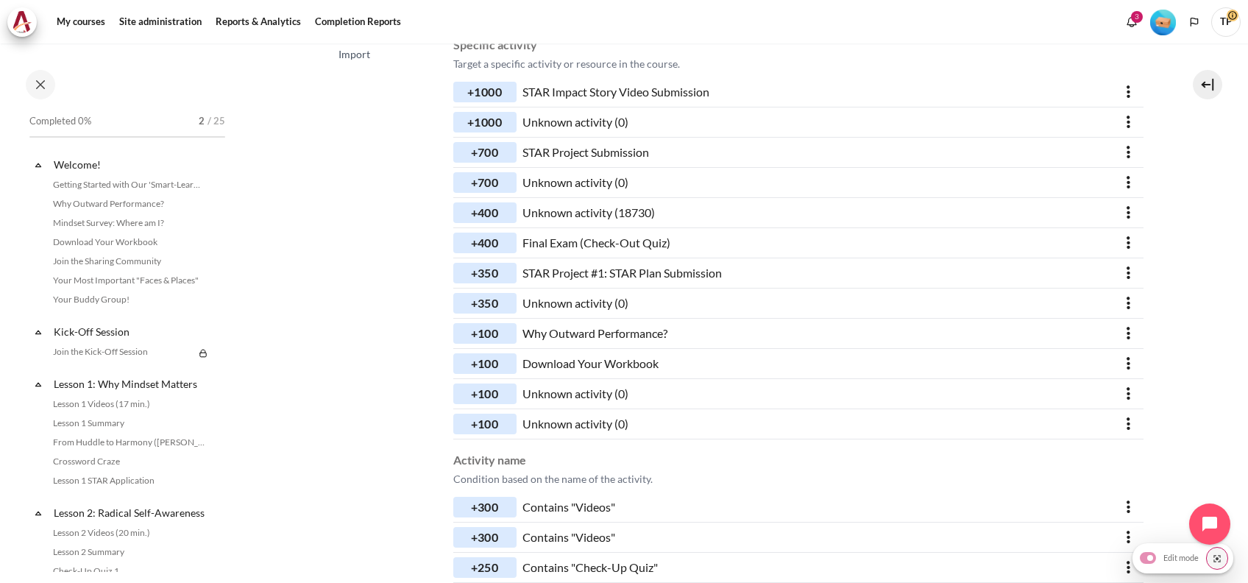
scroll to position [302, 0]
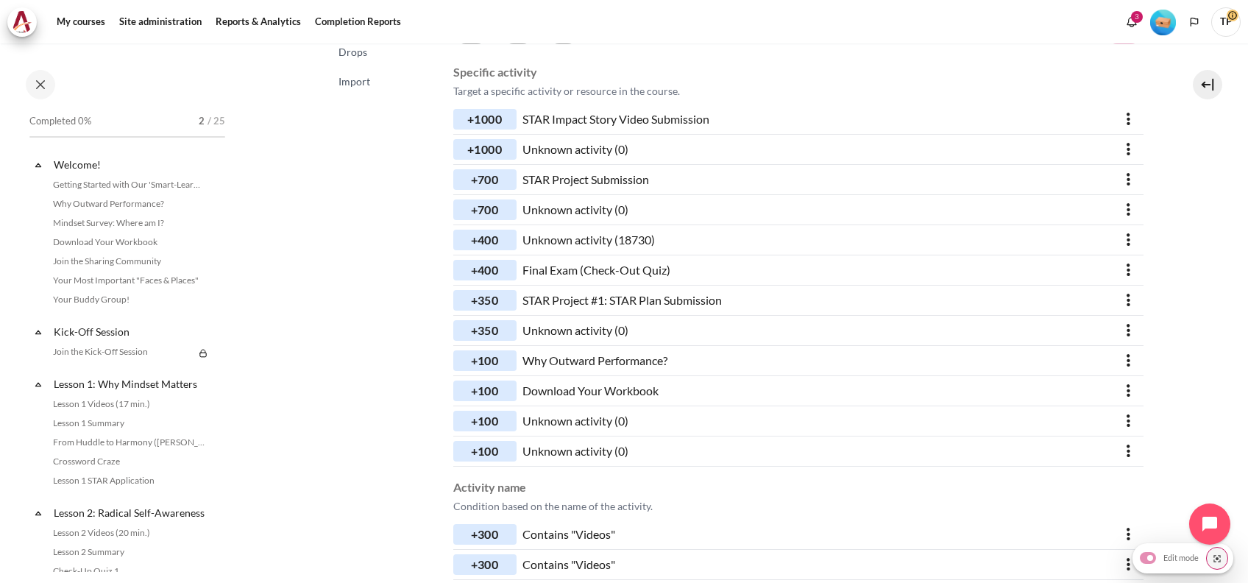
click at [1114, 151] on button "options" at bounding box center [1128, 149] width 29 height 29
click at [1094, 197] on link "Delete" at bounding box center [1110, 204] width 58 height 23
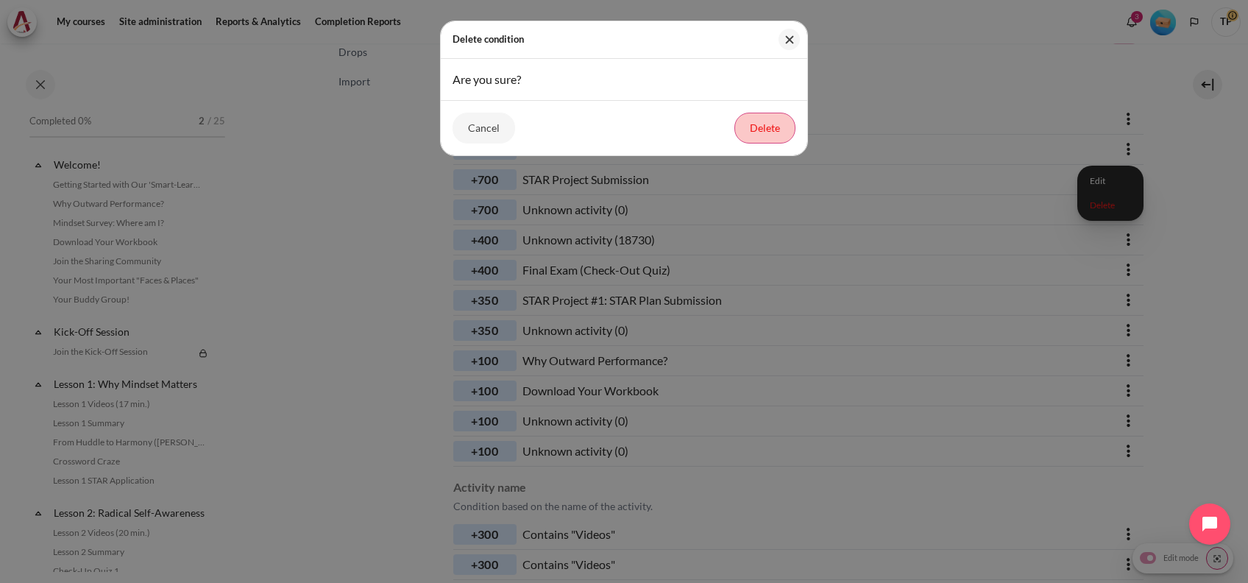
click at [762, 127] on button "Delete" at bounding box center [764, 128] width 61 height 31
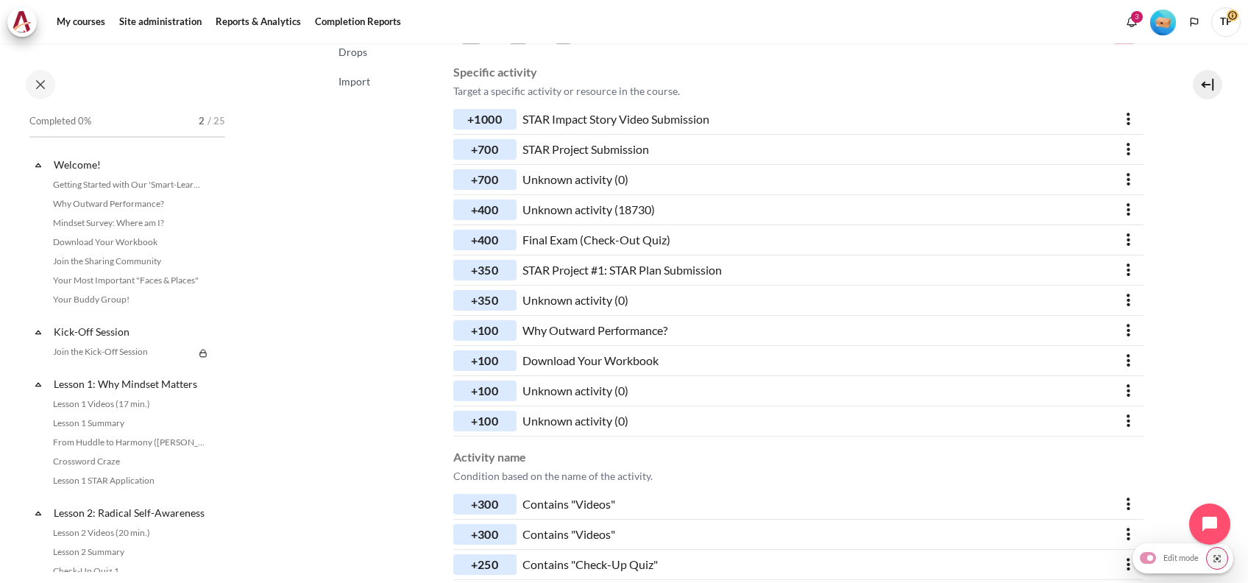
click at [1121, 174] on button "options" at bounding box center [1128, 179] width 29 height 29
click at [1108, 239] on link "Delete" at bounding box center [1110, 235] width 58 height 23
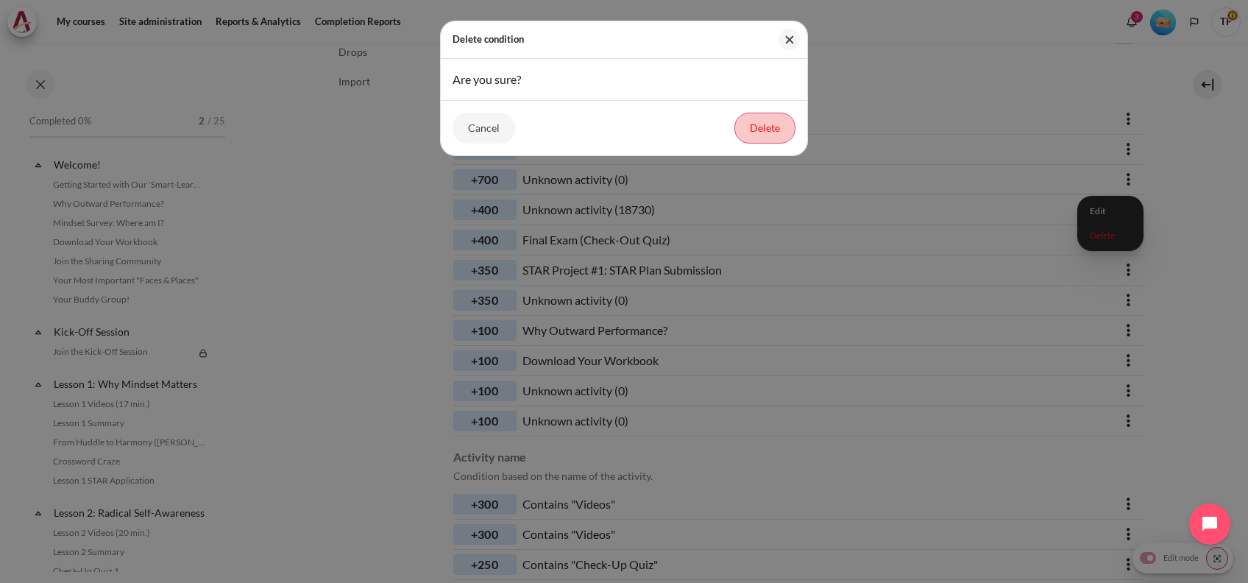
click at [775, 124] on button "Delete" at bounding box center [764, 128] width 61 height 31
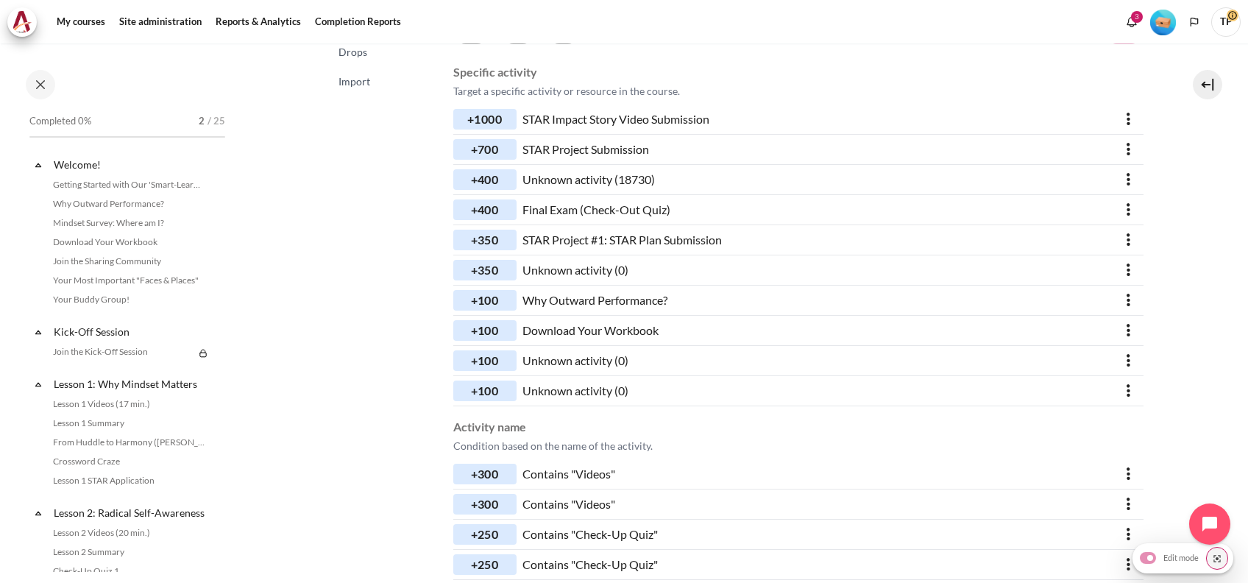
click at [1121, 171] on button "options" at bounding box center [1128, 179] width 29 height 29
click at [1081, 230] on link "Delete" at bounding box center [1110, 235] width 58 height 23
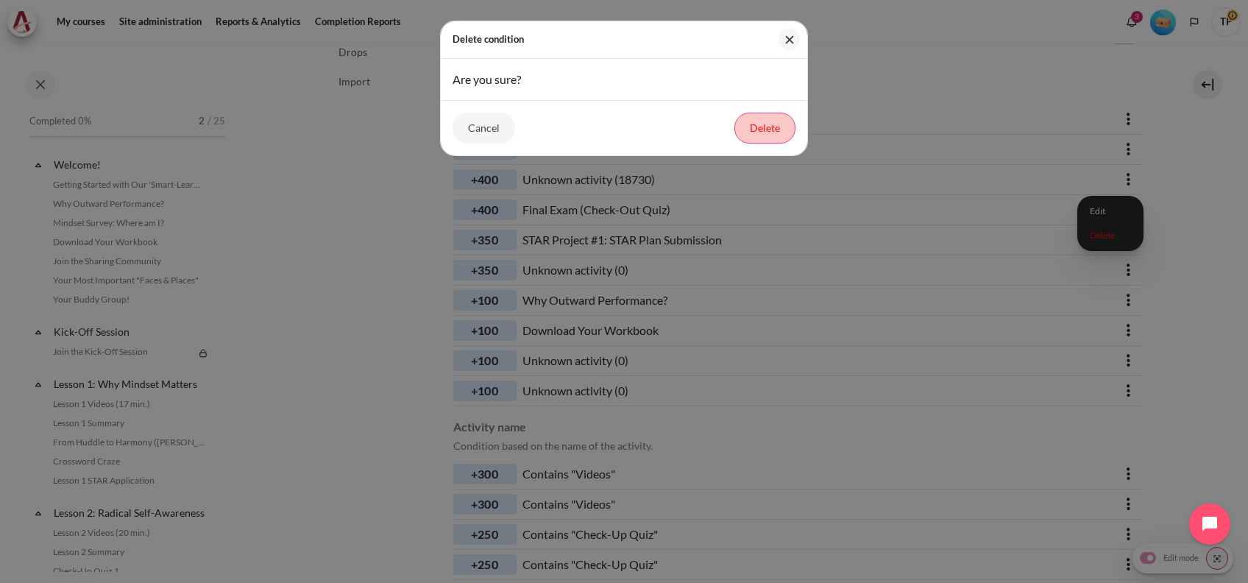
click at [786, 133] on button "Delete" at bounding box center [764, 128] width 61 height 31
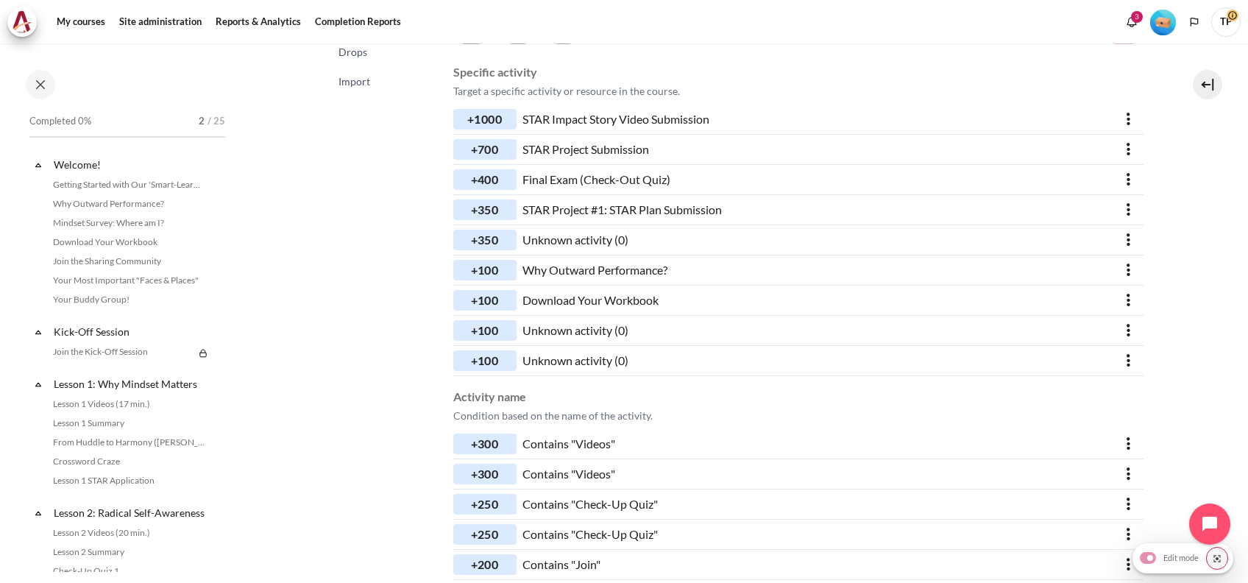
drag, startPoint x: 1117, startPoint y: 232, endPoint x: 1075, endPoint y: 232, distance: 42.7
click at [1115, 232] on button "options" at bounding box center [1128, 239] width 29 height 29
click at [1085, 291] on link "Delete" at bounding box center [1110, 295] width 58 height 23
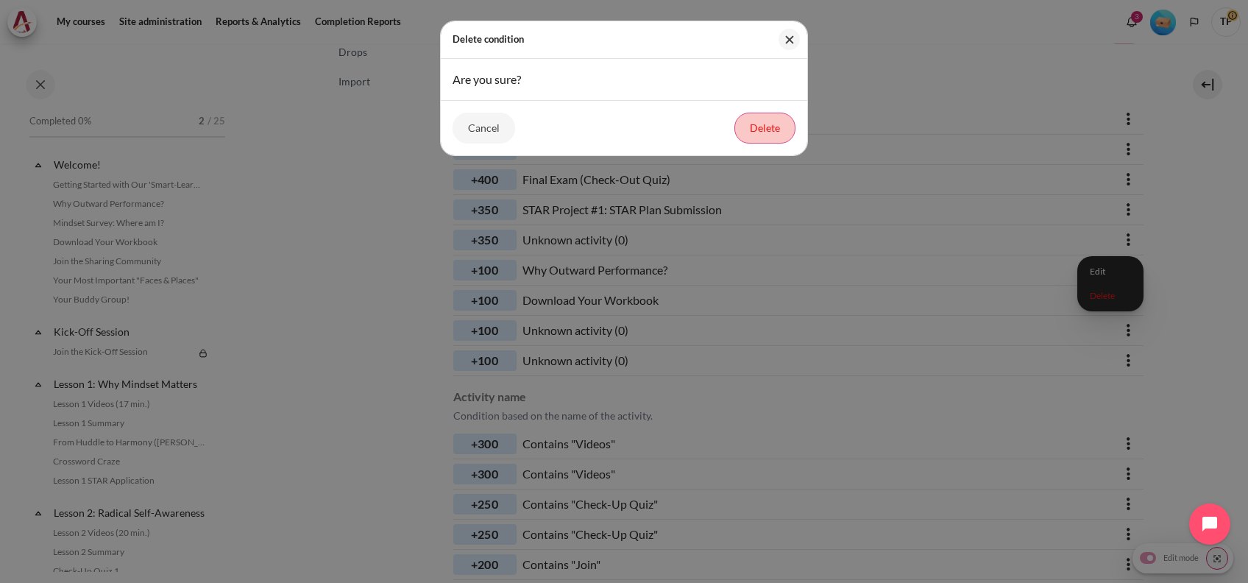
click at [764, 129] on button "Delete" at bounding box center [764, 128] width 61 height 31
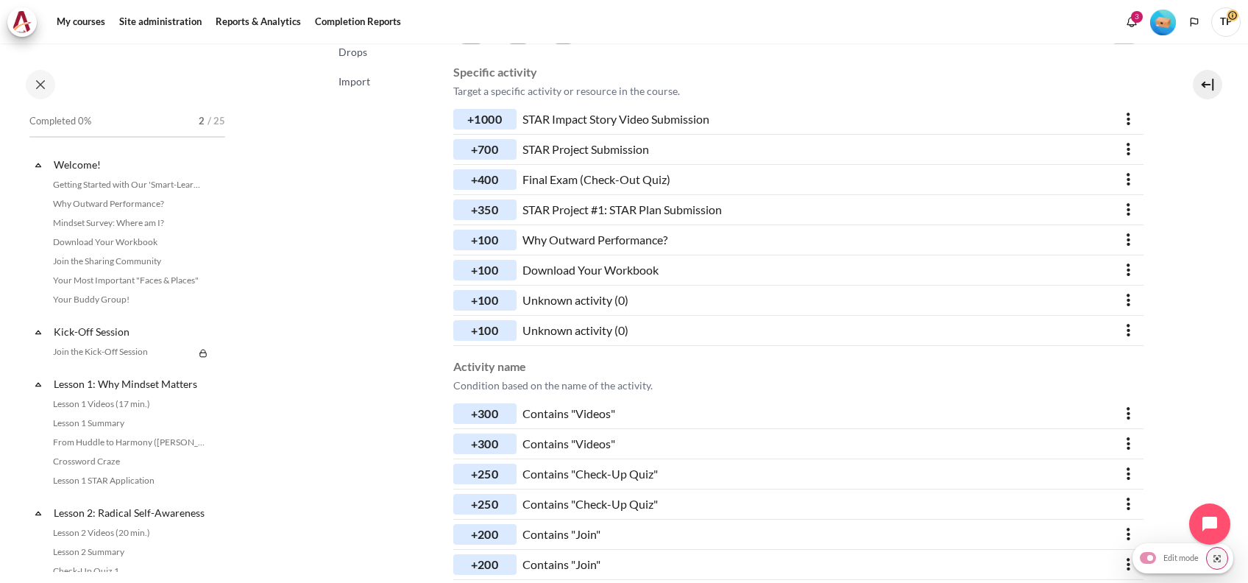
click at [1114, 307] on button "options" at bounding box center [1128, 299] width 29 height 29
click at [1099, 348] on link "Delete" at bounding box center [1110, 355] width 58 height 23
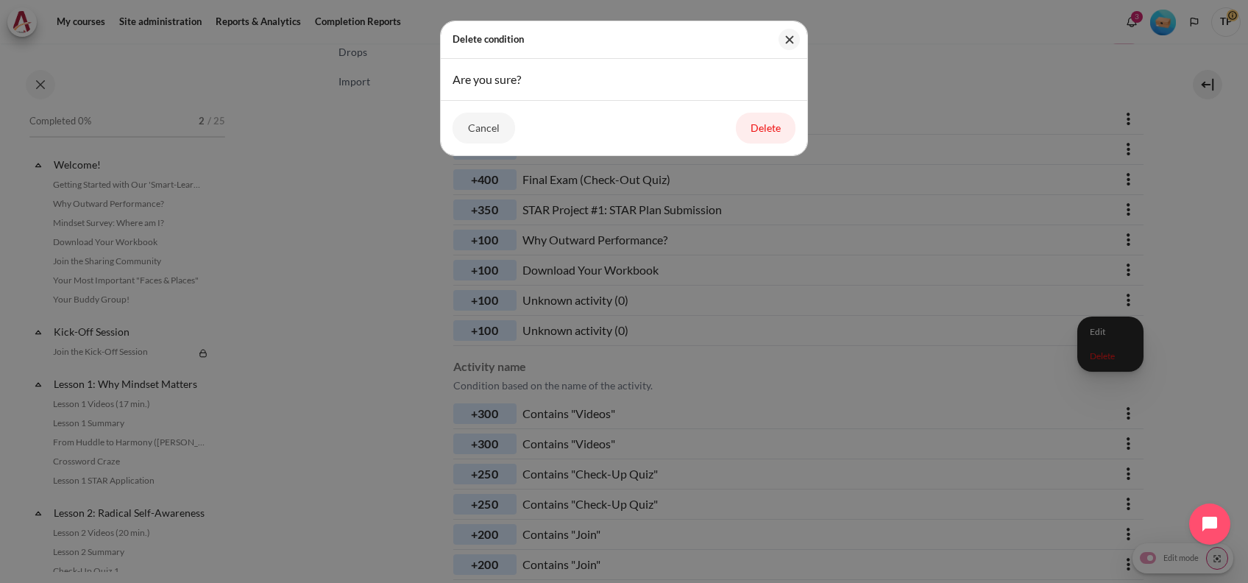
click at [746, 127] on button "Delete" at bounding box center [766, 128] width 60 height 31
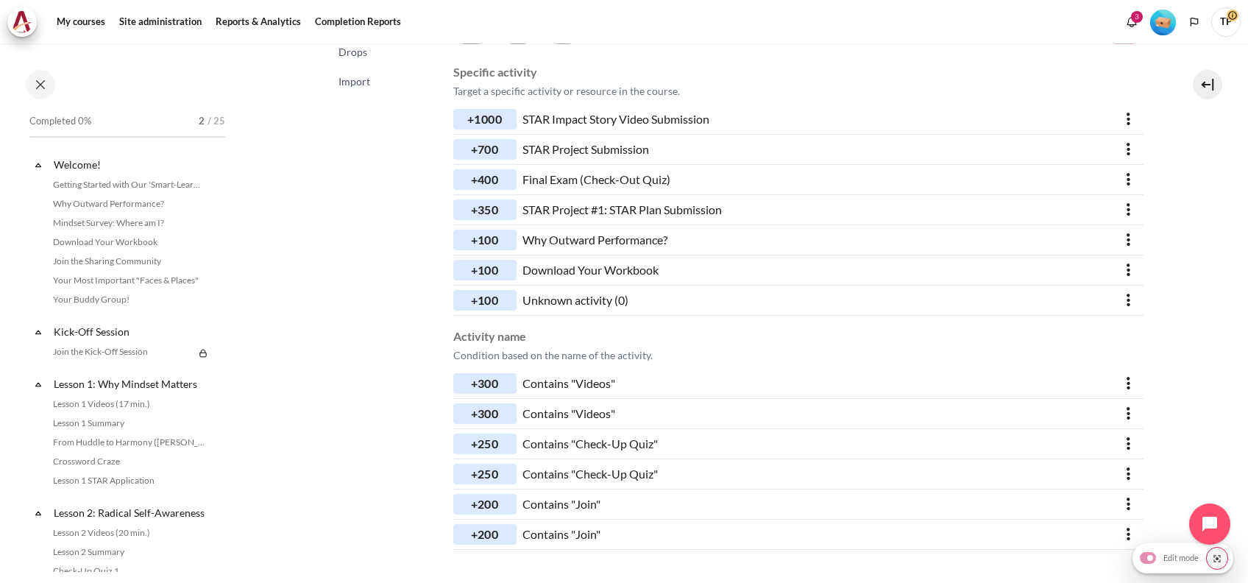
click at [1127, 301] on button "options" at bounding box center [1128, 299] width 29 height 29
click at [1094, 357] on link "Delete" at bounding box center [1110, 355] width 58 height 23
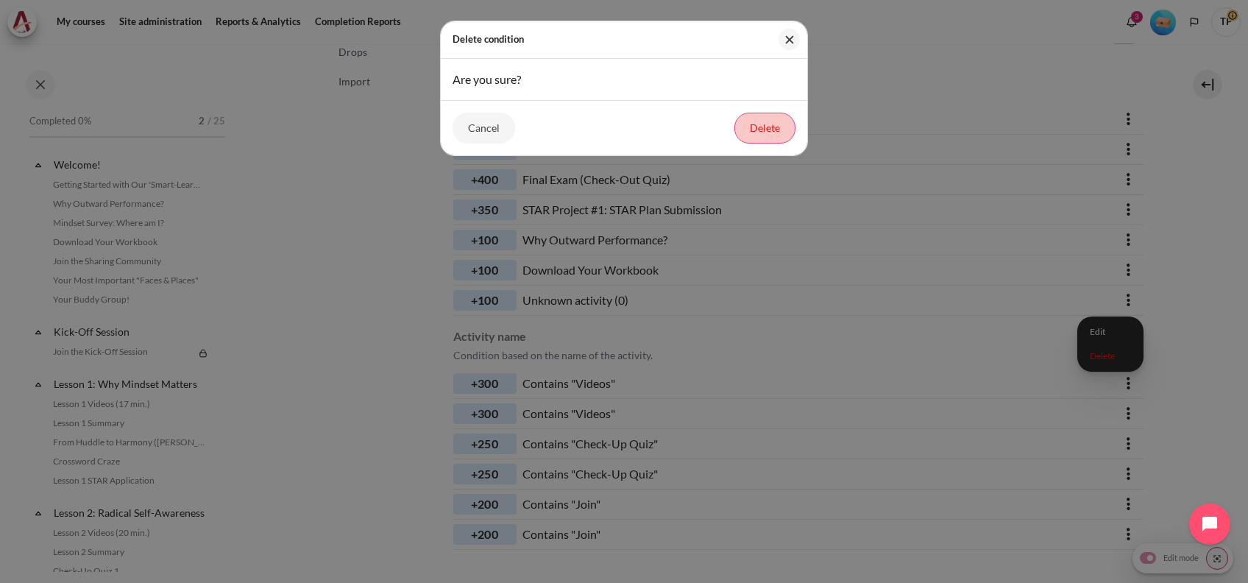
click at [788, 131] on button "Delete" at bounding box center [764, 128] width 61 height 31
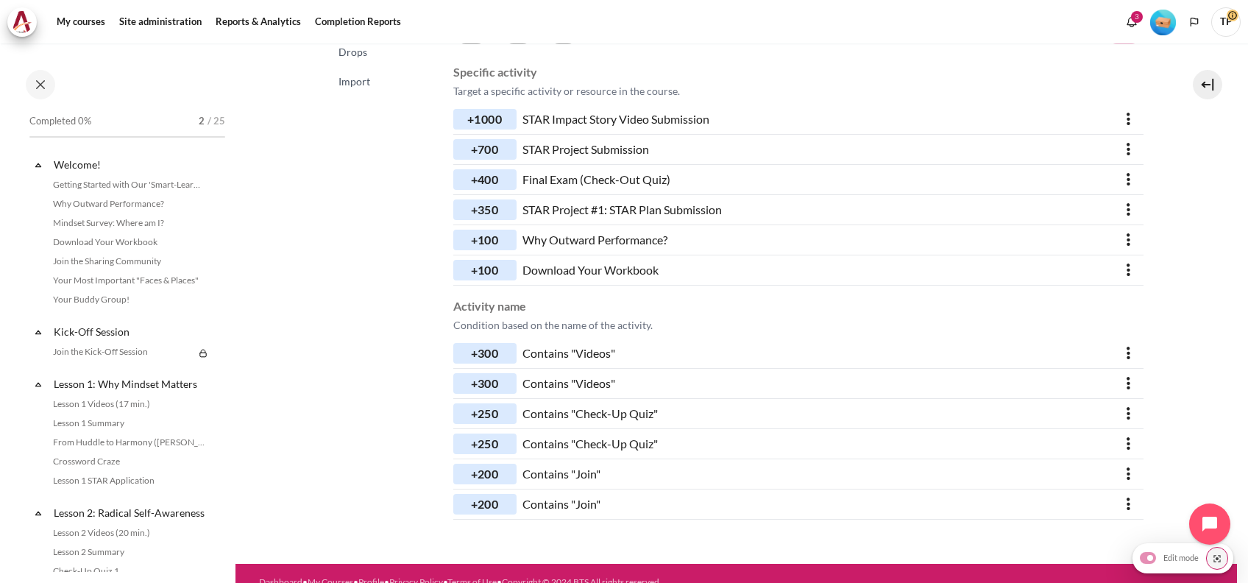
click at [1114, 378] on button "options" at bounding box center [1128, 383] width 29 height 29
click at [1081, 434] on link "Delete" at bounding box center [1110, 438] width 58 height 23
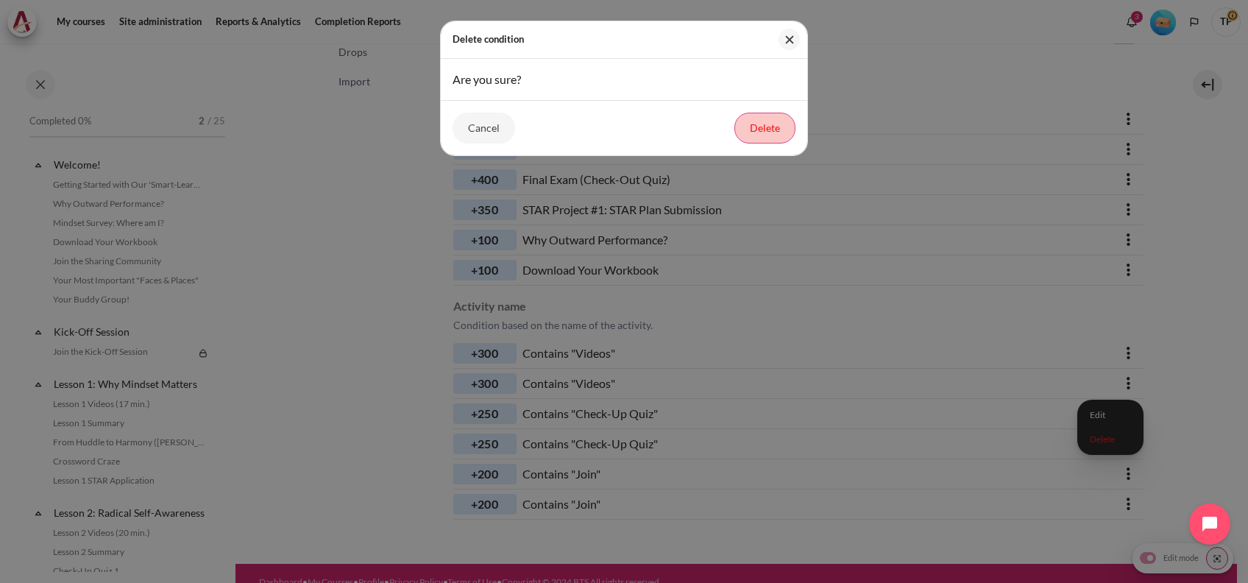
click at [768, 129] on button "Delete" at bounding box center [764, 128] width 61 height 31
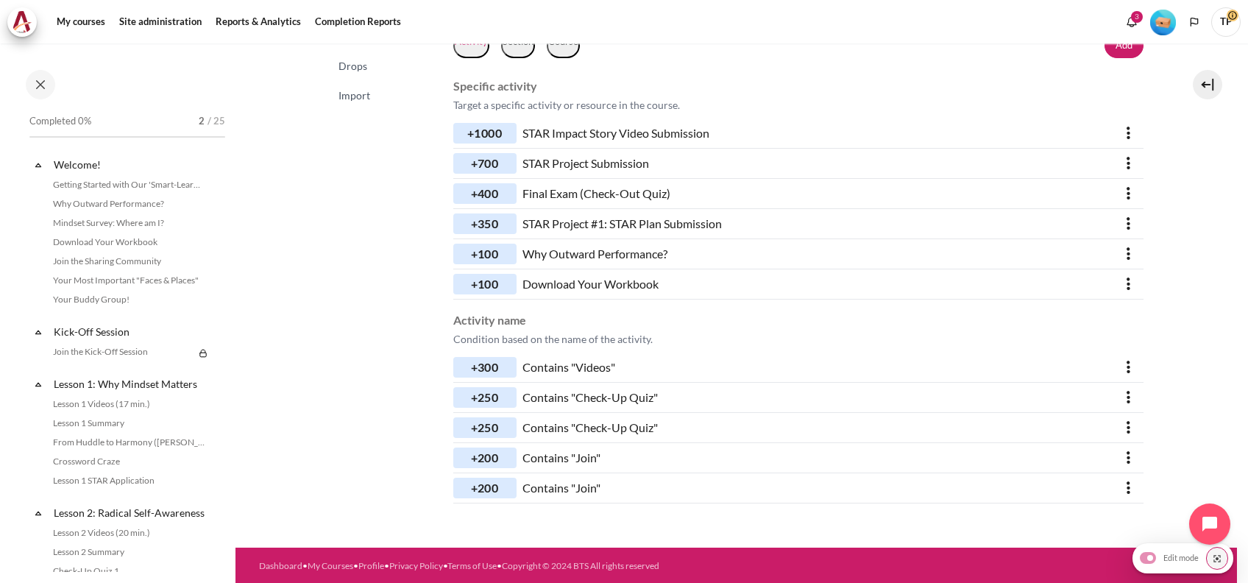
click at [1123, 416] on button "options" at bounding box center [1128, 427] width 29 height 29
click at [1090, 480] on link "Delete" at bounding box center [1110, 483] width 58 height 23
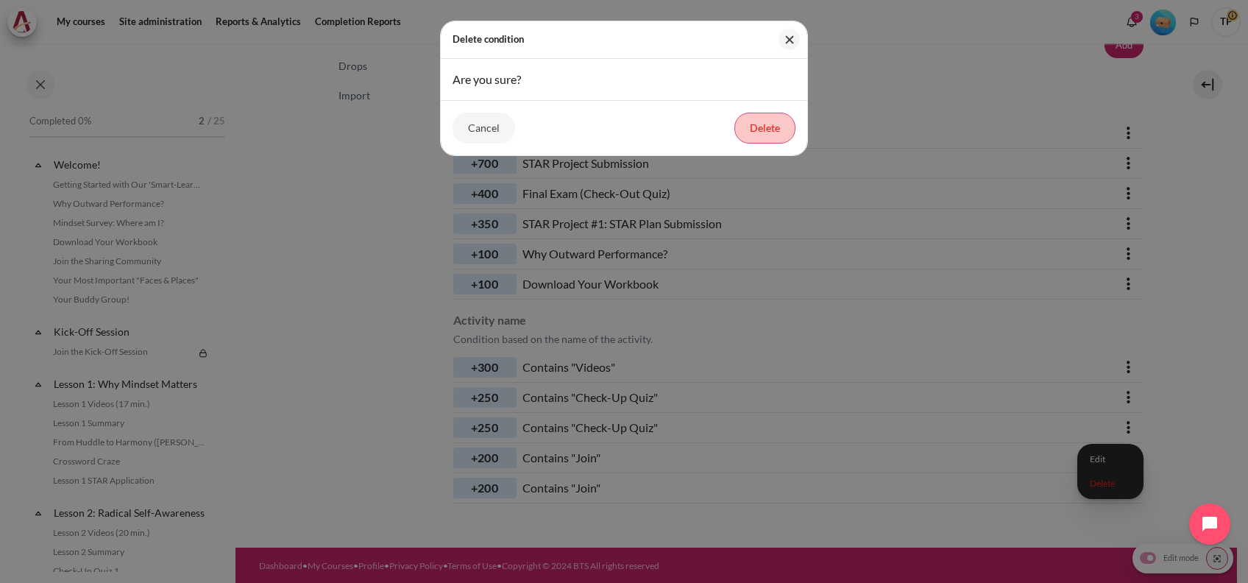
click at [782, 113] on button "Delete" at bounding box center [764, 128] width 61 height 31
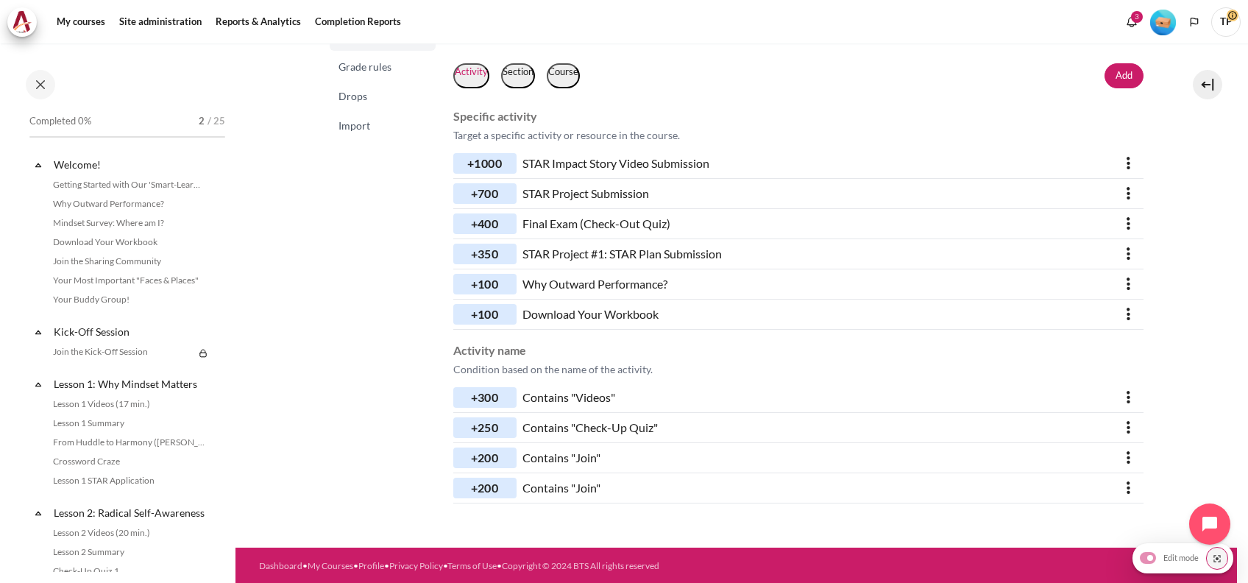
click at [1126, 483] on icon "Content" at bounding box center [1128, 487] width 4 height 26
drag, startPoint x: 1085, startPoint y: 547, endPoint x: 1076, endPoint y: 537, distance: 13.6
click at [1085, 547] on link "Delete" at bounding box center [1110, 543] width 58 height 23
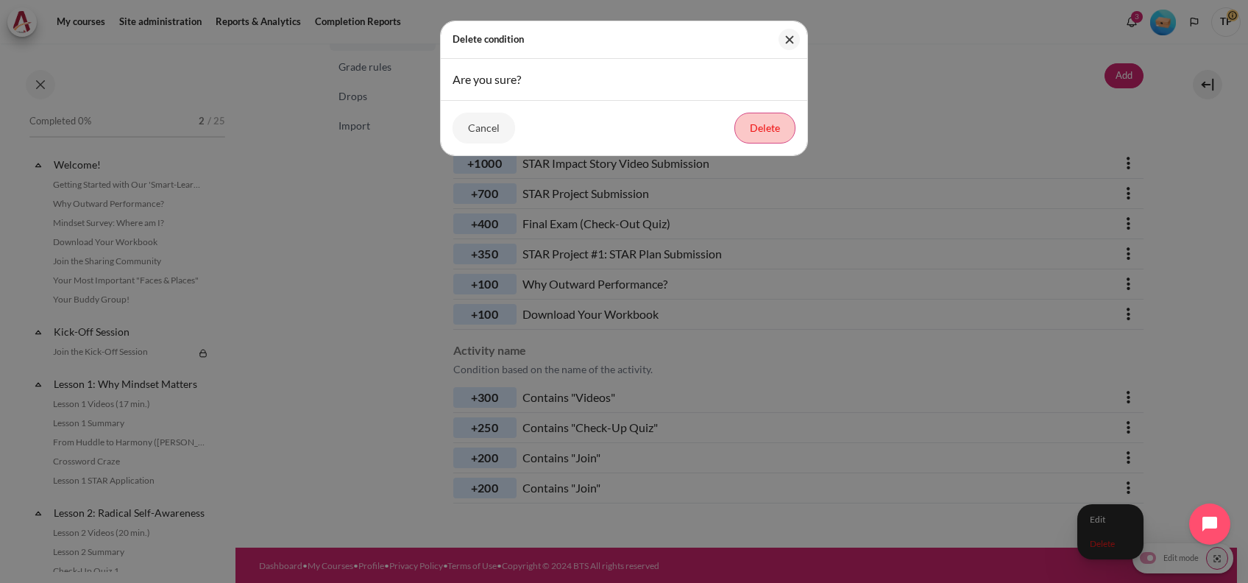
click at [787, 118] on button "Delete" at bounding box center [764, 128] width 61 height 31
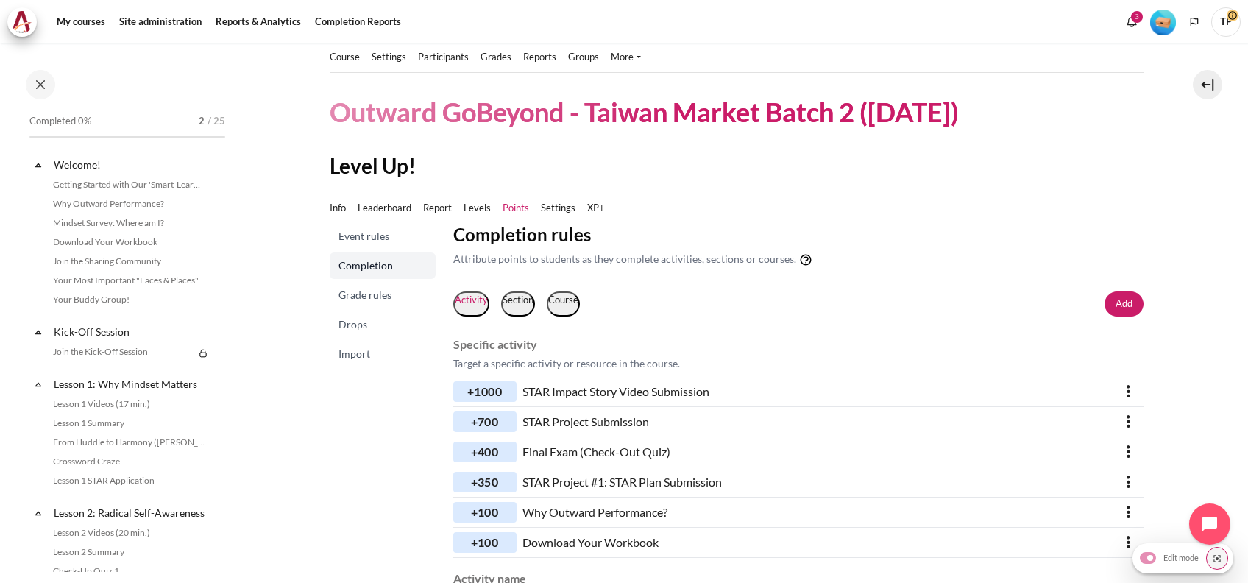
scroll to position [0, 0]
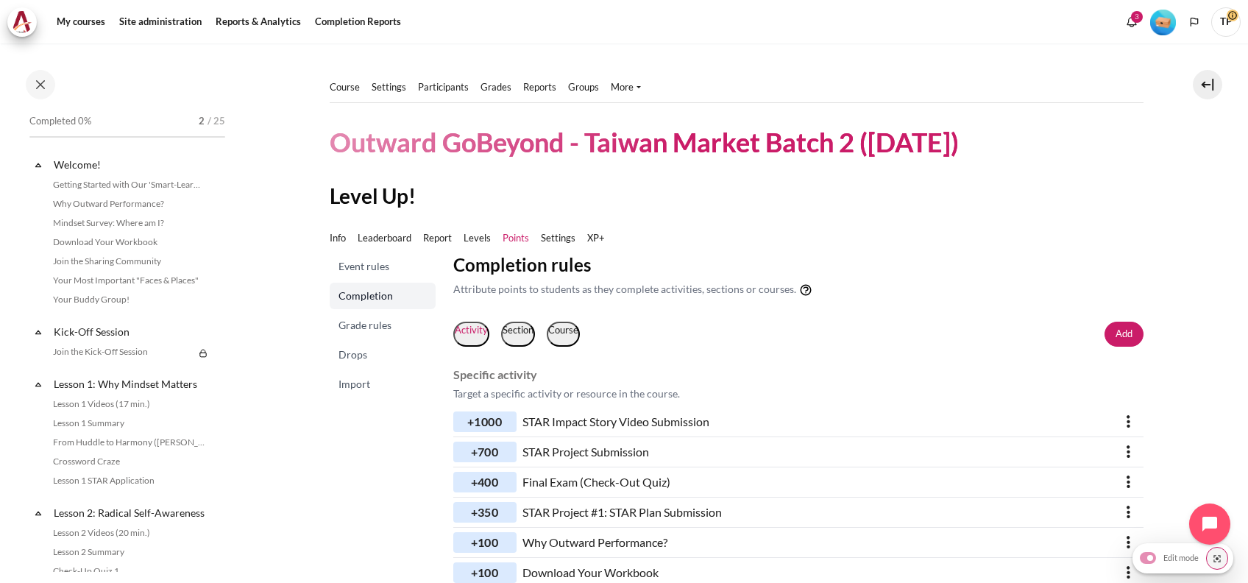
click at [352, 263] on span "Event rules" at bounding box center [383, 266] width 91 height 15
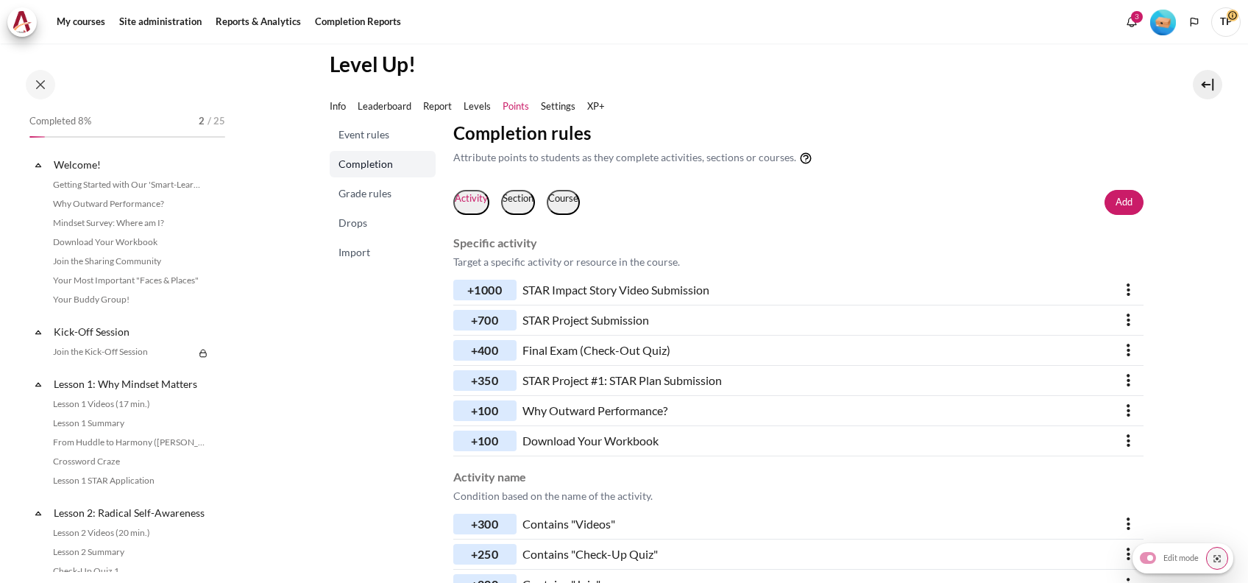
scroll to position [228, 0]
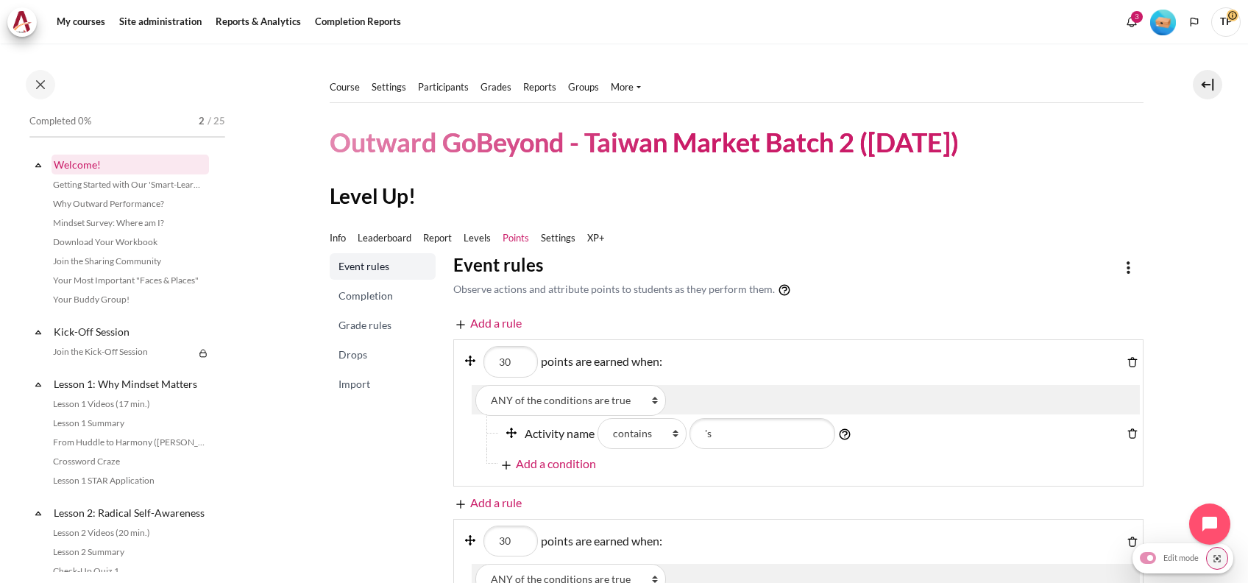
click at [98, 166] on link "Welcome!" at bounding box center [129, 164] width 157 height 20
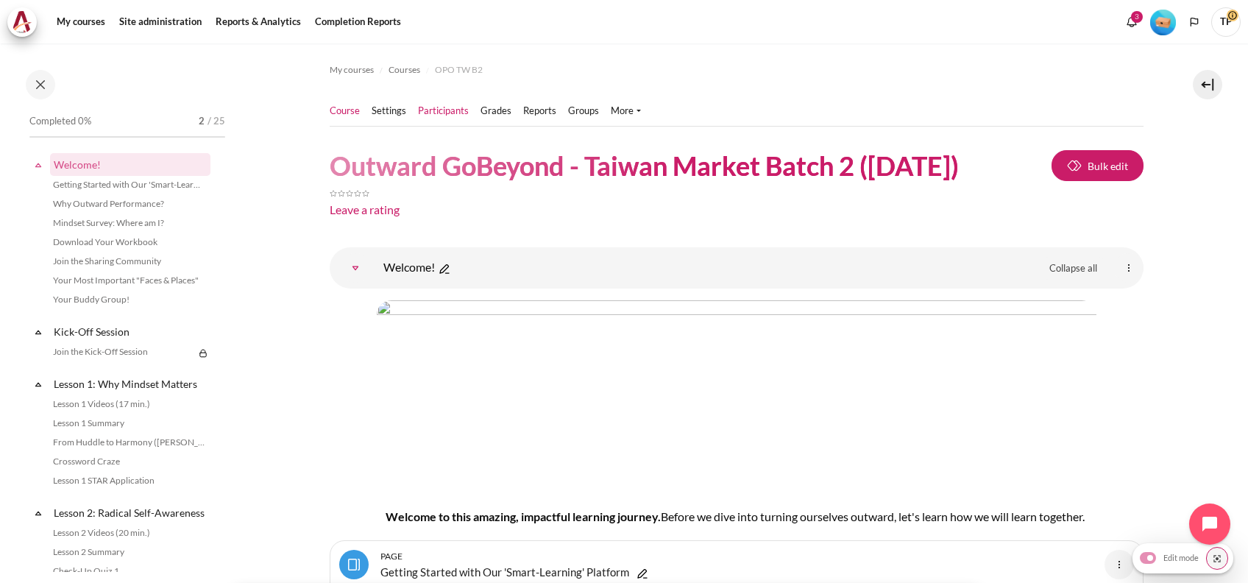
click at [444, 112] on link "Participants" at bounding box center [443, 111] width 51 height 15
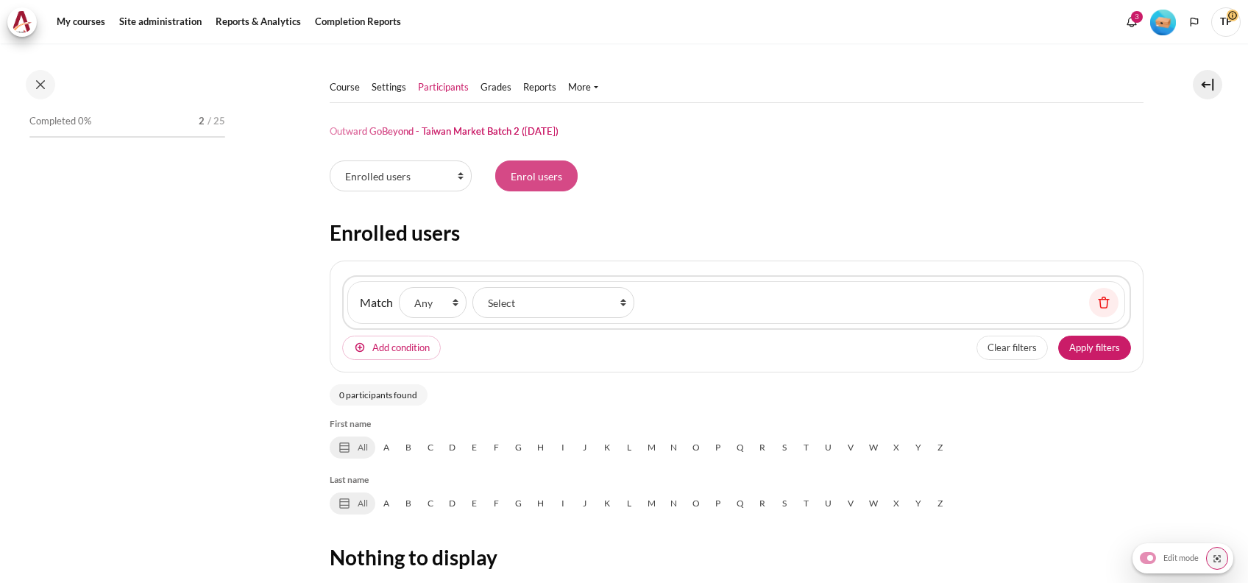
click at [530, 171] on input "Enrol users" at bounding box center [536, 175] width 82 height 31
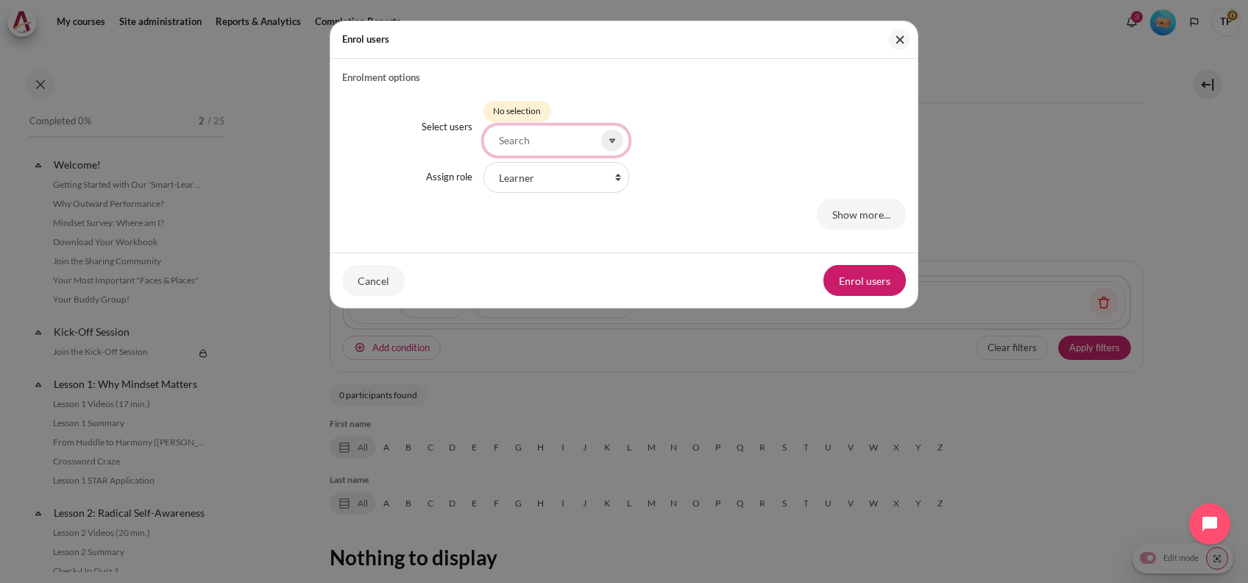
click at [552, 141] on input "Select users" at bounding box center [556, 140] width 146 height 31
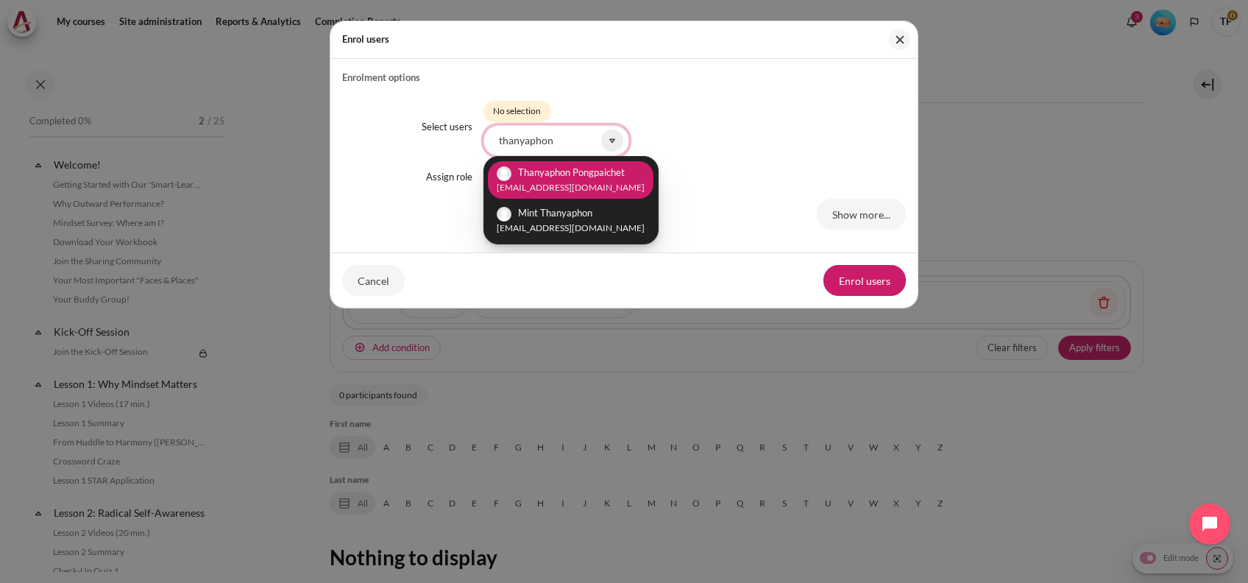
type input "thanyaphon"
click at [565, 165] on li "Thanyaphon Pongpaichet [EMAIL_ADDRESS][DOMAIN_NAME]" at bounding box center [571, 180] width 166 height 38
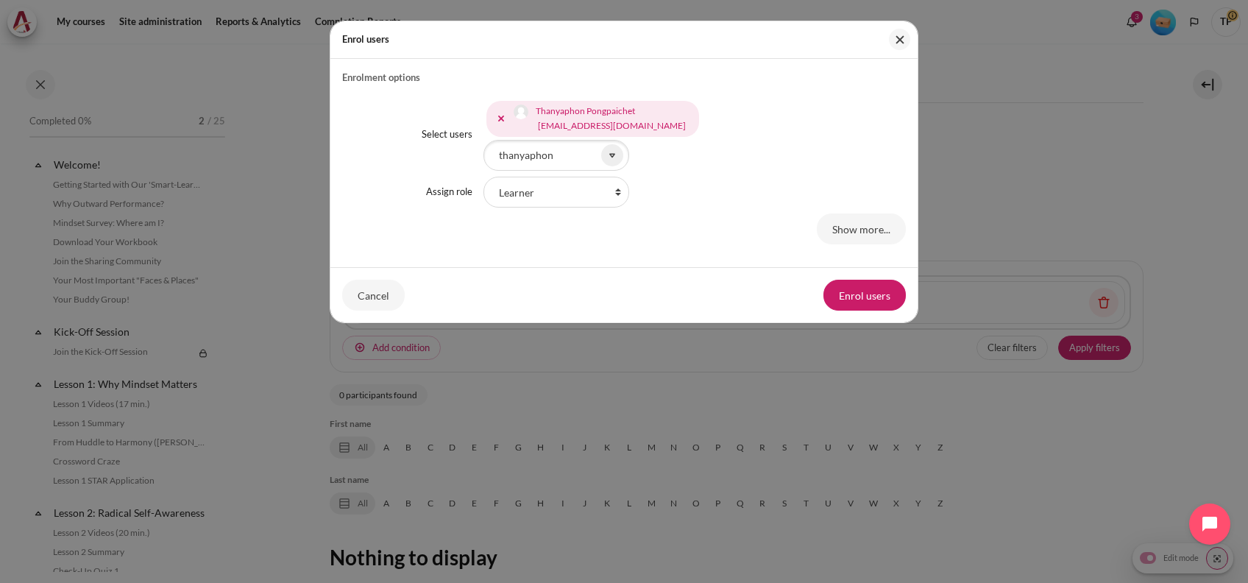
click at [739, 163] on div "Thanyaphon Pongpaichet [EMAIL_ADDRESS][DOMAIN_NAME] Mint Thanyaphon [EMAIL_ADDR…" at bounding box center [694, 134] width 423 height 73
click at [577, 192] on select "Faculty Learning Sherpa Learner Designer Learning Tech Course Editor Trainer Ma…" at bounding box center [556, 192] width 146 height 31
select select "17"
click at [483, 177] on select "Faculty Learning Sherpa Learner Designer Learning Tech Course Editor Trainer Ma…" at bounding box center [556, 192] width 146 height 31
click at [859, 307] on button "Enrol users" at bounding box center [864, 295] width 82 height 31
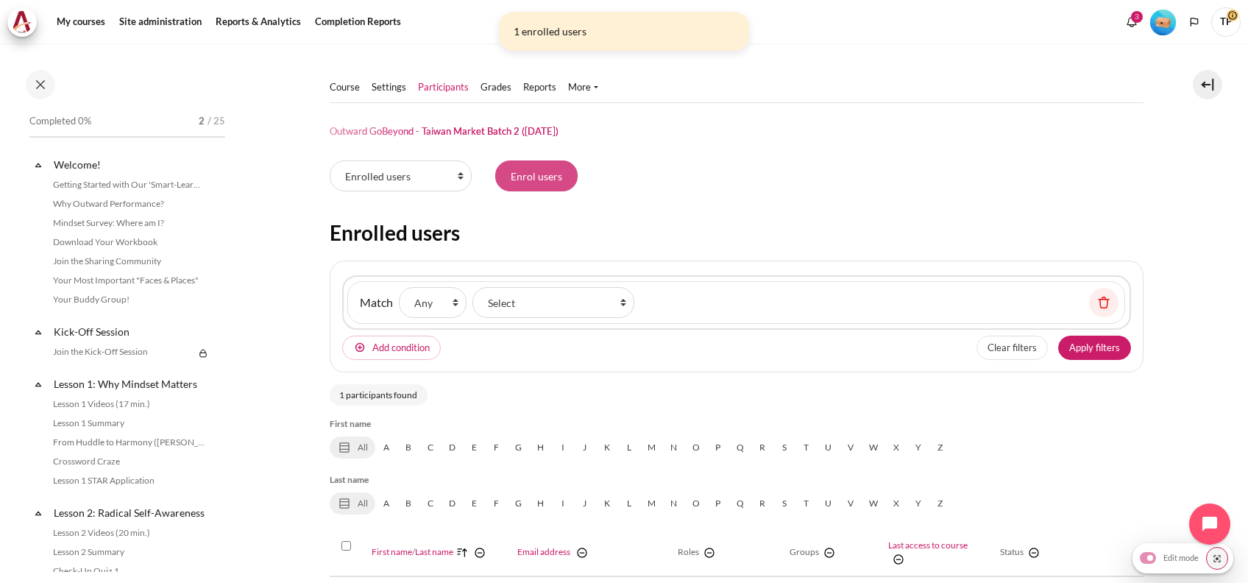
click at [504, 175] on input "Enrol users" at bounding box center [536, 175] width 82 height 31
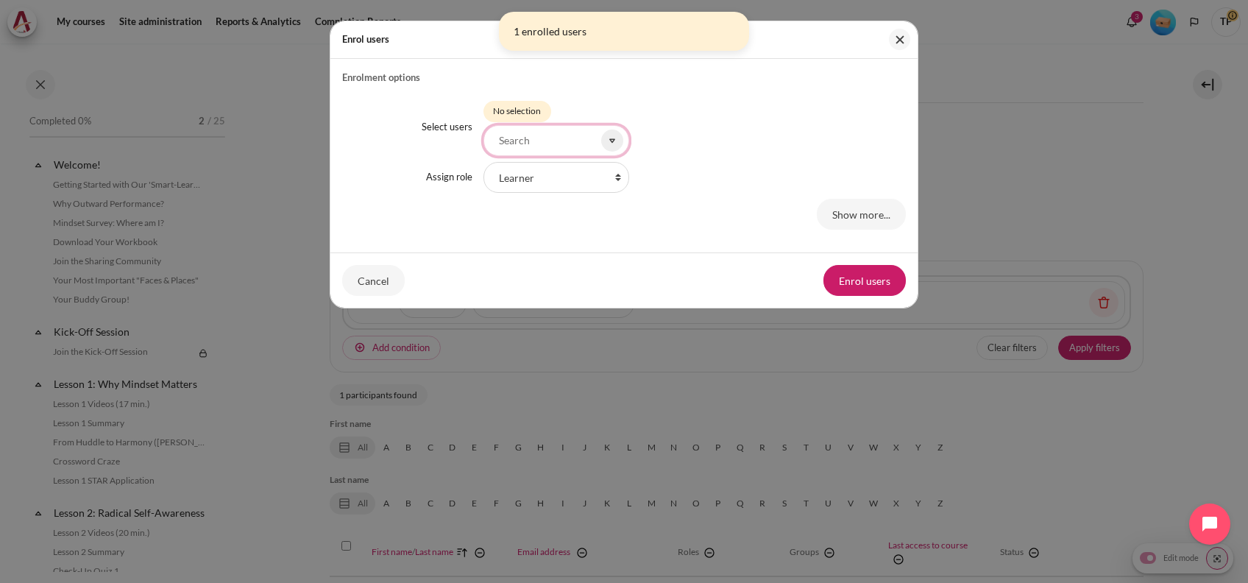
click at [513, 125] on input "Select users" at bounding box center [556, 140] width 146 height 31
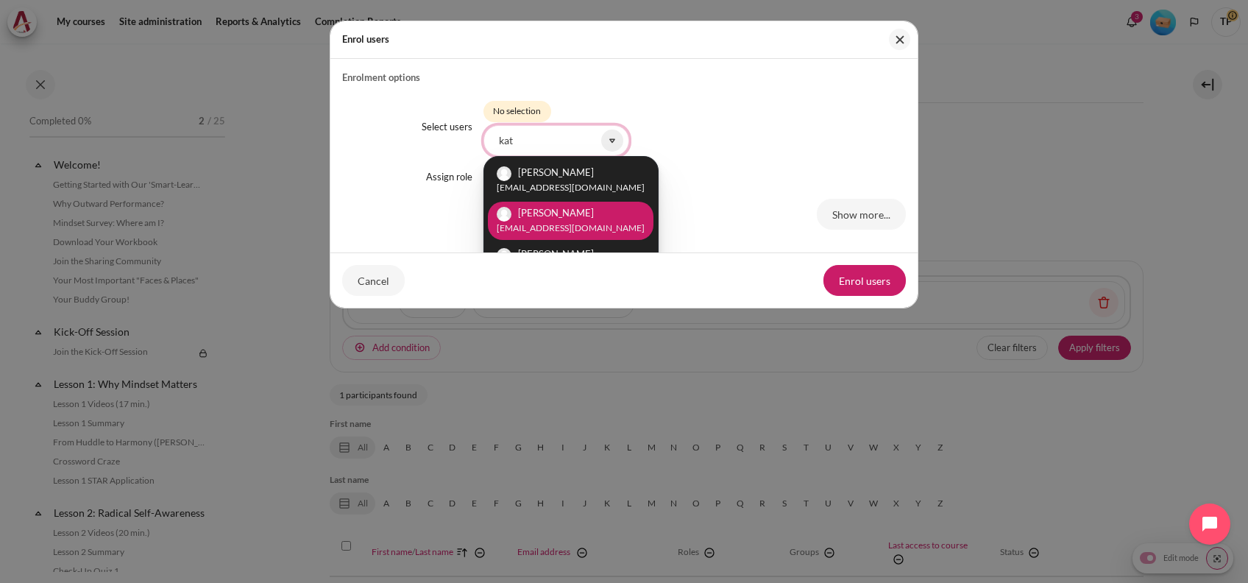
type input "kat"
click at [575, 221] on small "[EMAIL_ADDRESS][DOMAIN_NAME]" at bounding box center [571, 227] width 148 height 13
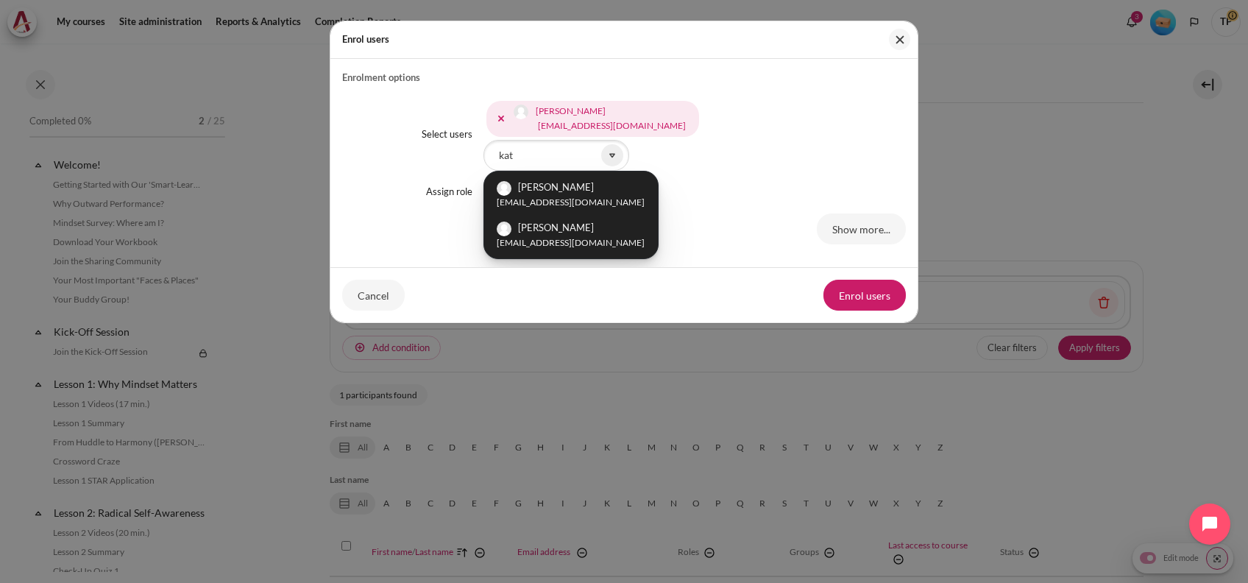
click at [682, 171] on div "[PERSON_NAME] [EMAIL_ADDRESS][DOMAIN_NAME] [PERSON_NAME] [PERSON_NAME][EMAIL_AD…" at bounding box center [694, 134] width 423 height 73
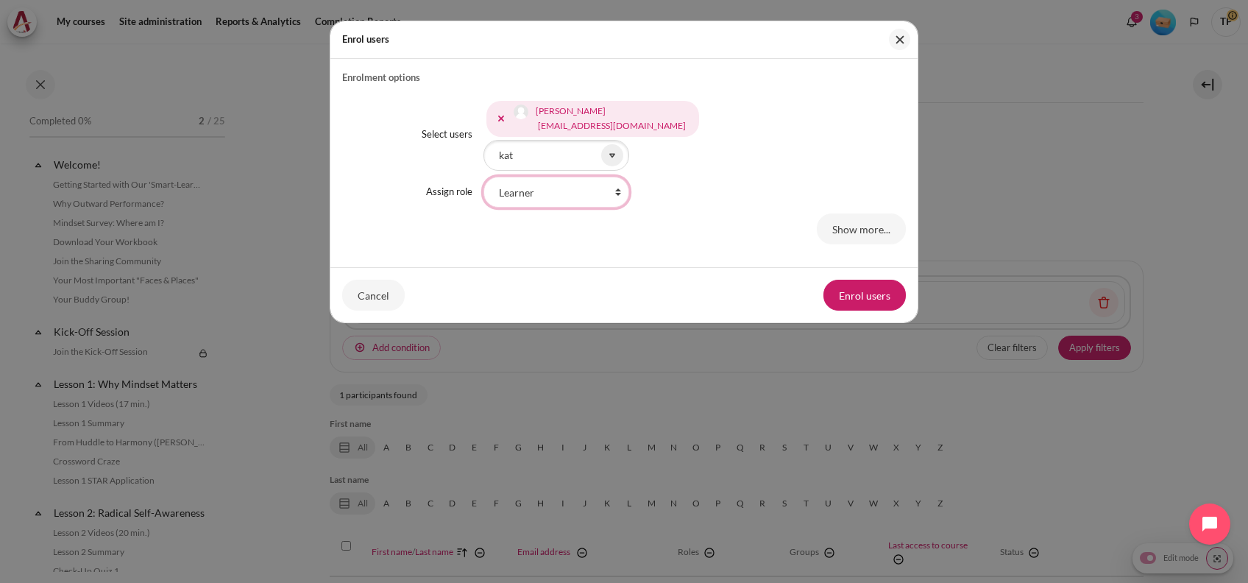
click at [570, 192] on select "Faculty Learning Sherpa Learner Designer Learning Tech Course Editor Trainer Ma…" at bounding box center [556, 192] width 146 height 31
click at [483, 177] on select "Faculty Learning Sherpa Learner Designer Learning Tech Course Editor Trainer Ma…" at bounding box center [556, 192] width 146 height 31
click at [566, 209] on div "Select users [PERSON_NAME] [EMAIL_ADDRESS][DOMAIN_NAME] [PERSON_NAME] [PERSON_N…" at bounding box center [624, 170] width 564 height 171
click at [525, 194] on select "Faculty Learning Sherpa Learner Designer Learning Tech Course Editor Trainer Ma…" at bounding box center [556, 192] width 146 height 31
select select "21"
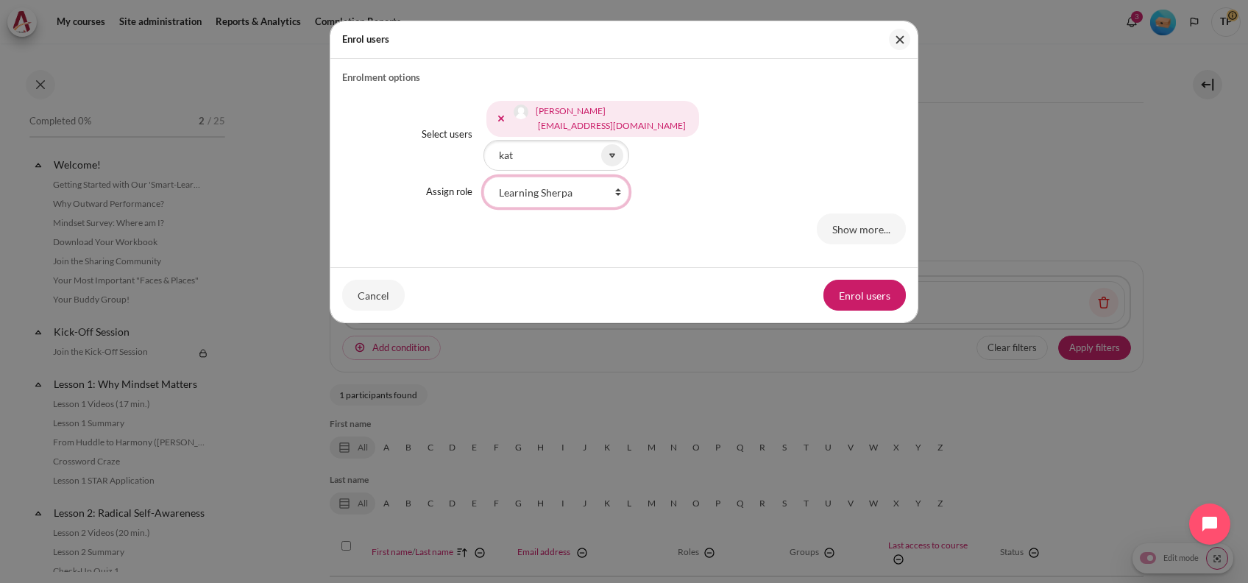
click at [483, 177] on select "Faculty Learning Sherpa Learner Designer Learning Tech Course Editor Trainer Ma…" at bounding box center [556, 192] width 146 height 31
click at [884, 294] on button "Enrol users" at bounding box center [864, 295] width 82 height 31
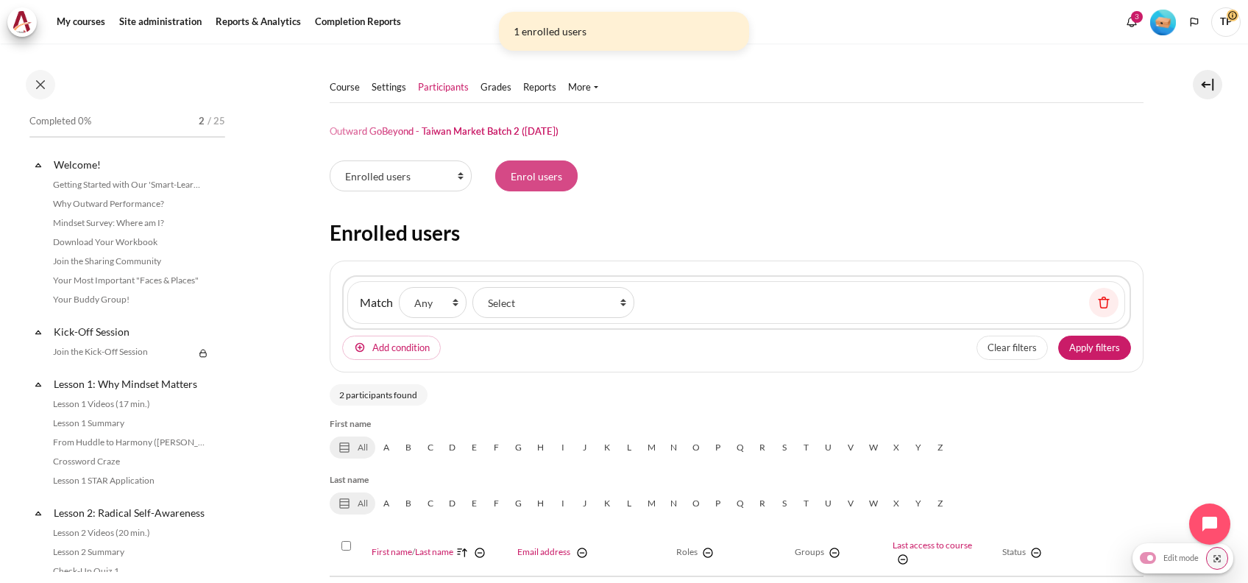
click at [547, 175] on input "Enrol users" at bounding box center [536, 175] width 82 height 31
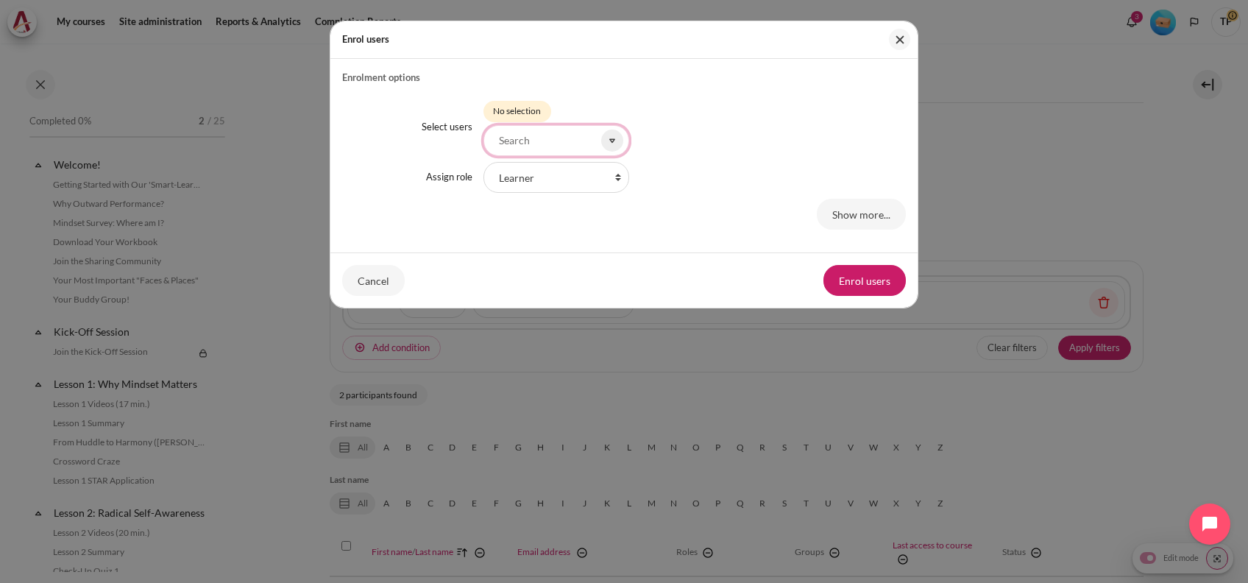
click at [558, 138] on input "Select users" at bounding box center [556, 140] width 146 height 31
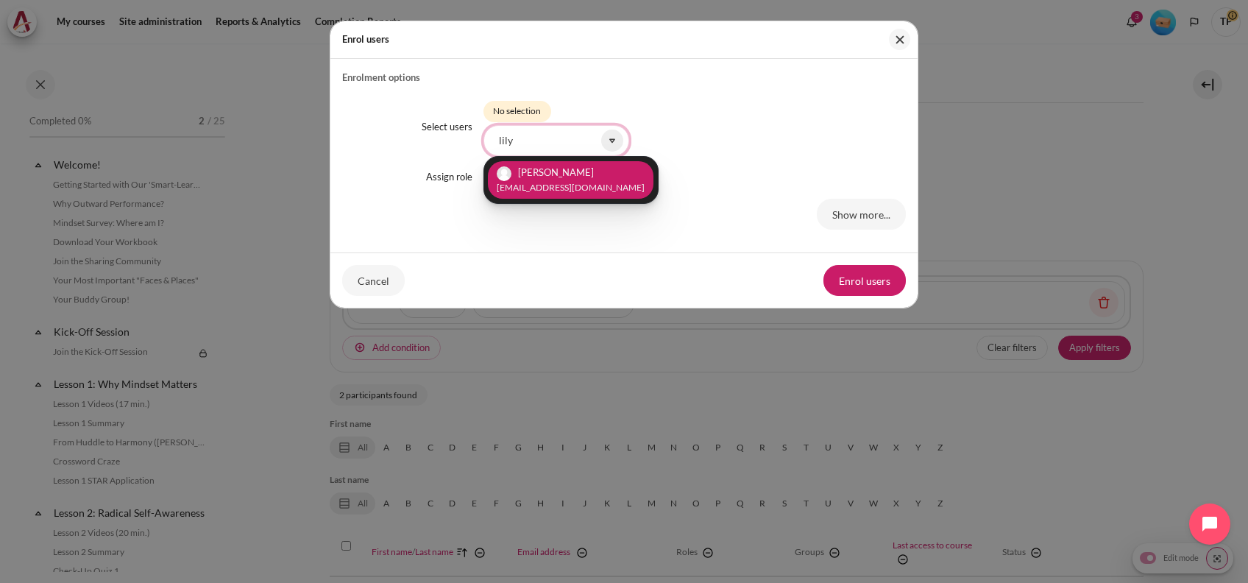
type input "lily"
click at [544, 174] on span "[PERSON_NAME]" at bounding box center [556, 172] width 76 height 12
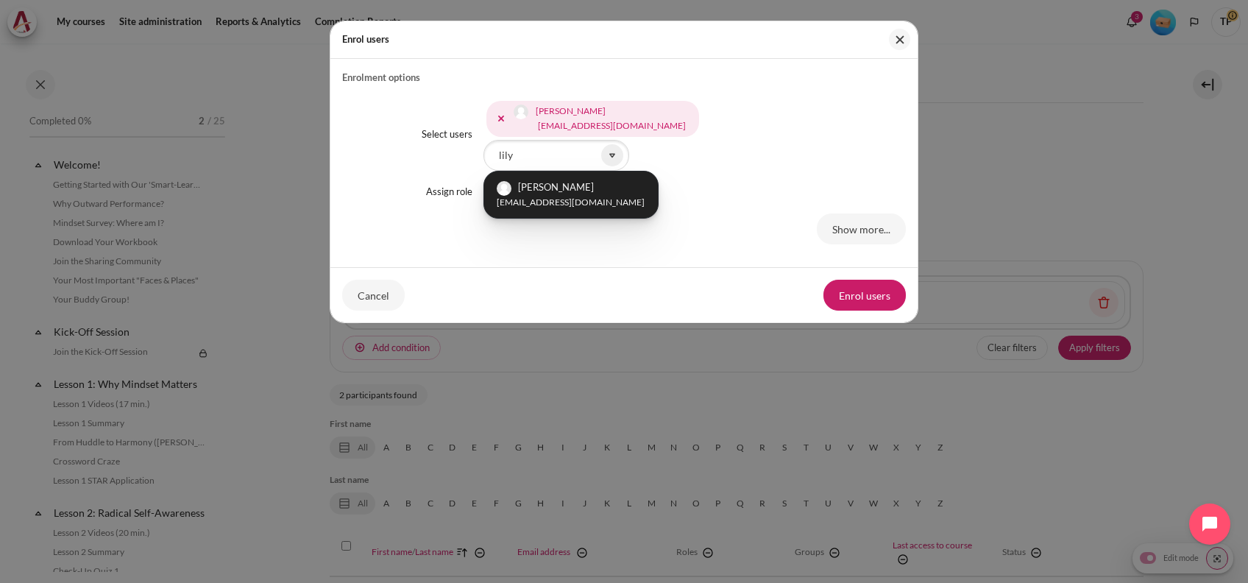
click at [780, 171] on div "Select users [PERSON_NAME] [EMAIL_ADDRESS][DOMAIN_NAME] Selected items: [PERSON…" at bounding box center [624, 170] width 564 height 171
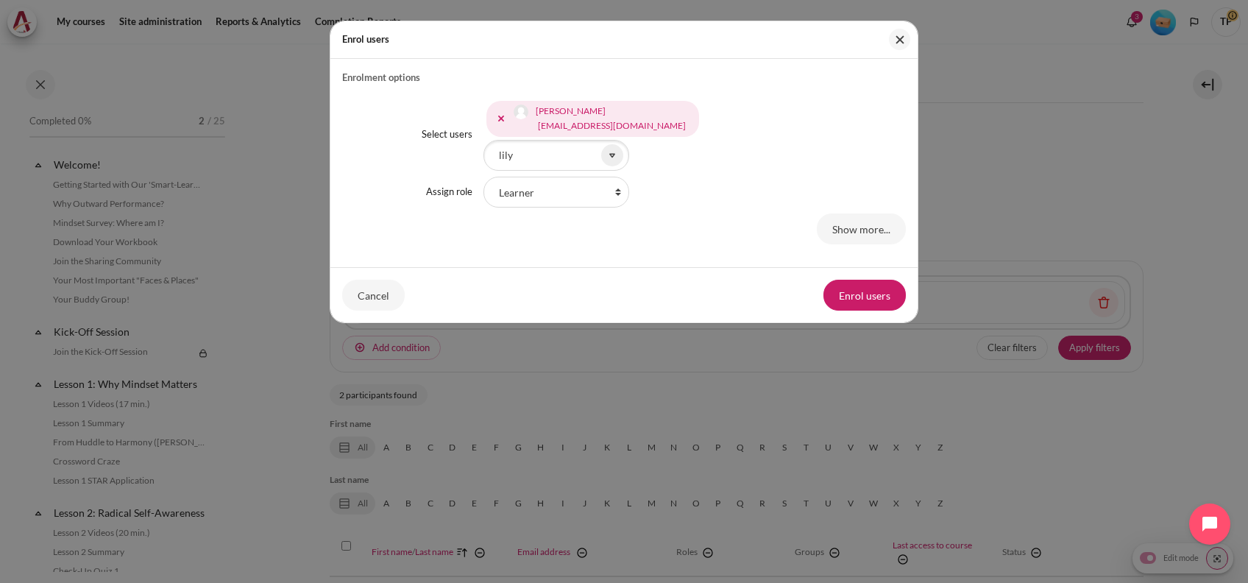
click at [630, 193] on div "Faculty Learning Sherpa Learner Designer Learning Tech Course Editor Trainer Ma…" at bounding box center [694, 192] width 423 height 31
drag, startPoint x: 606, startPoint y: 193, endPoint x: 594, endPoint y: 207, distance: 19.3
click at [606, 193] on select "Faculty Learning Sherpa Learner Designer Learning Tech Course Editor Trainer Ma…" at bounding box center [556, 192] width 146 height 31
select select "21"
click at [483, 177] on select "Faculty Learning Sherpa Learner Designer Learning Tech Course Editor Trainer Ma…" at bounding box center [556, 192] width 146 height 31
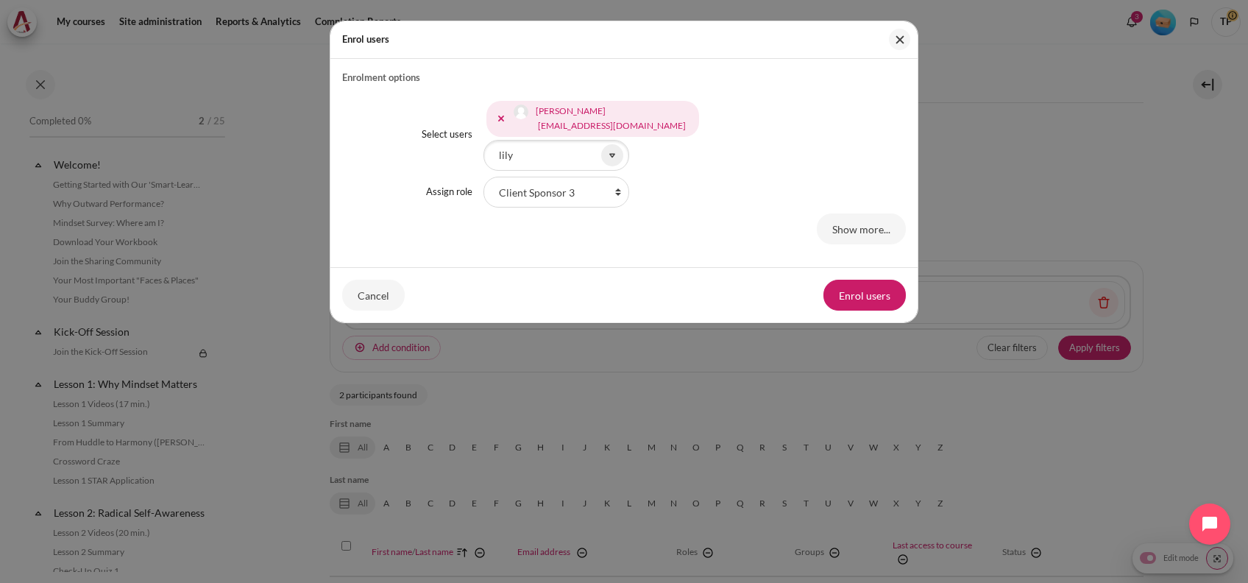
click at [846, 301] on button "Enrol users" at bounding box center [864, 295] width 82 height 31
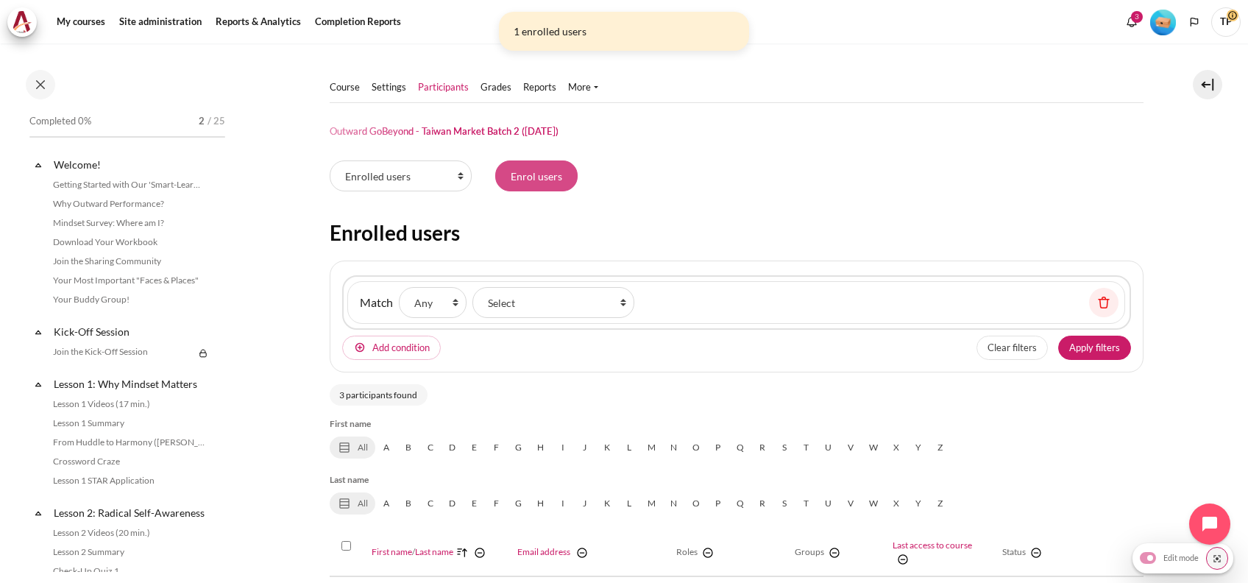
click at [518, 171] on input "Enrol users" at bounding box center [536, 175] width 82 height 31
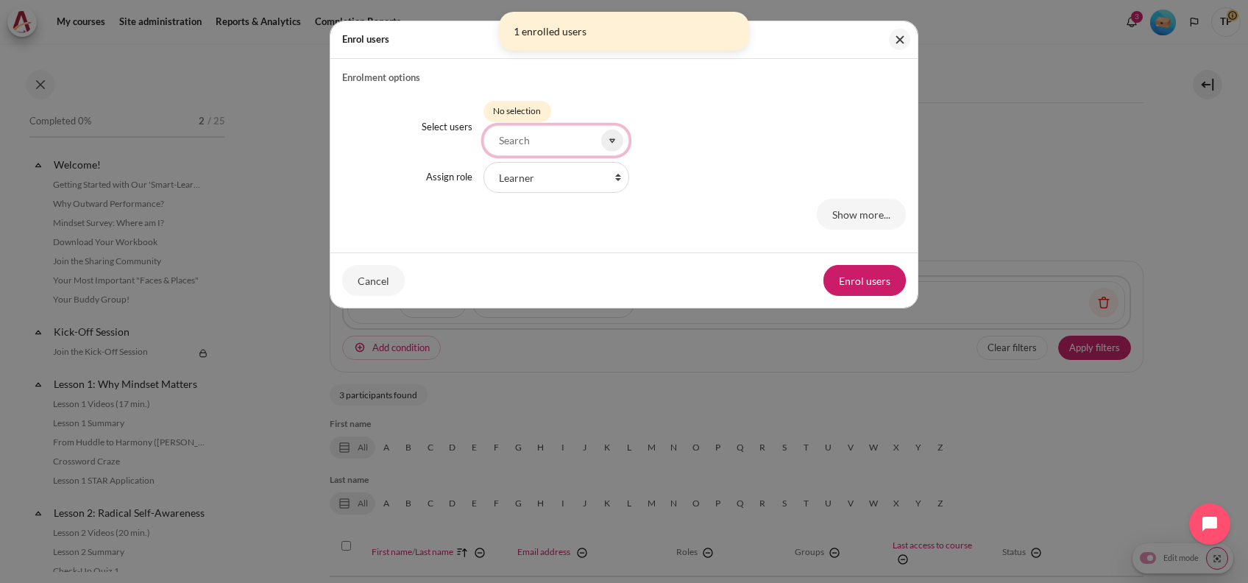
click at [564, 129] on input "Select users" at bounding box center [556, 140] width 146 height 31
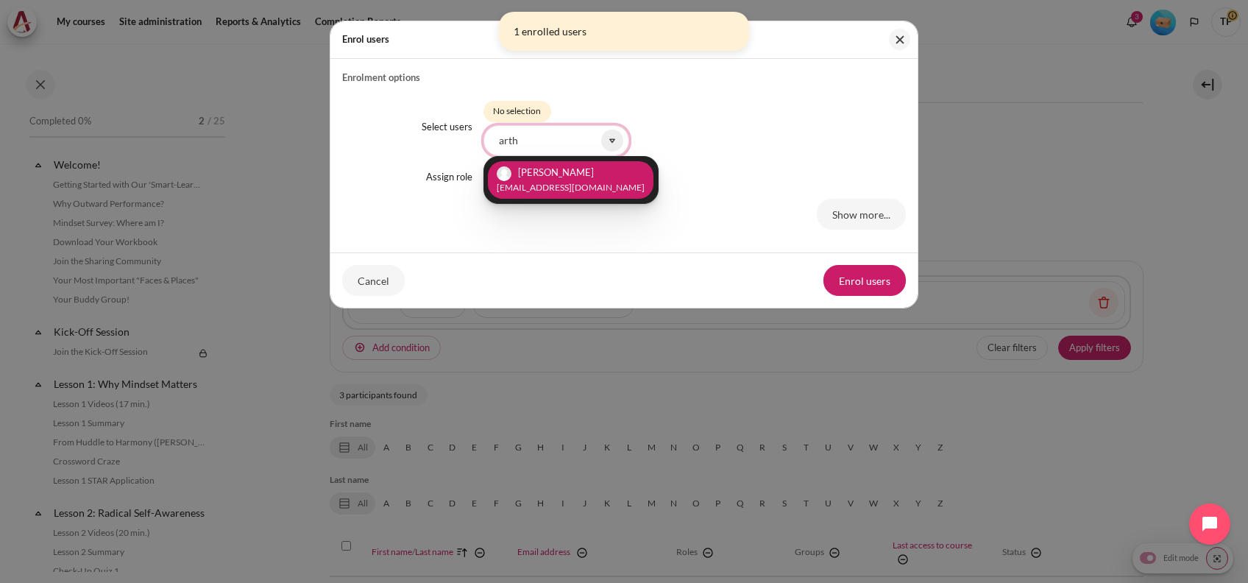
type input "arth"
click at [561, 192] on small "[EMAIL_ADDRESS][DOMAIN_NAME]" at bounding box center [571, 187] width 148 height 13
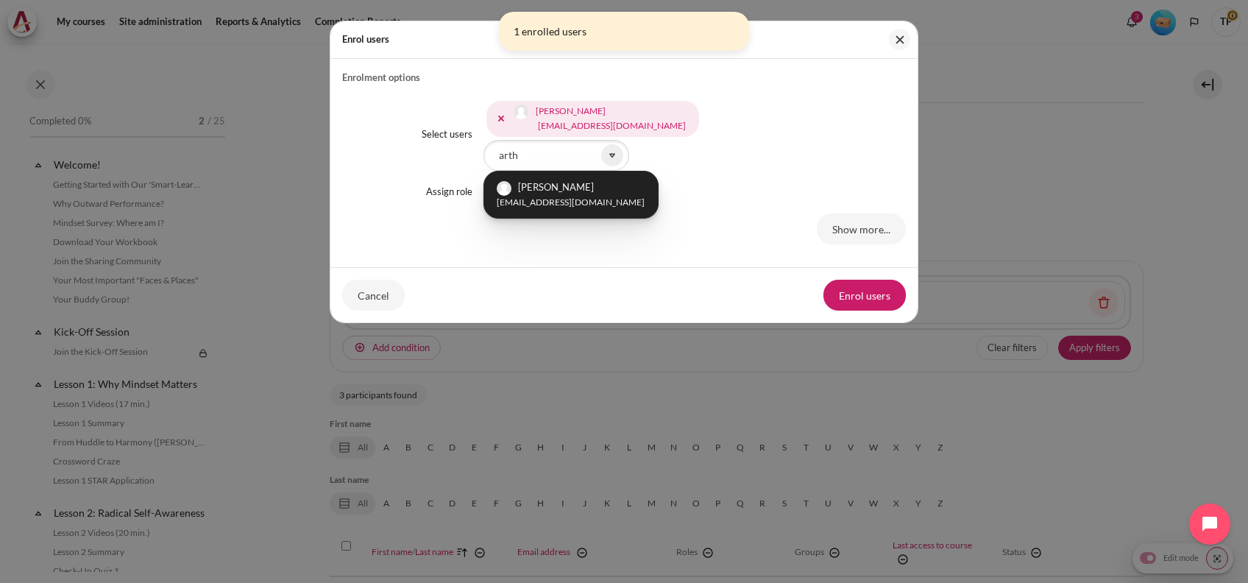
click at [762, 141] on div "[PERSON_NAME] [PERSON_NAME][EMAIL_ADDRESS][DOMAIN_NAME] Selected items: [PERSON…" at bounding box center [694, 134] width 423 height 73
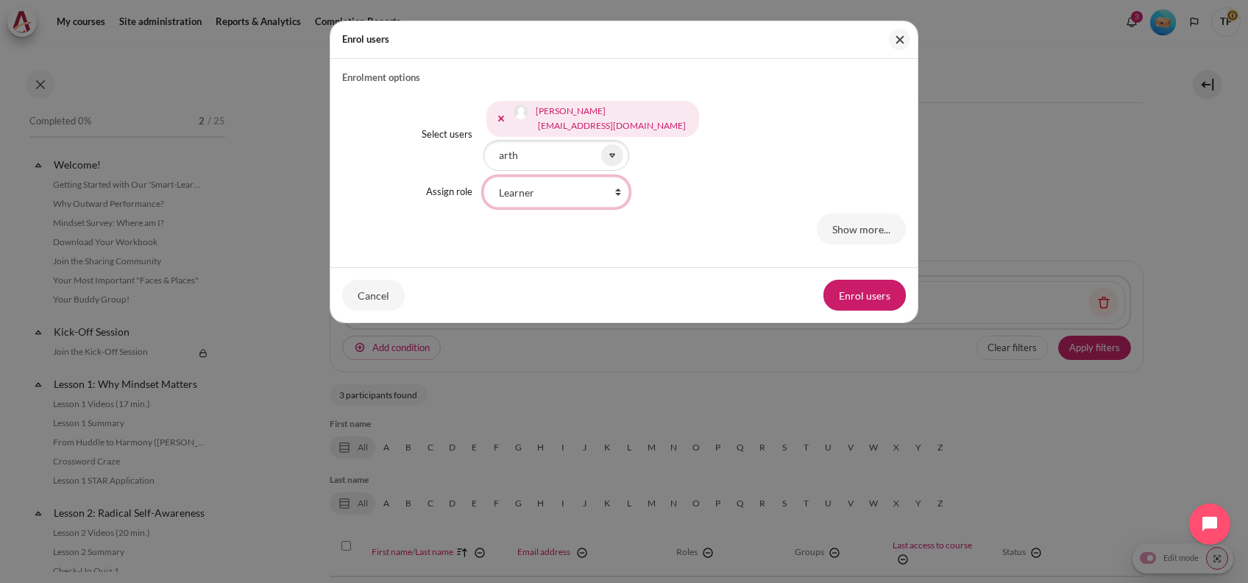
drag, startPoint x: 520, startPoint y: 191, endPoint x: 527, endPoint y: 206, distance: 17.1
click at [519, 190] on select "Faculty Learning Sherpa Learner Designer Learning Tech Course Editor Trainer Ma…" at bounding box center [556, 192] width 146 height 31
select select "21"
click at [483, 177] on select "Faculty Learning Sherpa Learner Designer Learning Tech Course Editor Trainer Ma…" at bounding box center [556, 192] width 146 height 31
click at [864, 287] on button "Enrol users" at bounding box center [864, 295] width 82 height 31
